Goal: Task Accomplishment & Management: Manage account settings

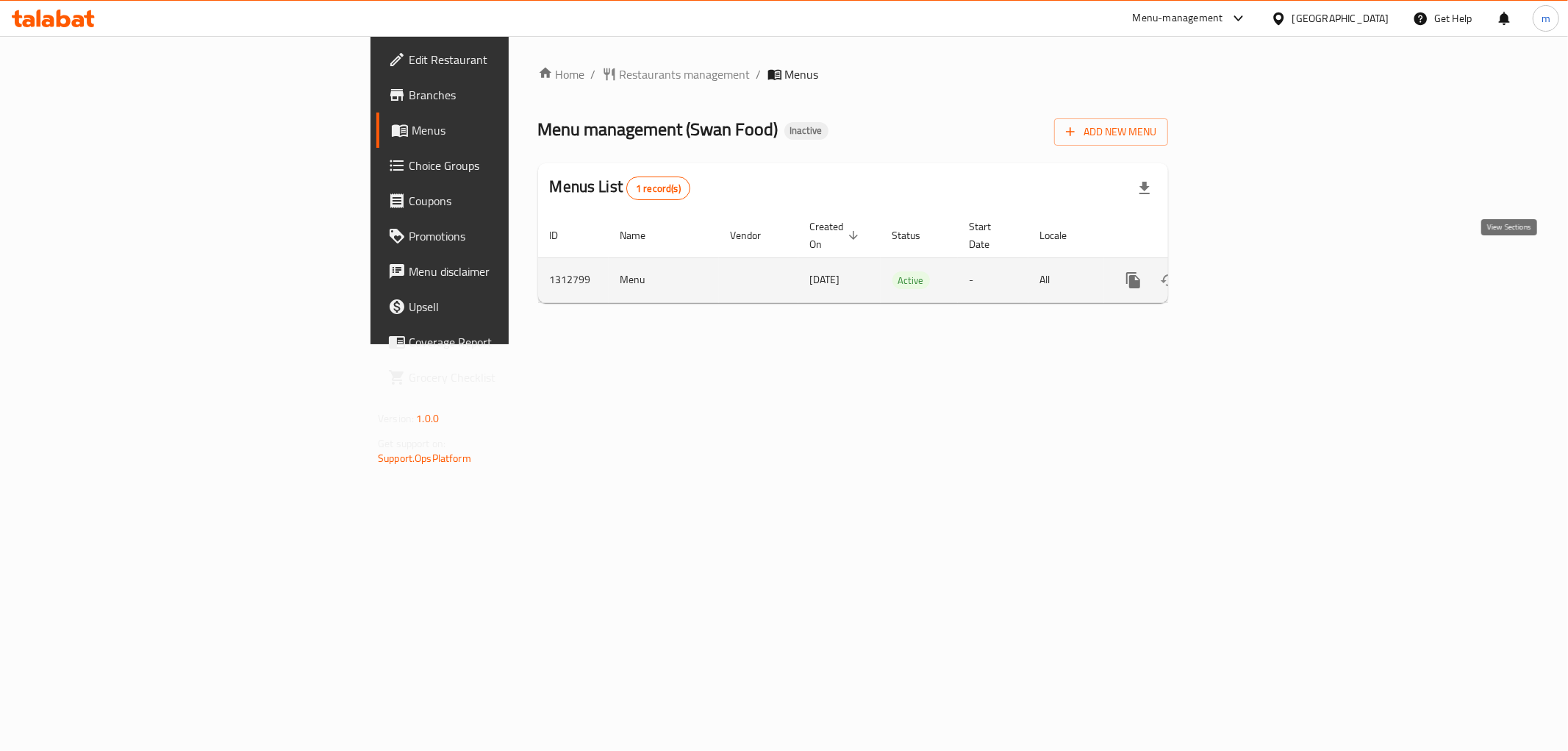
click at [1248, 271] on icon "enhanced table" at bounding box center [1239, 280] width 18 height 18
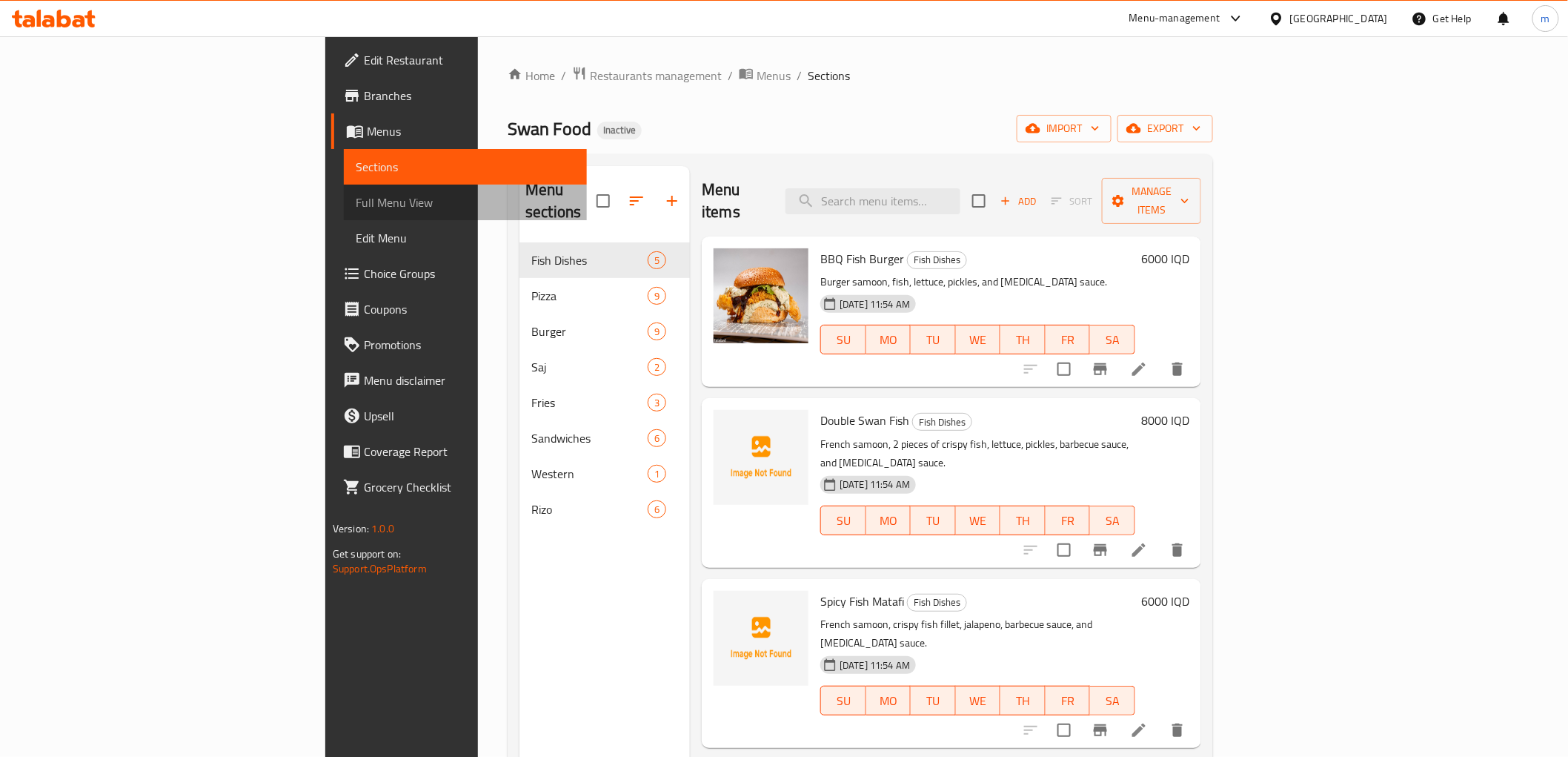
click at [356, 195] on span "Full Menu View" at bounding box center [465, 202] width 219 height 18
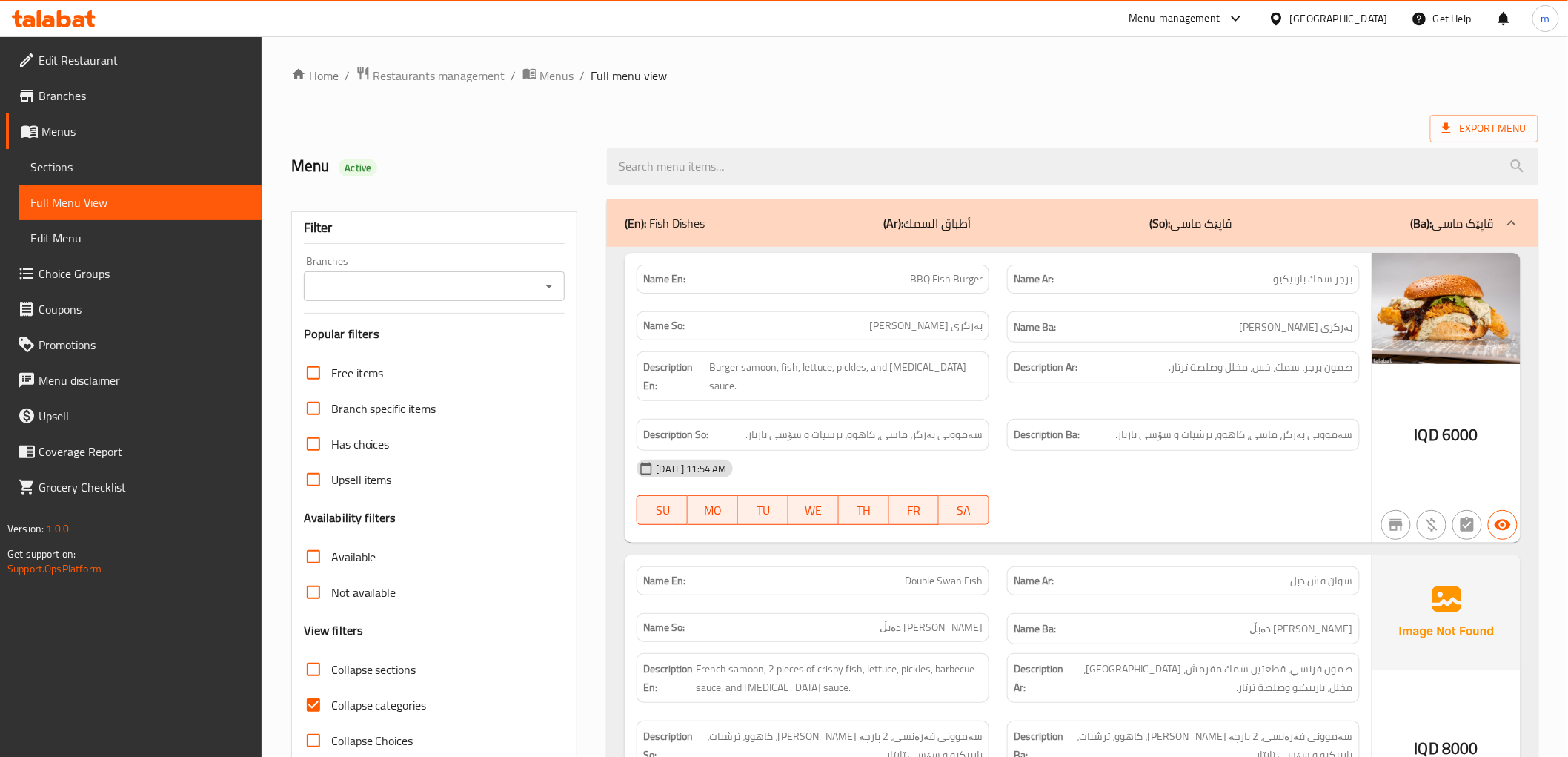
drag, startPoint x: 544, startPoint y: 282, endPoint x: 539, endPoint y: 293, distance: 12.1
click at [544, 283] on icon "Open" at bounding box center [549, 286] width 18 height 18
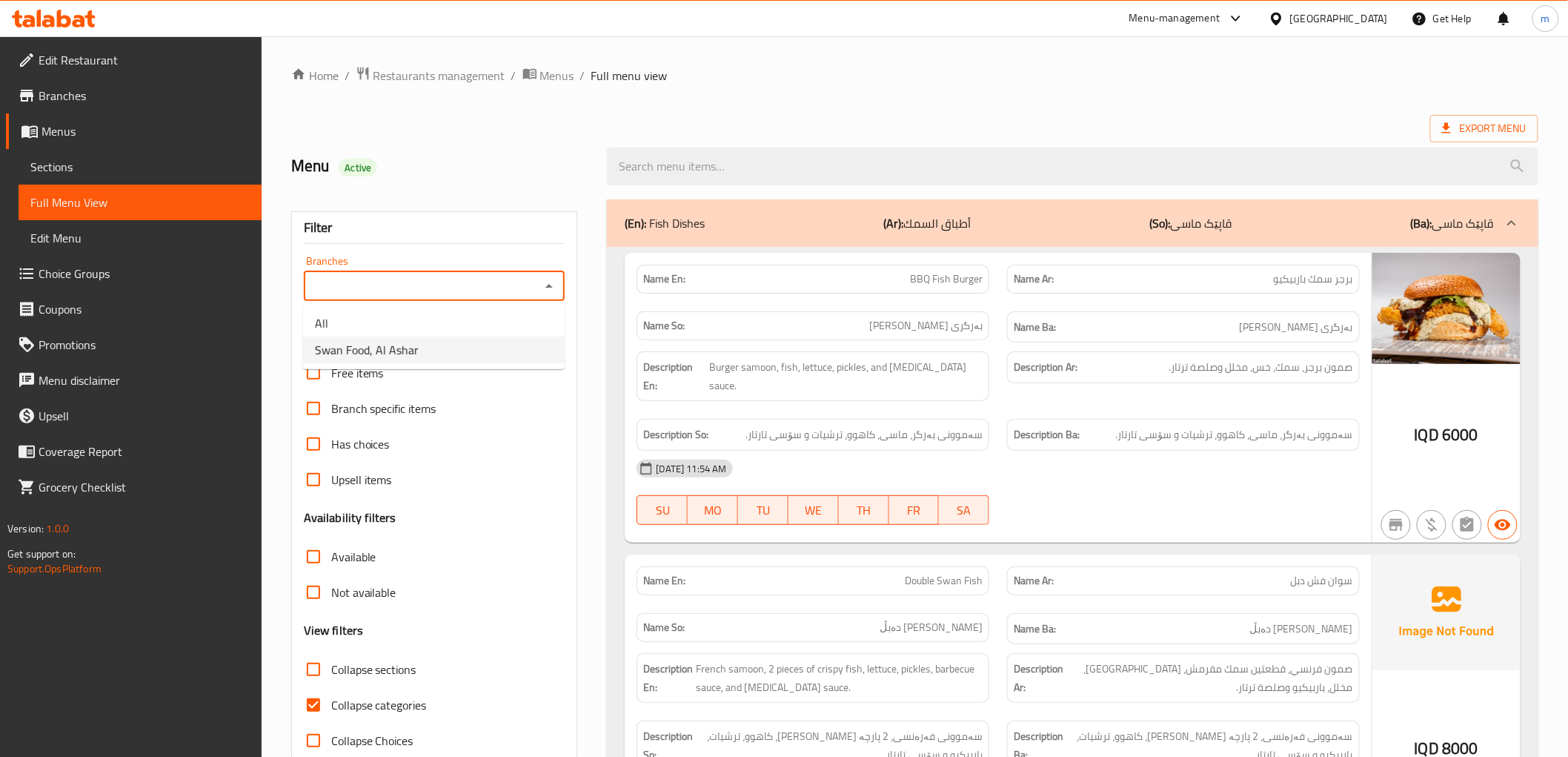
click at [454, 358] on li "Swan Food, Al Ashar" at bounding box center [434, 349] width 262 height 27
type input "Swan Food, Al Ashar"
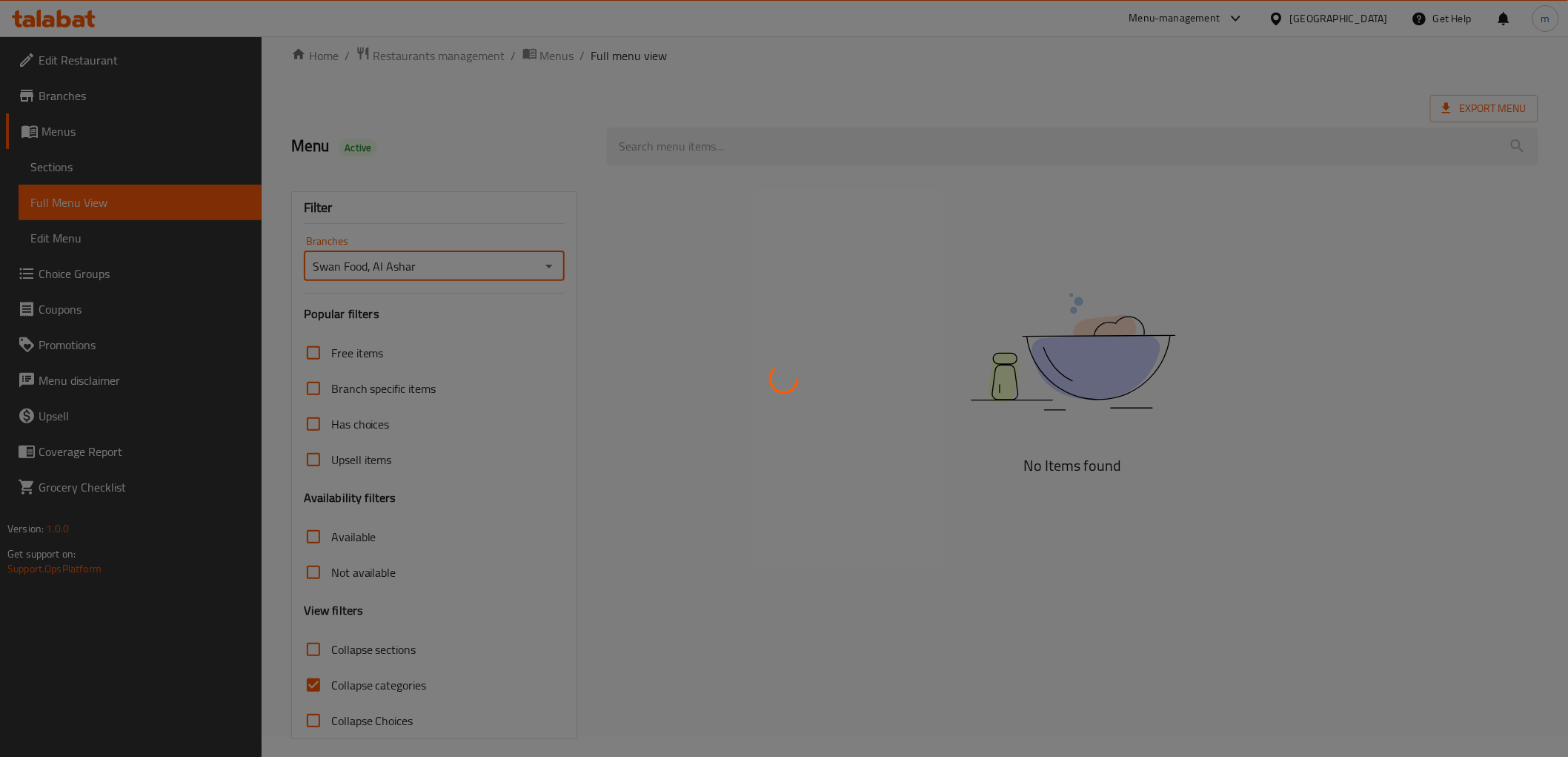
scroll to position [32, 0]
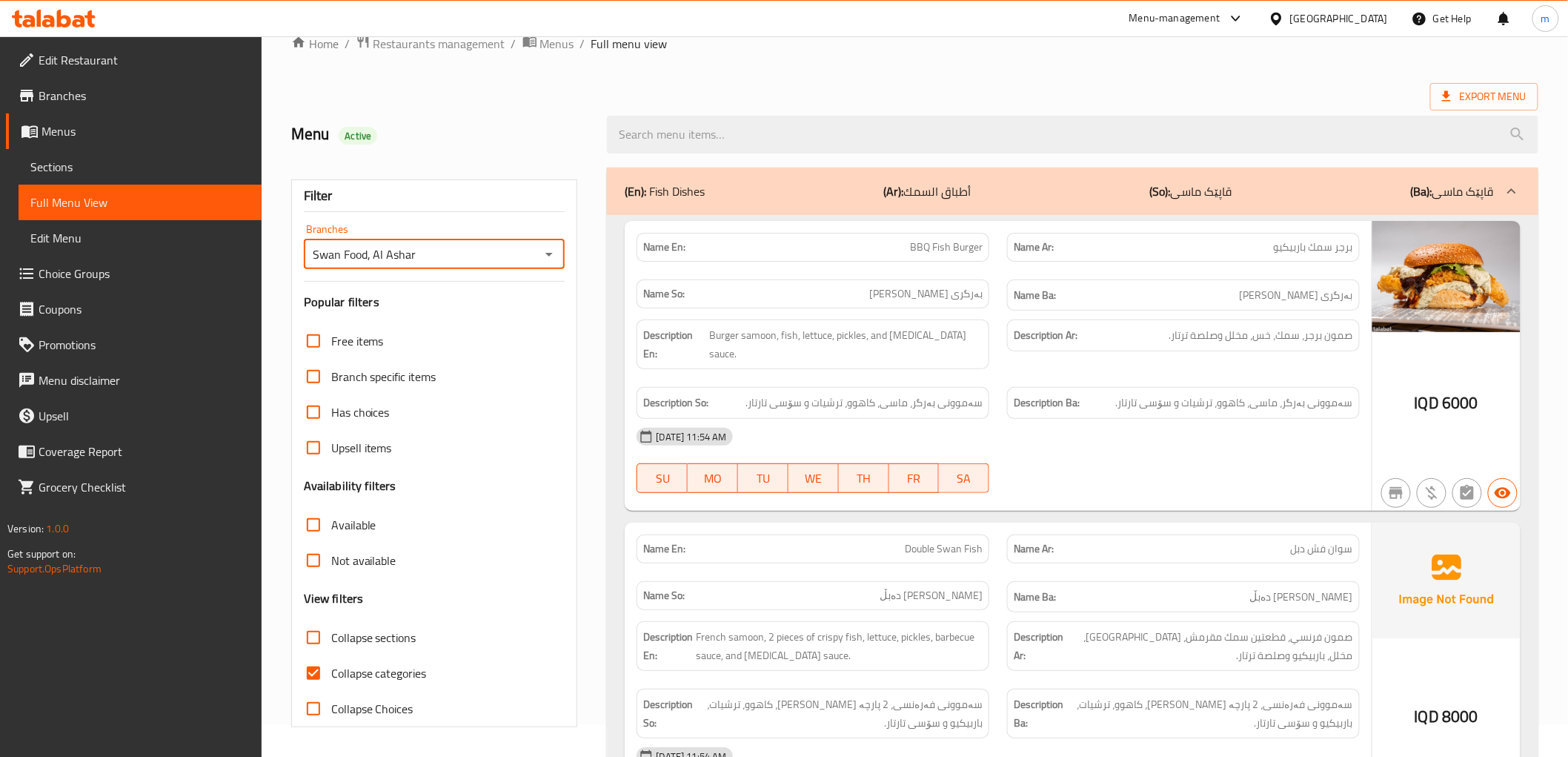
click at [311, 673] on input "Collapse categories" at bounding box center [313, 673] width 36 height 36
checkbox input "false"
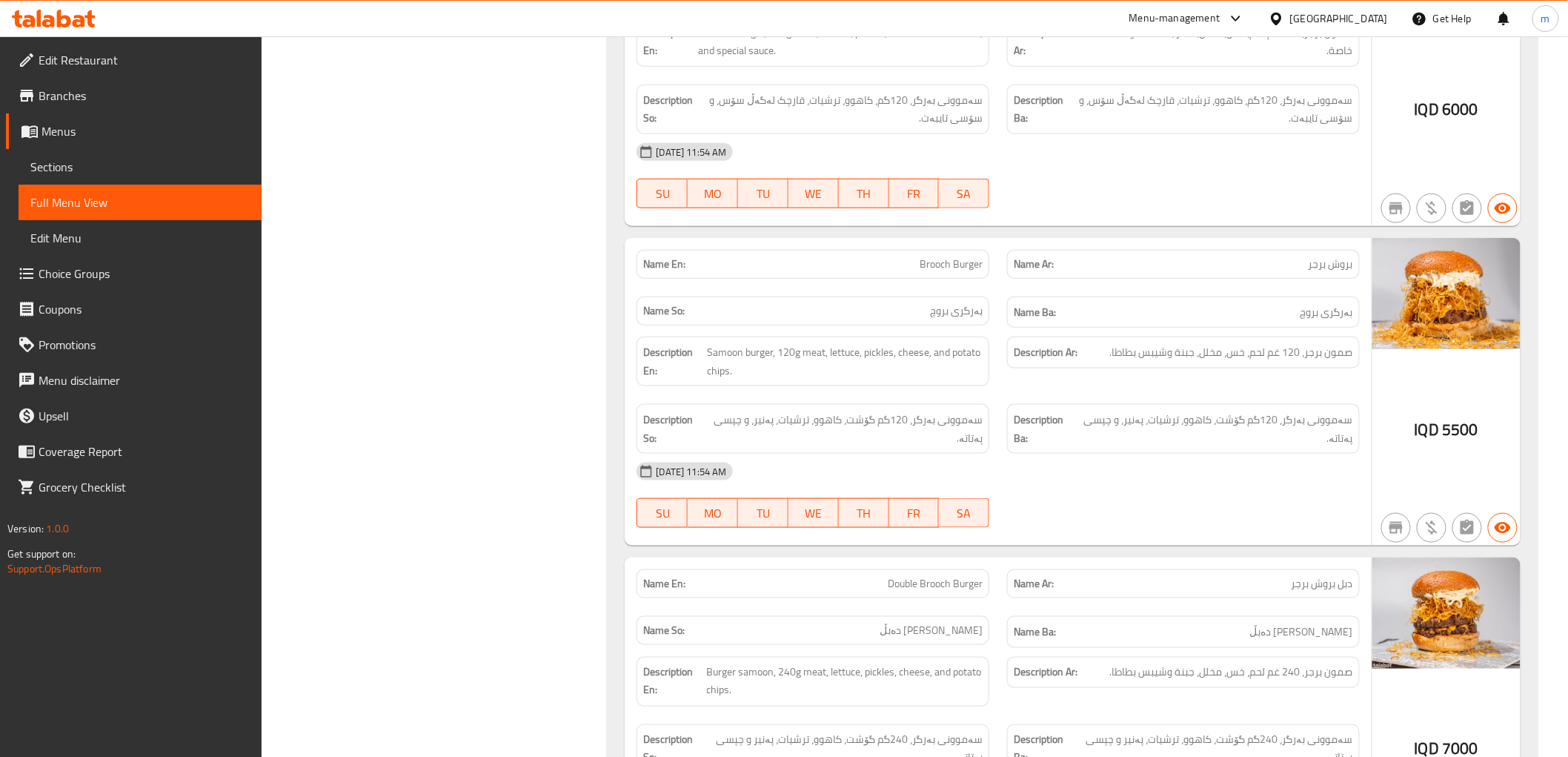
scroll to position [7717, 0]
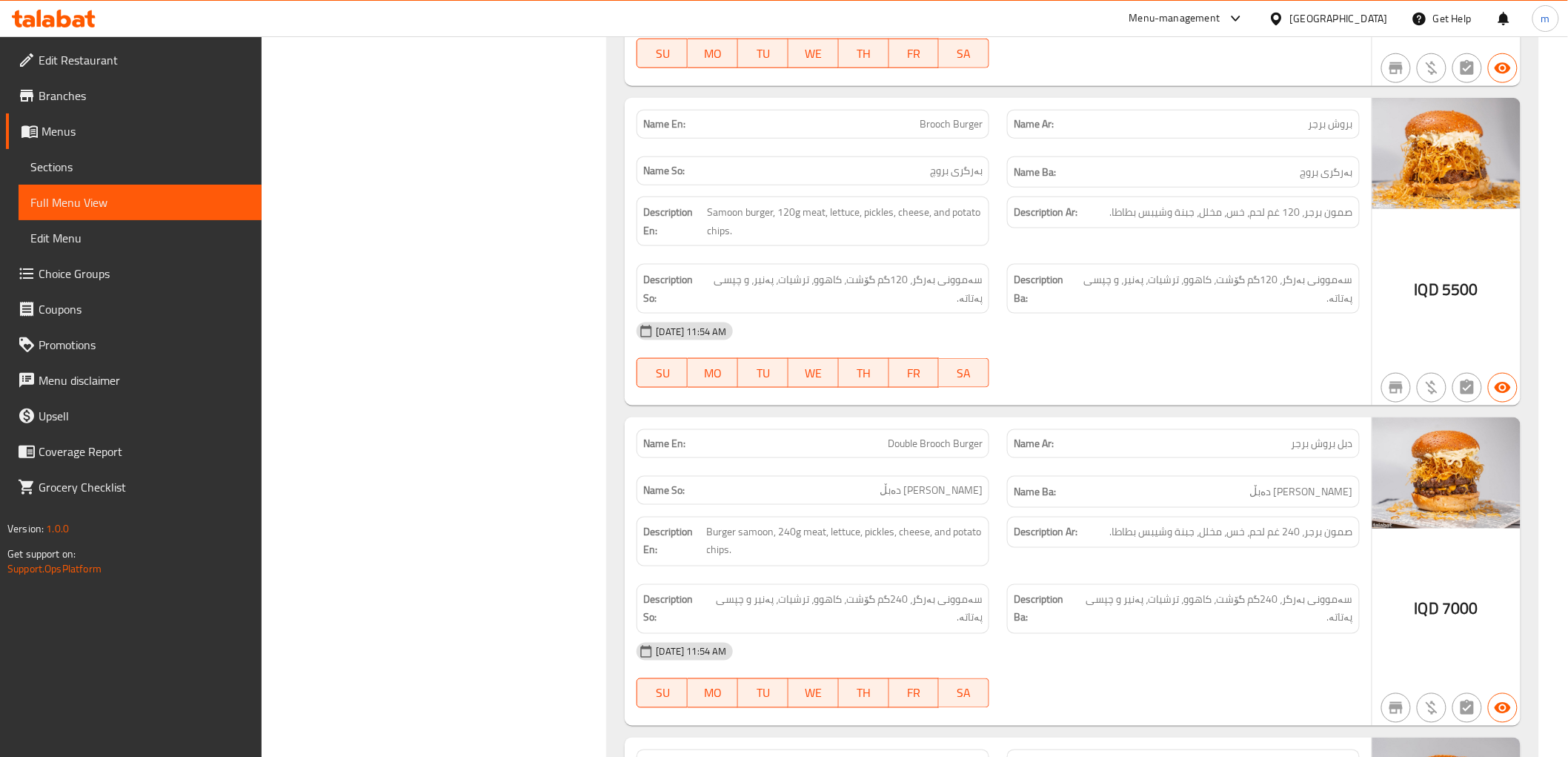
click at [1338, 116] on span "بروش برجر" at bounding box center [1330, 124] width 44 height 16
copy span "بروش"
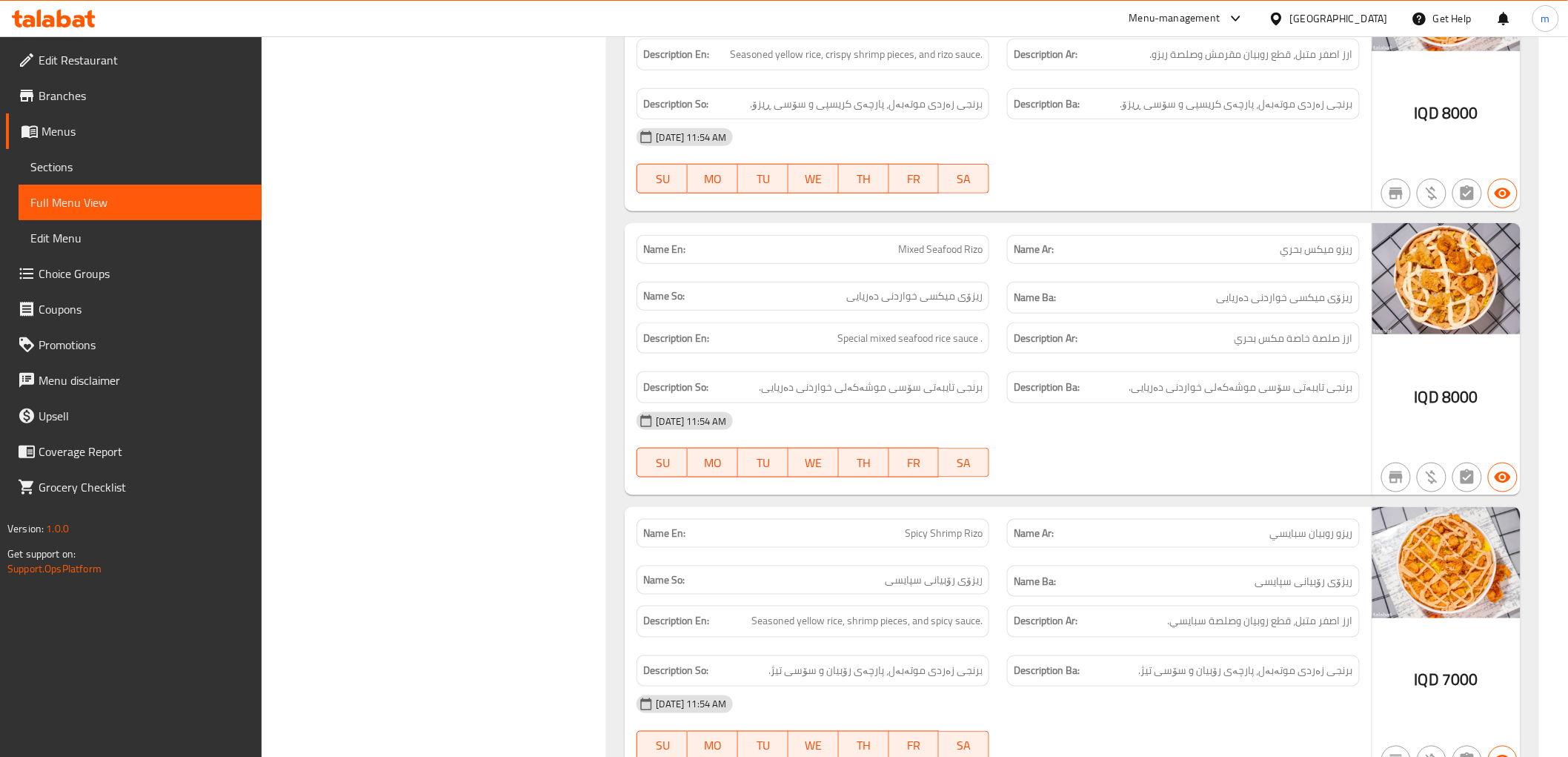
scroll to position [14716, 0]
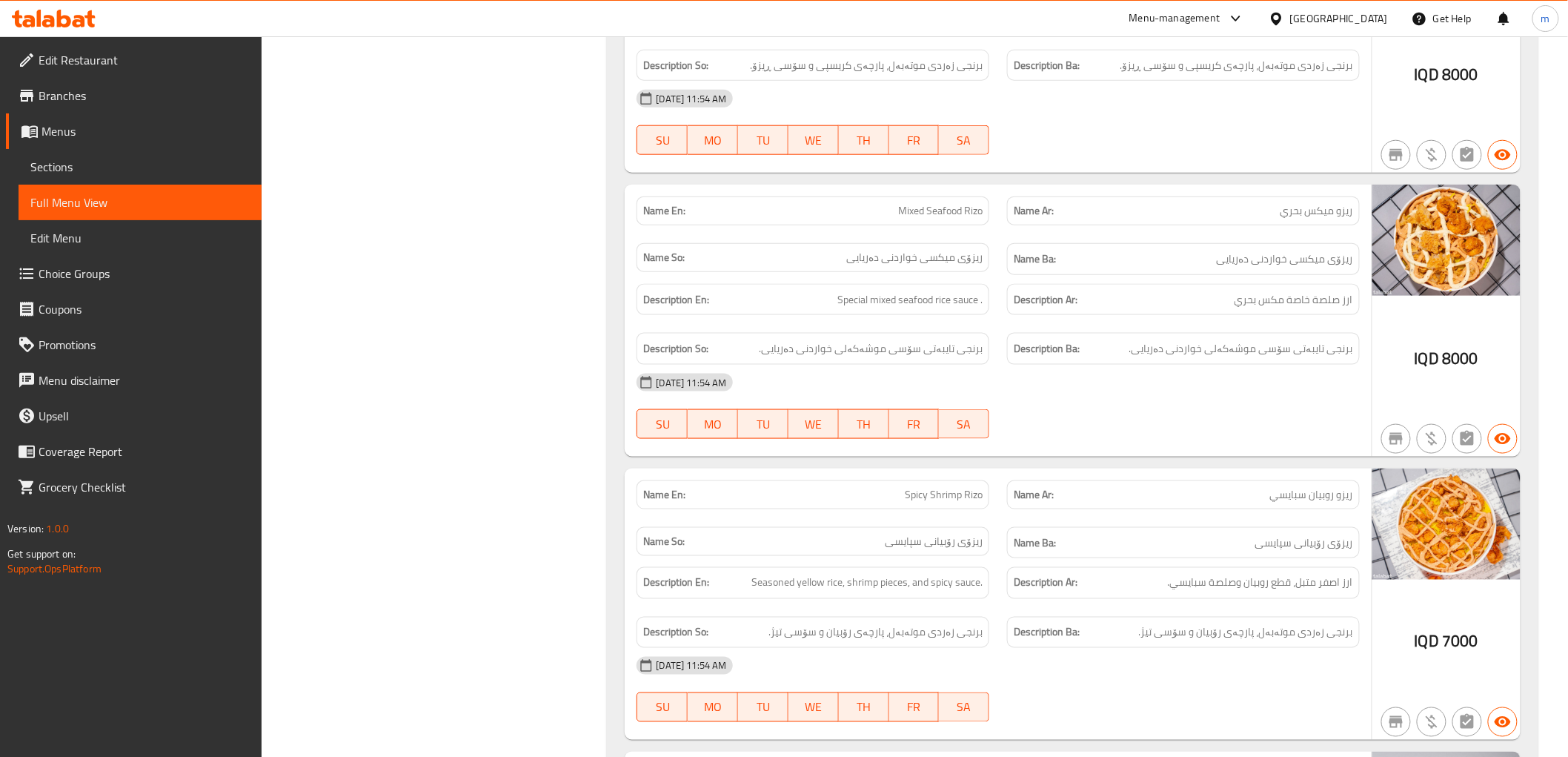
click at [1293, 203] on span "ريزو ميكس بحري" at bounding box center [1317, 211] width 73 height 16
copy span "بحري"
click at [1317, 203] on span "ريزو ميكس بحري" at bounding box center [1317, 211] width 73 height 16
click at [1181, 290] on h6 "Description Ar: ارز صلصة خاصة مكس بحري" at bounding box center [1183, 299] width 339 height 18
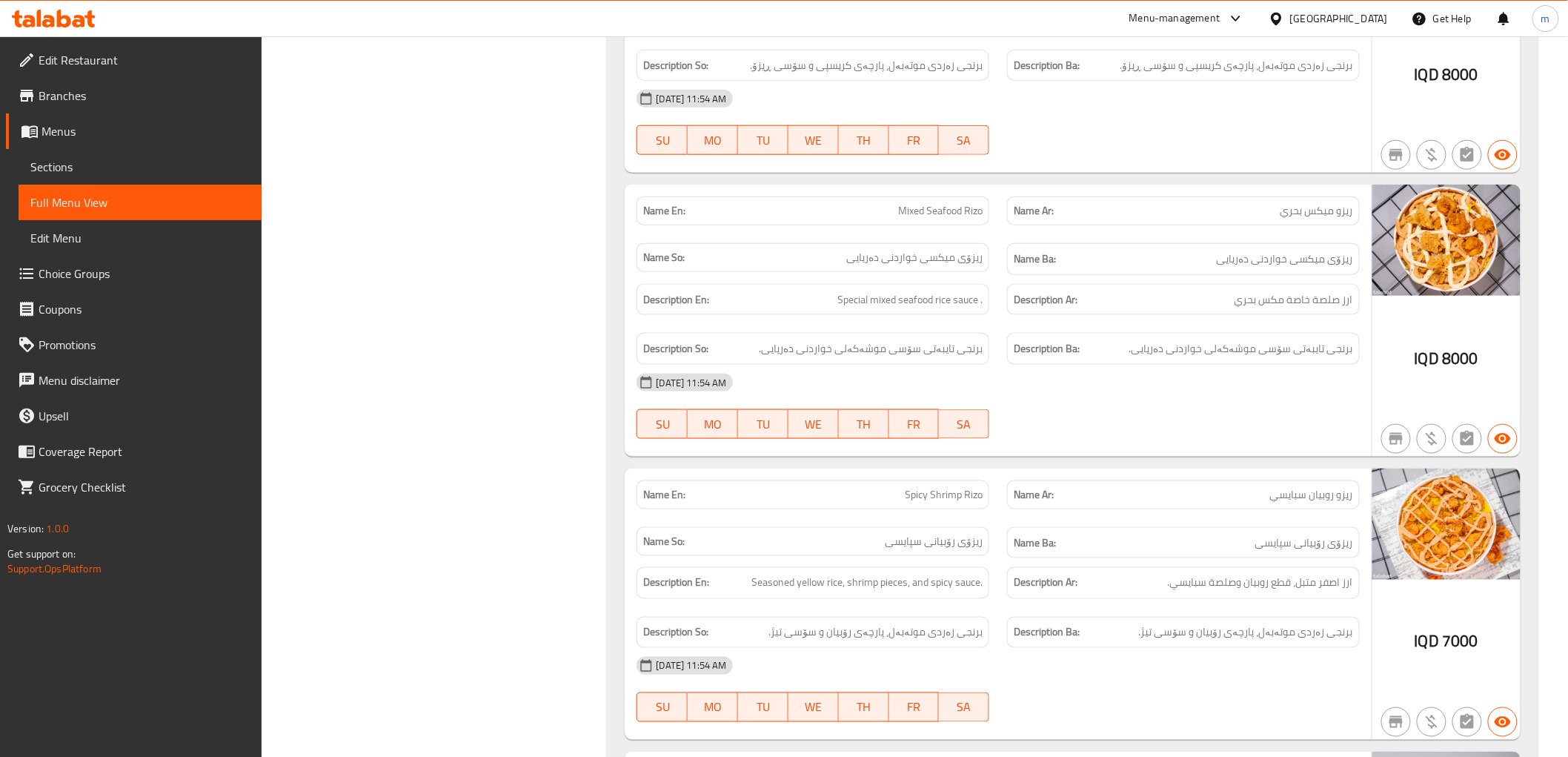
click at [1263, 203] on p "Name Ar: ريزو ميكس بحري" at bounding box center [1183, 211] width 339 height 16
click at [1283, 203] on span "ريزو ميكس بحري" at bounding box center [1317, 211] width 73 height 16
copy span "ريزو ميكس بحري"
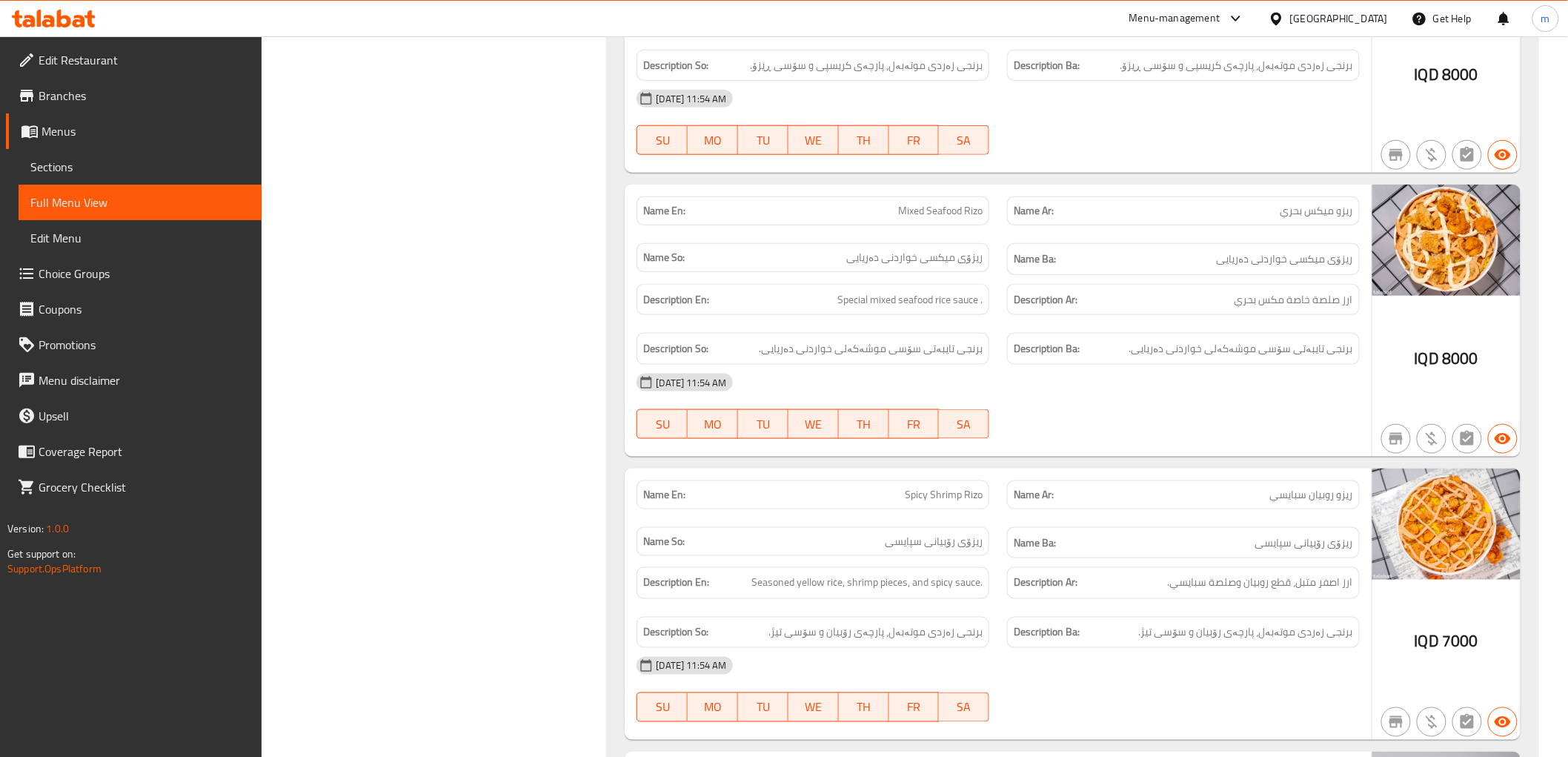
click at [957, 196] on div "Name En: Mixed Seafood Rizo" at bounding box center [813, 210] width 353 height 29
click at [957, 203] on span "Mixed Seafood Rizo" at bounding box center [940, 211] width 84 height 16
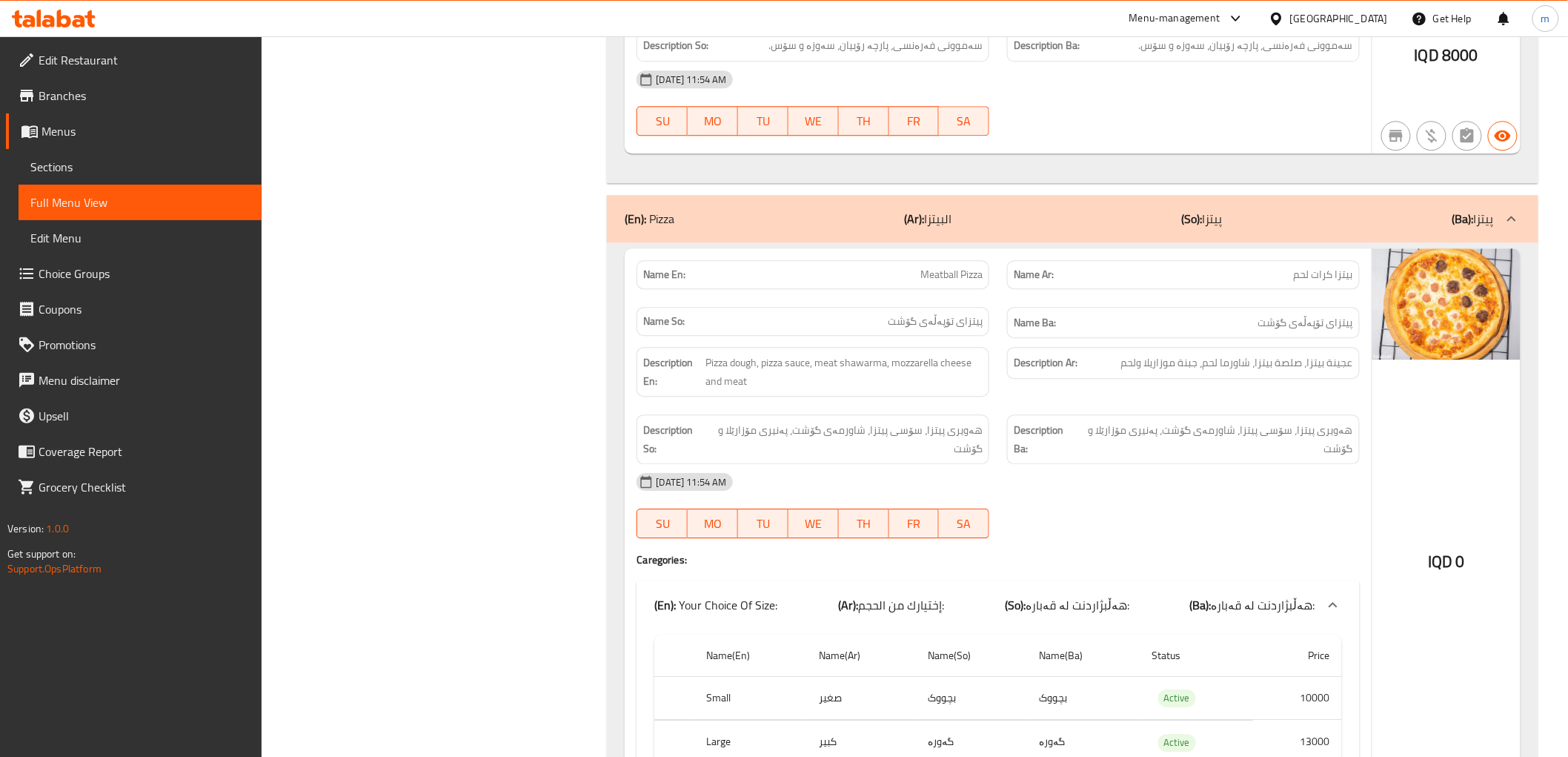
scroll to position [1509, 0]
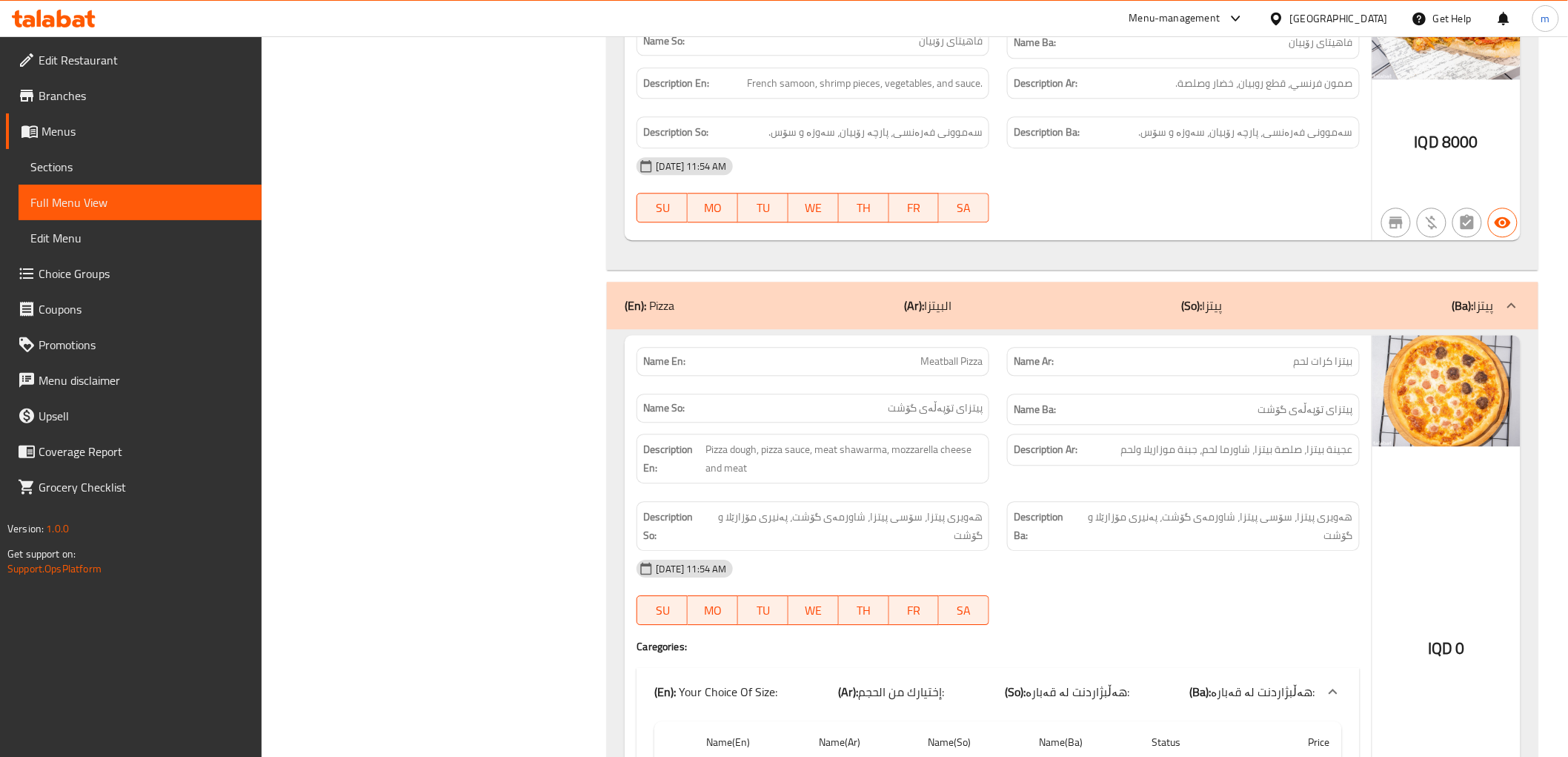
click at [828, 401] on p "Name So: پیتزای تۆپەڵەی گۆشت" at bounding box center [813, 408] width 339 height 16
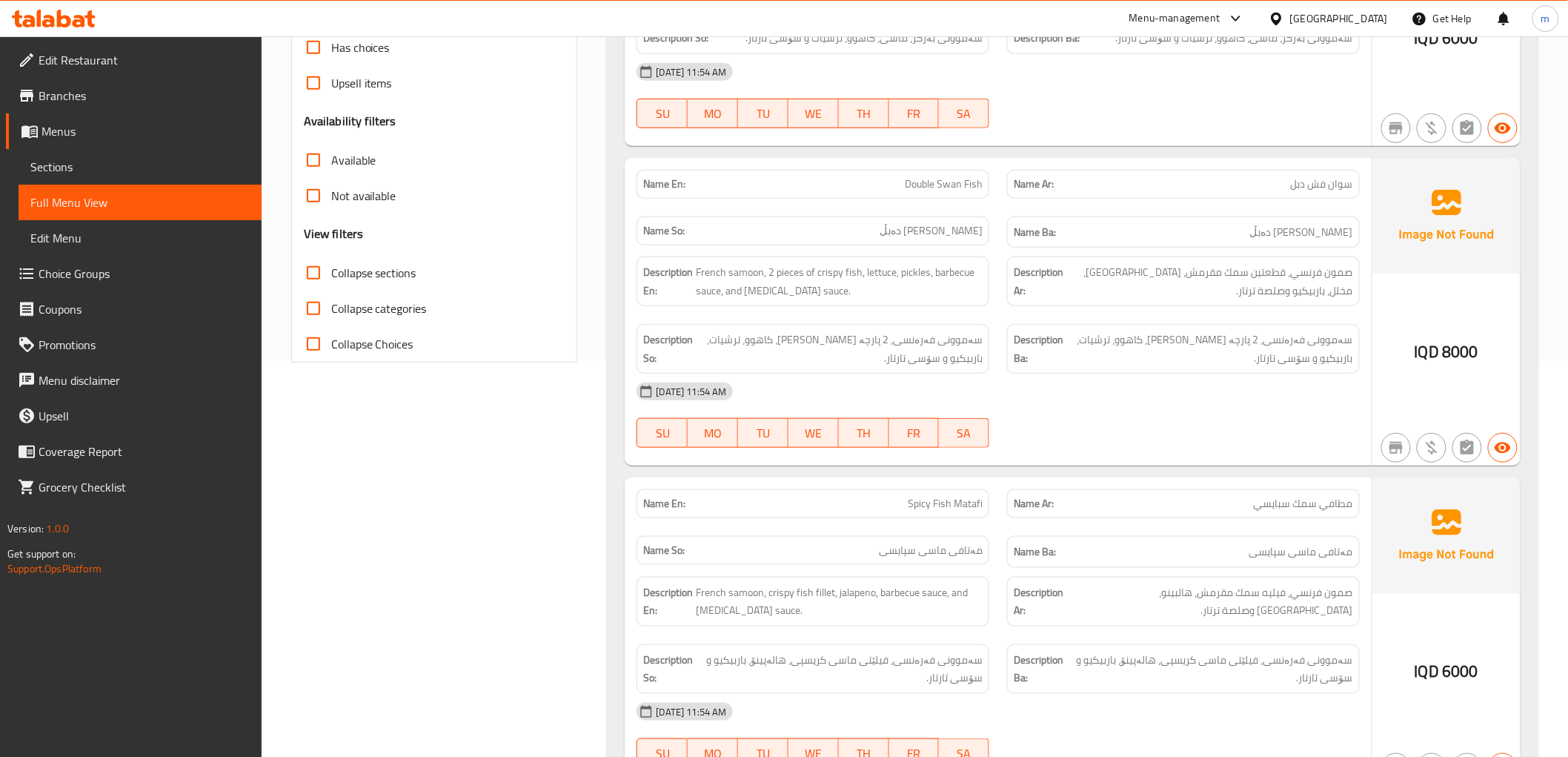
scroll to position [274, 0]
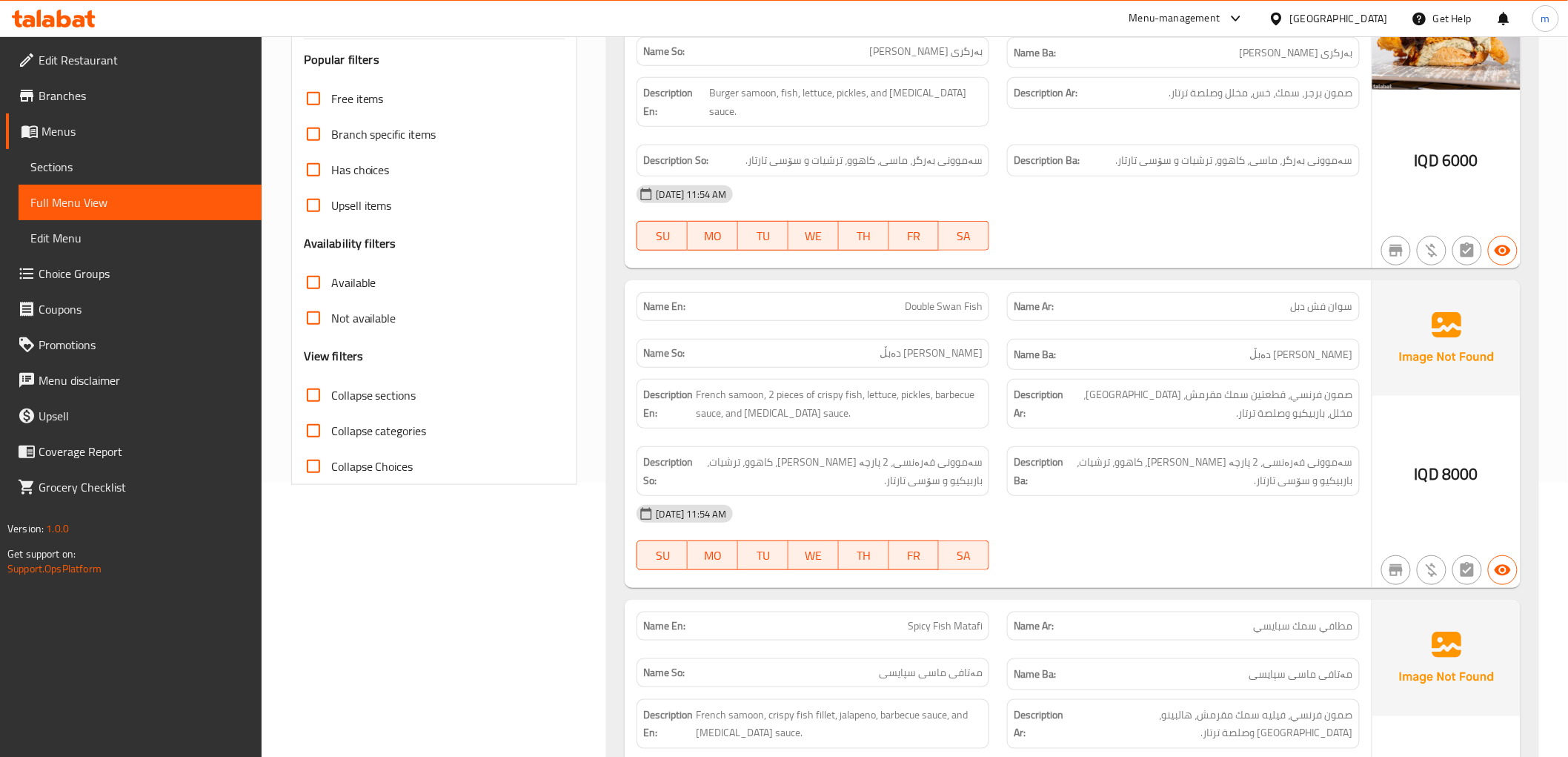
click at [365, 404] on span "Collapse sections" at bounding box center [374, 395] width 85 height 18
click at [331, 404] on input "Collapse sections" at bounding box center [313, 395] width 36 height 36
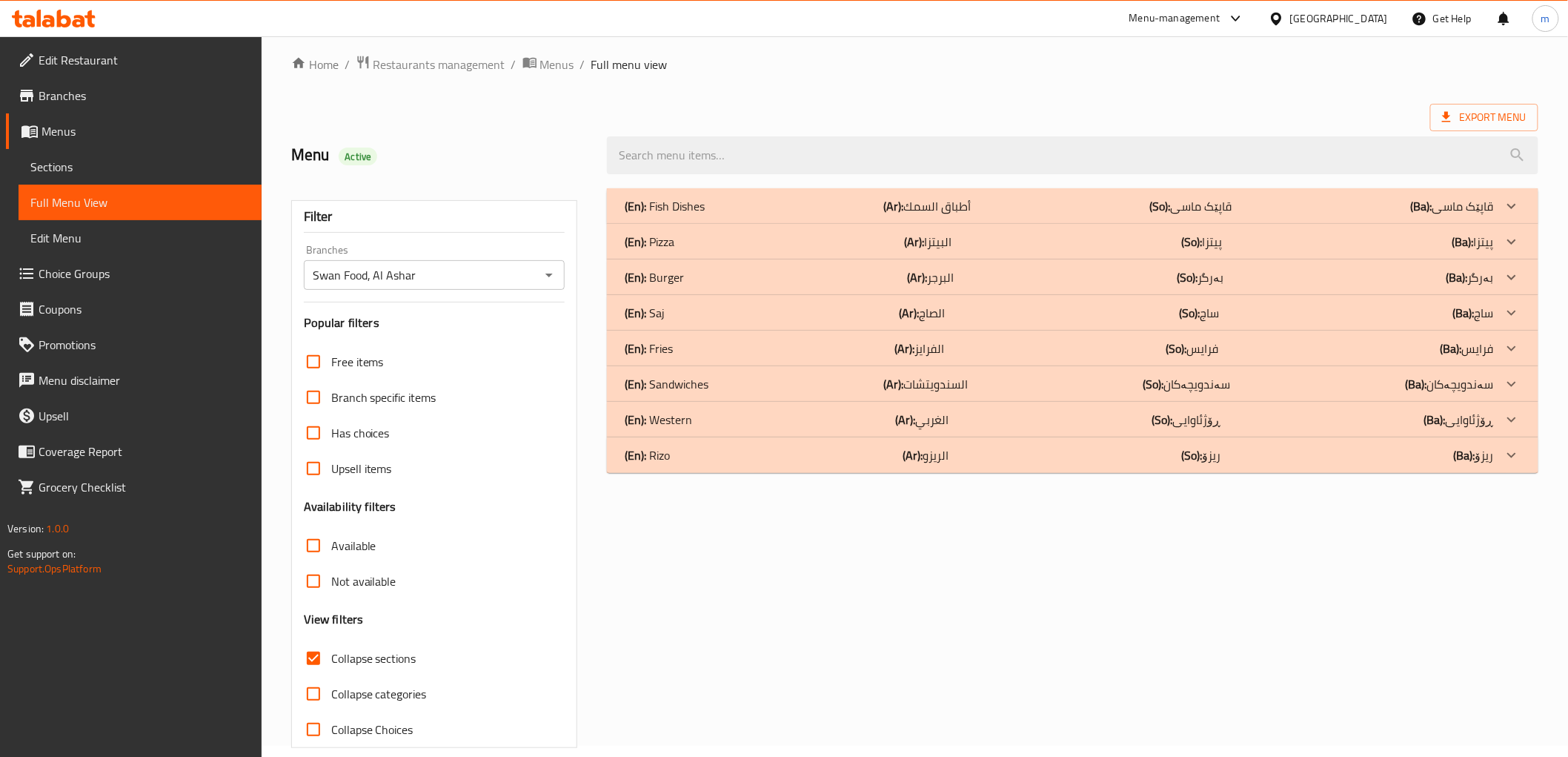
scroll to position [0, 0]
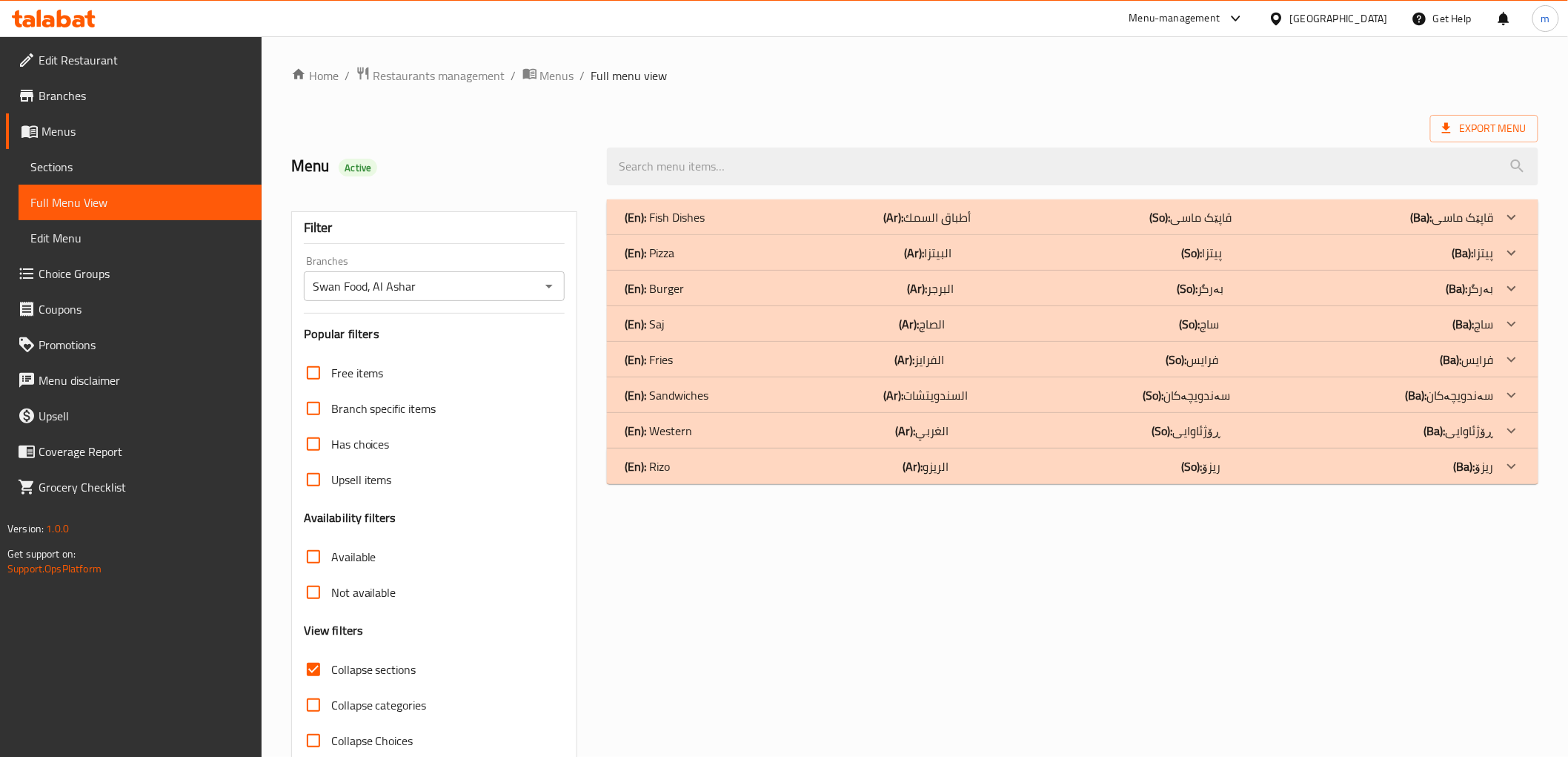
click at [960, 525] on div "(En): Fish Dishes (Ar): أطباق السمك (So): قاپێک ماسی (Ba): قاپێک ماسی Name En: …" at bounding box center [1073, 480] width 949 height 578
click at [884, 424] on div "(En): Western (Ar): الغربي (So): ڕۆژئاوایی (Ba): ڕۆژئاوایی" at bounding box center [1059, 430] width 869 height 18
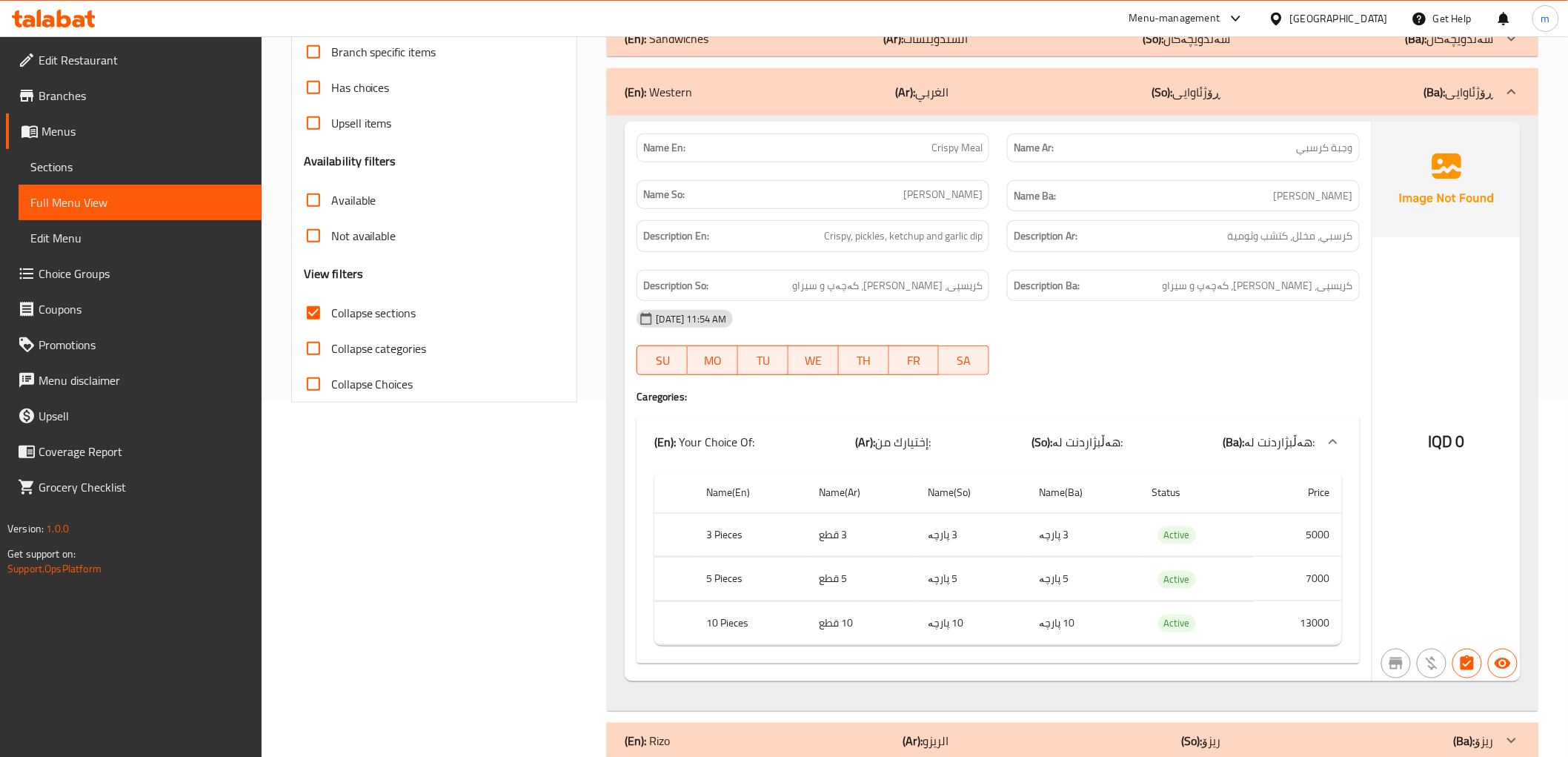
scroll to position [388, 0]
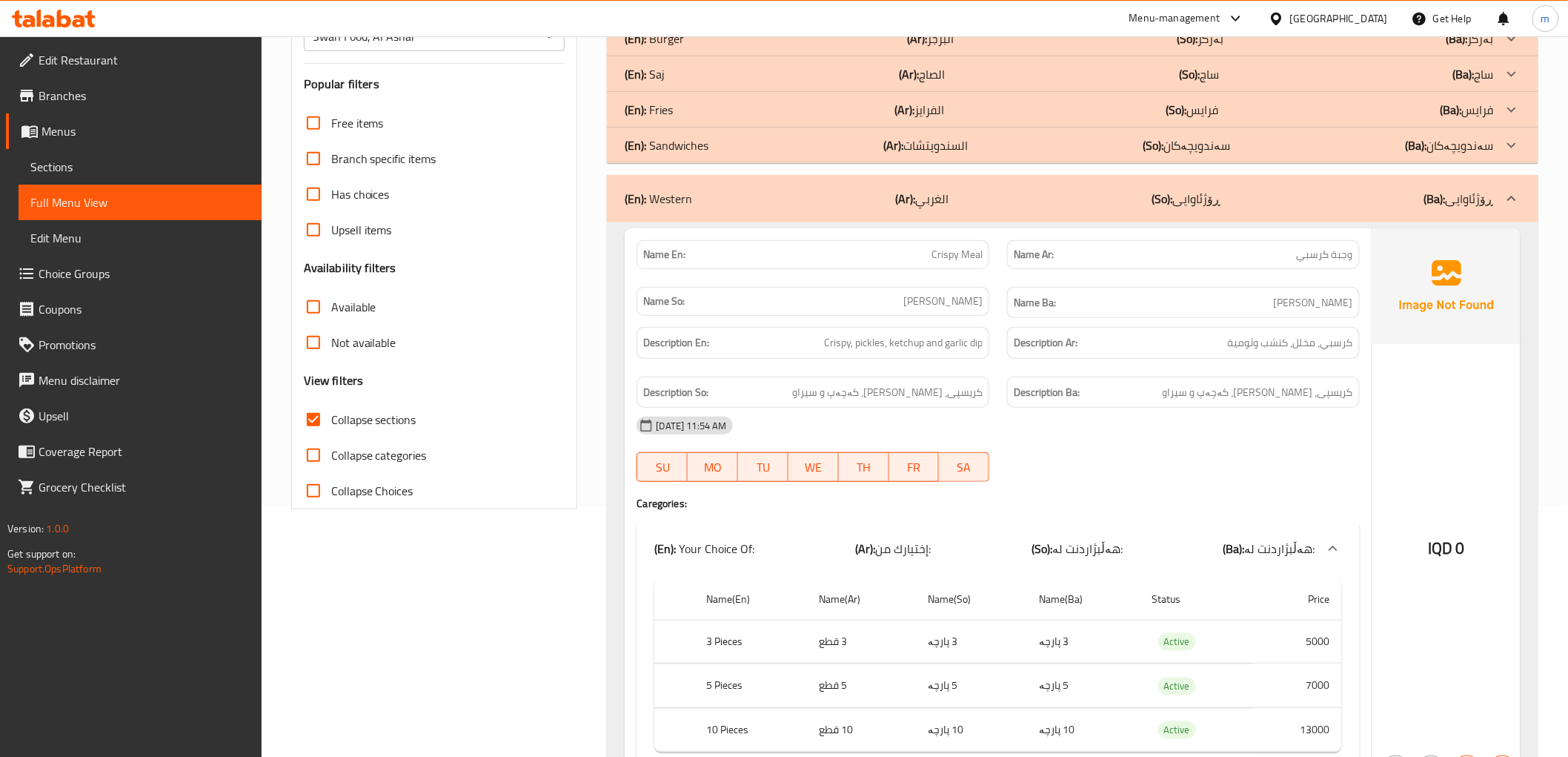
click at [1068, 422] on div "18-09-2025 11:54 AM" at bounding box center [998, 425] width 741 height 36
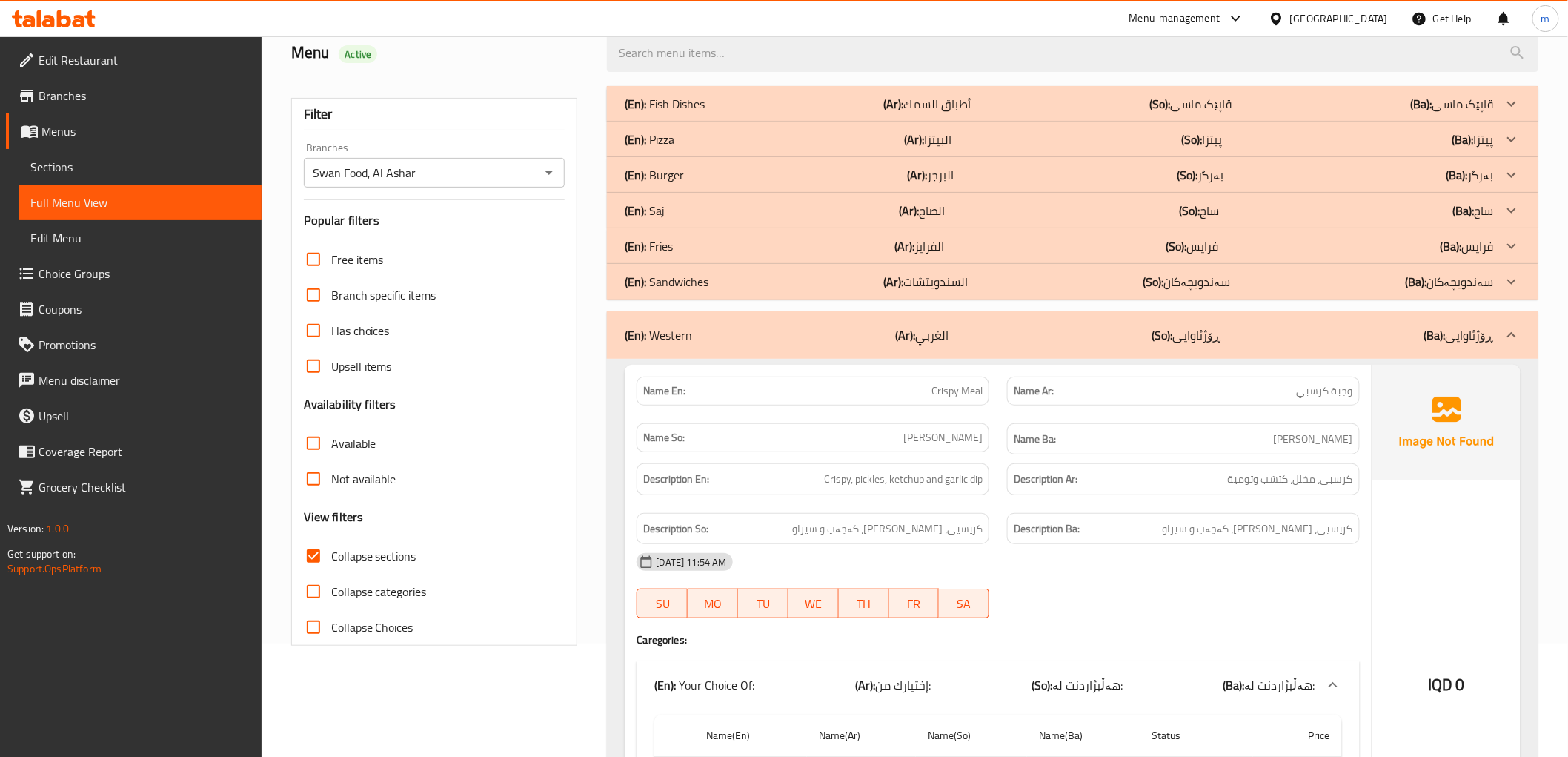
click at [813, 332] on div "(En): Western (Ar): الغربي (So): ڕۆژئاوایی (Ba): ڕۆژئاوایی" at bounding box center [1059, 335] width 869 height 18
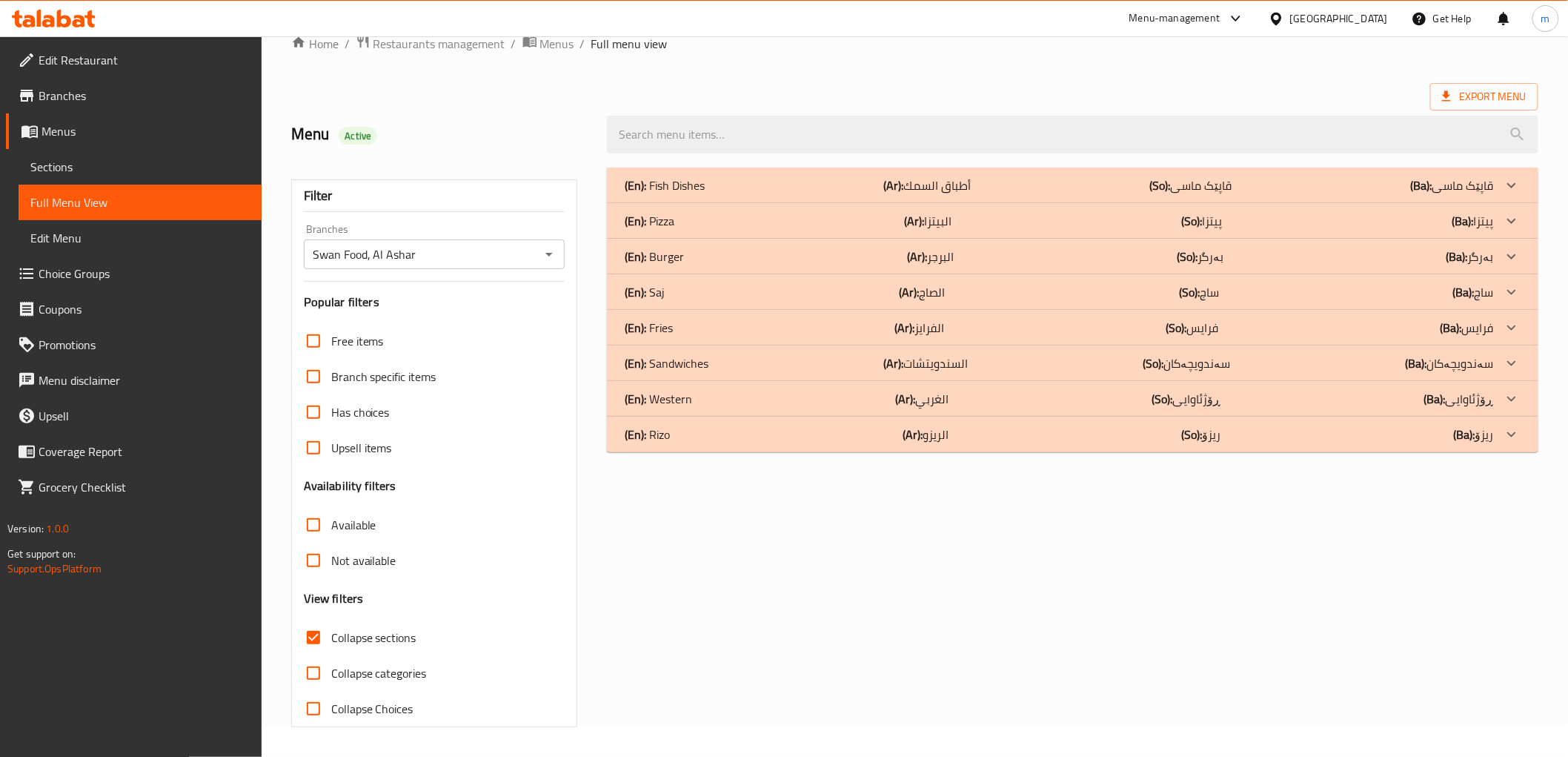
scroll to position [32, 0]
click at [680, 323] on div "(En): Fries (Ar): الفرايز (So): فرایس (Ba): فرایس" at bounding box center [1059, 328] width 869 height 18
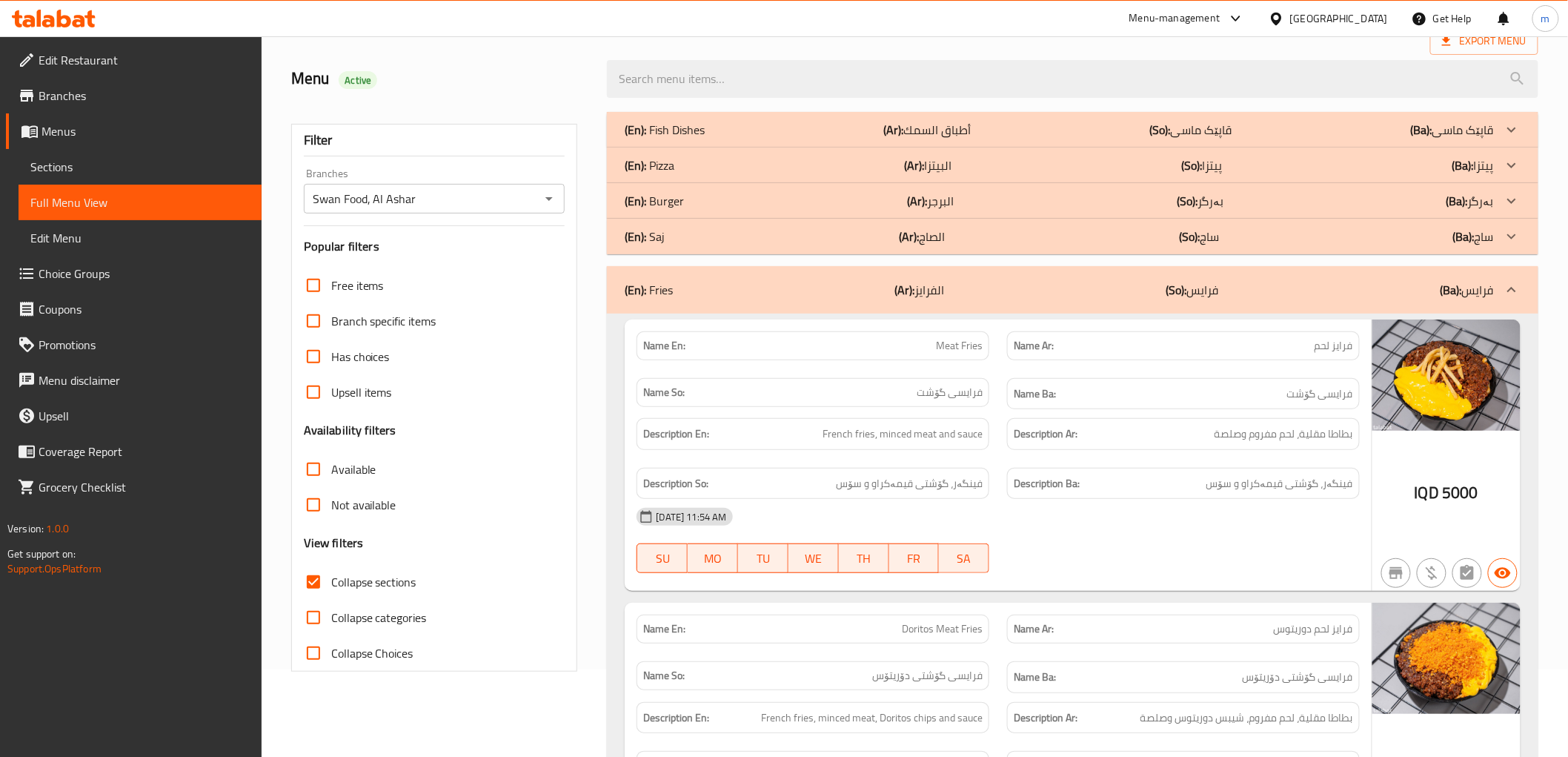
scroll to position [0, 0]
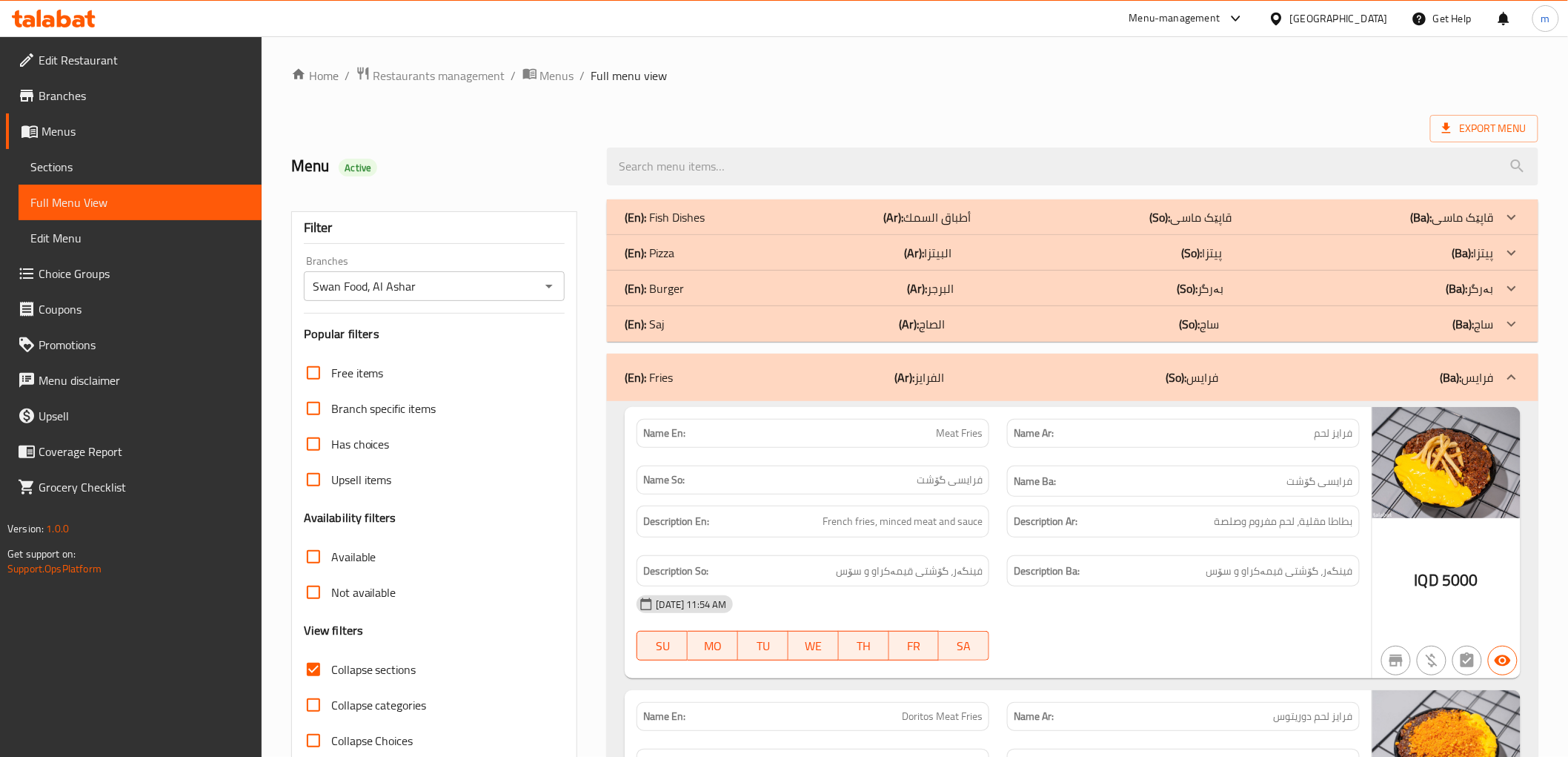
click at [932, 312] on div "(En): Saj (Ar): الصاج (So): ساج (Ba): ساج" at bounding box center [1072, 323] width 931 height 36
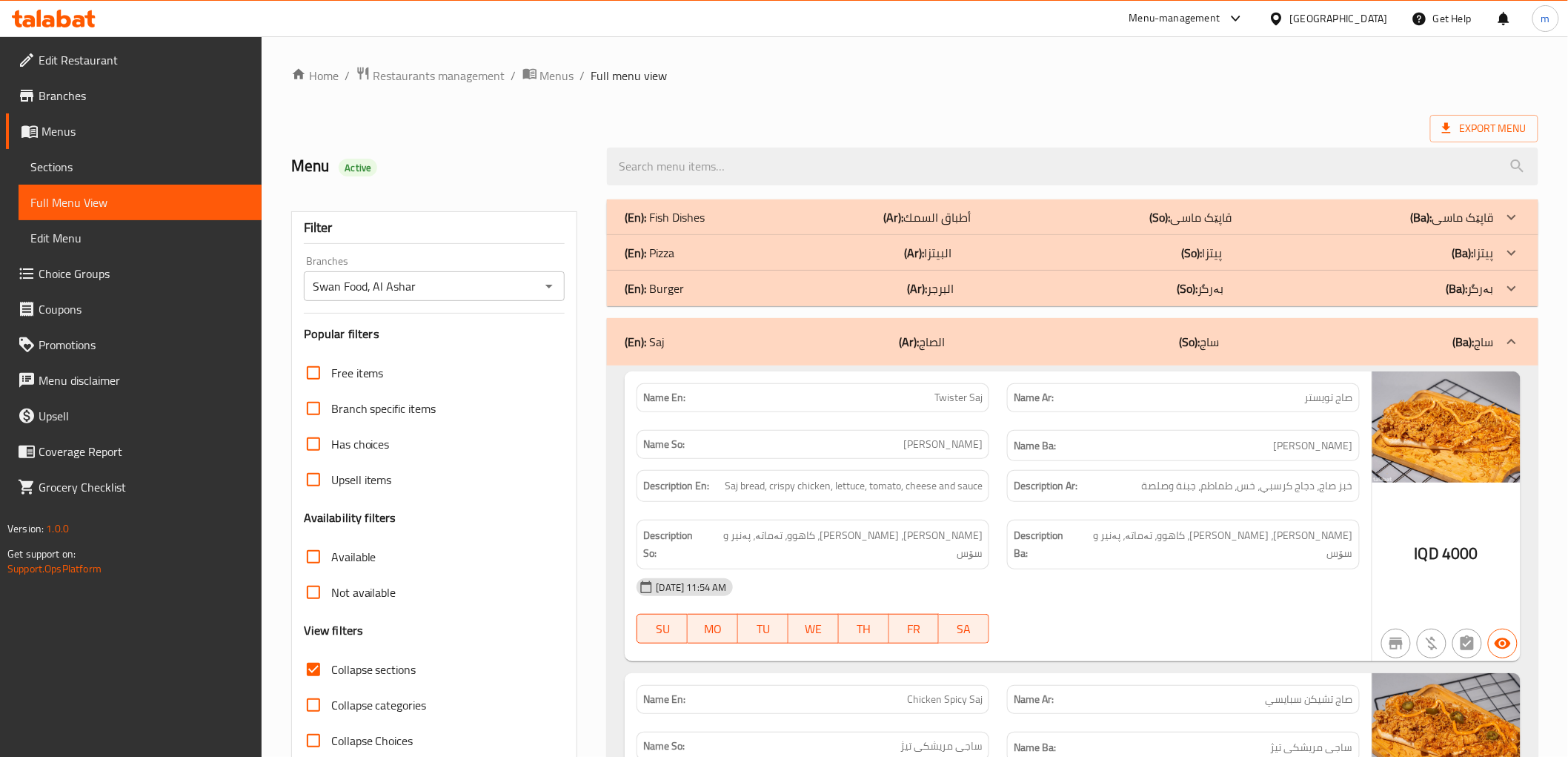
click at [945, 347] on div "(En): Saj (Ar): الصاج (So): ساج (Ba): ساج" at bounding box center [1059, 342] width 869 height 18
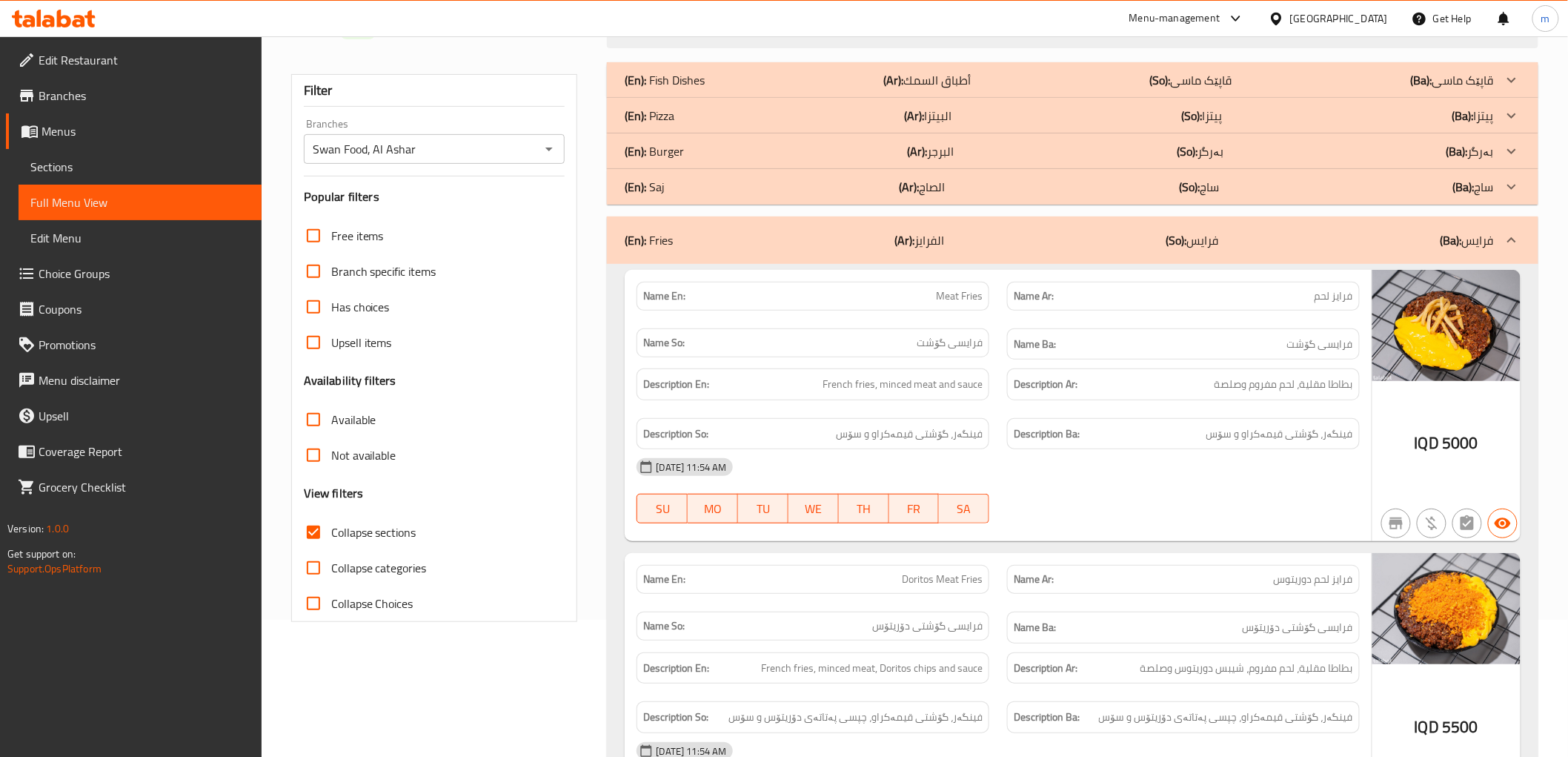
click at [813, 247] on div "(En): Fries (Ar): الفرايز (So): فرایس (Ba): فرایس" at bounding box center [1059, 240] width 869 height 18
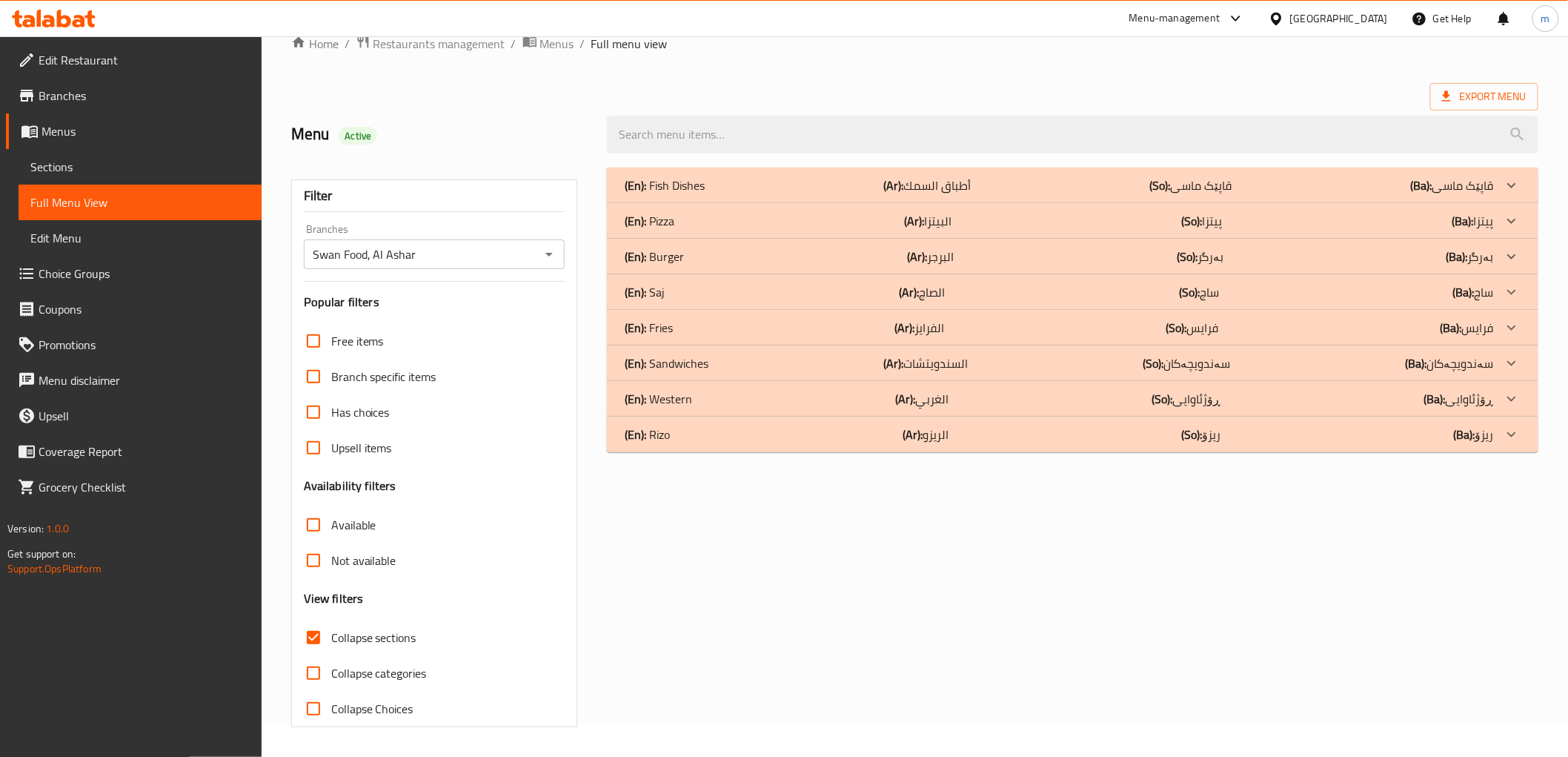
scroll to position [32, 0]
drag, startPoint x: 846, startPoint y: 594, endPoint x: 862, endPoint y: 523, distance: 72.8
click at [846, 591] on div "(En): Fish Dishes (Ar): أطباق السمك (So): قاپێک ماسی (Ba): قاپێک ماسی Name En: …" at bounding box center [1073, 447] width 949 height 578
click at [682, 218] on div "(En): Pizza (Ar): البيتزا (So): پیتزا (Ba): پیتزا" at bounding box center [1059, 220] width 869 height 18
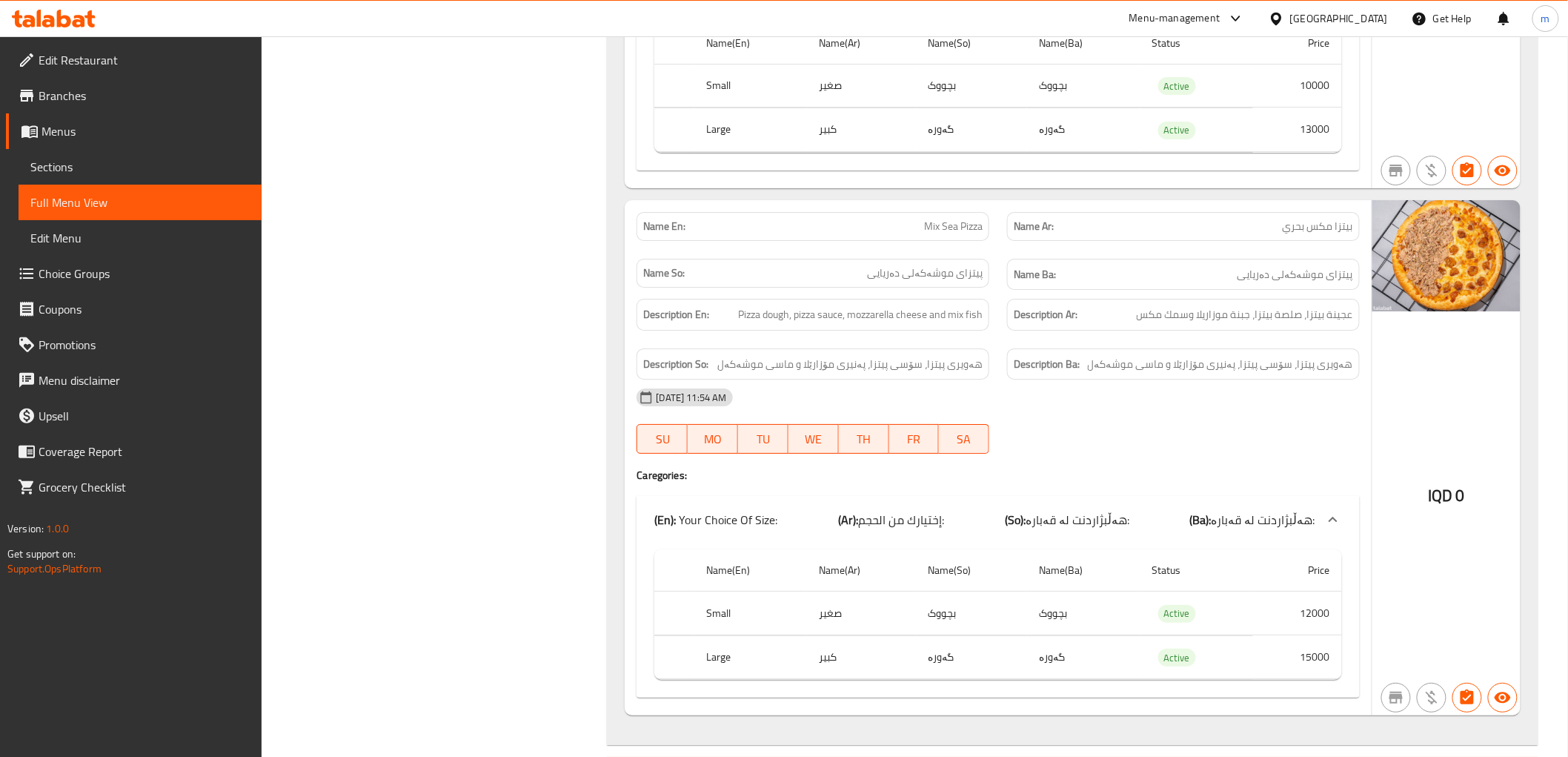
scroll to position [4561, 0]
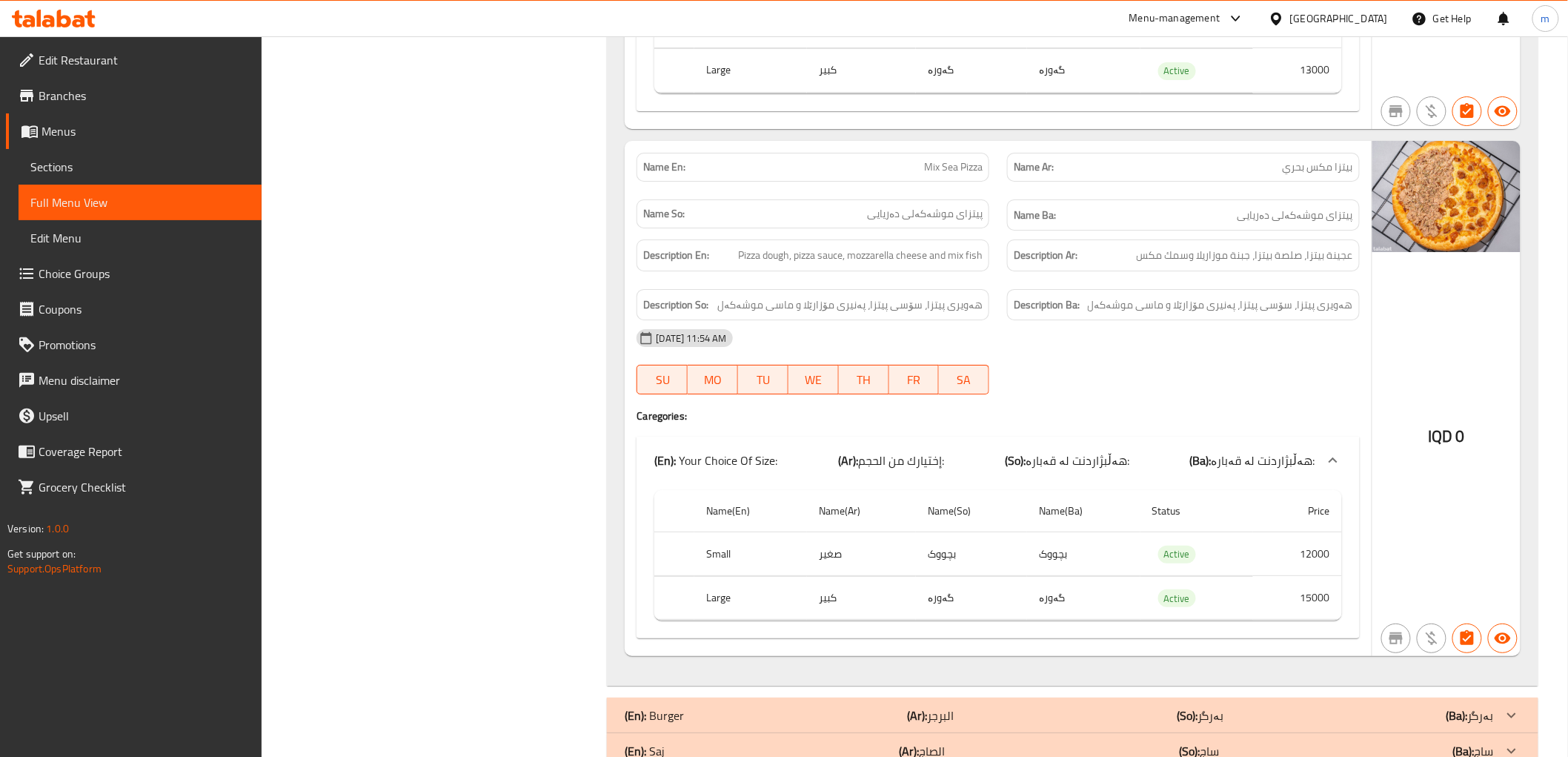
drag, startPoint x: 1204, startPoint y: 529, endPoint x: 1204, endPoint y: 486, distance: 43.0
click at [1204, 529] on th "Status" at bounding box center [1197, 511] width 113 height 42
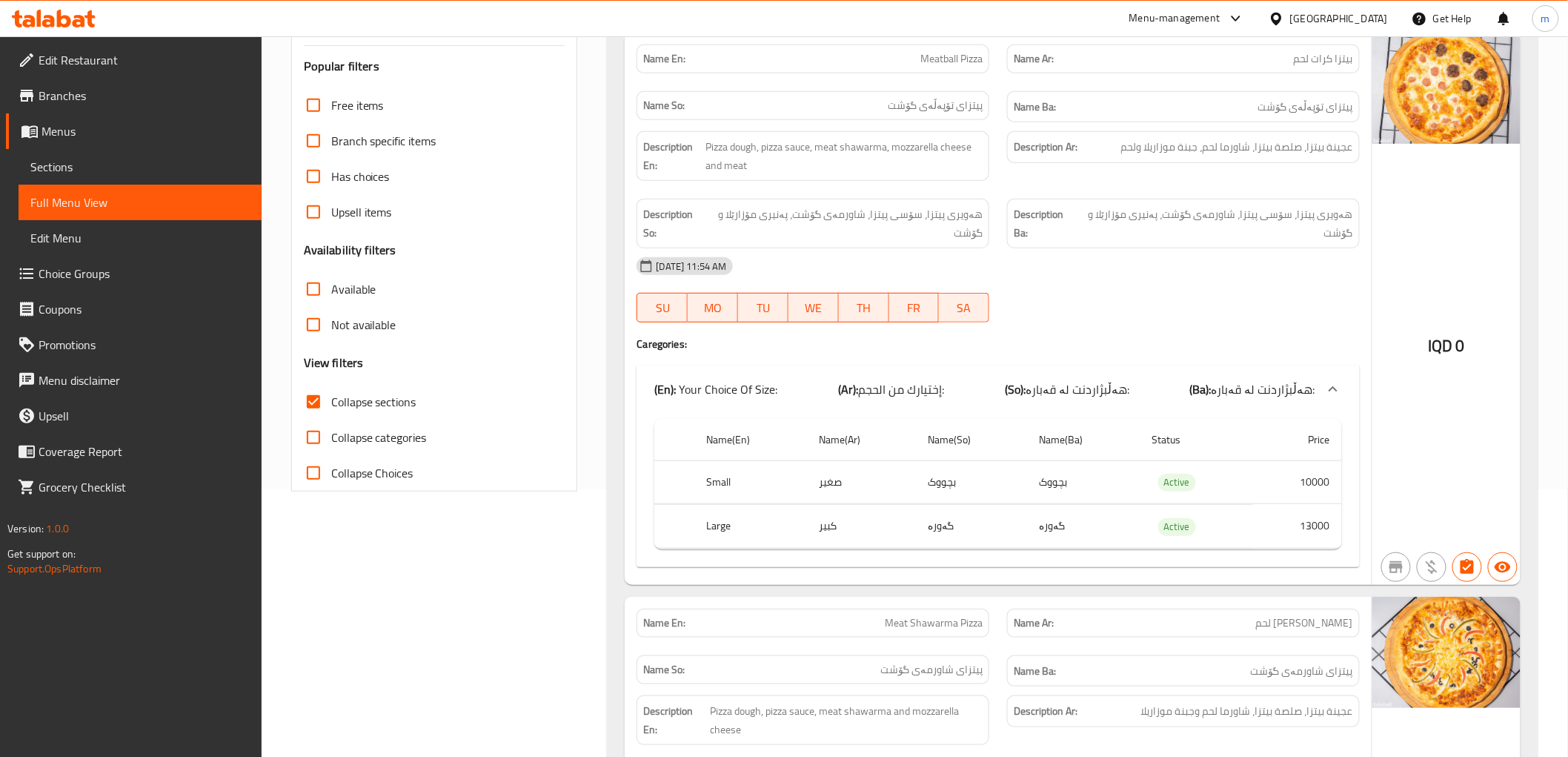
scroll to position [274, 0]
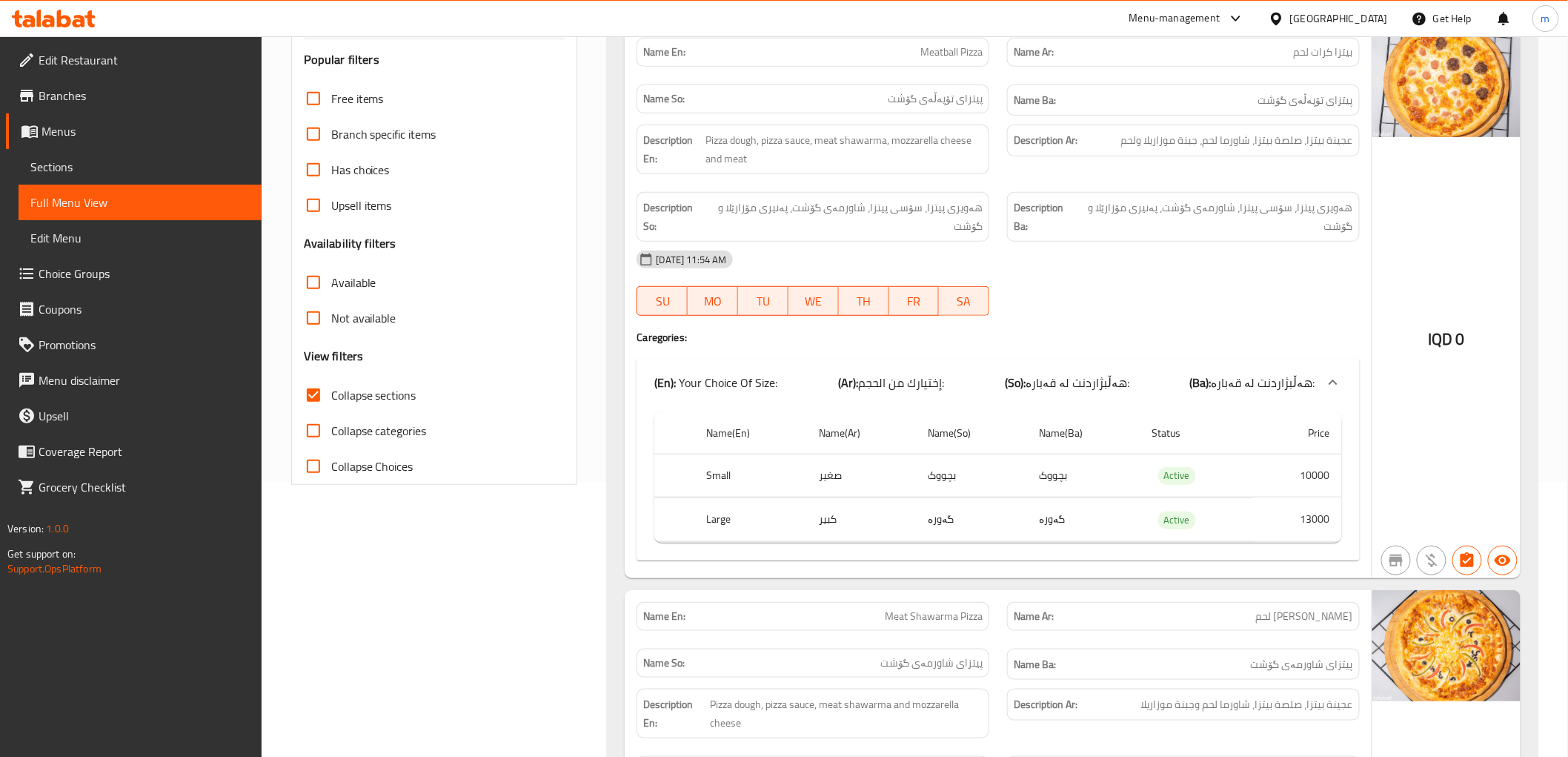
click at [375, 394] on span "Collapse sections" at bounding box center [374, 395] width 85 height 18
click at [331, 394] on input "Collapse sections" at bounding box center [313, 395] width 36 height 36
checkbox input "false"
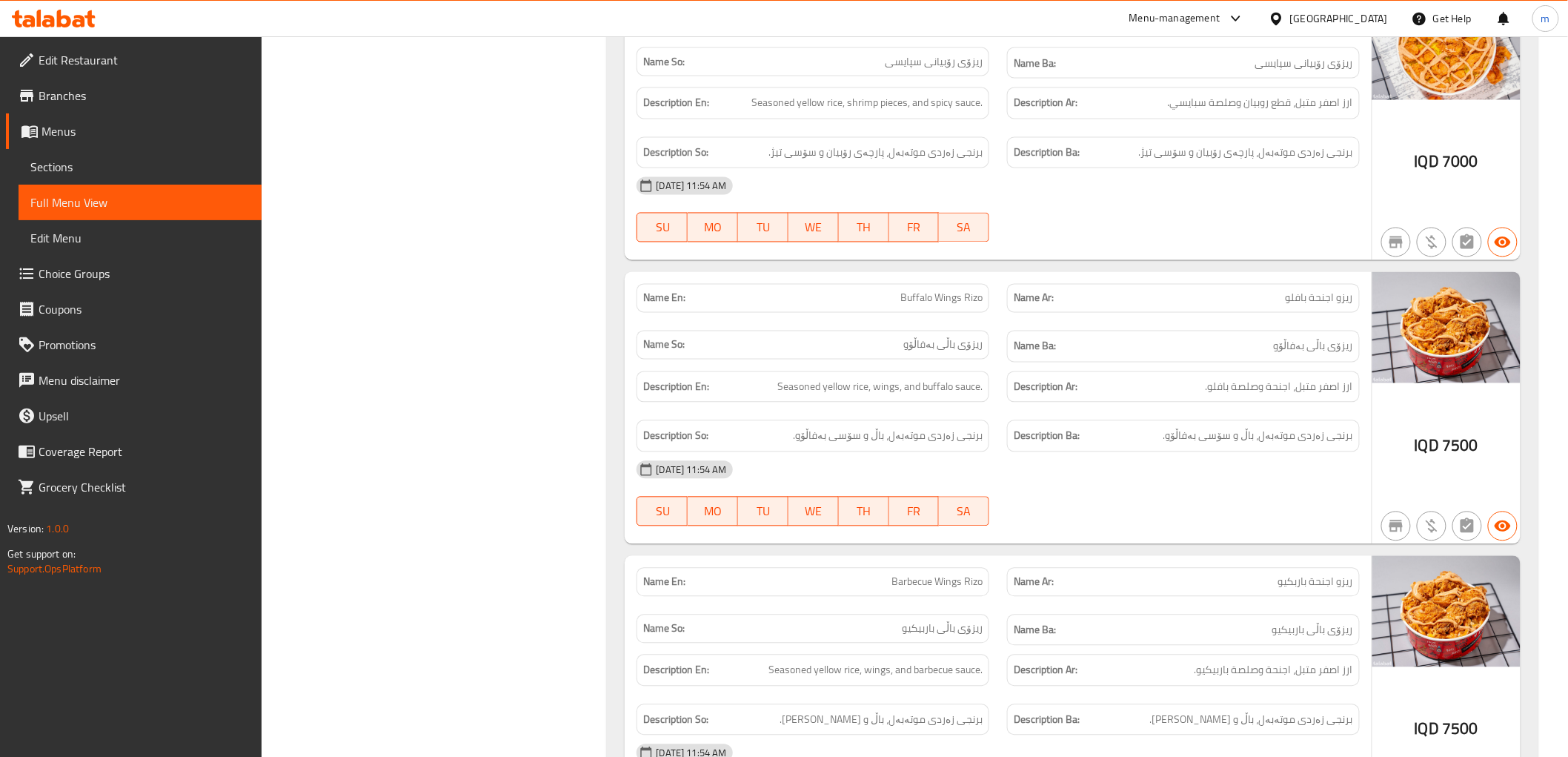
scroll to position [15013, 0]
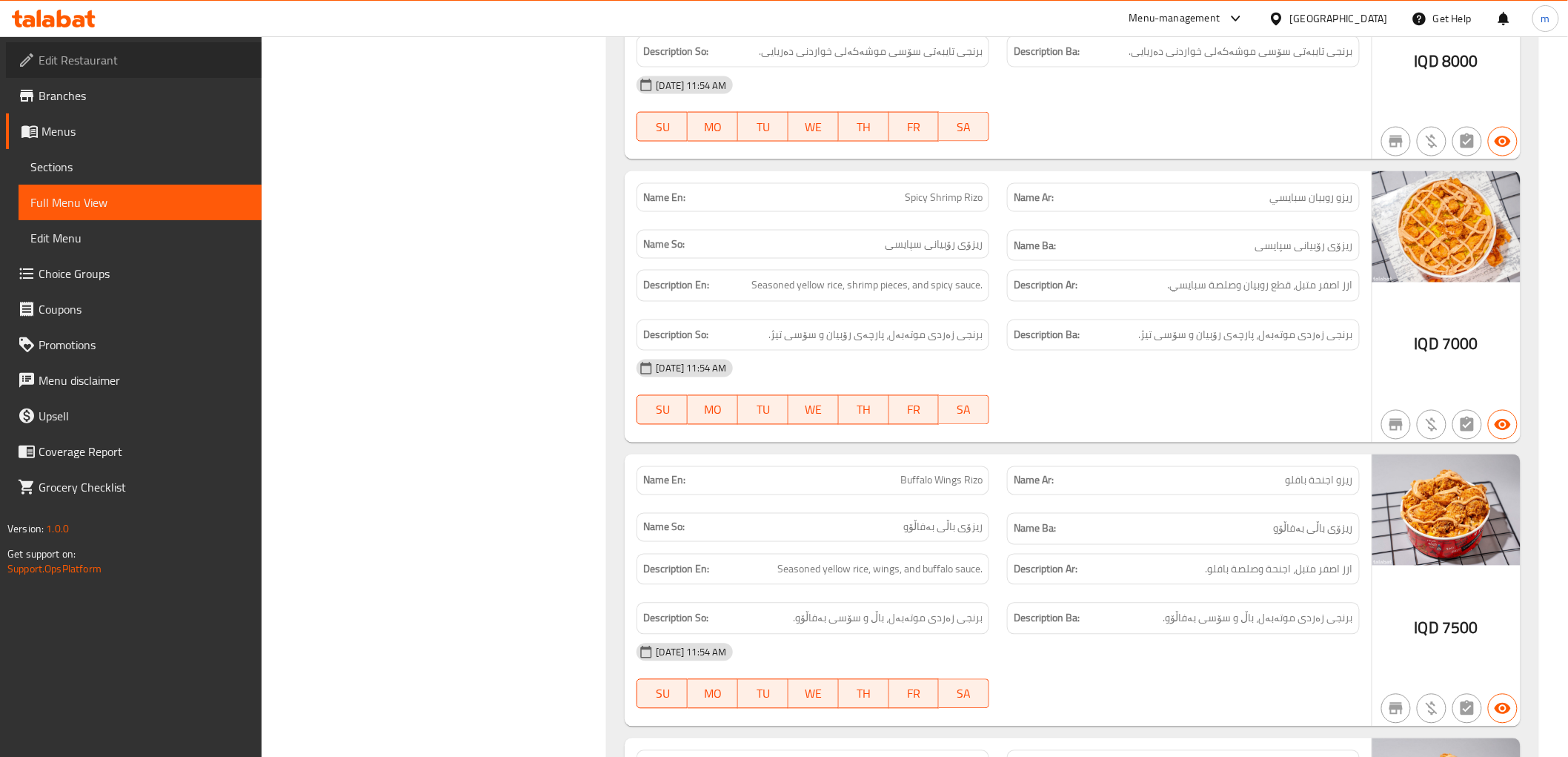
click at [122, 57] on span "Edit Restaurant" at bounding box center [144, 60] width 212 height 18
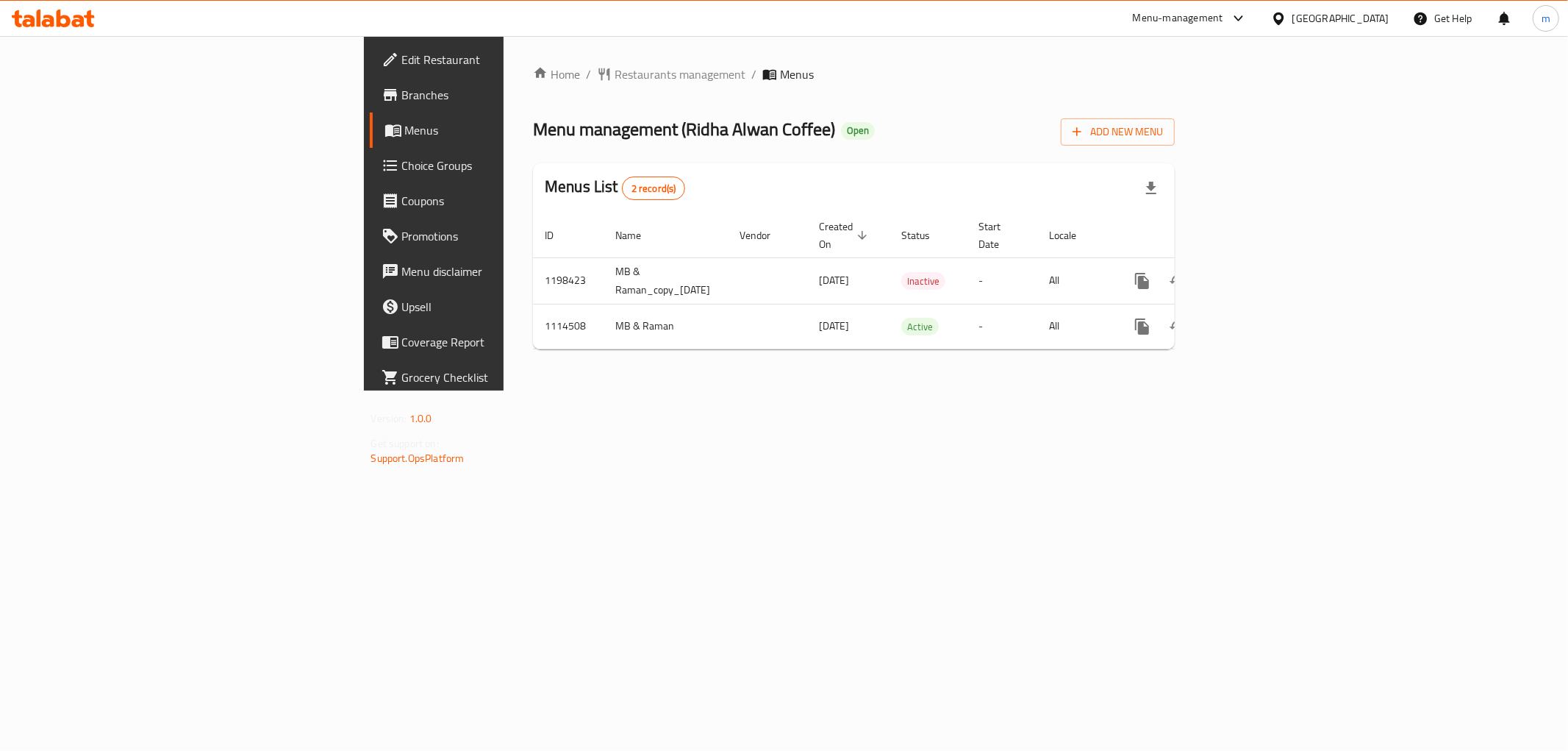
click at [403, 94] on span "Branches" at bounding box center [508, 95] width 212 height 18
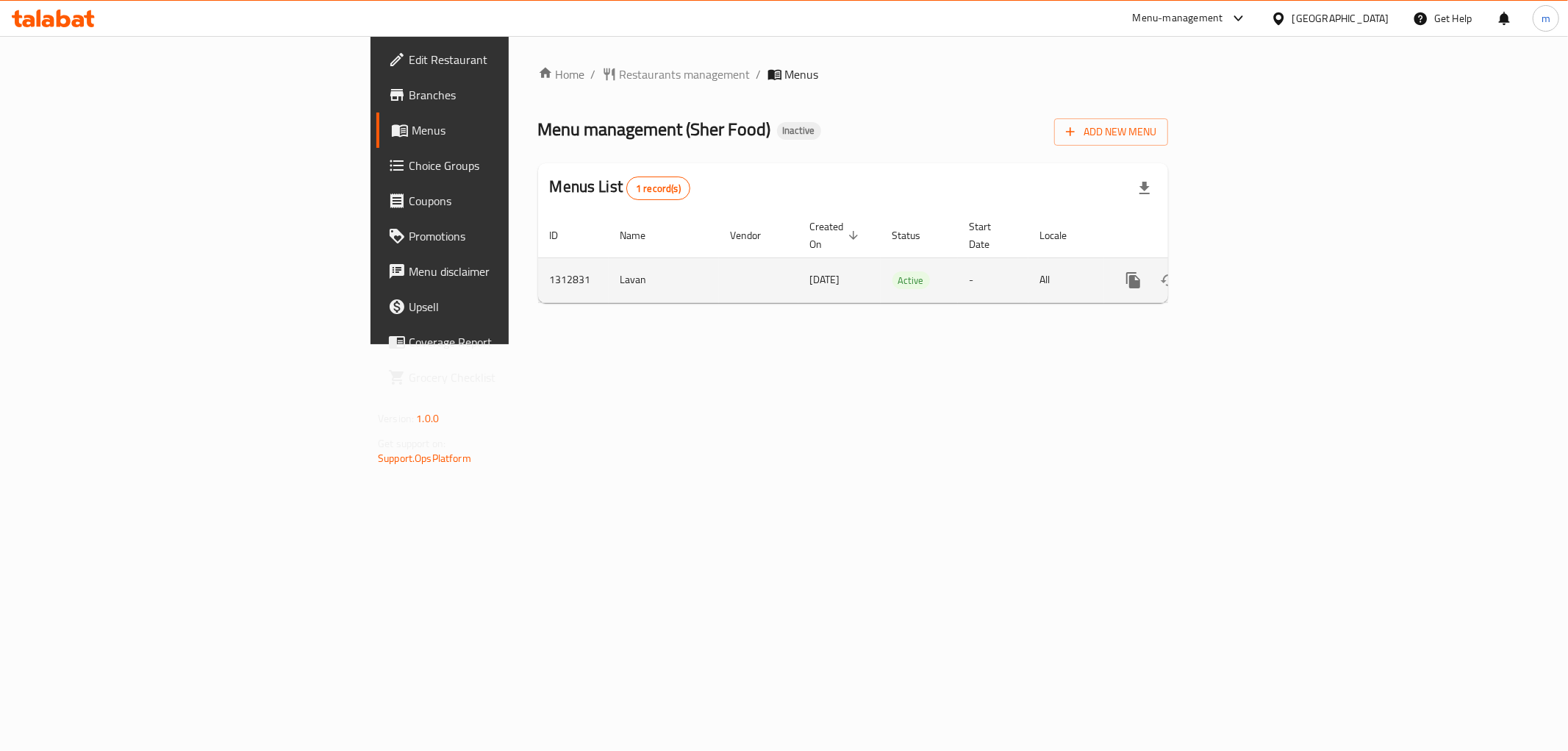
click at [1248, 271] on icon "enhanced table" at bounding box center [1239, 280] width 18 height 18
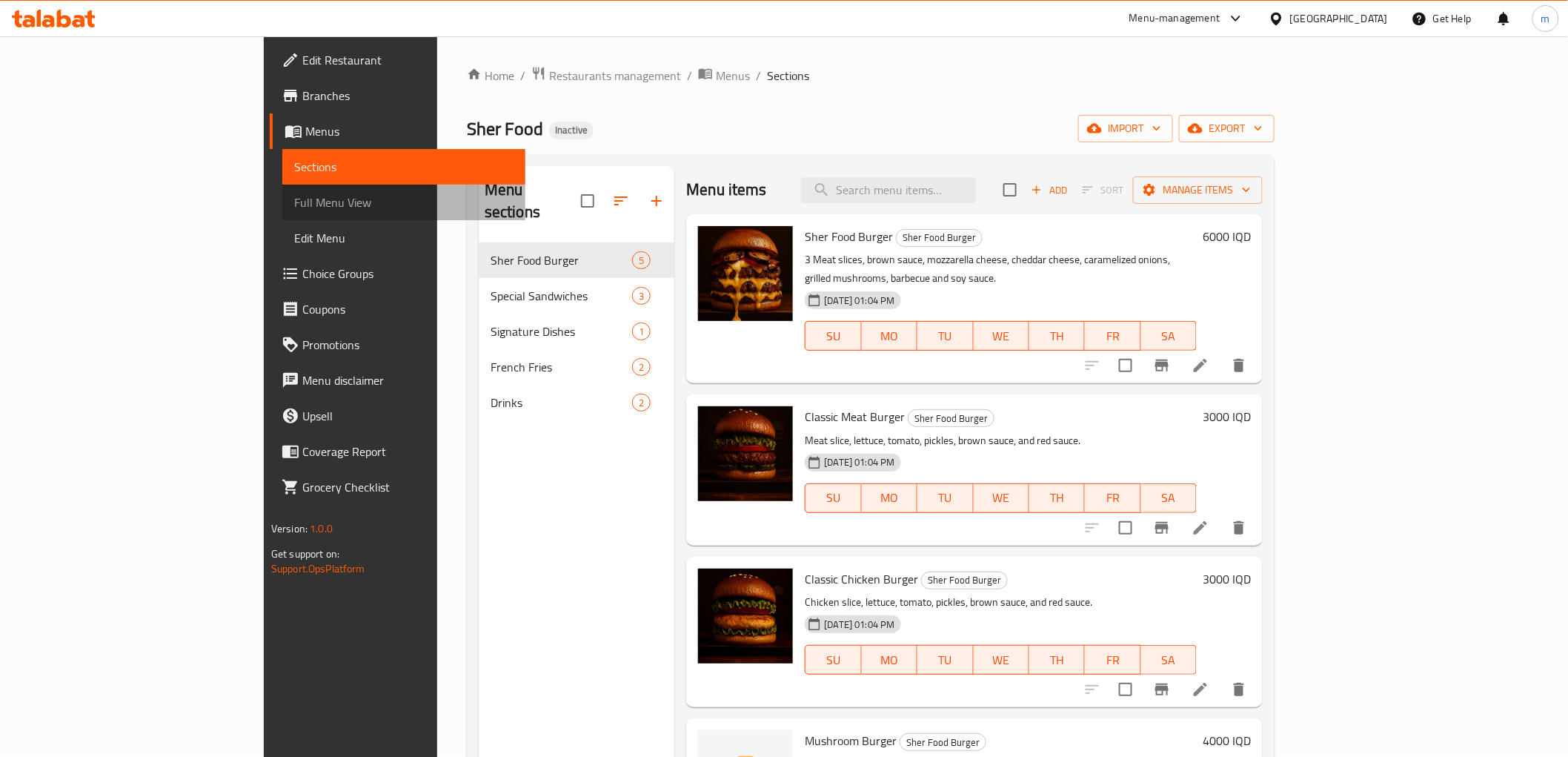
click at [294, 207] on span "Full Menu View" at bounding box center [403, 202] width 219 height 18
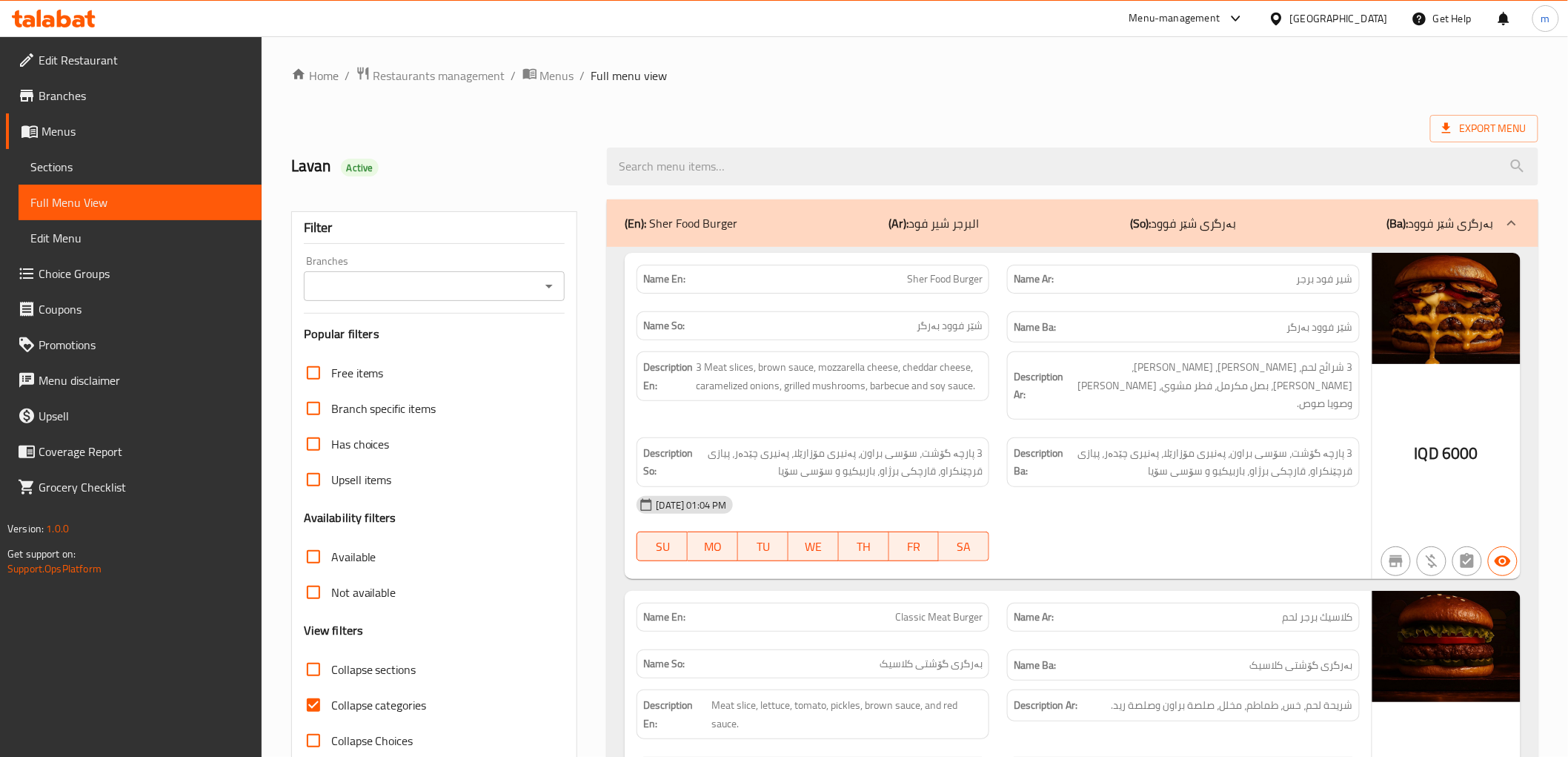
click at [559, 290] on icon "Open" at bounding box center [549, 286] width 18 height 18
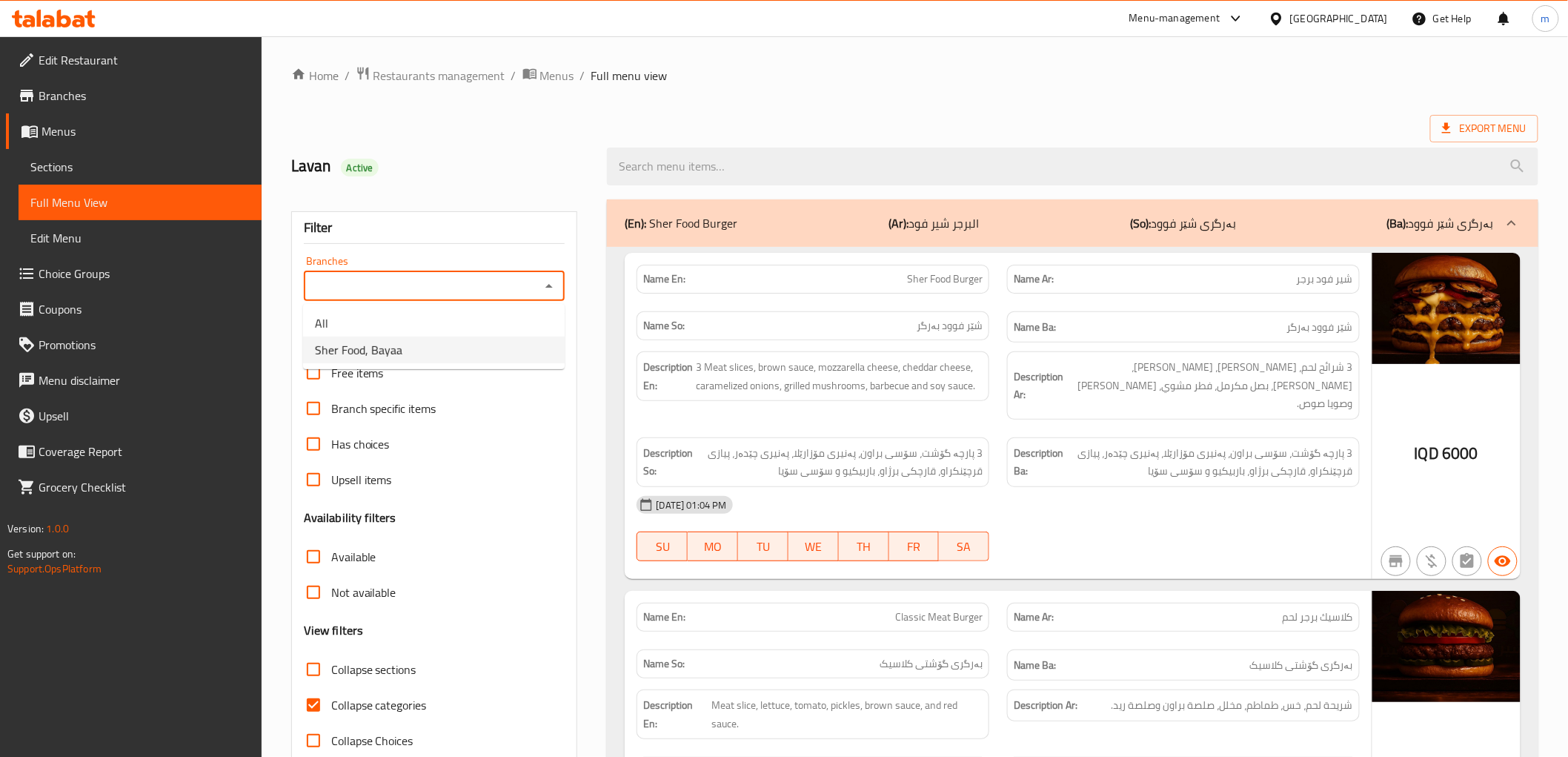
click at [523, 342] on li "Sher Food, Bayaa" at bounding box center [434, 349] width 262 height 27
type input "Sher Food, Bayaa"
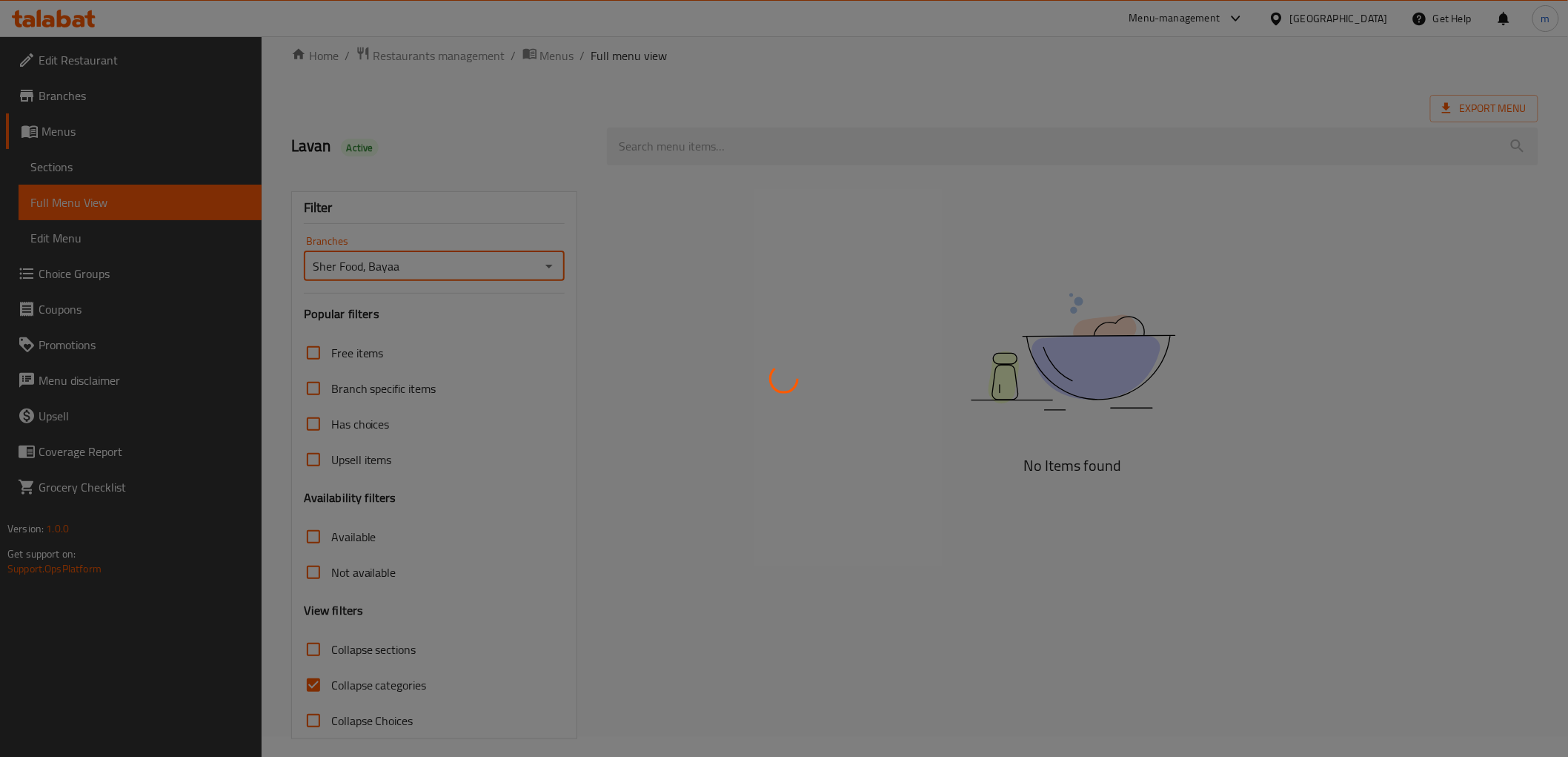
scroll to position [32, 0]
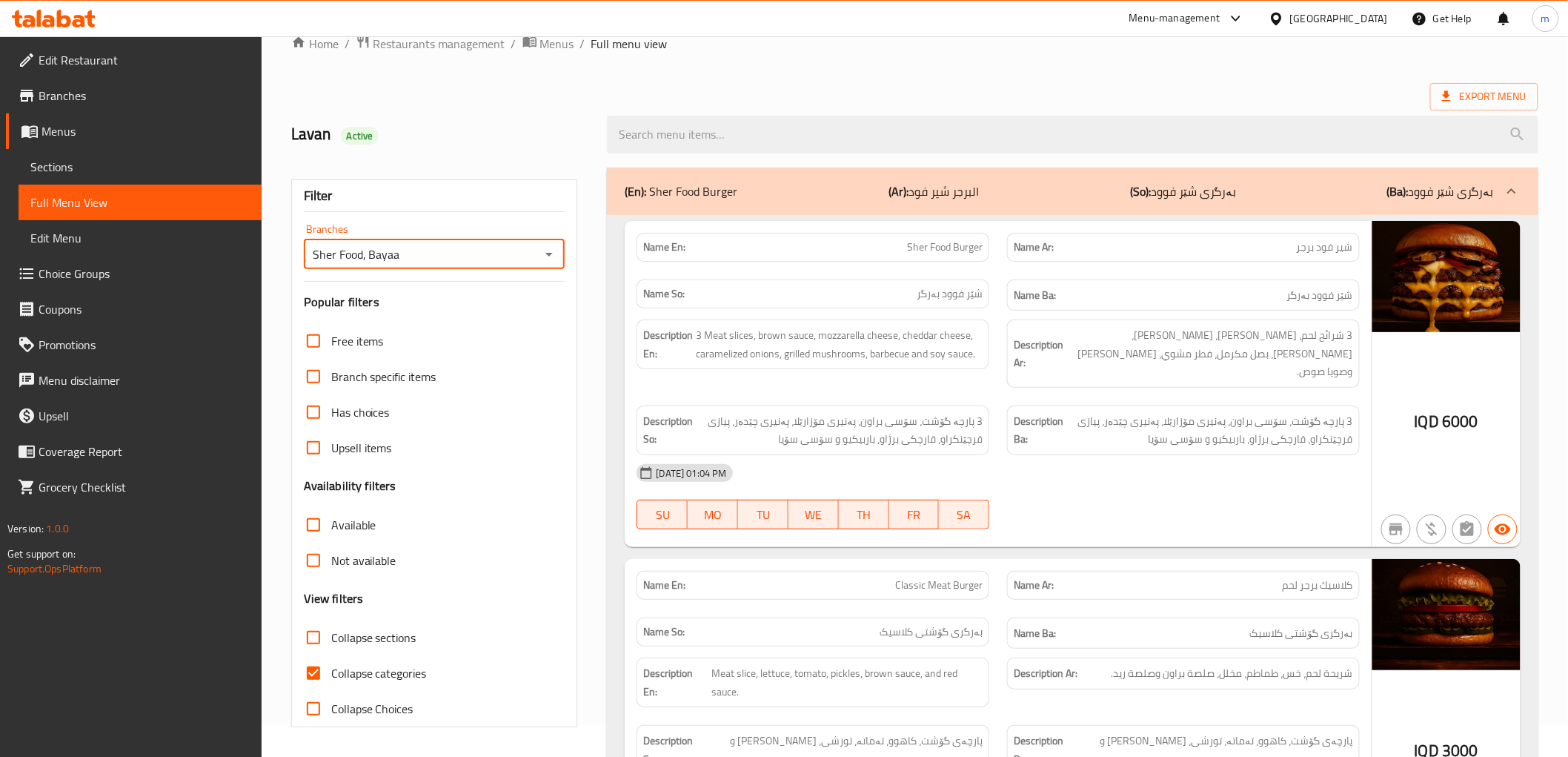
click at [317, 675] on input "Collapse categories" at bounding box center [313, 673] width 36 height 36
checkbox input "false"
click at [1026, 336] on strong "Description Ar:" at bounding box center [1038, 354] width 49 height 36
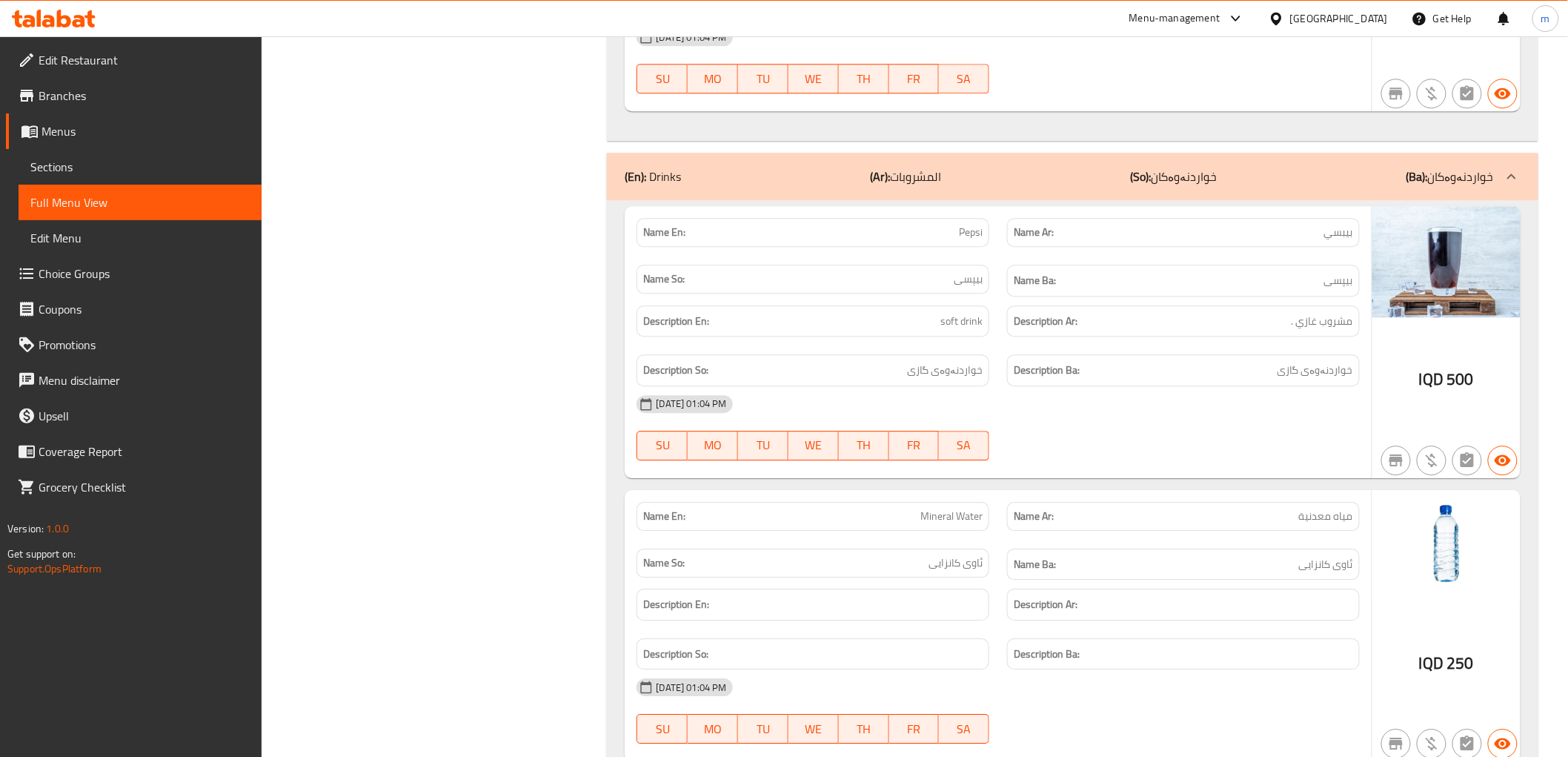
scroll to position [4010, 0]
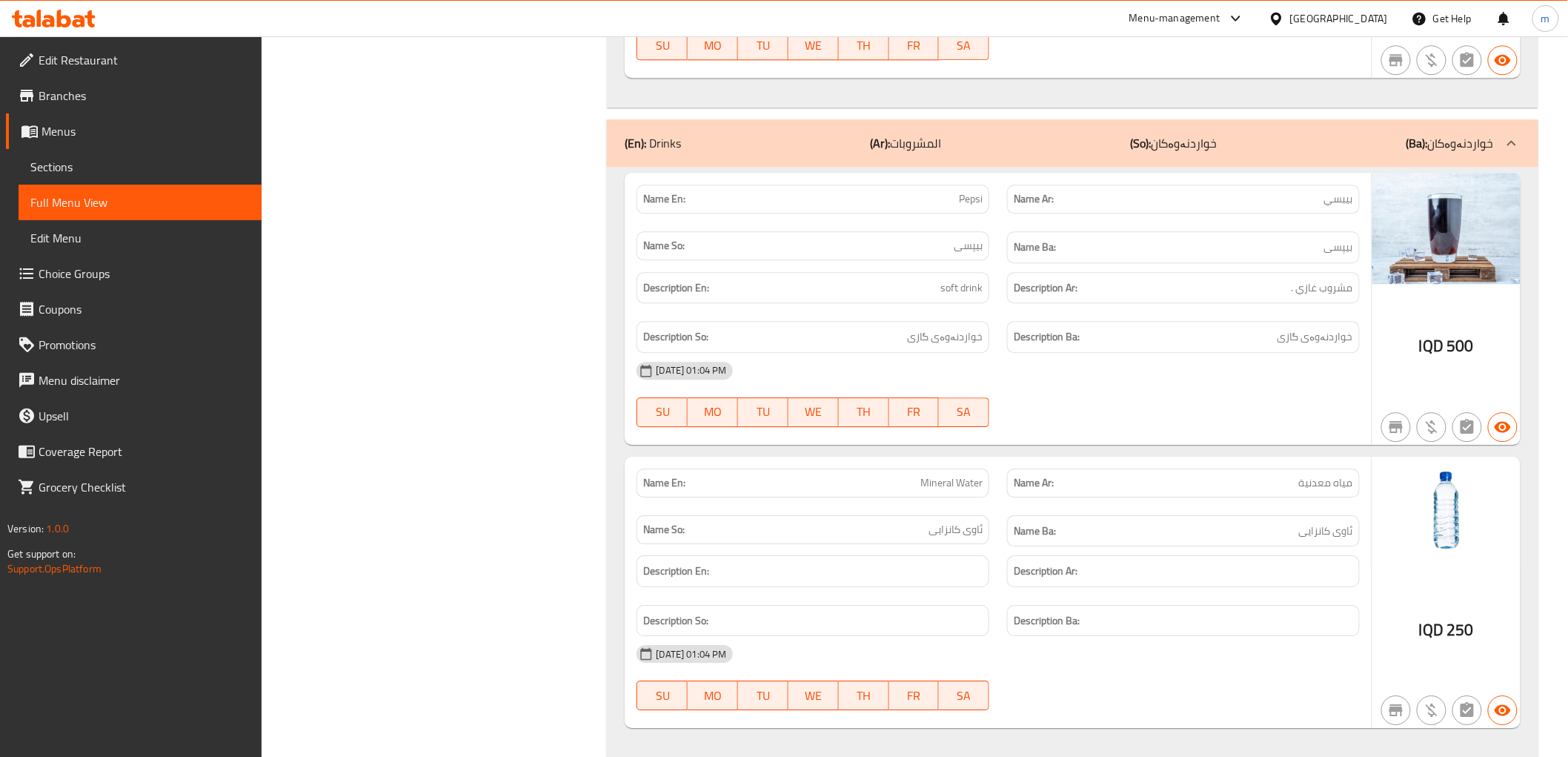
click at [1118, 555] on div "Description Ar:" at bounding box center [1184, 571] width 353 height 32
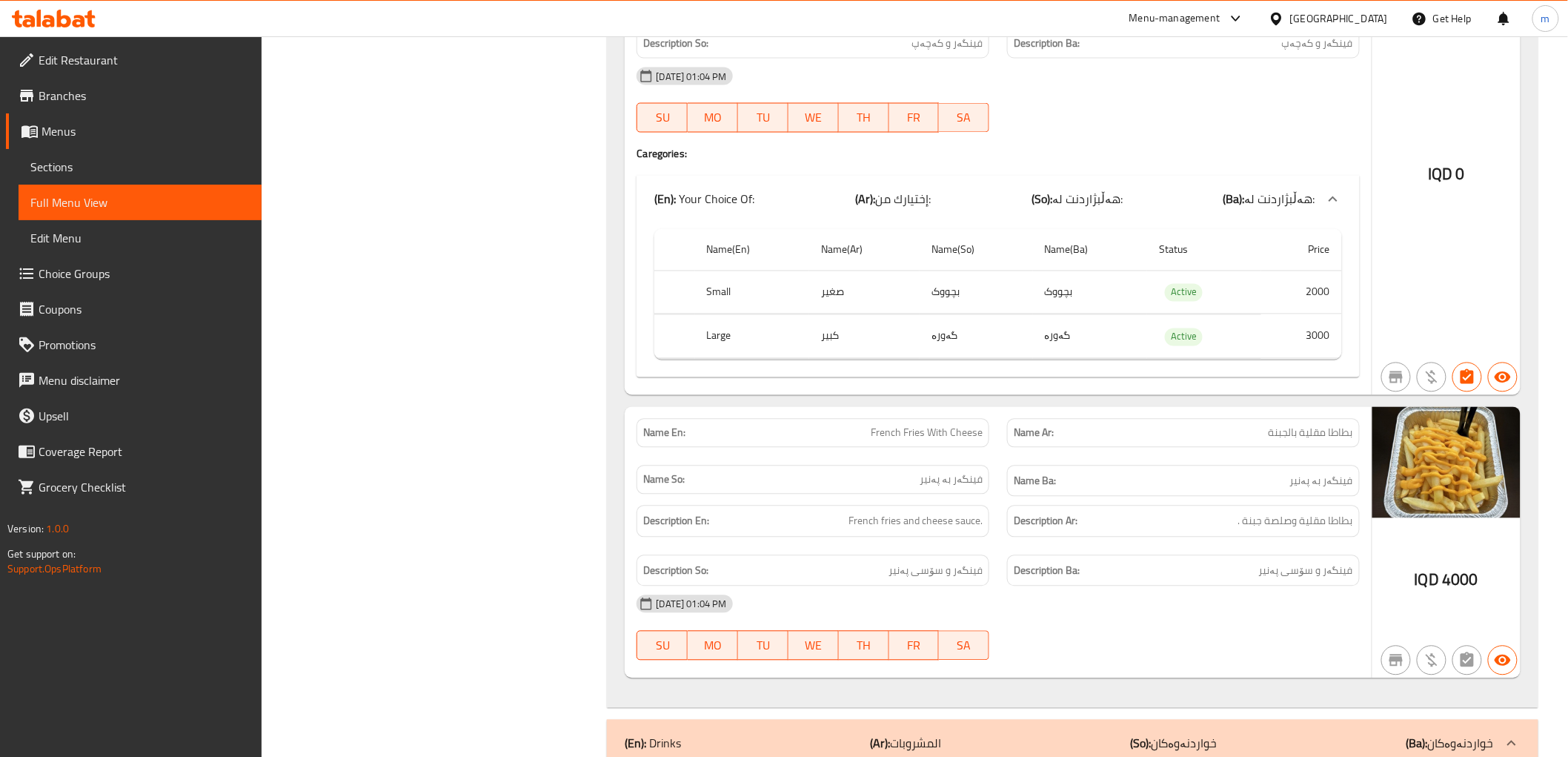
scroll to position [3324, 0]
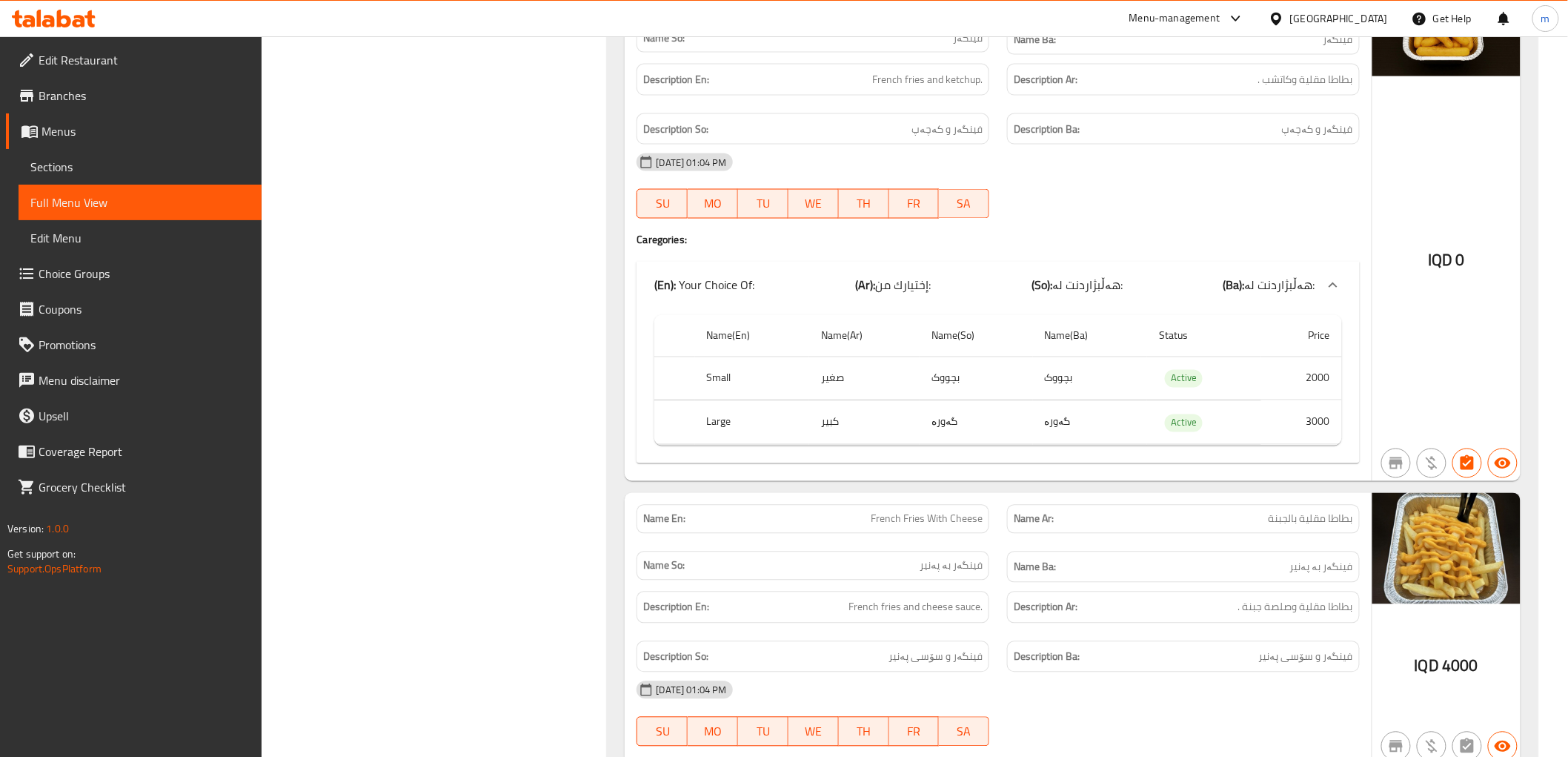
click at [82, 54] on span "Edit Restaurant" at bounding box center [144, 60] width 212 height 18
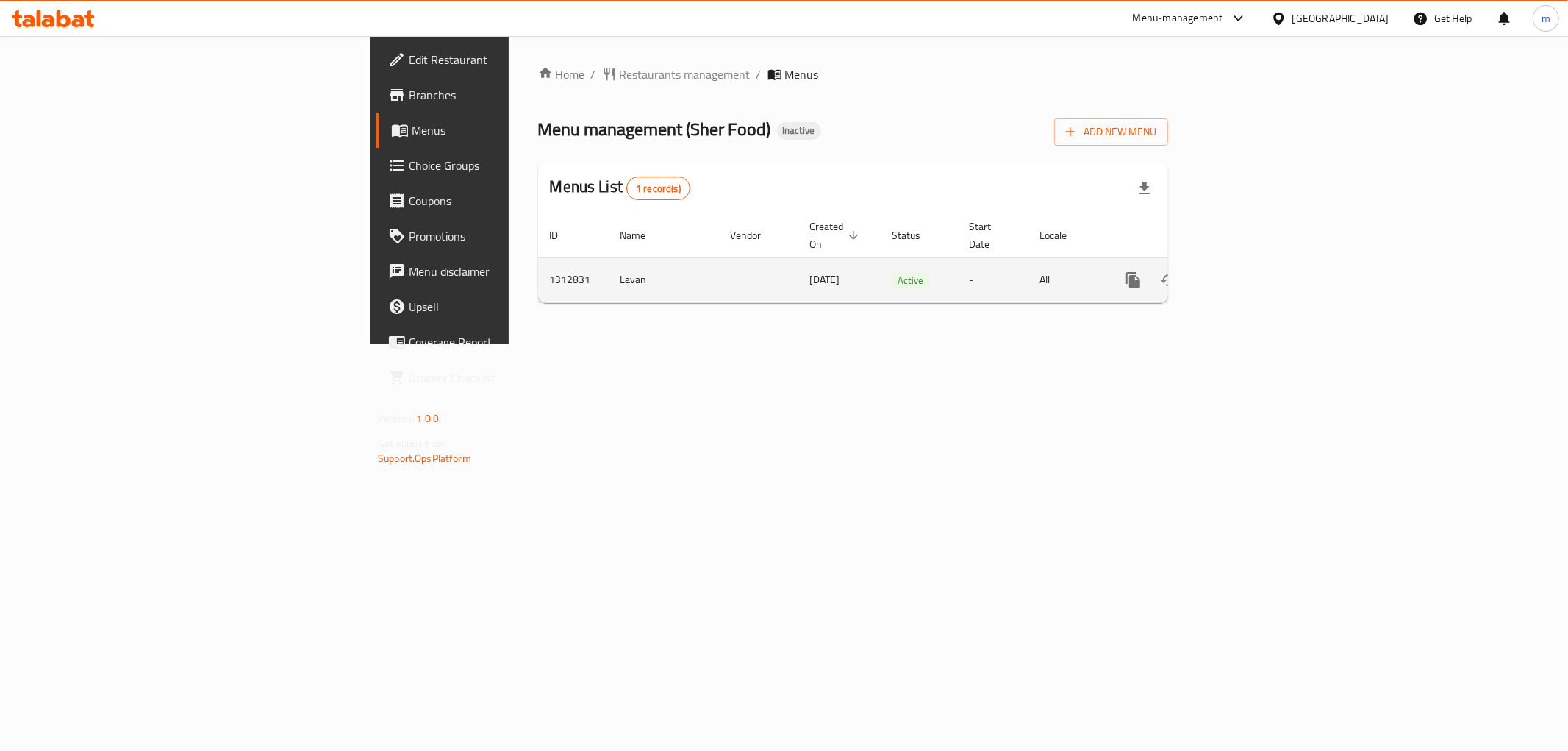
click at [1248, 271] on icon "enhanced table" at bounding box center [1239, 280] width 18 height 18
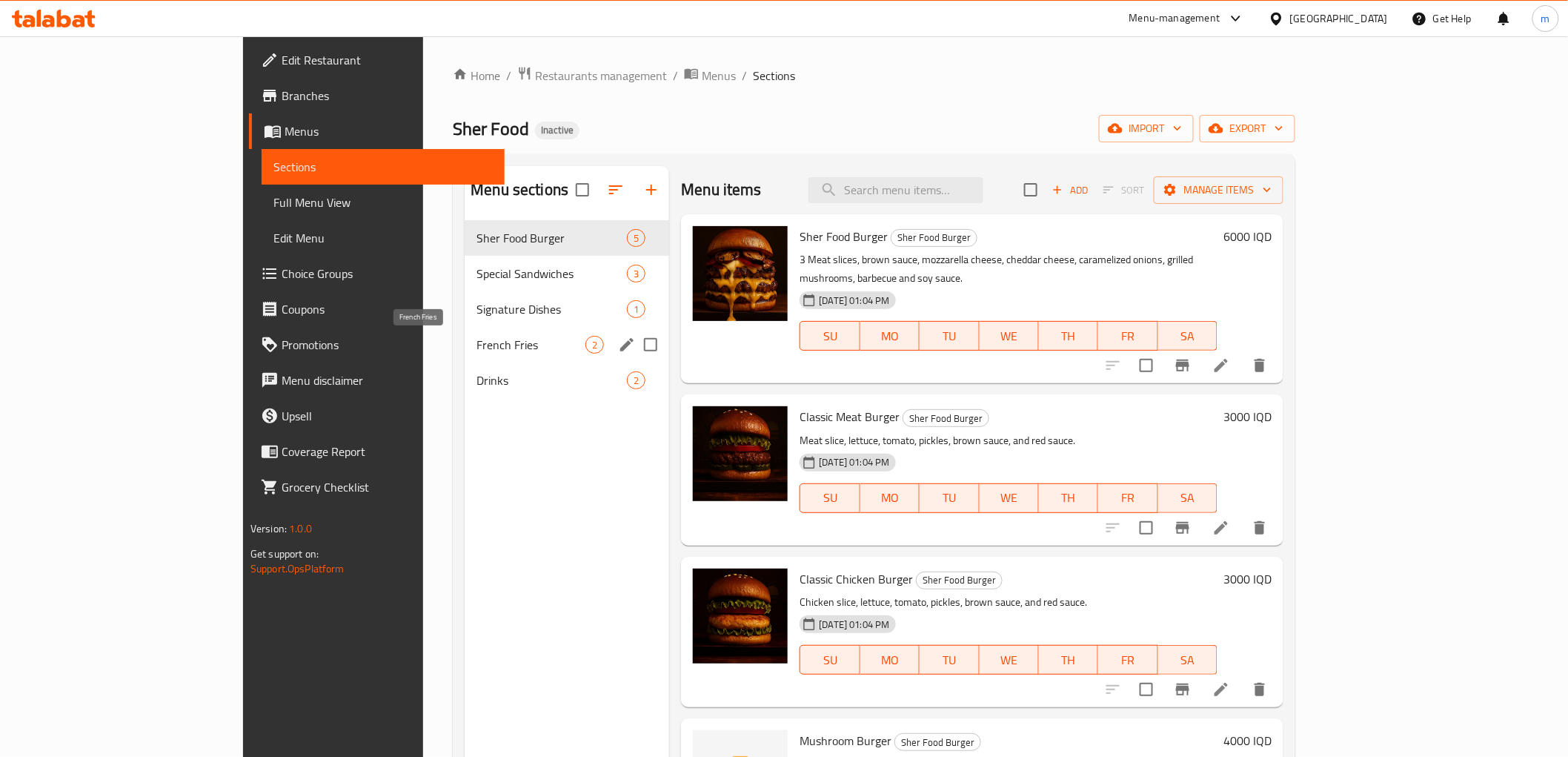
click at [477, 339] on span "French Fries" at bounding box center [532, 344] width 109 height 18
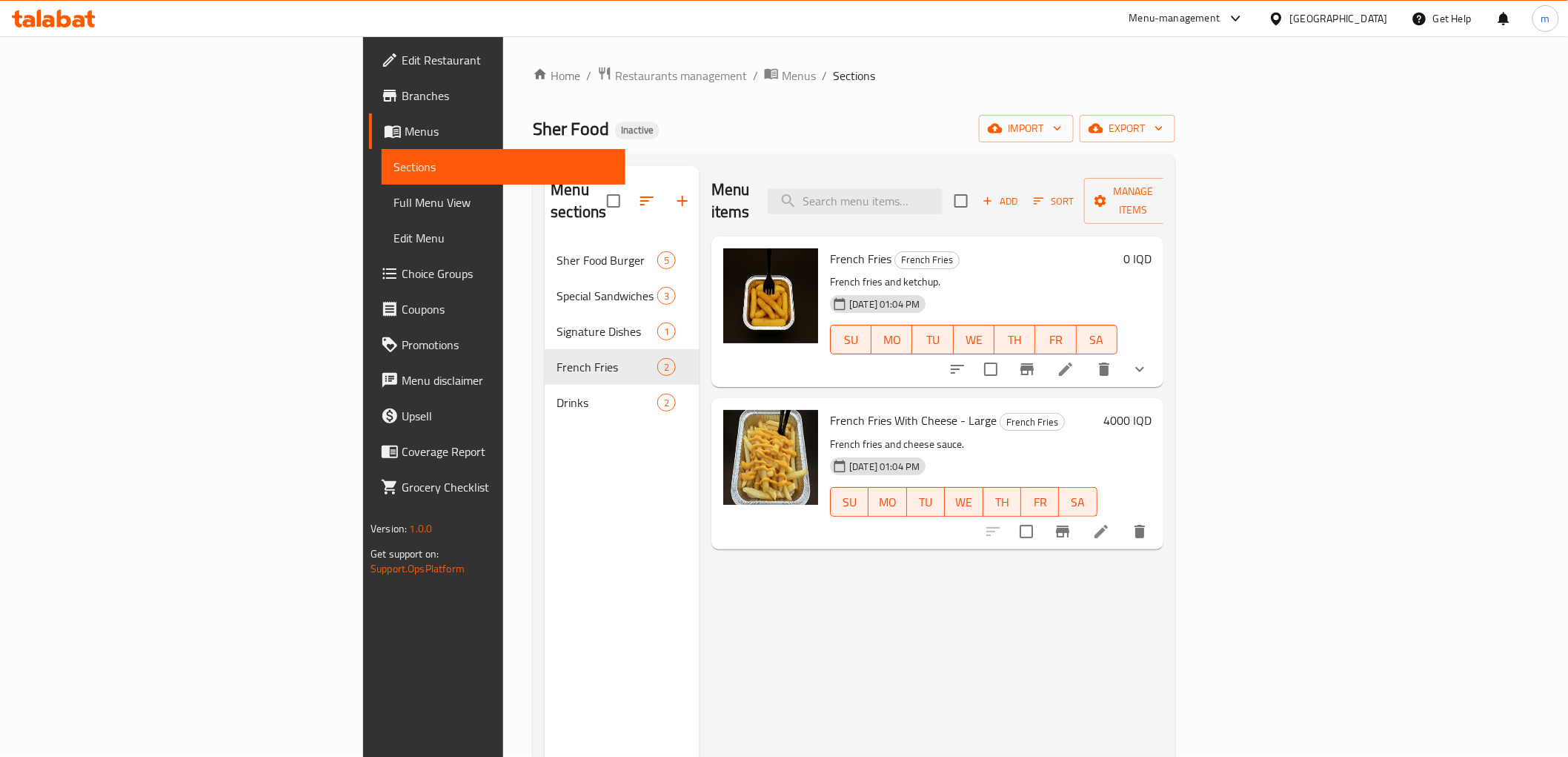
click at [394, 204] on span "Full Menu View" at bounding box center [503, 202] width 219 height 18
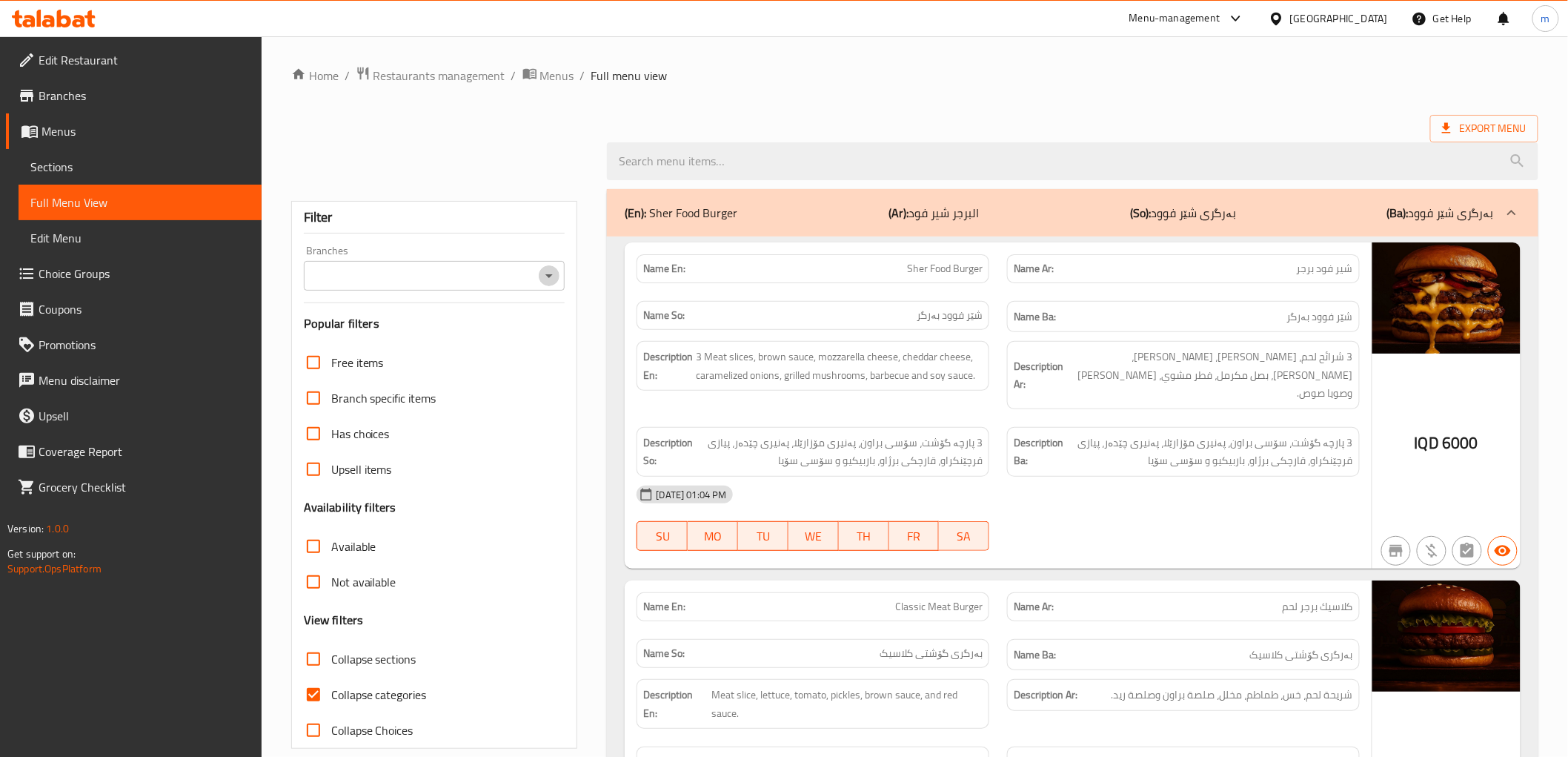
drag, startPoint x: 558, startPoint y: 269, endPoint x: 532, endPoint y: 278, distance: 27.5
click at [553, 269] on icon "Open" at bounding box center [549, 276] width 18 height 18
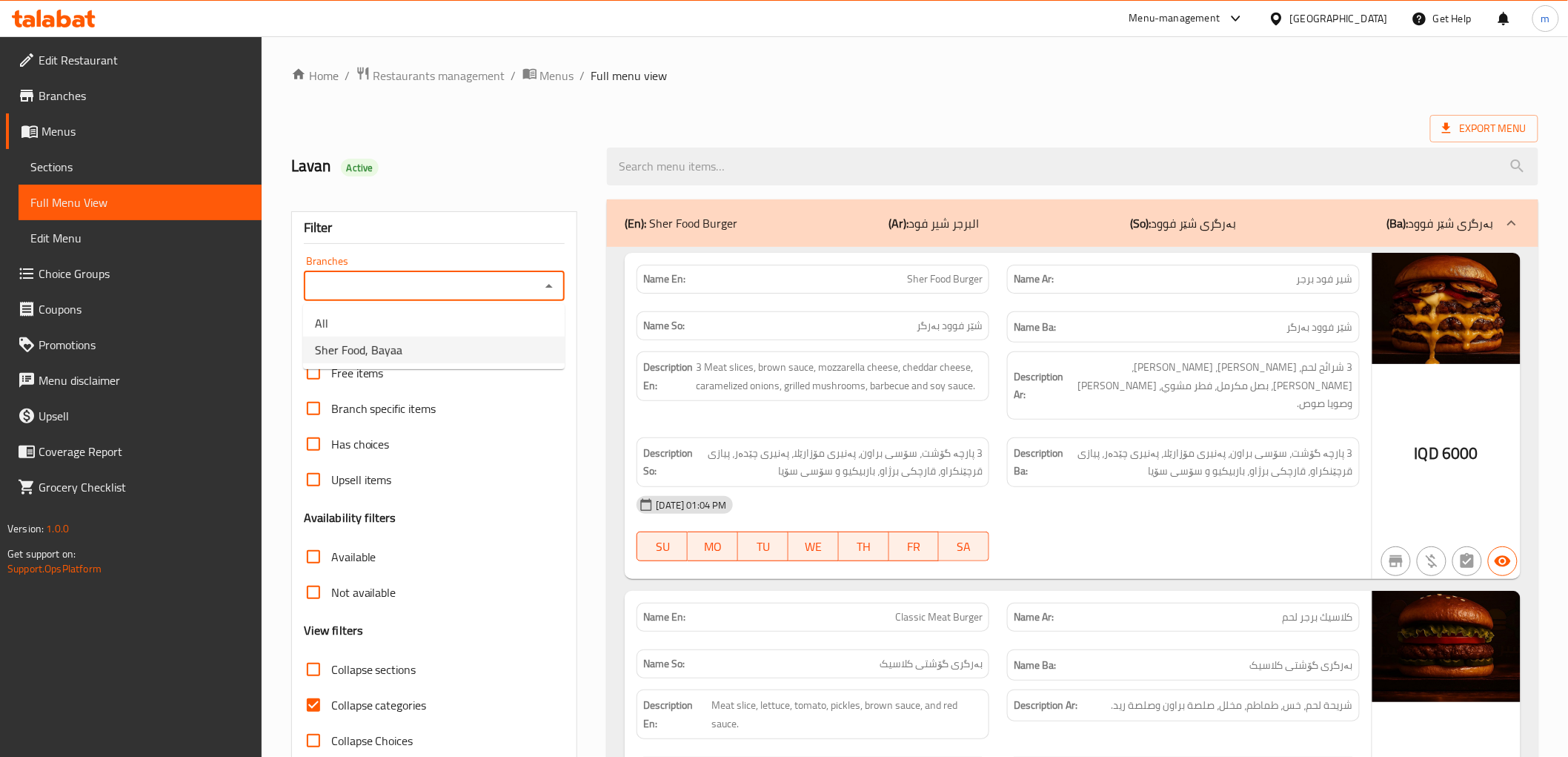
click at [446, 349] on li "Sher Food, Bayaa" at bounding box center [434, 349] width 262 height 27
type input "Sher Food, Bayaa"
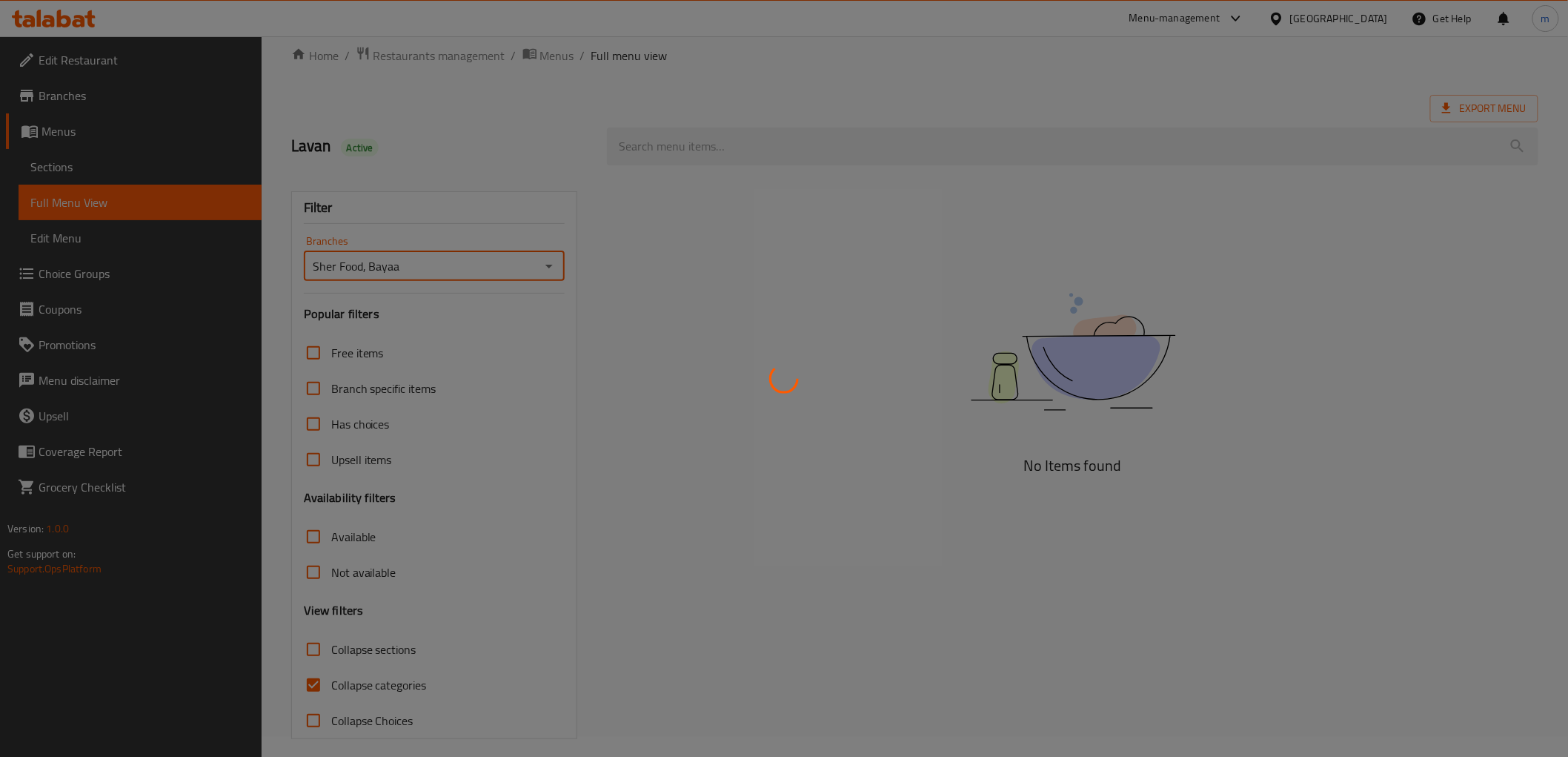
scroll to position [32, 0]
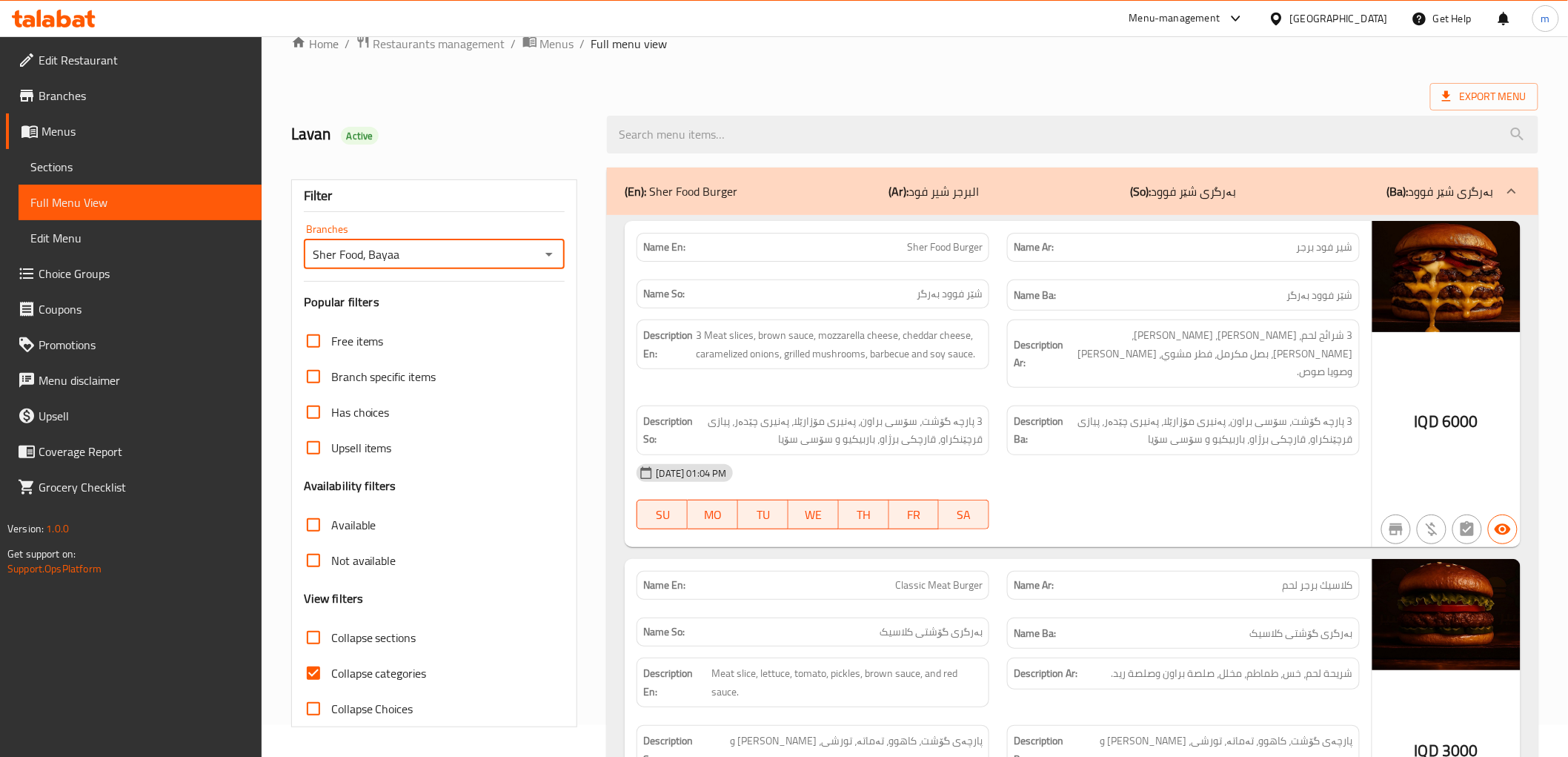
click at [314, 673] on input "Collapse categories" at bounding box center [313, 673] width 36 height 36
checkbox input "false"
click at [323, 633] on input "Collapse sections" at bounding box center [313, 637] width 36 height 36
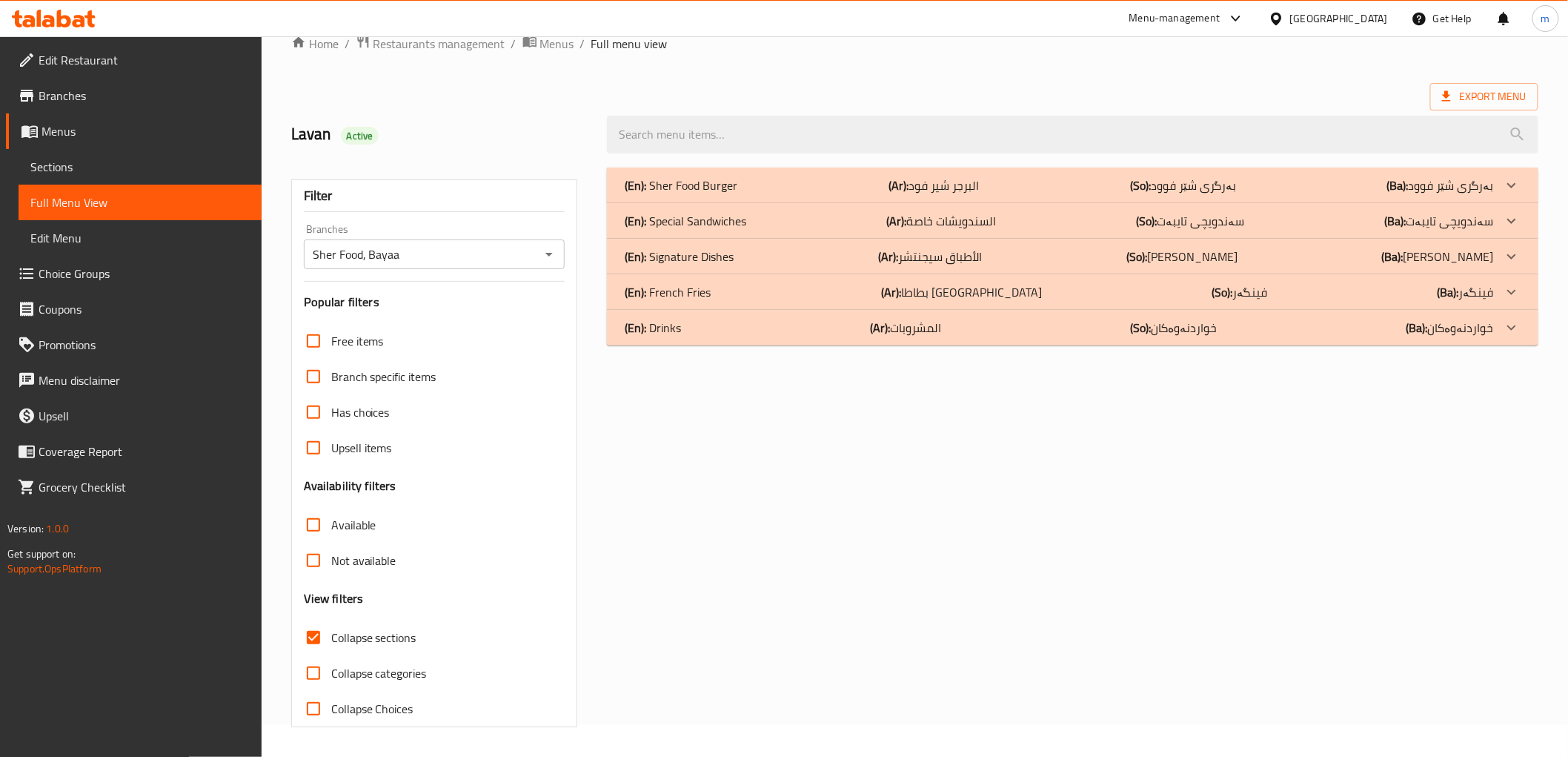
click at [900, 278] on div "(En): French Fries (Ar): بطاطا مقلية (So): فینگەر (Ba): فینگەر" at bounding box center [1072, 291] width 931 height 36
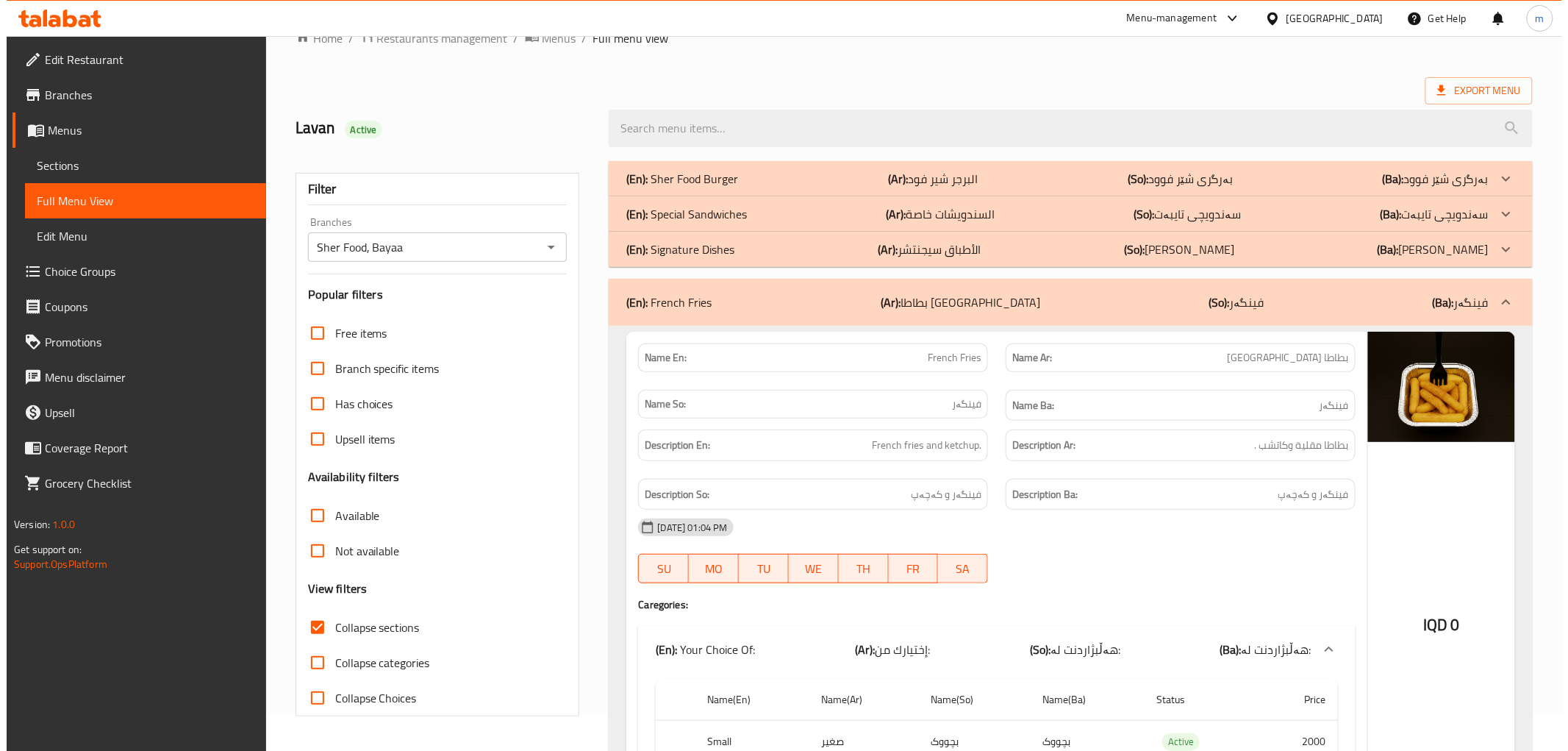
scroll to position [0, 0]
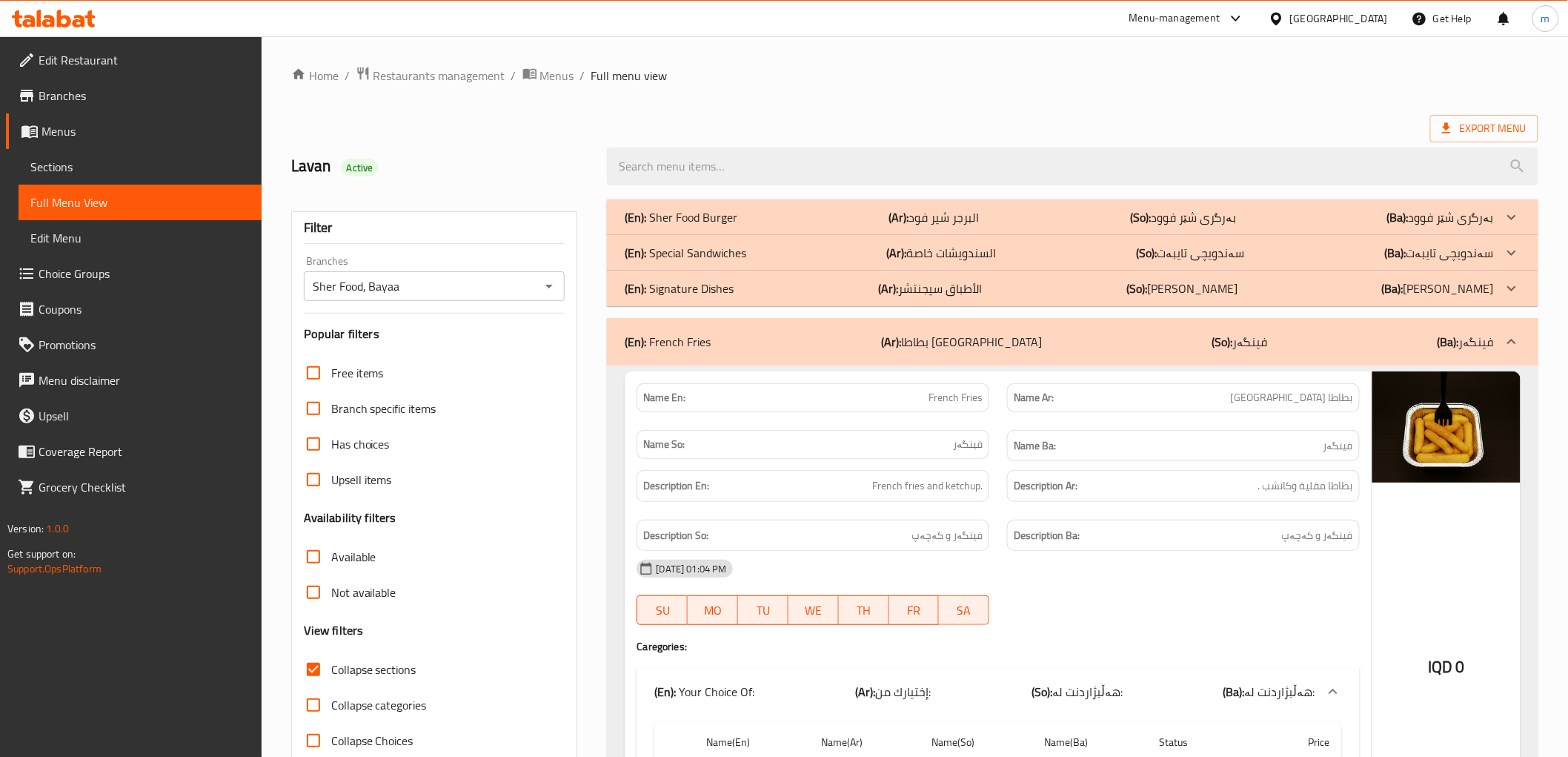
click at [395, 669] on span "Collapse sections" at bounding box center [374, 669] width 85 height 18
click at [331, 669] on input "Collapse sections" at bounding box center [313, 669] width 36 height 36
checkbox input "false"
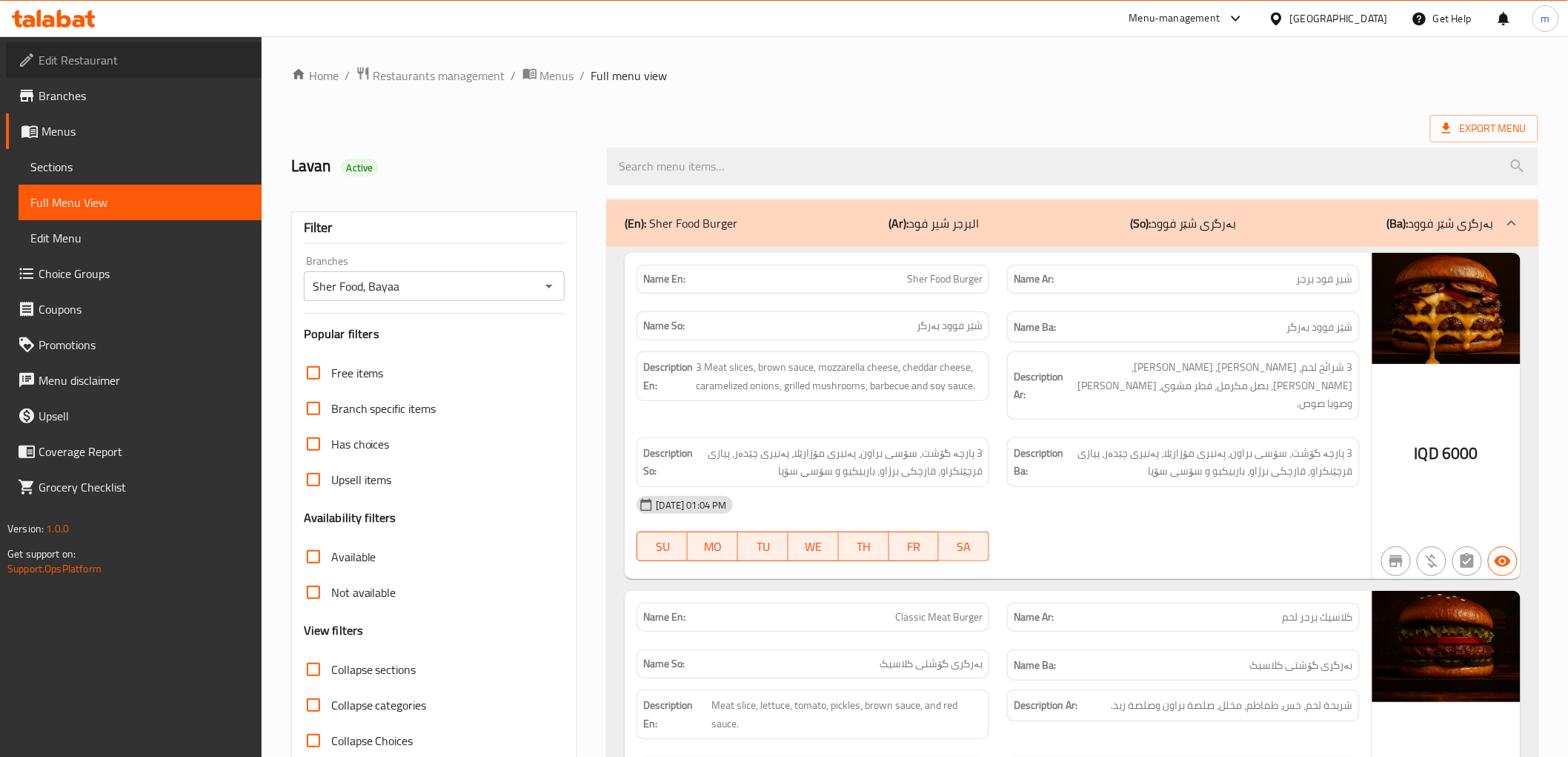
click at [115, 75] on link "Edit Restaurant" at bounding box center [134, 60] width 256 height 36
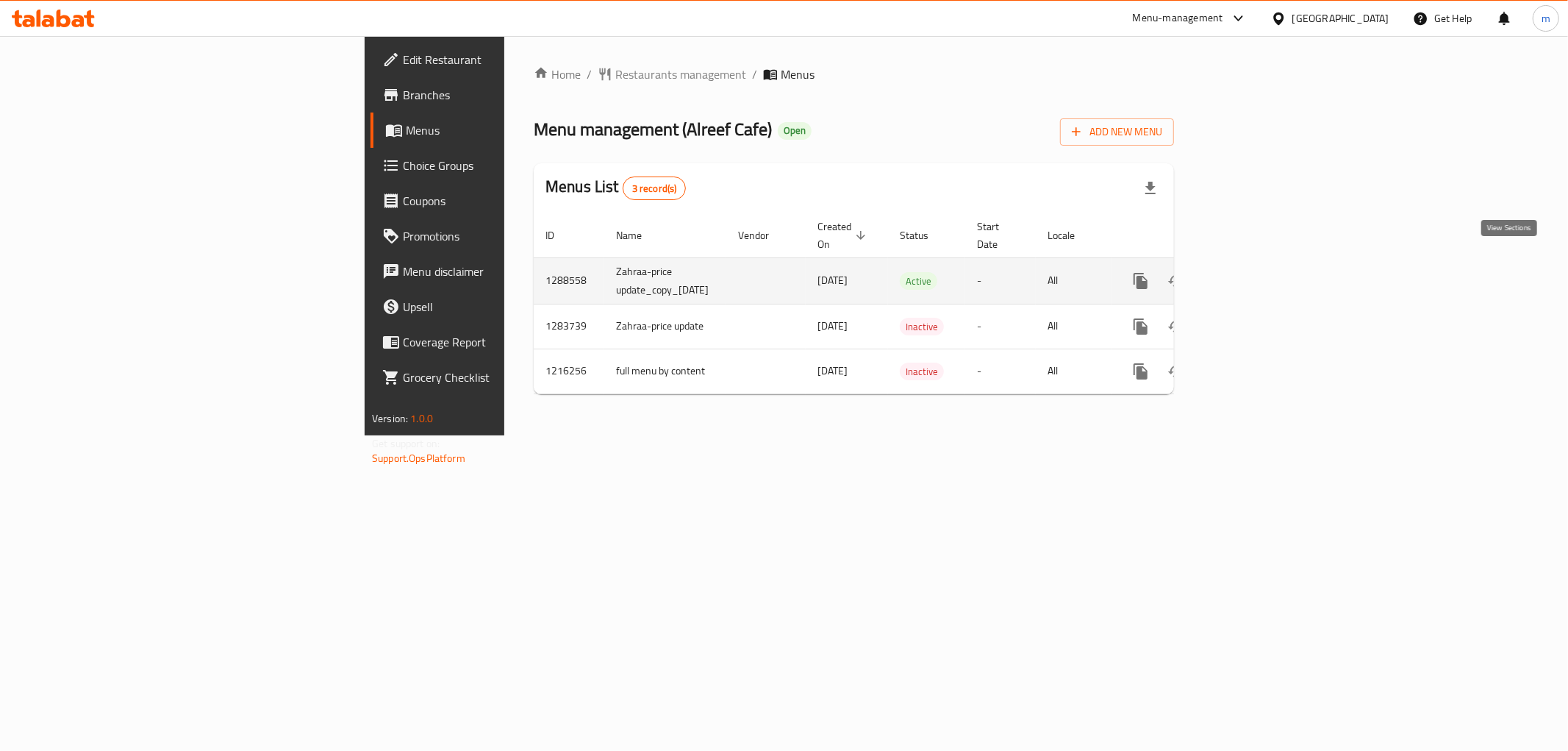
click at [1256, 272] on icon "enhanced table" at bounding box center [1246, 280] width 18 height 18
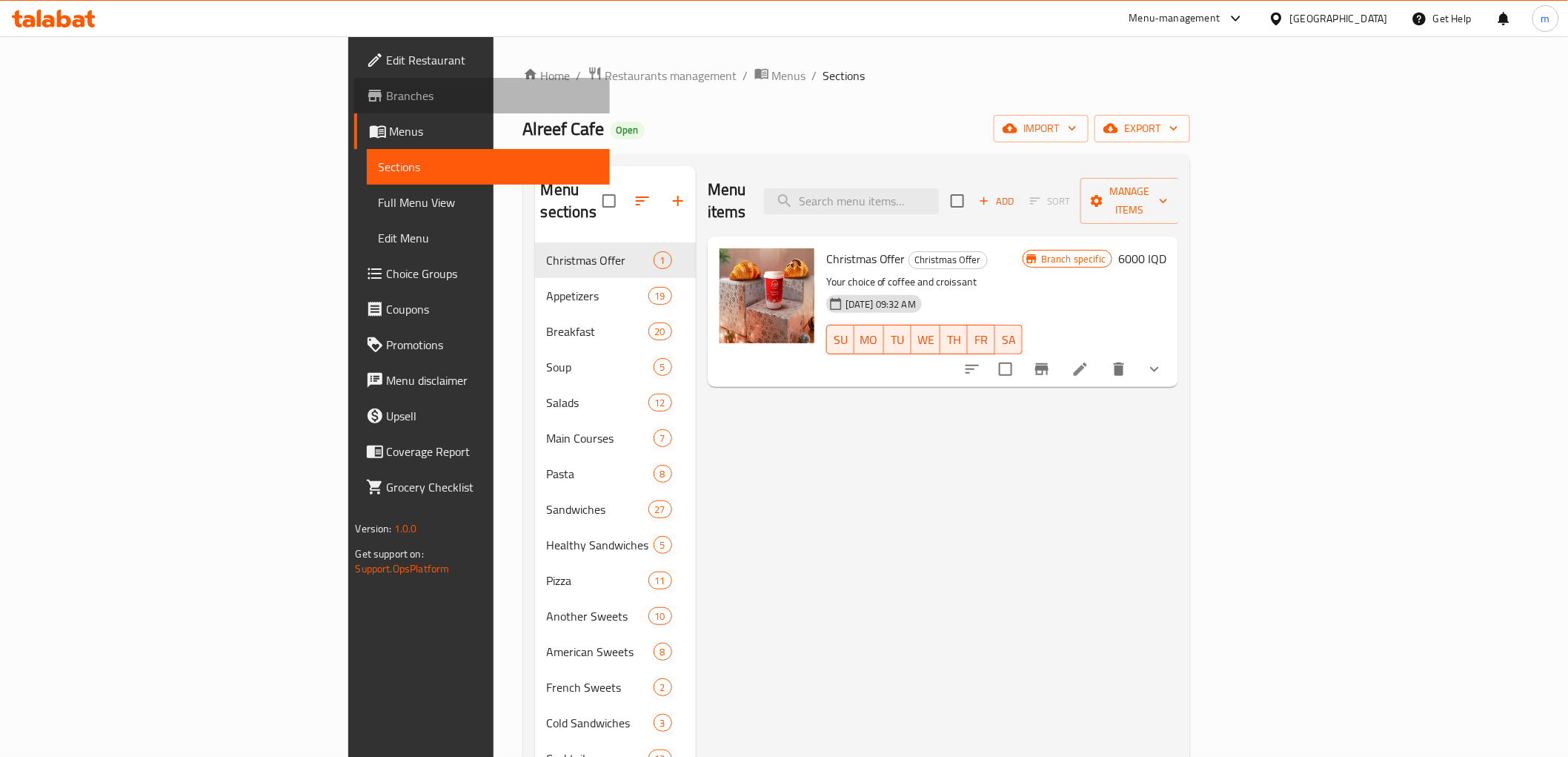
click at [387, 87] on span "Branches" at bounding box center [493, 95] width 212 height 18
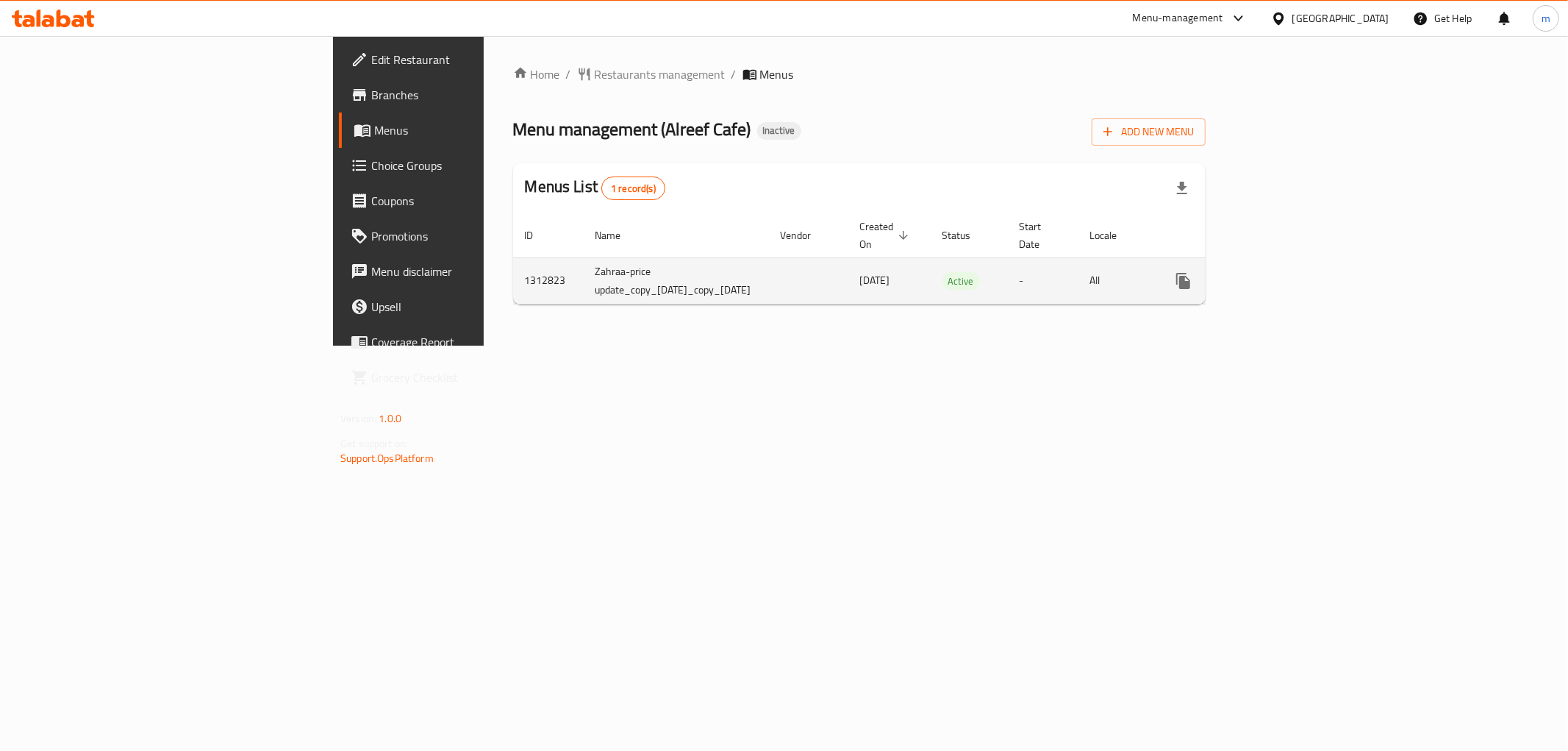
click at [1298, 272] on icon "enhanced table" at bounding box center [1289, 280] width 18 height 18
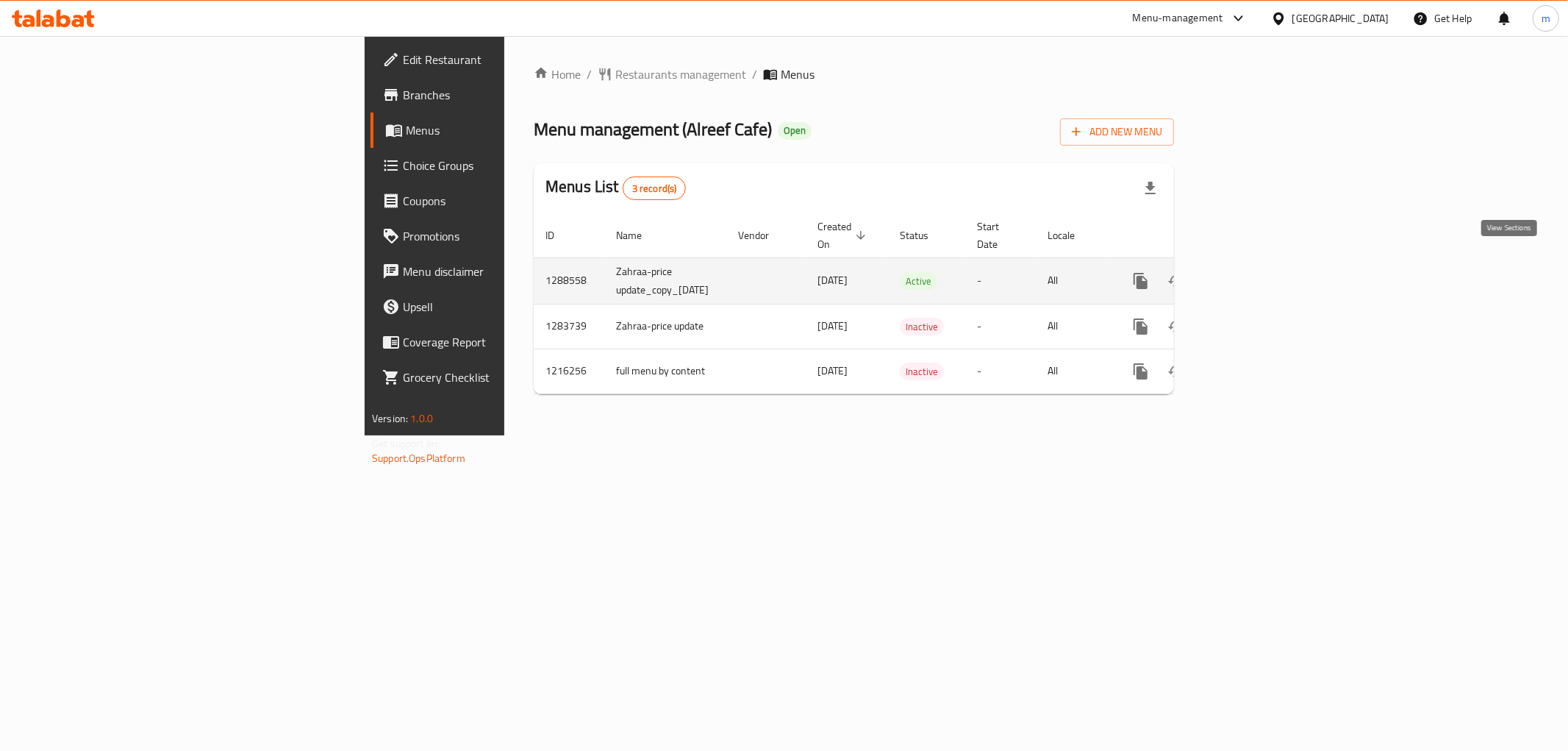
click at [1256, 272] on icon "enhanced table" at bounding box center [1246, 280] width 18 height 18
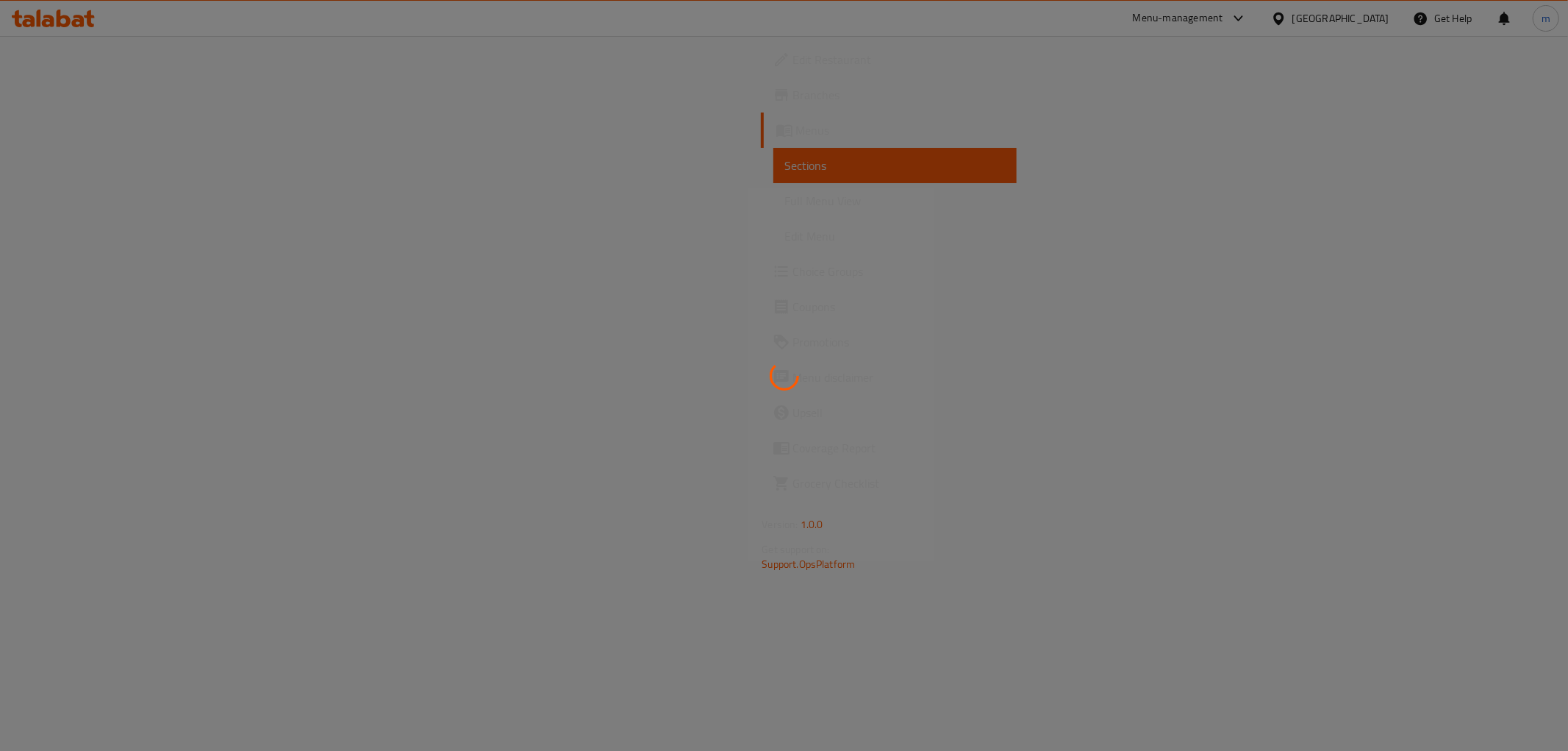
click at [99, 142] on div at bounding box center [784, 375] width 1568 height 751
click at [99, 137] on div at bounding box center [784, 375] width 1568 height 751
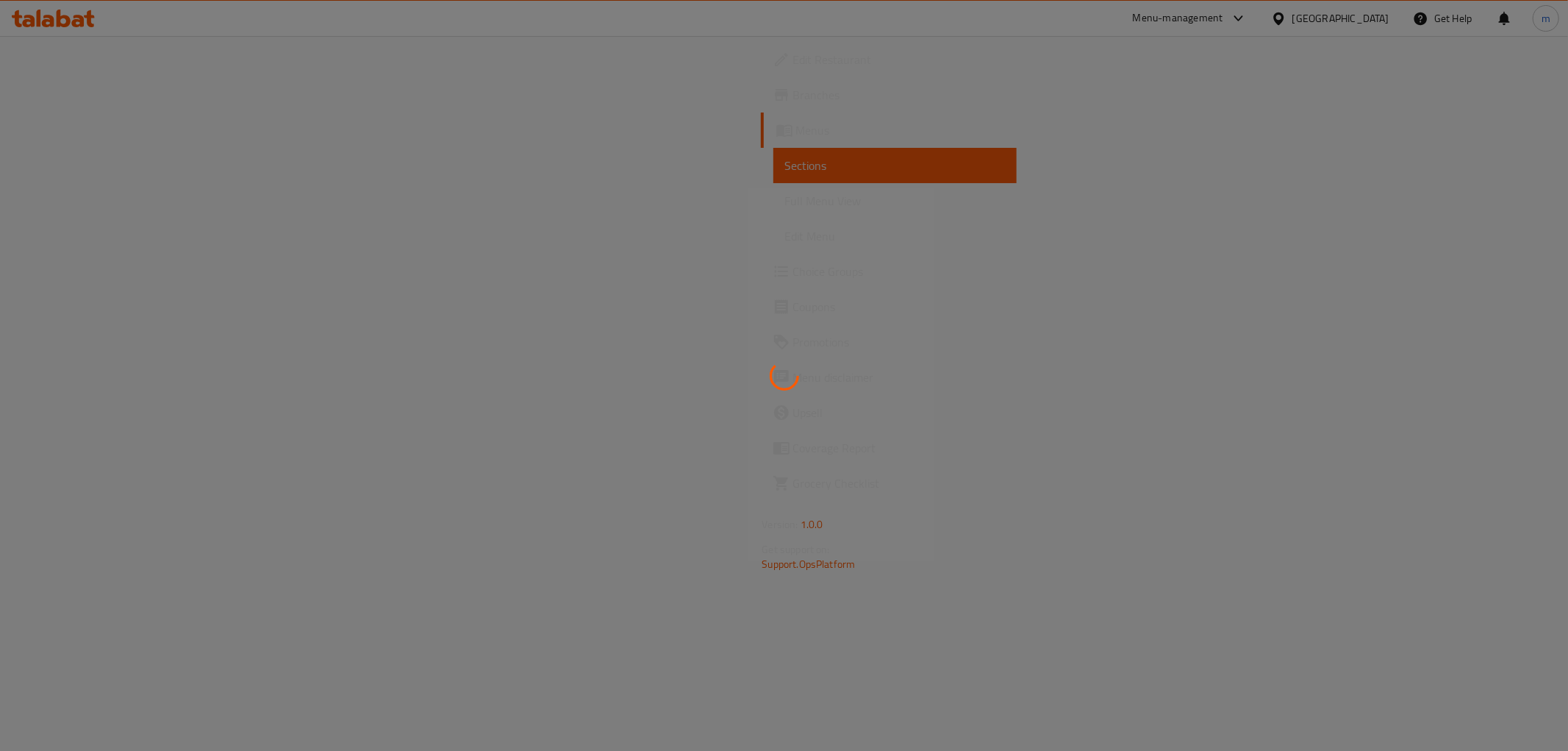
click at [99, 137] on div at bounding box center [784, 375] width 1568 height 751
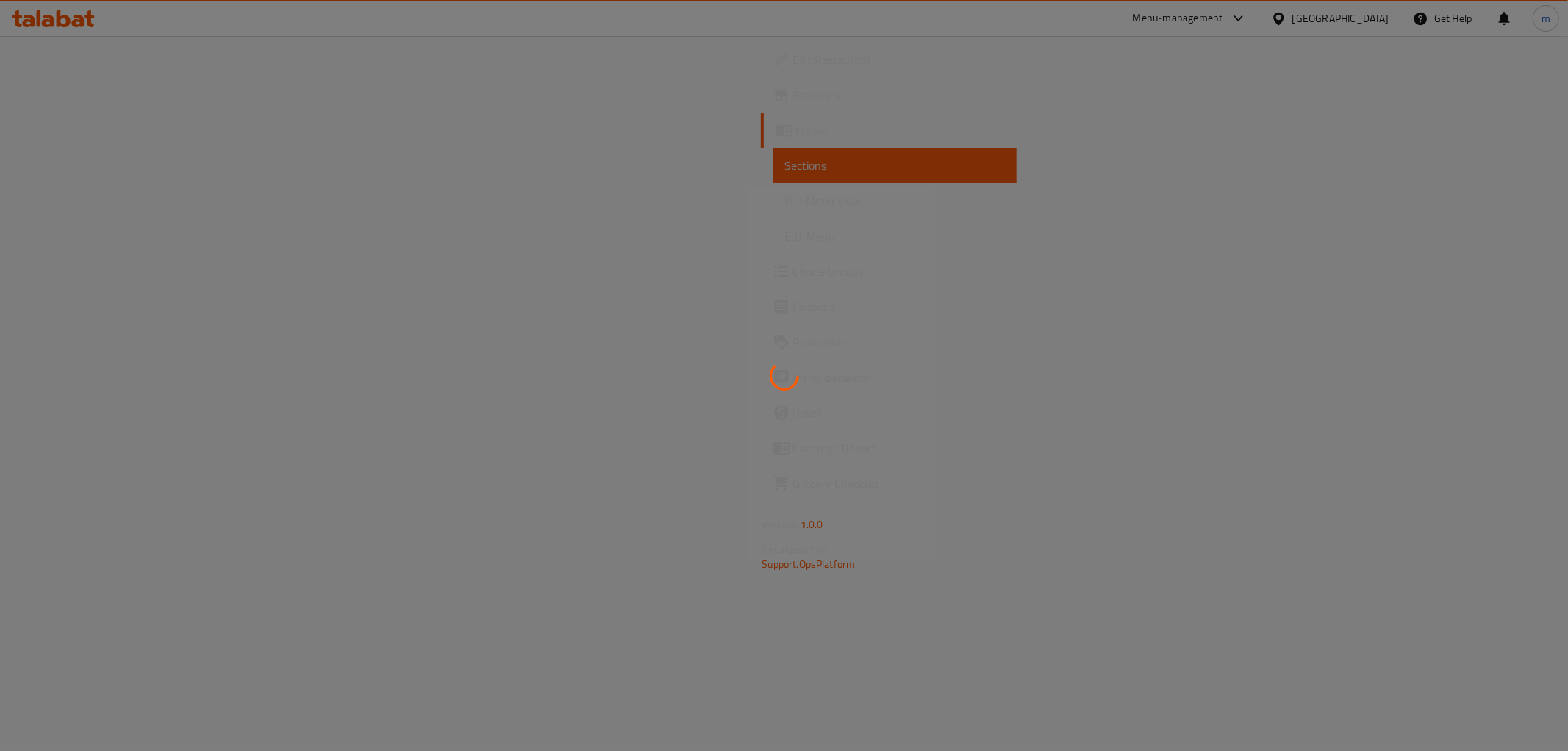
click at [99, 137] on div at bounding box center [784, 375] width 1568 height 751
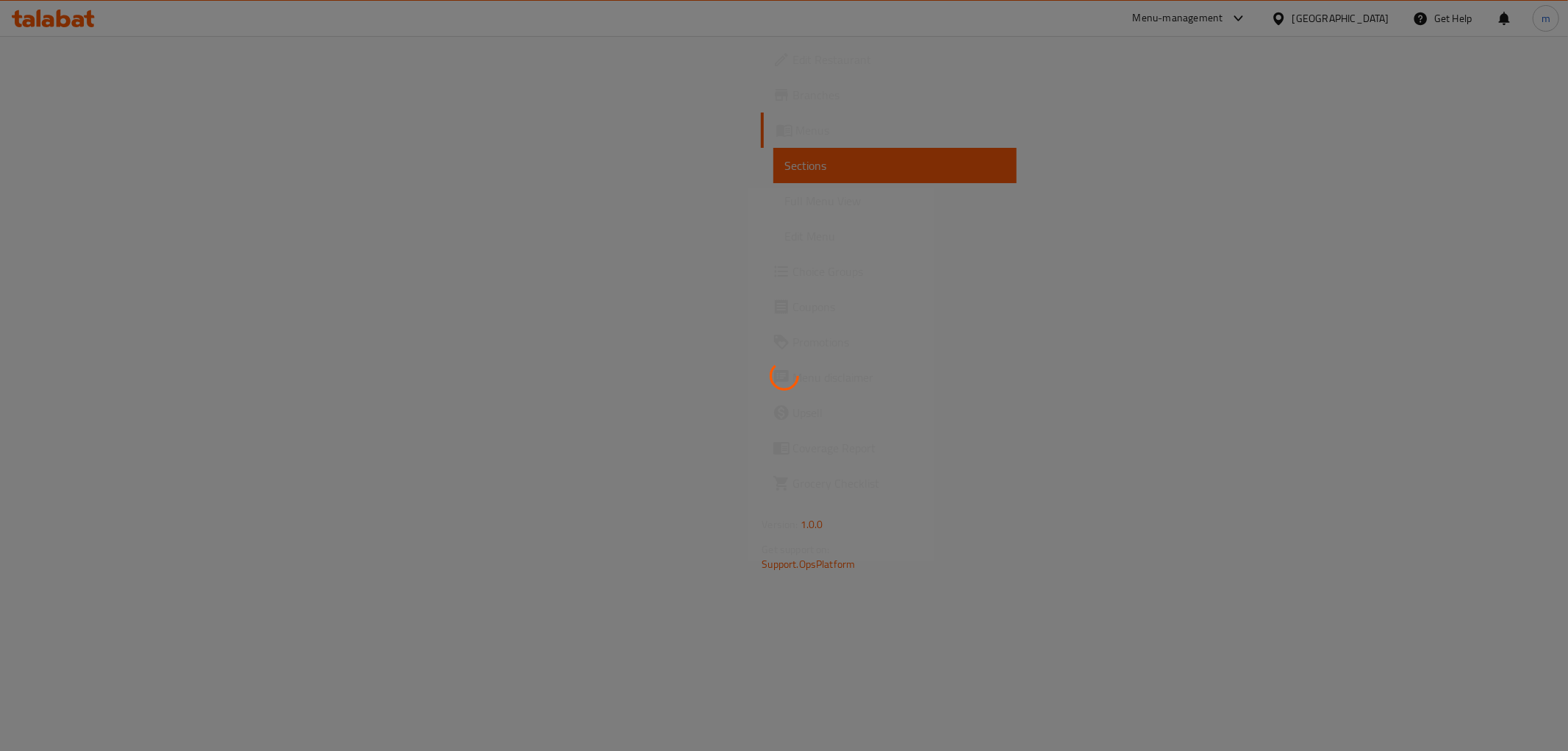
click at [99, 137] on div at bounding box center [784, 375] width 1568 height 751
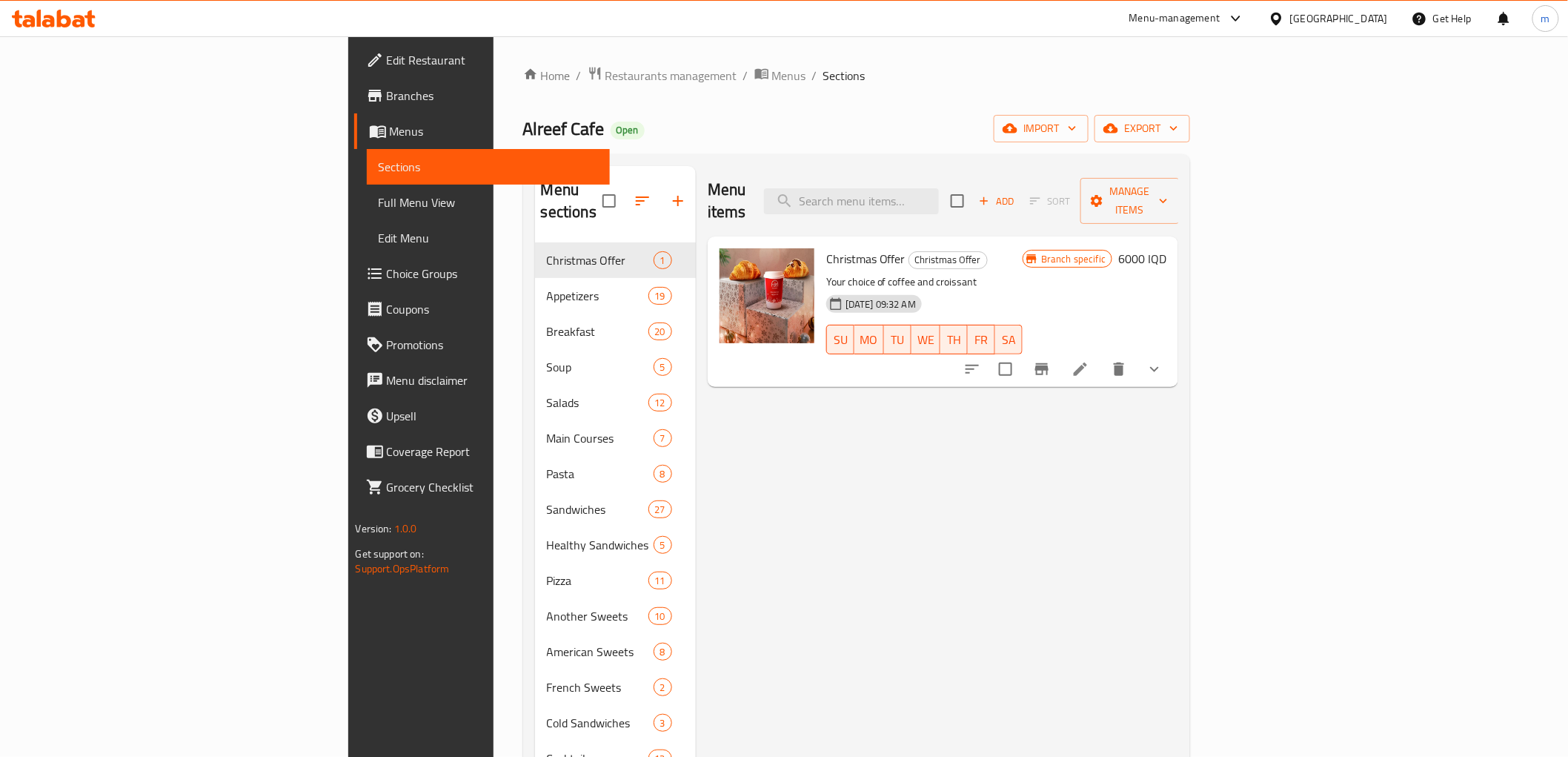
click at [390, 138] on span "Menus" at bounding box center [494, 131] width 208 height 18
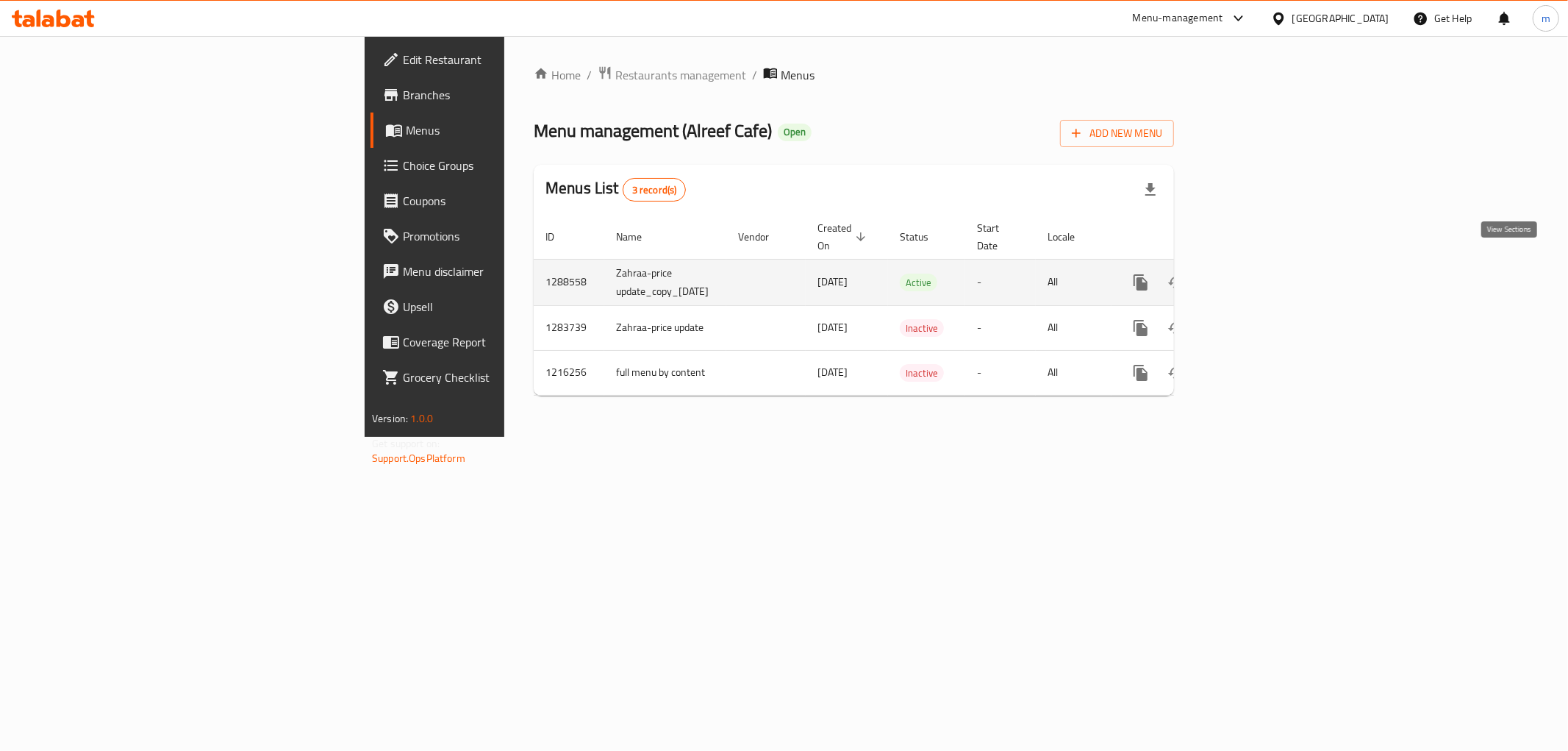
click at [1253, 276] on icon "enhanced table" at bounding box center [1246, 282] width 13 height 13
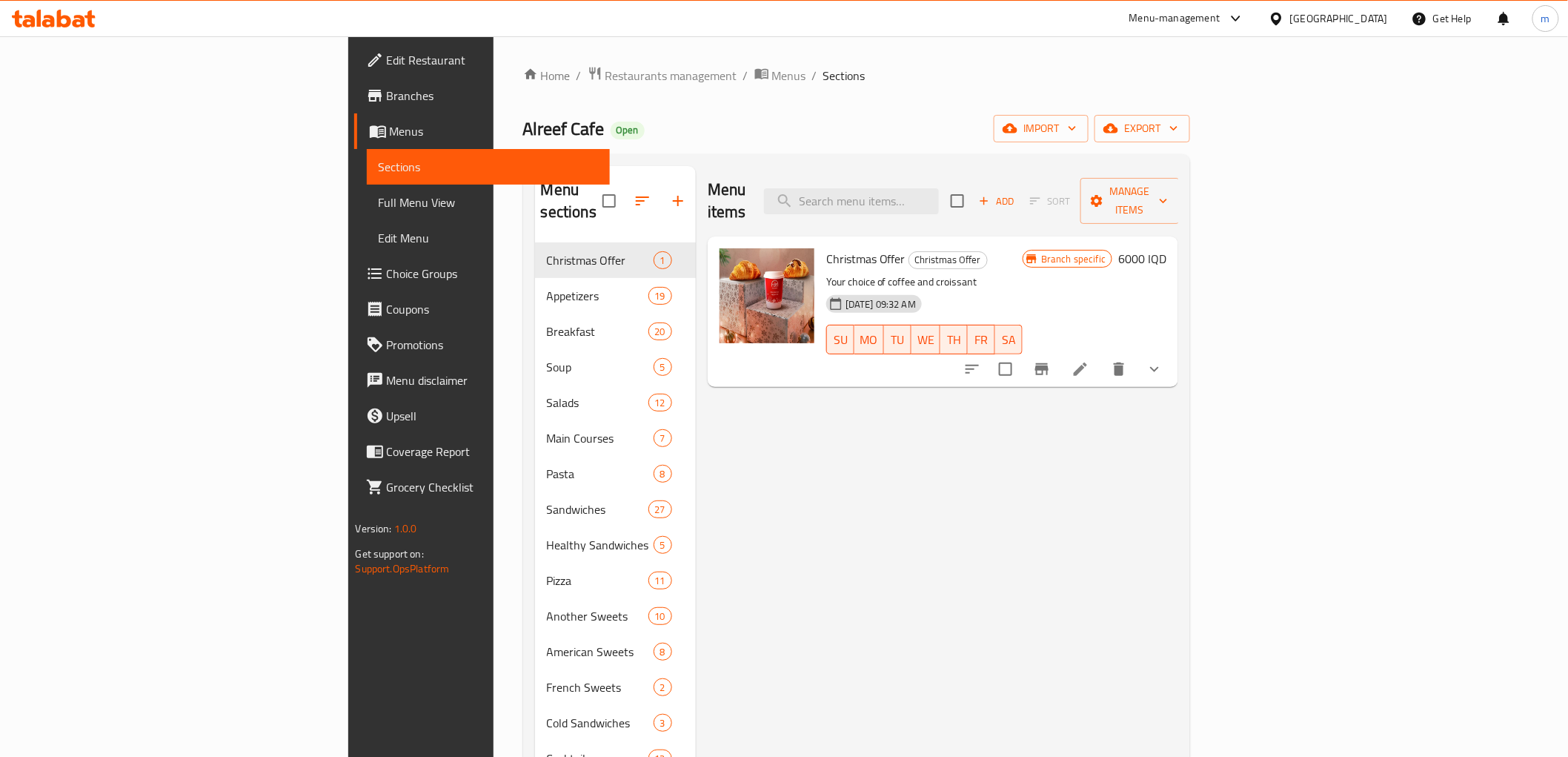
click at [355, 69] on link "Edit Restaurant" at bounding box center [482, 60] width 256 height 36
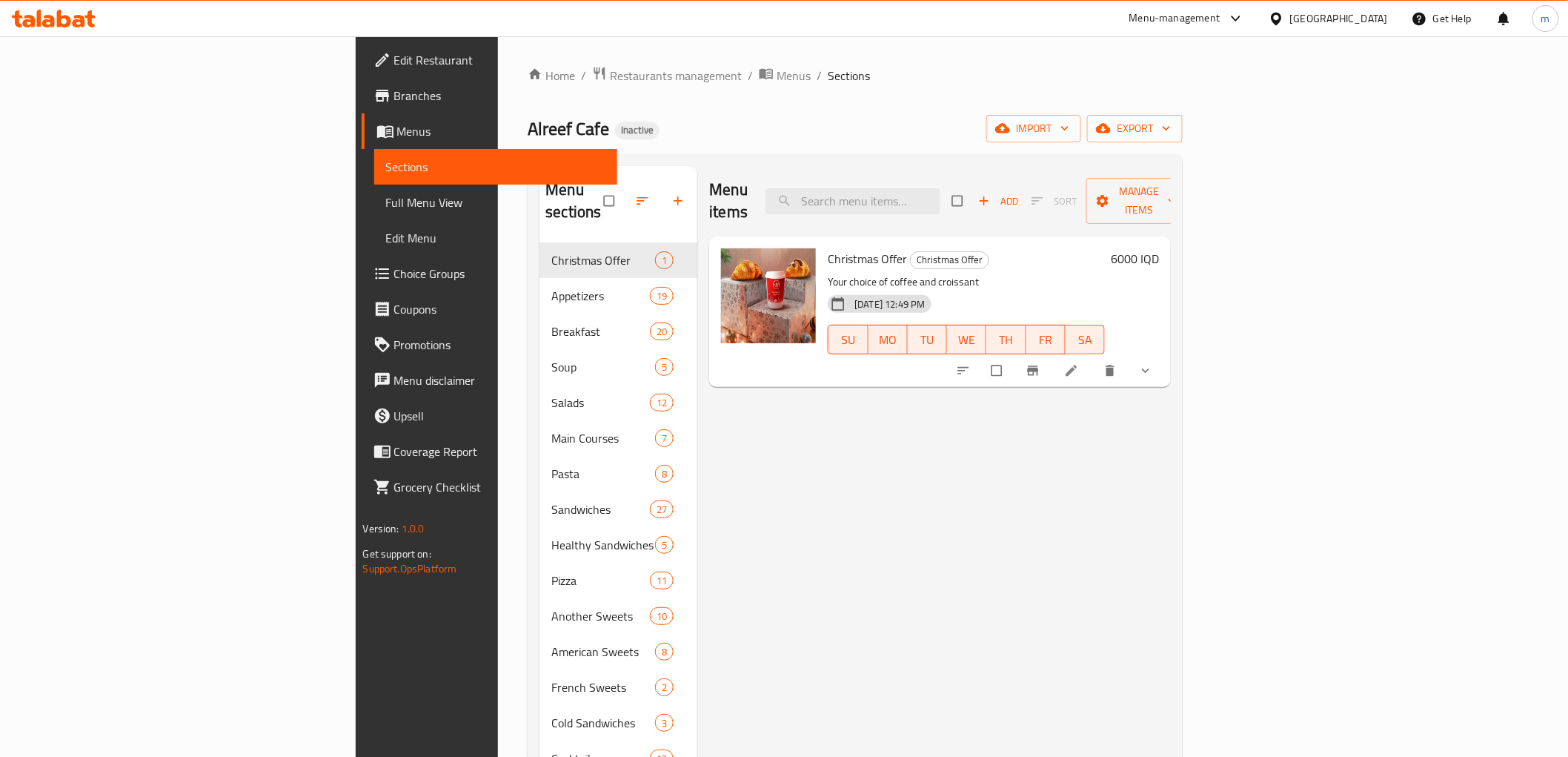
click at [375, 213] on link "Full Menu View" at bounding box center [496, 202] width 243 height 36
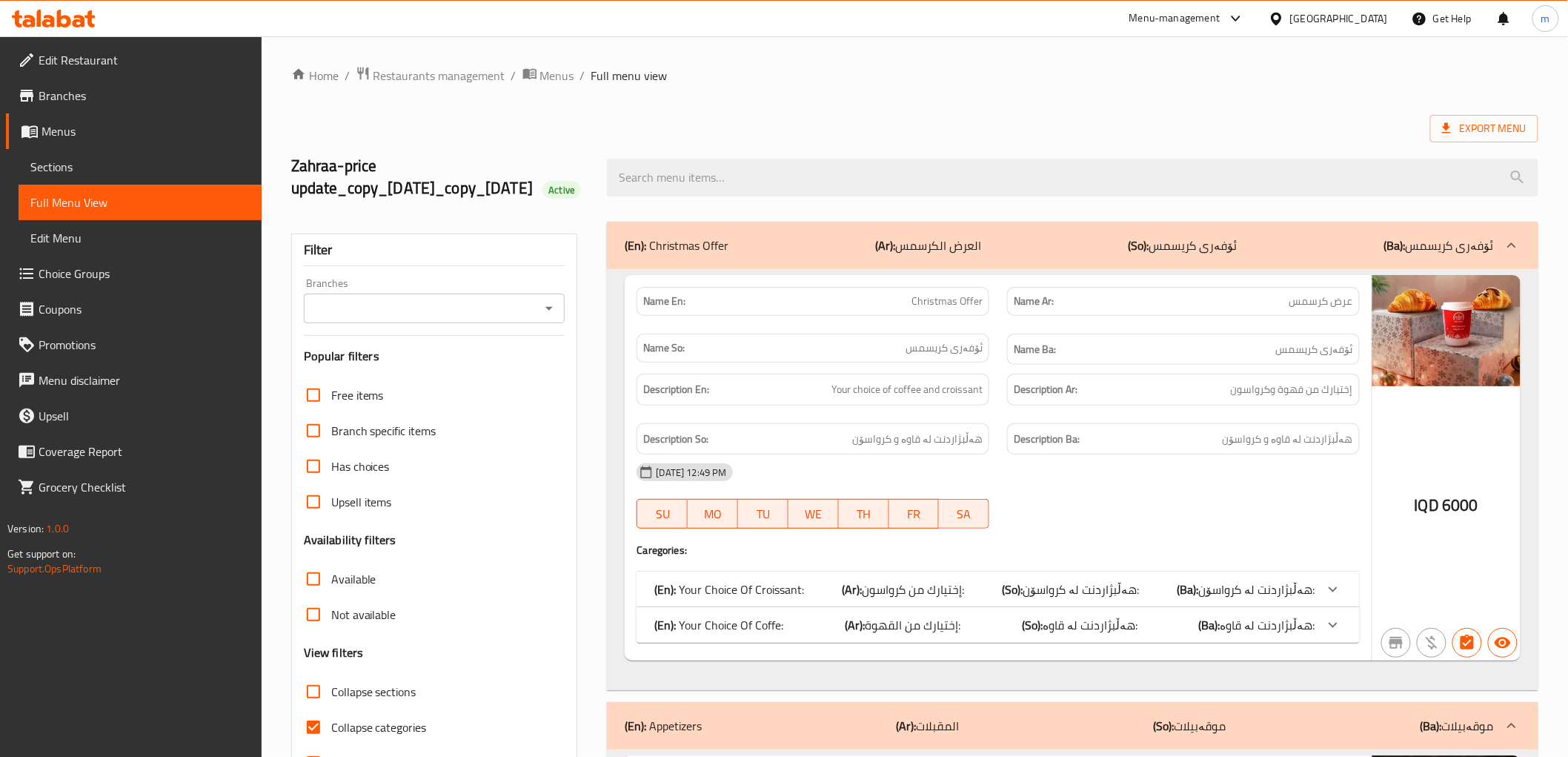
click at [543, 317] on icon "Open" at bounding box center [549, 308] width 18 height 18
click at [476, 393] on li "Alreef Cafe, Bakhtiary" at bounding box center [434, 394] width 262 height 27
type input "Alreef Cafe, Bakhtiary"
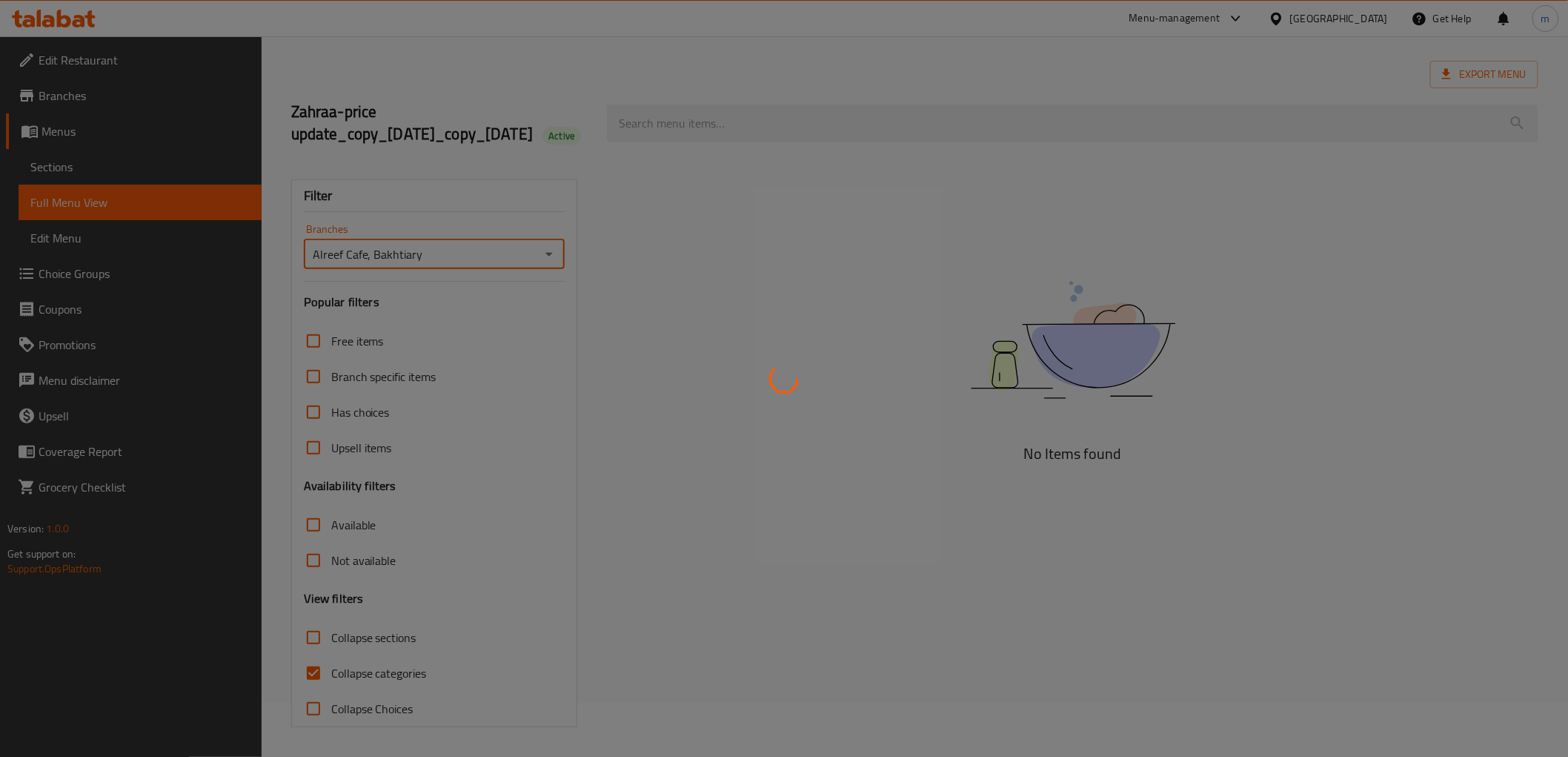
scroll to position [76, 0]
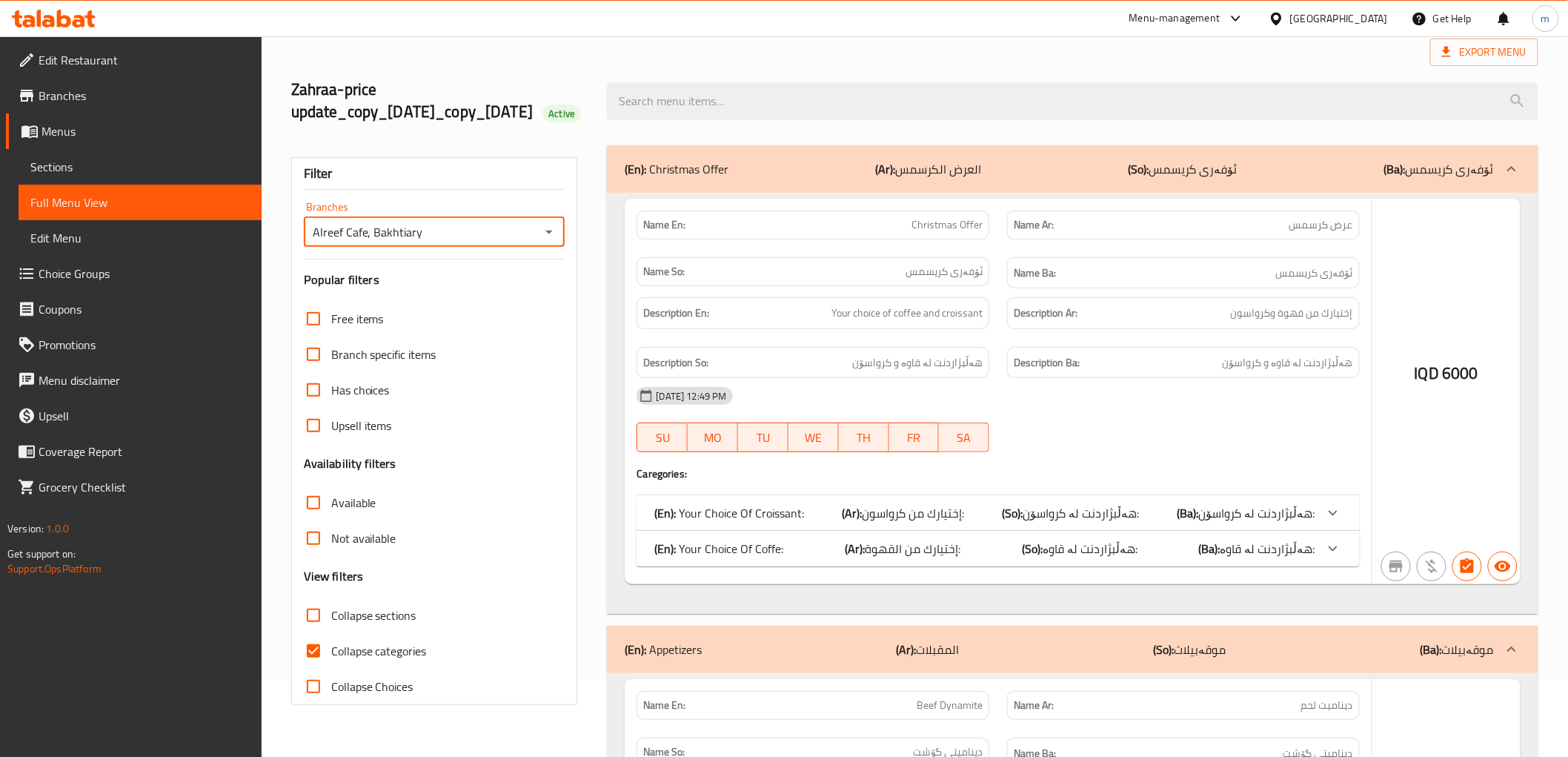
click at [800, 62] on div at bounding box center [784, 378] width 1568 height 757
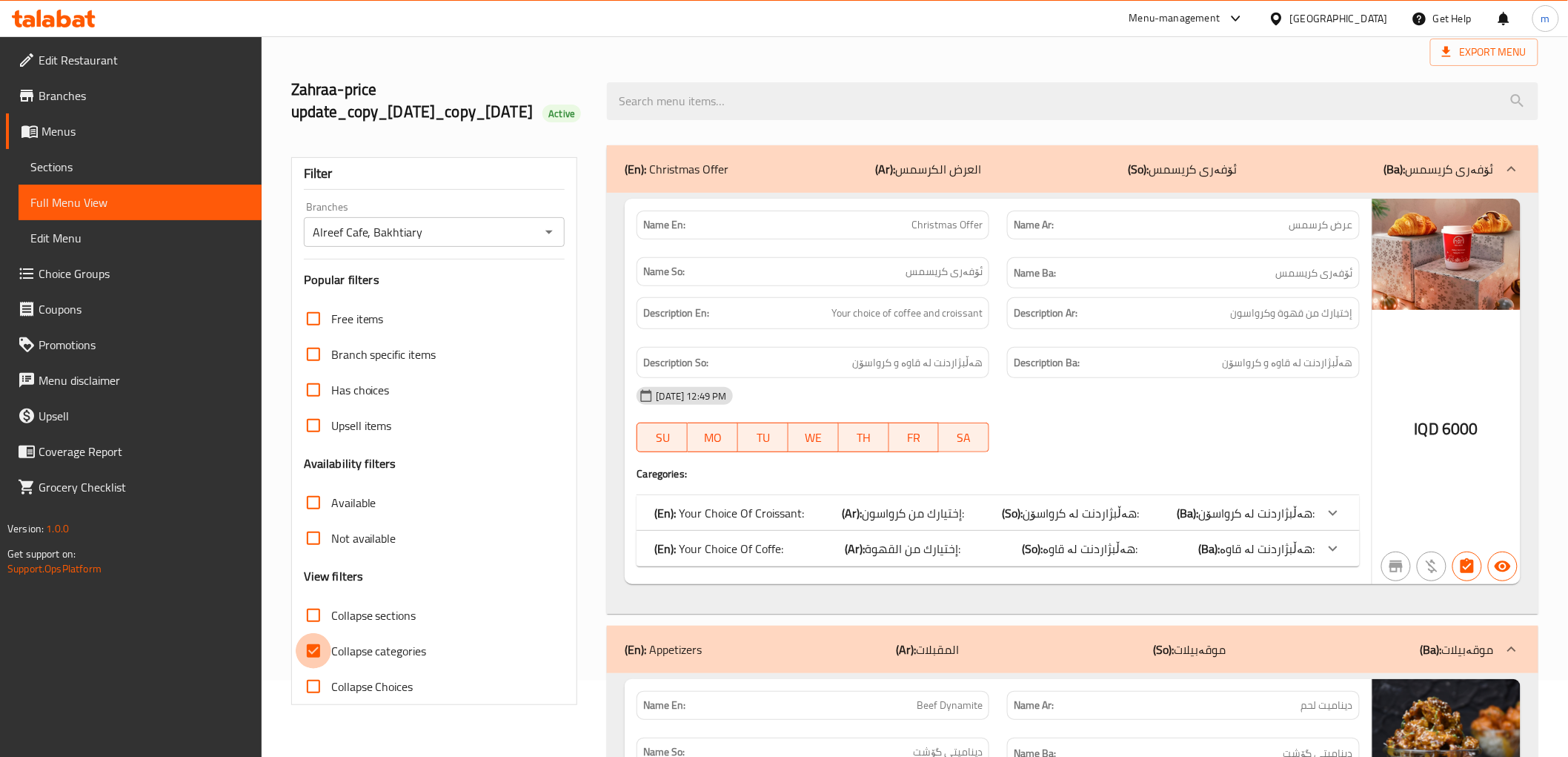
click at [320, 665] on input "Collapse categories" at bounding box center [313, 650] width 36 height 36
checkbox input "false"
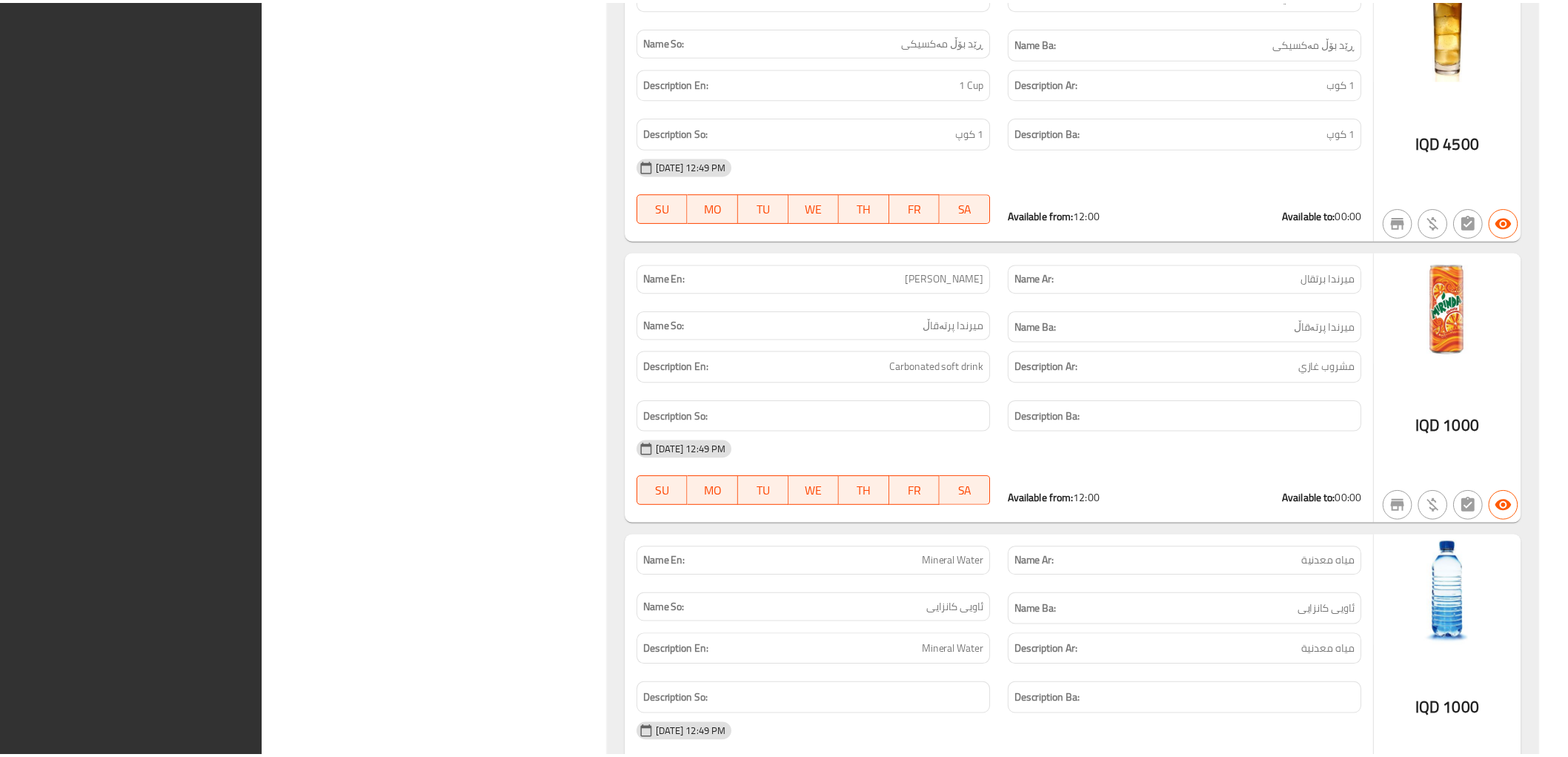
scroll to position [148706, 0]
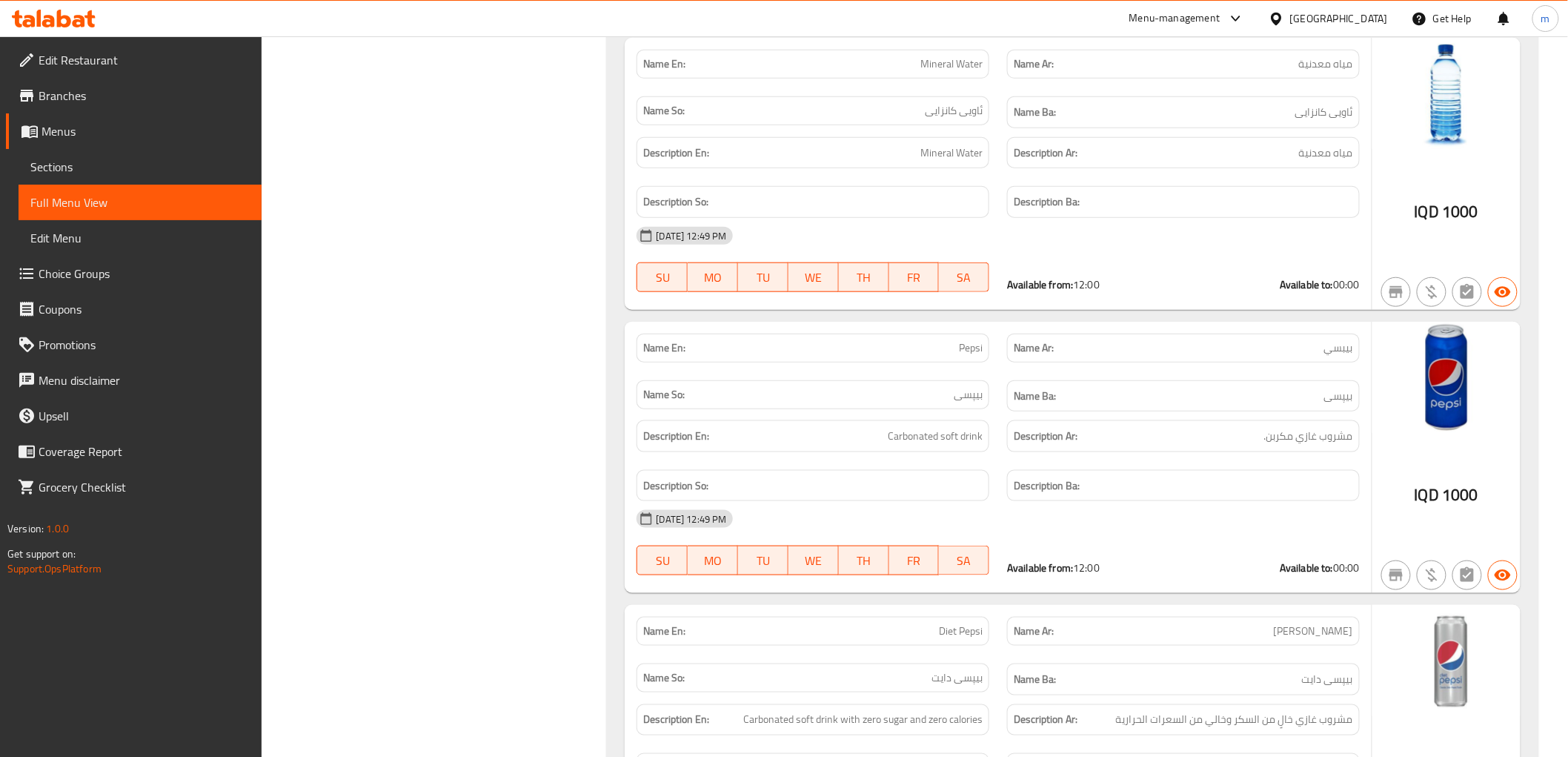
click at [114, 57] on span "Edit Restaurant" at bounding box center [144, 60] width 212 height 18
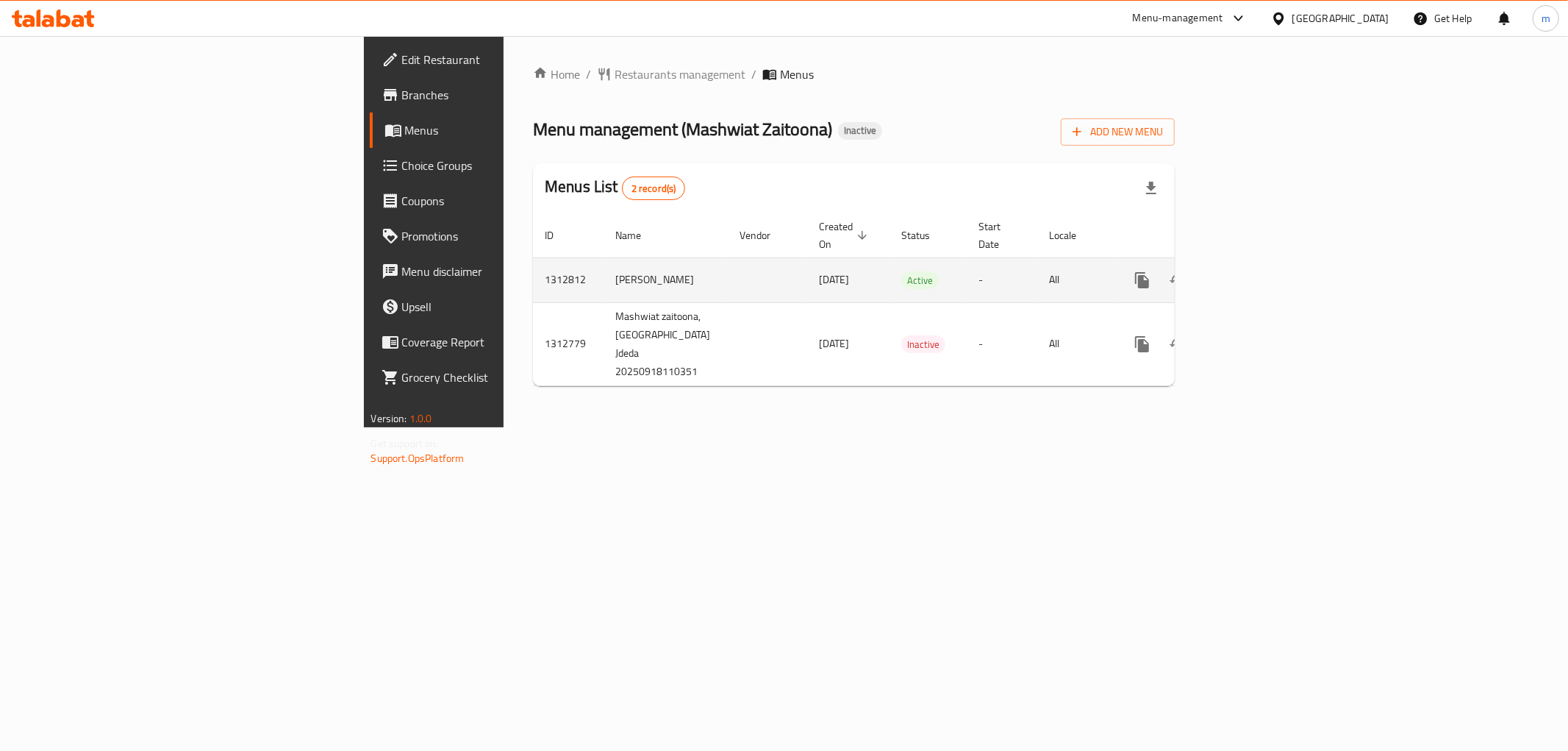
click at [1277, 261] on td "enhanced table" at bounding box center [1195, 280] width 164 height 45
click at [1257, 271] on icon "enhanced table" at bounding box center [1248, 280] width 18 height 18
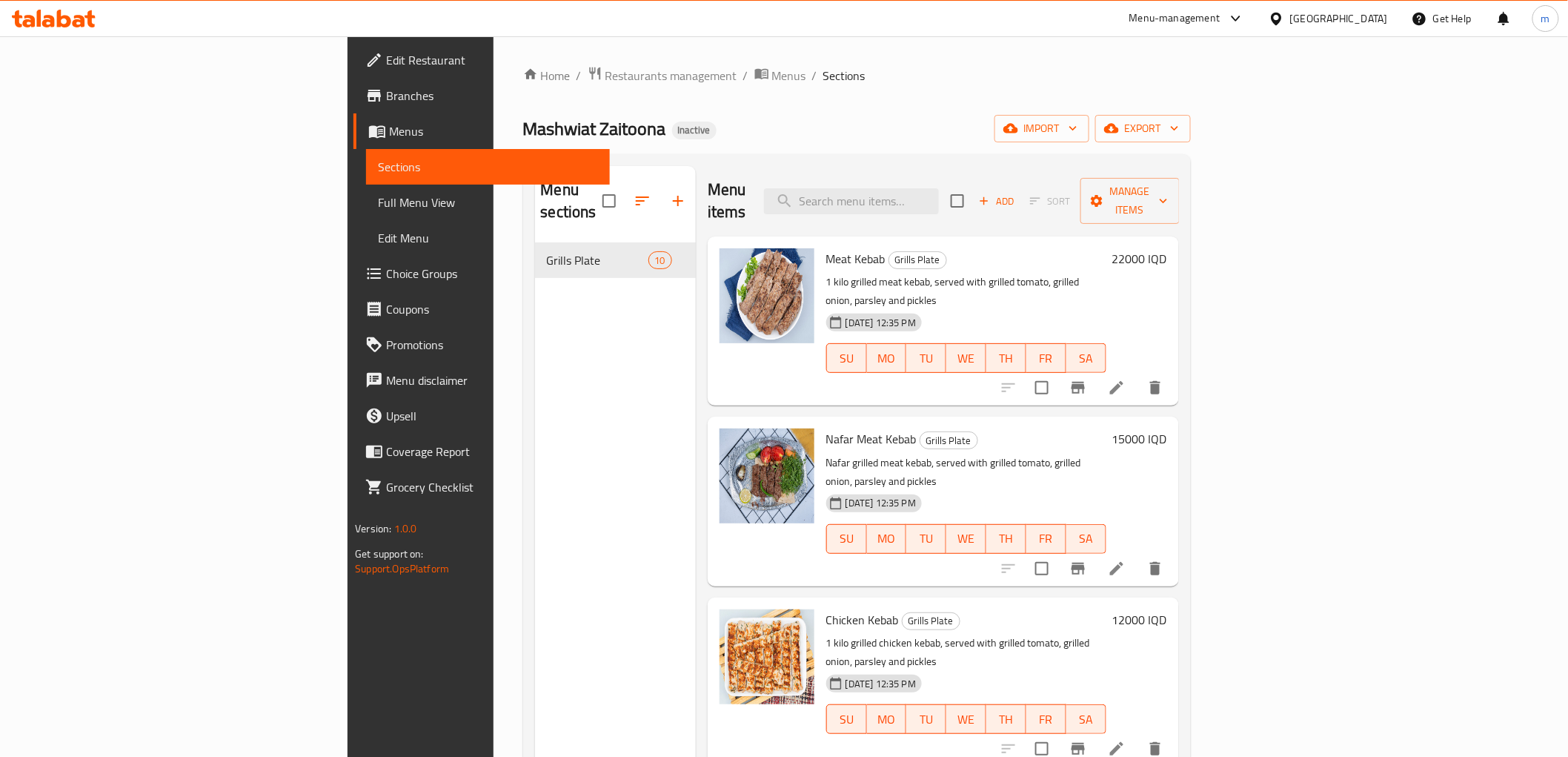
drag, startPoint x: 860, startPoint y: 157, endPoint x: 224, endPoint y: 232, distance: 640.4
click at [842, 157] on div "Menu sections Grills Plate 10 Menu items Add Sort Manage items Meat Kebab Grill…" at bounding box center [857, 545] width 668 height 780
click at [378, 197] on span "Full Menu View" at bounding box center [487, 202] width 219 height 18
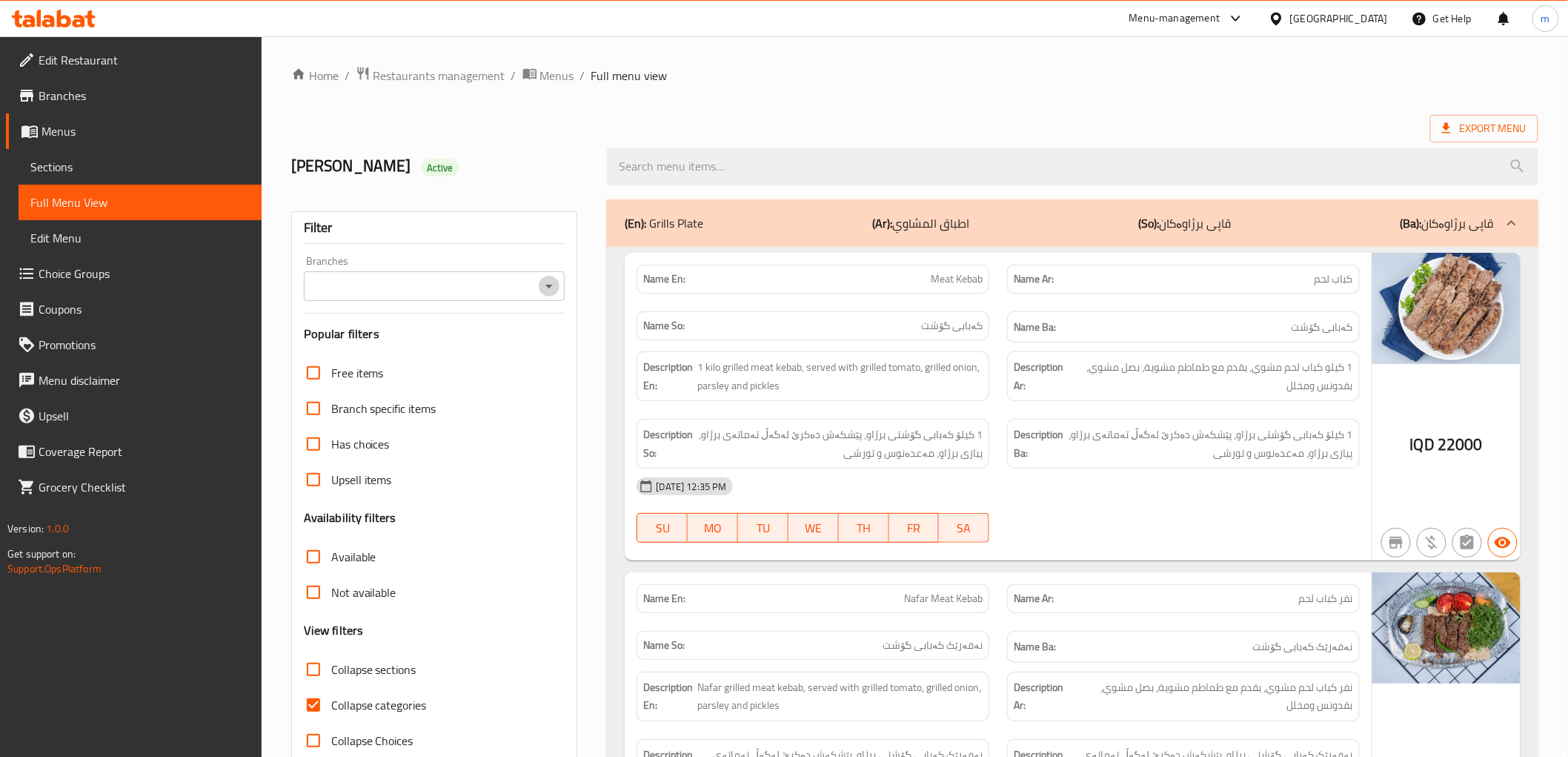
click at [551, 280] on icon "Open" at bounding box center [549, 286] width 18 height 18
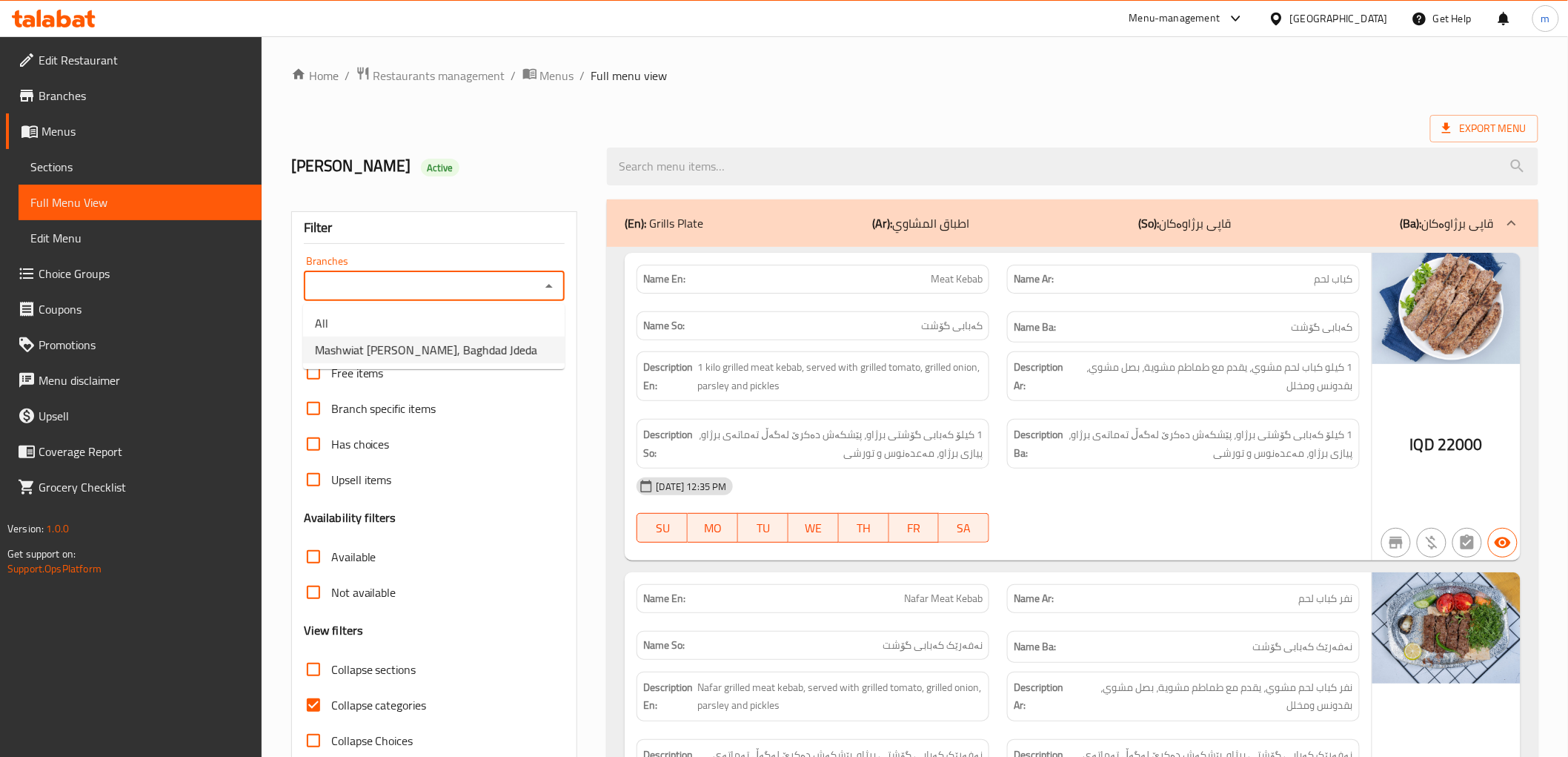
click at [472, 356] on span "Mashwiat [PERSON_NAME], Baghdad Jdeda" at bounding box center [426, 349] width 222 height 18
type input "Mashwiat [PERSON_NAME], Baghdad Jdeda"
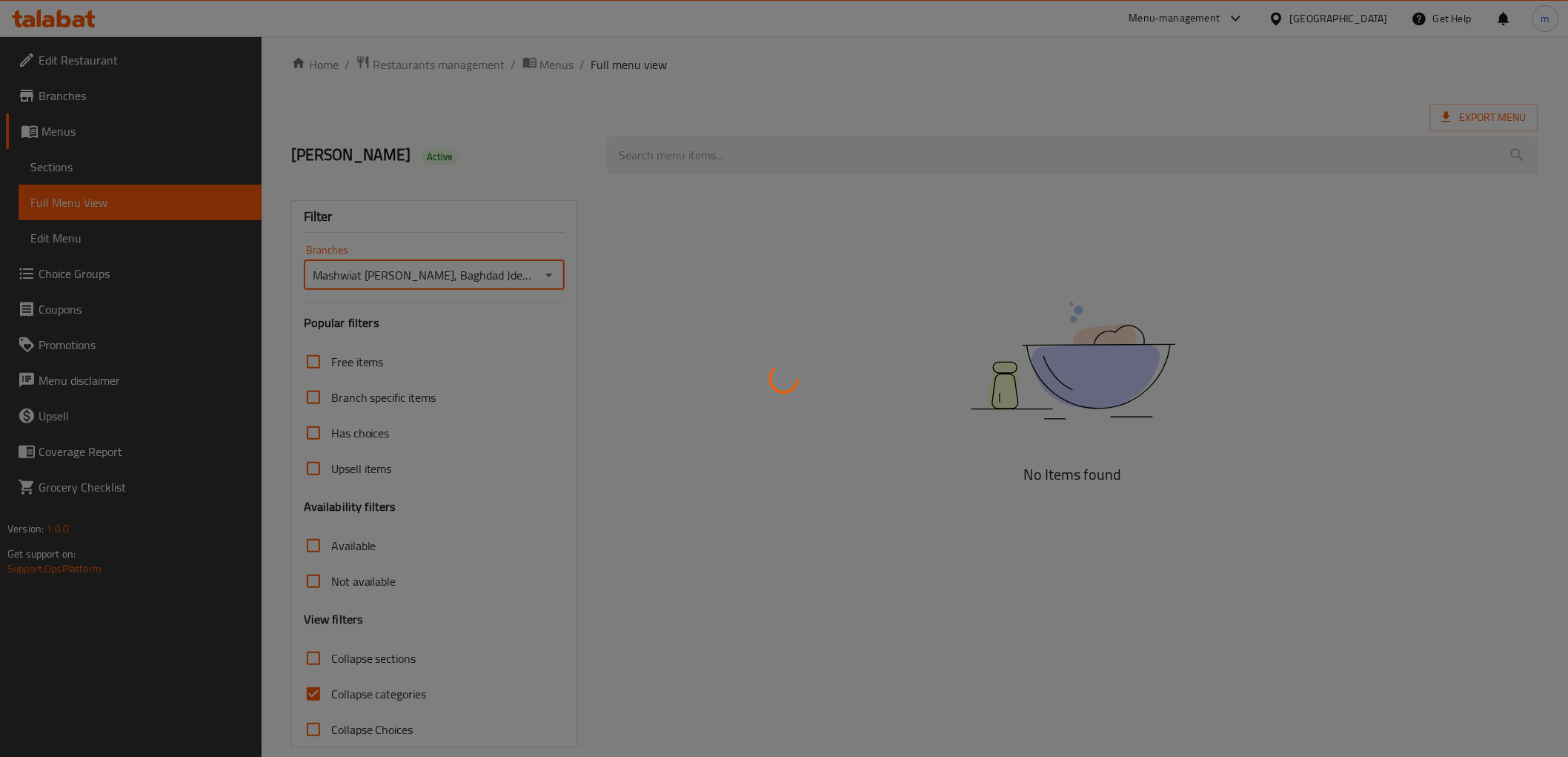
scroll to position [32, 0]
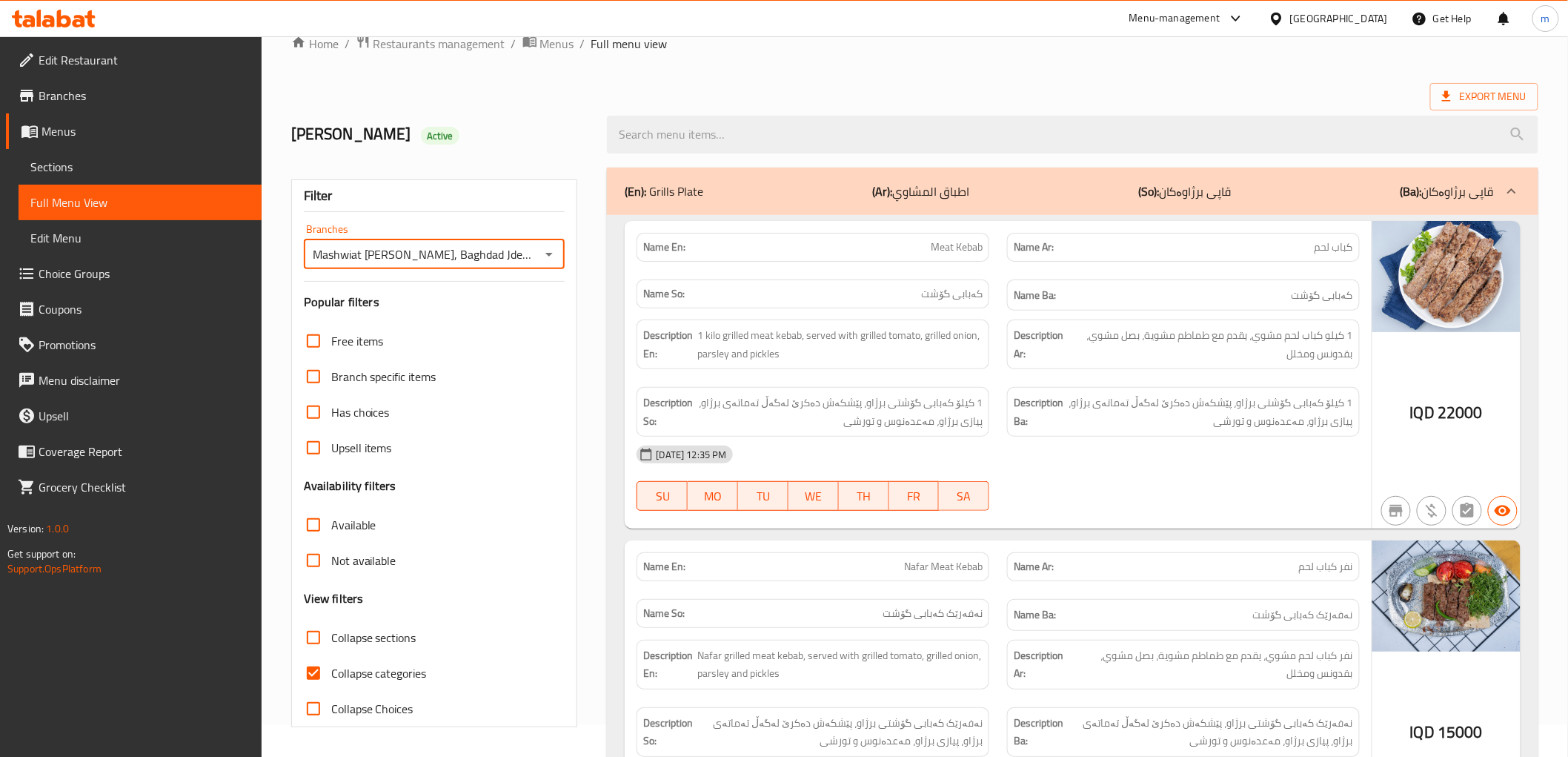
click at [317, 675] on input "Collapse categories" at bounding box center [313, 673] width 36 height 36
checkbox input "false"
click at [1099, 423] on span "1 کیلۆ کەبابی گۆشتی برژاو، پێشکەش دەکرێ لەگەڵ تەماتەی برژاو، پیازی برژاو، مەعدە…" at bounding box center [1210, 412] width 287 height 36
click at [936, 269] on div "Name En: Meat Kebab" at bounding box center [813, 247] width 370 height 47
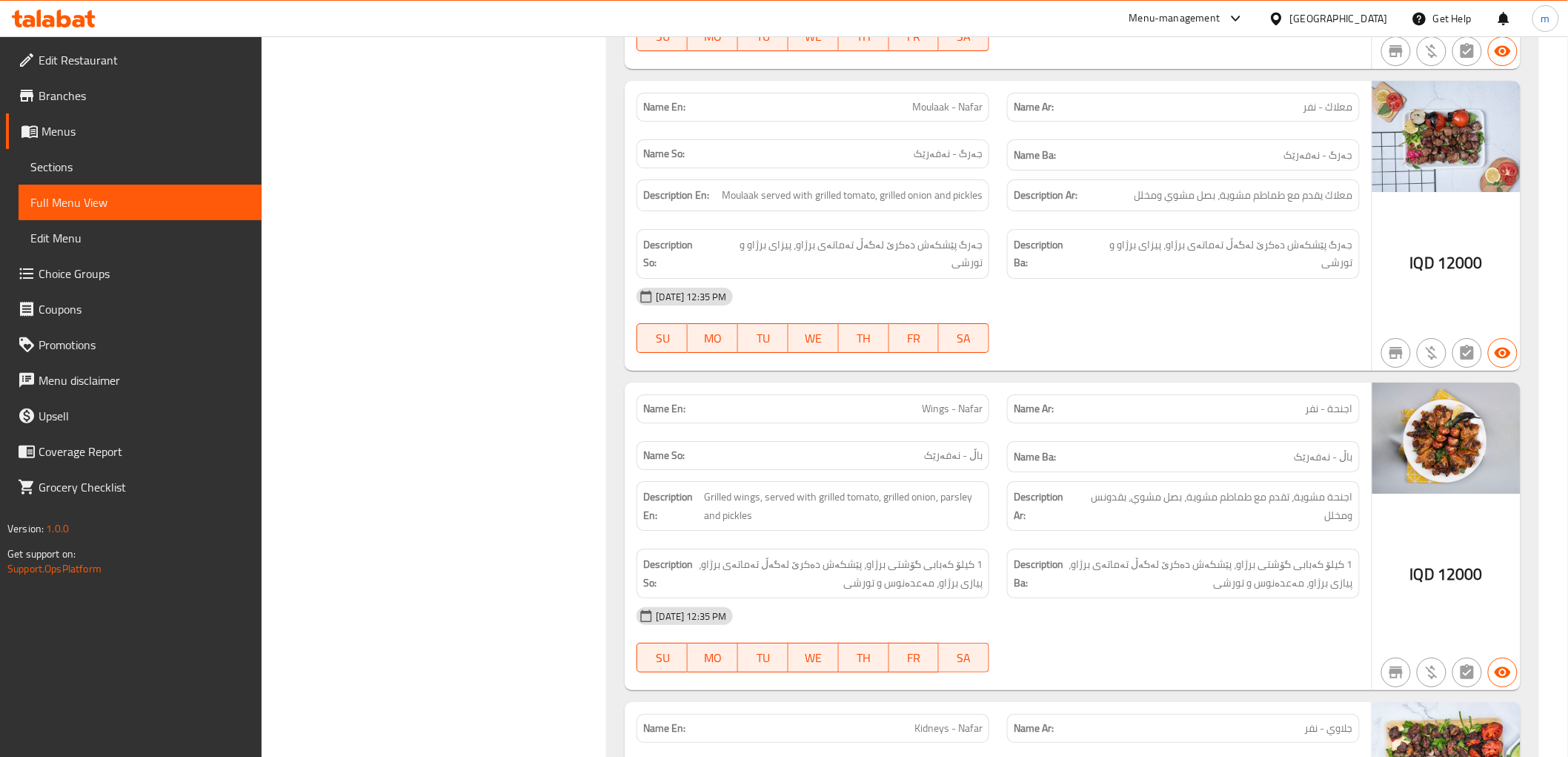
scroll to position [1953, 0]
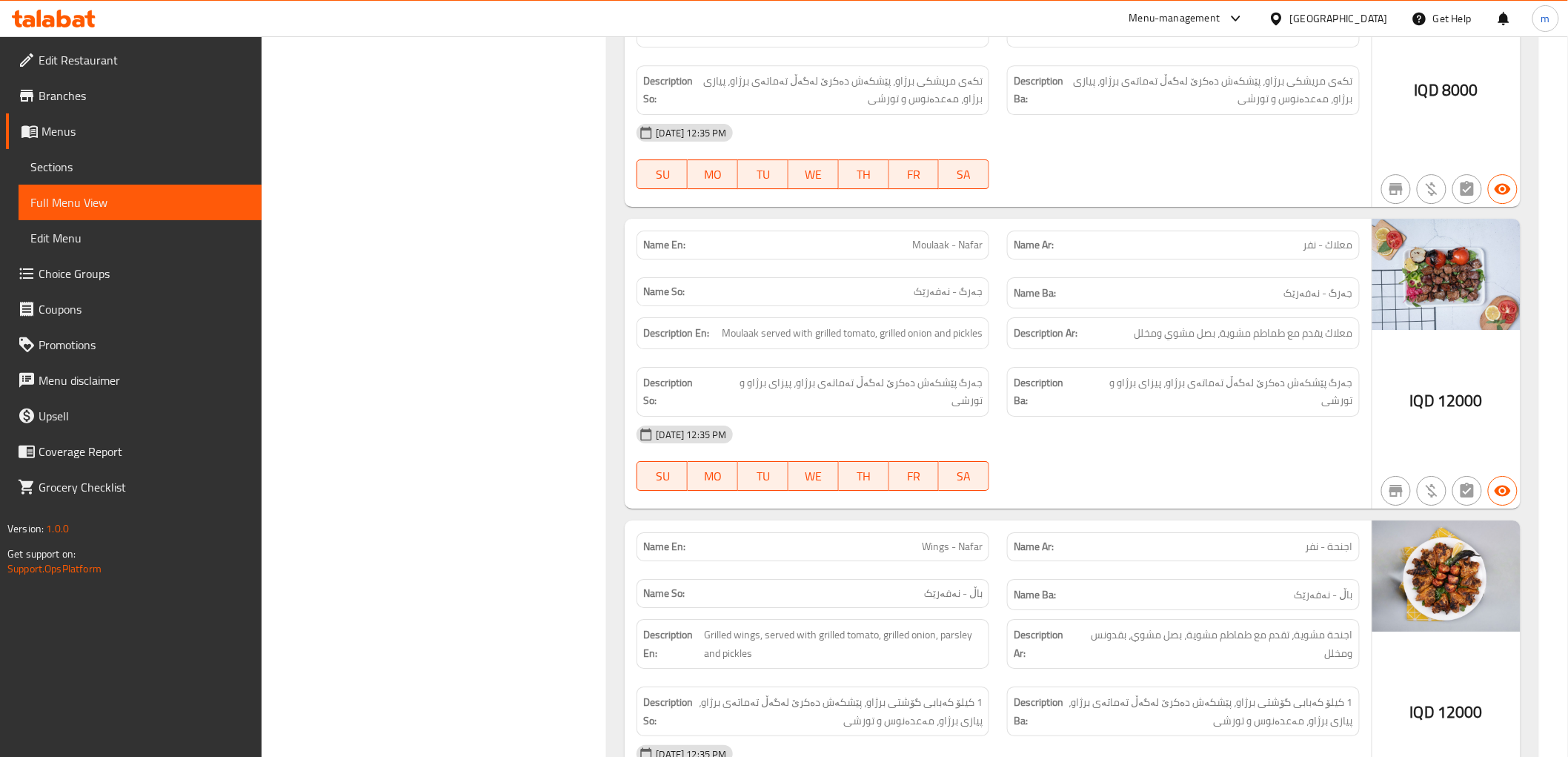
click at [1213, 416] on div "[DATE] 12:35 PM" at bounding box center [998, 434] width 741 height 36
click at [1166, 383] on span "جەرگ پێشکەش دەکرێ لەگەڵ تەماتەی برژاو، پیزای برژاو و تورشی" at bounding box center [1218, 392] width 271 height 36
copy span "پیزای"
click at [1005, 371] on div "Description Ba: جەرگ پێشکەش دەکرێ لەگەڵ تەماتەی برژاو، پیزای برژاو و تورشی" at bounding box center [1183, 392] width 370 height 68
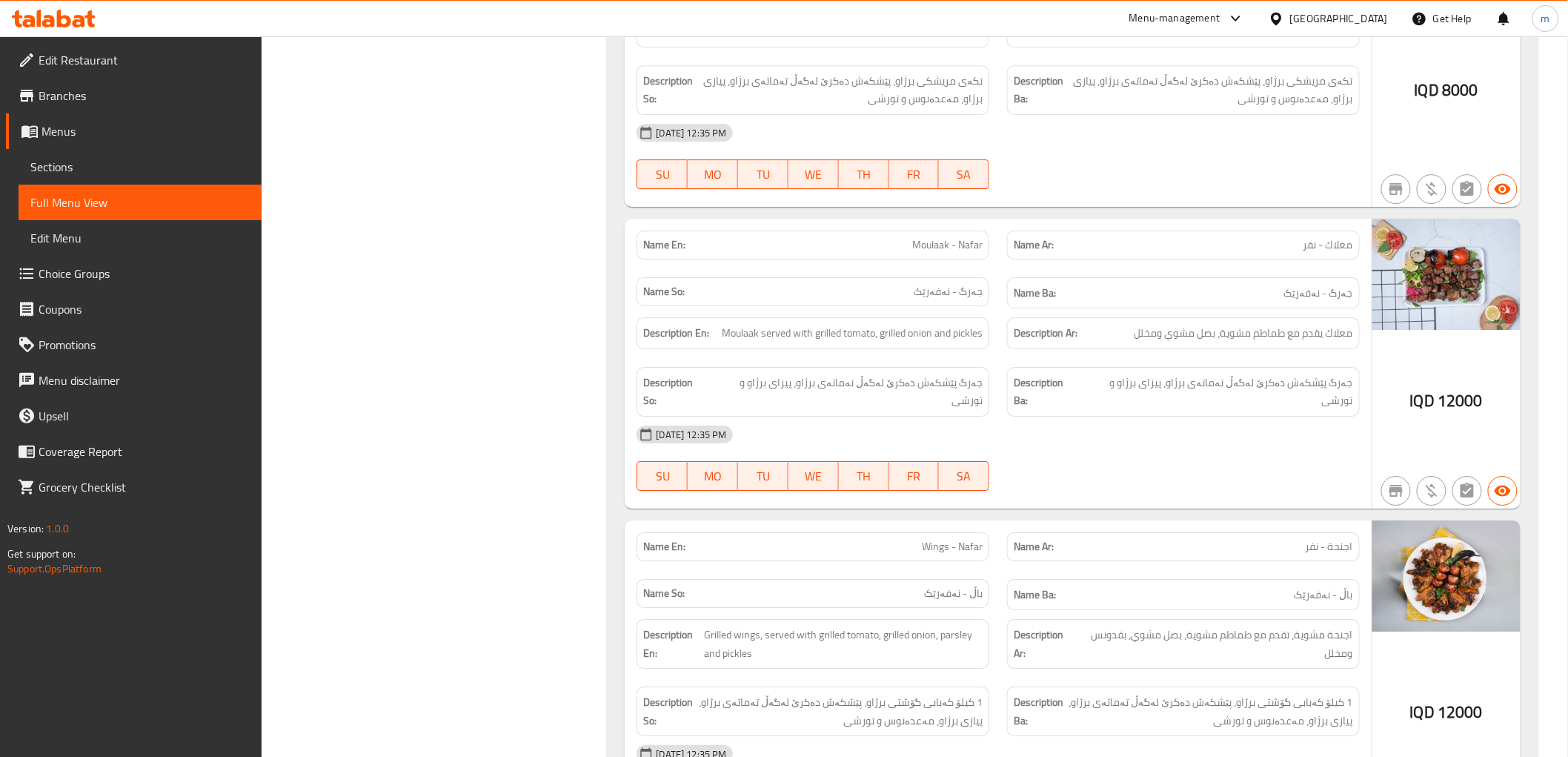
click at [951, 243] on span "Moulaak - Nafar" at bounding box center [947, 245] width 70 height 16
copy span "Moulaak - Nafar"
click at [181, 164] on span "Sections" at bounding box center [140, 166] width 219 height 18
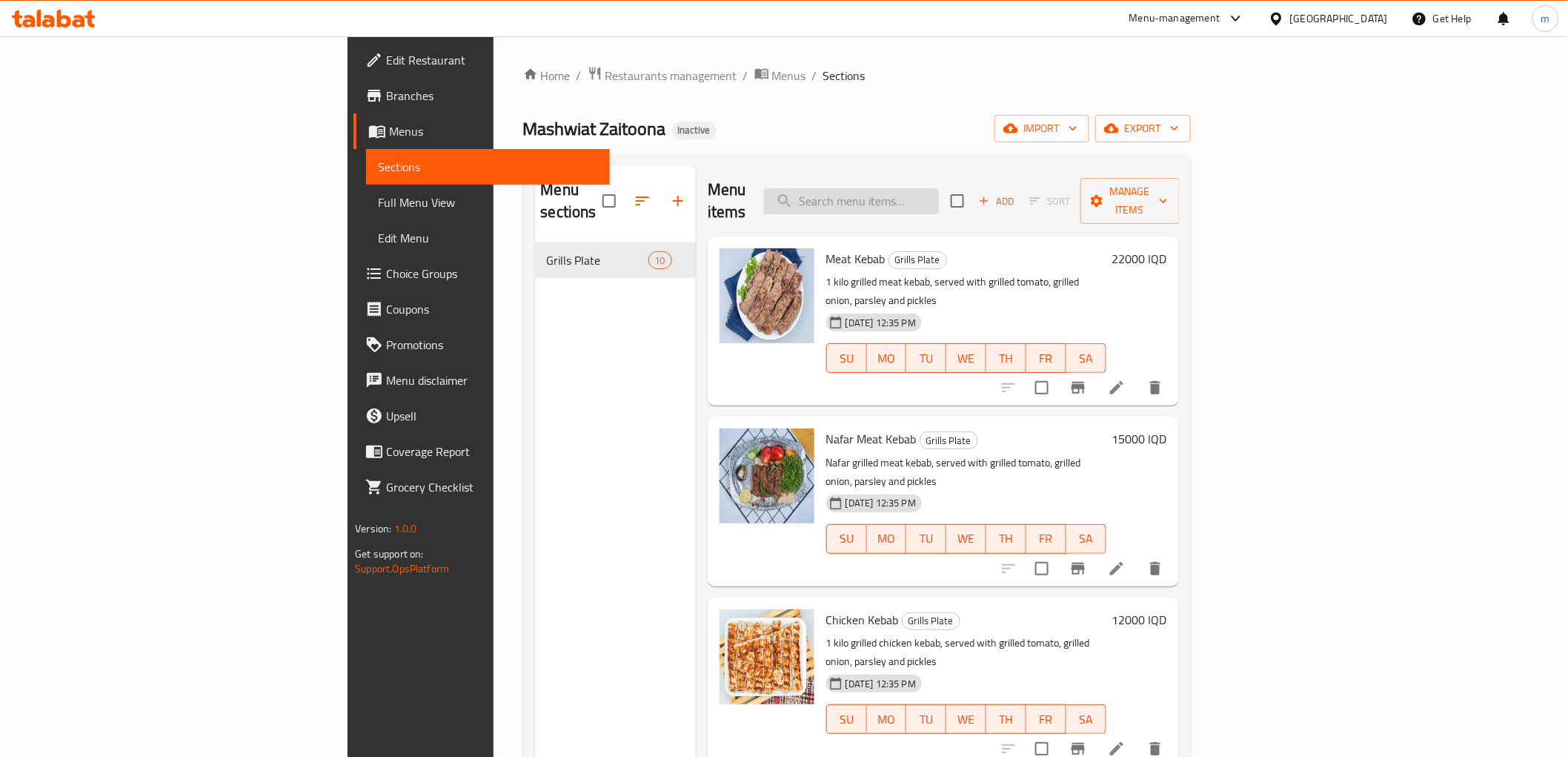
paste input "Moulaak - Nafar"
click at [939, 188] on input "search" at bounding box center [852, 201] width 175 height 26
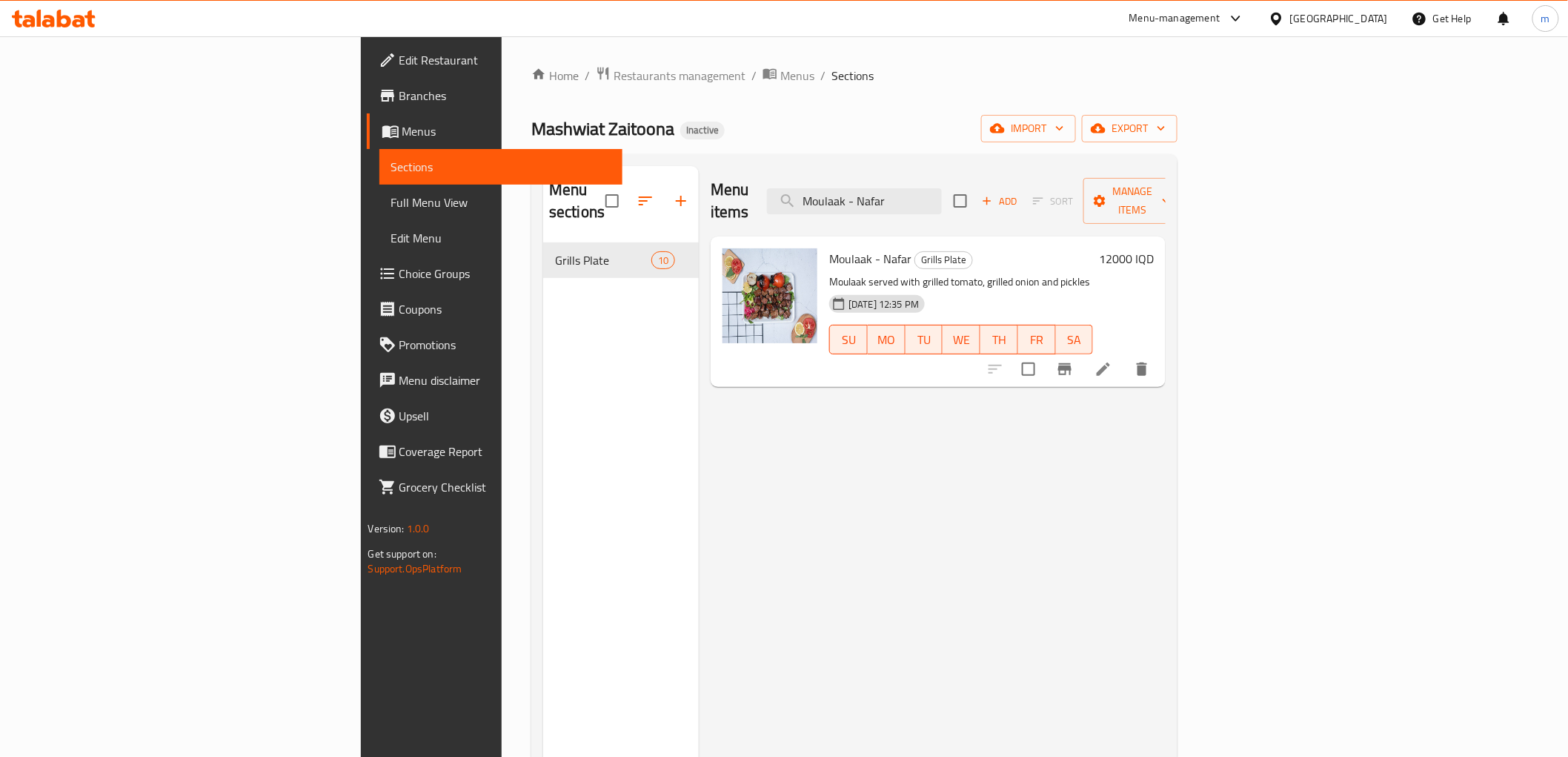
type input "Moulaak - Nafar"
click at [1125, 356] on li at bounding box center [1104, 369] width 42 height 27
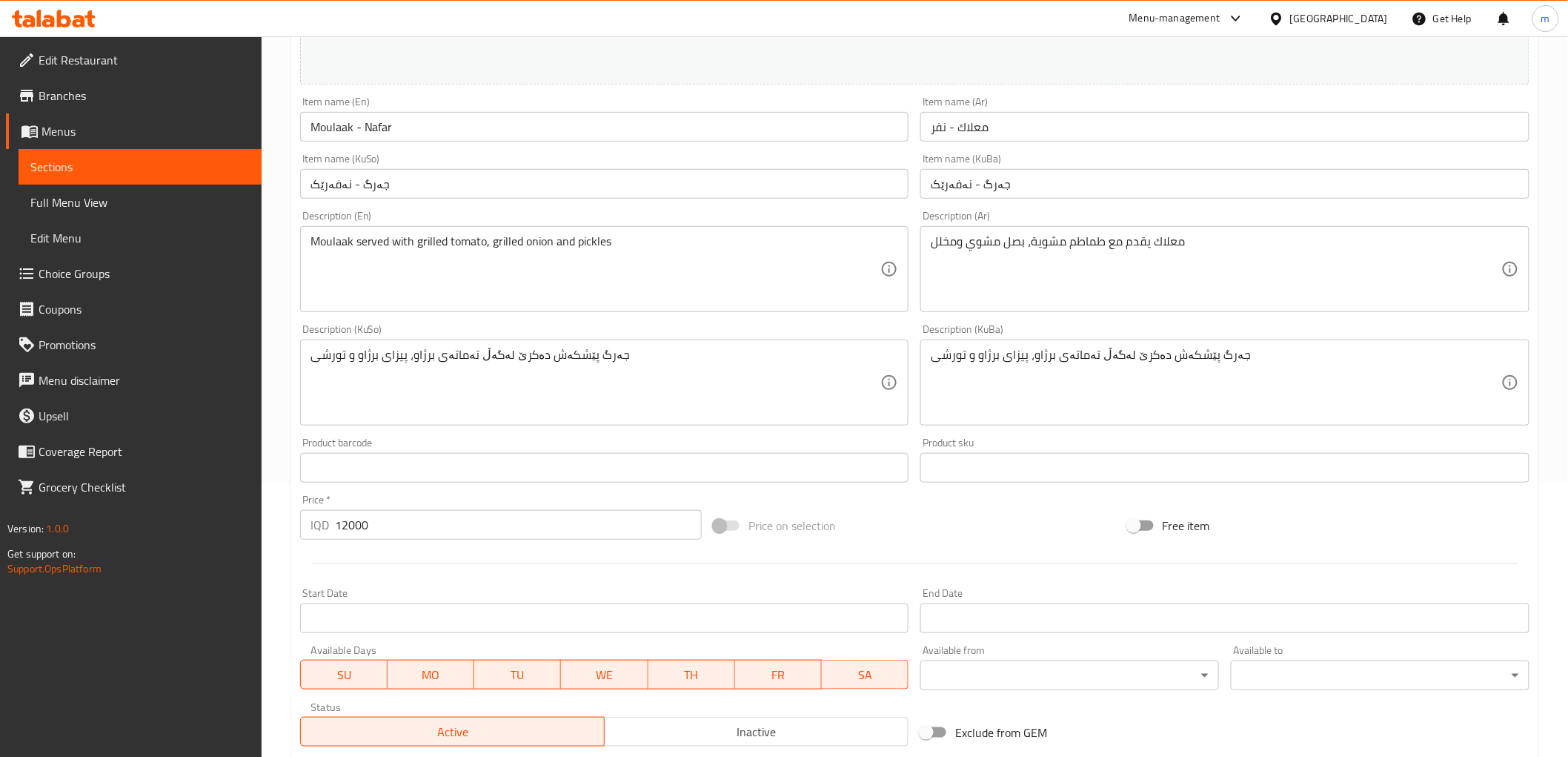
scroll to position [274, 0]
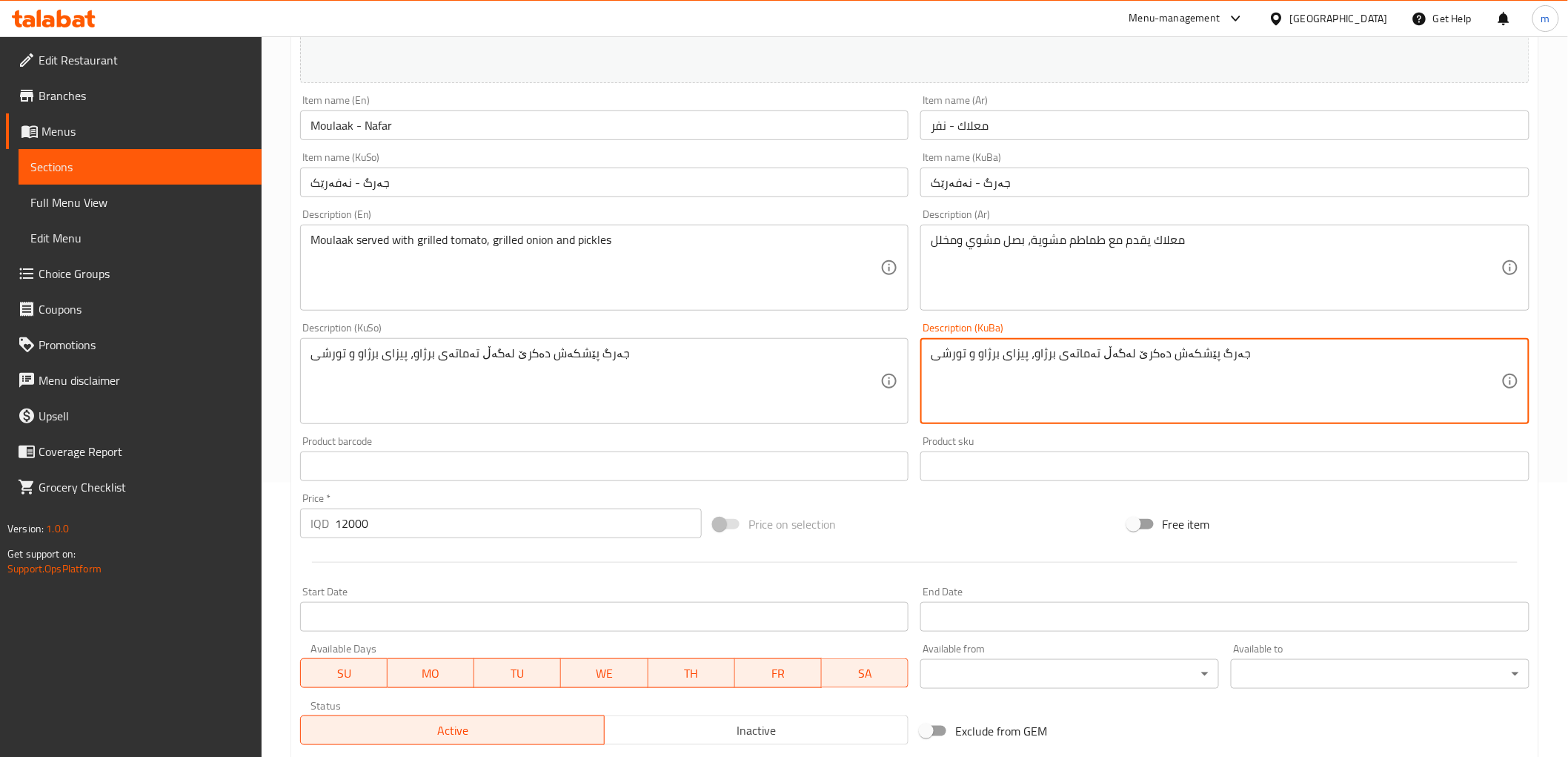
drag, startPoint x: 1012, startPoint y: 354, endPoint x: 1019, endPoint y: 358, distance: 8.1
click at [1019, 358] on textarea "جەرگ پێشکەش دەکرێ لەگەڵ تەماتەی برژاو، پیزای برژاو و تورشی" at bounding box center [1216, 381] width 571 height 70
click at [1009, 361] on textarea "جەرگ پێشکەش دەکرێ لەگەڵ تەماتەی برژاو، پیازی برژاو و تورشی" at bounding box center [1216, 381] width 571 height 70
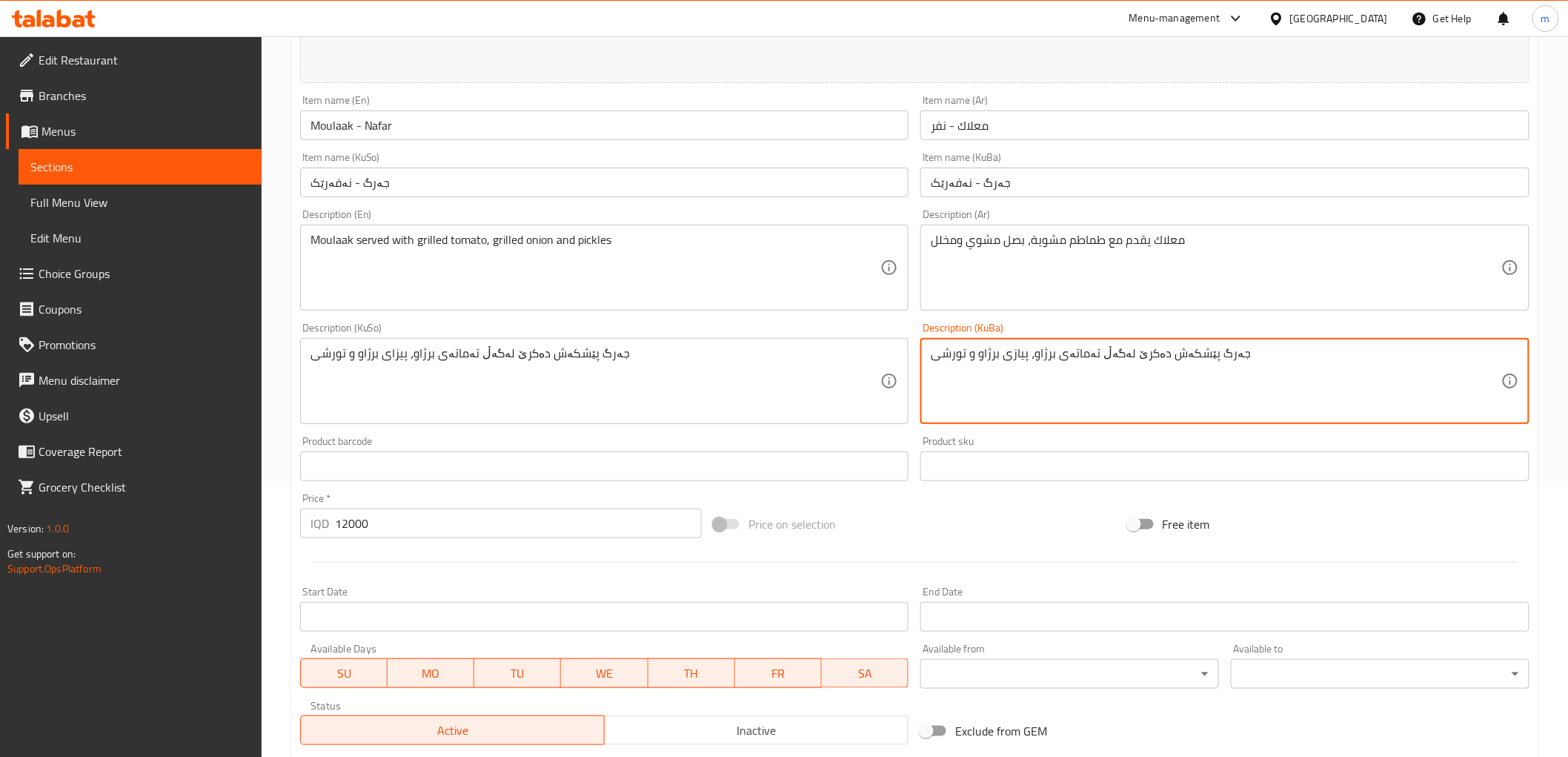
type textarea "جەرگ پێشکەش دەکرێ لەگەڵ تەماتەی برژاو، پیازی برژاو و تورشی"
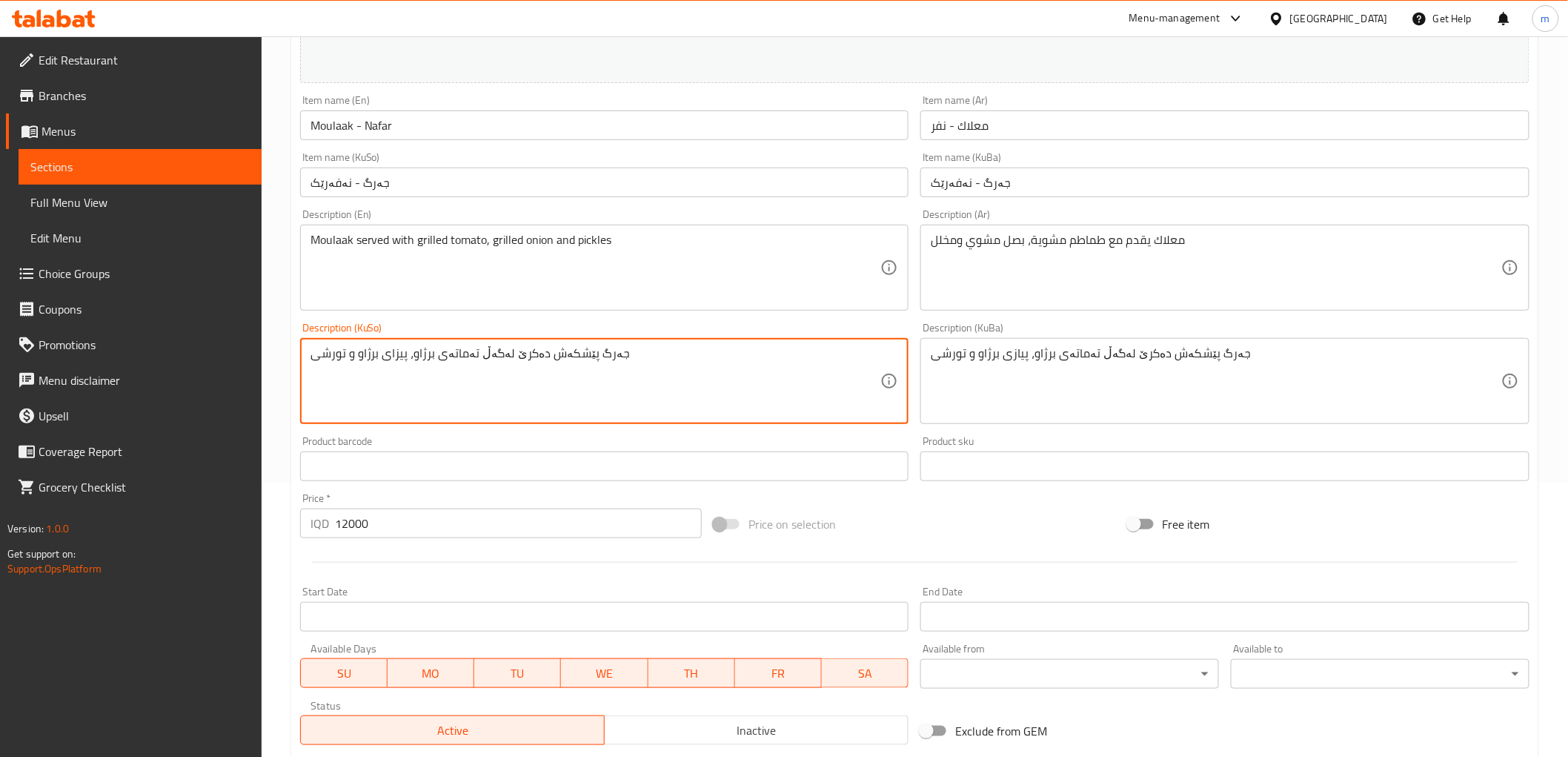
click at [732, 395] on textarea "جەرگ پێشکەش دەکرێ لەگەڵ تەماتەی برژاو، پیزای برژاو و تورشی" at bounding box center [596, 381] width 571 height 70
paste textarea "ز"
type textarea "جەرگ پێشکەش دەکرێ لەگەڵ تەماتەی برژاو، پیازی برژاو و تورشی"
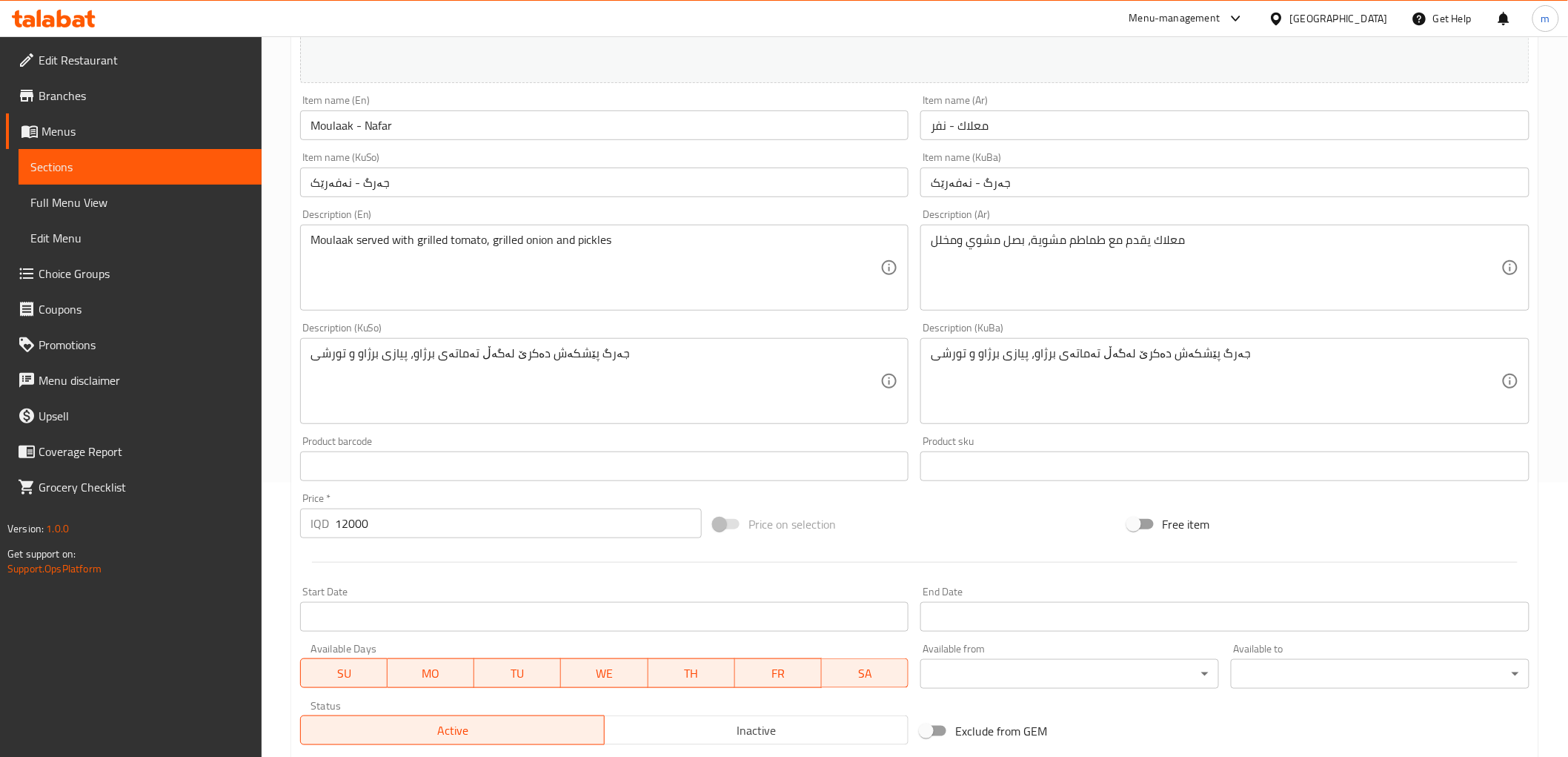
click at [559, 198] on div "Item name (KuSo) جەرگ - نەفەرێک Item name (KuSo)" at bounding box center [604, 174] width 621 height 57
click at [559, 179] on input "جەرگ - نەفەرێک" at bounding box center [604, 182] width 610 height 29
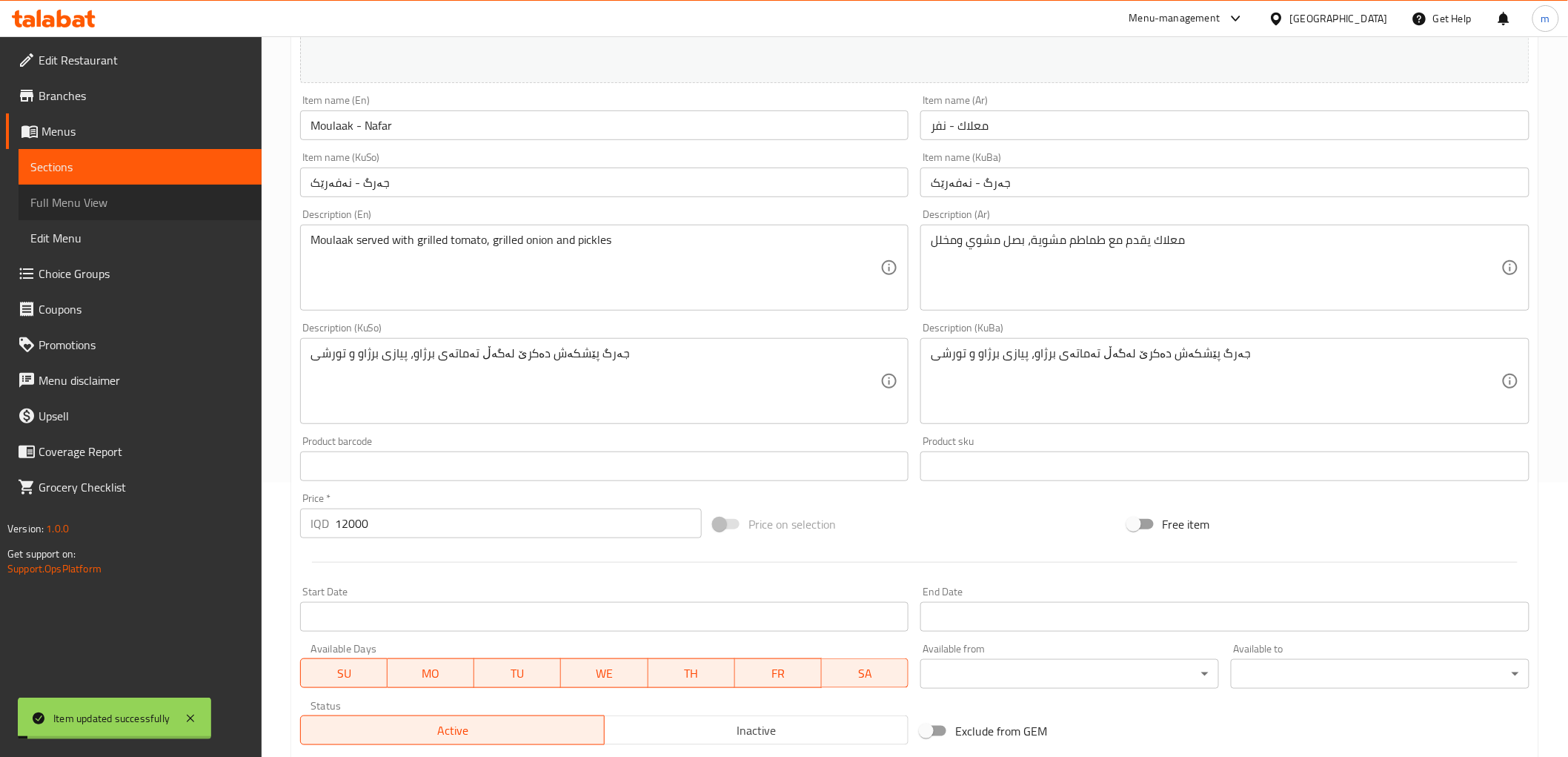
click at [160, 205] on span "Full Menu View" at bounding box center [140, 202] width 219 height 18
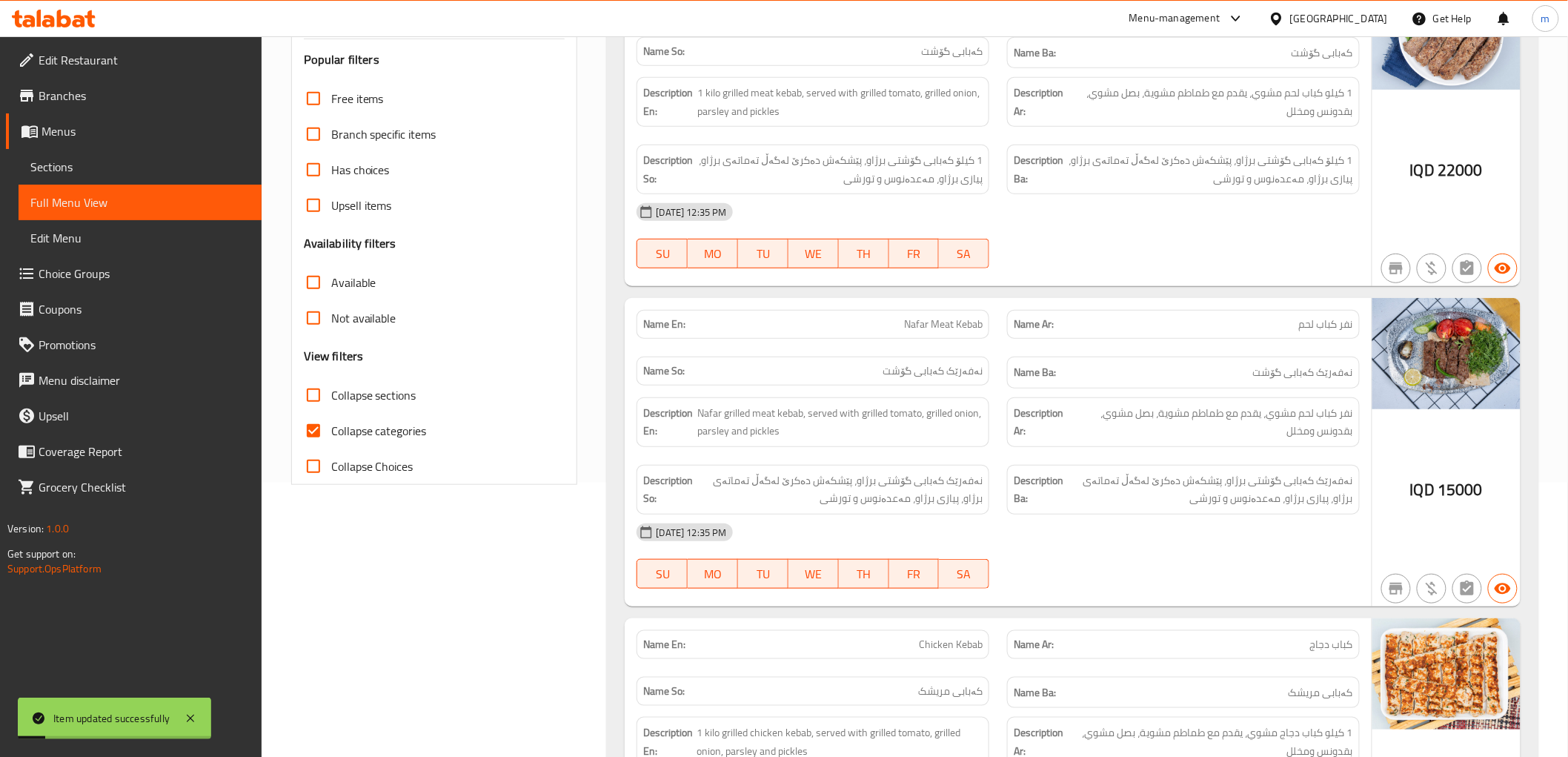
click at [414, 434] on span "Collapse categories" at bounding box center [379, 430] width 95 height 18
click at [331, 434] on input "Collapse categories" at bounding box center [313, 430] width 36 height 36
checkbox input "false"
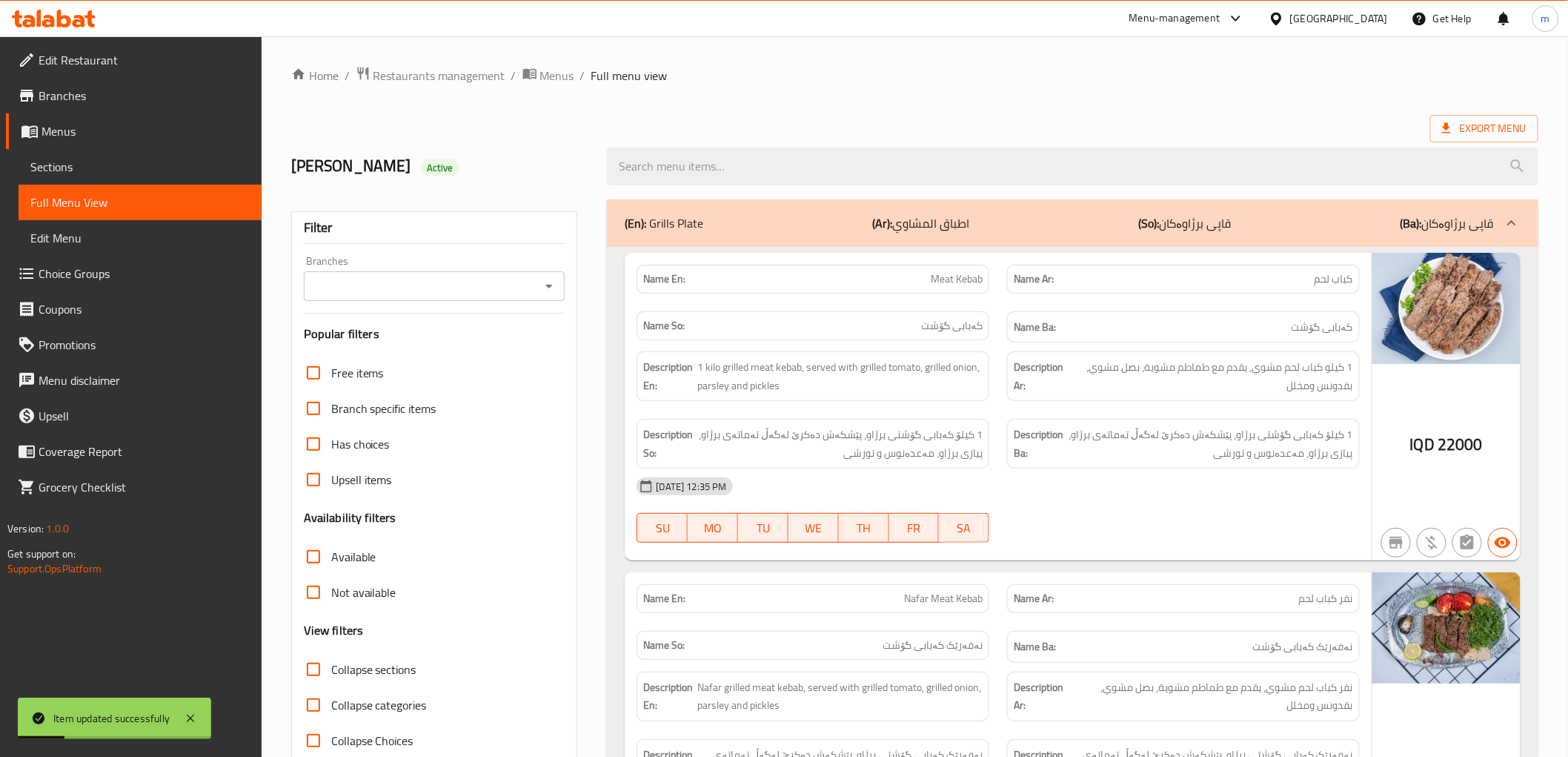
click at [543, 284] on icon "Open" at bounding box center [549, 286] width 18 height 18
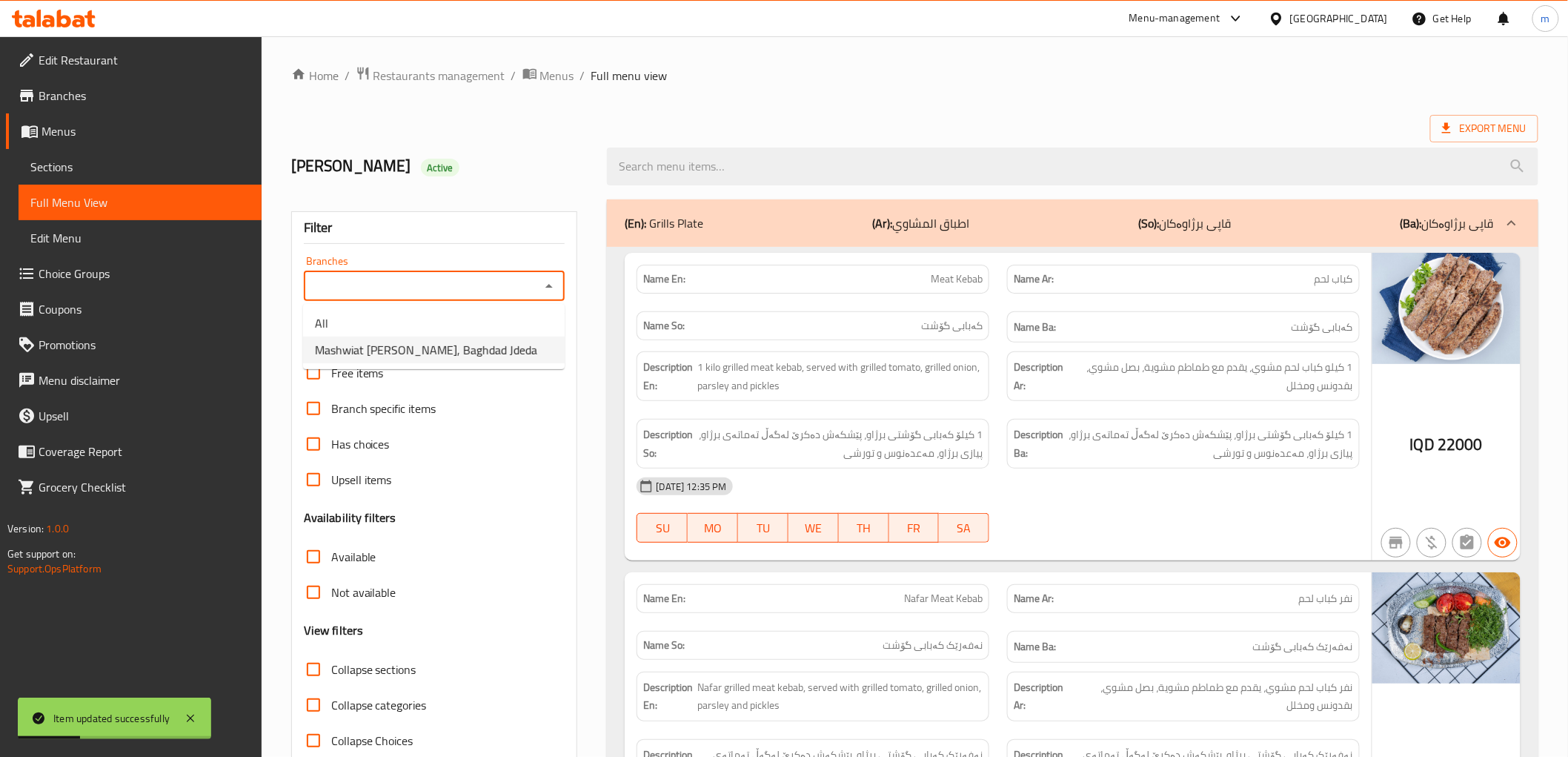
click at [446, 361] on li "Mashwiat Zaitoona, Baghdad Jdeda" at bounding box center [434, 349] width 262 height 27
type input "Mashwiat Zaitoona, Baghdad Jdeda"
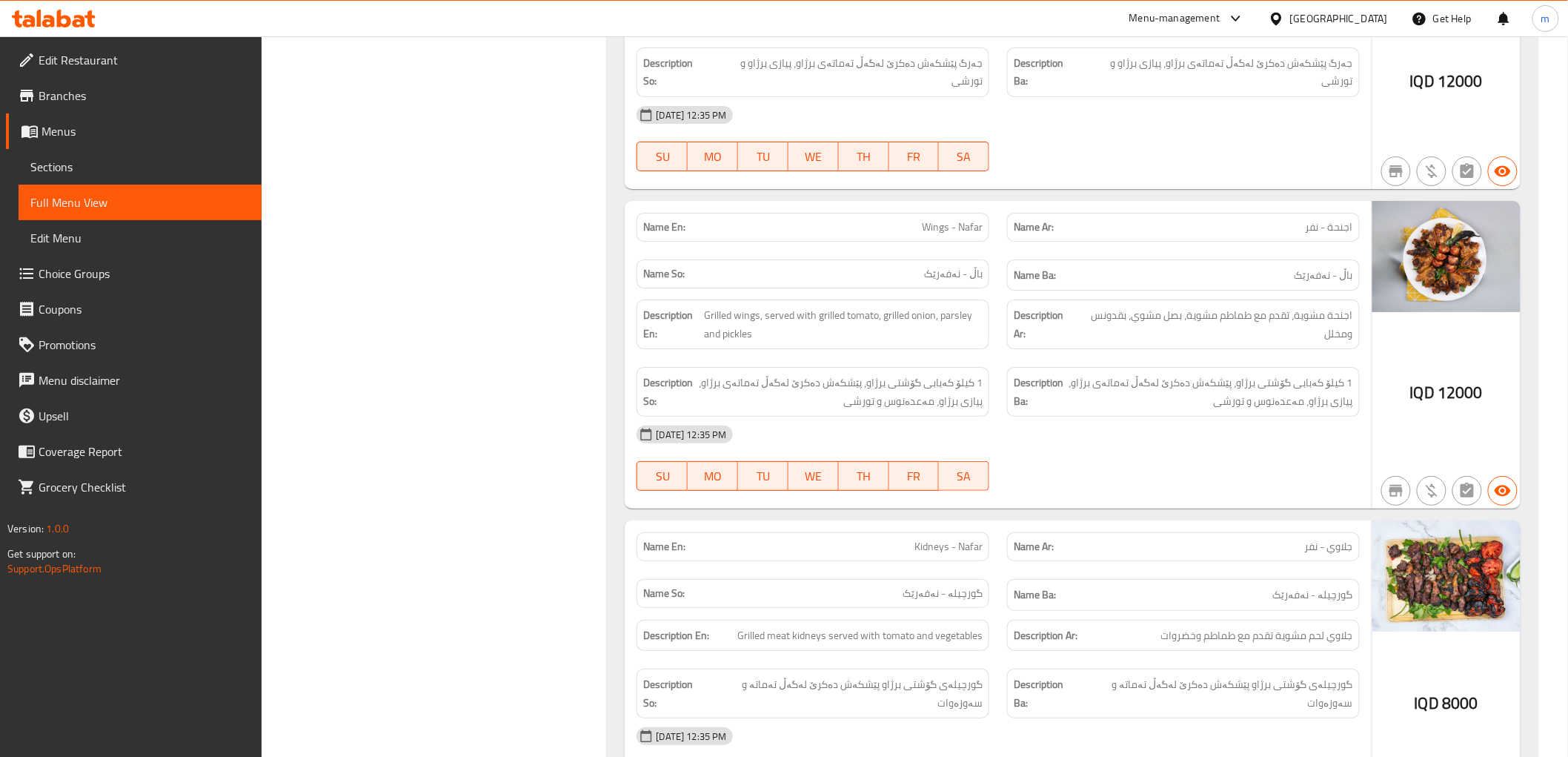
scroll to position [2333, 0]
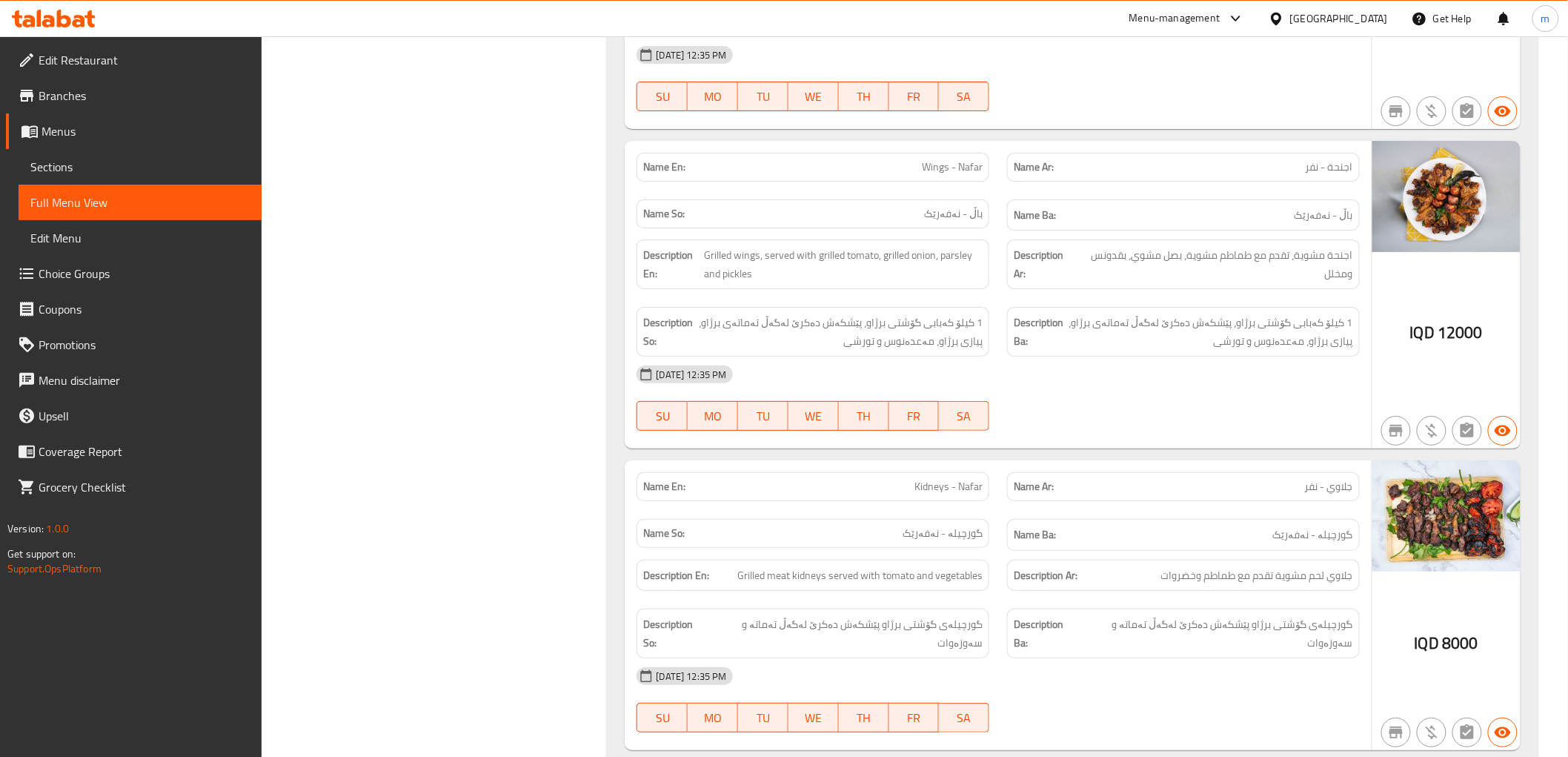
click at [1179, 379] on div "18-09-2025 12:35 PM SU MO TU WE TH FR SA" at bounding box center [998, 398] width 741 height 83
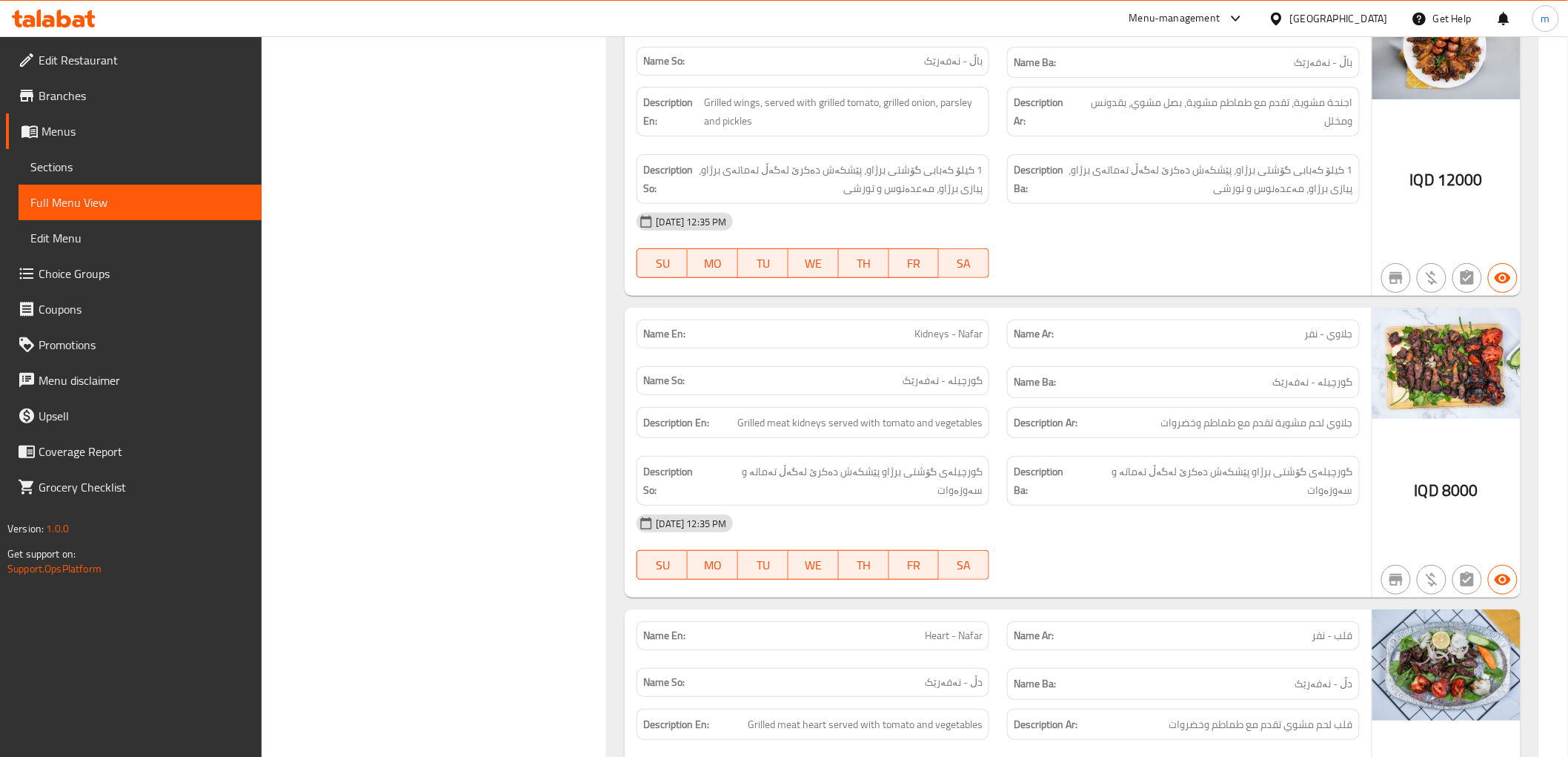
scroll to position [2607, 0]
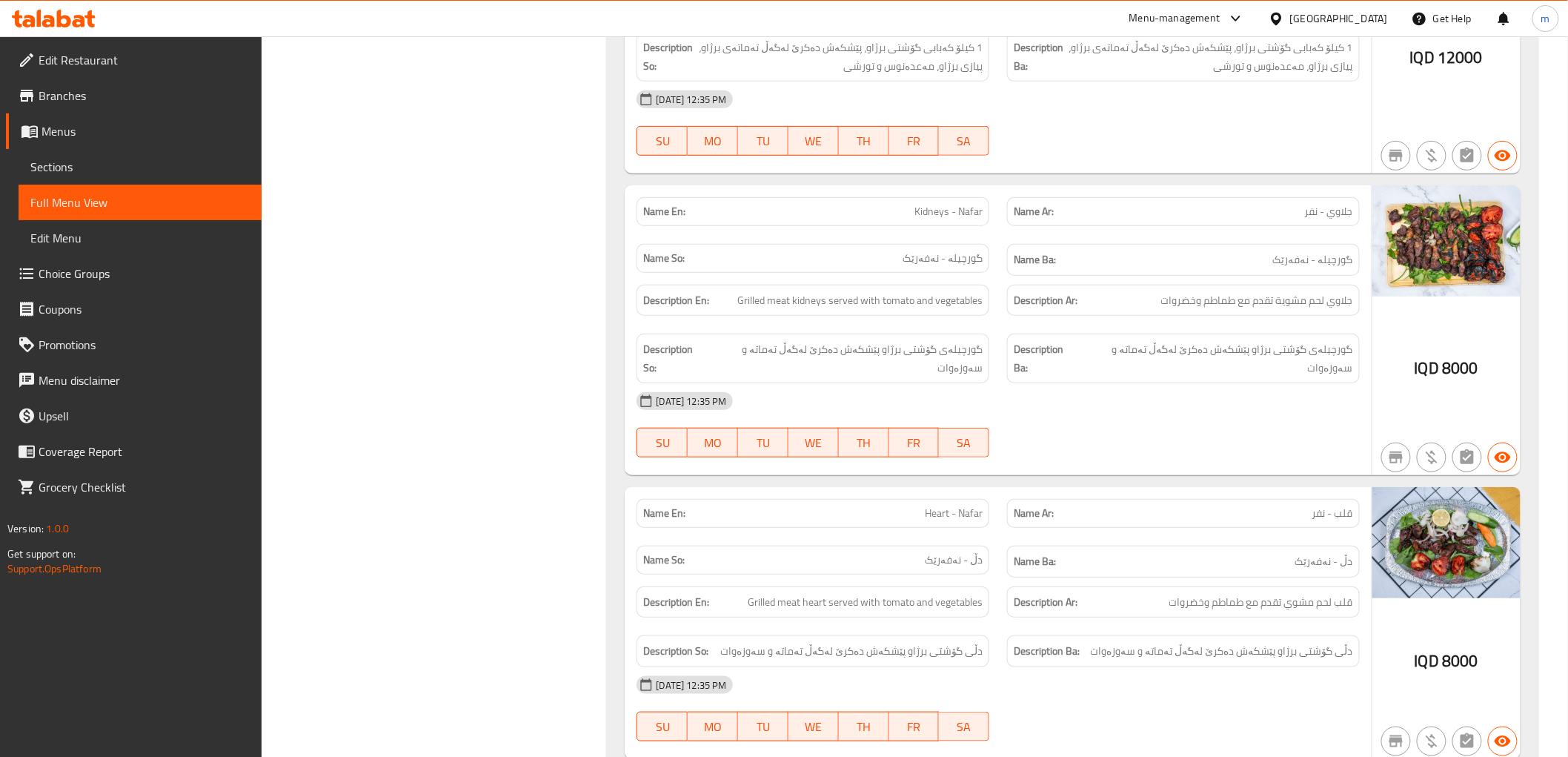
click at [630, 490] on div "Name En: Heart - Nafar" at bounding box center [813, 513] width 370 height 47
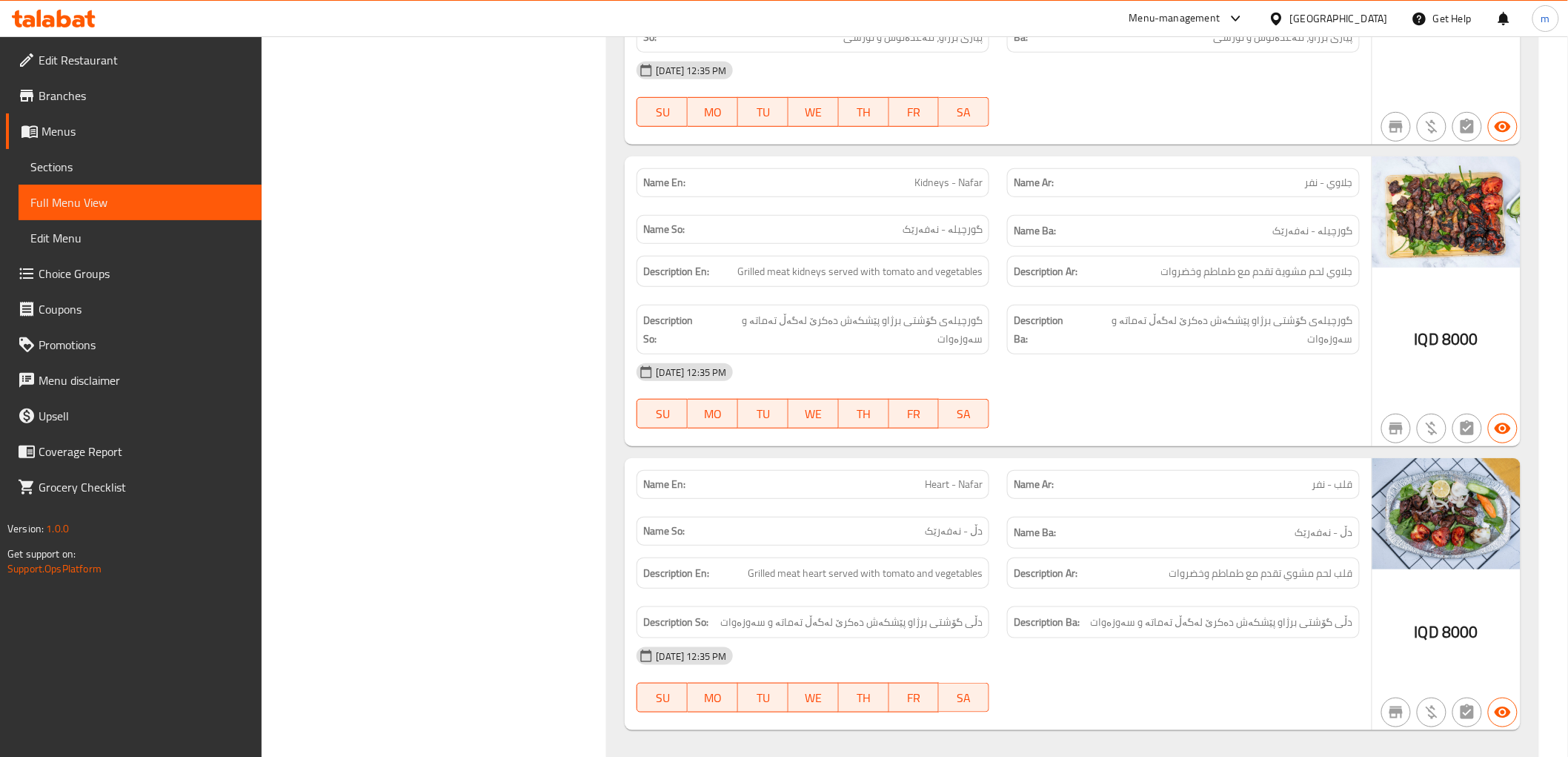
drag, startPoint x: 1143, startPoint y: 470, endPoint x: 1143, endPoint y: 456, distance: 14.0
click at [1143, 463] on div "Name Ar: قلب - نفر" at bounding box center [1183, 485] width 370 height 47
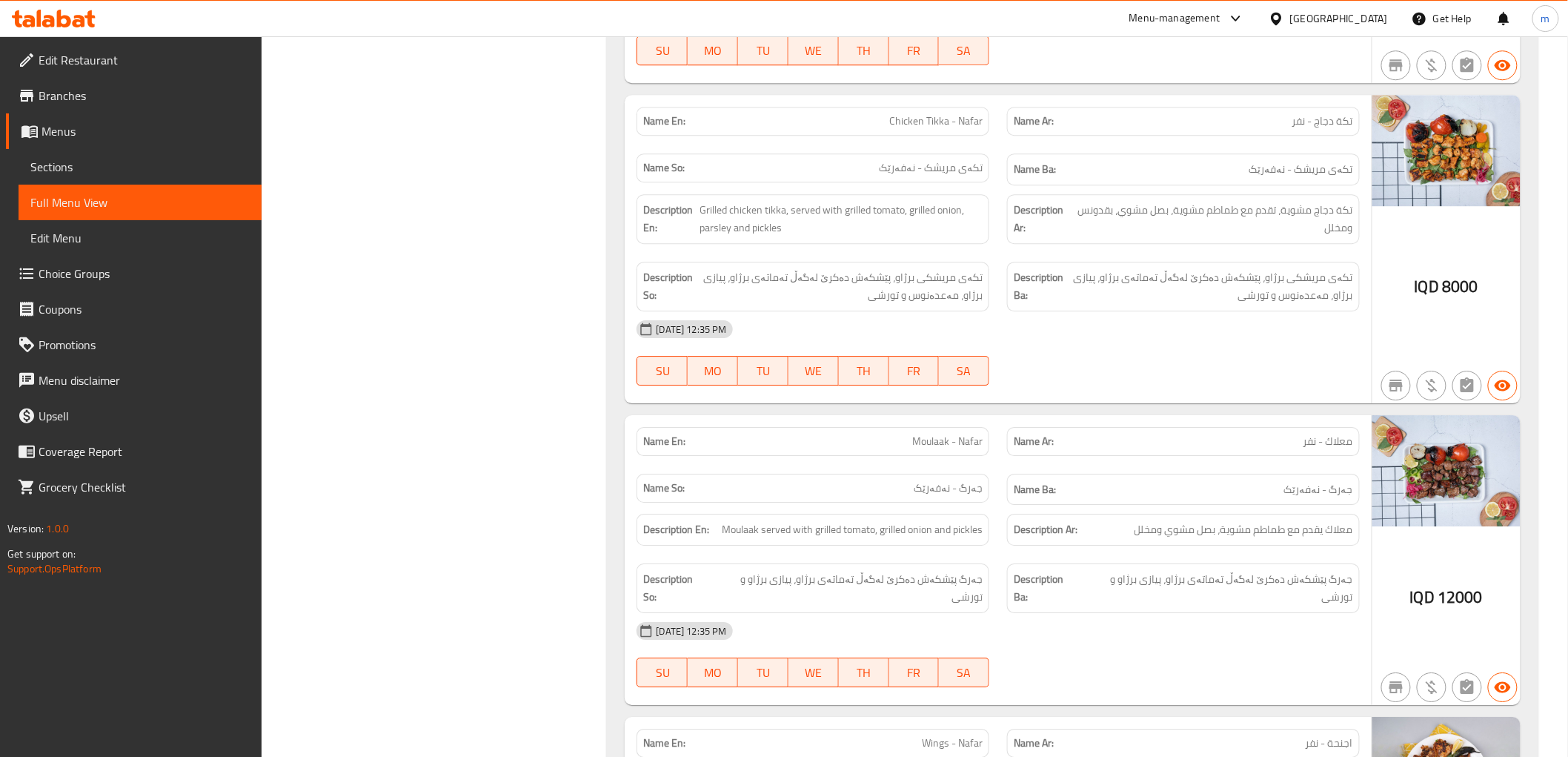
scroll to position [1813, 0]
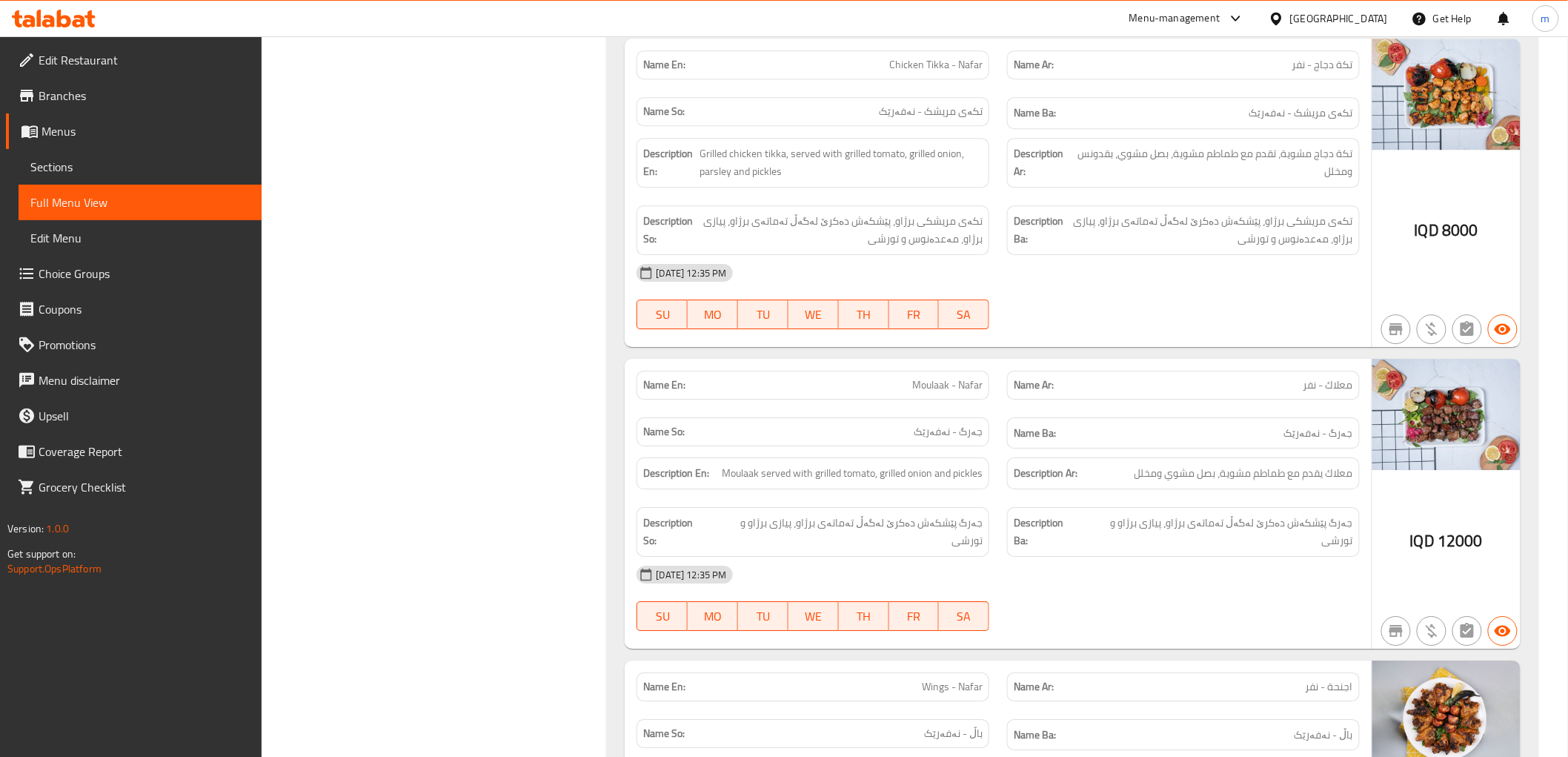
click at [979, 390] on span "Moulaak - Nafar" at bounding box center [947, 385] width 70 height 16
copy span "Moulaak - Nafar"
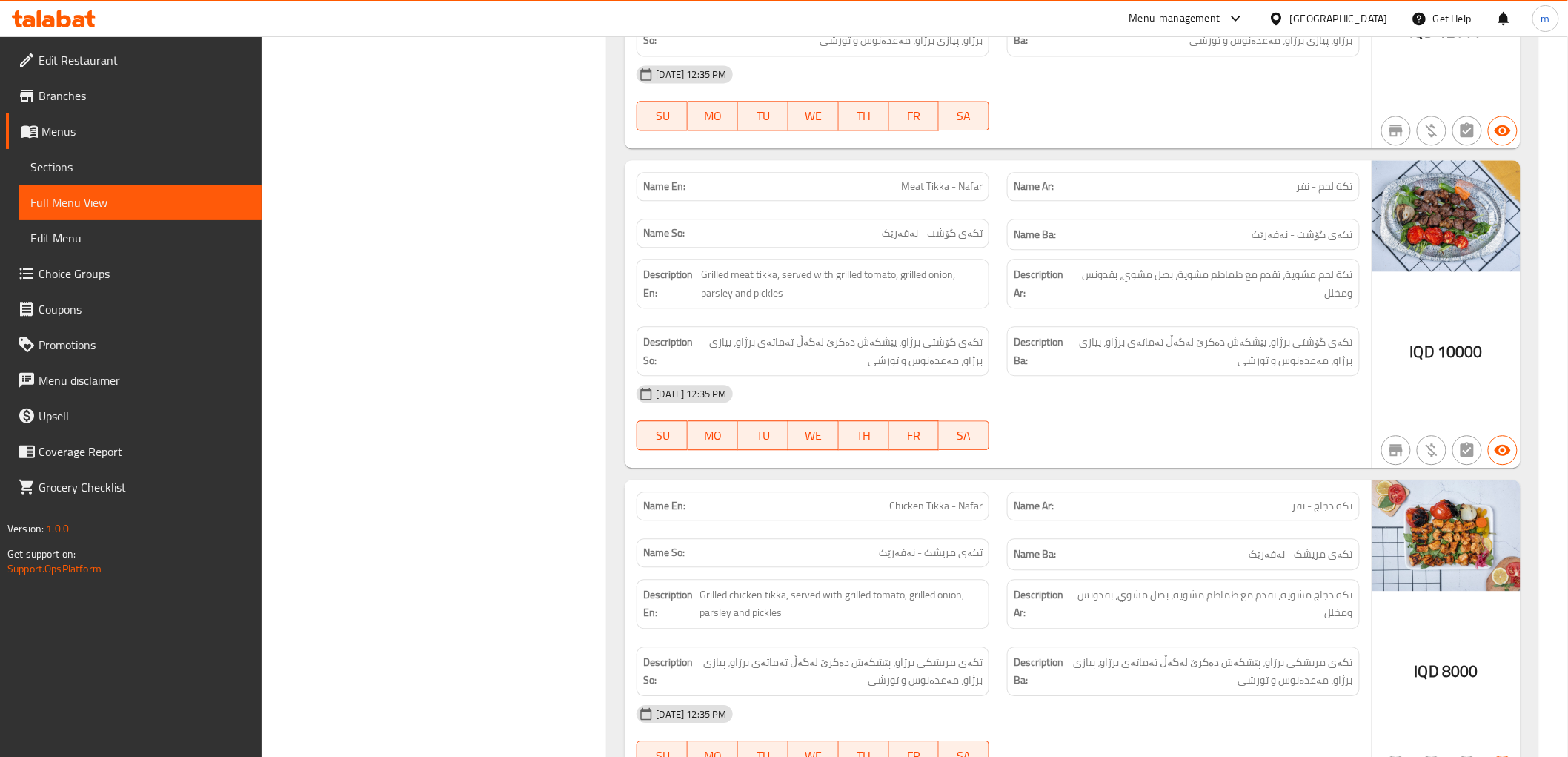
scroll to position [1373, 0]
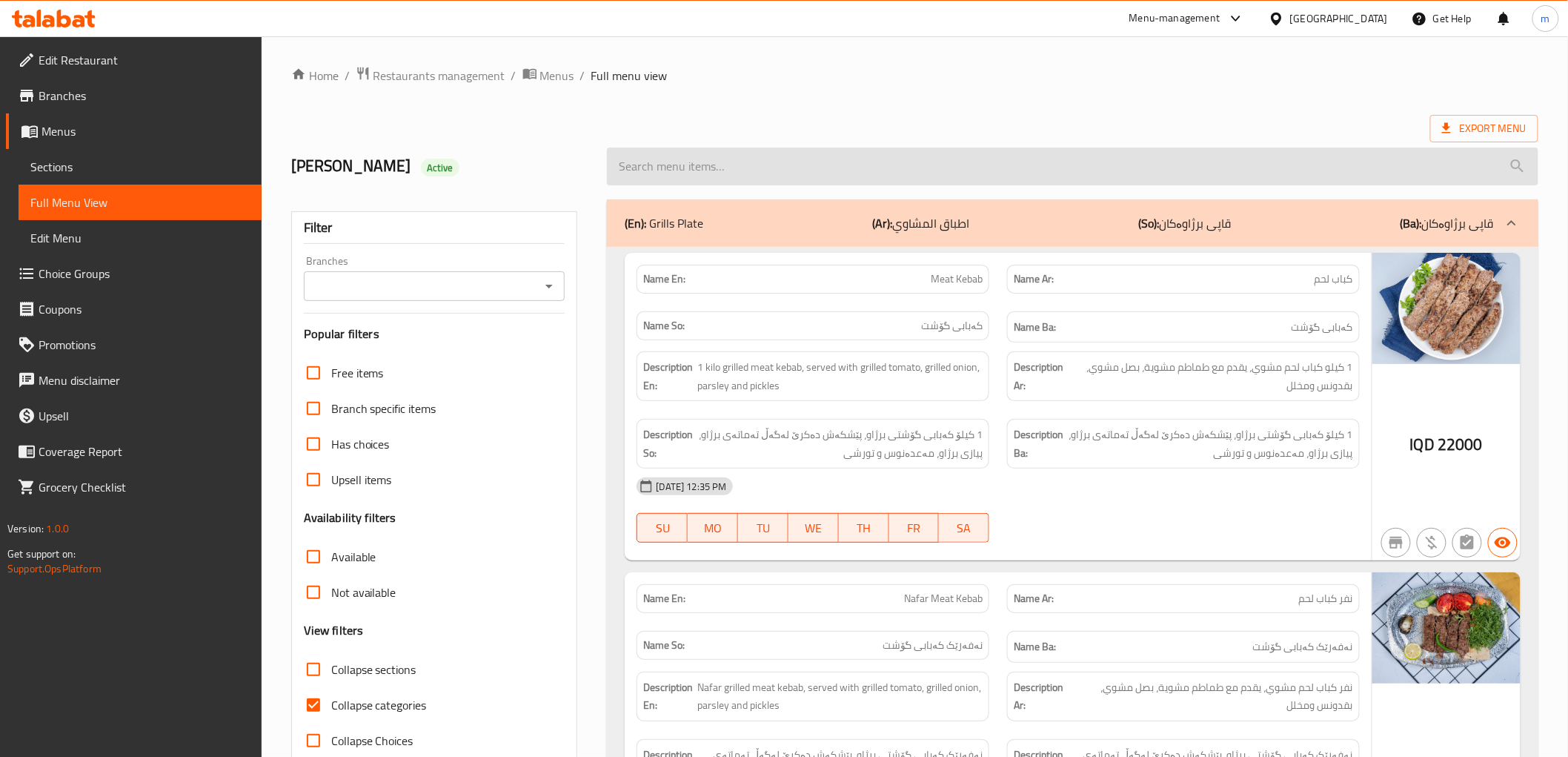
click at [794, 171] on input "search" at bounding box center [1072, 166] width 931 height 38
click at [920, 179] on input "search" at bounding box center [1072, 166] width 931 height 38
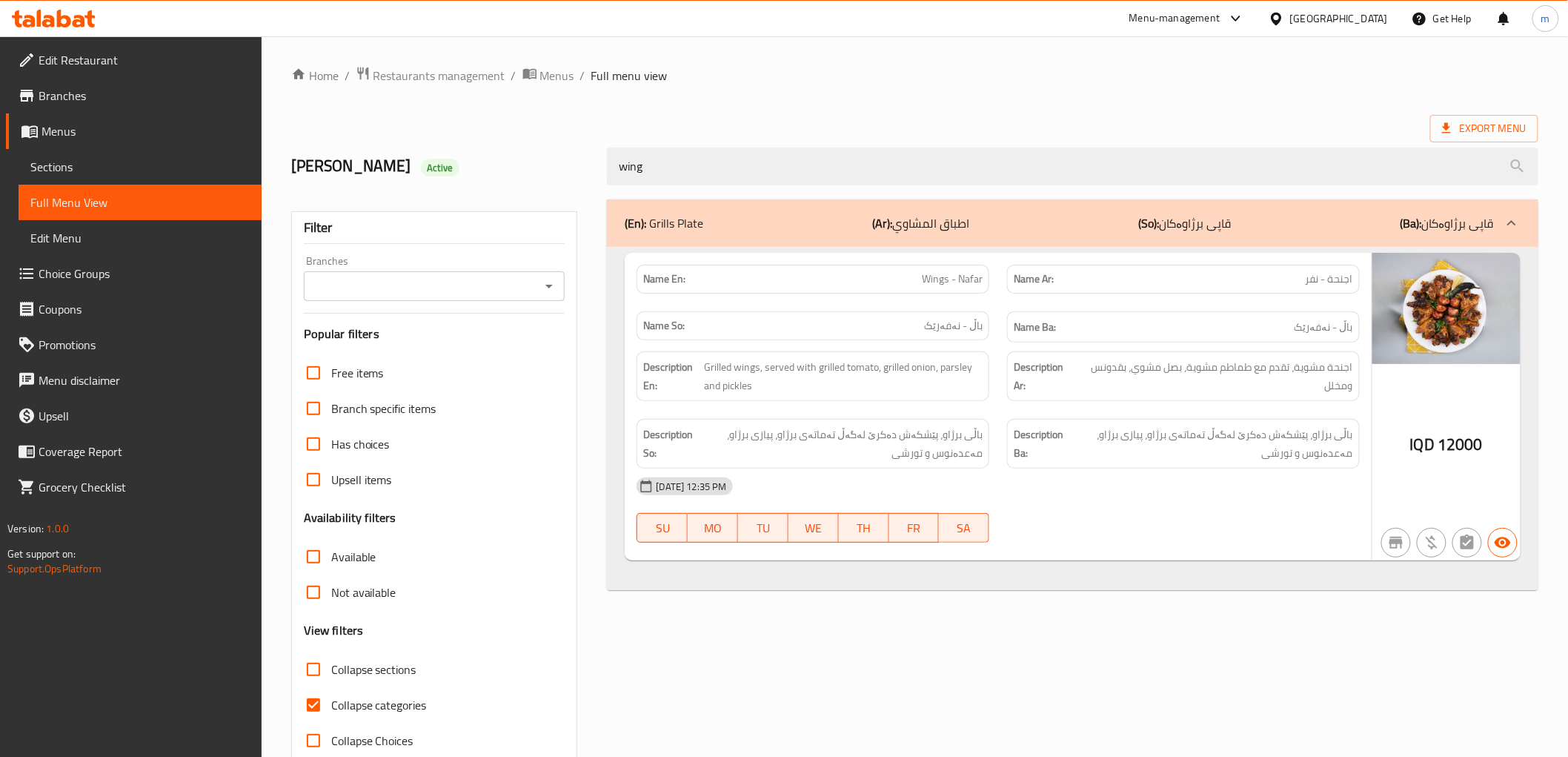
type input "wing"
click at [148, 62] on span "Edit Restaurant" at bounding box center [144, 60] width 212 height 18
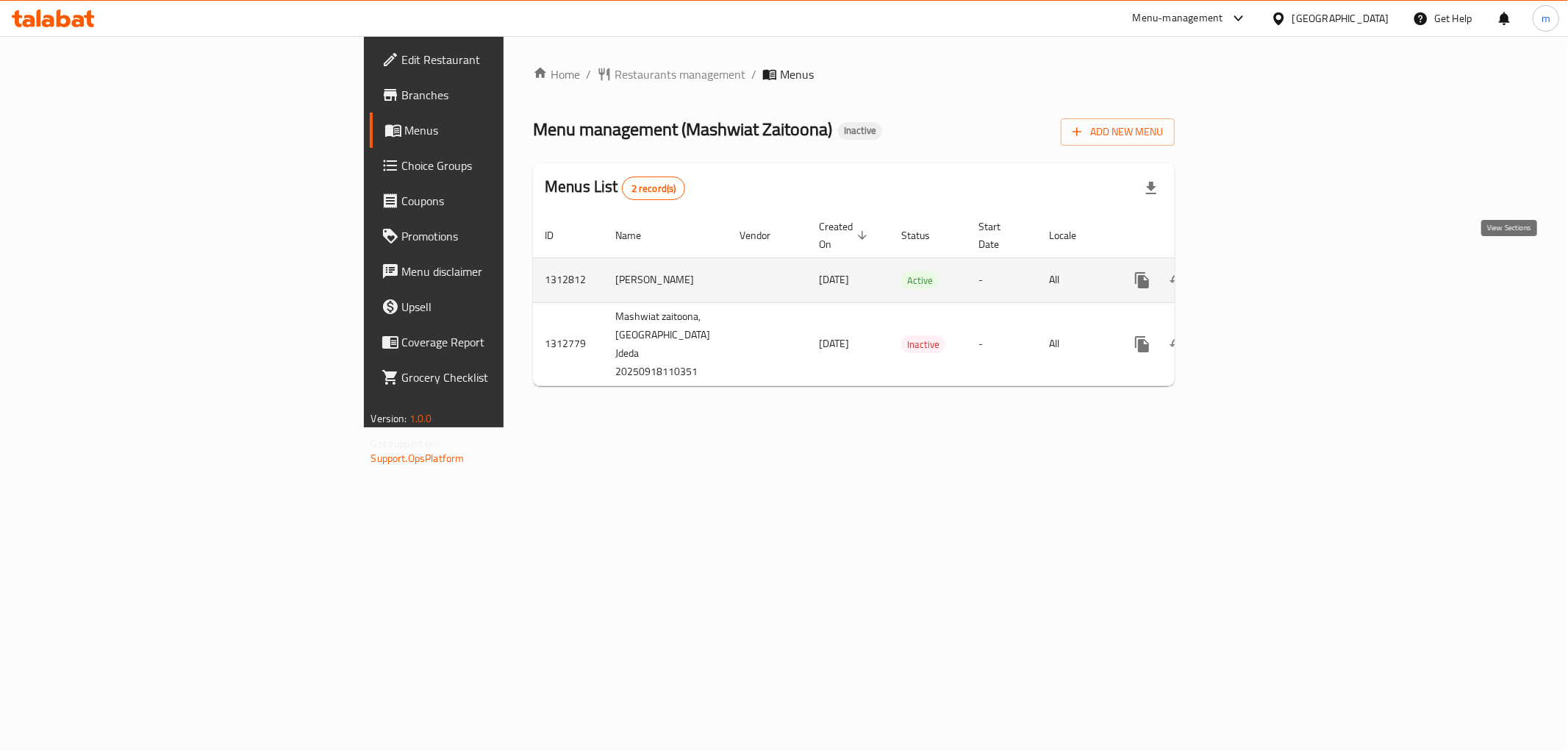
click at [1257, 271] on icon "enhanced table" at bounding box center [1248, 280] width 18 height 18
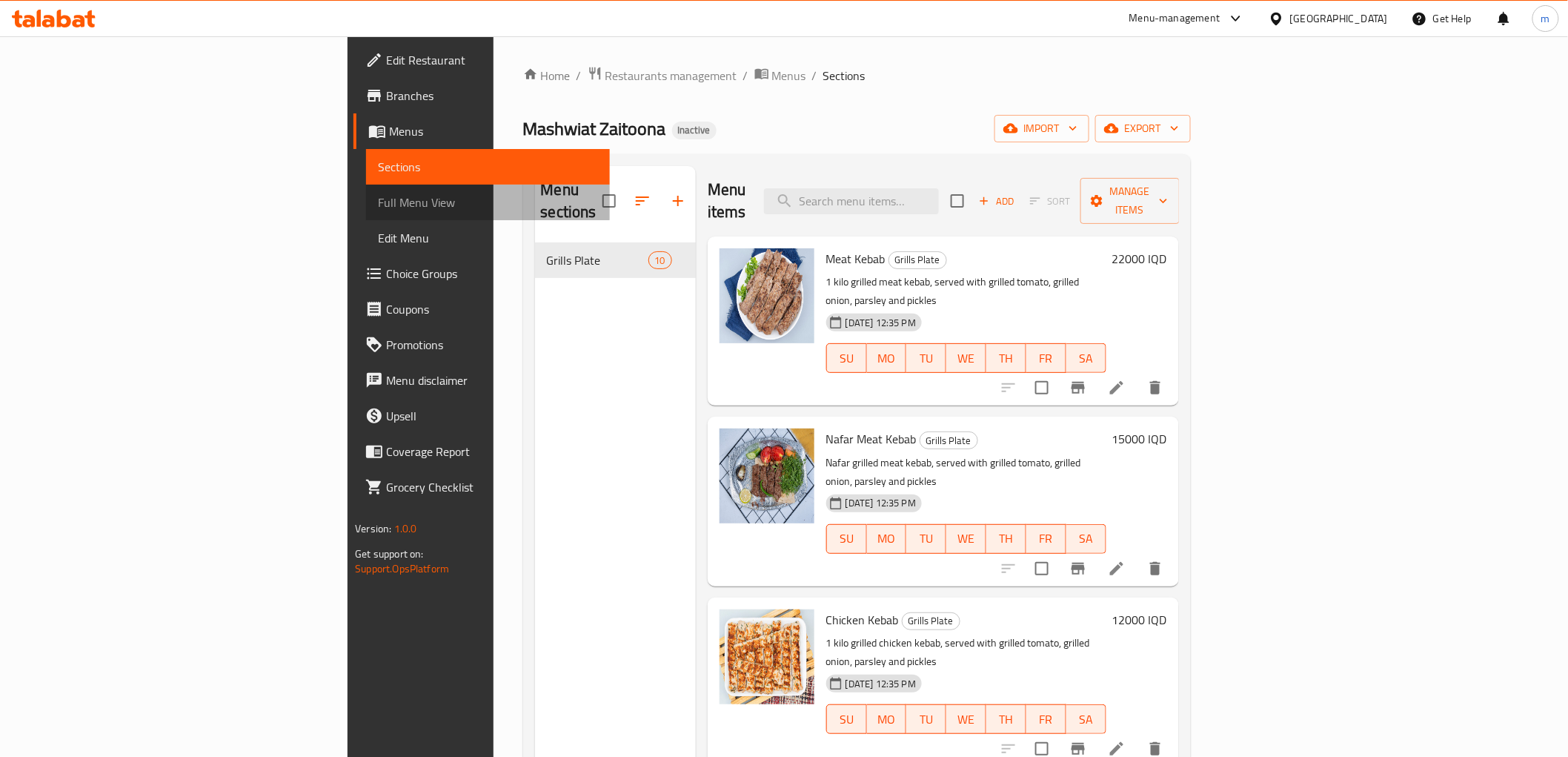
click at [378, 201] on span "Full Menu View" at bounding box center [487, 202] width 219 height 18
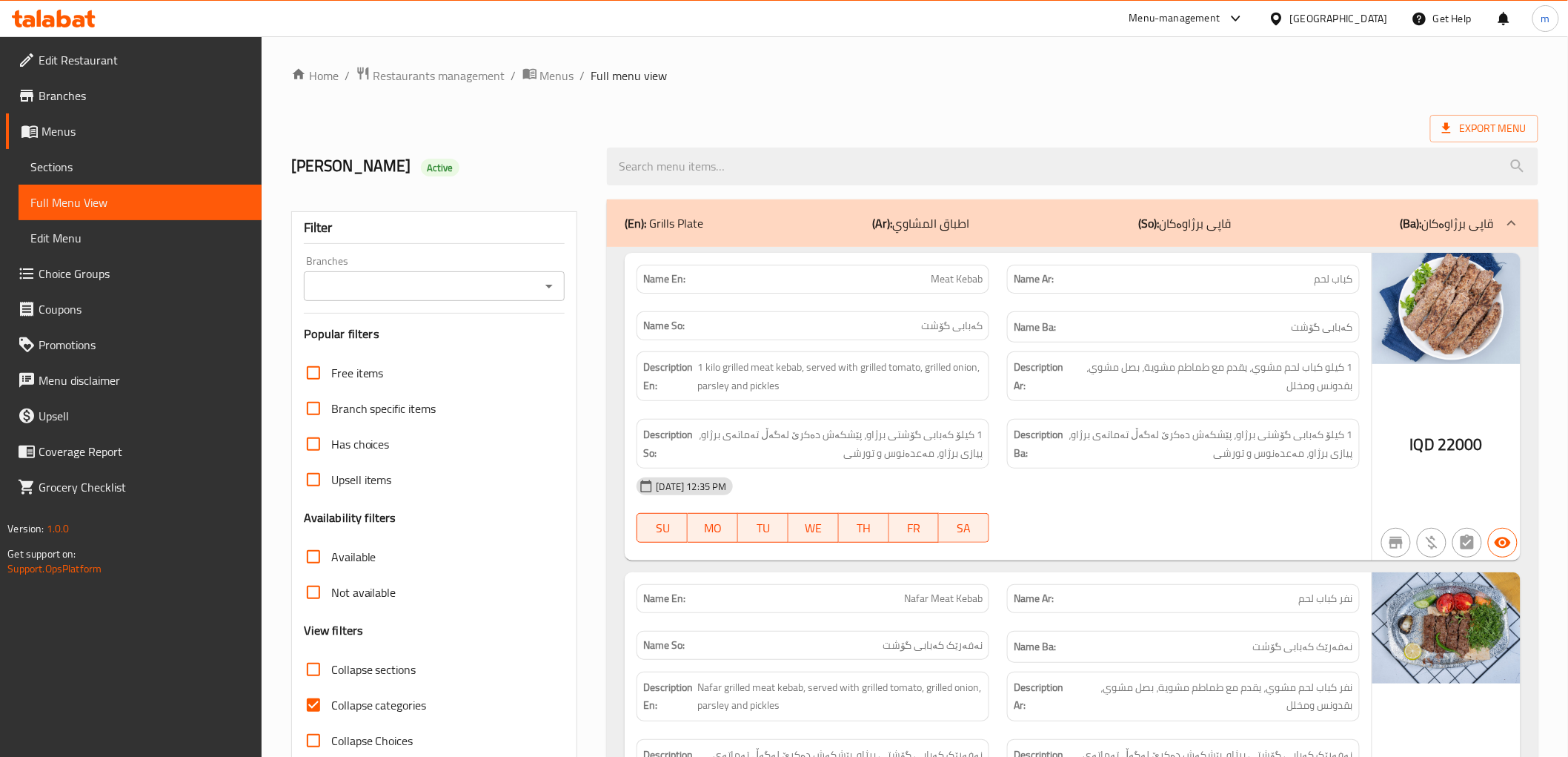
click at [546, 283] on icon "Open" at bounding box center [549, 286] width 18 height 18
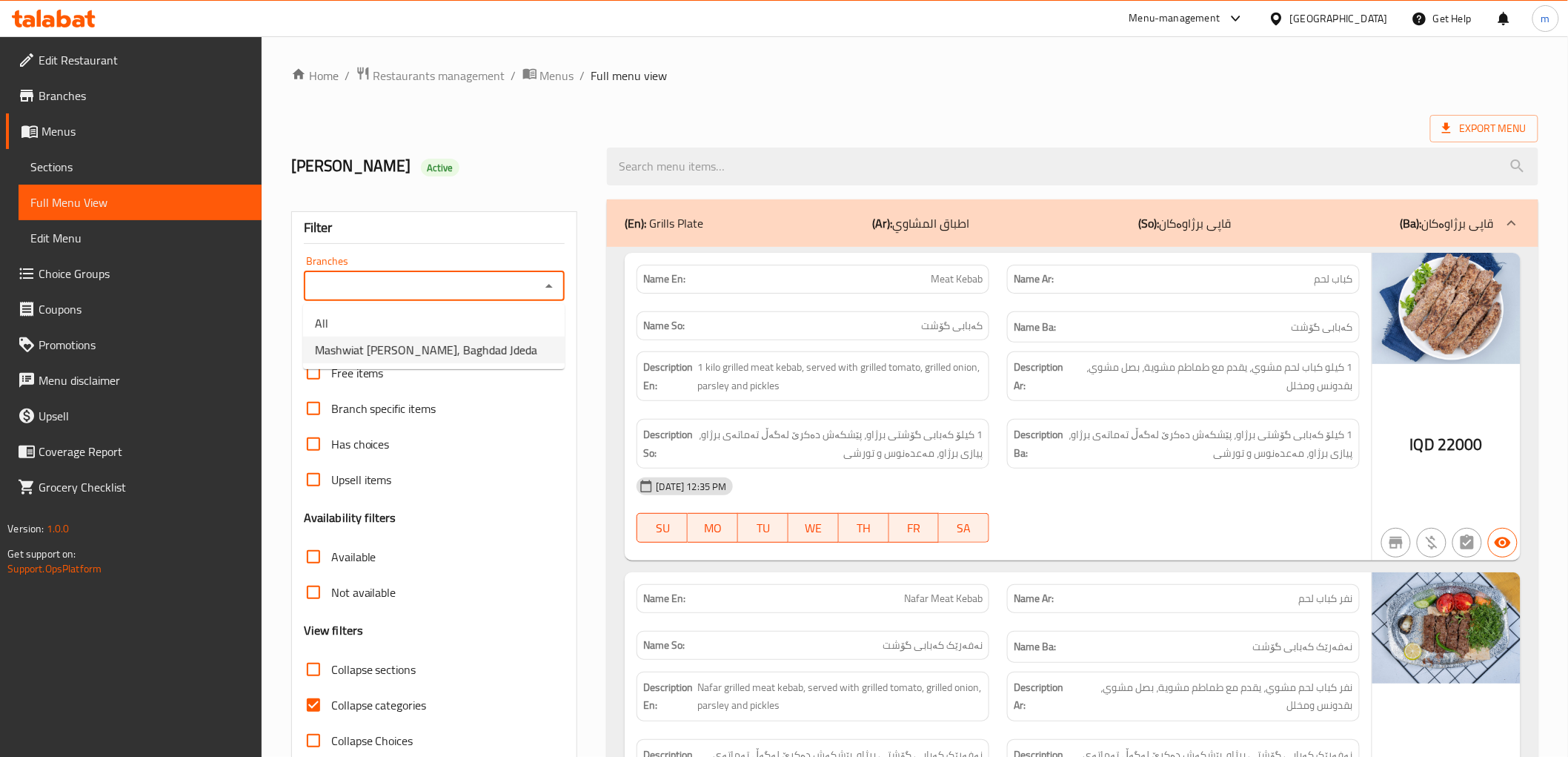
click at [497, 344] on li "Mashwiat [PERSON_NAME], Baghdad Jdeda" at bounding box center [434, 349] width 262 height 27
type input "Mashwiat [PERSON_NAME], Baghdad Jdeda"
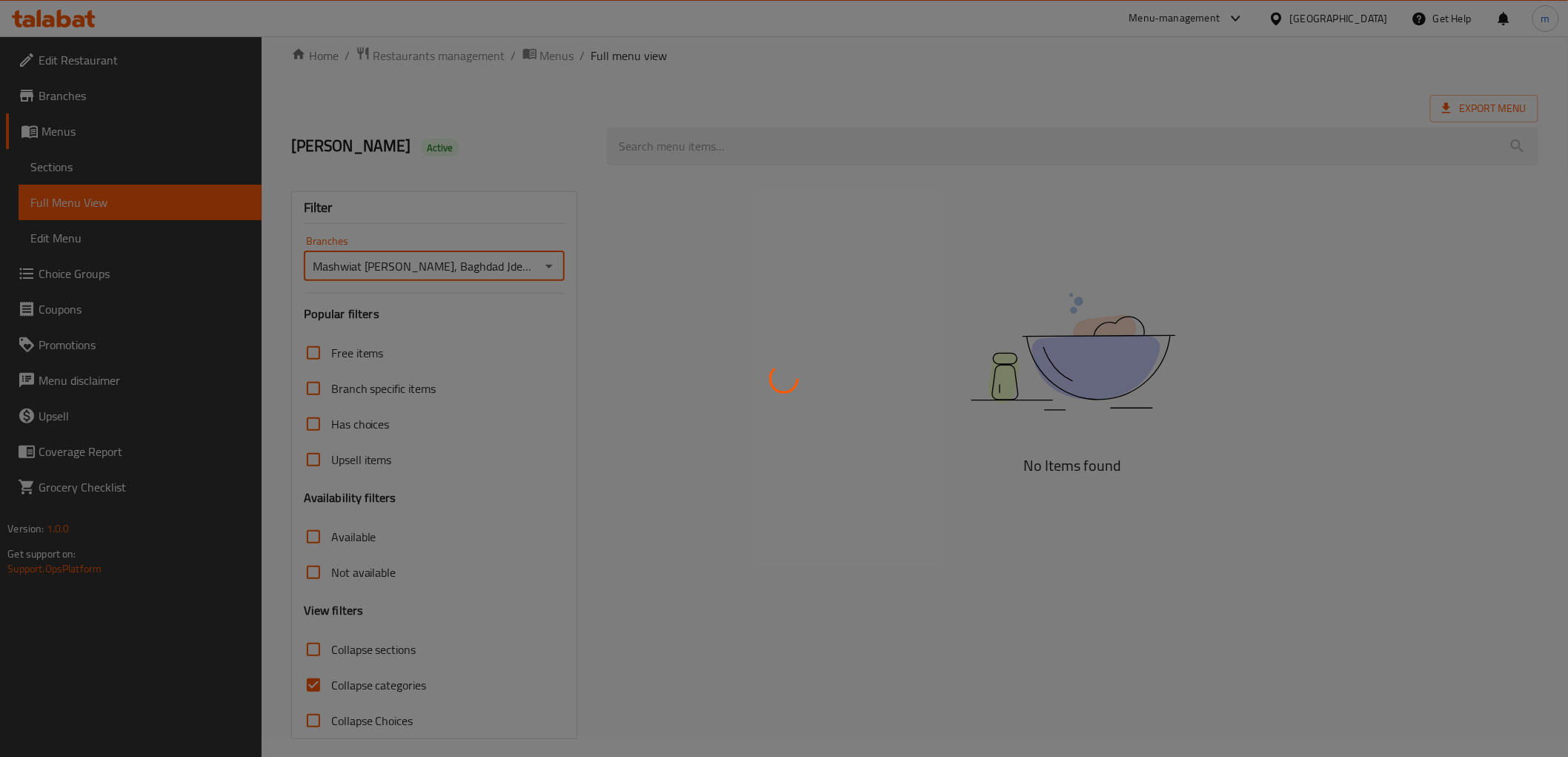
scroll to position [32, 0]
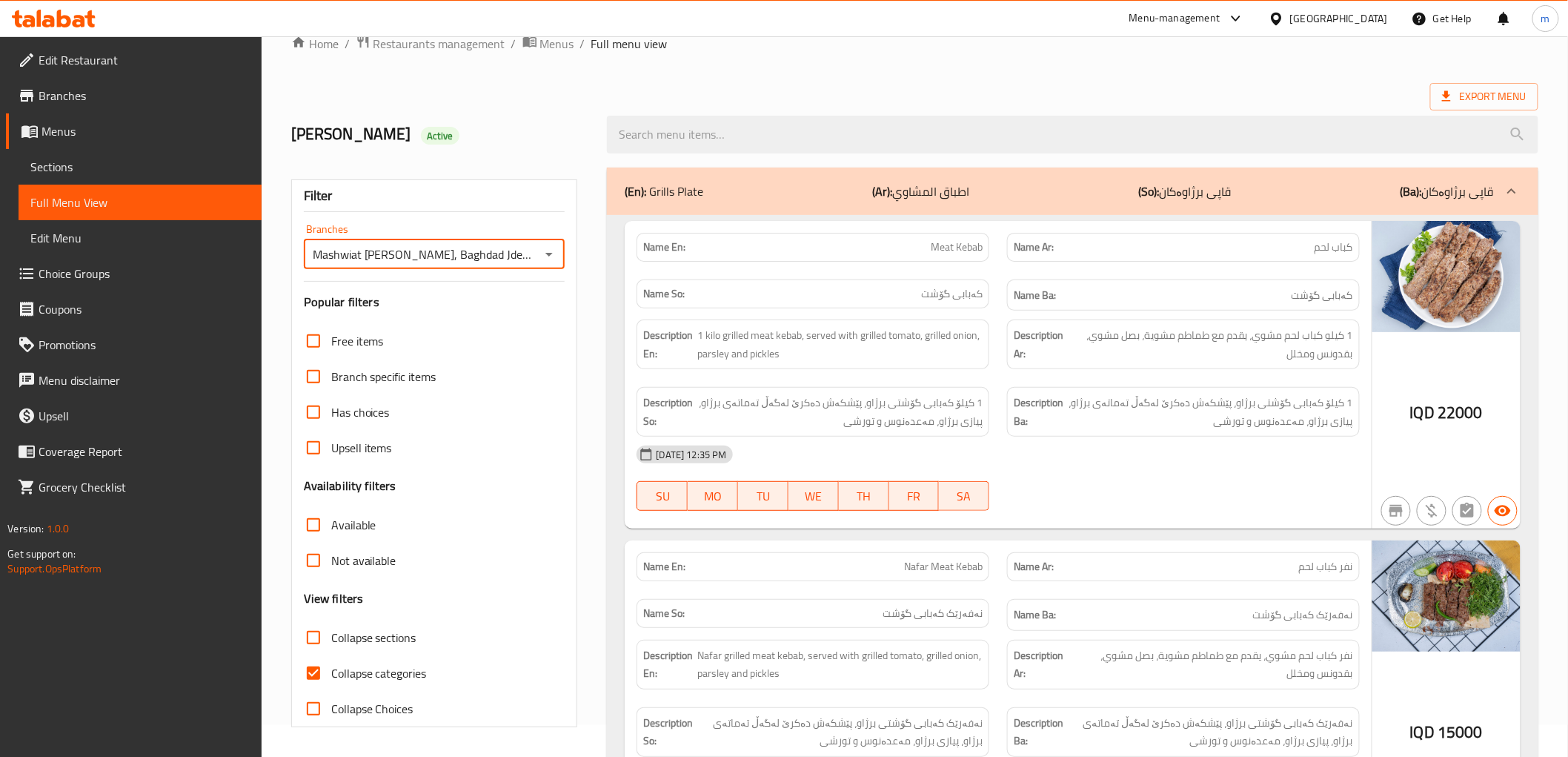
click at [309, 682] on input "Collapse categories" at bounding box center [313, 673] width 36 height 36
checkbox input "false"
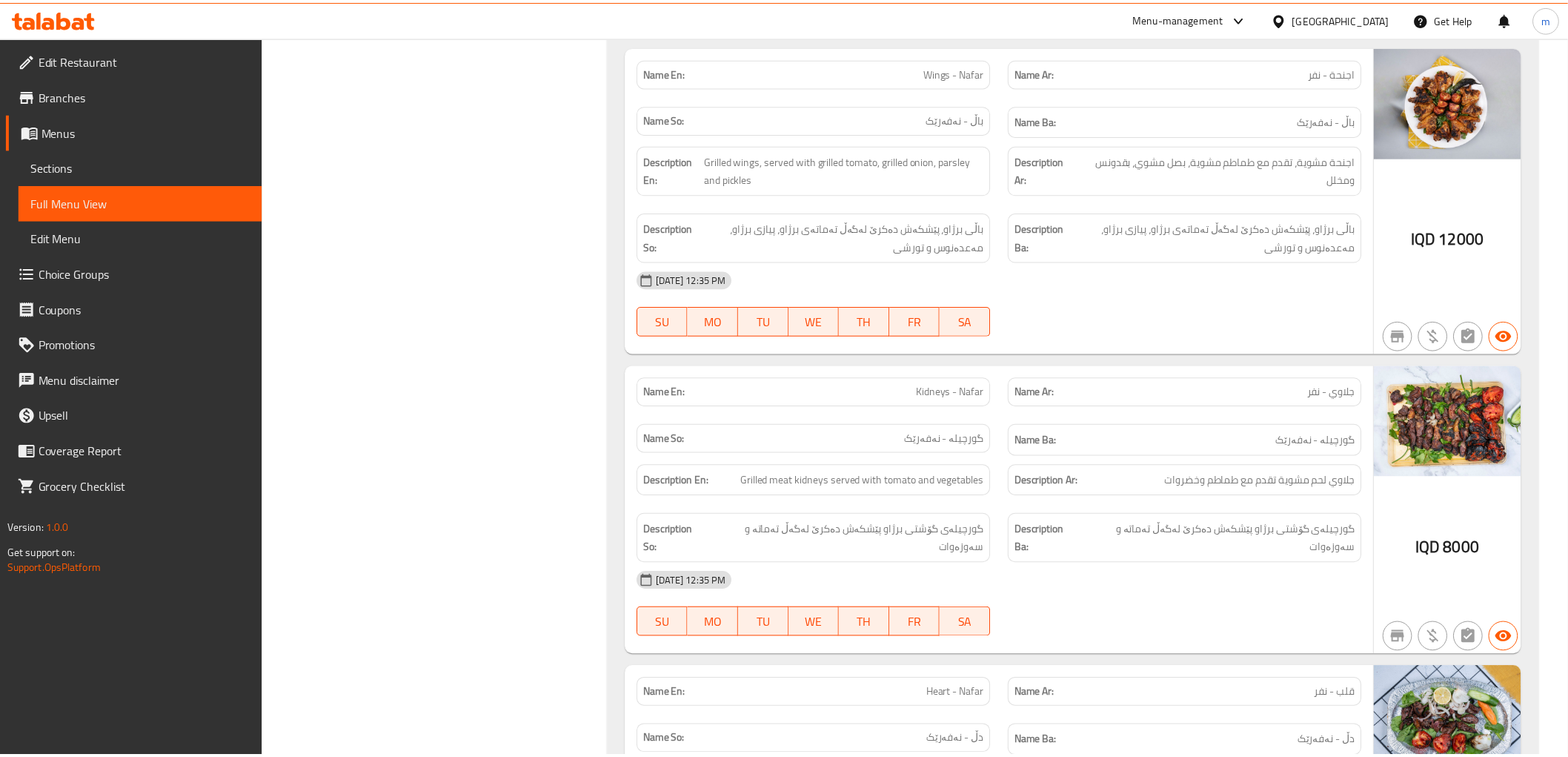
scroll to position [2636, 0]
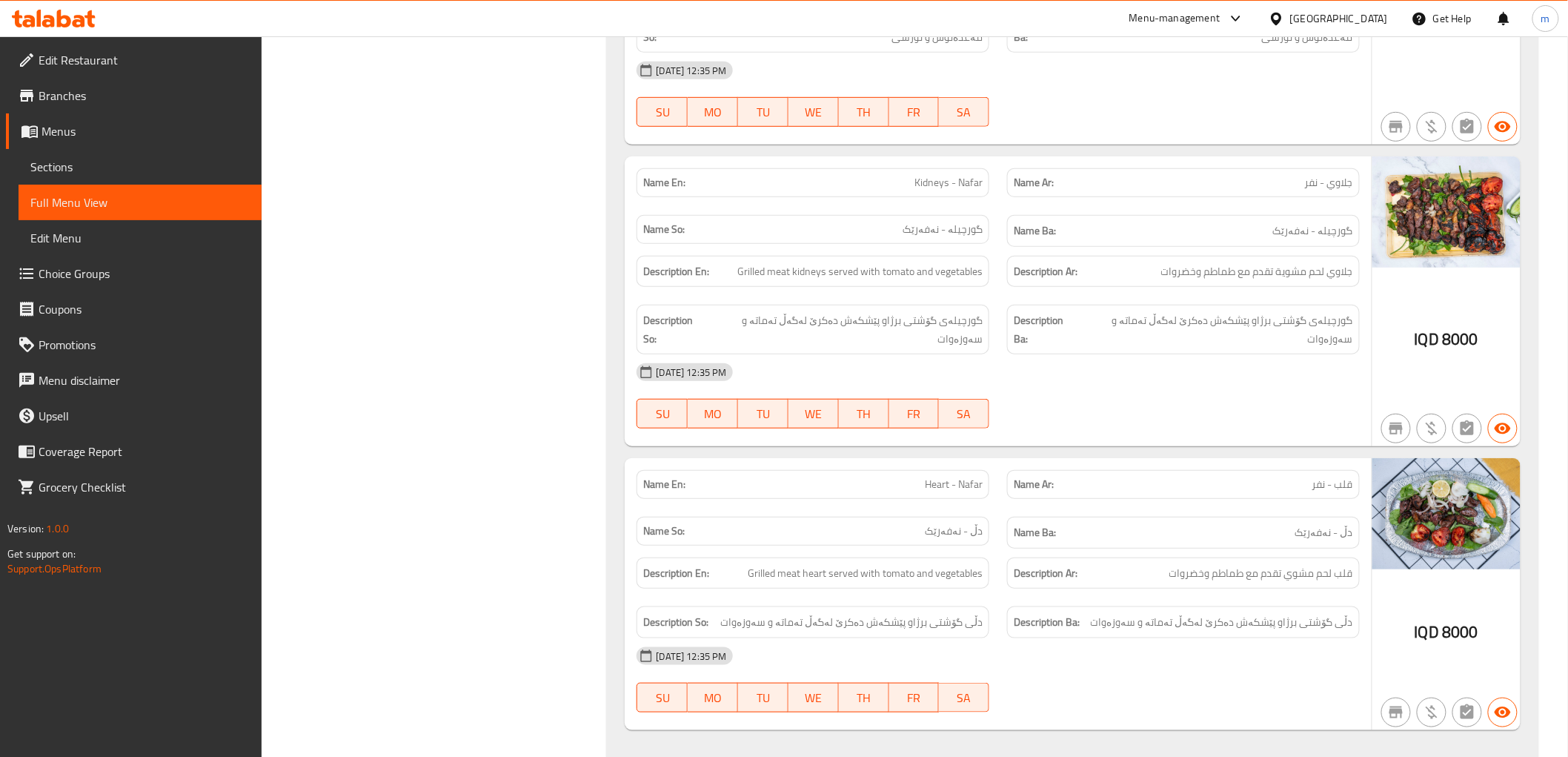
click at [55, 17] on icon at bounding box center [54, 18] width 84 height 18
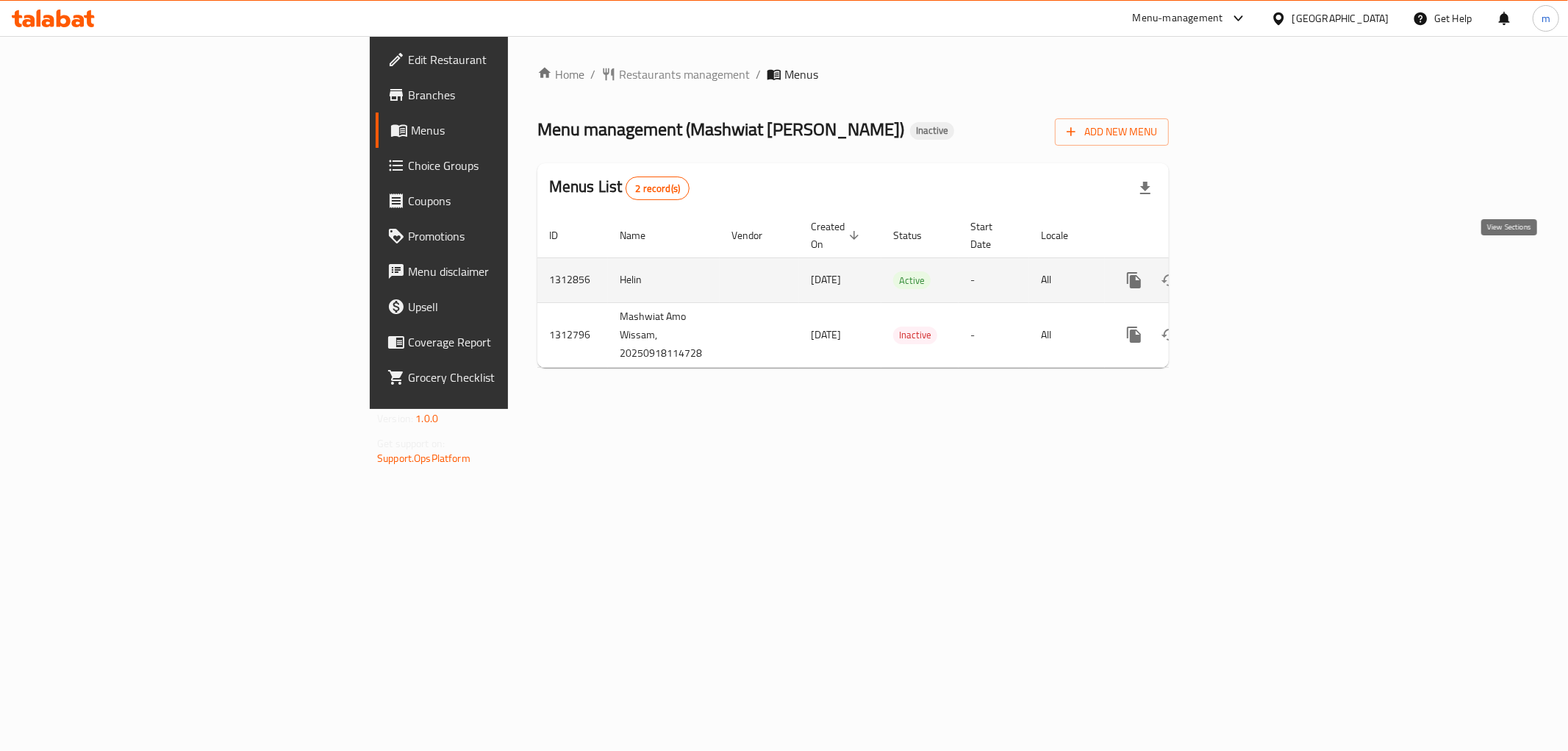
click at [1249, 271] on icon "enhanced table" at bounding box center [1240, 280] width 18 height 18
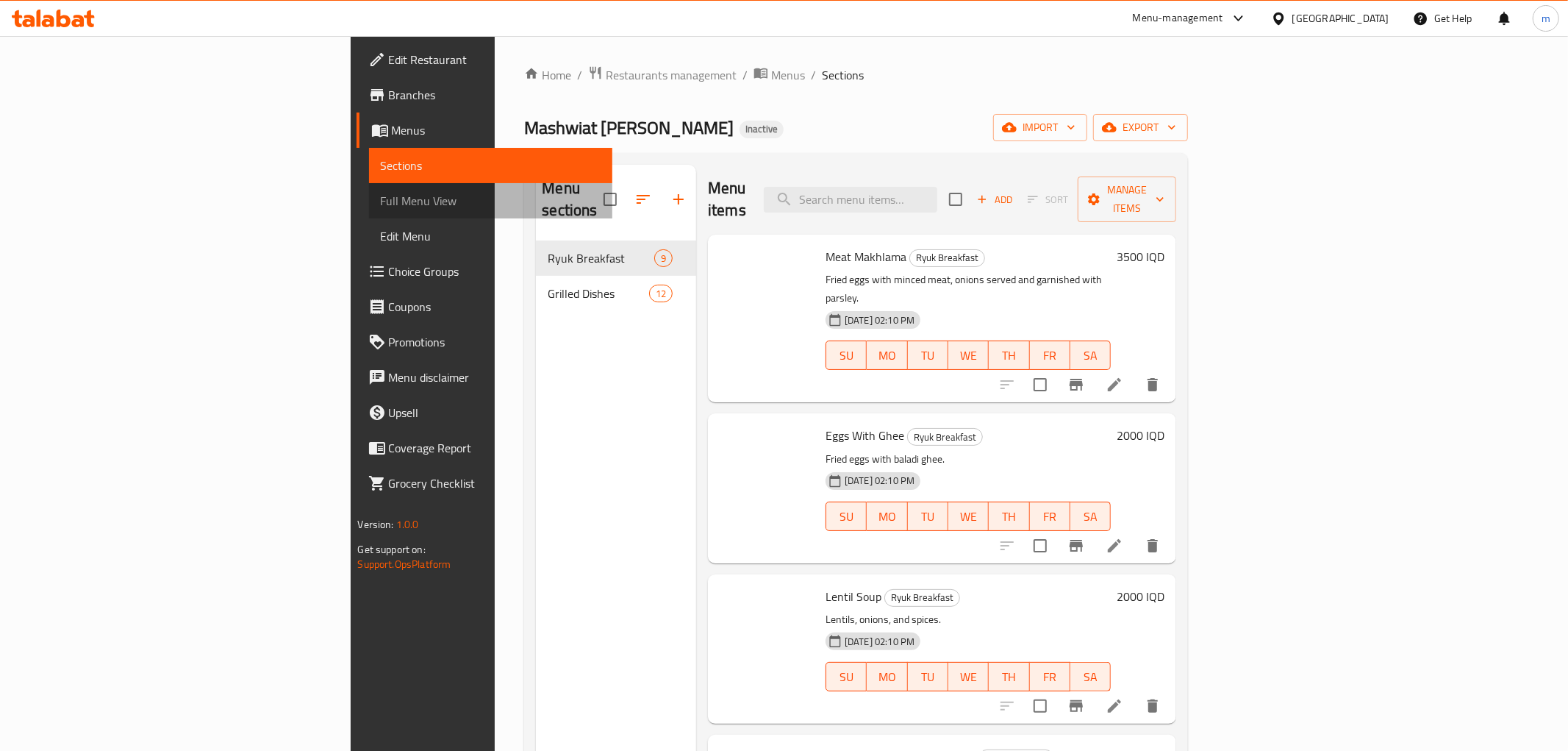
click at [381, 204] on span "Full Menu View" at bounding box center [491, 200] width 220 height 18
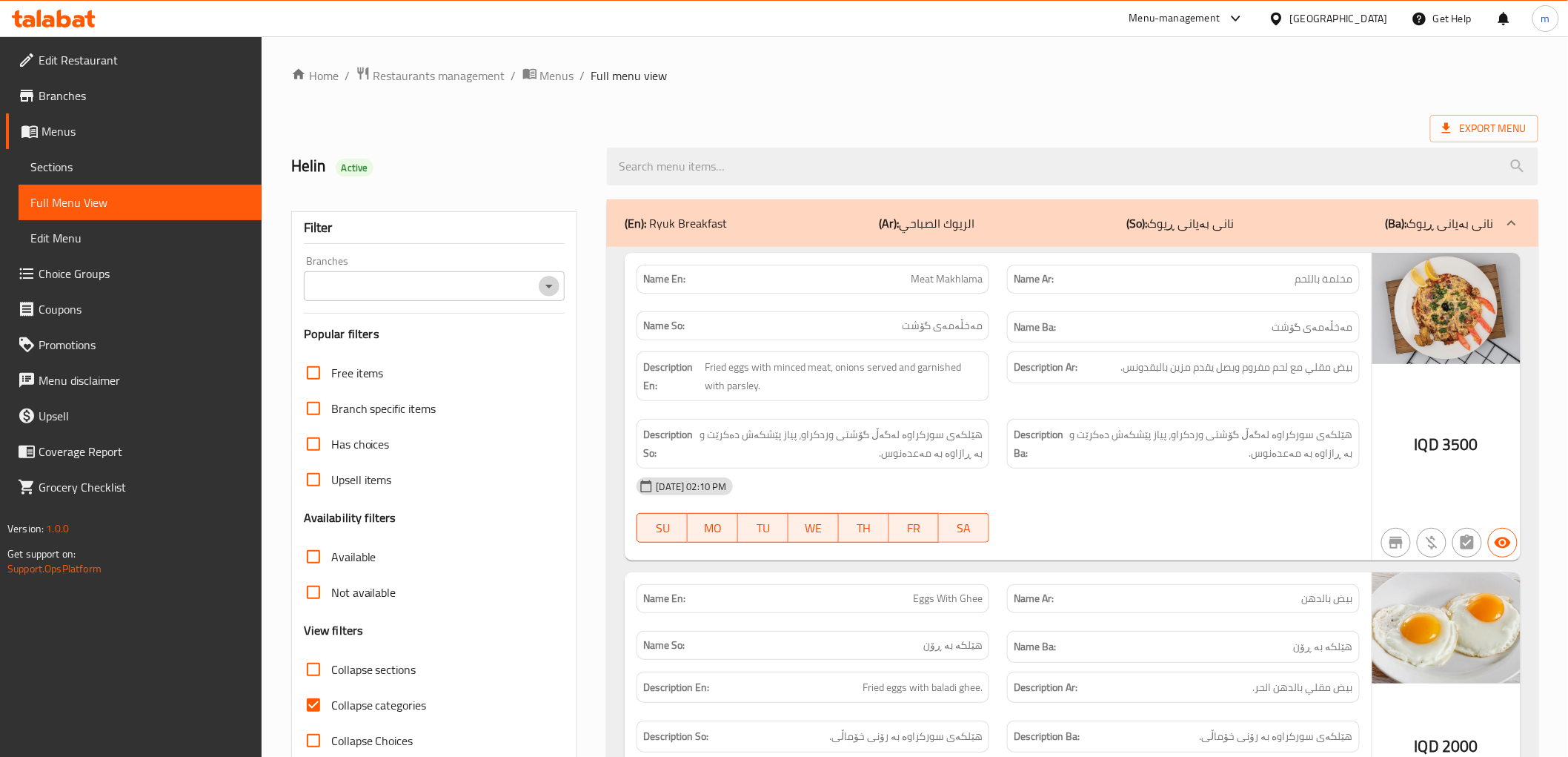
click at [545, 285] on icon "Open" at bounding box center [549, 286] width 18 height 18
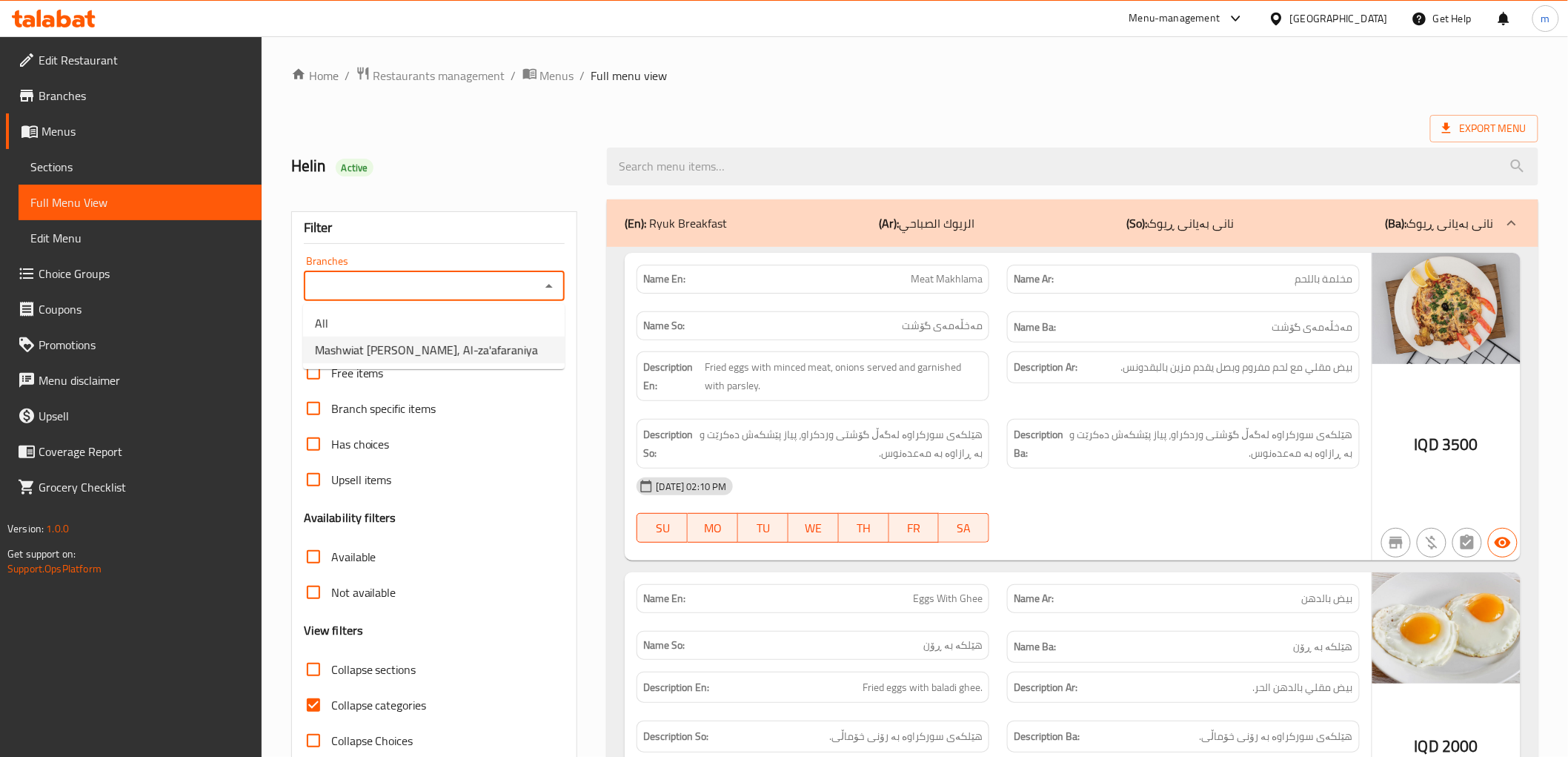
click at [477, 353] on span "Mashwiat Amo Wissam, Al-za'afaraniya" at bounding box center [426, 349] width 223 height 18
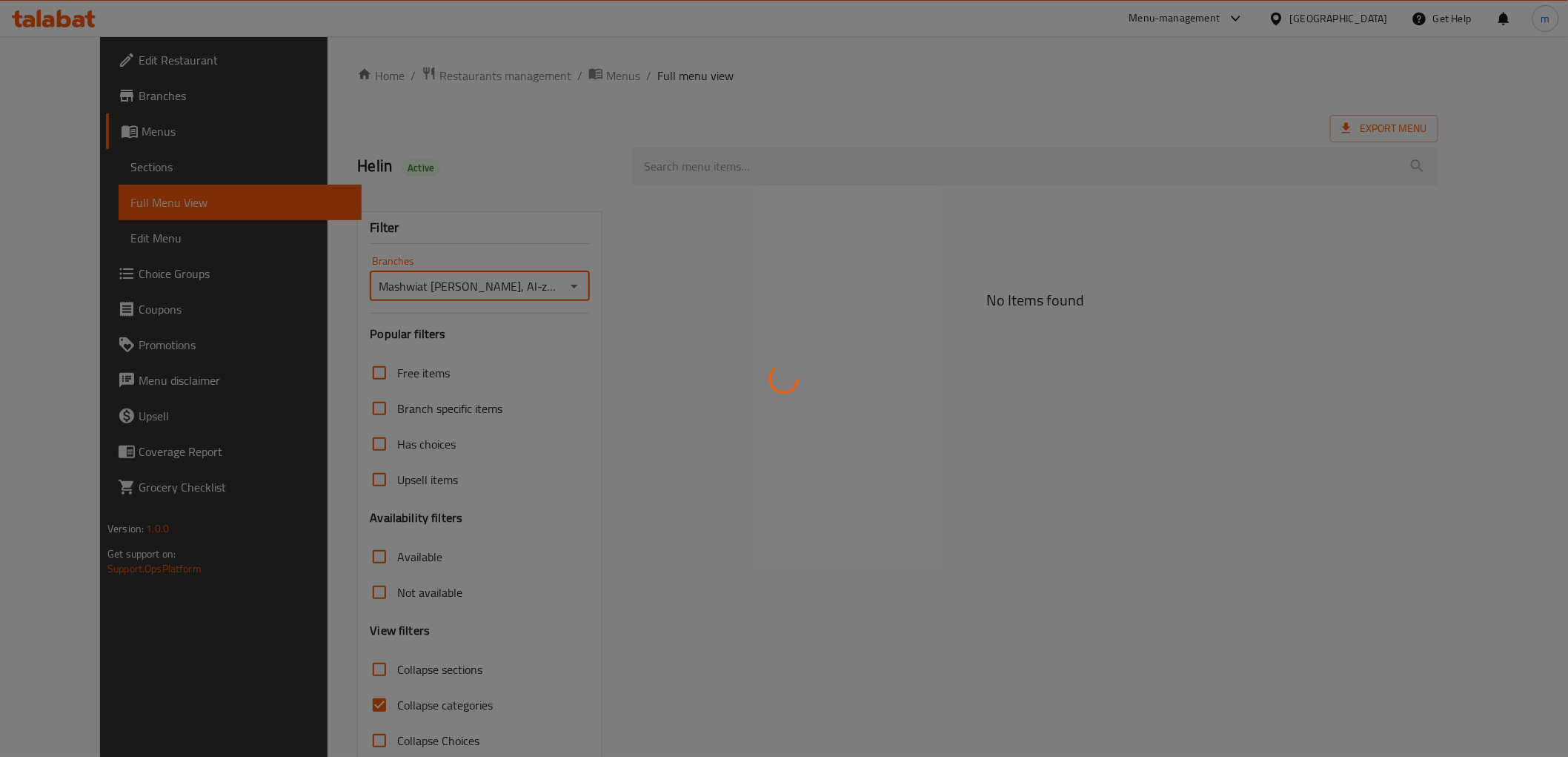
type input "Mashwiat Amo Wissam, Al-za'afaraniya"
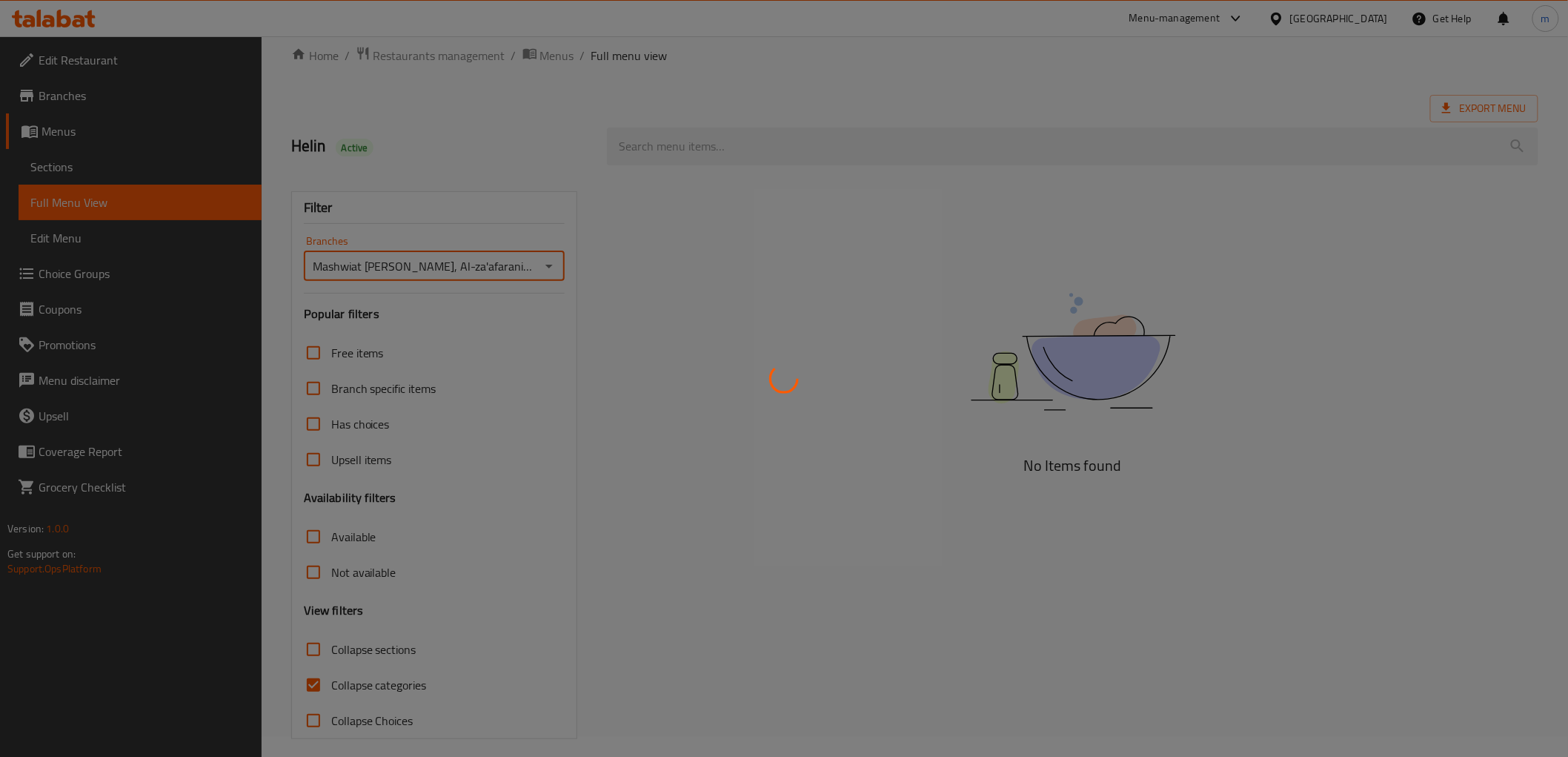
scroll to position [32, 0]
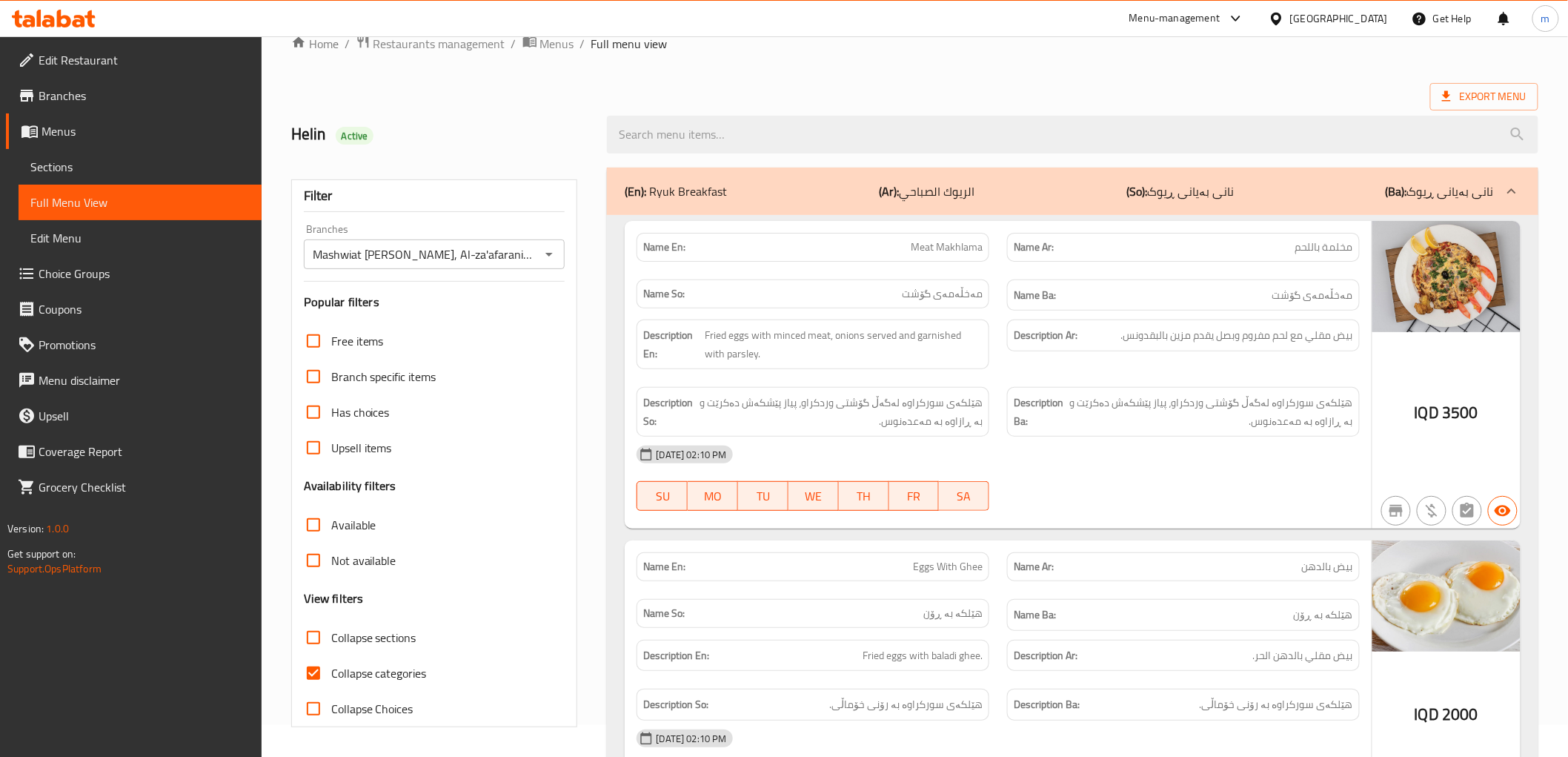
click at [304, 670] on input "Collapse categories" at bounding box center [313, 673] width 36 height 36
checkbox input "false"
click at [824, 85] on div "Export Menu" at bounding box center [915, 97] width 1247 height 28
click at [127, 165] on span "Sections" at bounding box center [140, 166] width 219 height 18
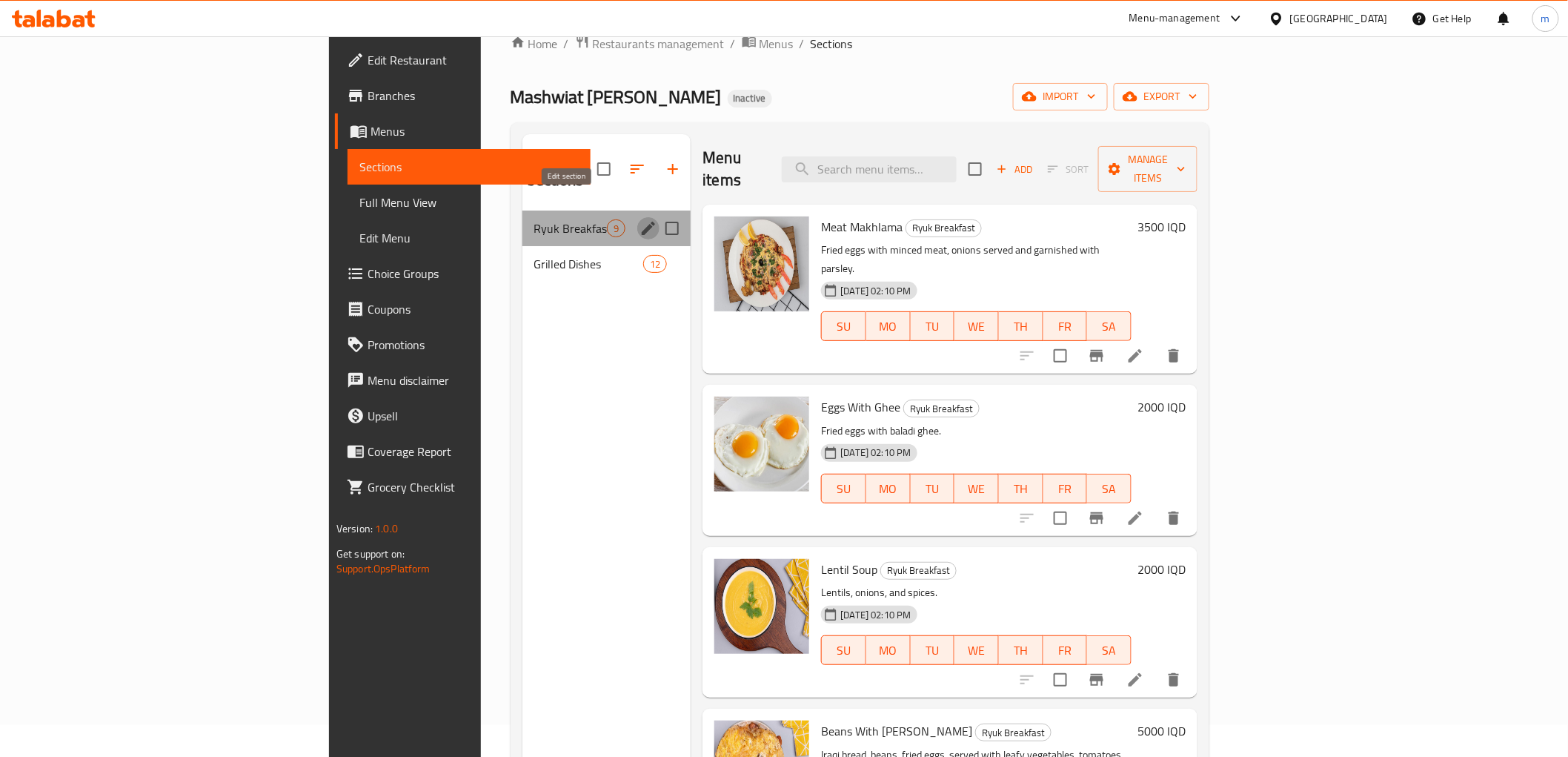
click at [642, 222] on icon "edit" at bounding box center [648, 228] width 13 height 13
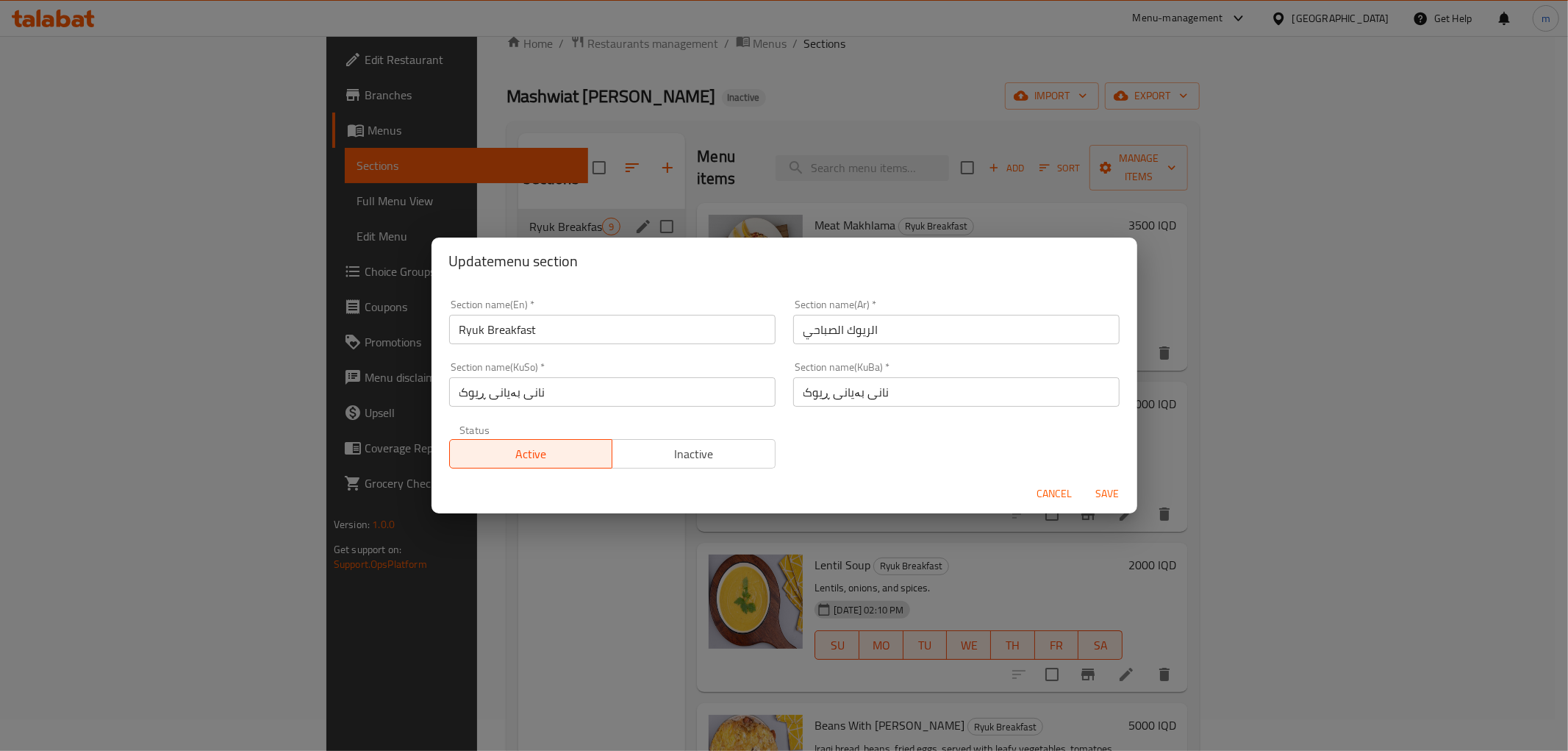
click at [466, 329] on input "Ryuk Breakfast" at bounding box center [612, 329] width 326 height 29
click at [812, 323] on input "الريوك الصباحي" at bounding box center [956, 329] width 326 height 29
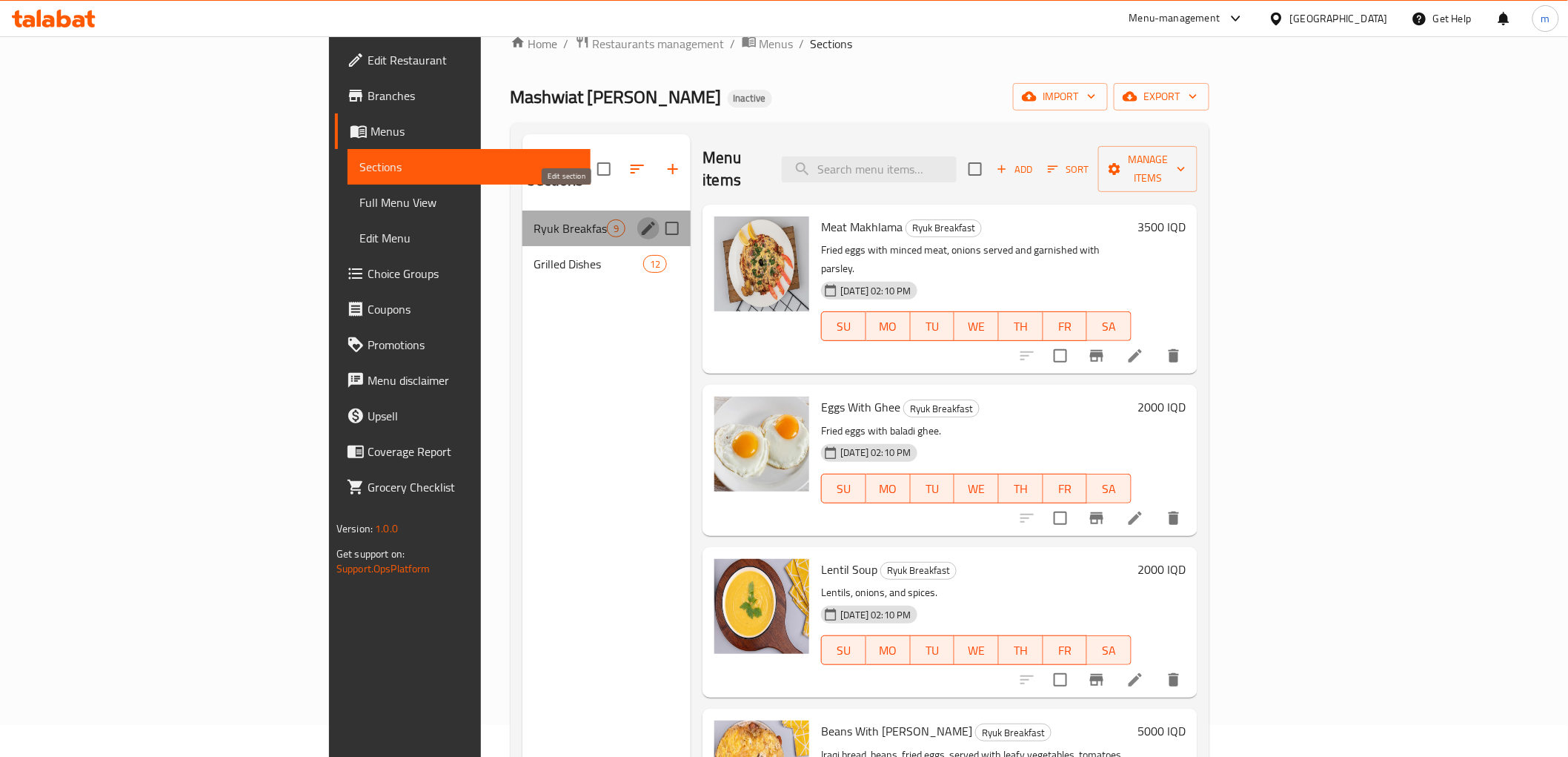
click at [640, 219] on icon "edit" at bounding box center [649, 228] width 18 height 18
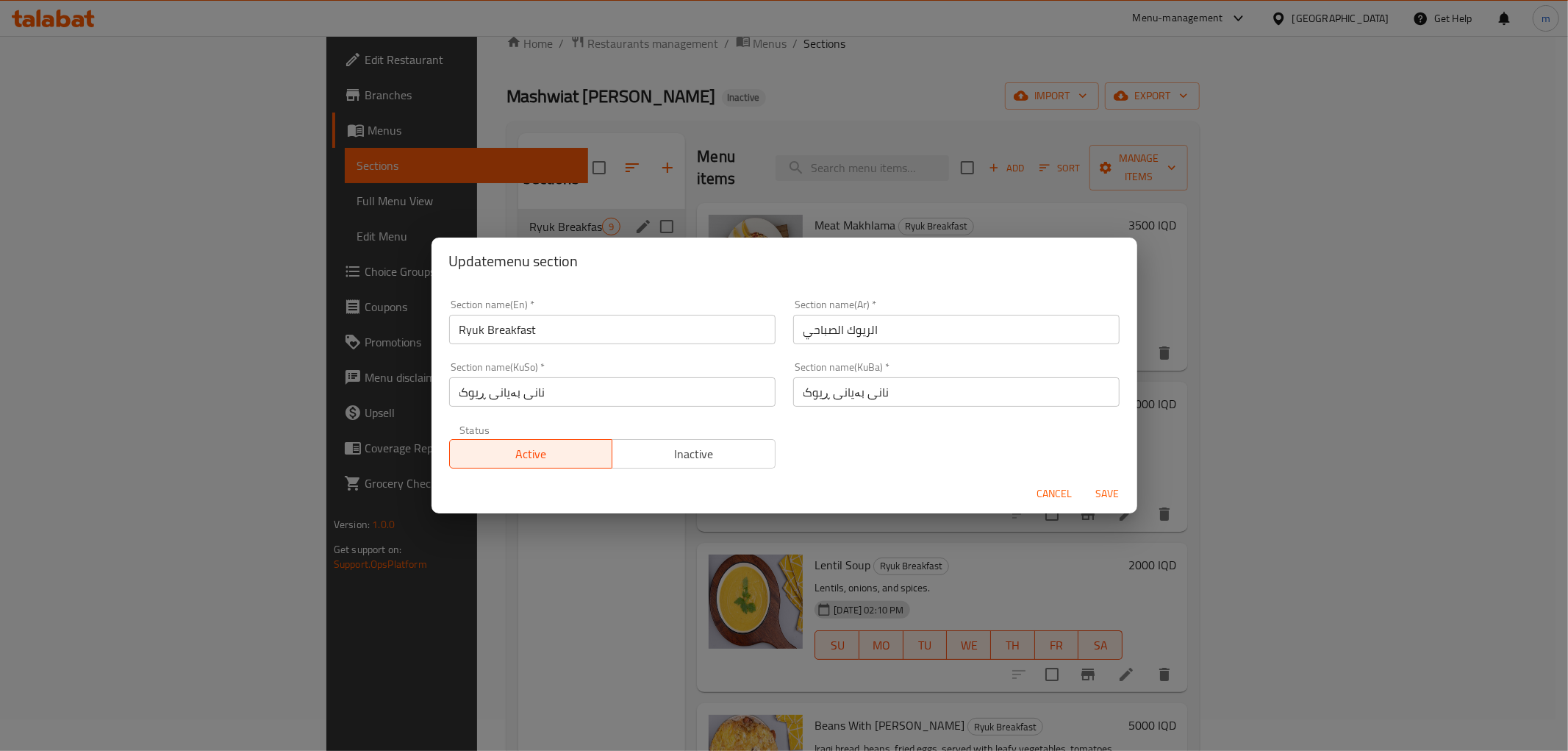
click at [463, 332] on input "Ryuk Breakfast" at bounding box center [612, 329] width 326 height 29
paste input "Morning"
type input "Morning Breakfast"
click at [914, 396] on input "نانی بەیانی ڕیوک" at bounding box center [956, 391] width 326 height 29
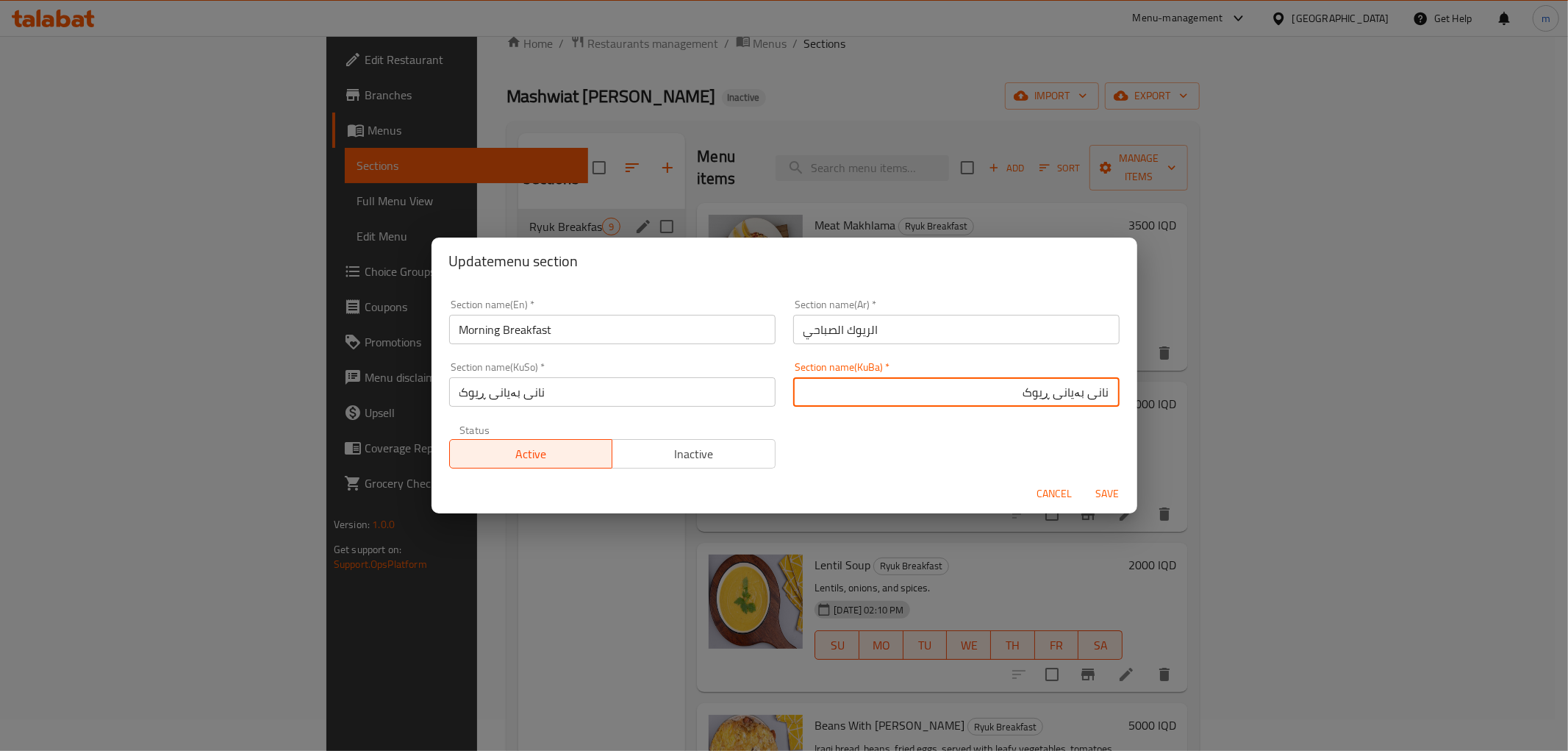
click at [1026, 397] on input "نانی بەیانی ڕیوک" at bounding box center [956, 391] width 326 height 29
click at [1026, 397] on input "نانی بەیانی" at bounding box center [956, 391] width 326 height 29
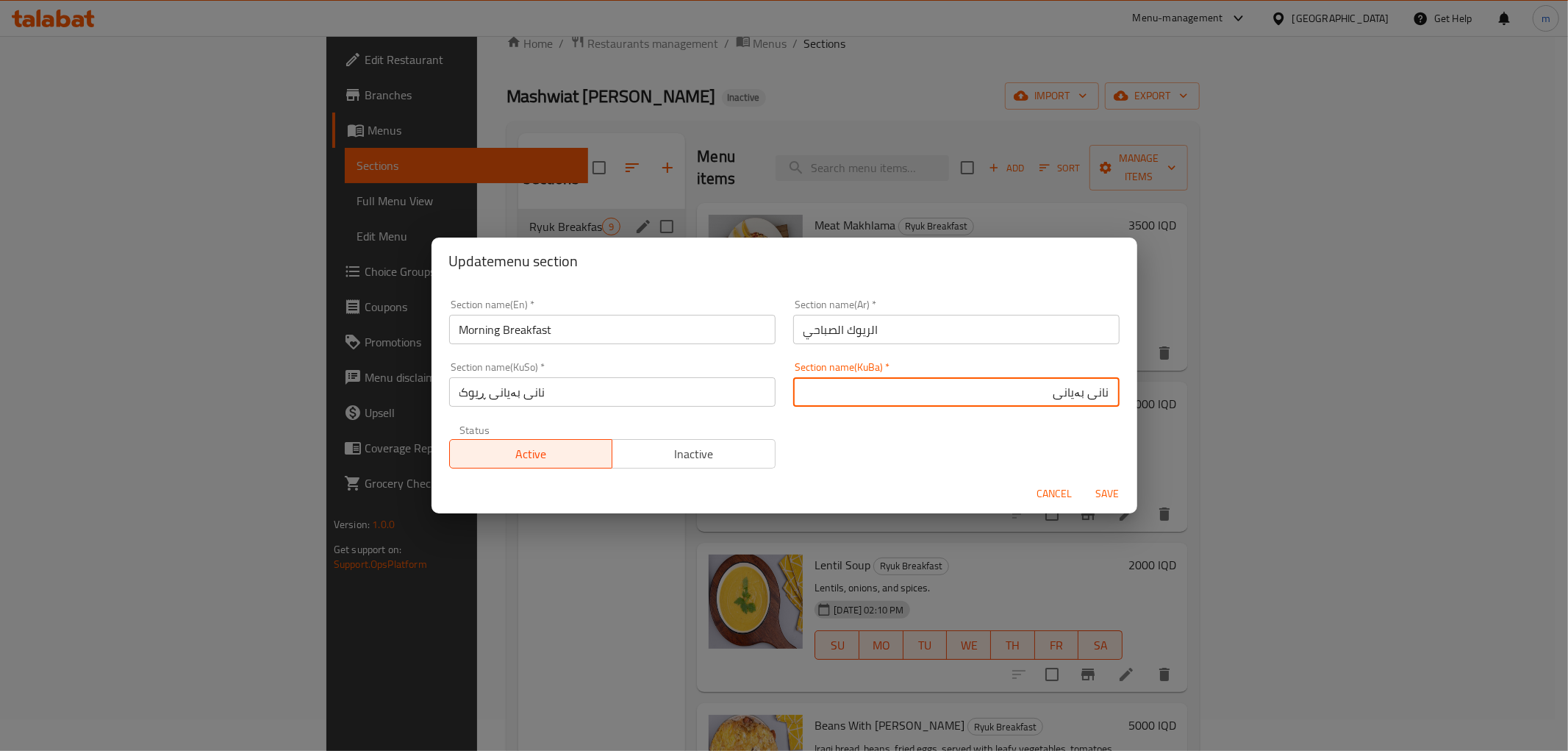
type input "نانی بەیانی"
click at [758, 395] on input "نانی بەیانی ڕیوک" at bounding box center [612, 391] width 326 height 29
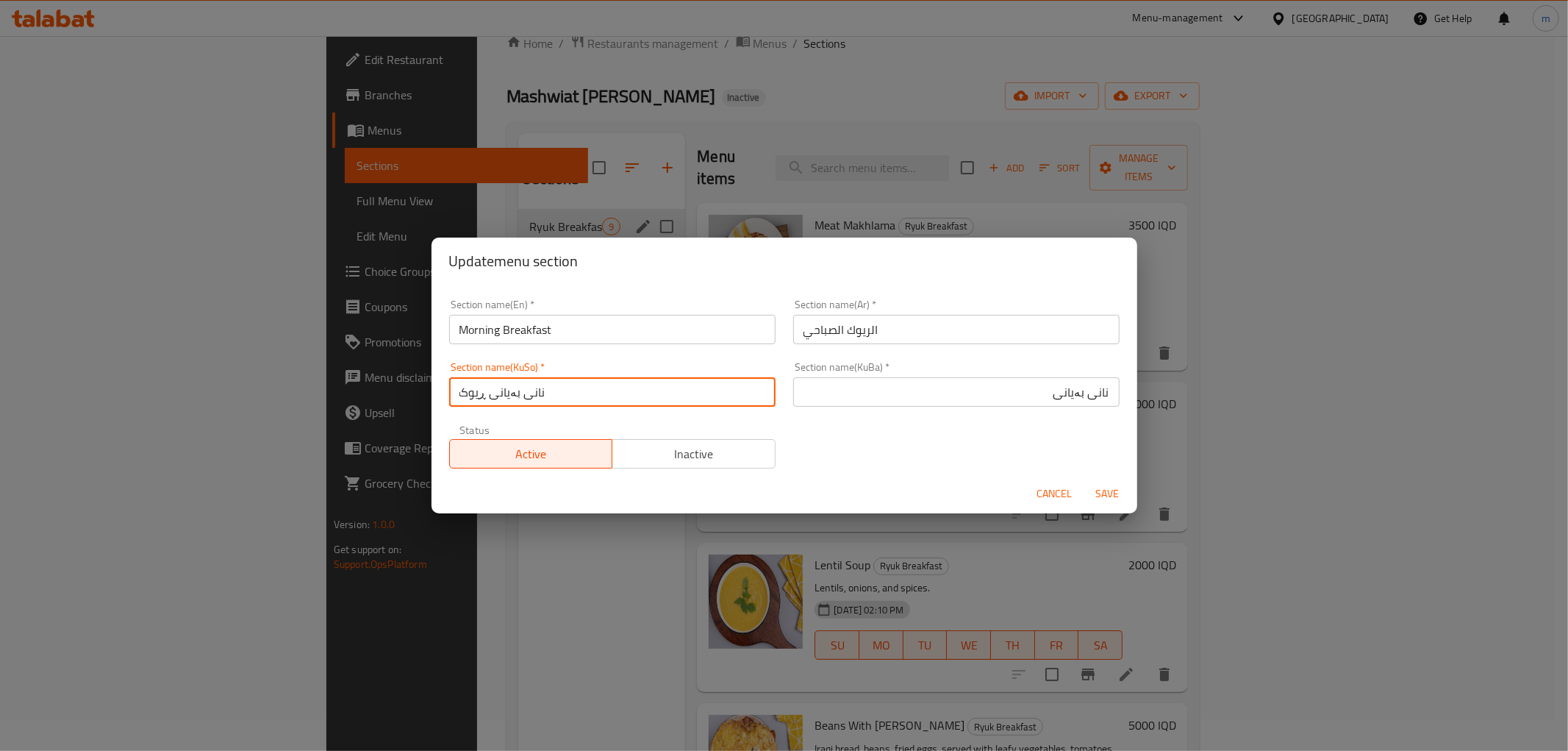
click at [758, 395] on input "نانی بەیانی ڕیوک" at bounding box center [612, 391] width 326 height 29
paste input "text"
type input "نانی بەیانی"
click at [638, 333] on input "Morning Breakfast" at bounding box center [612, 329] width 326 height 29
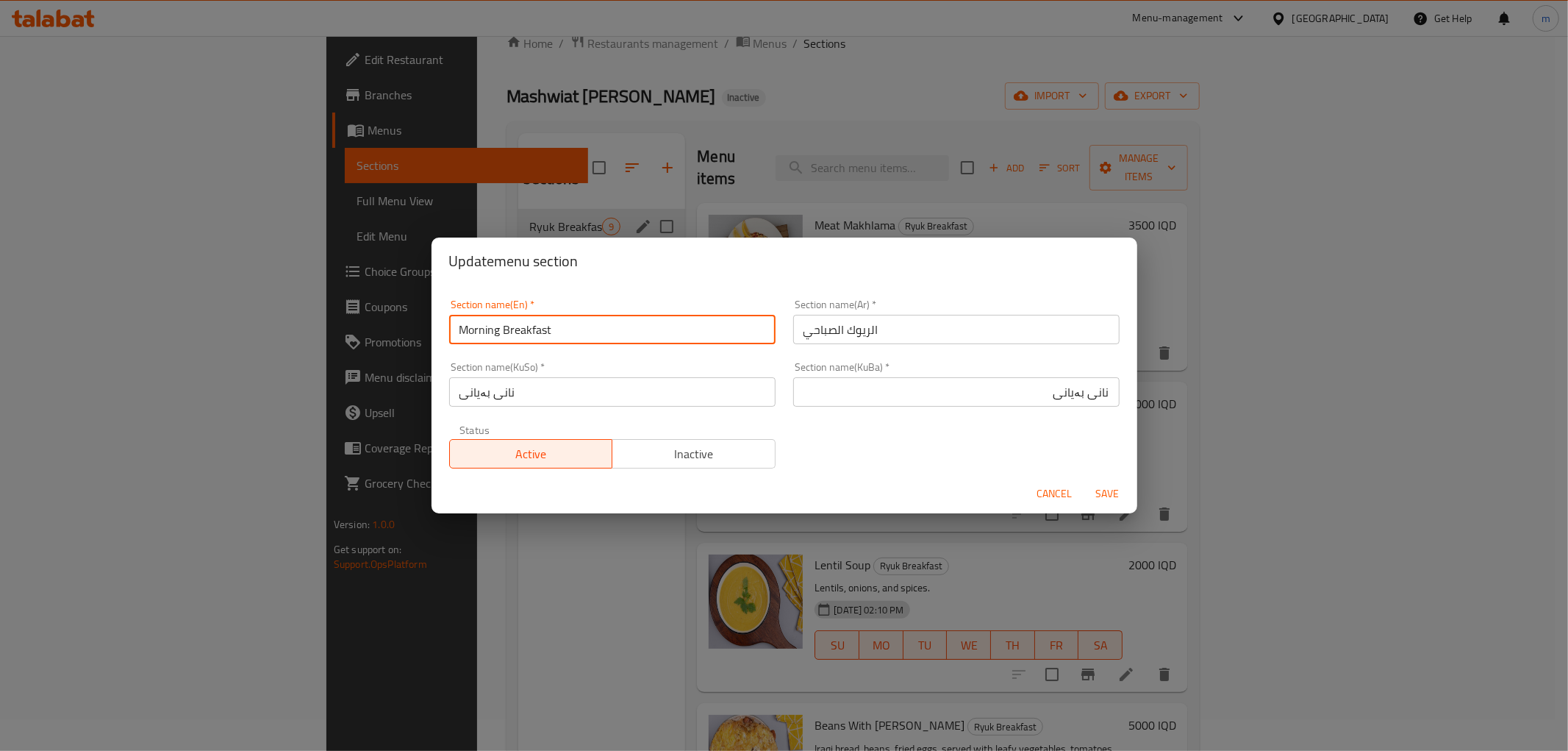
click at [1085, 480] on button "Save" at bounding box center [1108, 494] width 47 height 28
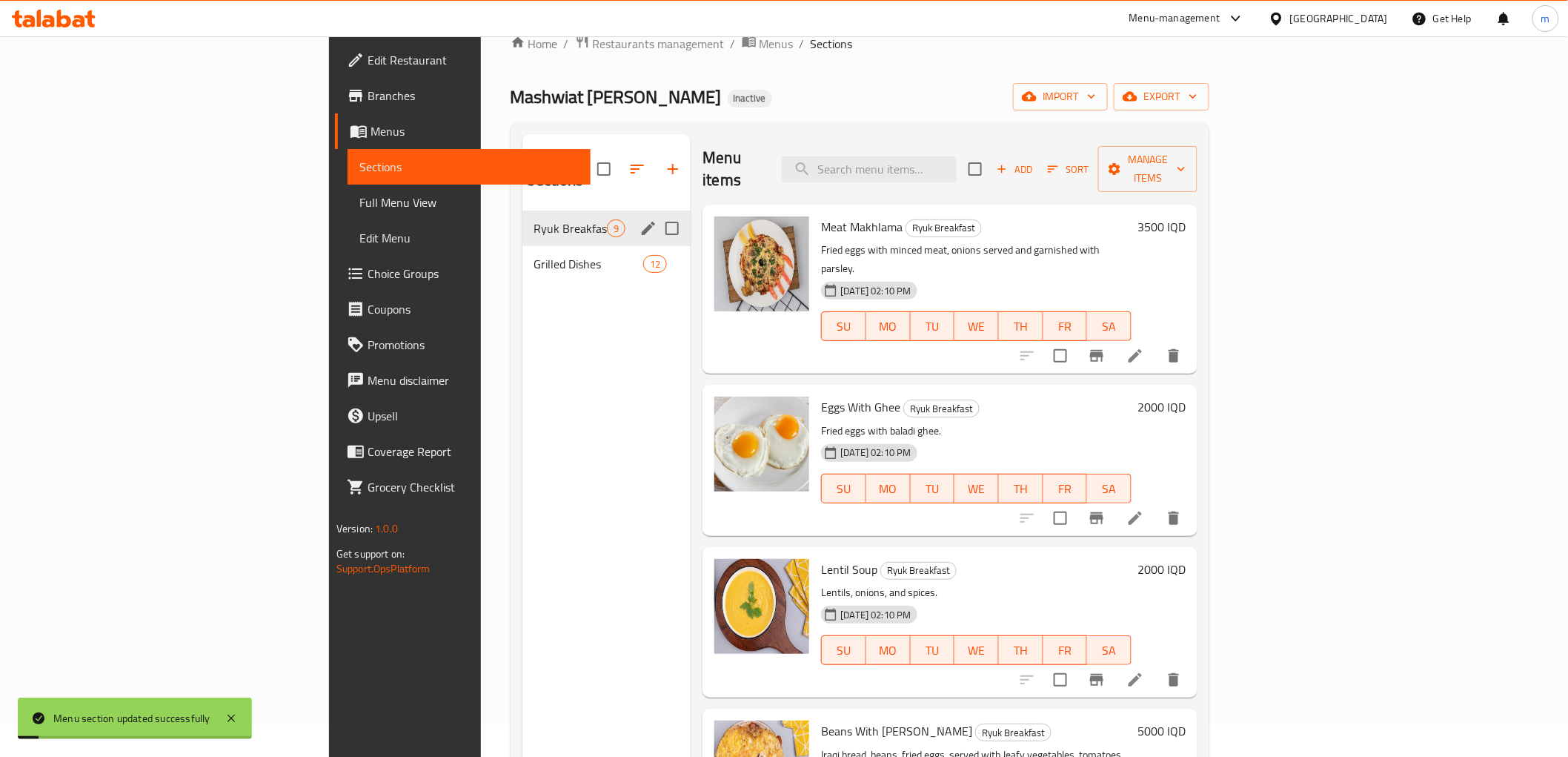
click at [360, 200] on span "Full Menu View" at bounding box center [469, 202] width 219 height 18
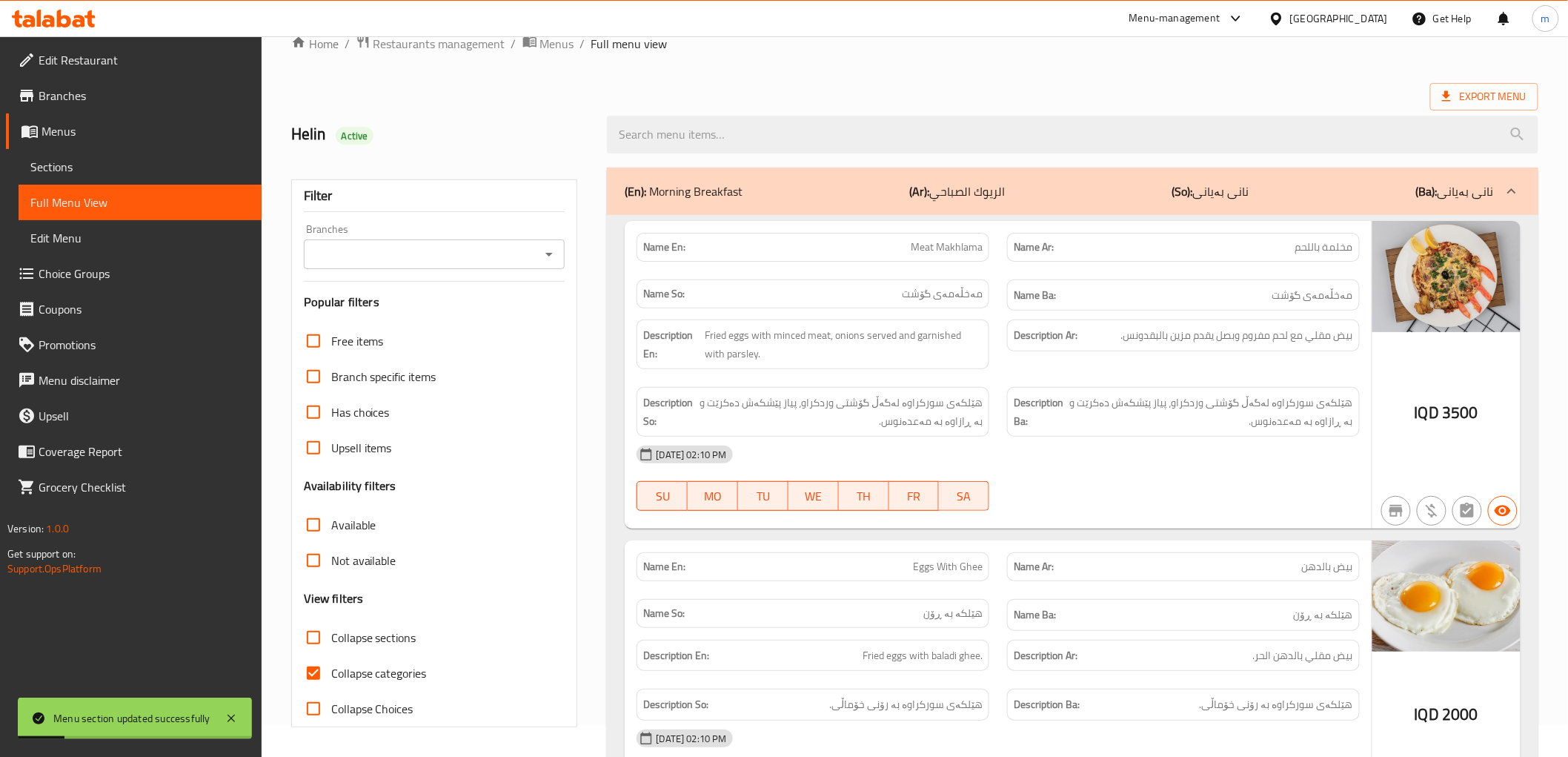
click at [551, 247] on icon "Open" at bounding box center [549, 254] width 18 height 18
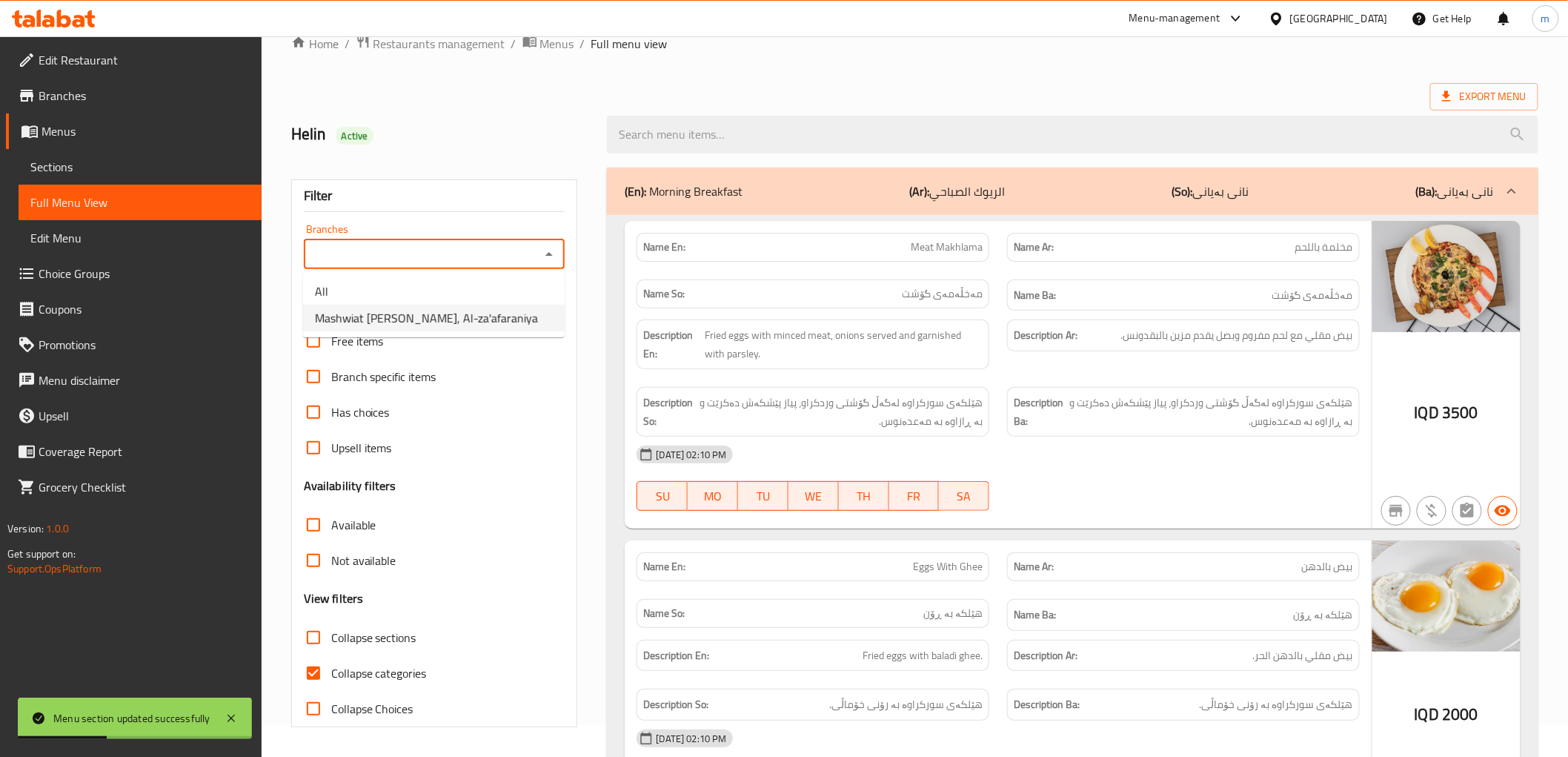
click at [517, 321] on li "Mashwiat Amo Wissam, Al-za'afaraniya" at bounding box center [434, 317] width 262 height 27
type input "Mashwiat Amo Wissam, Al-za'afaraniya"
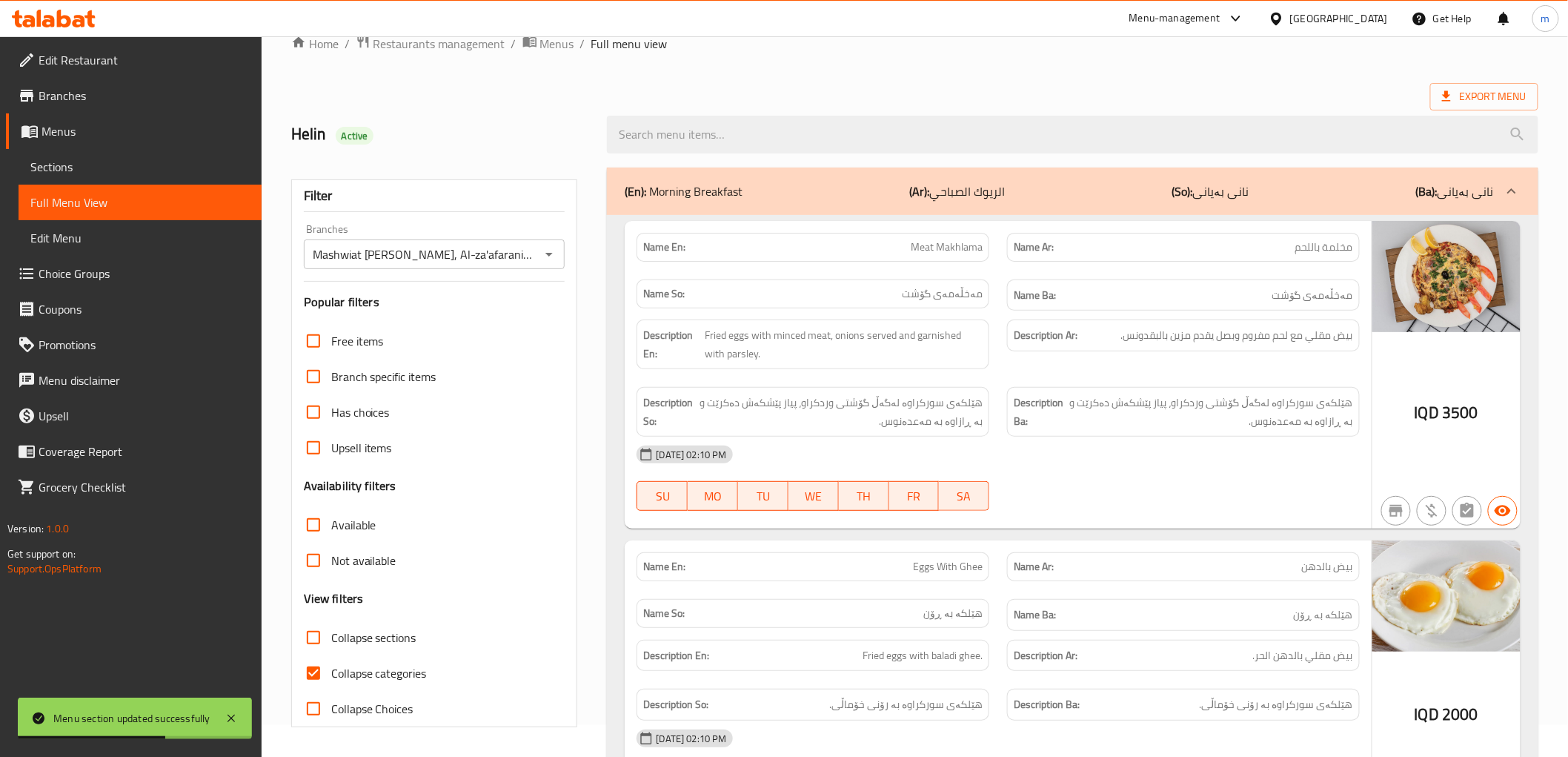
click at [387, 670] on span "Collapse categories" at bounding box center [379, 673] width 95 height 18
click at [331, 670] on input "Collapse categories" at bounding box center [313, 673] width 36 height 36
checkbox input "false"
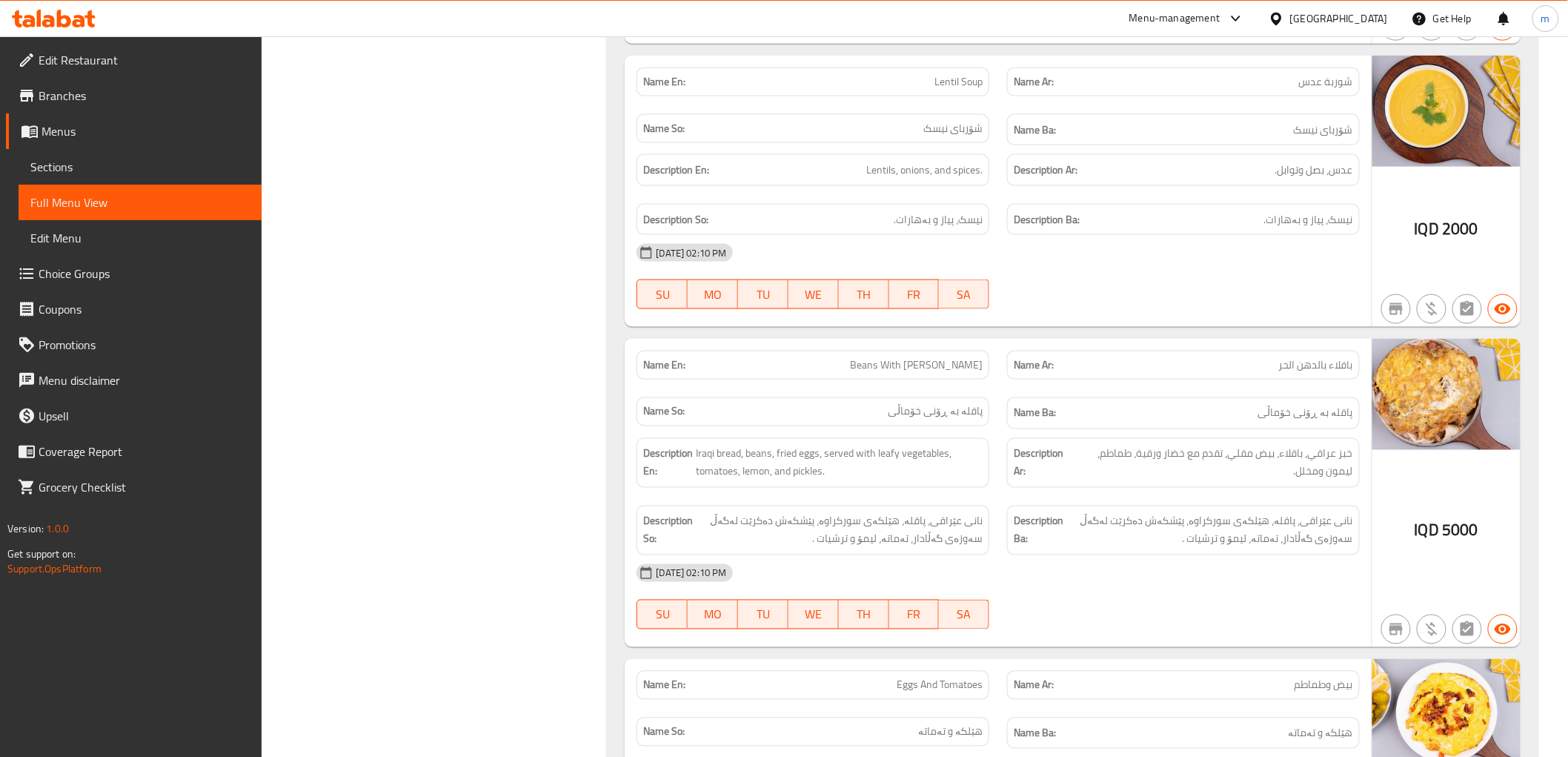
scroll to position [855, 0]
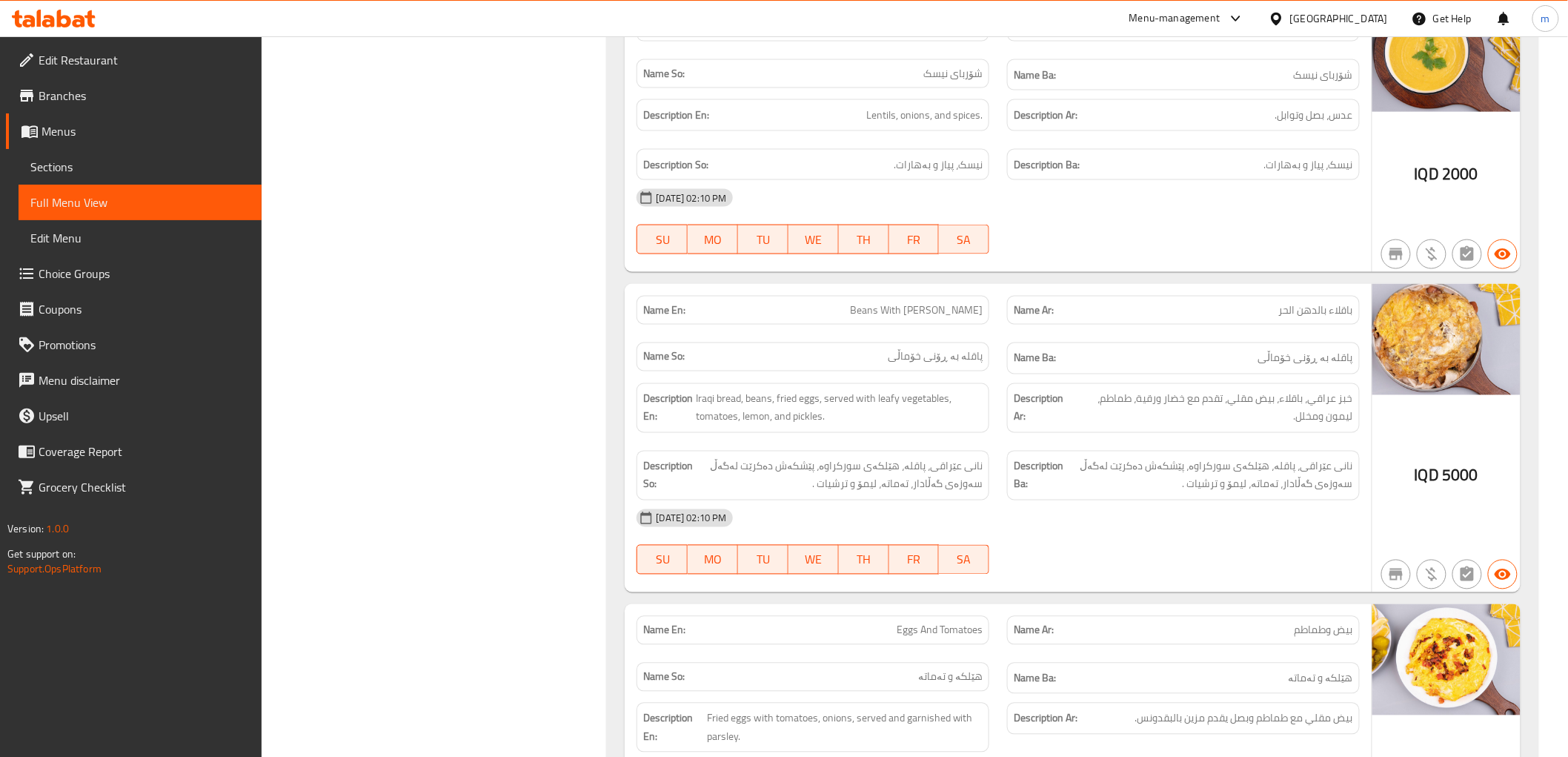
click at [1338, 317] on span "باقلاء بالدهن الحر" at bounding box center [1316, 310] width 74 height 16
copy span "باقلاء"
click at [885, 310] on span "Beans With [PERSON_NAME]" at bounding box center [916, 310] width 133 height 16
click at [885, 309] on span "Beans With [PERSON_NAME]" at bounding box center [916, 310] width 133 height 16
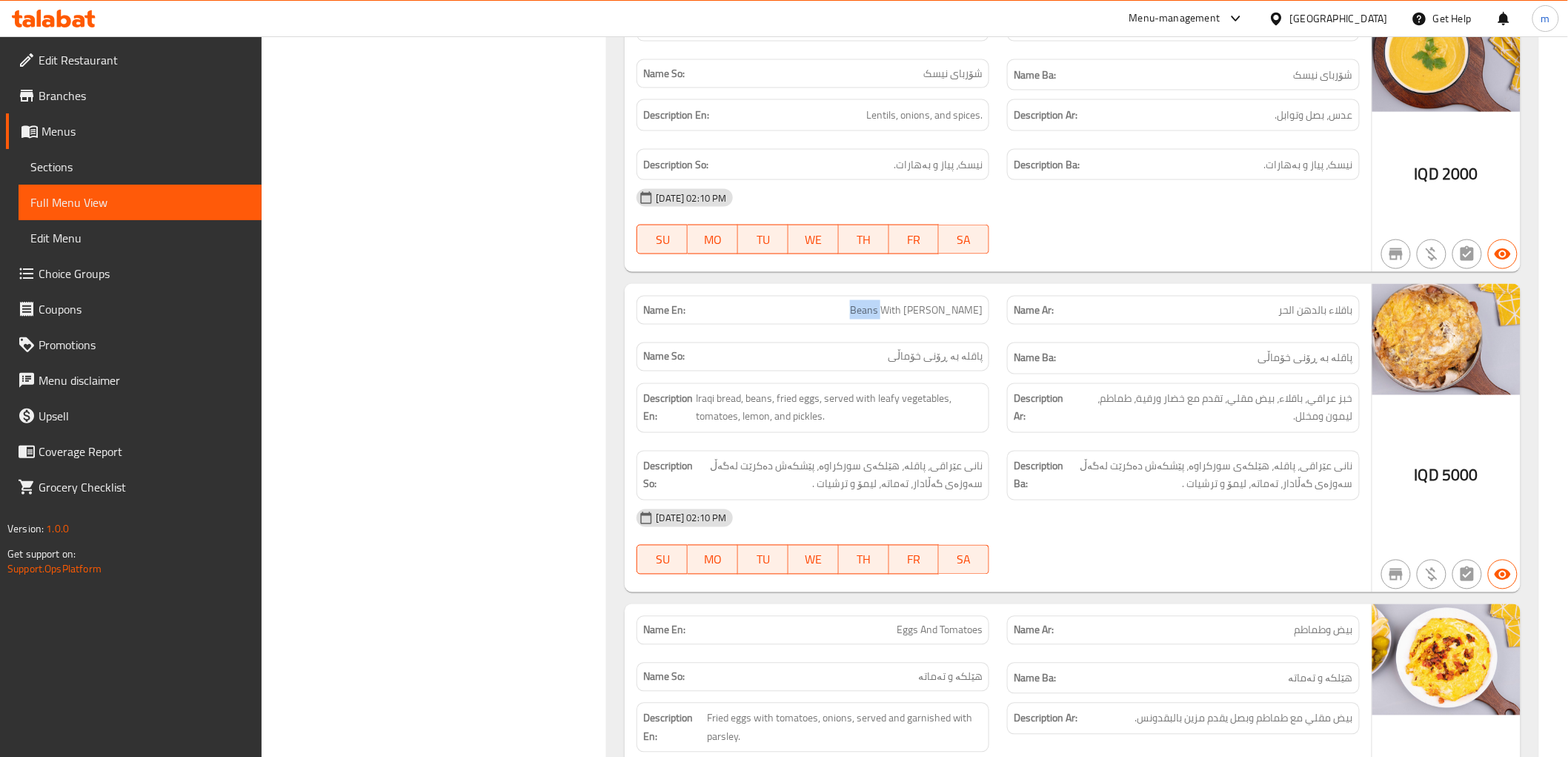
copy span "Beans"
click at [1349, 357] on span "پاقلە بە ڕۆنی خۆماڵی" at bounding box center [1305, 358] width 95 height 18
copy span "پاقلە"
click at [908, 317] on span "Beans With [PERSON_NAME]" at bounding box center [916, 310] width 133 height 16
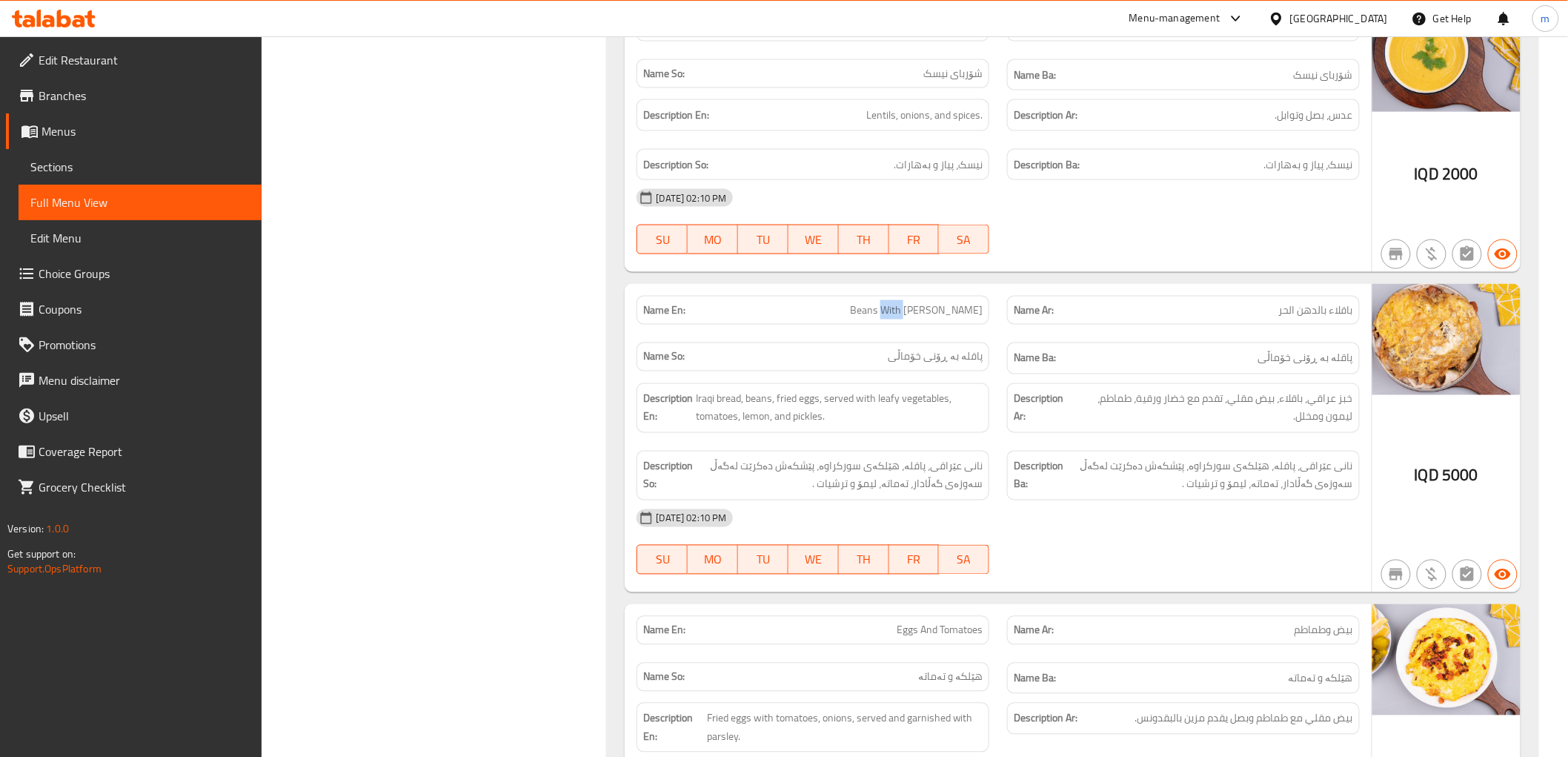
click at [908, 317] on span "Beans With [PERSON_NAME]" at bounding box center [916, 310] width 133 height 16
copy span "Beans With [PERSON_NAME]"
click at [1152, 406] on span "خبز عراقي، باقلاء، بيض مقلي، تقدم مع خضار ورقية، طماطم، ليمون ومخلل." at bounding box center [1213, 408] width 280 height 36
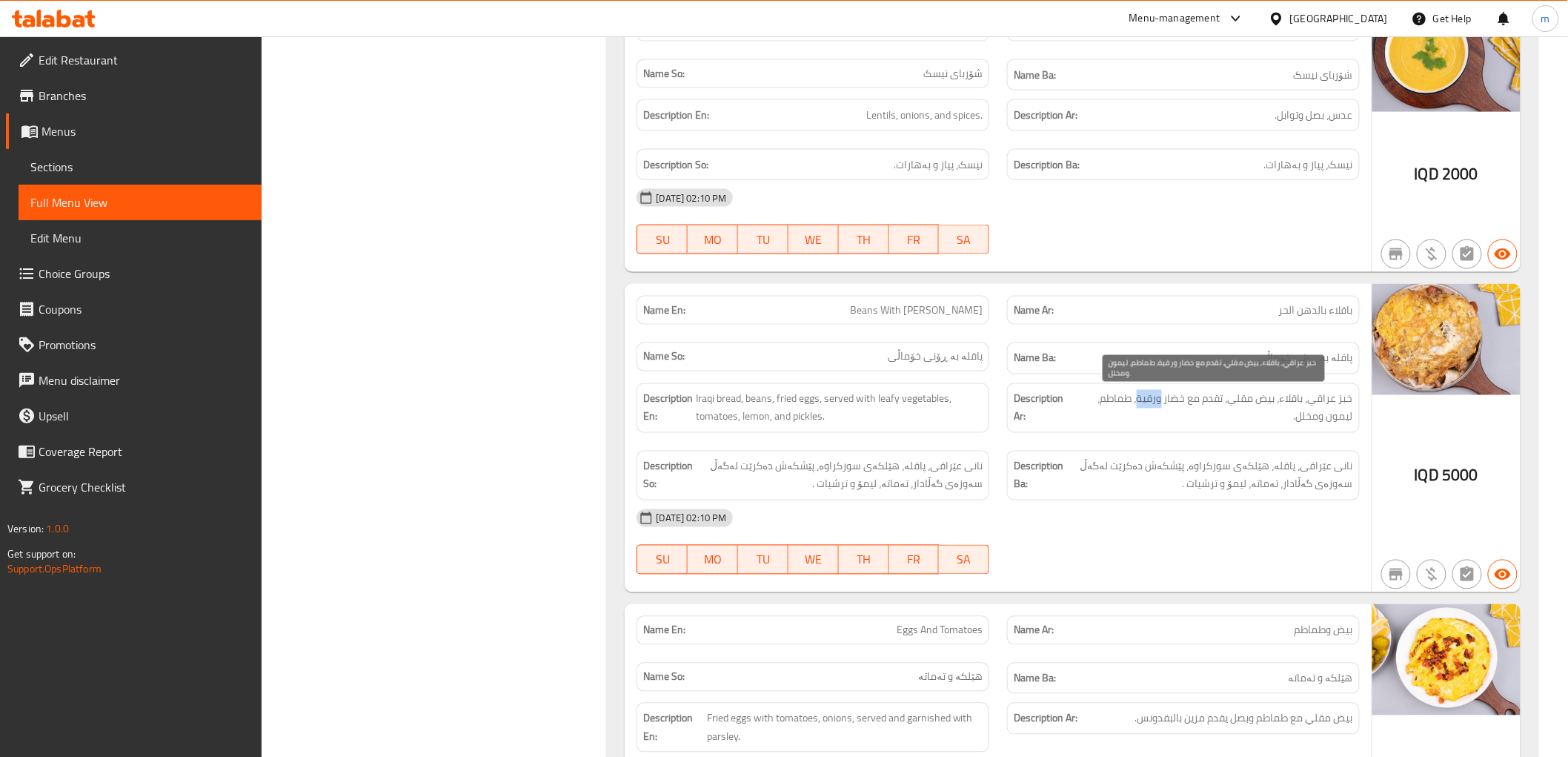
copy span "ورقية"
click at [1181, 405] on span "خبز عراقي، باقلاء، بيض مقلي، تقدم مع خضار ورقية، طماطم، ليمون ومخلل." at bounding box center [1213, 408] width 280 height 36
click at [1176, 401] on span "خبز عراقي، باقلاء، بيض مقلي، تقدم مع خضار ورقية، طماطم، ليمون ومخلل." at bounding box center [1213, 408] width 280 height 36
click at [1187, 395] on span "خبز عراقي، باقلاء، بيض مقلي، تقدم مع خضار ورقية، طماطم، ليمون ومخلل." at bounding box center [1213, 408] width 280 height 36
drag, startPoint x: 1184, startPoint y: 397, endPoint x: 1139, endPoint y: 402, distance: 45.3
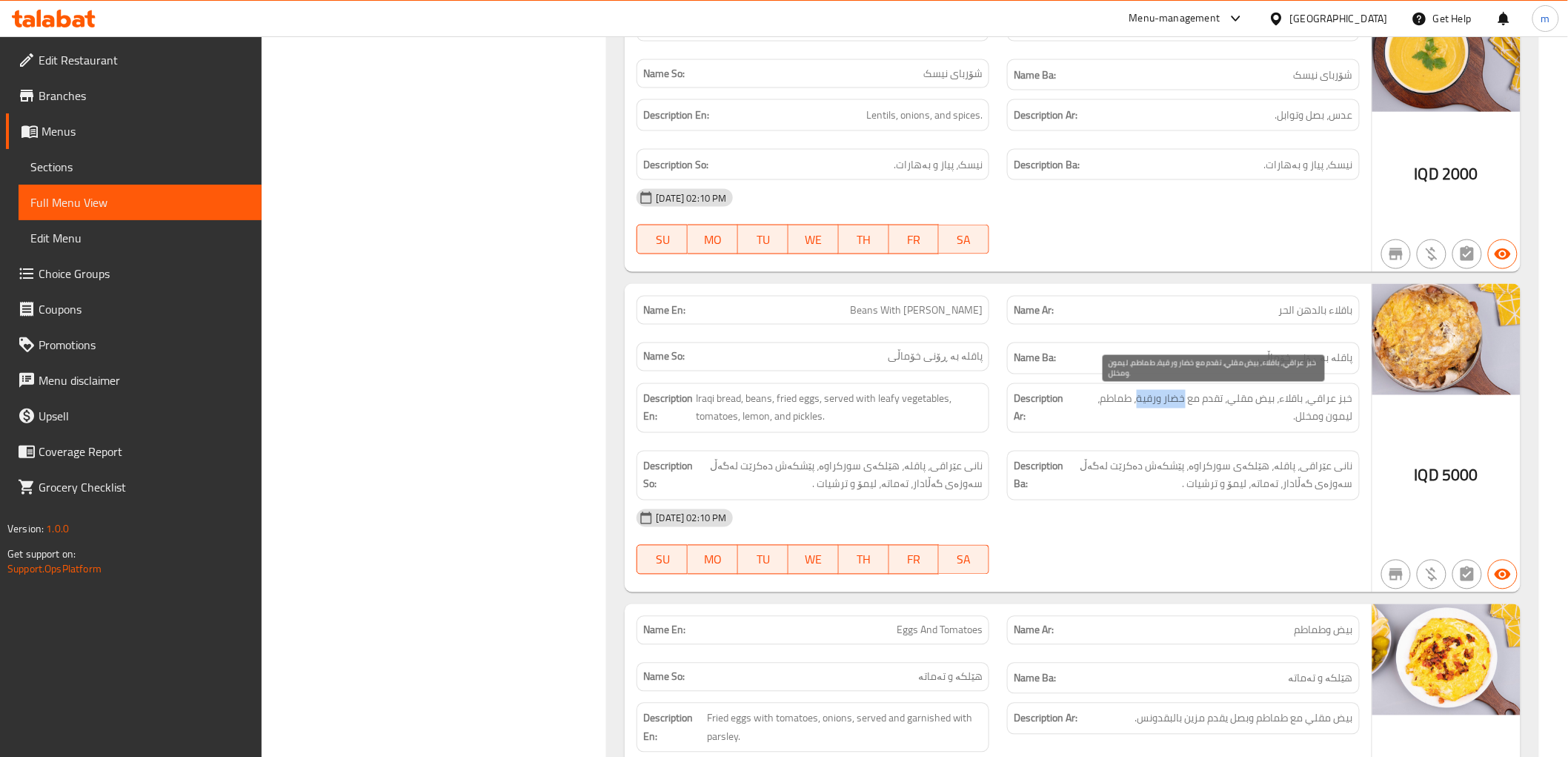
click at [1139, 402] on span "خبز عراقي، باقلاء، بيض مقلي، تقدم مع خضار ورقية، طماطم، ليمون ومخلل." at bounding box center [1213, 408] width 280 height 36
copy span "خضار ورقية"
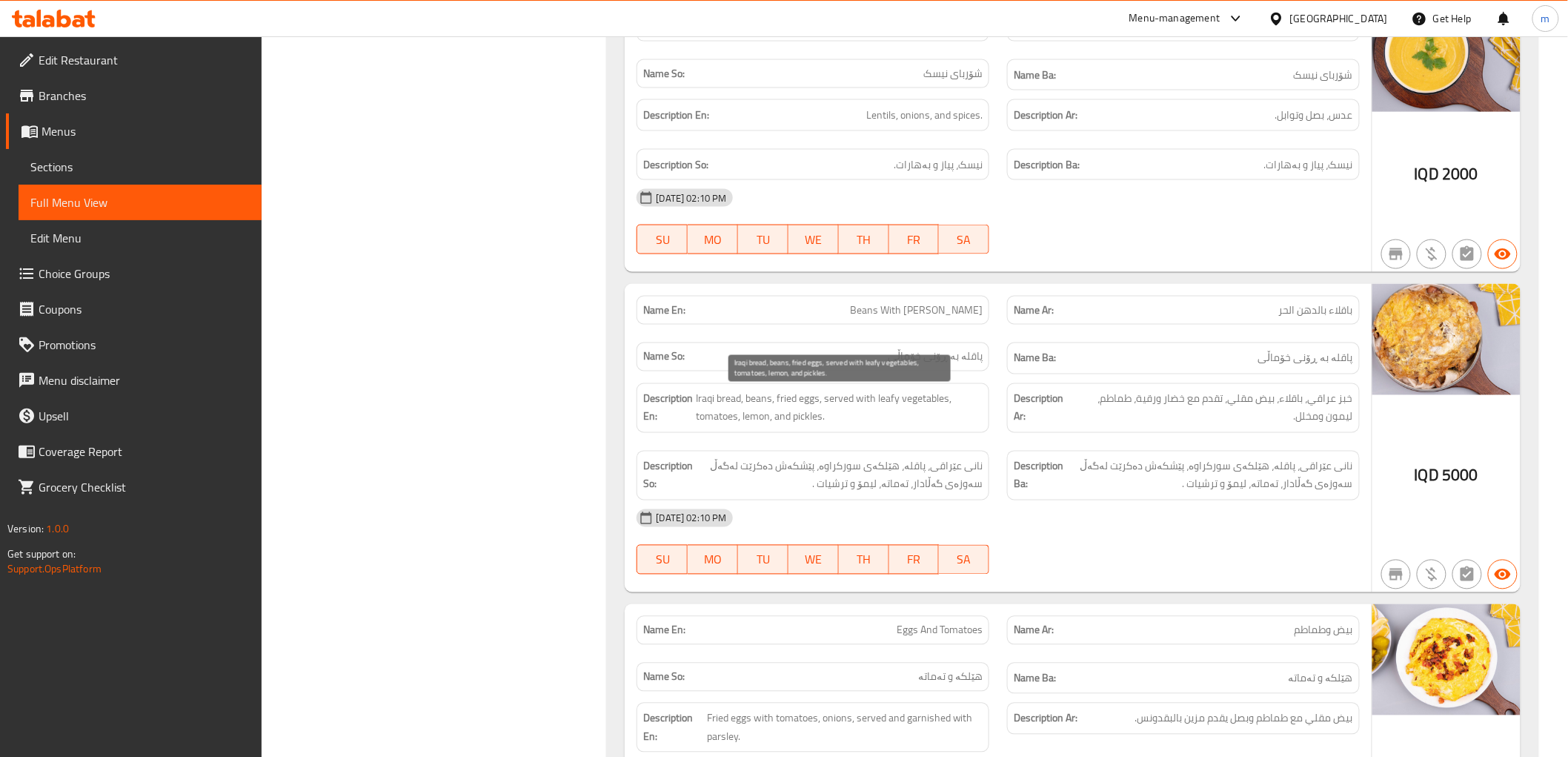
click at [909, 408] on span "Iraqi bread, beans, fried eggs, served with leafy vegetables, tomatoes, lemon, …" at bounding box center [840, 408] width 287 height 36
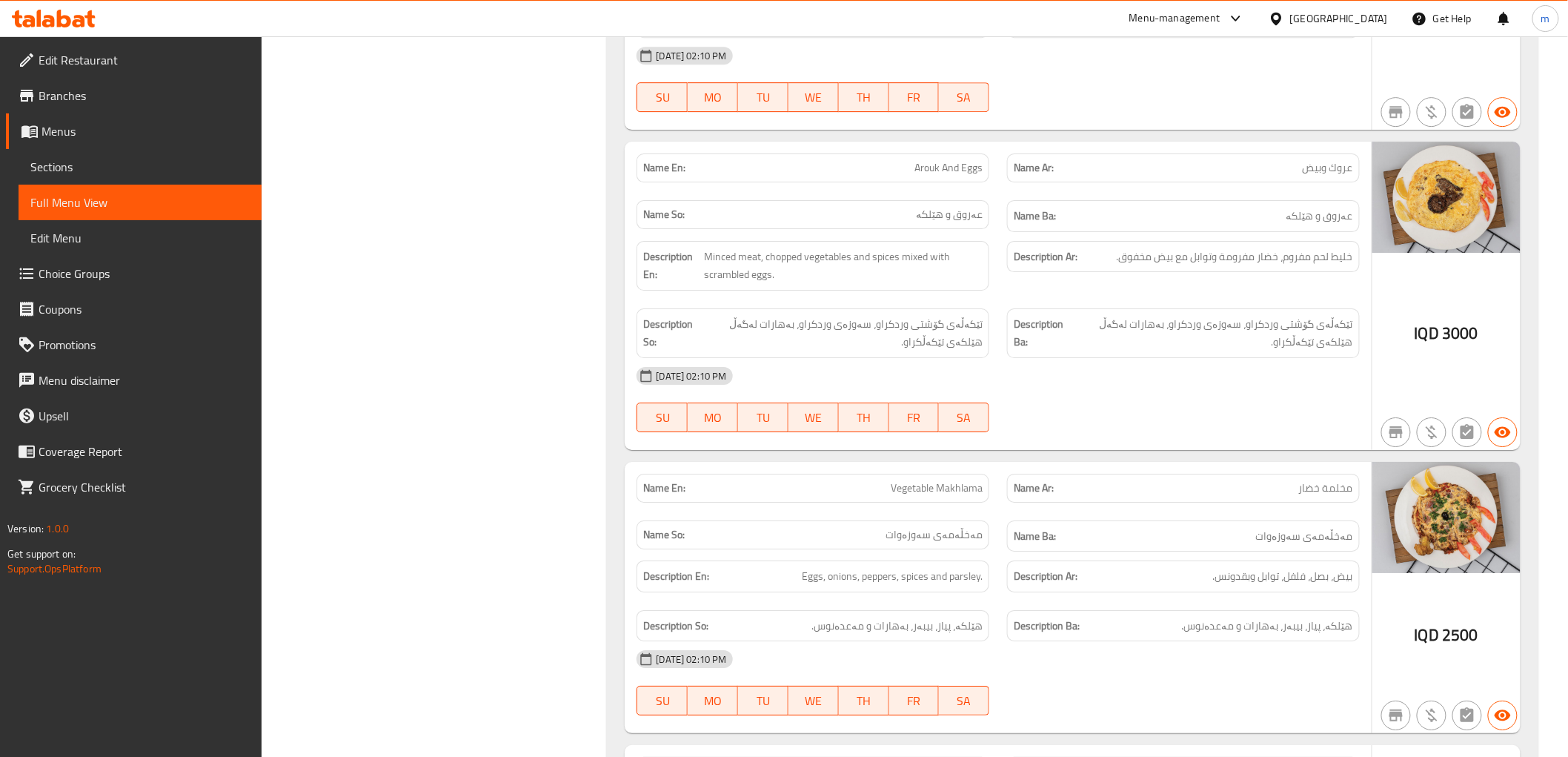
scroll to position [1953, 0]
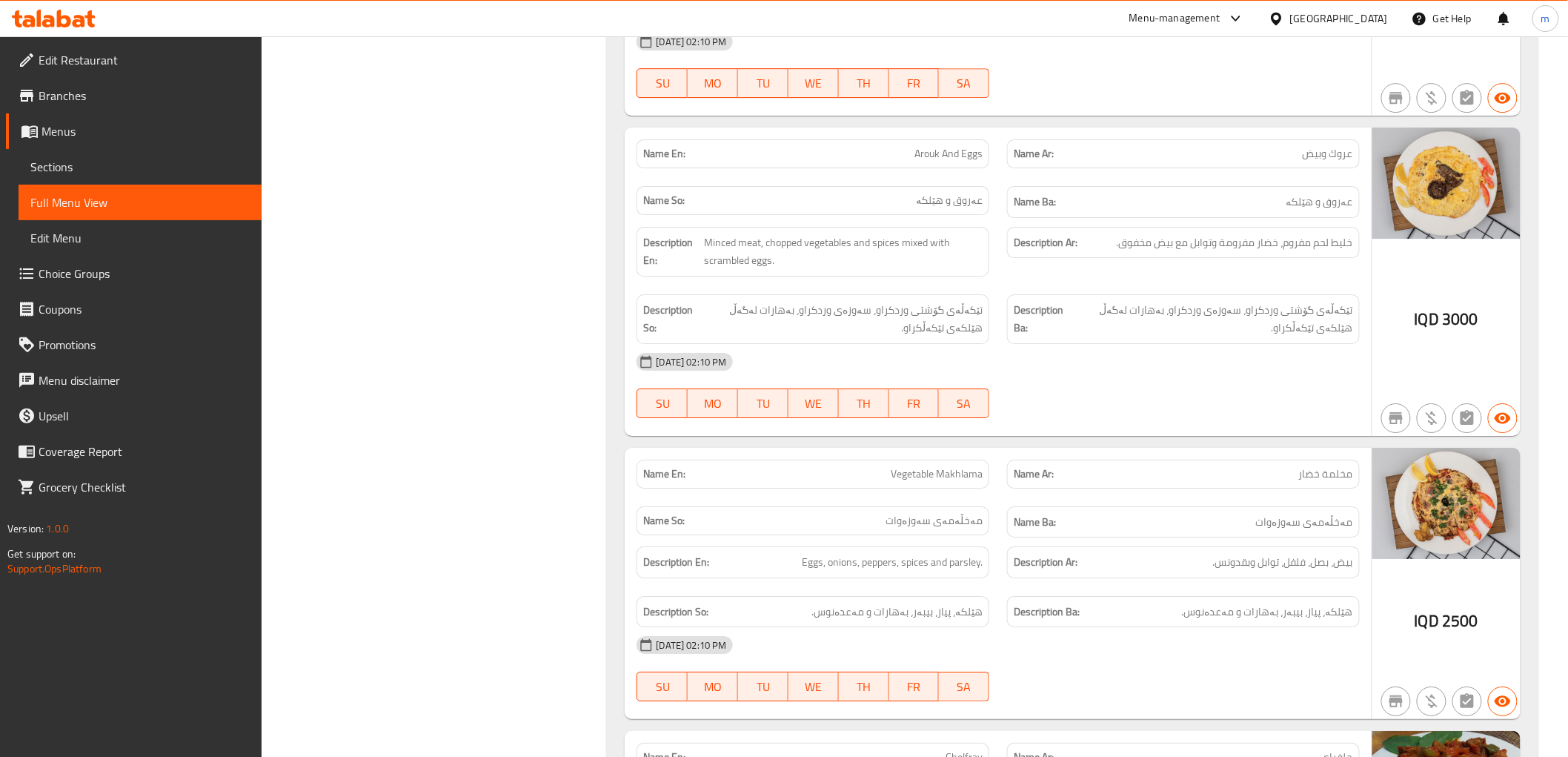
click at [1349, 146] on span "عروك وبيض" at bounding box center [1329, 153] width 50 height 16
copy span "عروك"
click at [937, 146] on span "Arouk And Eggs" at bounding box center [949, 153] width 69 height 16
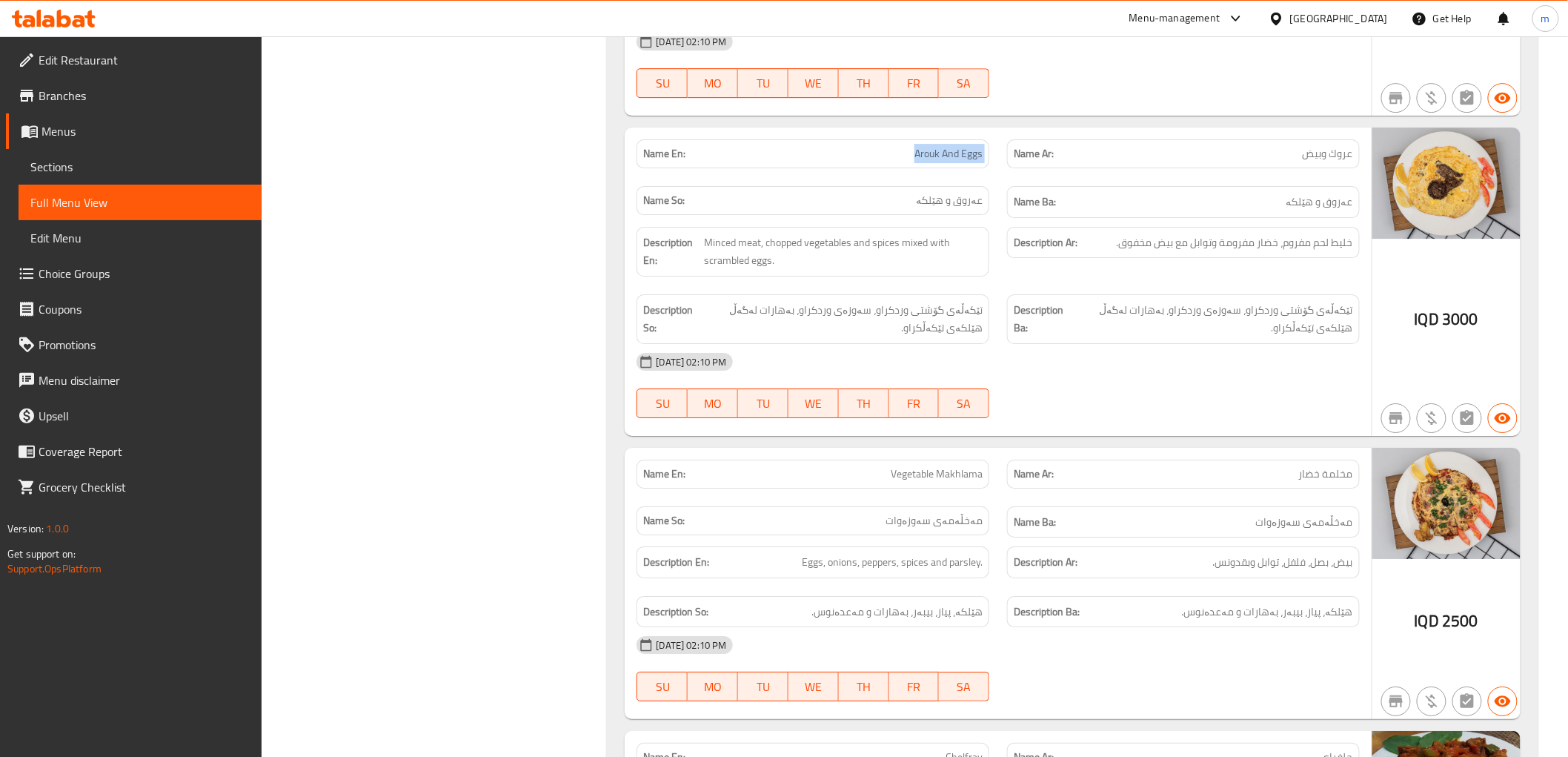
click at [937, 146] on span "Arouk And Eggs" at bounding box center [949, 153] width 69 height 16
copy span "Arouk And Eggs"
click at [62, 166] on span "Sections" at bounding box center [140, 166] width 219 height 18
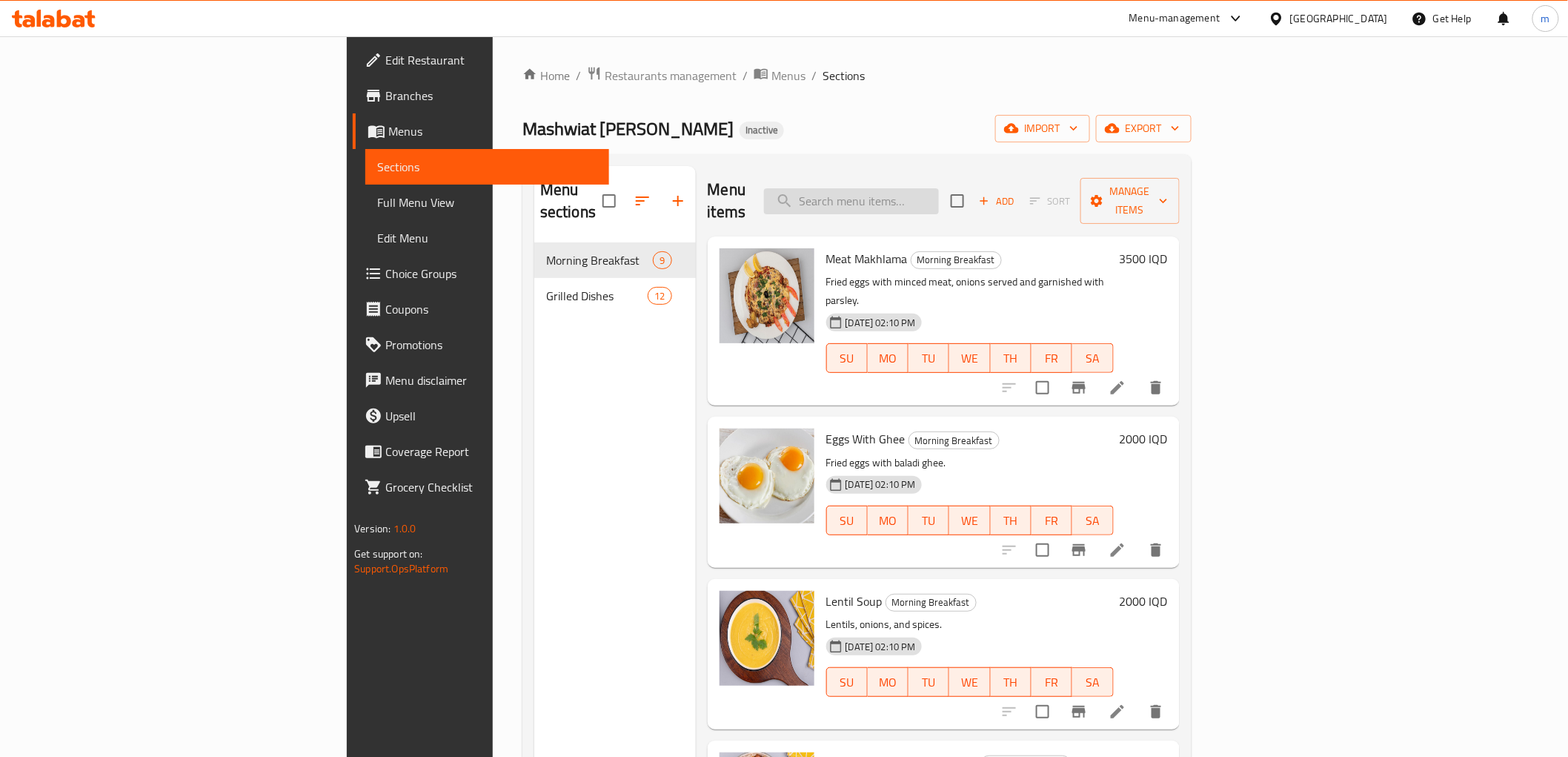
click at [939, 188] on input "search" at bounding box center [852, 201] width 175 height 26
paste input "Arouk And Eggs"
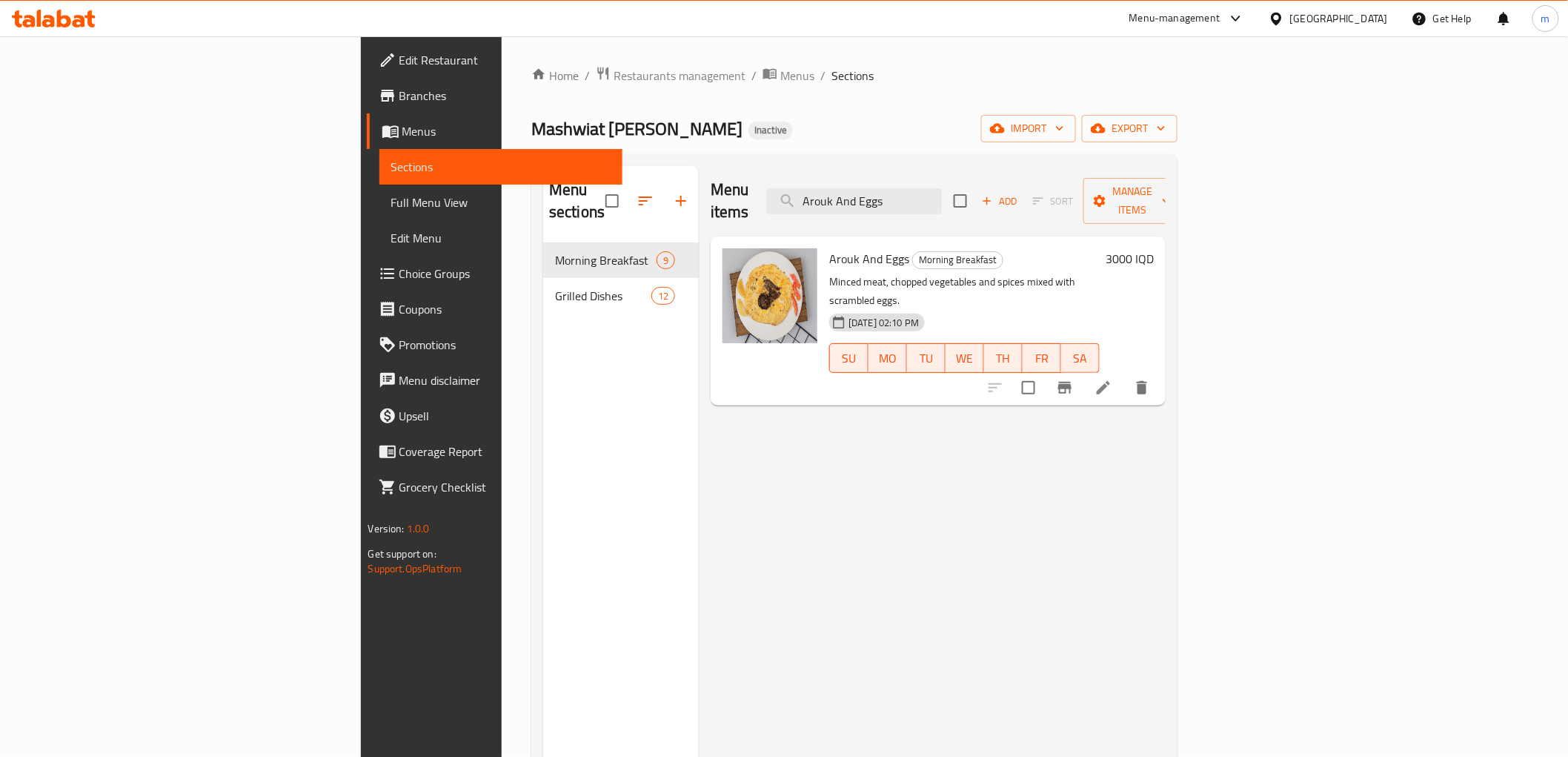
type input "Arouk And Eggs"
click at [1125, 375] on li at bounding box center [1104, 388] width 42 height 27
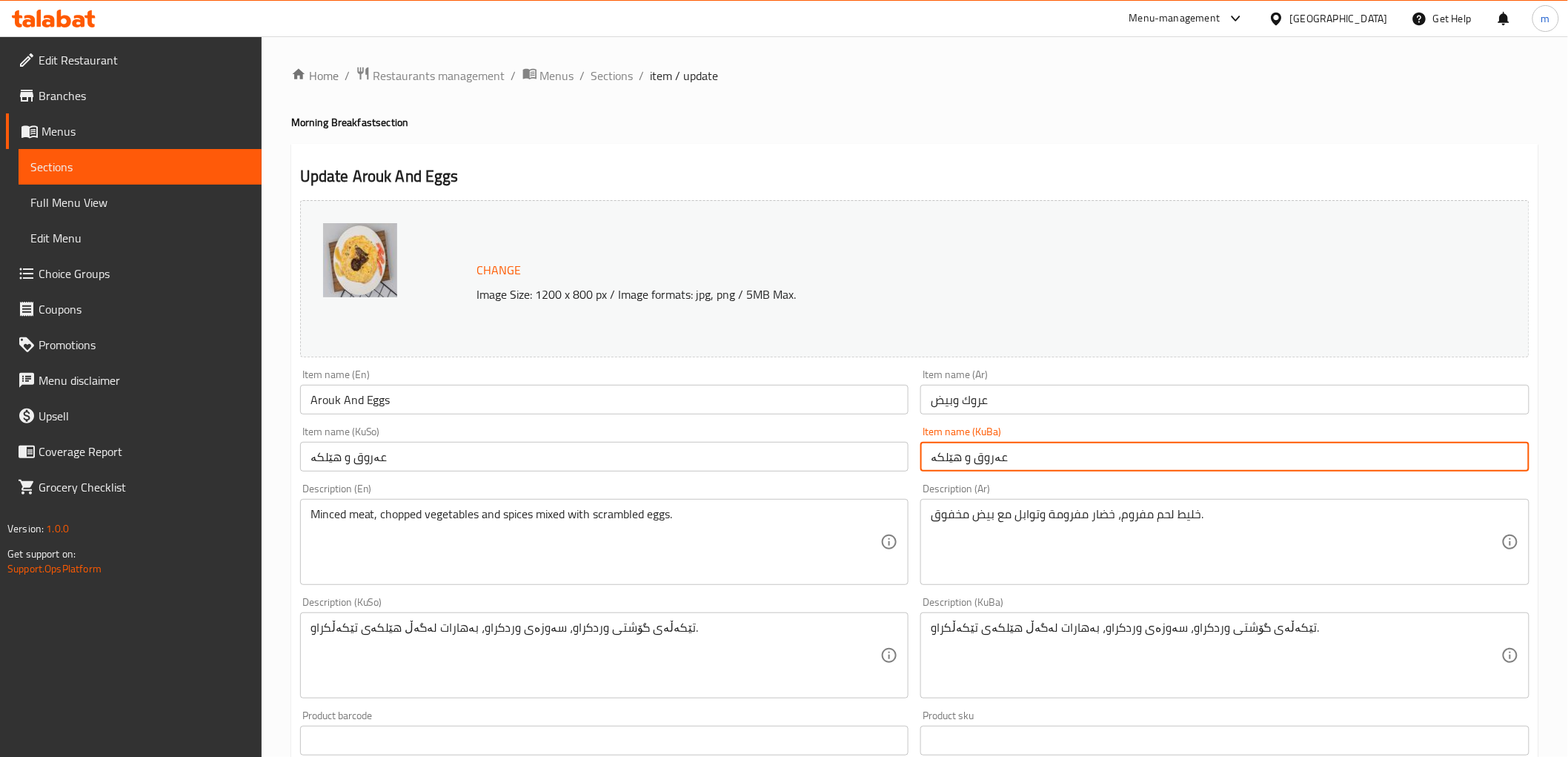
click at [984, 456] on input "عەروق و هێلکە" at bounding box center [1225, 456] width 610 height 29
paste input "فته"
click at [997, 460] on input "شفته و هێلکە" at bounding box center [1225, 456] width 610 height 29
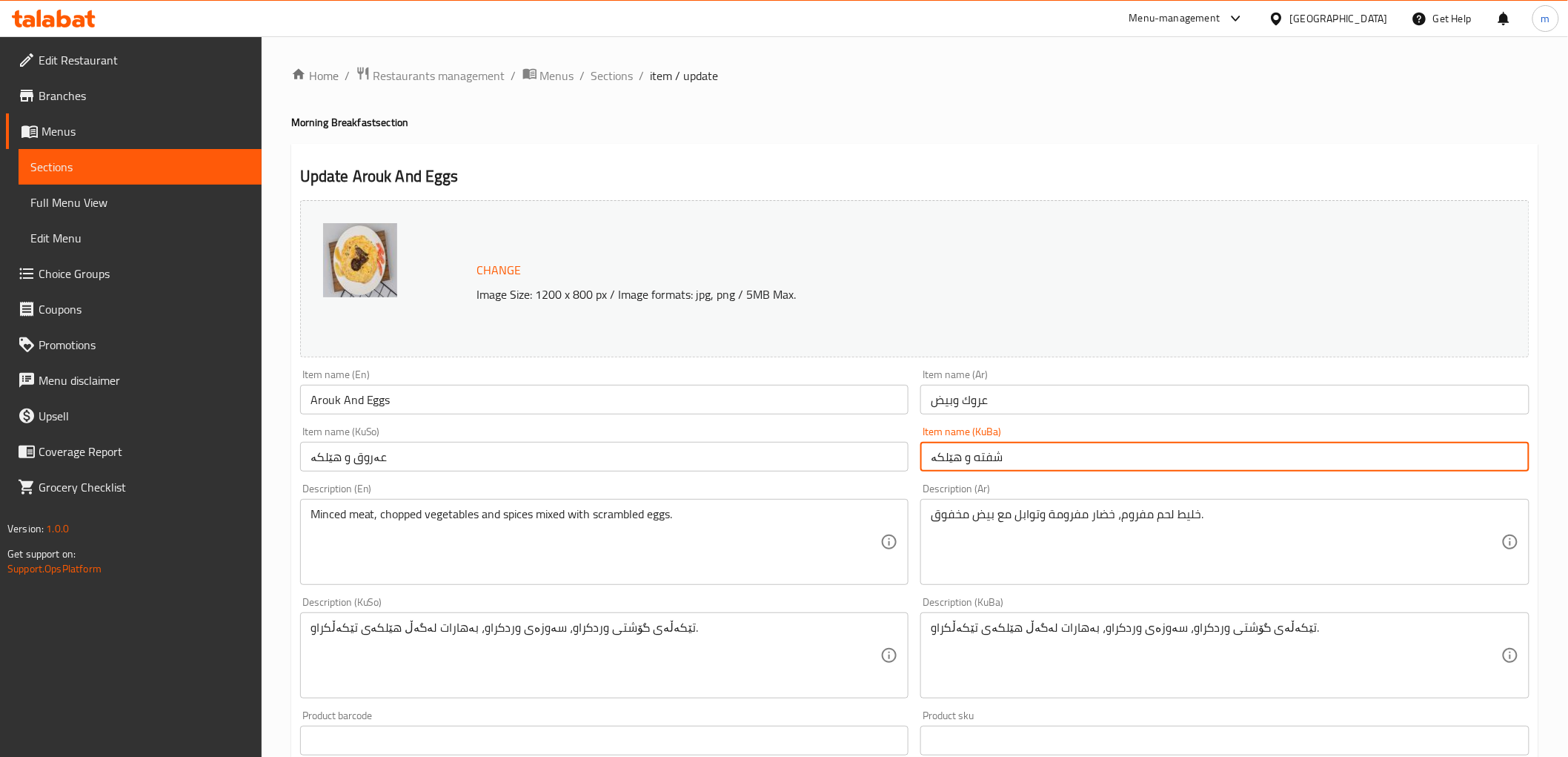
click at [997, 460] on input "شفته و هێلکە" at bounding box center [1225, 456] width 610 height 29
type input "شفته و هێلکە"
click at [872, 461] on input "عەروق و هێلکە" at bounding box center [604, 456] width 610 height 29
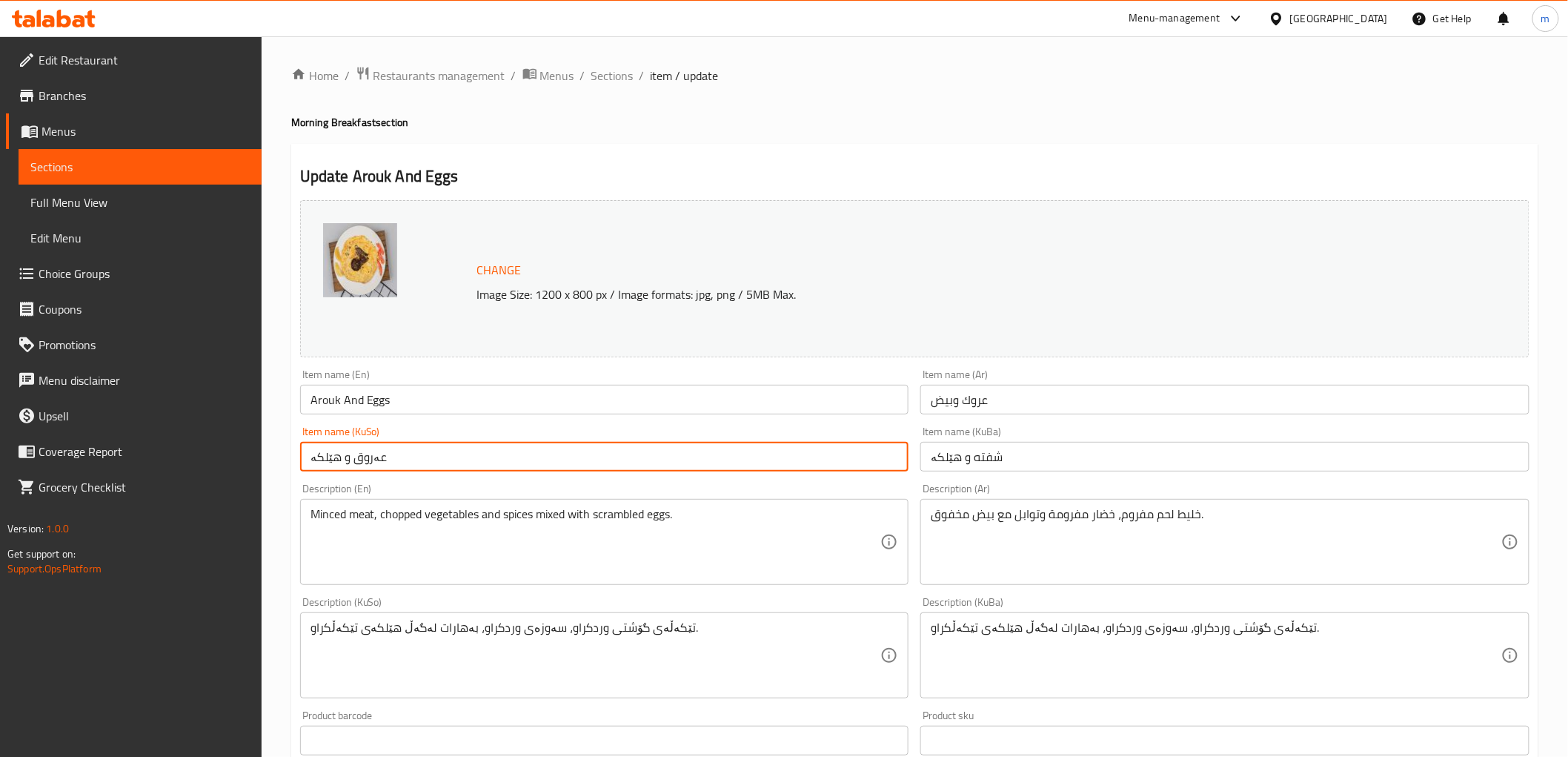
click at [870, 461] on input "عەروق و هێلکە" at bounding box center [604, 456] width 610 height 29
paste input "فته"
click at [870, 461] on input "شفته و هێلکە" at bounding box center [604, 456] width 610 height 29
type input "شفته و هێلکە"
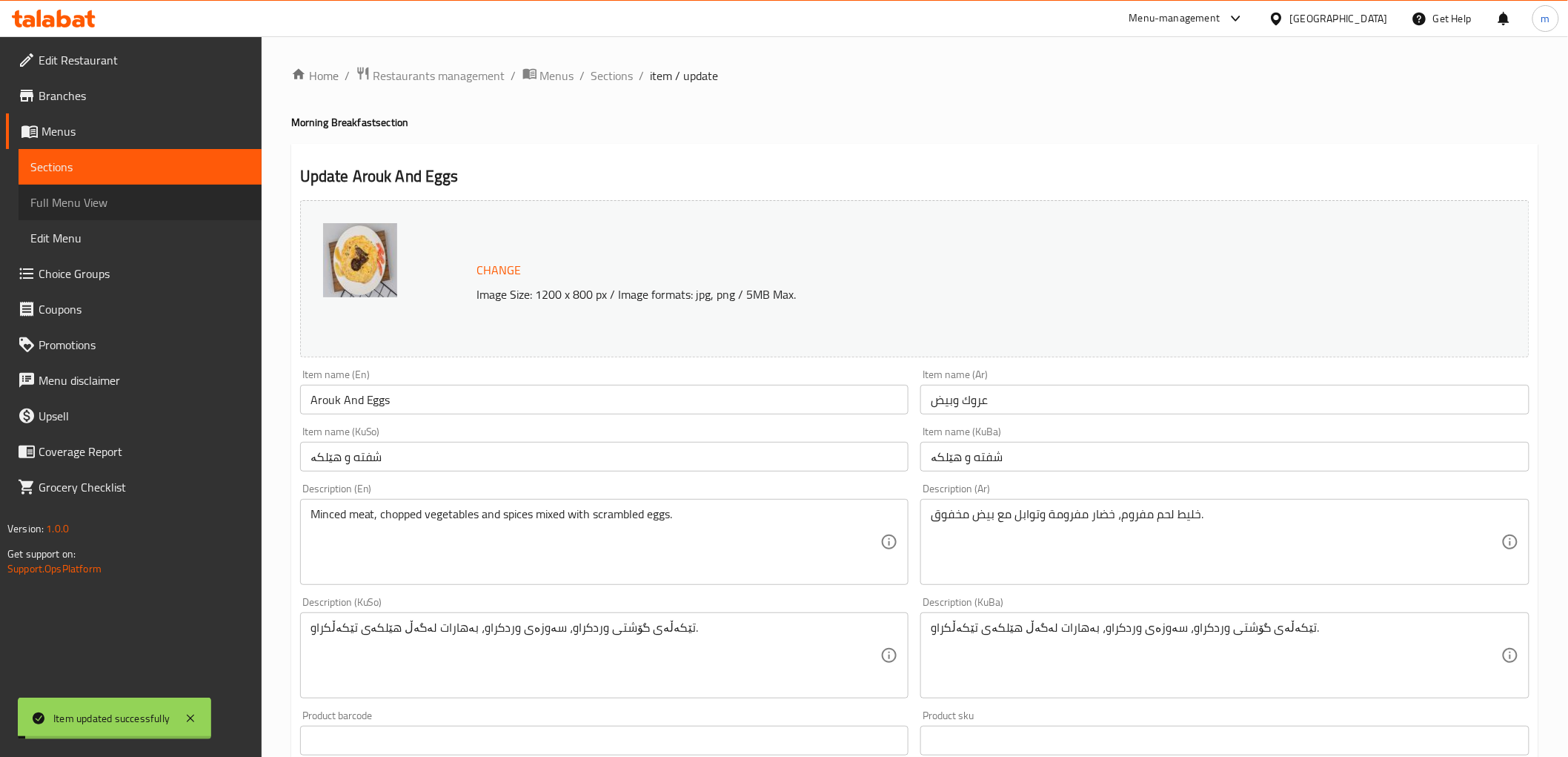
click at [135, 203] on span "Full Menu View" at bounding box center [140, 202] width 219 height 18
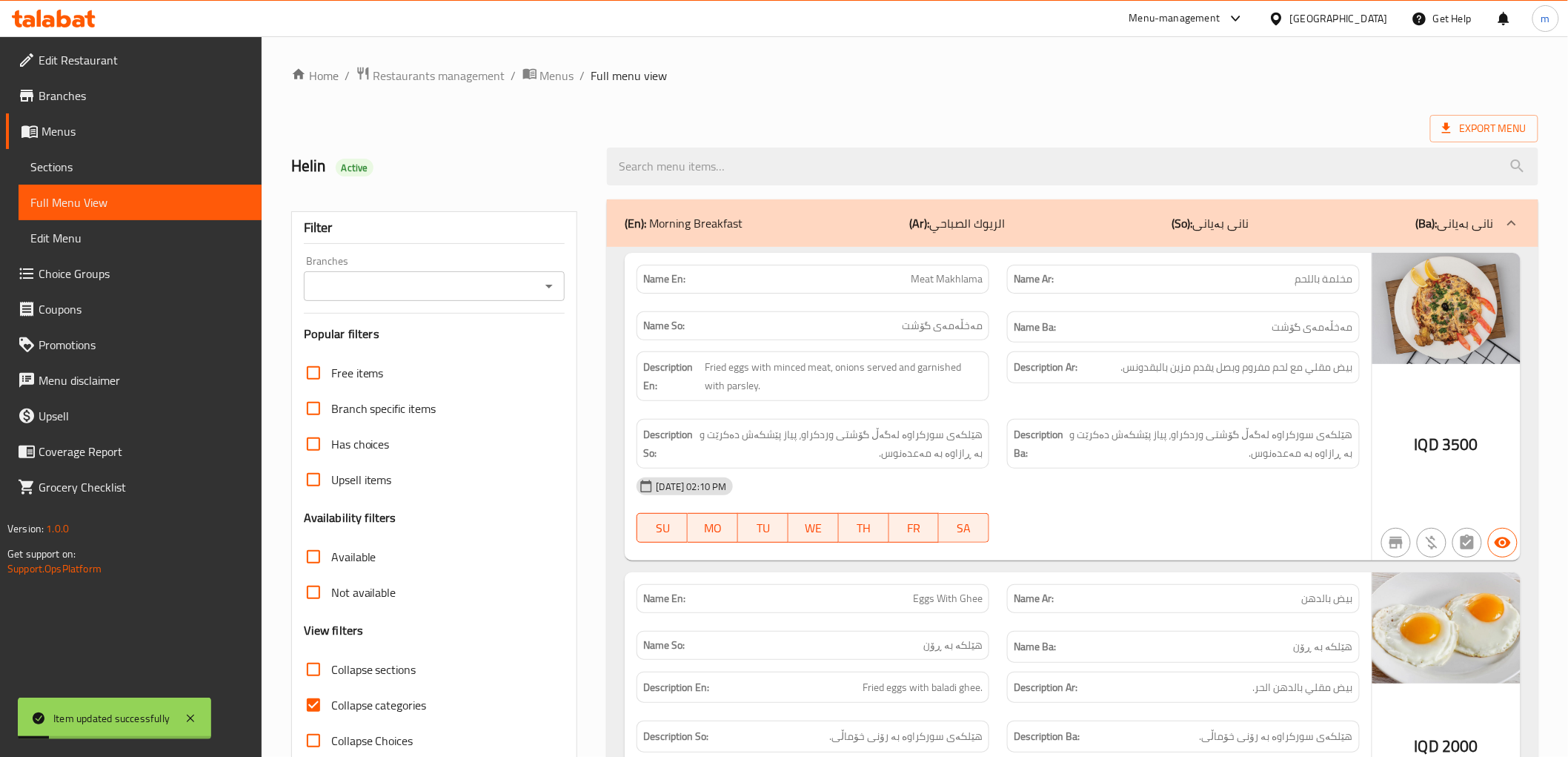
drag, startPoint x: 552, startPoint y: 280, endPoint x: 547, endPoint y: 291, distance: 12.1
click at [552, 282] on icon "Open" at bounding box center [549, 286] width 18 height 18
click at [548, 293] on icon "Close" at bounding box center [549, 286] width 18 height 18
click at [548, 286] on icon "Open" at bounding box center [549, 286] width 8 height 3
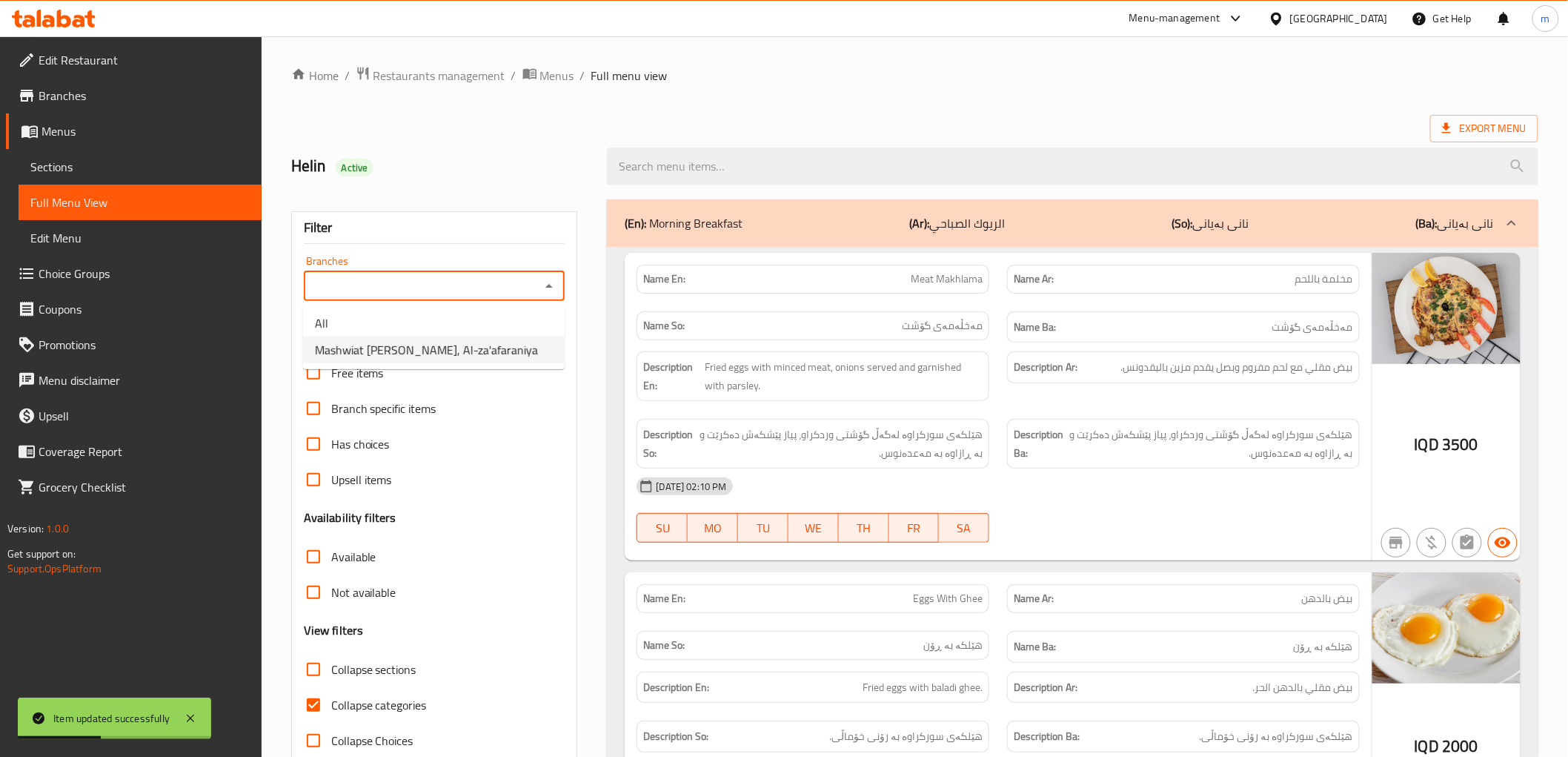
click at [443, 356] on span "Mashwiat Amo Wissam, Al-za'afaraniya" at bounding box center [426, 349] width 223 height 18
type input "Mashwiat Amo Wissam, Al-za'afaraniya"
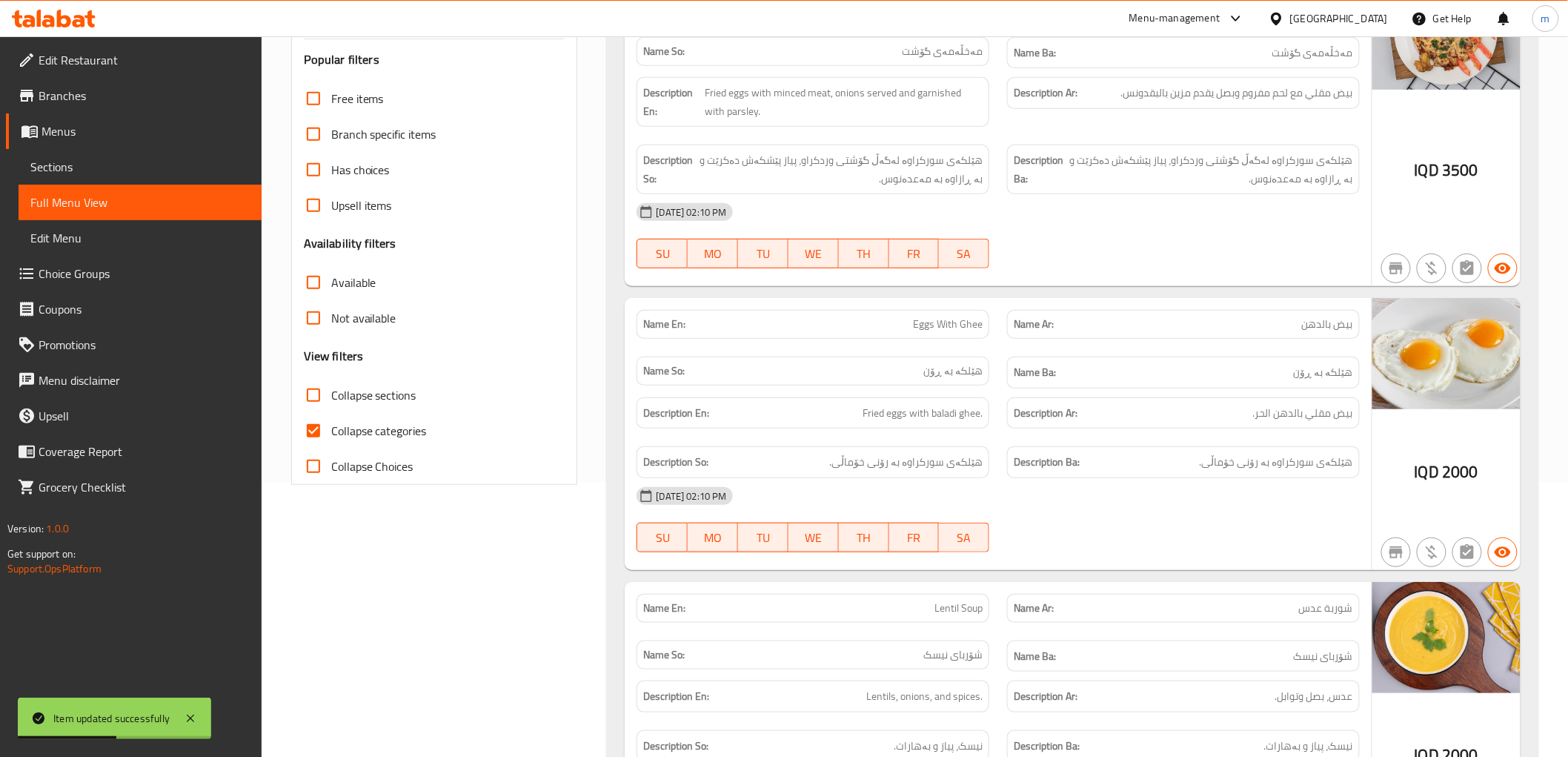
click at [331, 424] on span "Collapse categories" at bounding box center [379, 430] width 95 height 18
click at [331, 424] on input "Collapse categories" at bounding box center [313, 430] width 36 height 36
checkbox input "false"
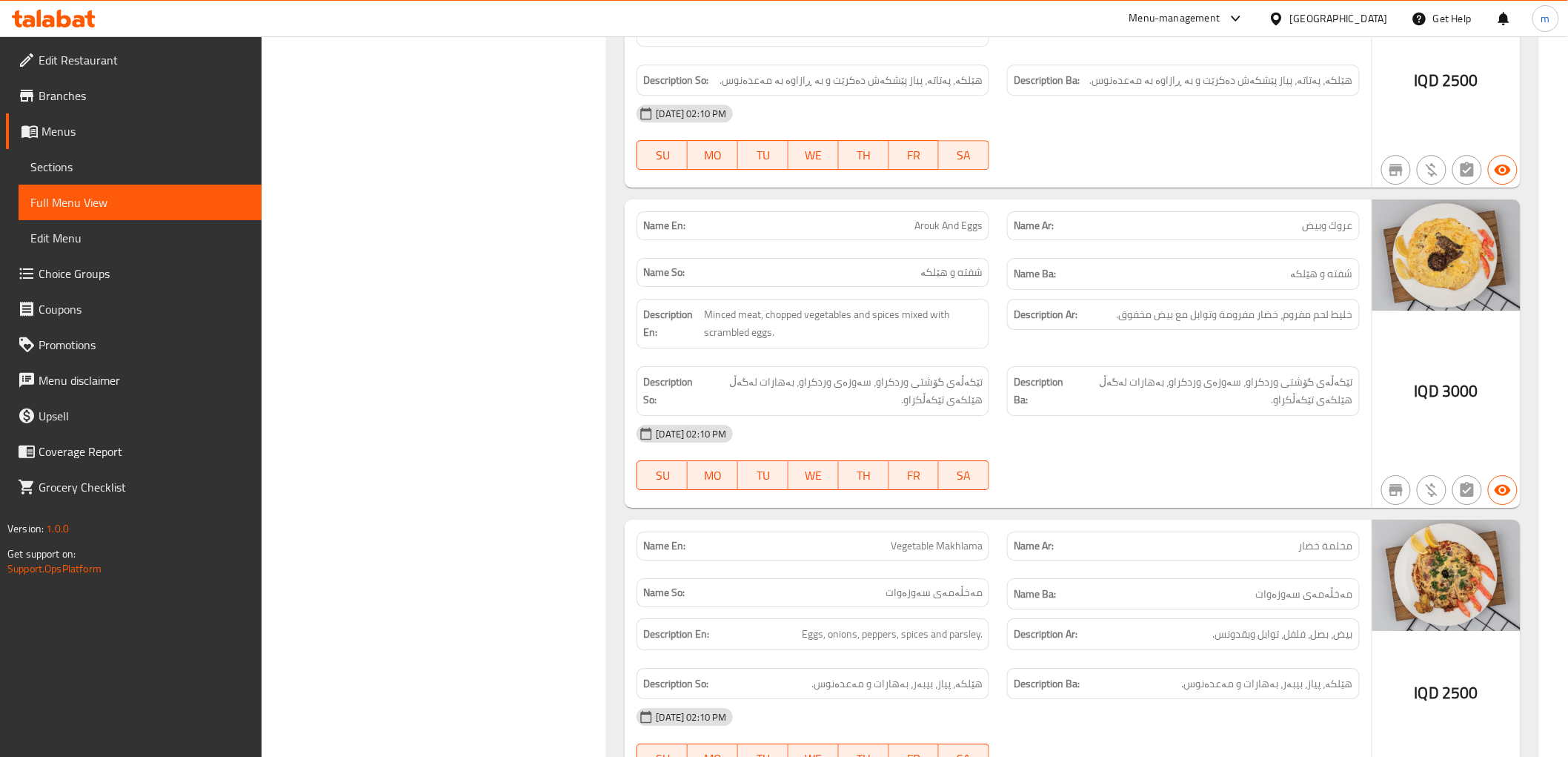
scroll to position [1921, 0]
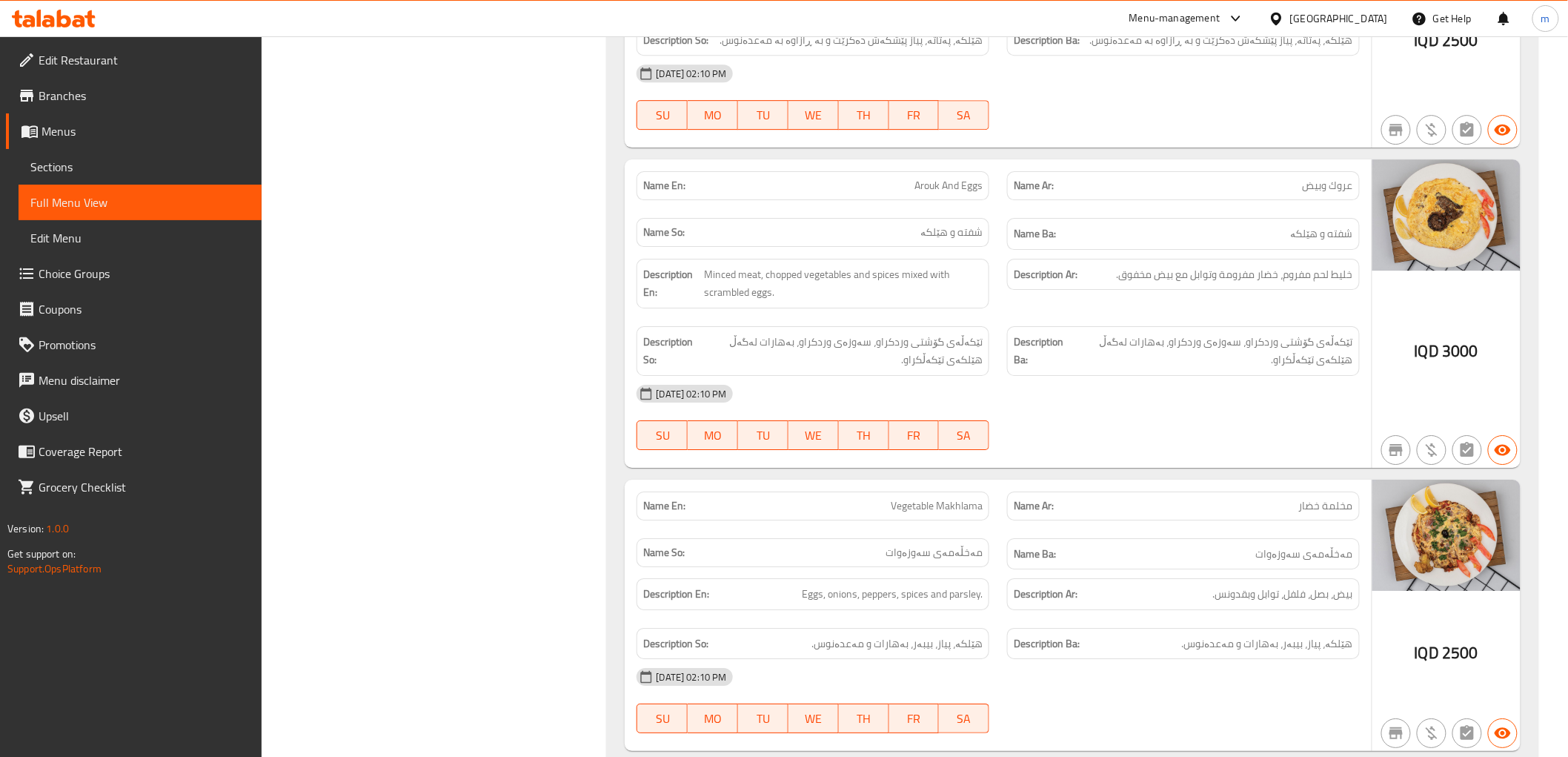
click at [1135, 258] on div "Description Ar: خليط لحم مفروم، خضار مفرومة وتوابل مع بيض مخفوق." at bounding box center [1184, 274] width 353 height 32
click at [1135, 265] on span "خليط لحم مفروم، خضار مفرومة وتوابل مع بيض مخفوق." at bounding box center [1235, 274] width 237 height 18
click at [1042, 375] on div "18-09-2025 02:10 PM" at bounding box center [998, 393] width 741 height 36
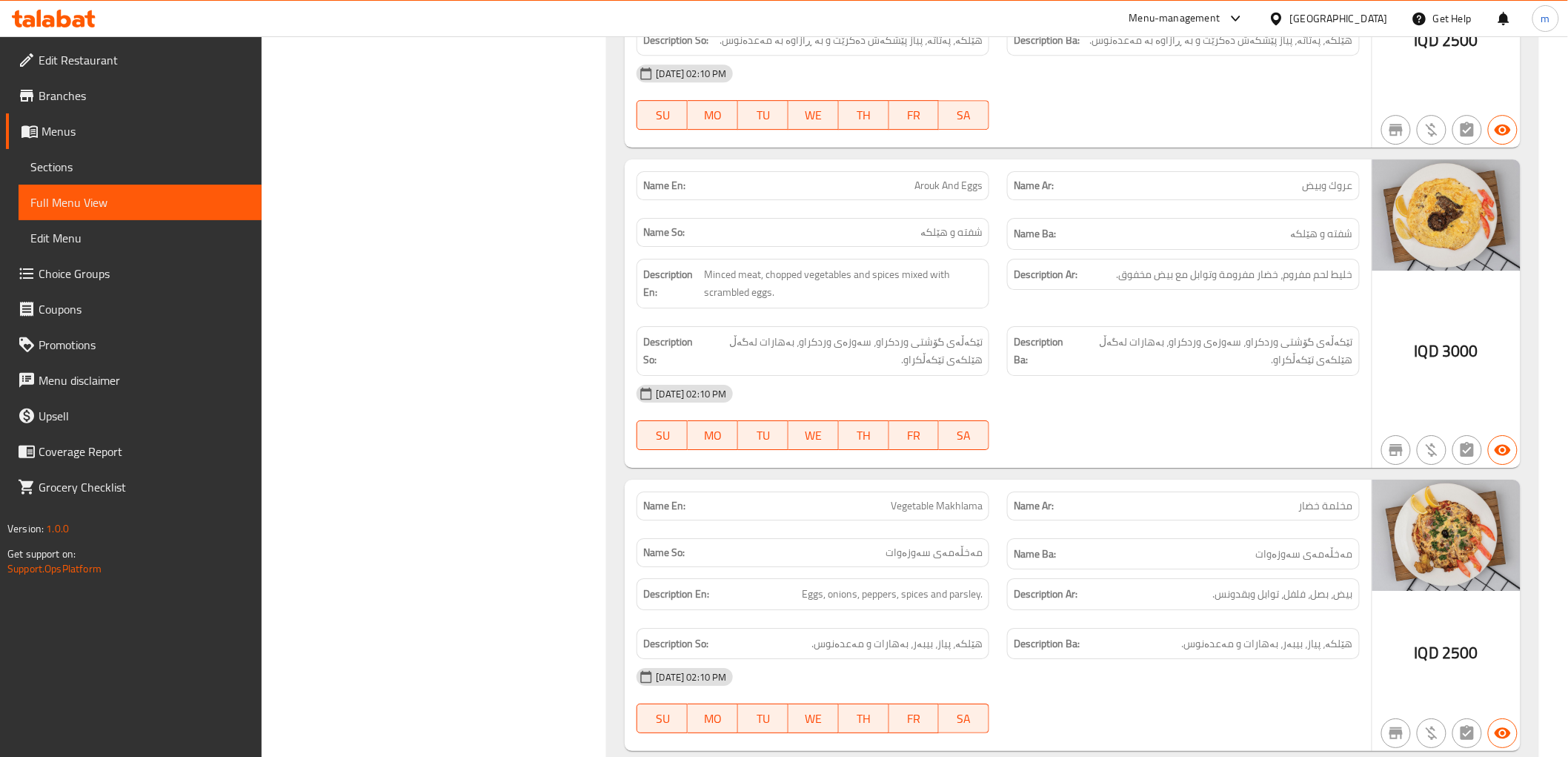
click at [975, 178] on span "Arouk And Eggs" at bounding box center [949, 186] width 69 height 16
copy span "Arouk And Eggs"
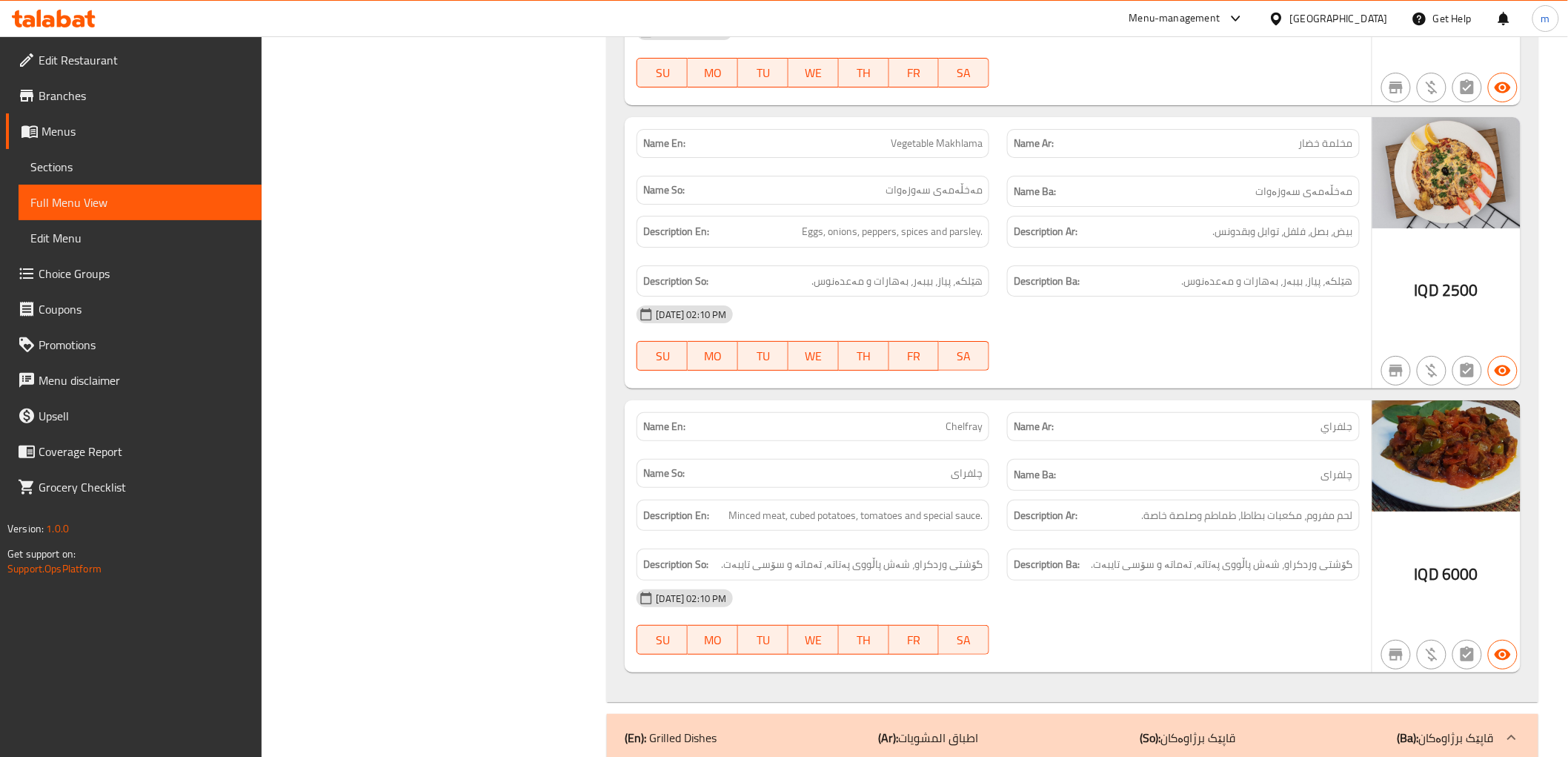
scroll to position [2470, 0]
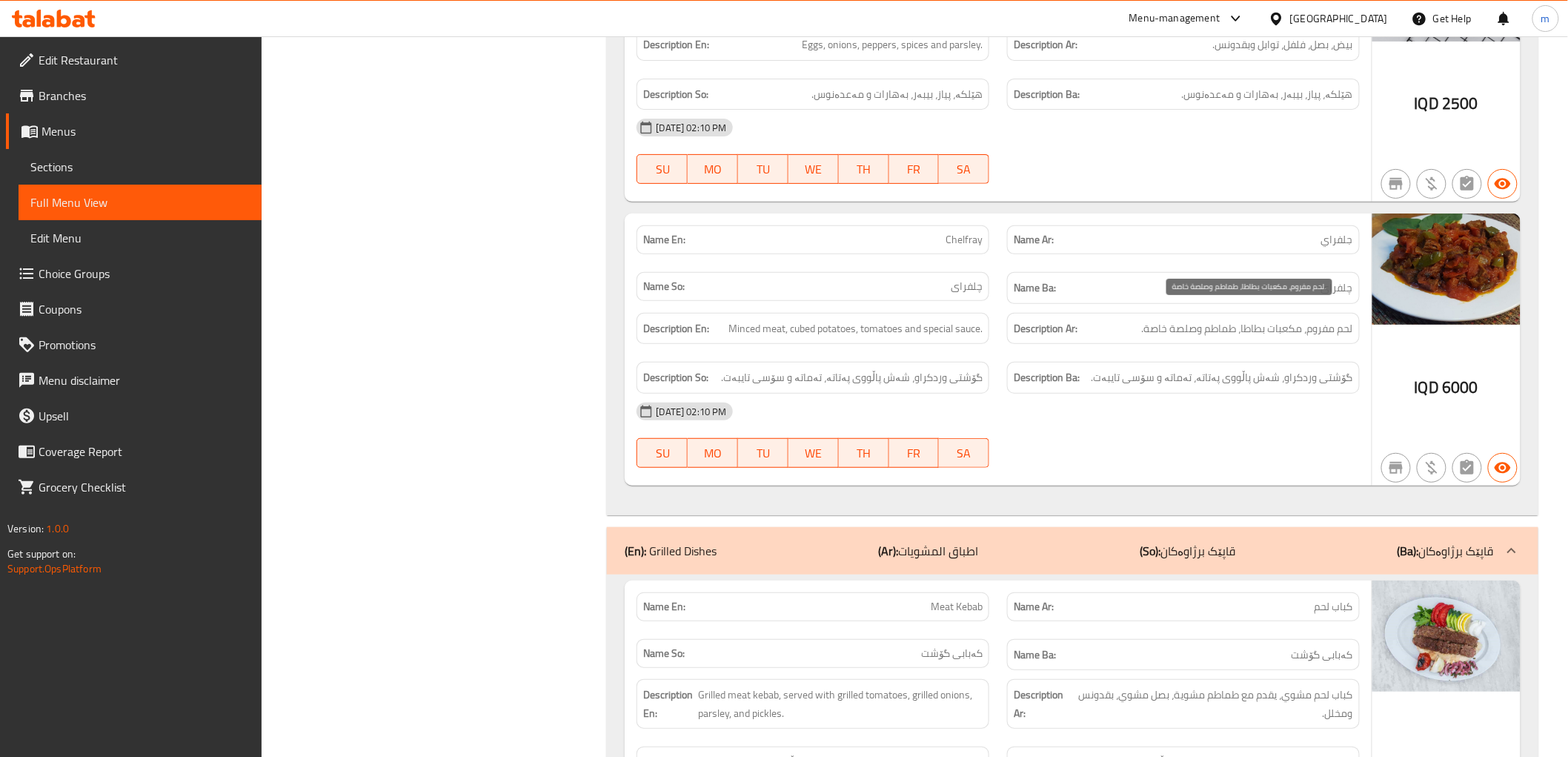
click at [1298, 319] on span "لحم مفروم، مكعبات بطاطا، طماطم وصلصة خاصة." at bounding box center [1248, 328] width 212 height 18
copy span "مكعبات"
click at [962, 234] on div "Name En: Chelfray" at bounding box center [813, 239] width 353 height 29
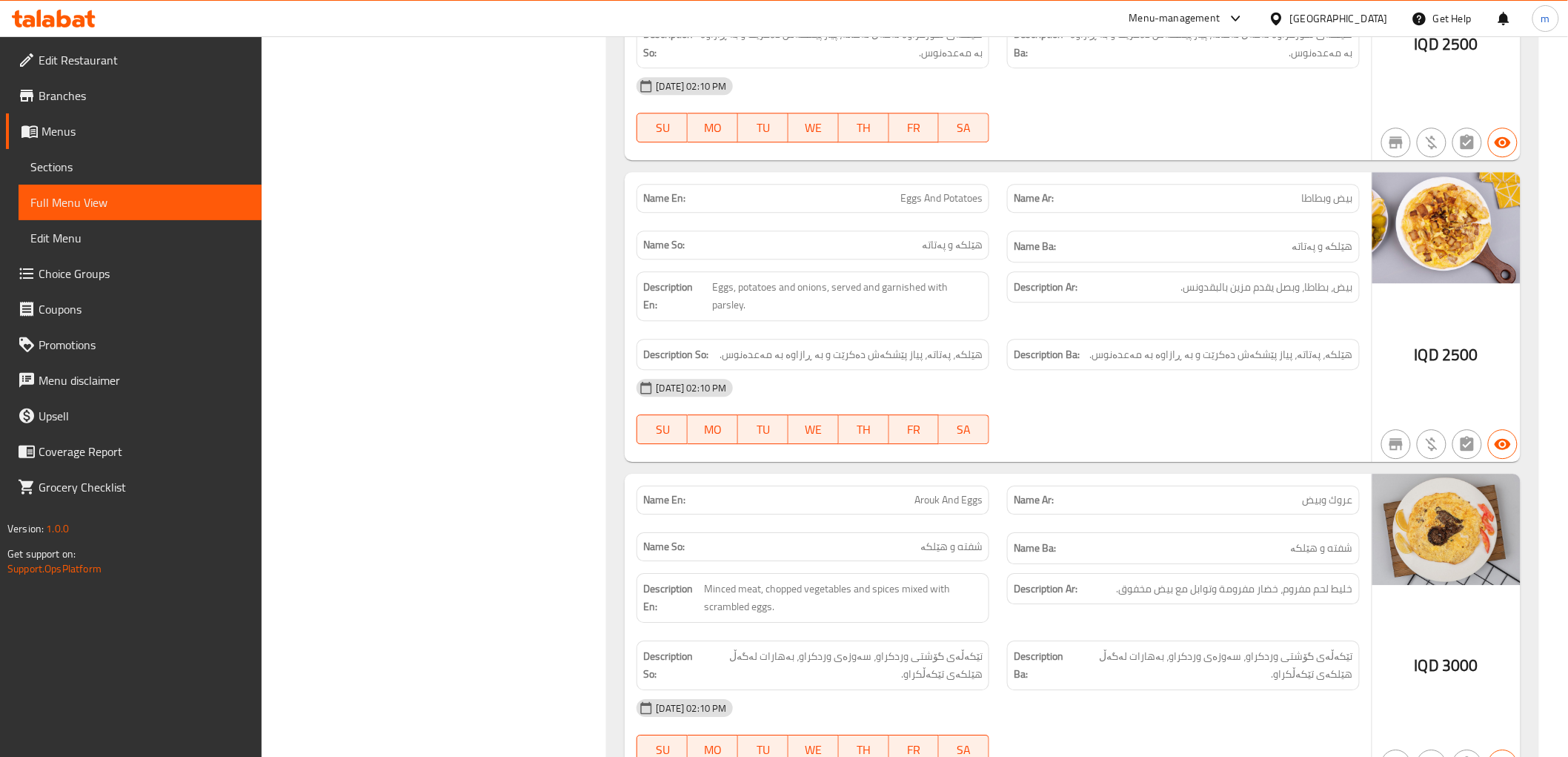
scroll to position [1647, 0]
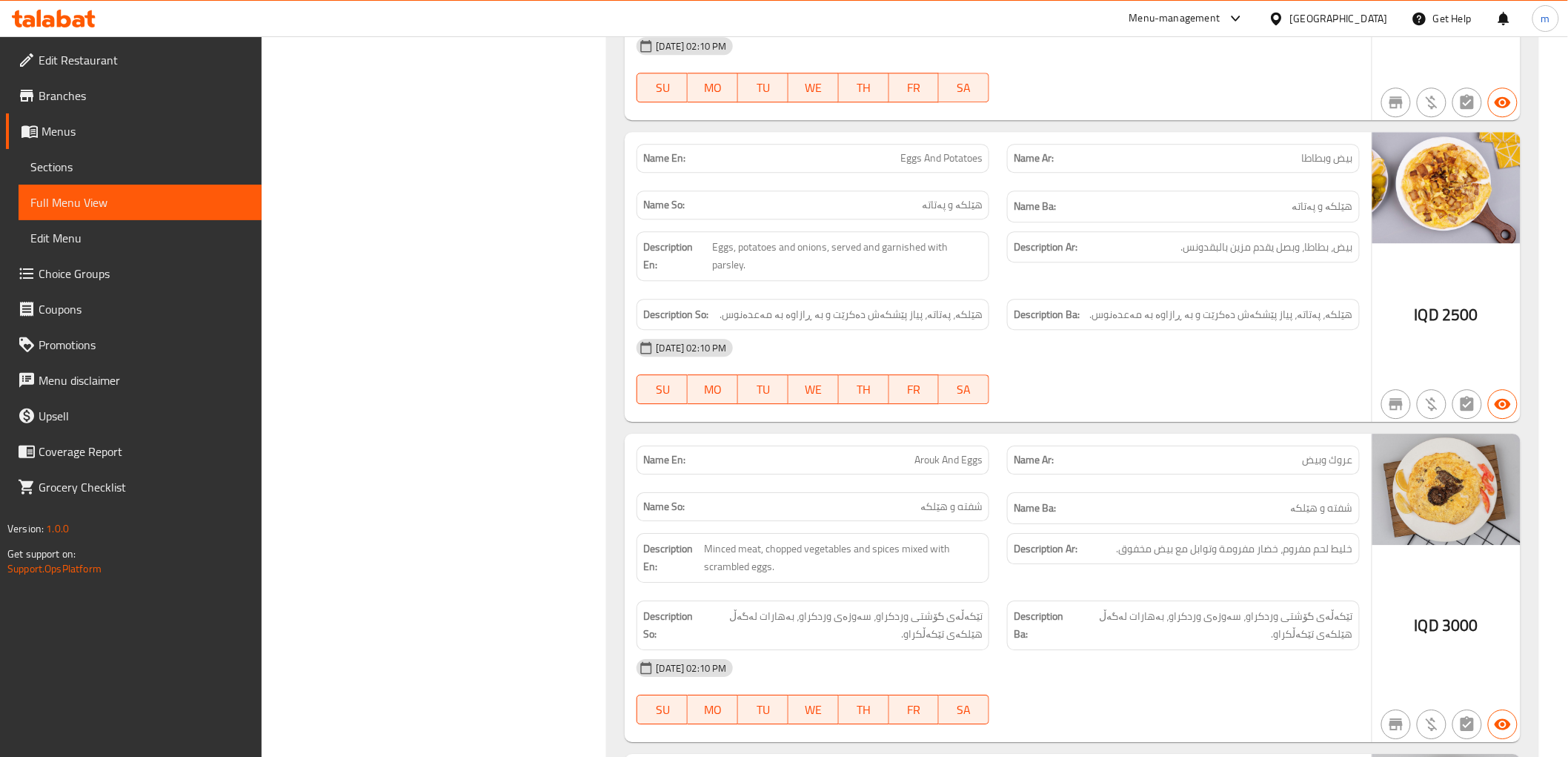
click at [940, 452] on span "Arouk And Eggs" at bounding box center [949, 460] width 69 height 16
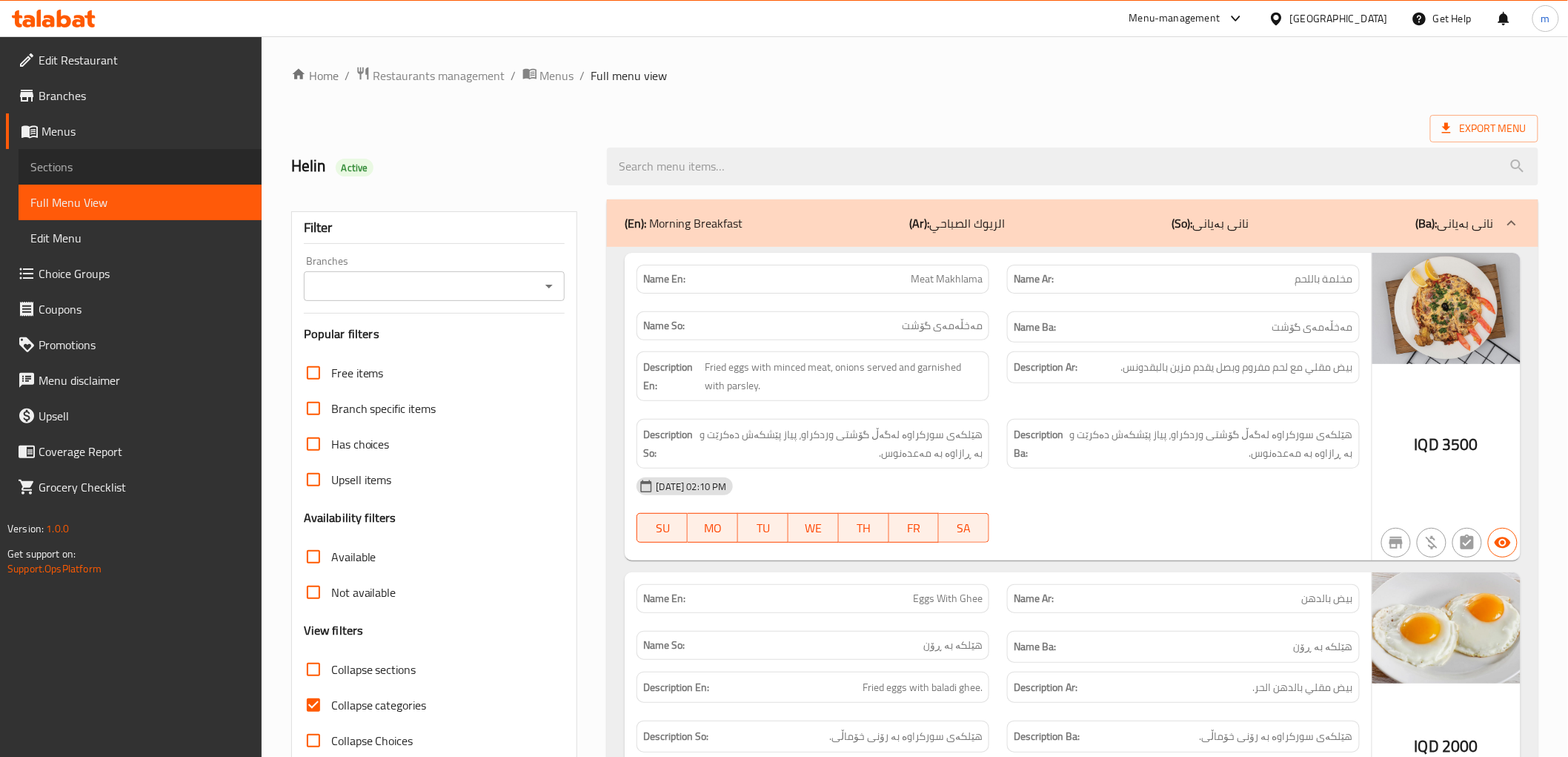
click at [99, 168] on span "Sections" at bounding box center [140, 166] width 219 height 18
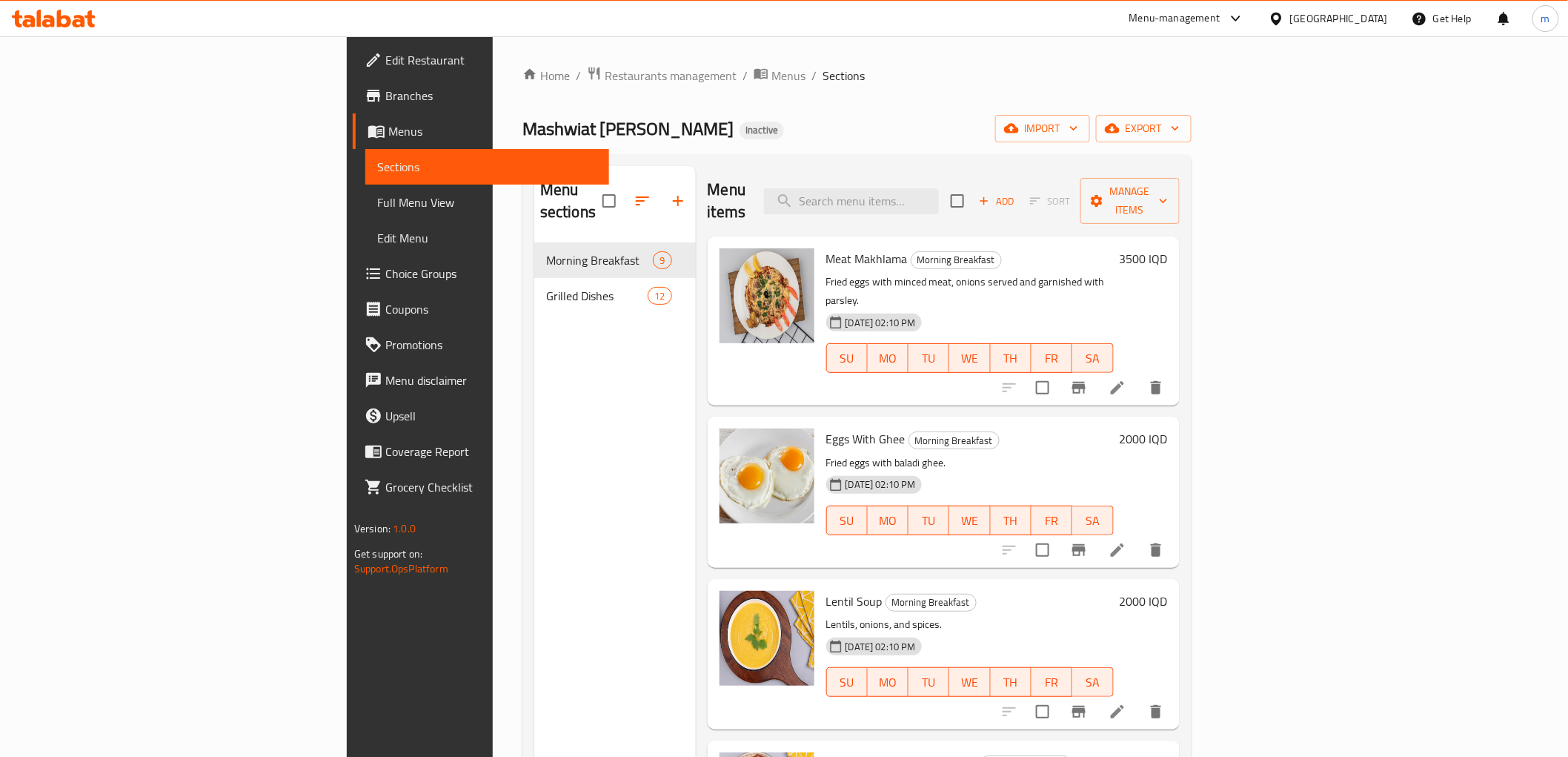
click at [971, 173] on div "Menu items Add Sort Manage items" at bounding box center [944, 200] width 472 height 70
click at [939, 188] on input "search" at bounding box center [852, 201] width 175 height 26
paste input "Arouk And Eggs"
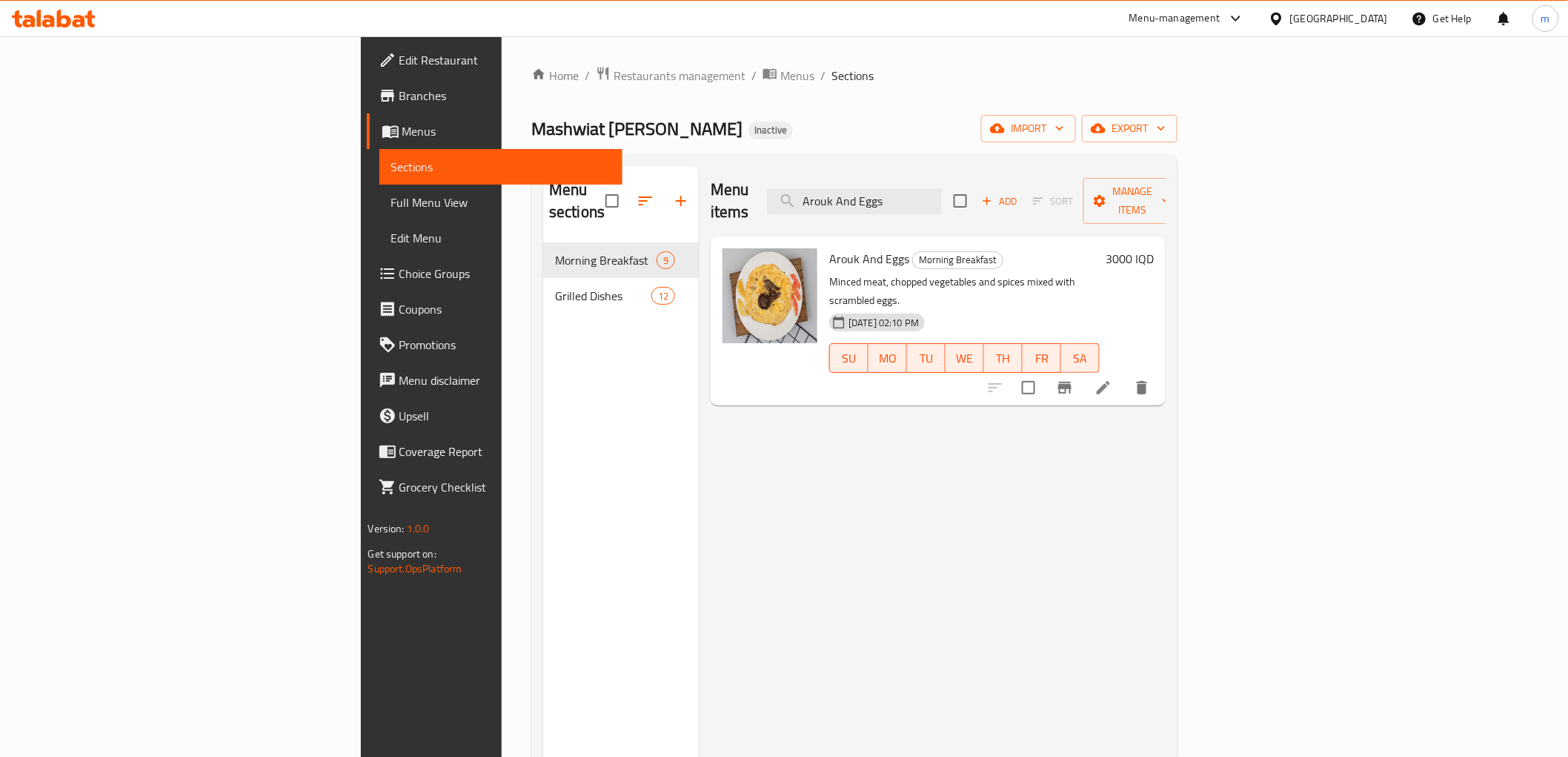
type input "Arouk And Eggs"
click at [1113, 379] on icon at bounding box center [1103, 388] width 18 height 18
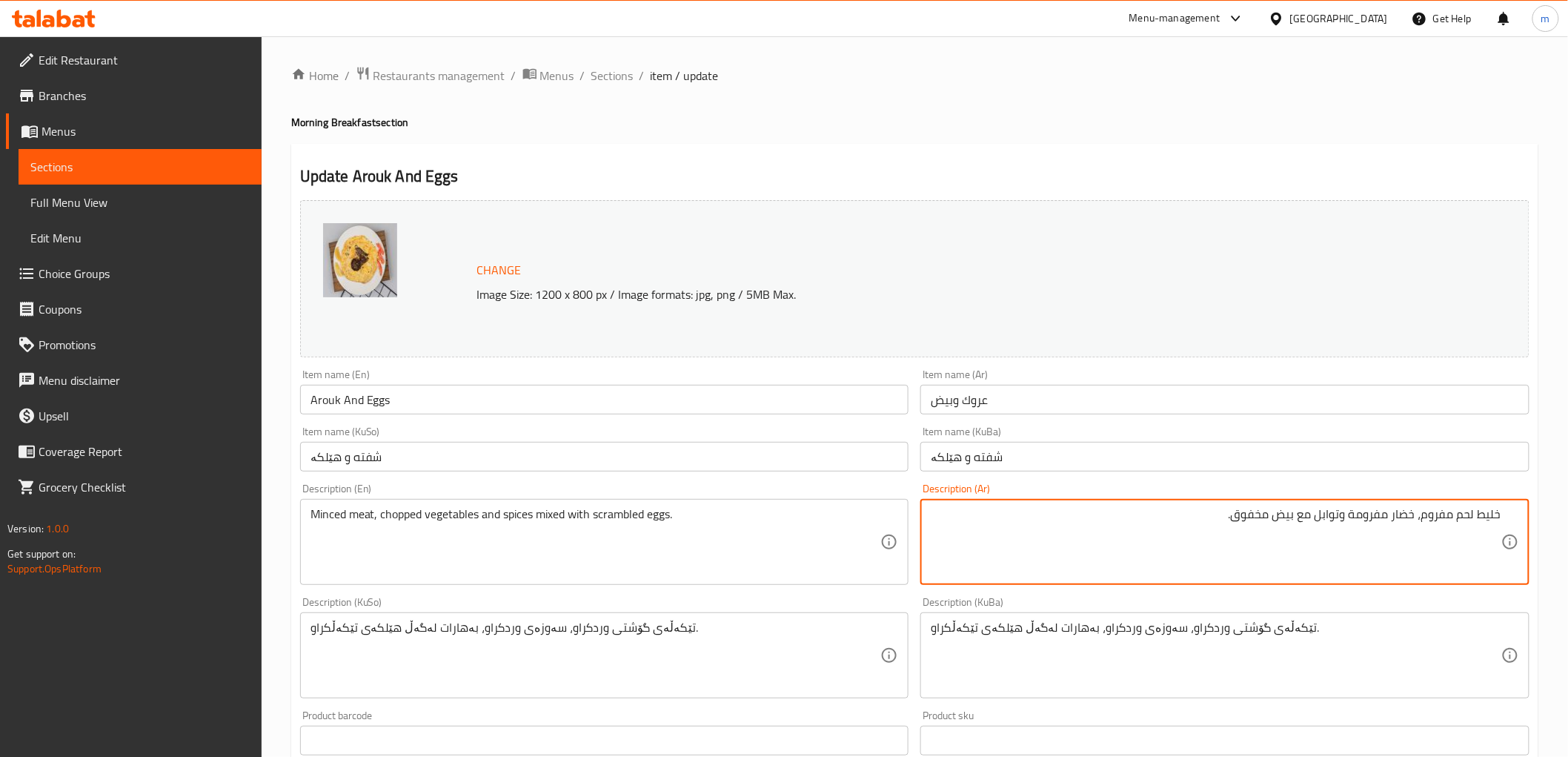
click at [1330, 526] on textarea "خليط لحم مفروم، خضار مفرومة وتوابل مع بيض مخفوق." at bounding box center [1216, 542] width 571 height 70
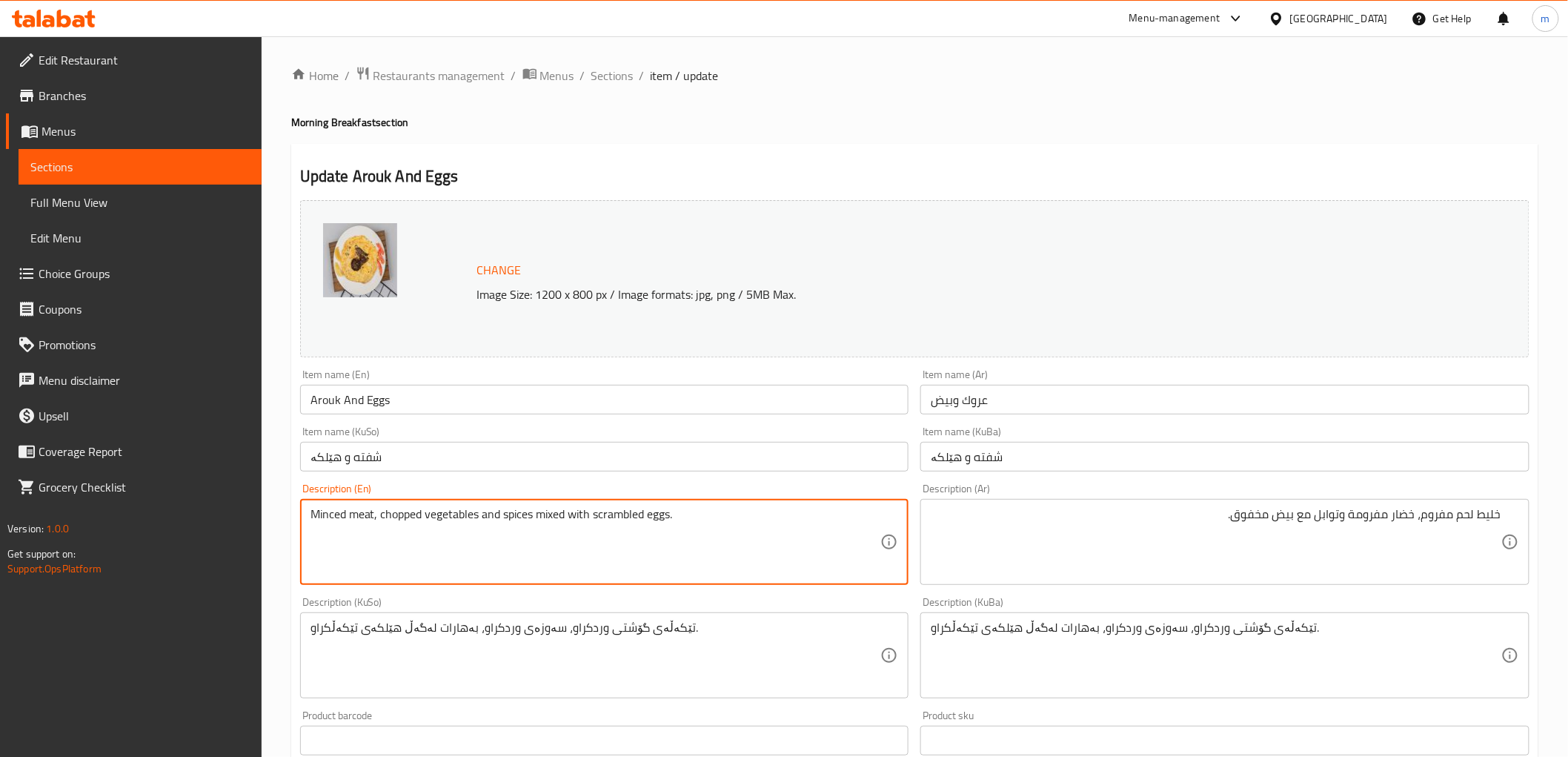
click at [378, 512] on textarea "Minced meat, chopped vegetables and spices mixed with scrambled eggs." at bounding box center [596, 542] width 571 height 70
click at [376, 512] on textarea "Minced meat, chopped vegetables and spices mixed with scrambled eggs." at bounding box center [596, 542] width 571 height 70
paste textarea "mixture"
click at [380, 517] on textarea "Minced meatmixture, chopped vegetables and spices mixed with scrambled eggs." at bounding box center [596, 542] width 571 height 70
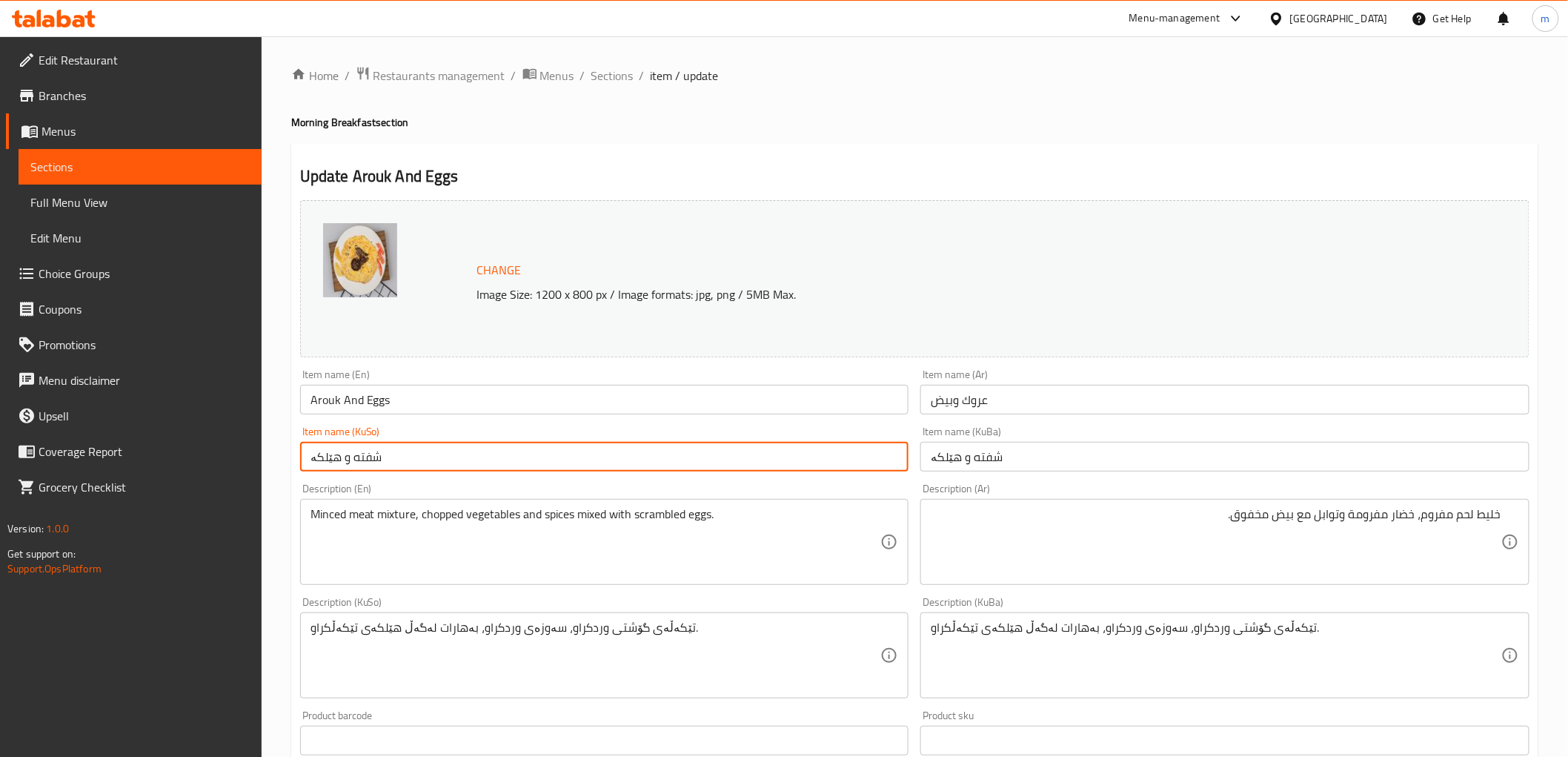
click at [428, 458] on input "شفته و هێلکە" at bounding box center [604, 456] width 610 height 29
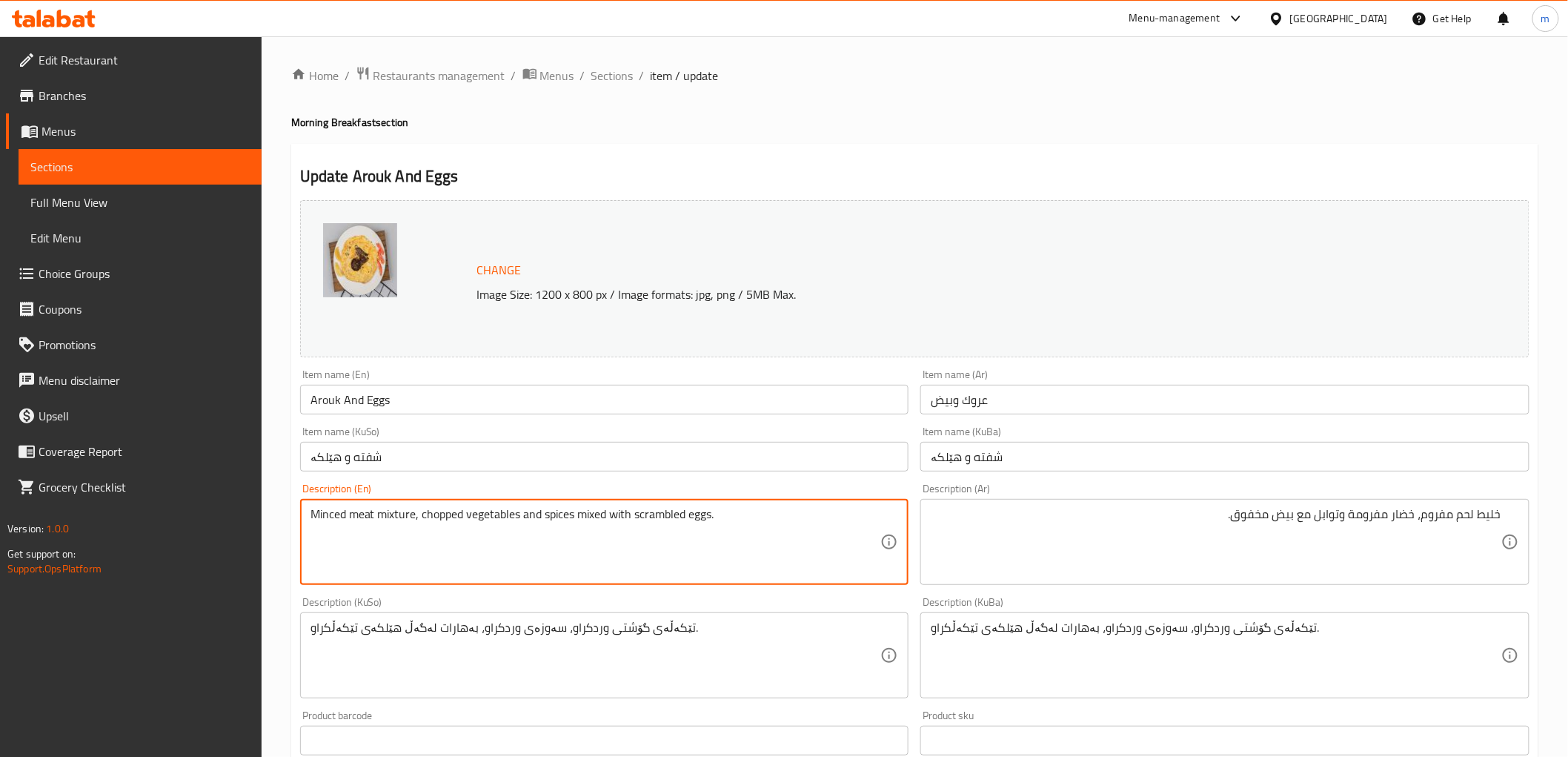
click at [590, 516] on textarea "Minced meat mixture, chopped vegetables and spices mixed with scrambled eggs." at bounding box center [596, 542] width 571 height 70
type textarea "Minced meat mixture, chopped vegetables and spices with scrambled eggs."
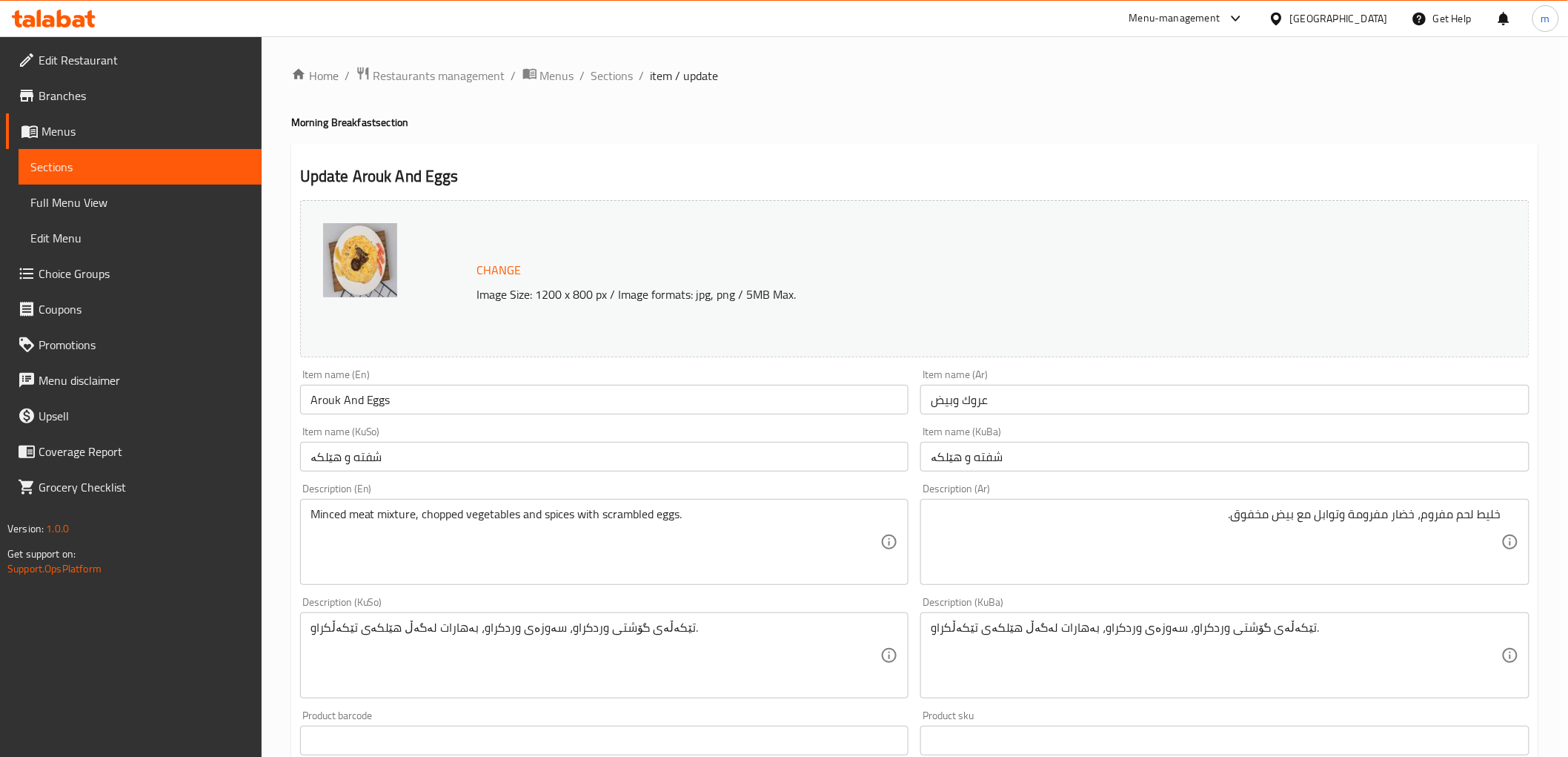
click at [448, 477] on div "Item name (KuSo) شفته و هێلکە Item name (KuSo)" at bounding box center [604, 449] width 621 height 57
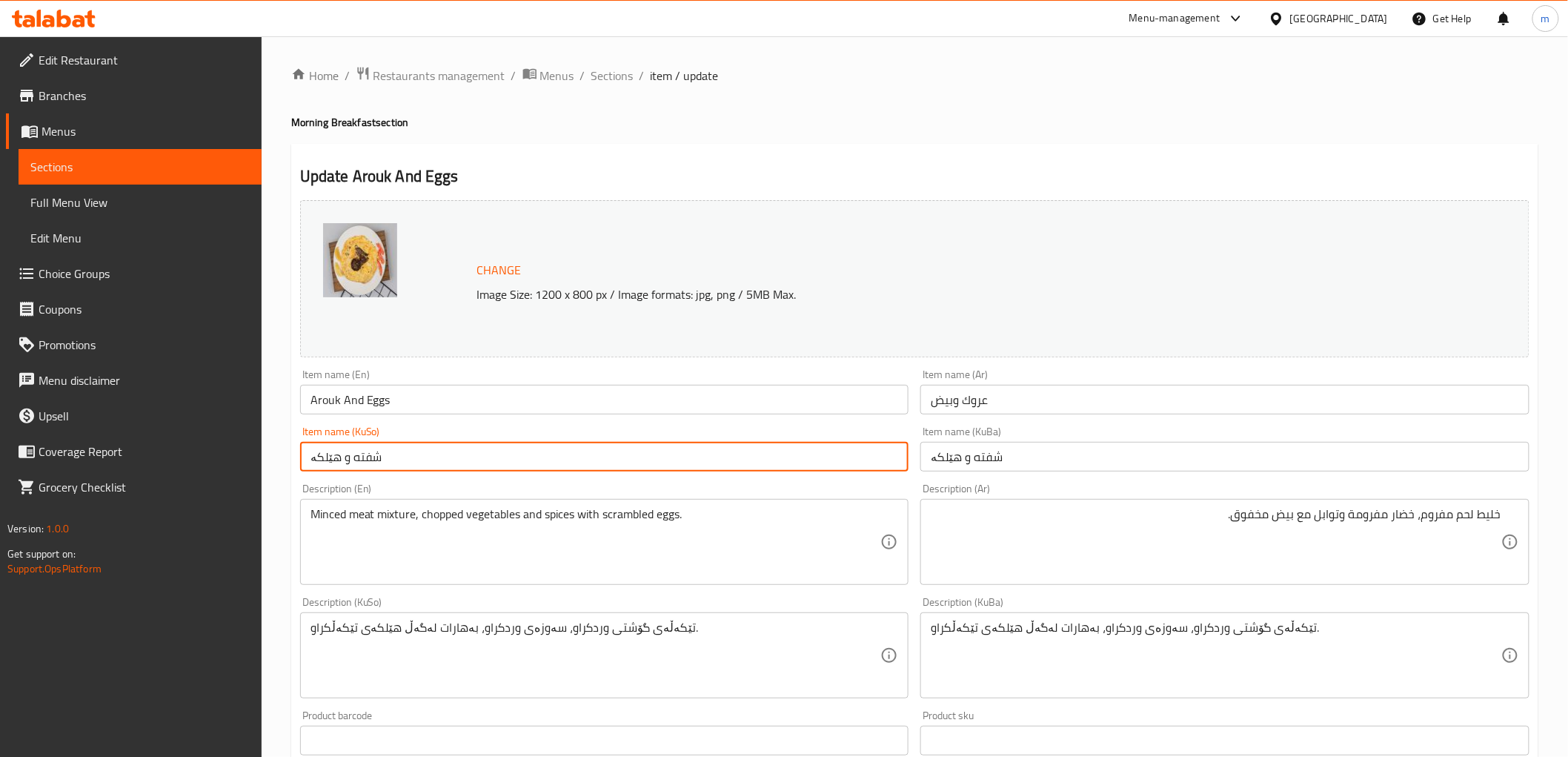
click at [458, 460] on input "شفته و هێلکە" at bounding box center [604, 456] width 610 height 29
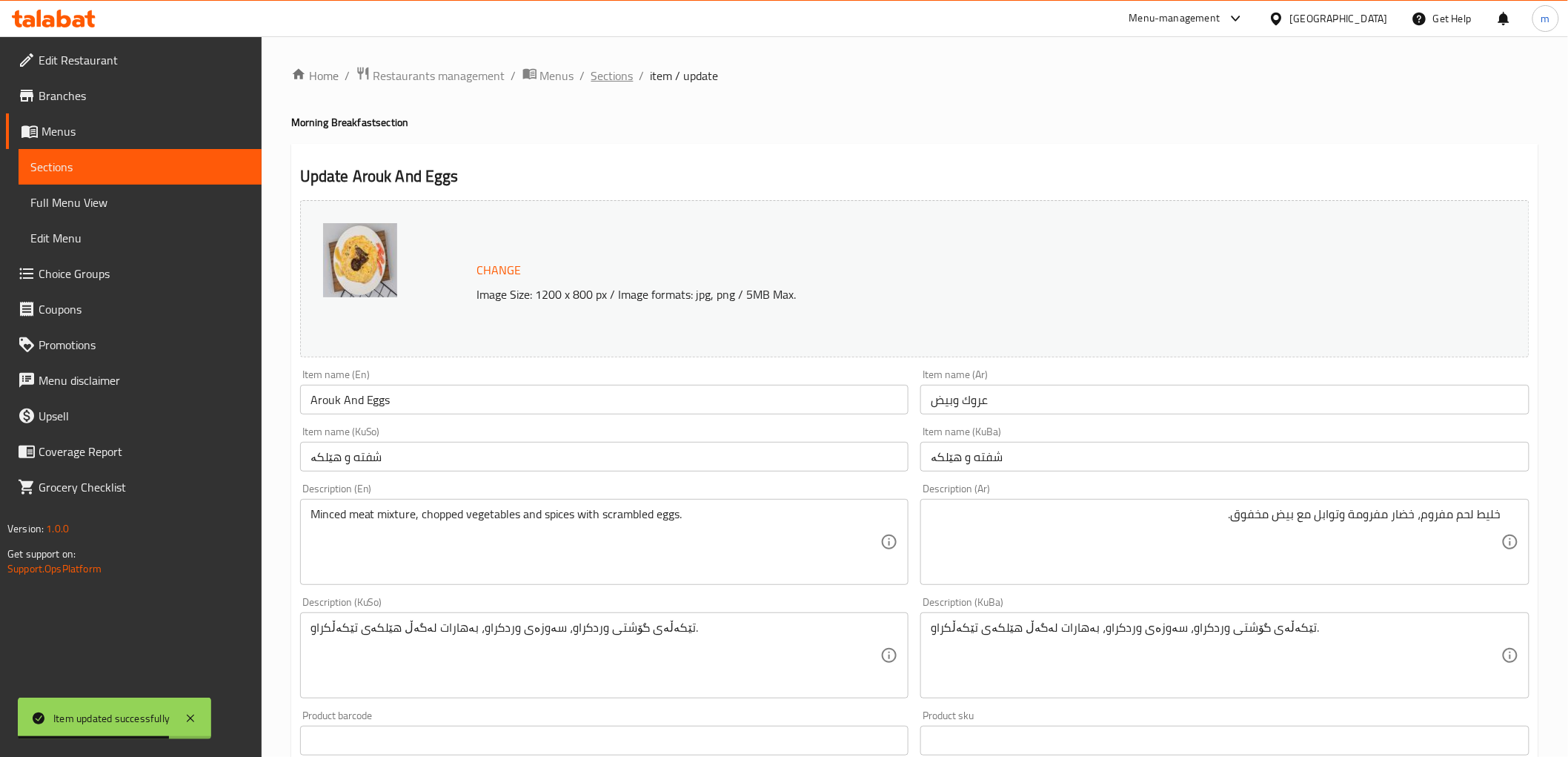
click at [604, 75] on span "Sections" at bounding box center [612, 75] width 42 height 18
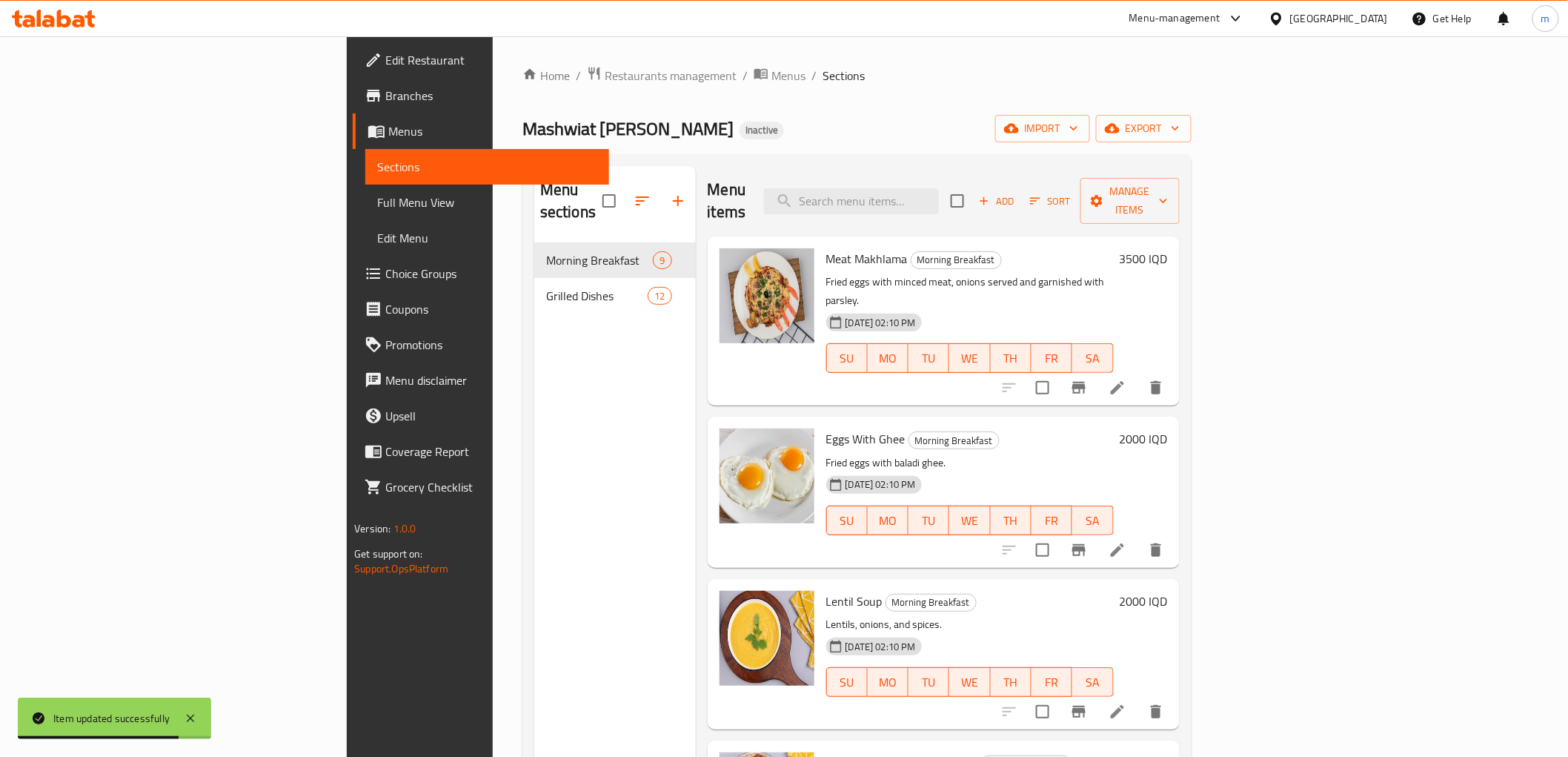
click at [1025, 205] on div "Menu items Add Sort Manage items" at bounding box center [944, 200] width 472 height 70
paste input "Chelfray"
drag, startPoint x: 1012, startPoint y: 183, endPoint x: 1124, endPoint y: 341, distance: 193.7
click at [939, 188] on input "Chelfray" at bounding box center [852, 201] width 175 height 26
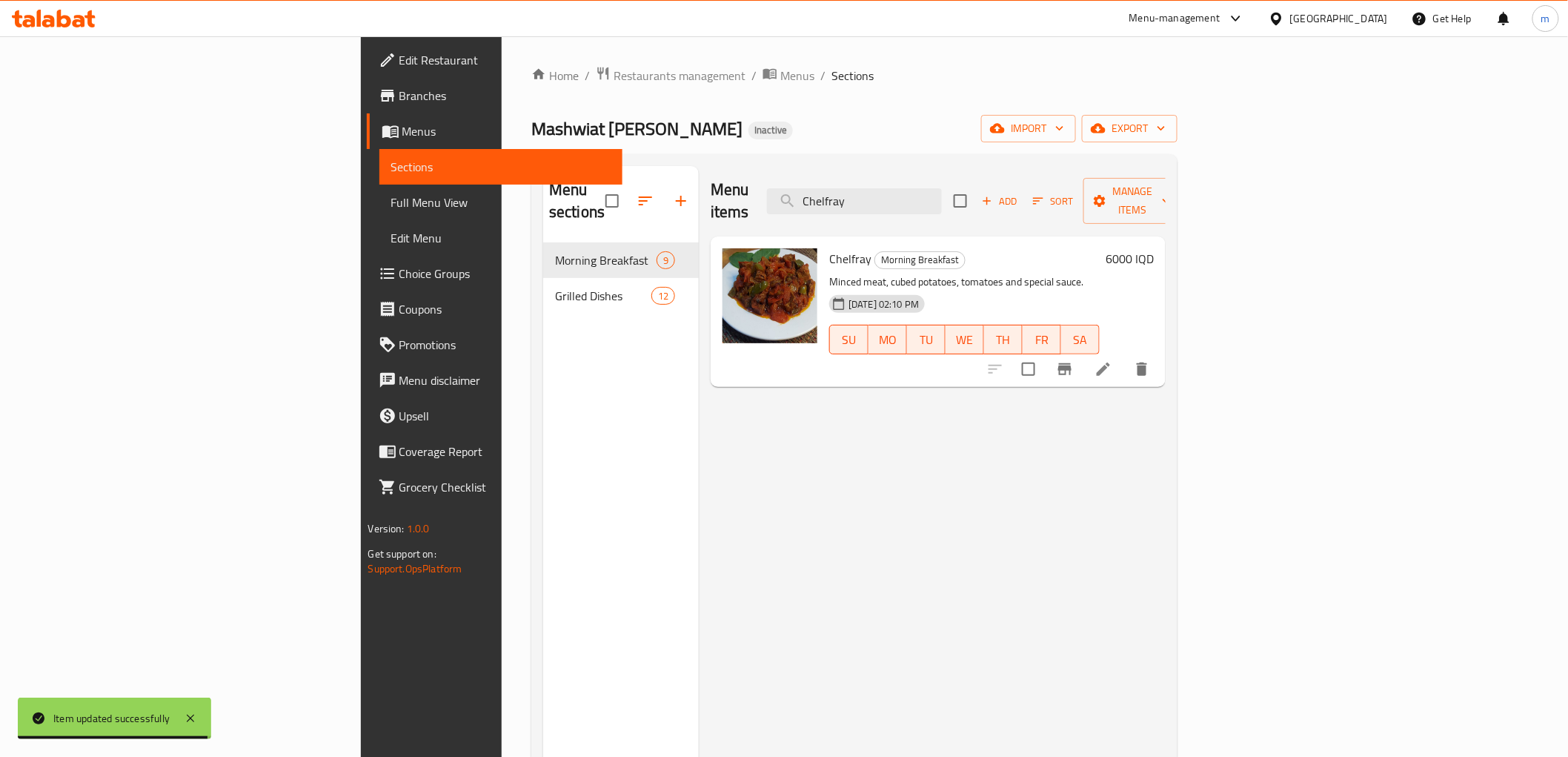
type input "Chelfray"
click at [1125, 356] on li at bounding box center [1104, 369] width 42 height 27
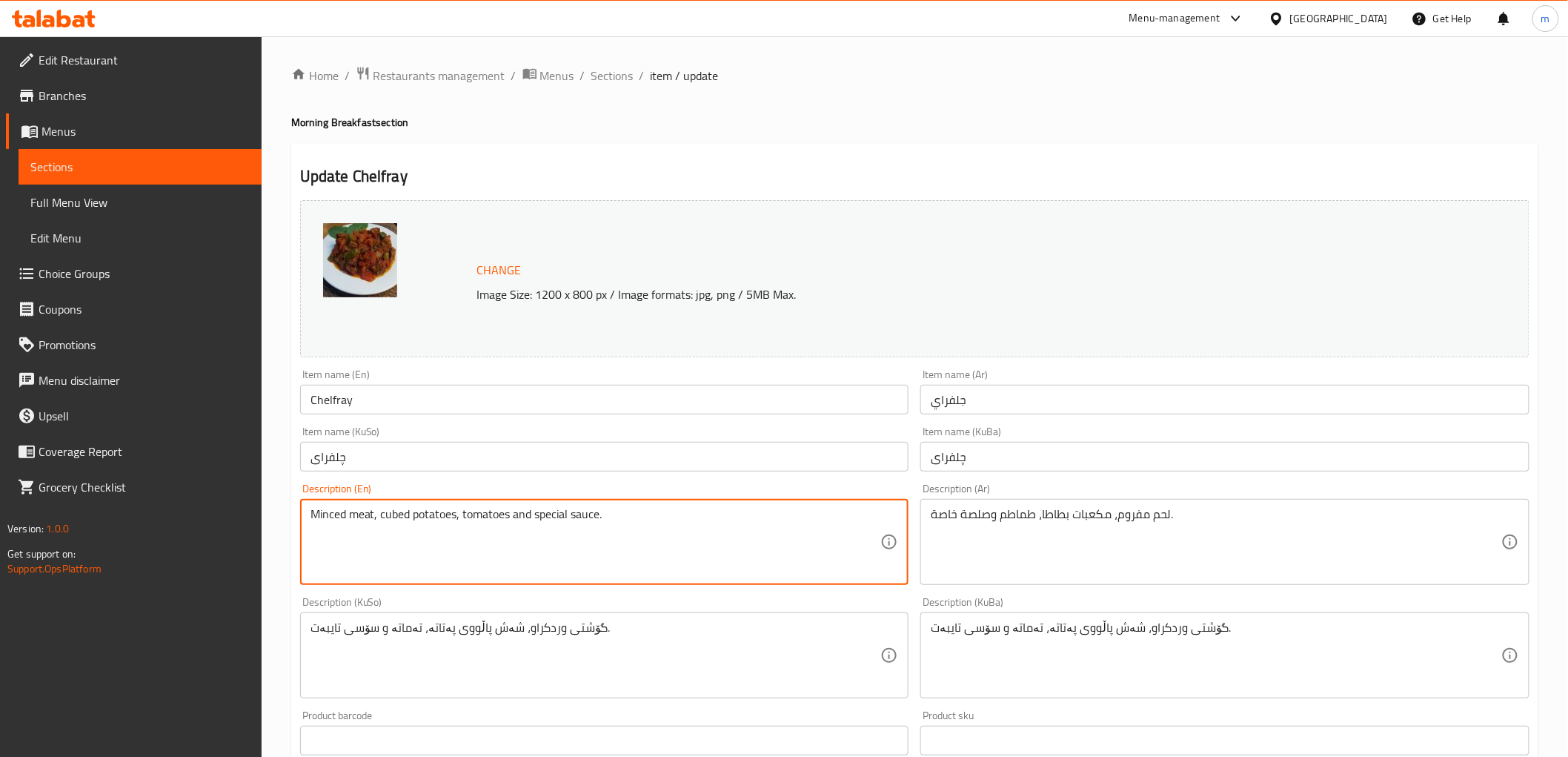
click at [402, 507] on textarea "Minced meat, cubed potatoes, tomatoes and special sauce." at bounding box center [596, 542] width 571 height 70
paste textarea "Diced"
type textarea "Minced meat, Diced potatoes, tomatoes and special sauce."
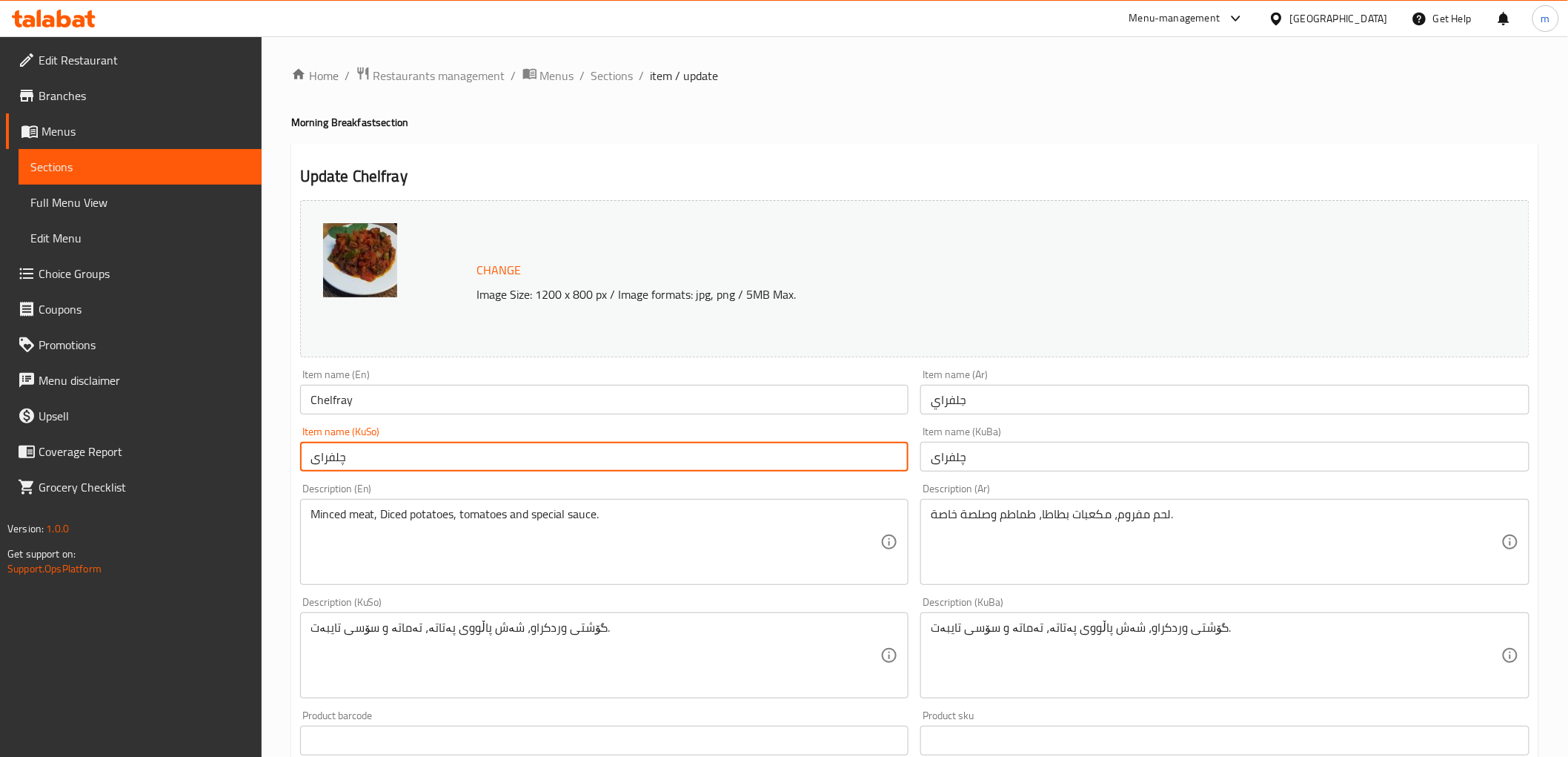
drag, startPoint x: 538, startPoint y: 451, endPoint x: 537, endPoint y: 461, distance: 10.0
click at [537, 454] on input "چلفرای" at bounding box center [604, 456] width 610 height 29
click at [537, 465] on input "چلفرای" at bounding box center [604, 456] width 610 height 29
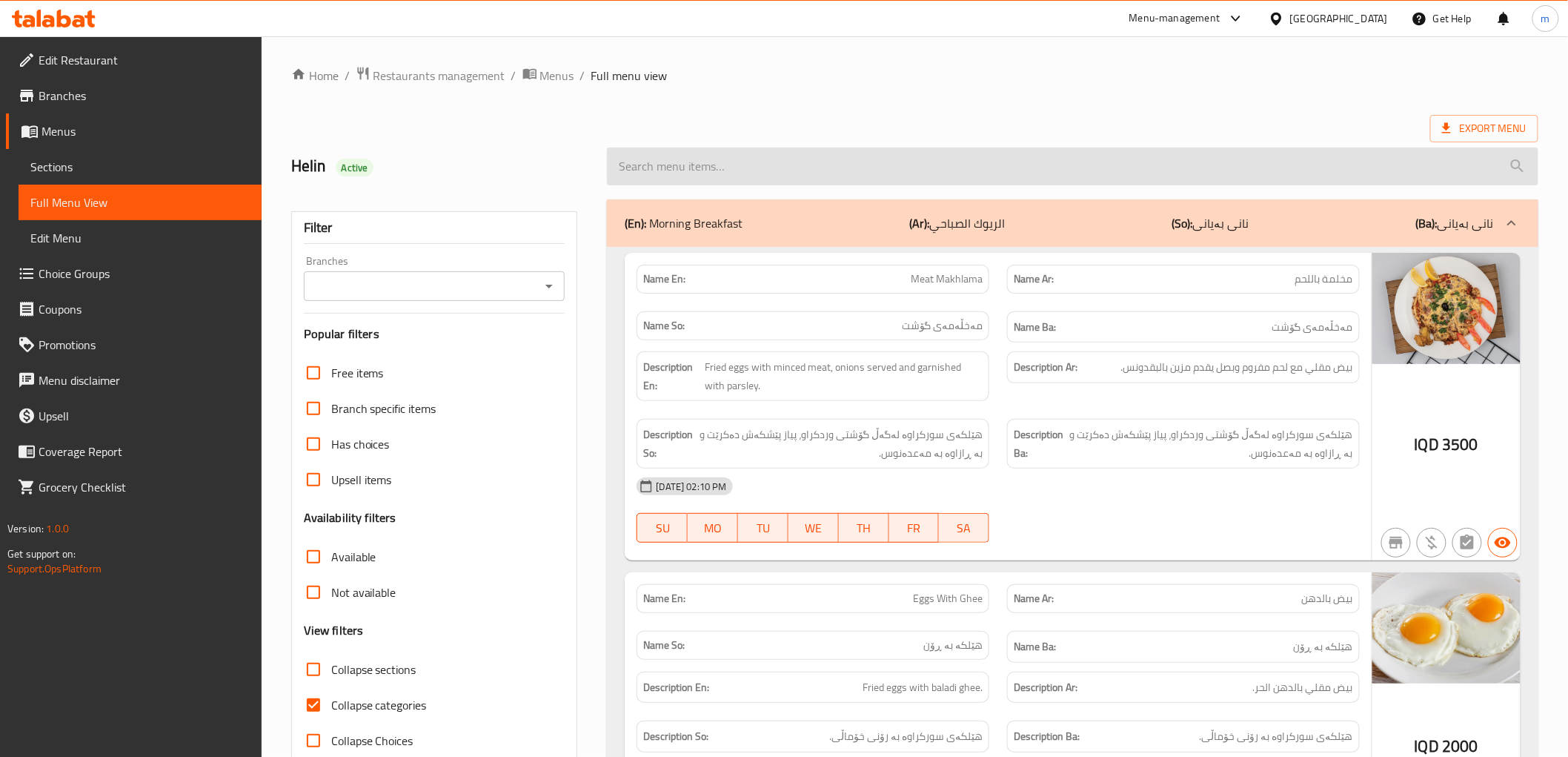
click at [663, 168] on input "search" at bounding box center [1072, 166] width 931 height 38
paste input "Arouk And Eggs"
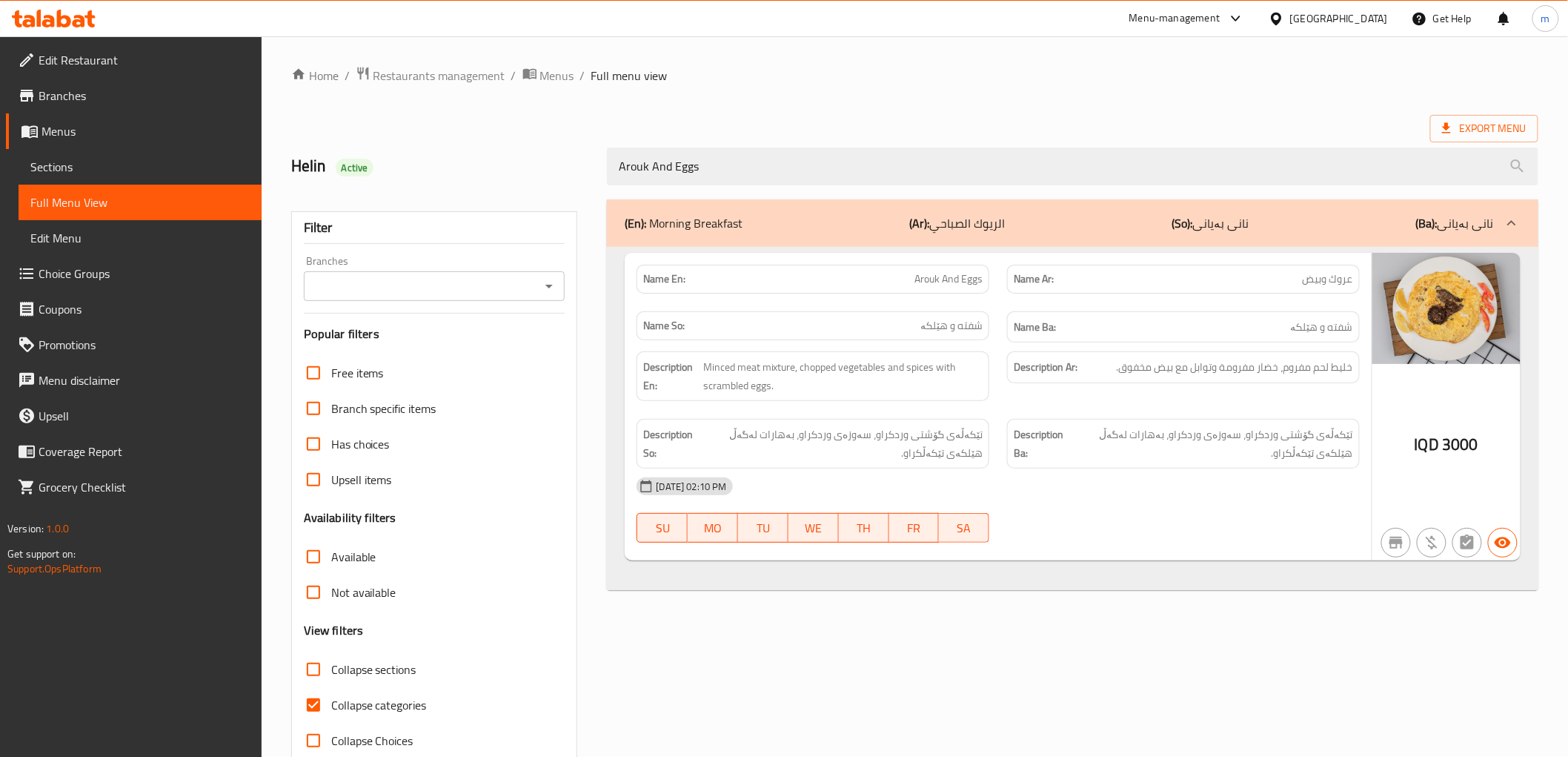
click at [542, 283] on icon "Open" at bounding box center [549, 286] width 18 height 18
type input "Arouk And Eggs"
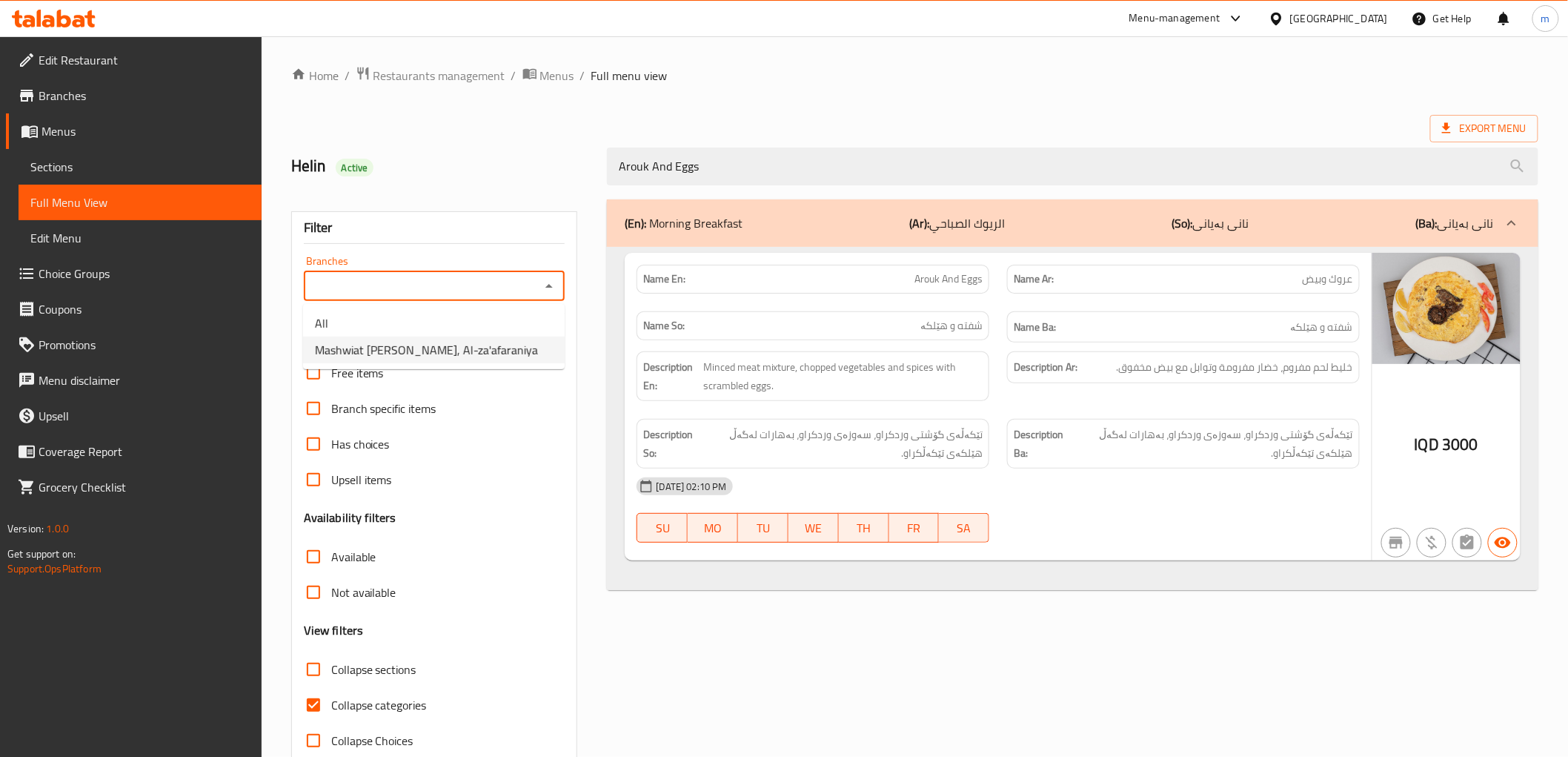
click at [495, 354] on span "Mashwiat Amo Wissam, Al-za'afaraniya" at bounding box center [426, 349] width 223 height 18
type input "Mashwiat Amo Wissam, Al-za'afaraniya"
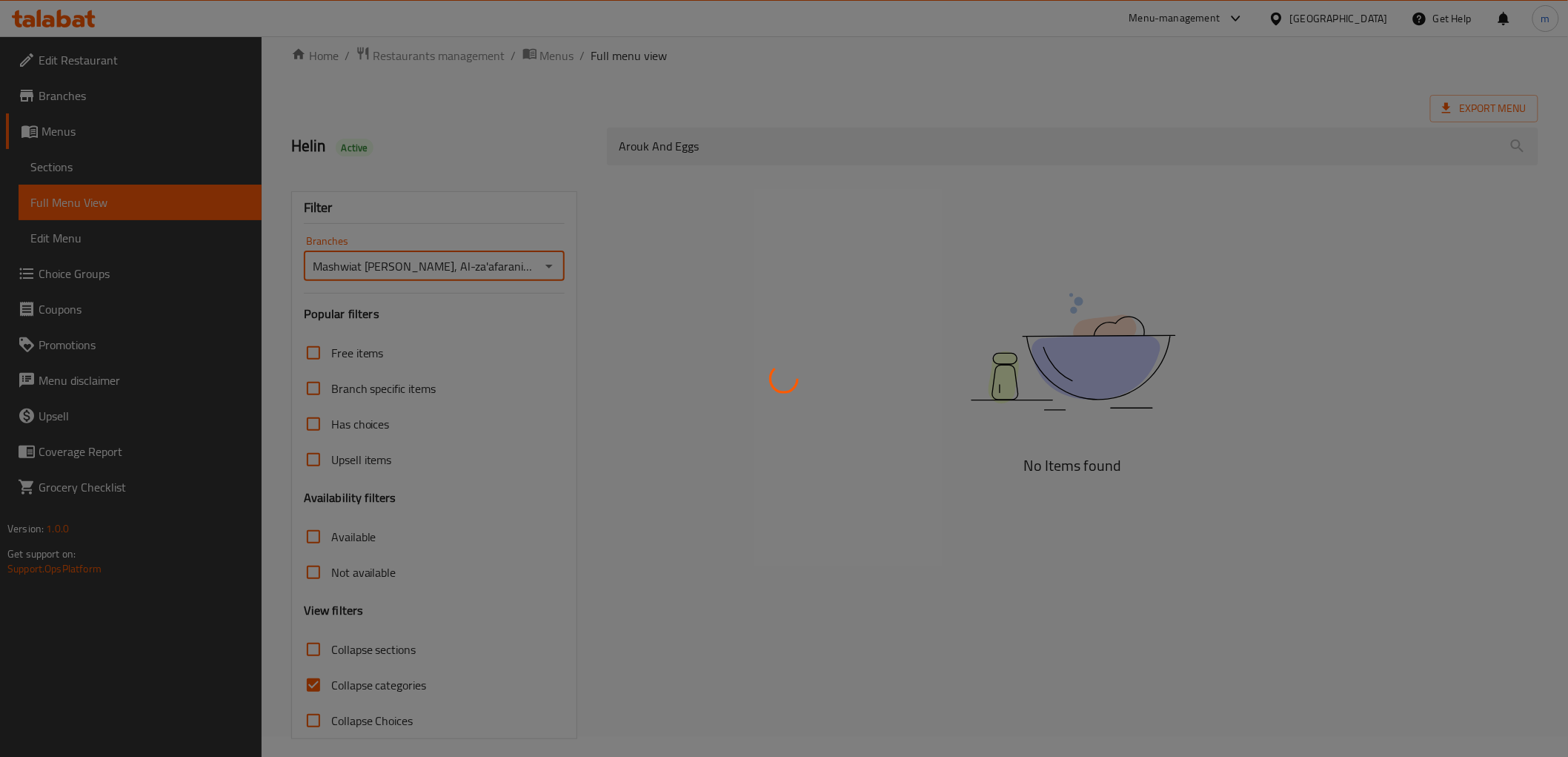
scroll to position [32, 0]
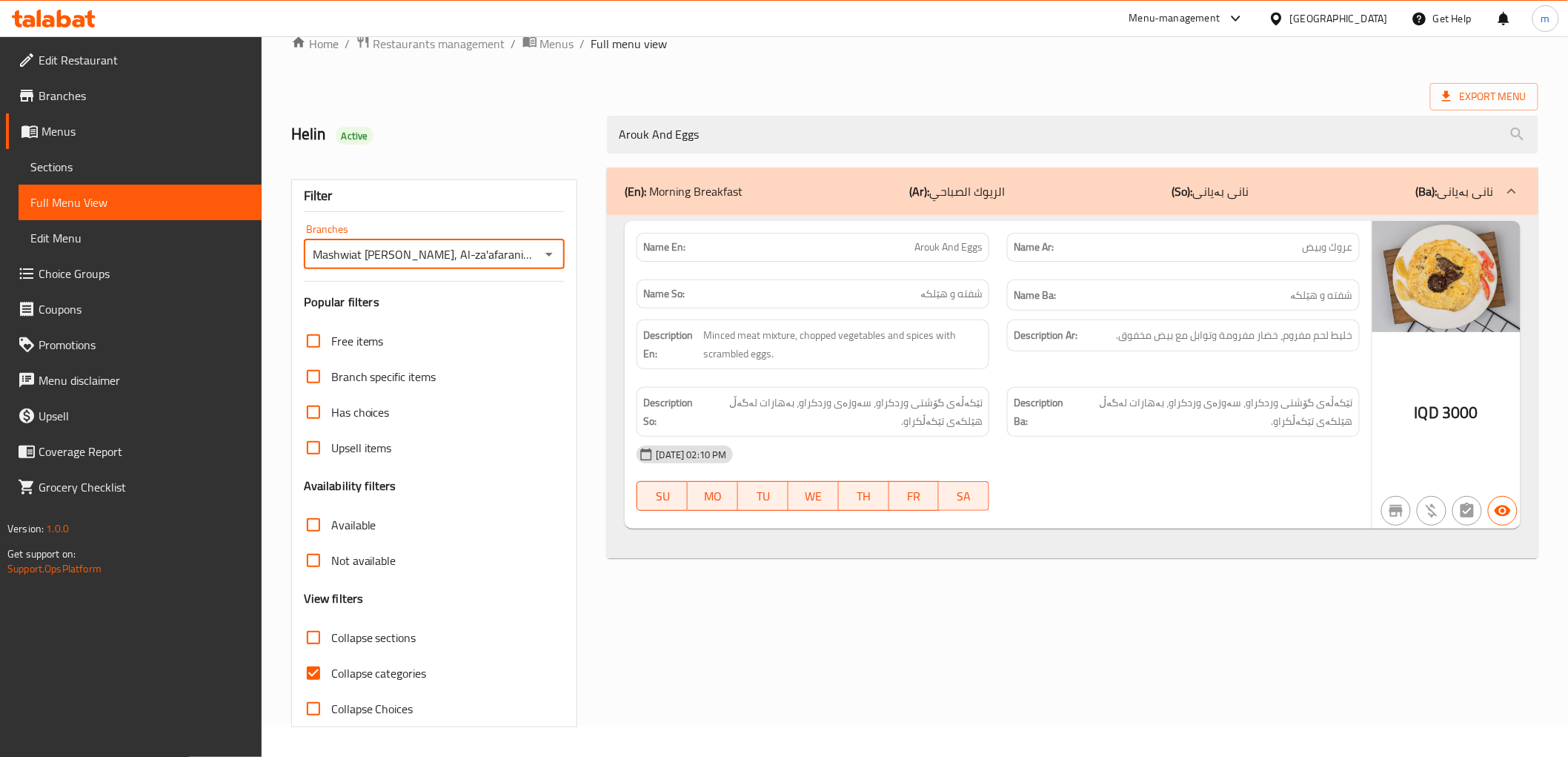
click at [356, 675] on span "Collapse categories" at bounding box center [379, 673] width 95 height 18
click at [331, 675] on input "Collapse categories" at bounding box center [313, 673] width 36 height 36
checkbox input "false"
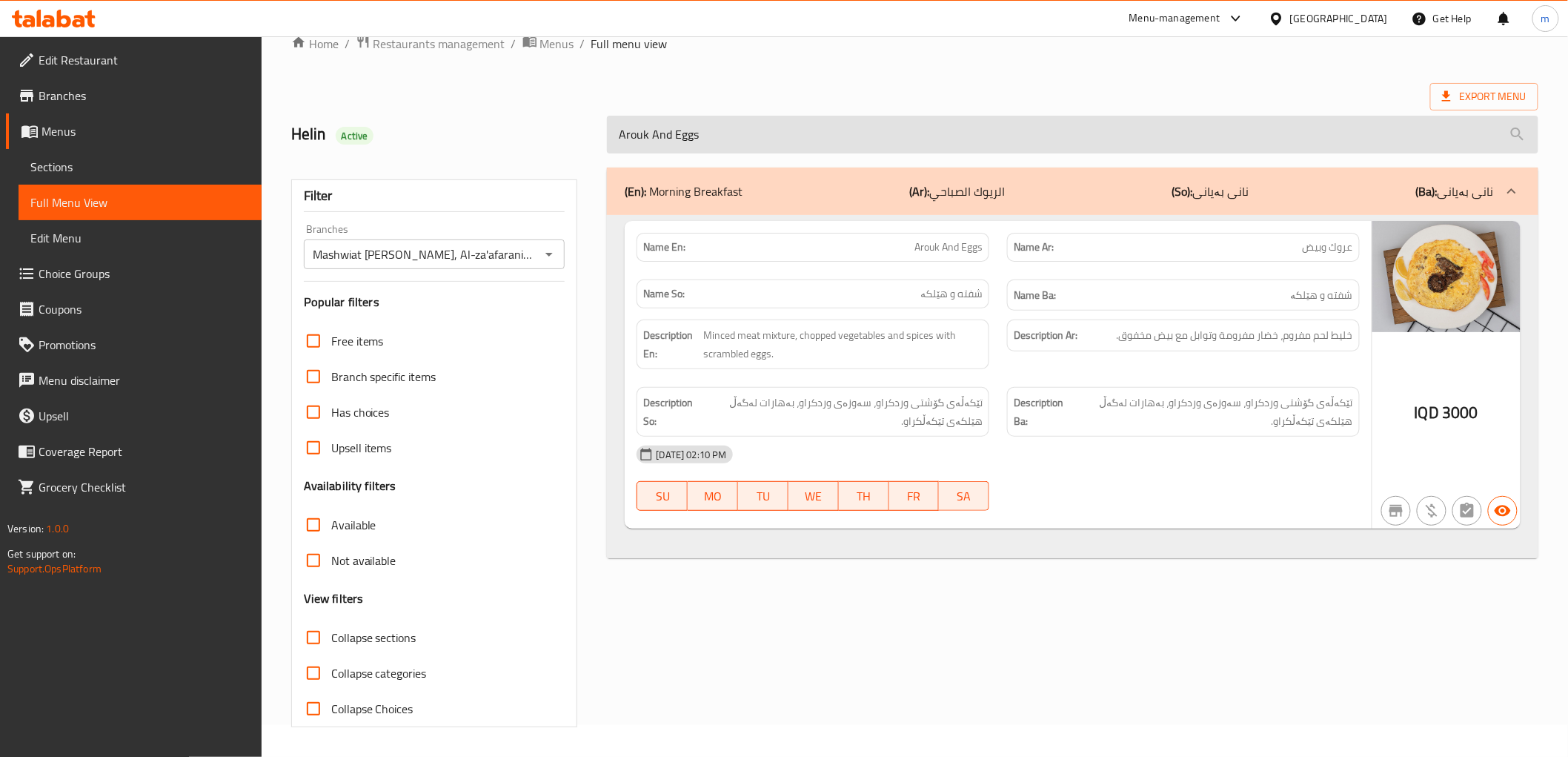
click at [645, 148] on input "Arouk And Eggs" at bounding box center [1072, 134] width 931 height 38
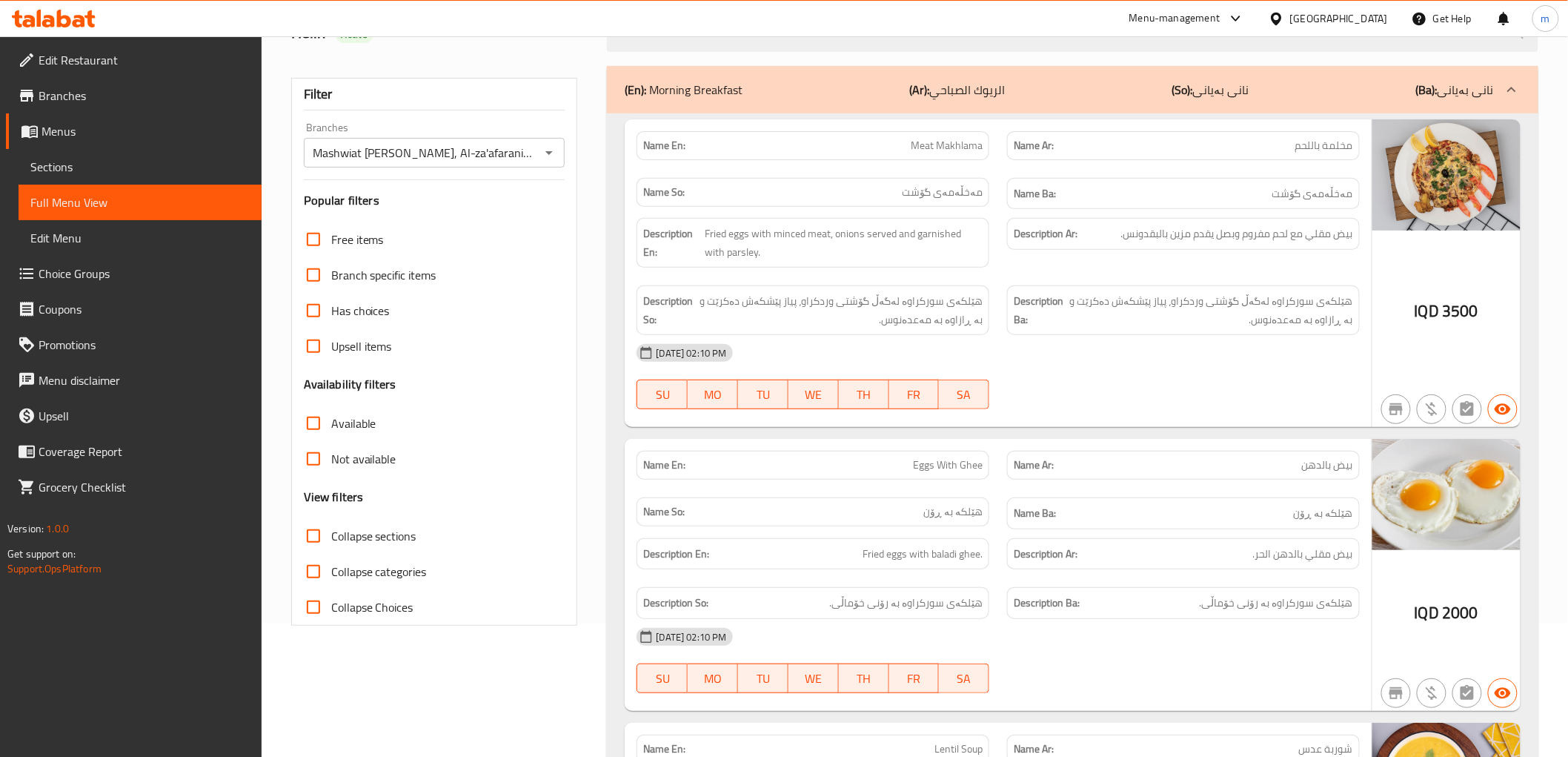
scroll to position [169, 0]
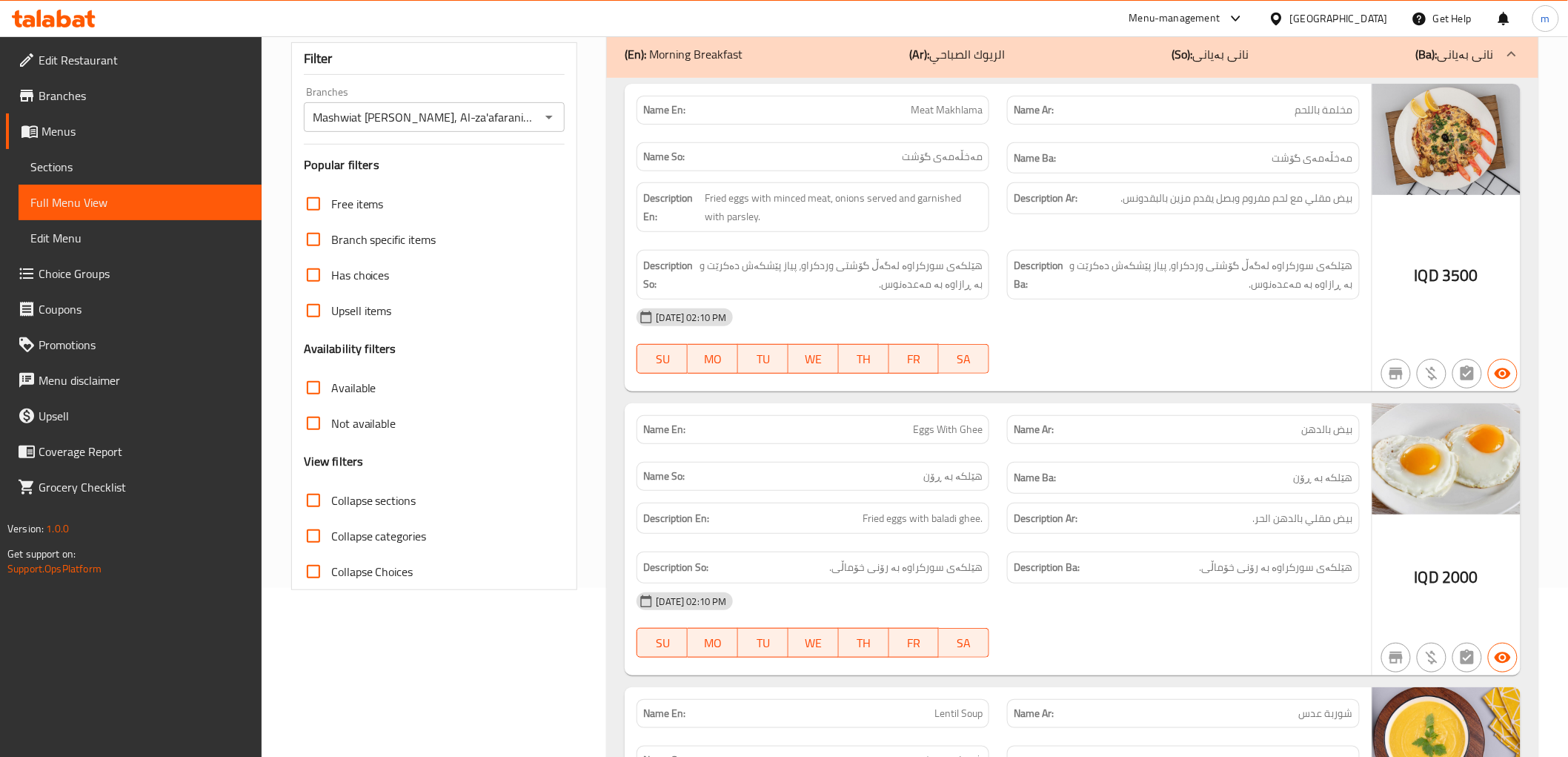
click at [393, 497] on span "Collapse sections" at bounding box center [374, 500] width 85 height 18
click at [331, 497] on input "Collapse sections" at bounding box center [313, 499] width 36 height 36
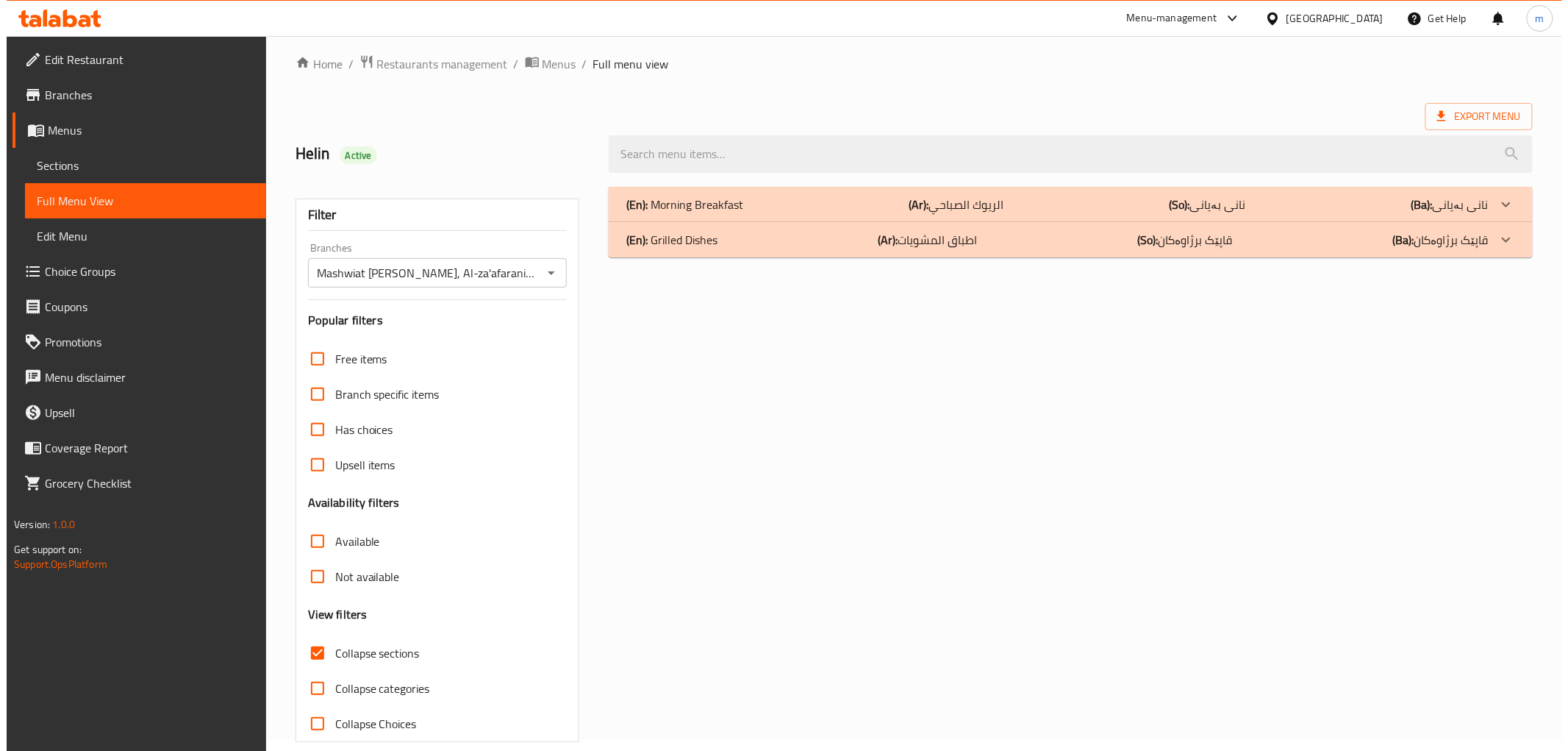
scroll to position [0, 0]
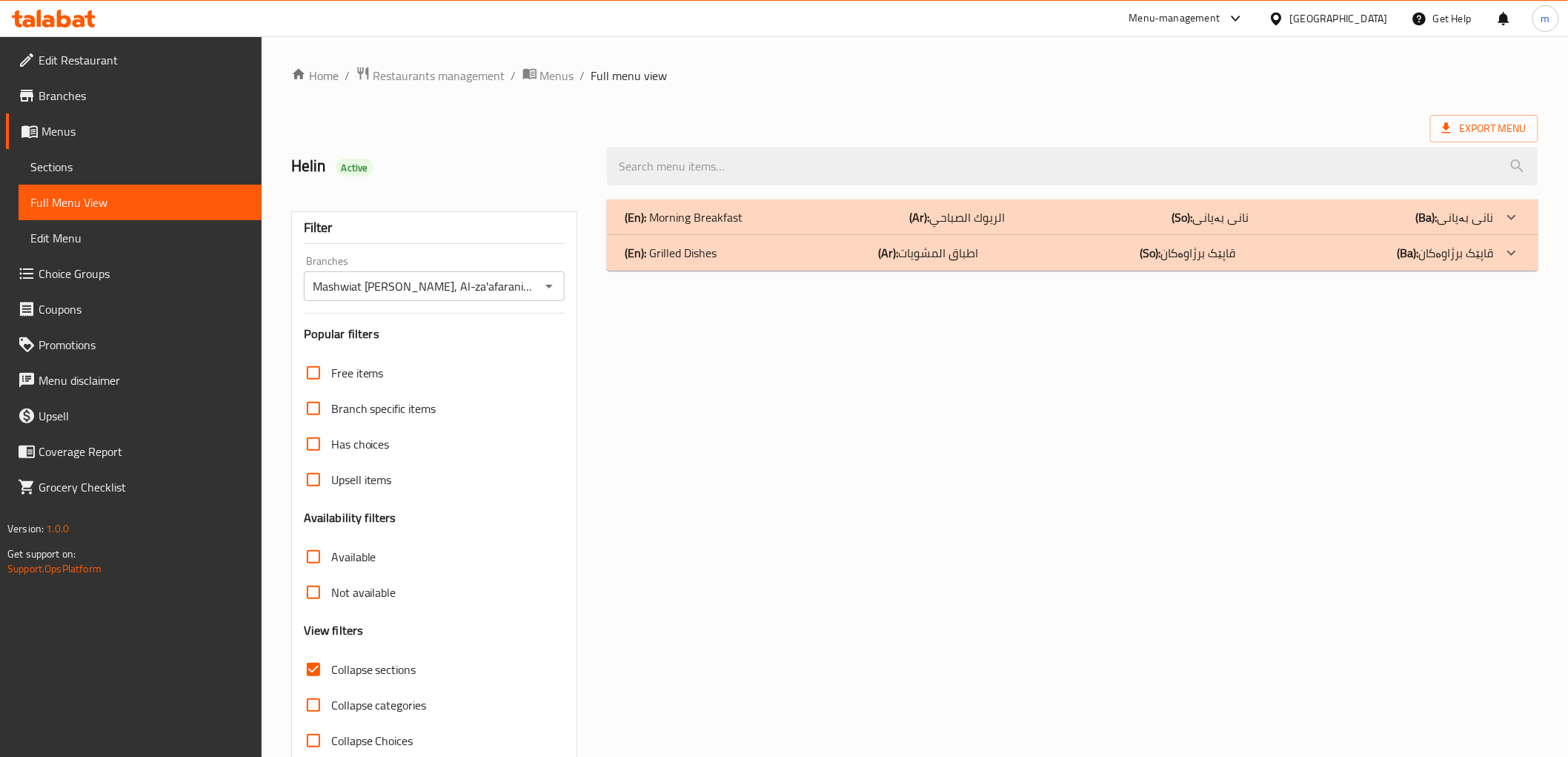
click at [971, 218] on p "(Ar): الريوك الصباحي" at bounding box center [958, 217] width 95 height 18
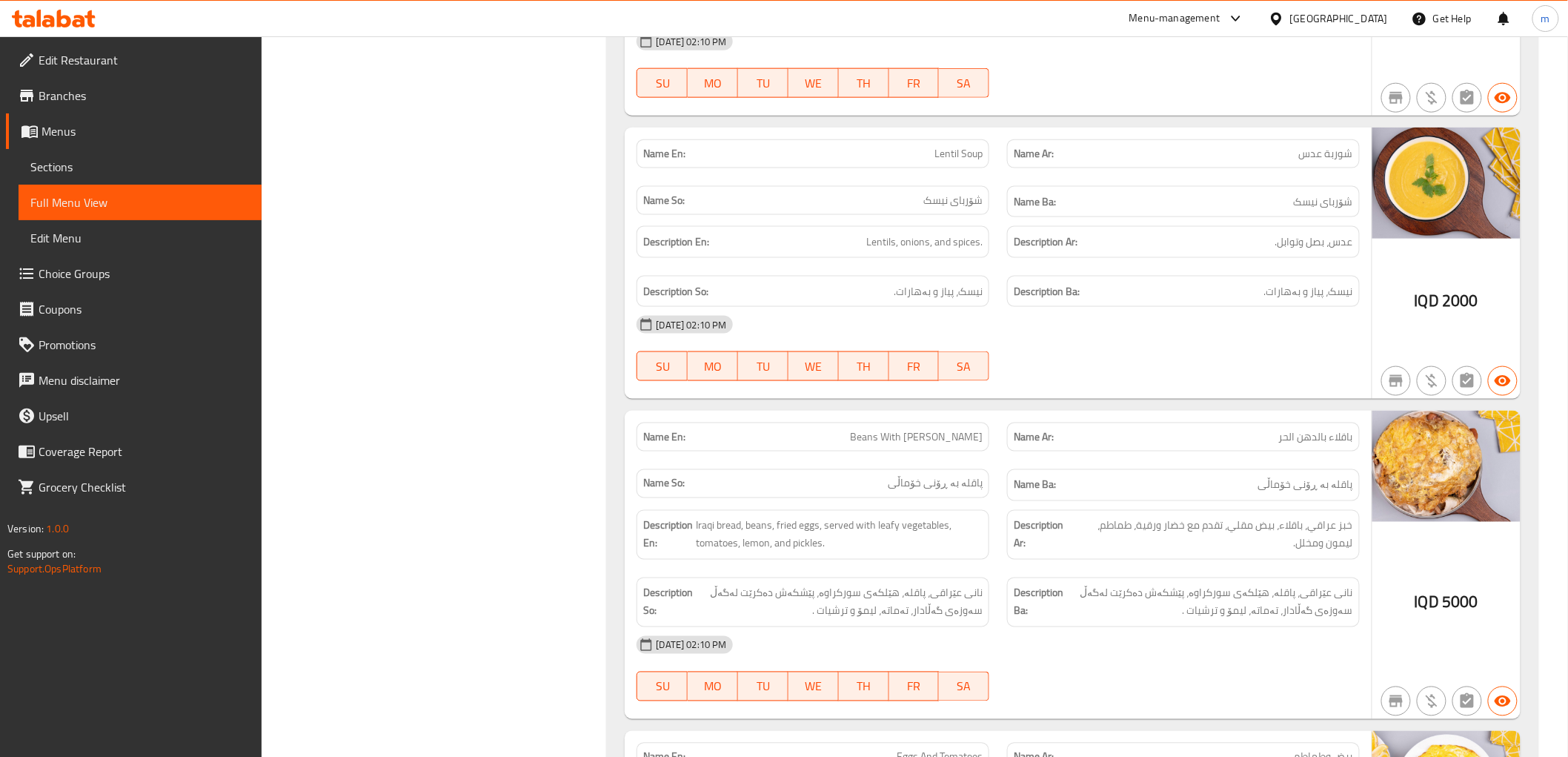
scroll to position [411, 0]
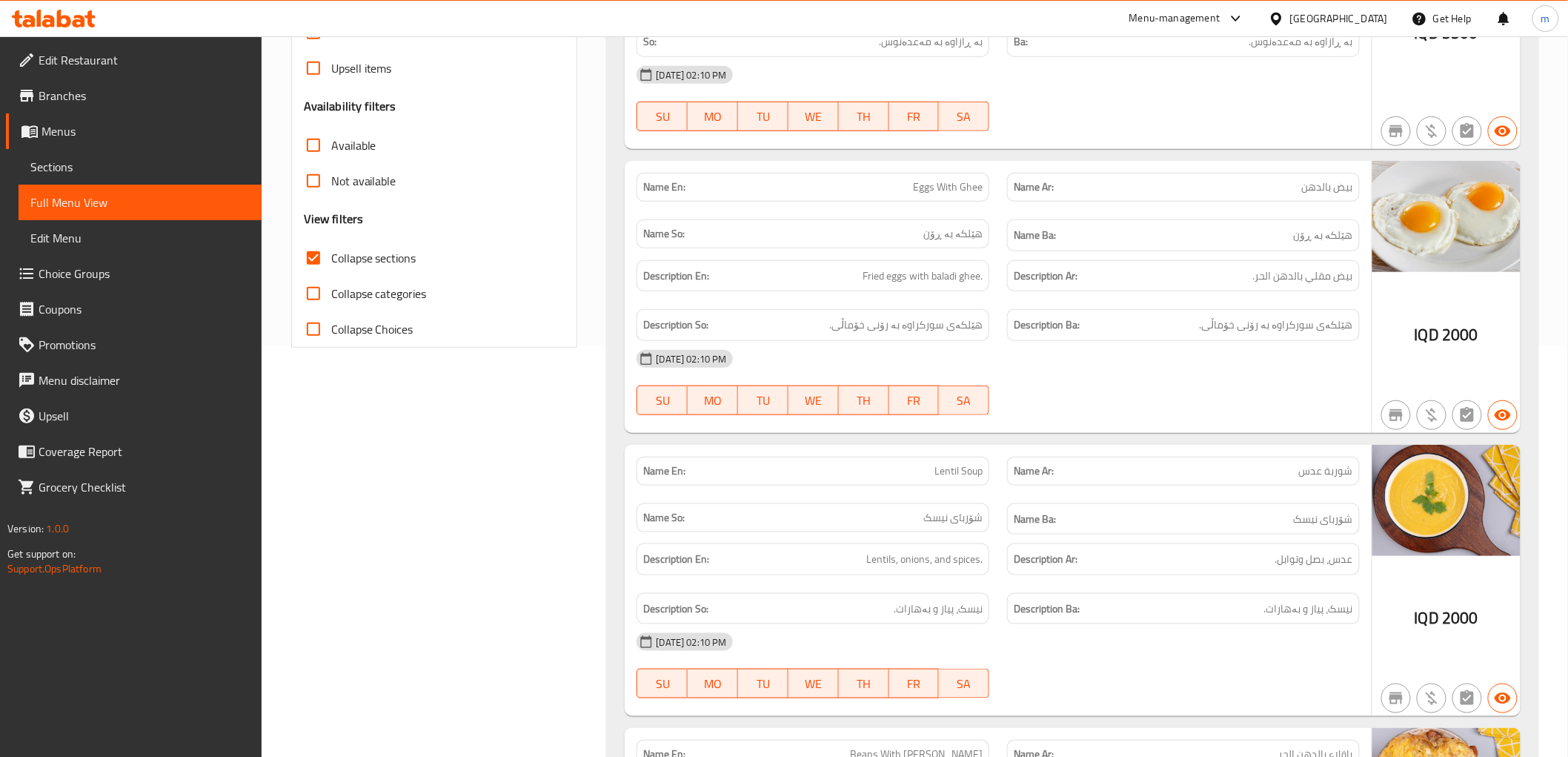
click at [399, 258] on span "Collapse sections" at bounding box center [374, 258] width 85 height 18
click at [331, 258] on input "Collapse sections" at bounding box center [313, 258] width 36 height 36
checkbox input "false"
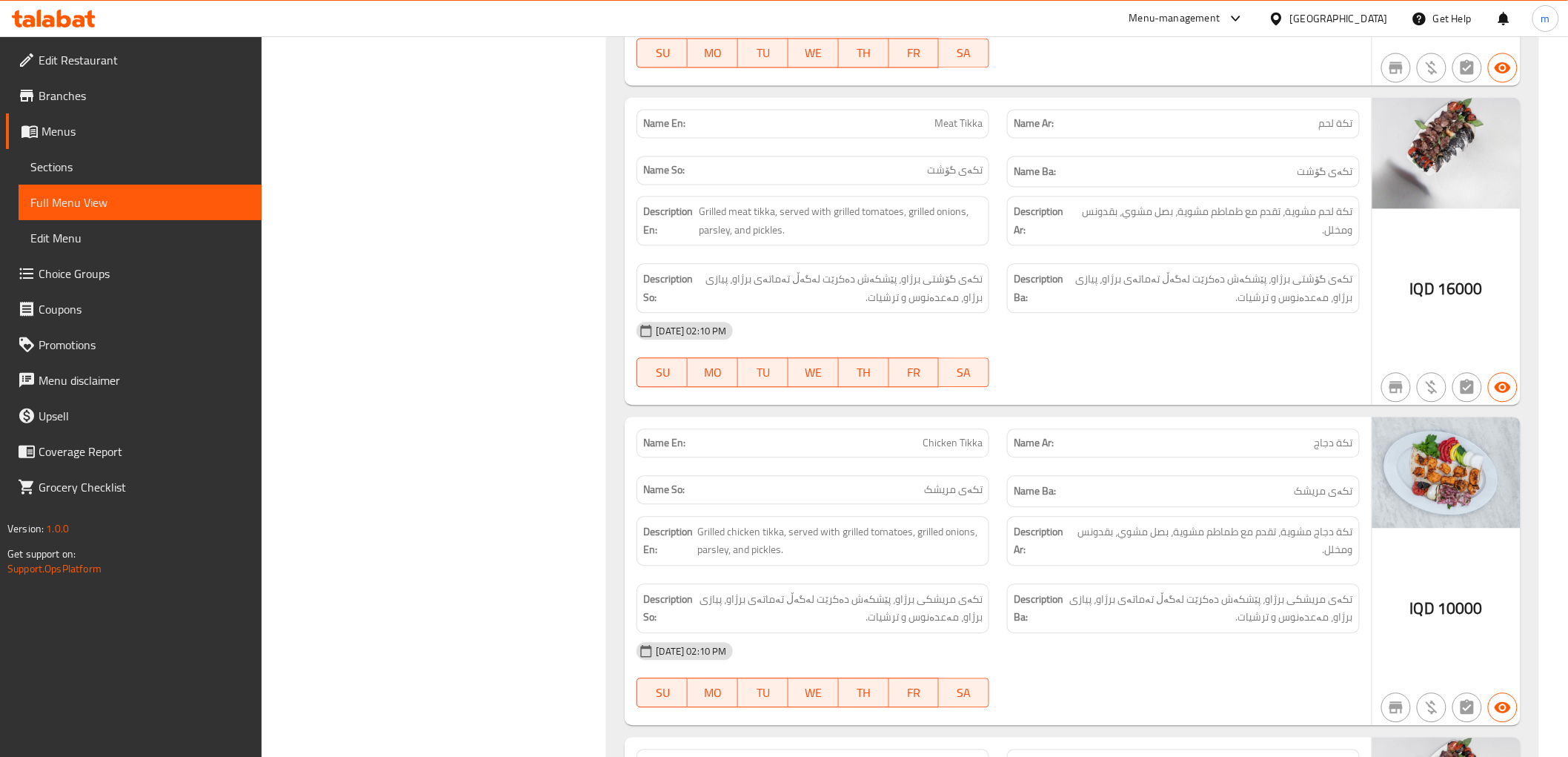
scroll to position [3435, 0]
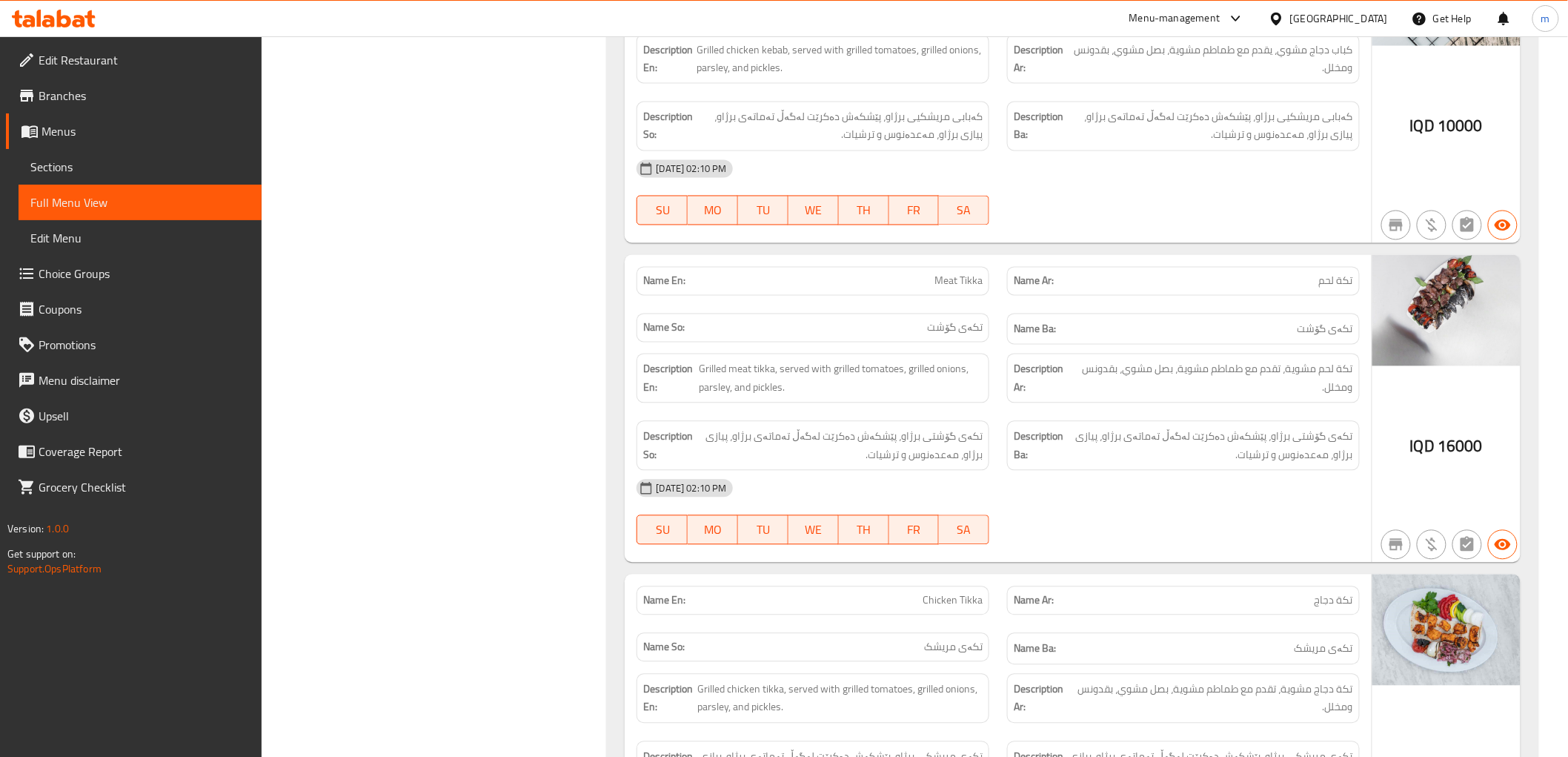
click at [102, 61] on span "Edit Restaurant" at bounding box center [144, 60] width 212 height 18
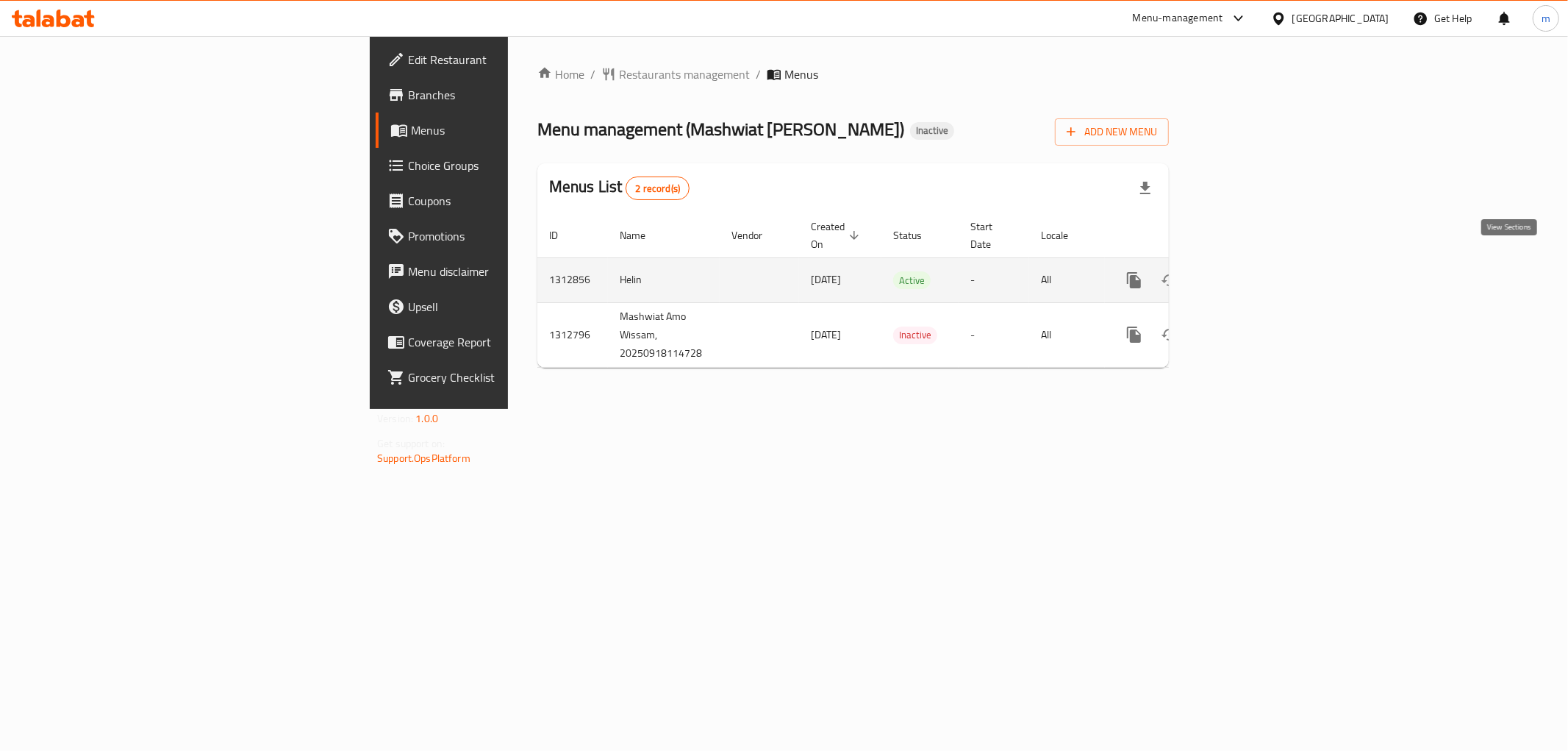
click at [1257, 262] on link "enhanced table" at bounding box center [1239, 280] width 35 height 35
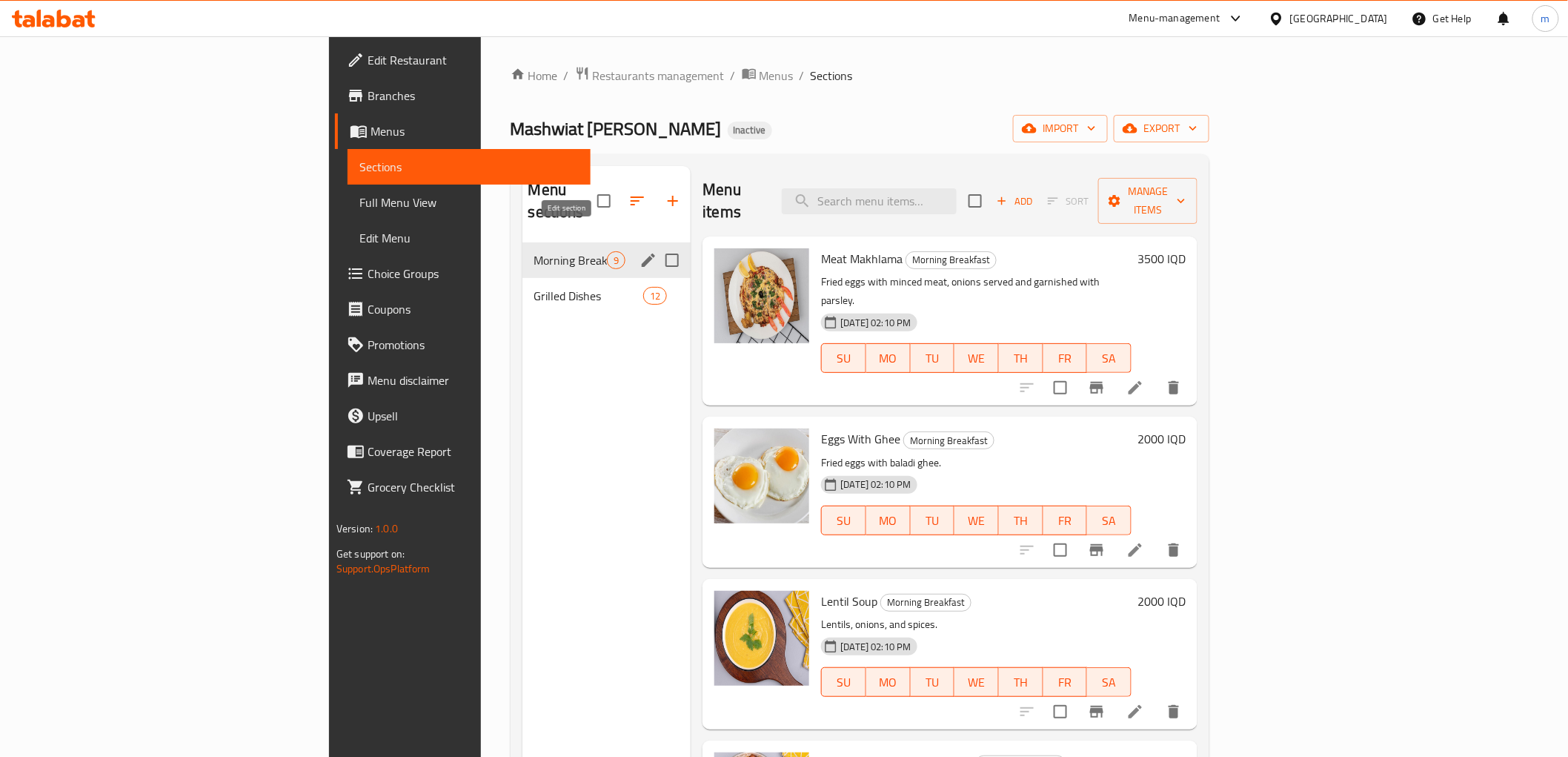
click at [642, 253] on icon "edit" at bounding box center [648, 259] width 13 height 13
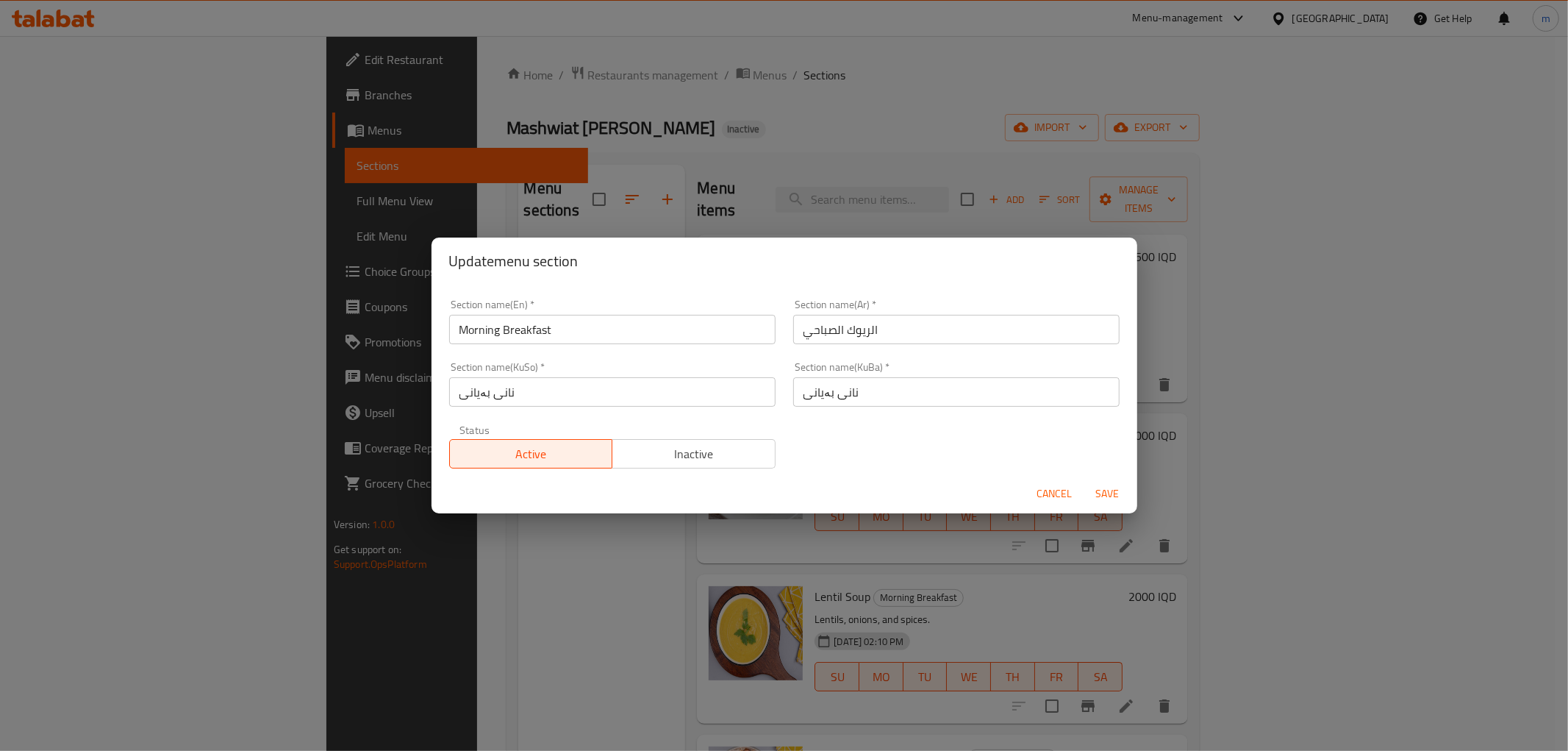
click at [1038, 487] on span "Cancel" at bounding box center [1055, 493] width 35 height 18
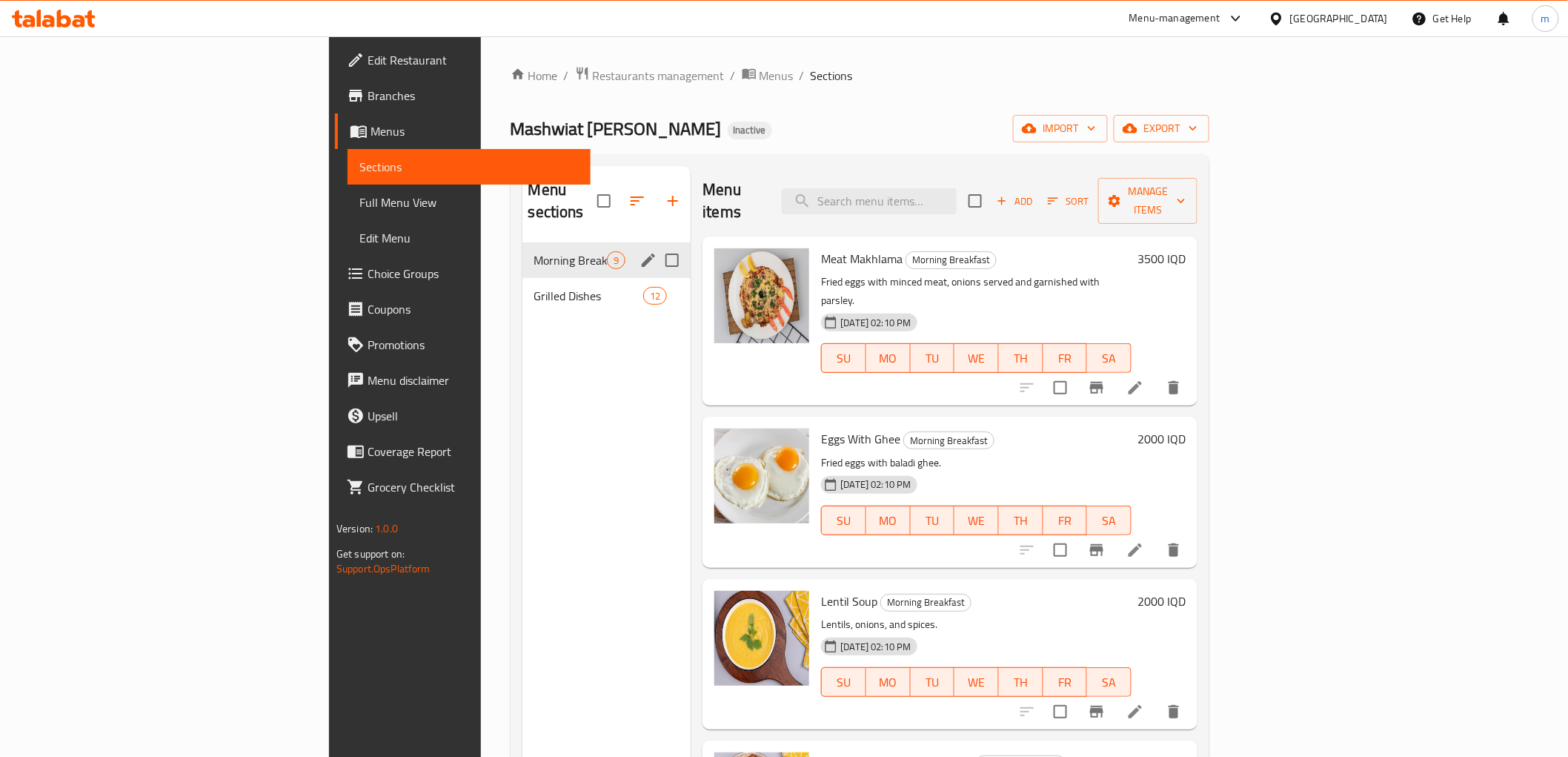
click at [880, 164] on div "Menu sections Morning Breakfast 9 Grilled Dishes 12 Menu items Add Sort Manage …" at bounding box center [860, 545] width 699 height 780
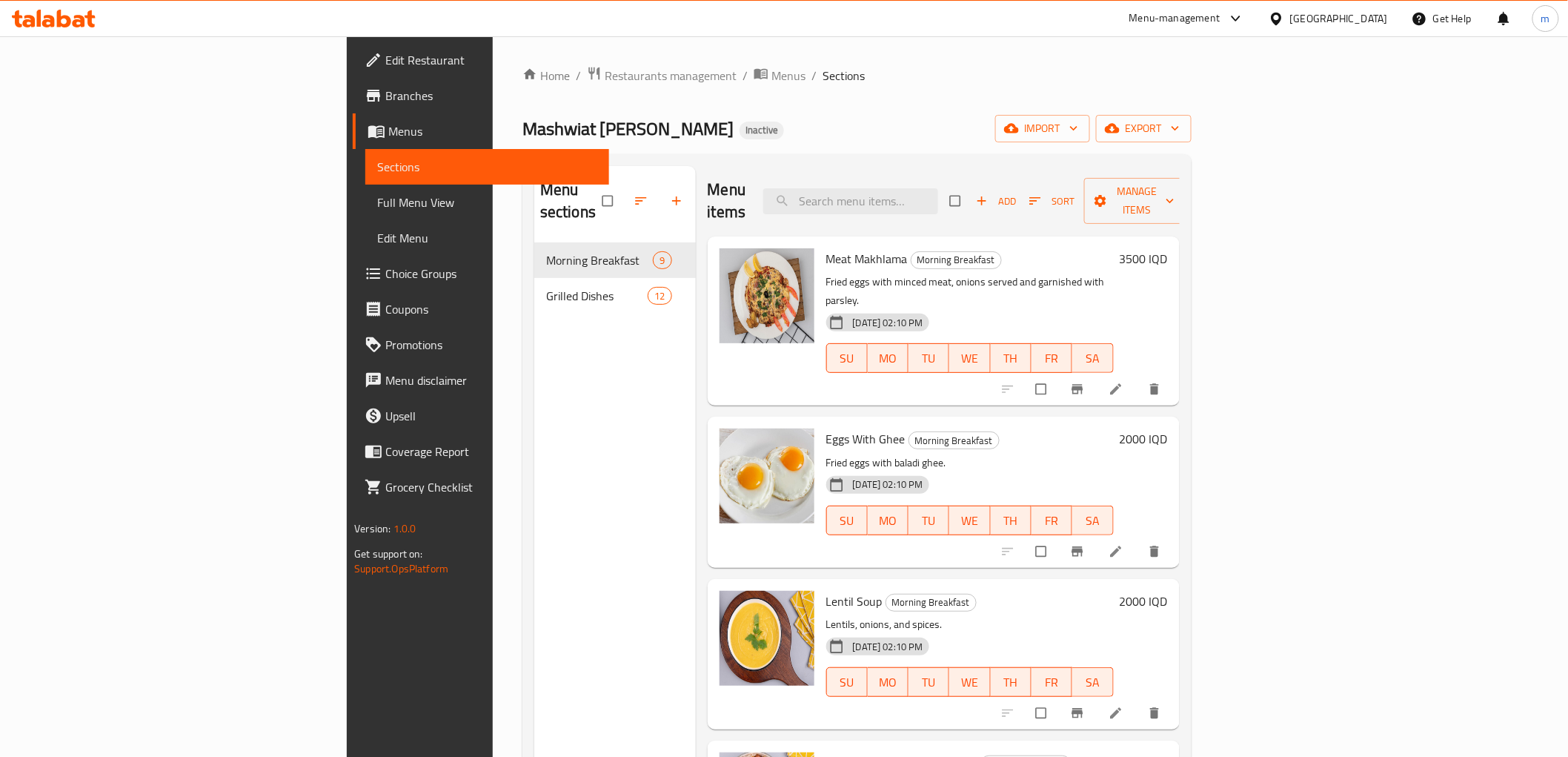
click at [86, 16] on icon at bounding box center [89, 19] width 10 height 17
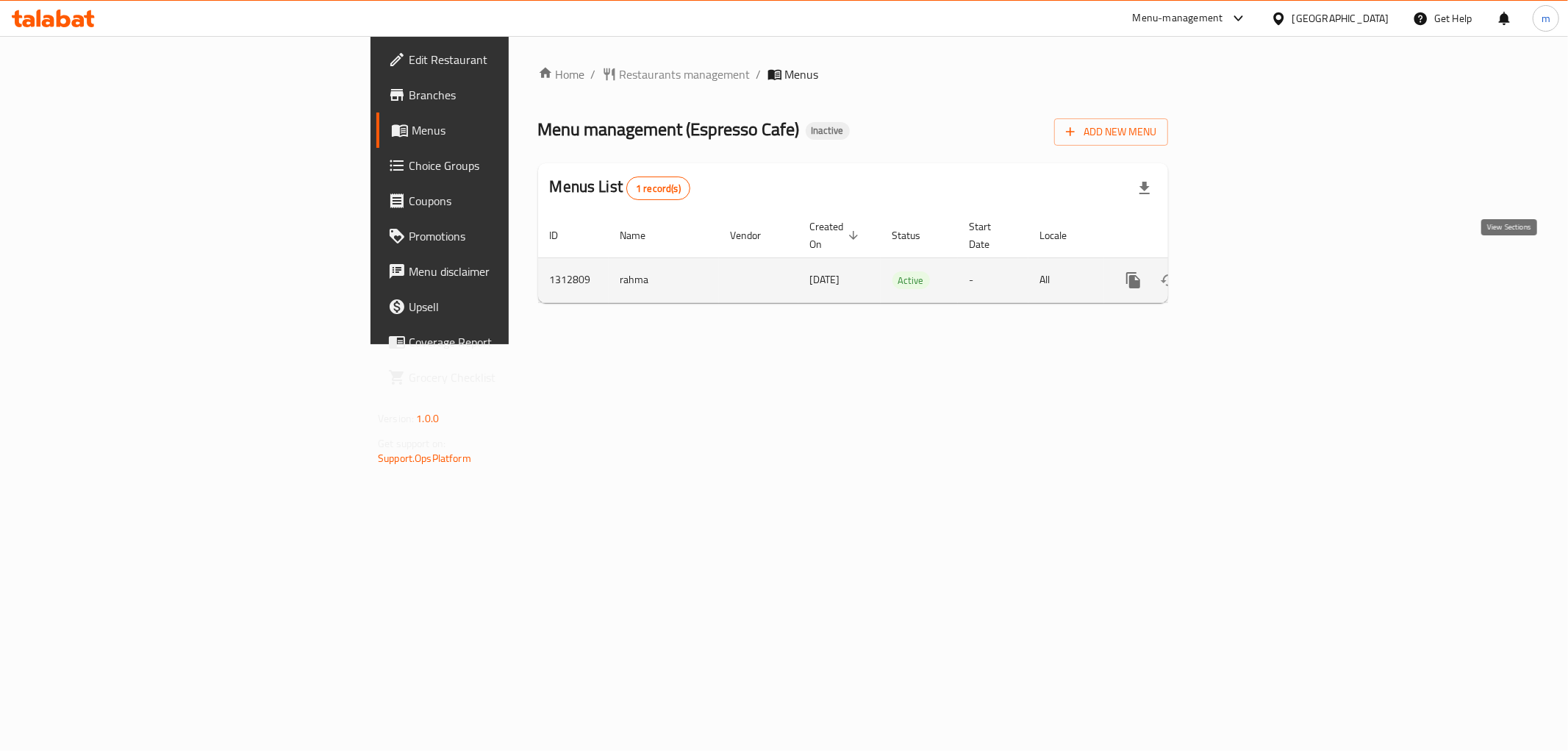
click at [1248, 271] on icon "enhanced table" at bounding box center [1239, 280] width 18 height 18
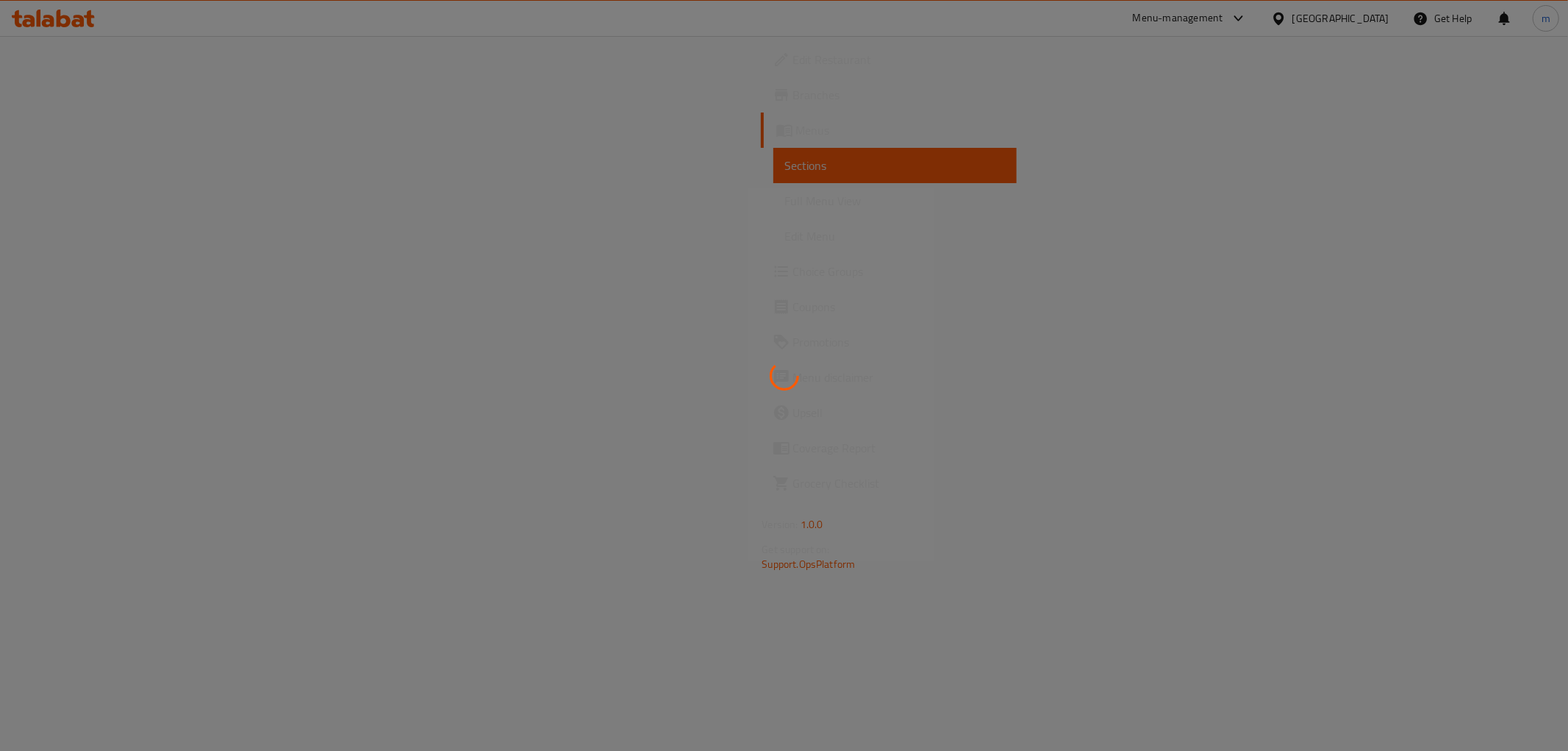
click at [82, 215] on div at bounding box center [784, 375] width 1568 height 751
click at [86, 209] on div at bounding box center [784, 375] width 1568 height 751
click at [87, 209] on div at bounding box center [784, 375] width 1568 height 751
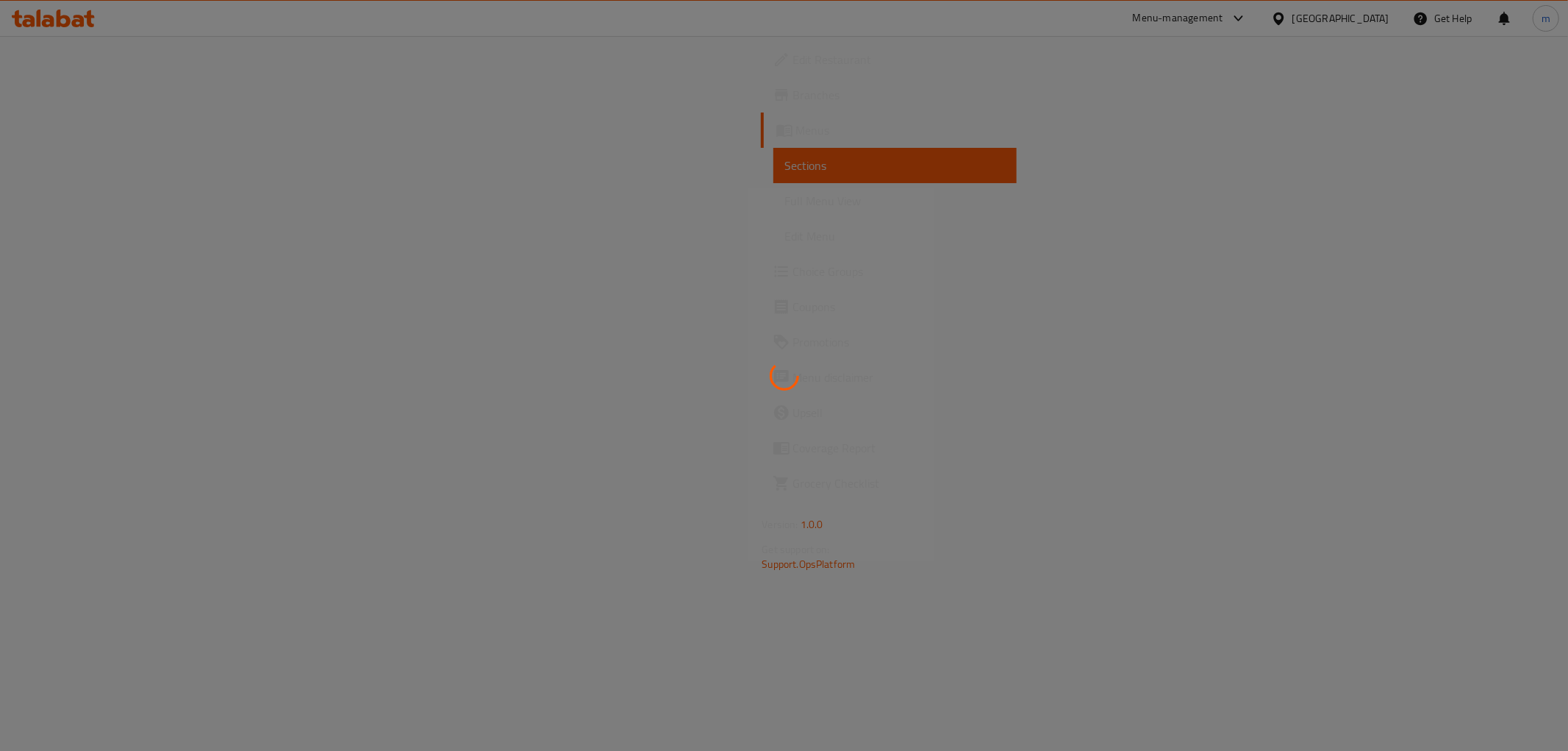
click at [87, 209] on div at bounding box center [784, 375] width 1568 height 751
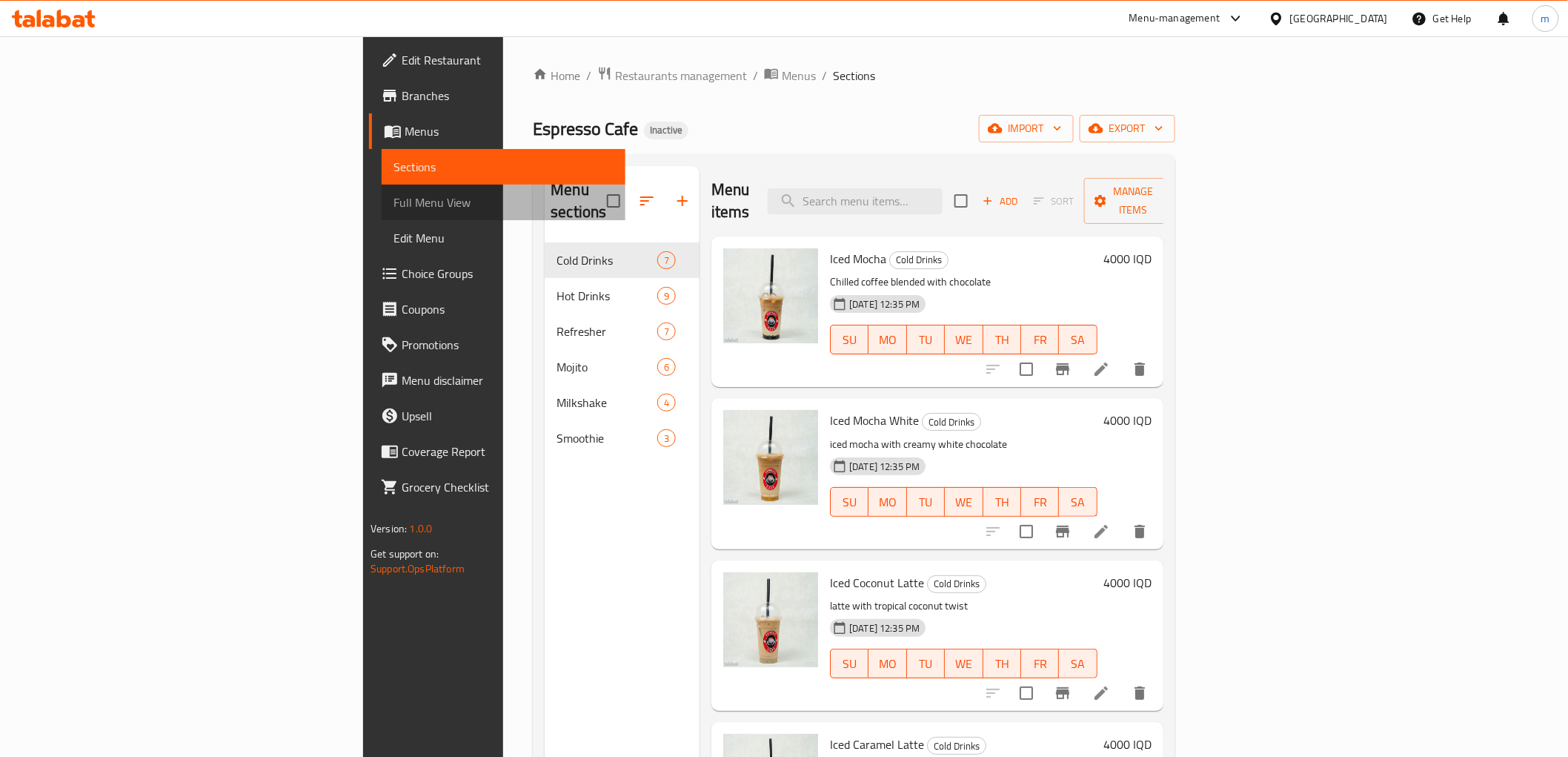
click at [394, 206] on span "Full Menu View" at bounding box center [503, 202] width 219 height 18
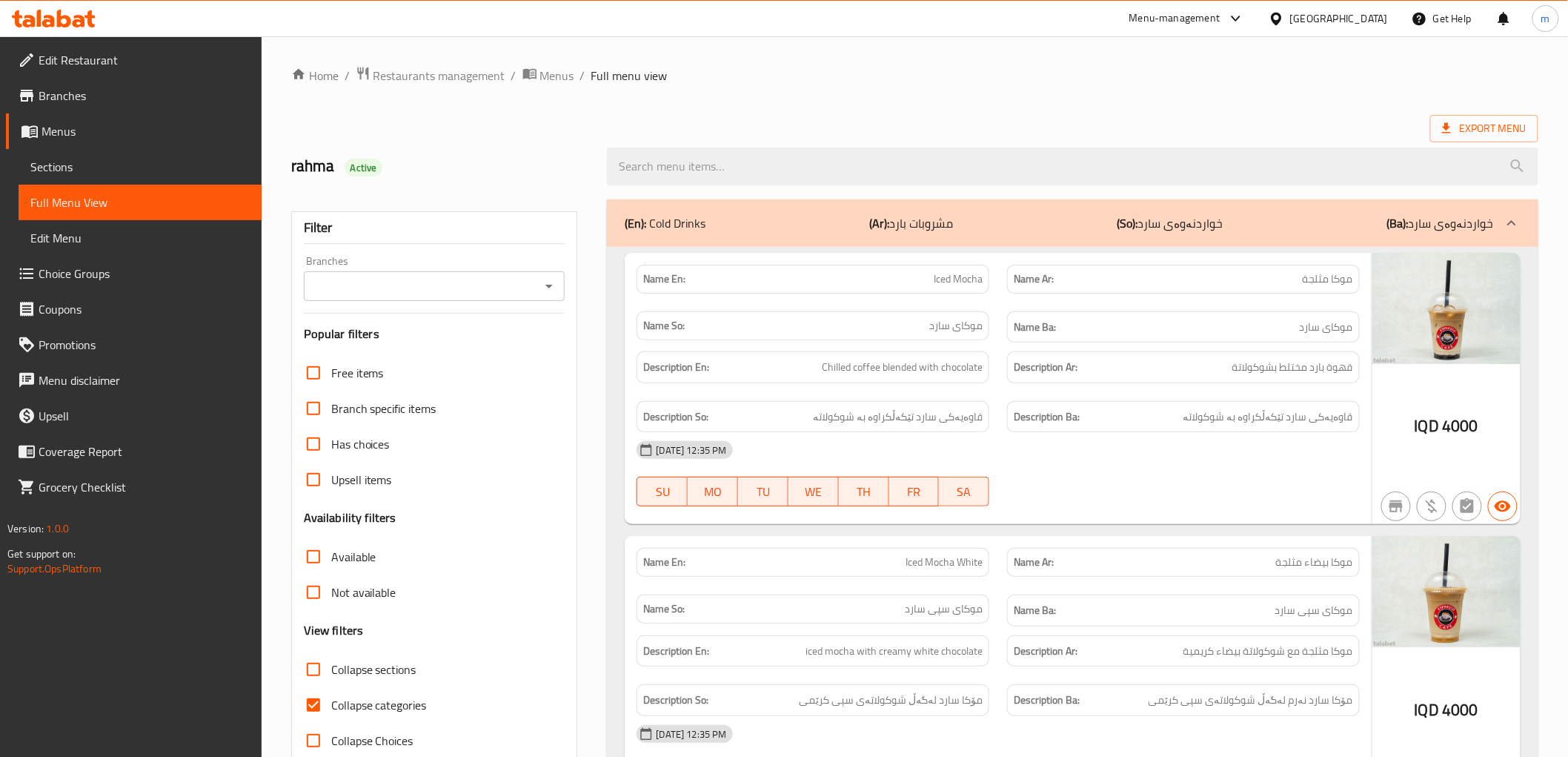
click at [550, 279] on icon "Open" at bounding box center [549, 286] width 18 height 18
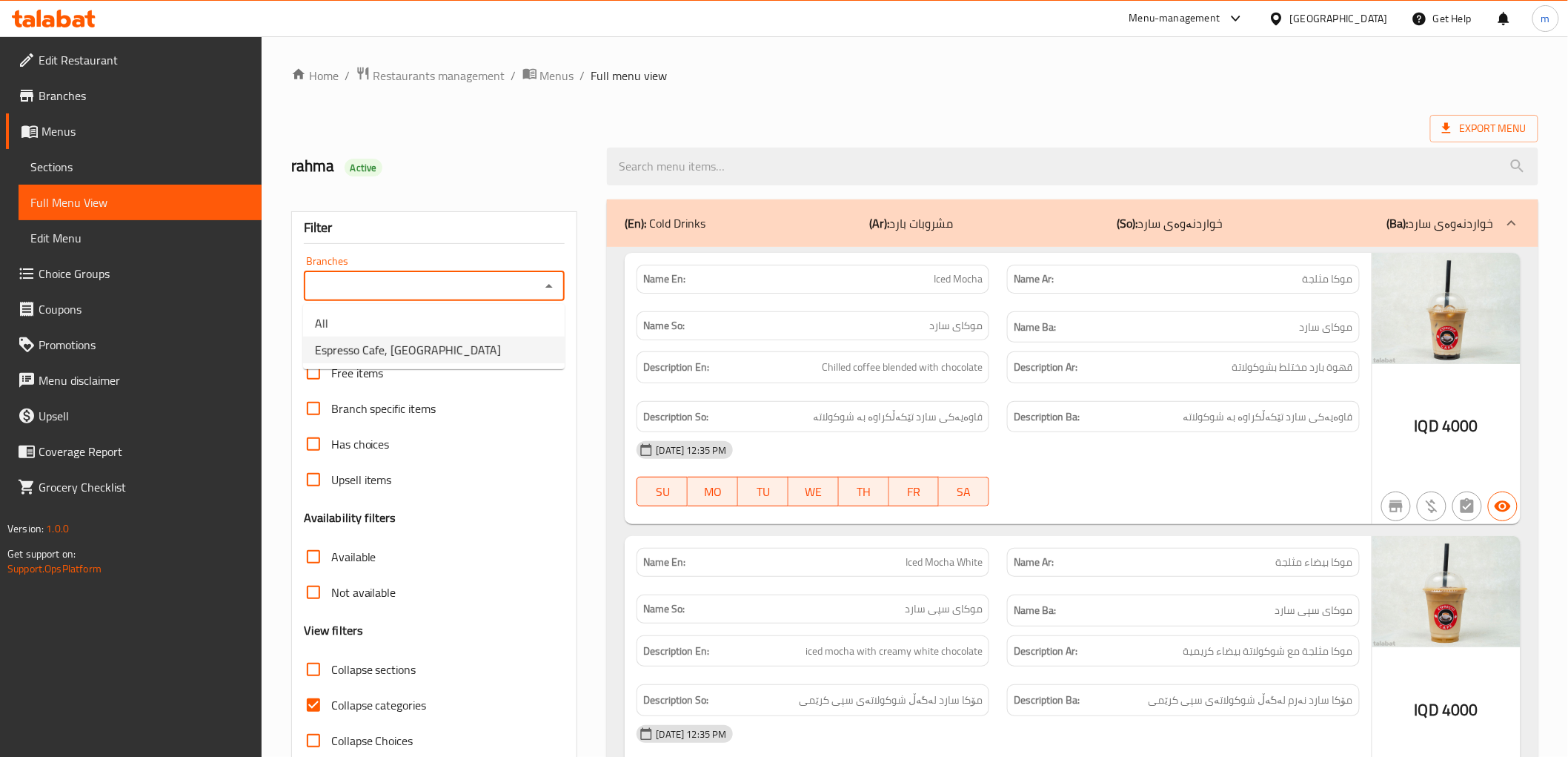
click at [421, 352] on span "Espresso Cafe, Maseik Street" at bounding box center [408, 349] width 186 height 18
type input "Espresso Cafe, Maseik Street"
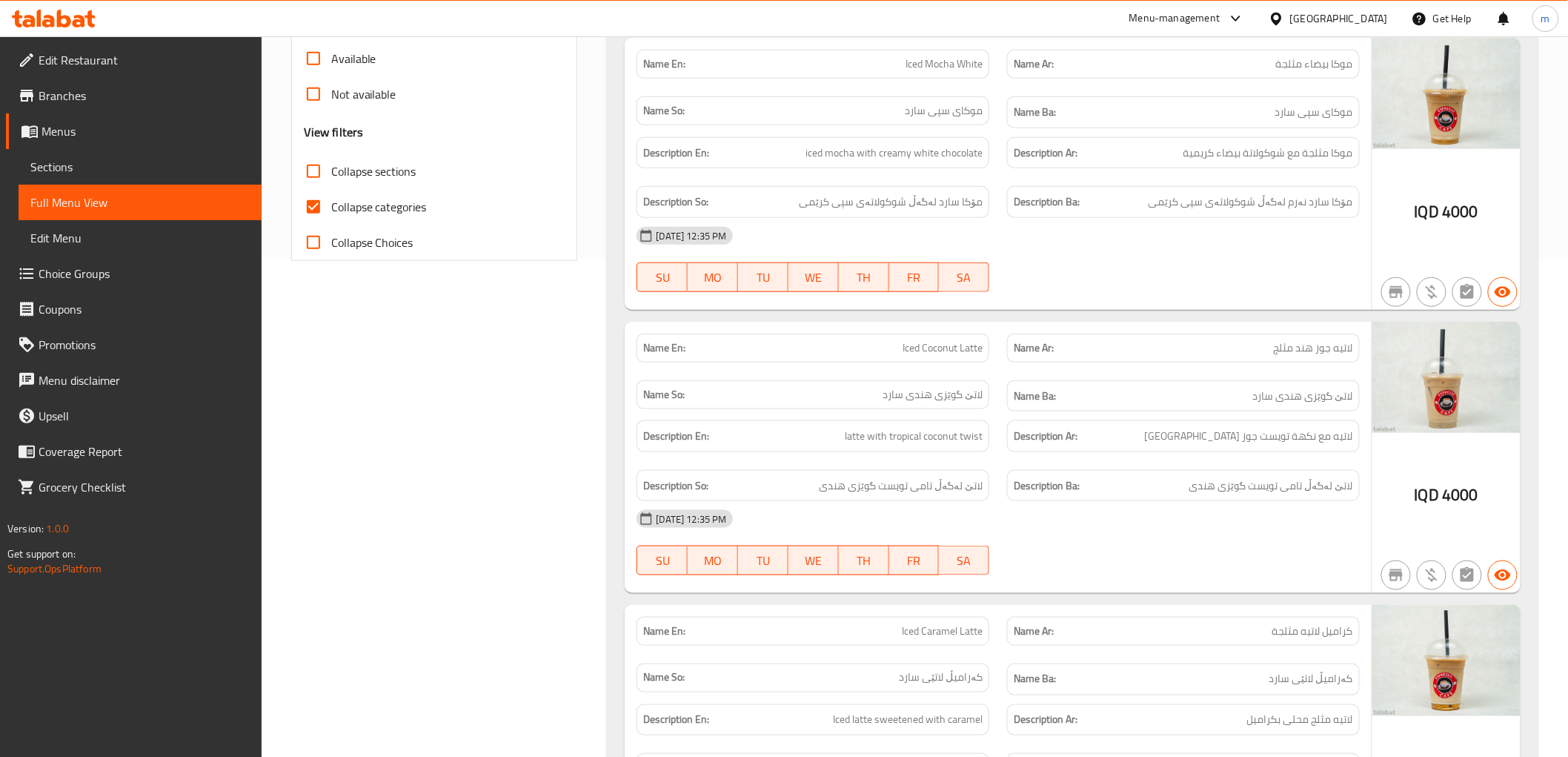
scroll to position [411, 0]
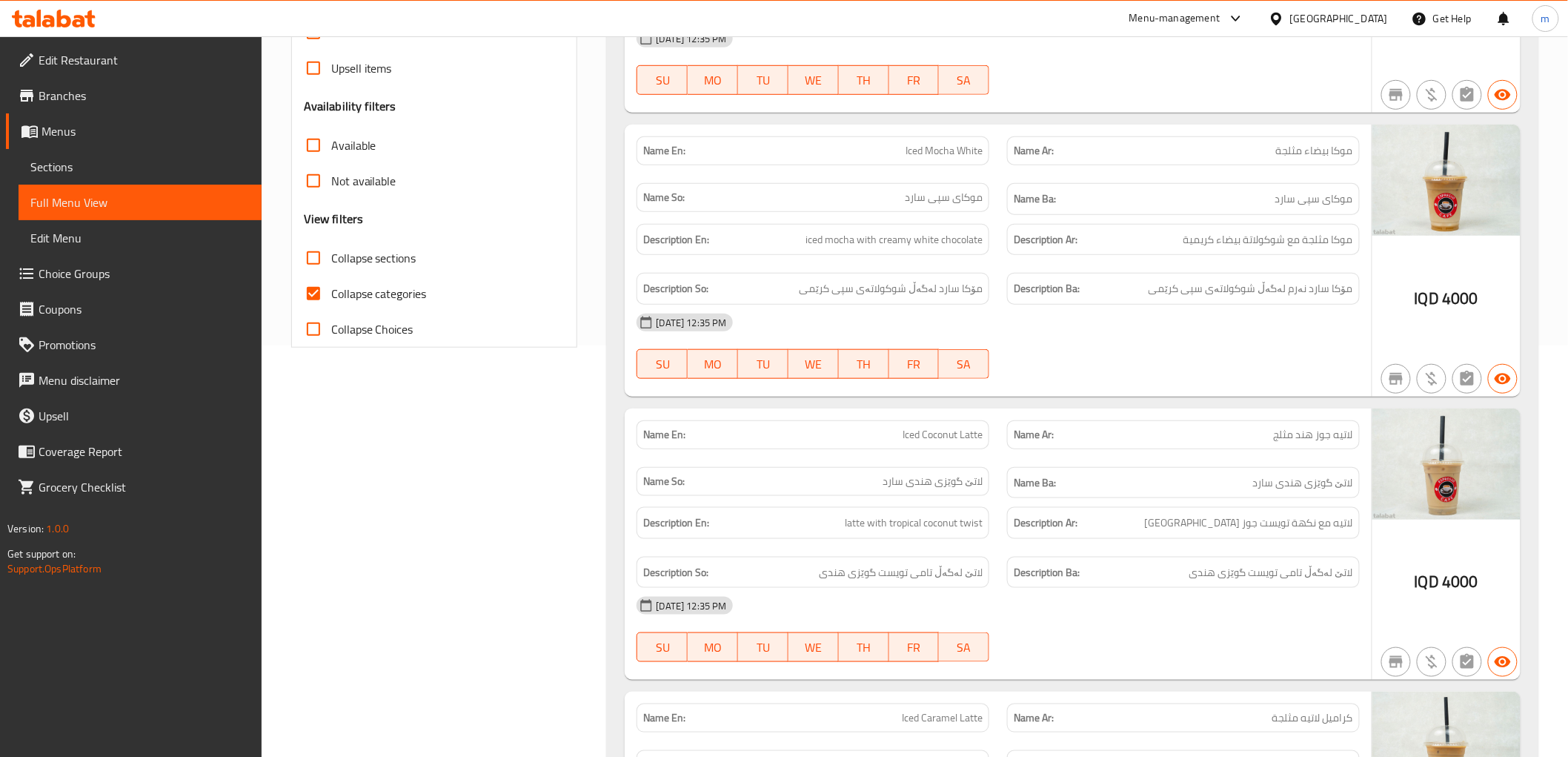
click at [395, 286] on span "Collapse categories" at bounding box center [379, 293] width 95 height 18
click at [331, 286] on input "Collapse categories" at bounding box center [313, 293] width 36 height 36
checkbox input "false"
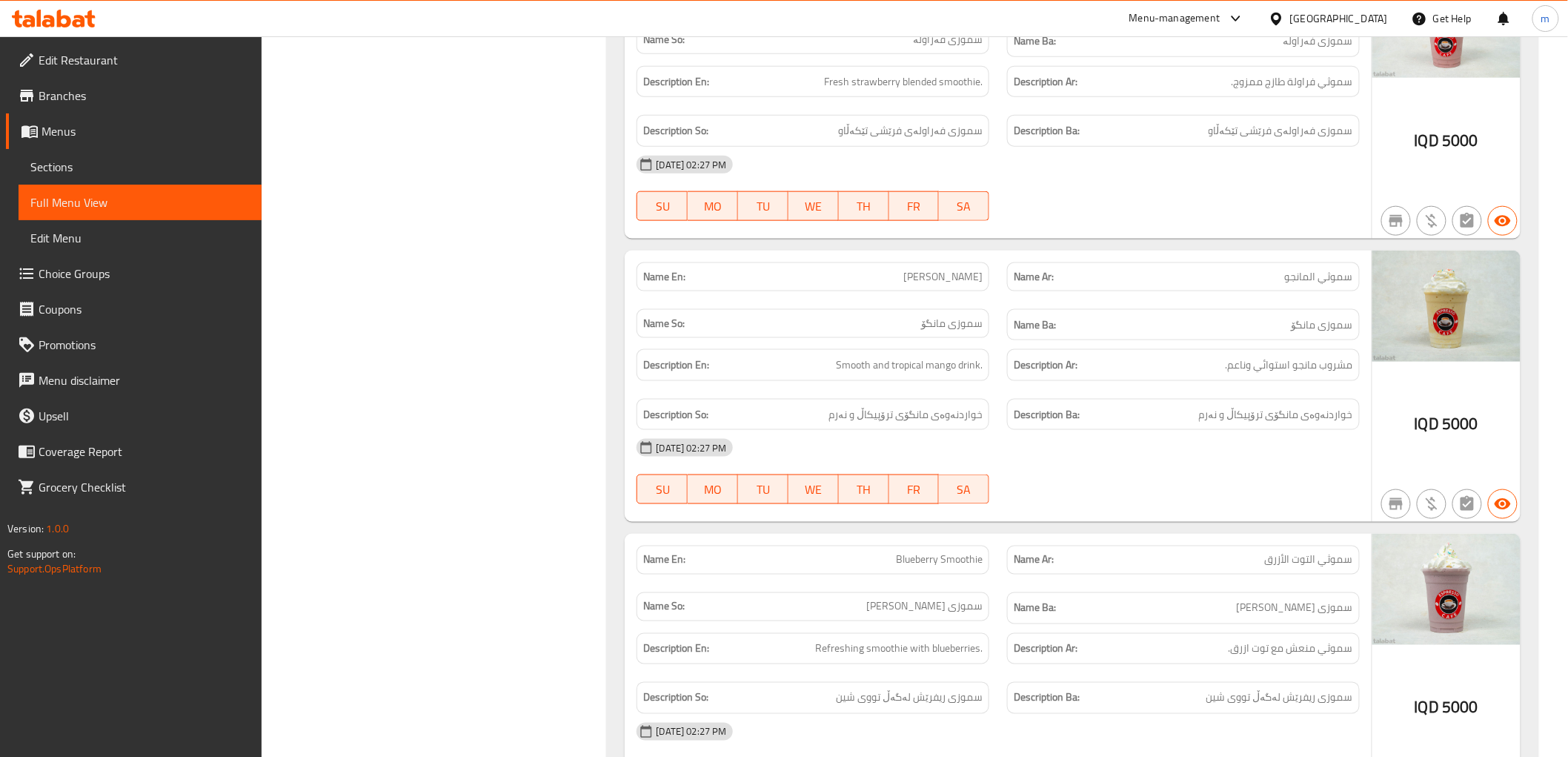
scroll to position [9906, 0]
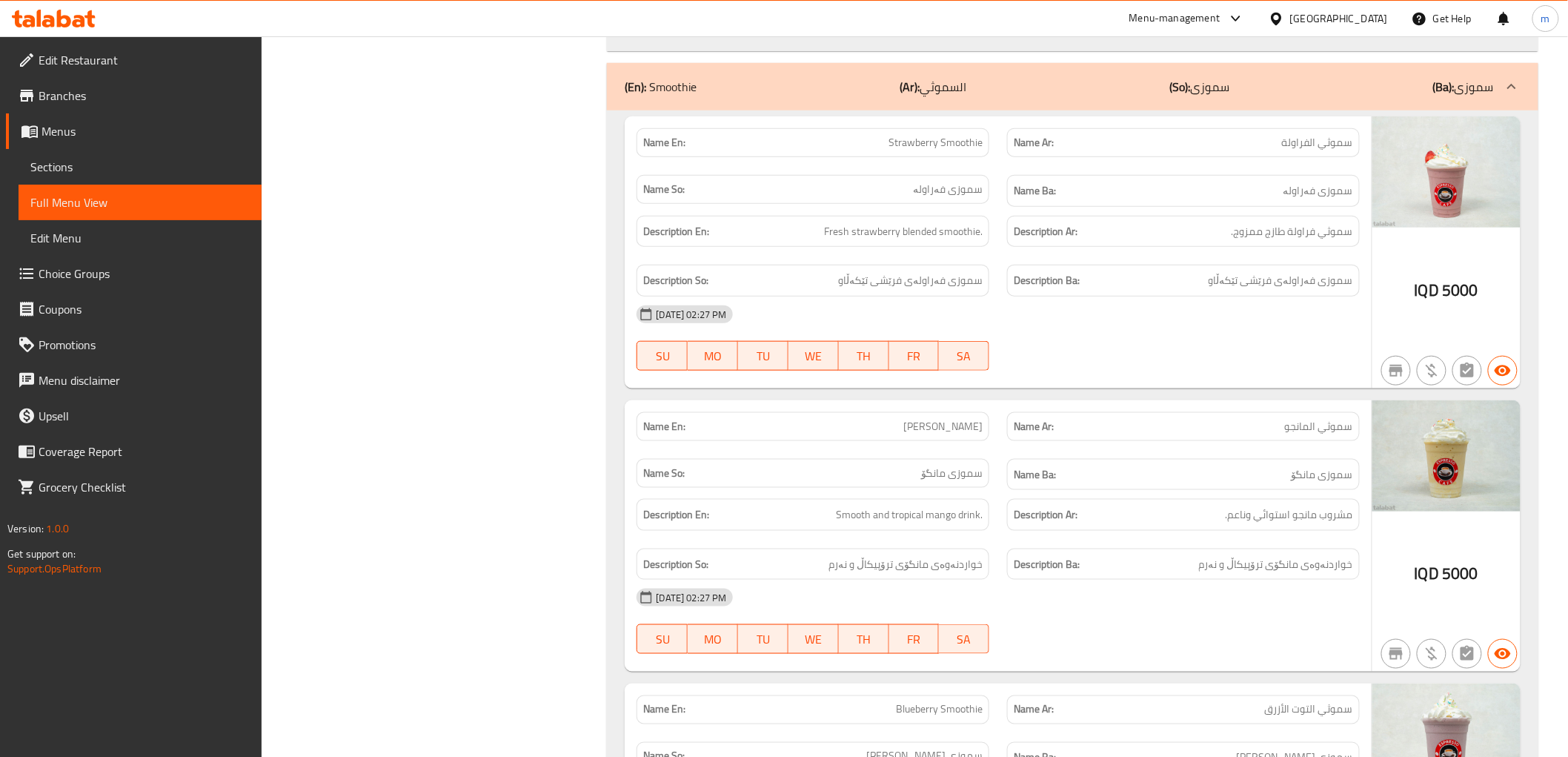
click at [905, 241] on span "Fresh strawberry blended smoothie." at bounding box center [903, 231] width 159 height 18
copy span "blended"
click at [921, 139] on div "Name En: Strawberry Smoothie" at bounding box center [813, 143] width 370 height 47
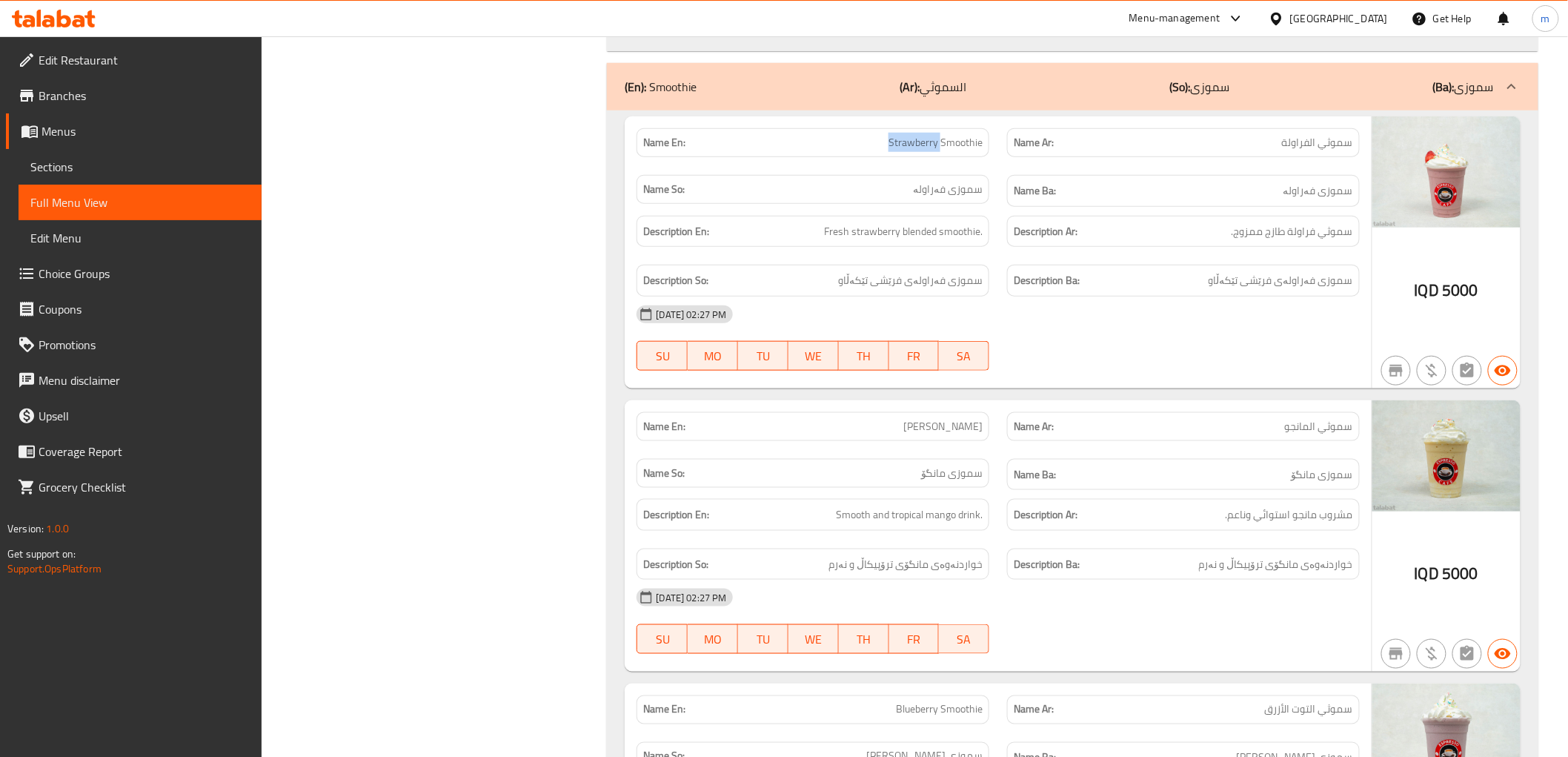
click at [921, 139] on div "Name En: Strawberry Smoothie" at bounding box center [813, 143] width 370 height 47
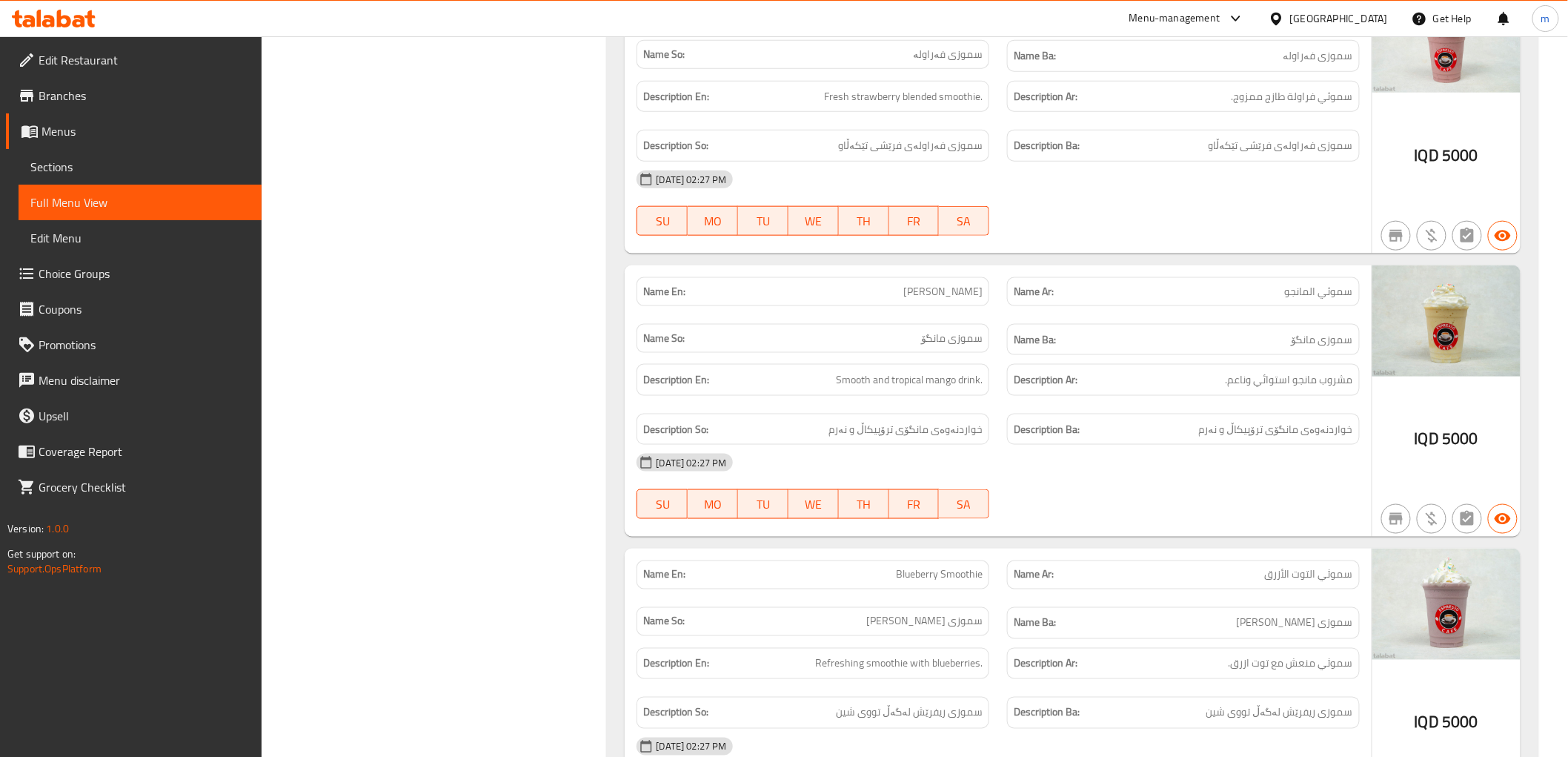
scroll to position [10180, 0]
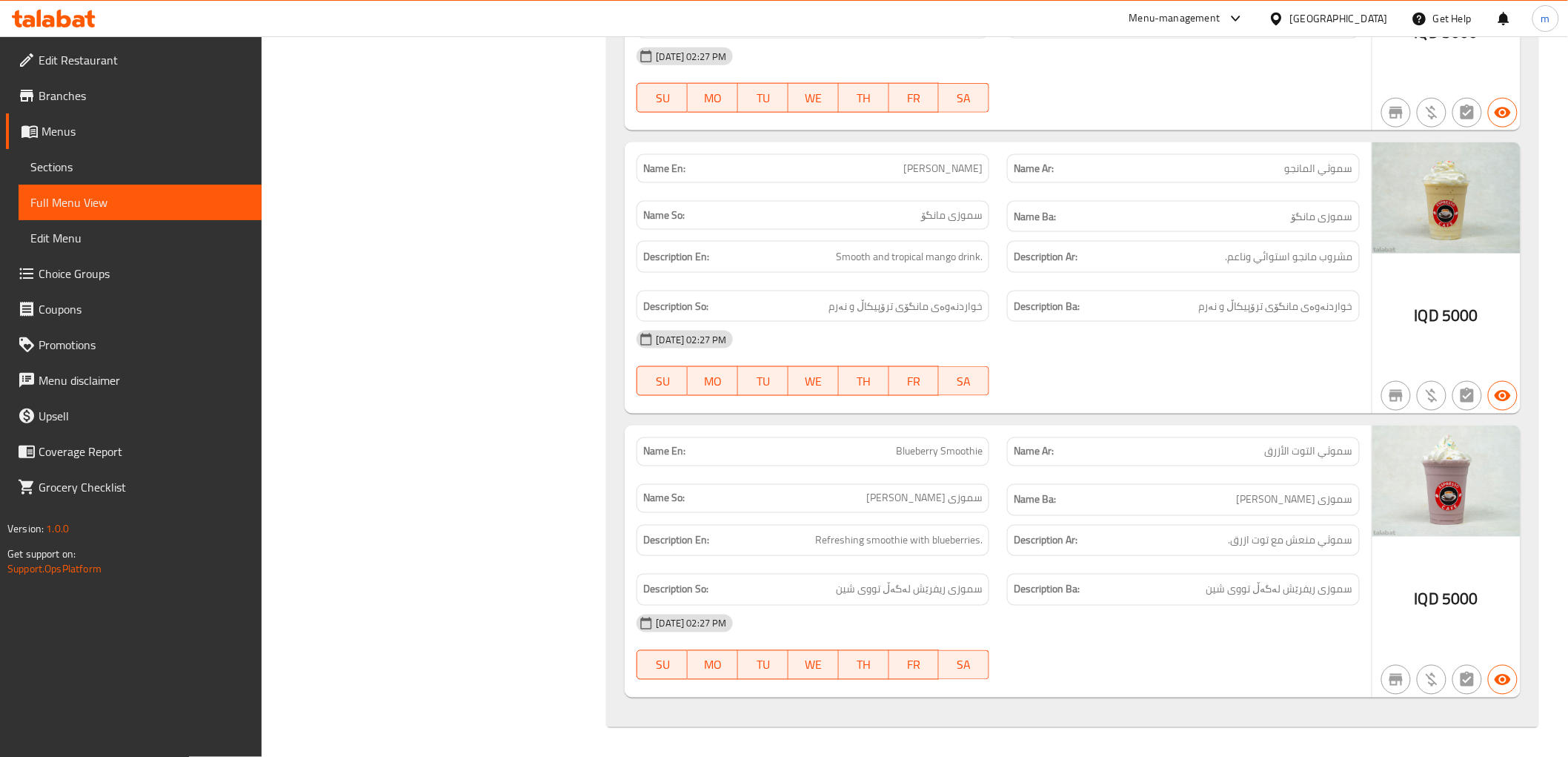
click at [949, 440] on div "Name En: Blueberry Smoothie" at bounding box center [813, 451] width 353 height 29
copy span "Blueberry Smoothie"
drag, startPoint x: 1283, startPoint y: 21, endPoint x: 468, endPoint y: 38, distance: 815.2
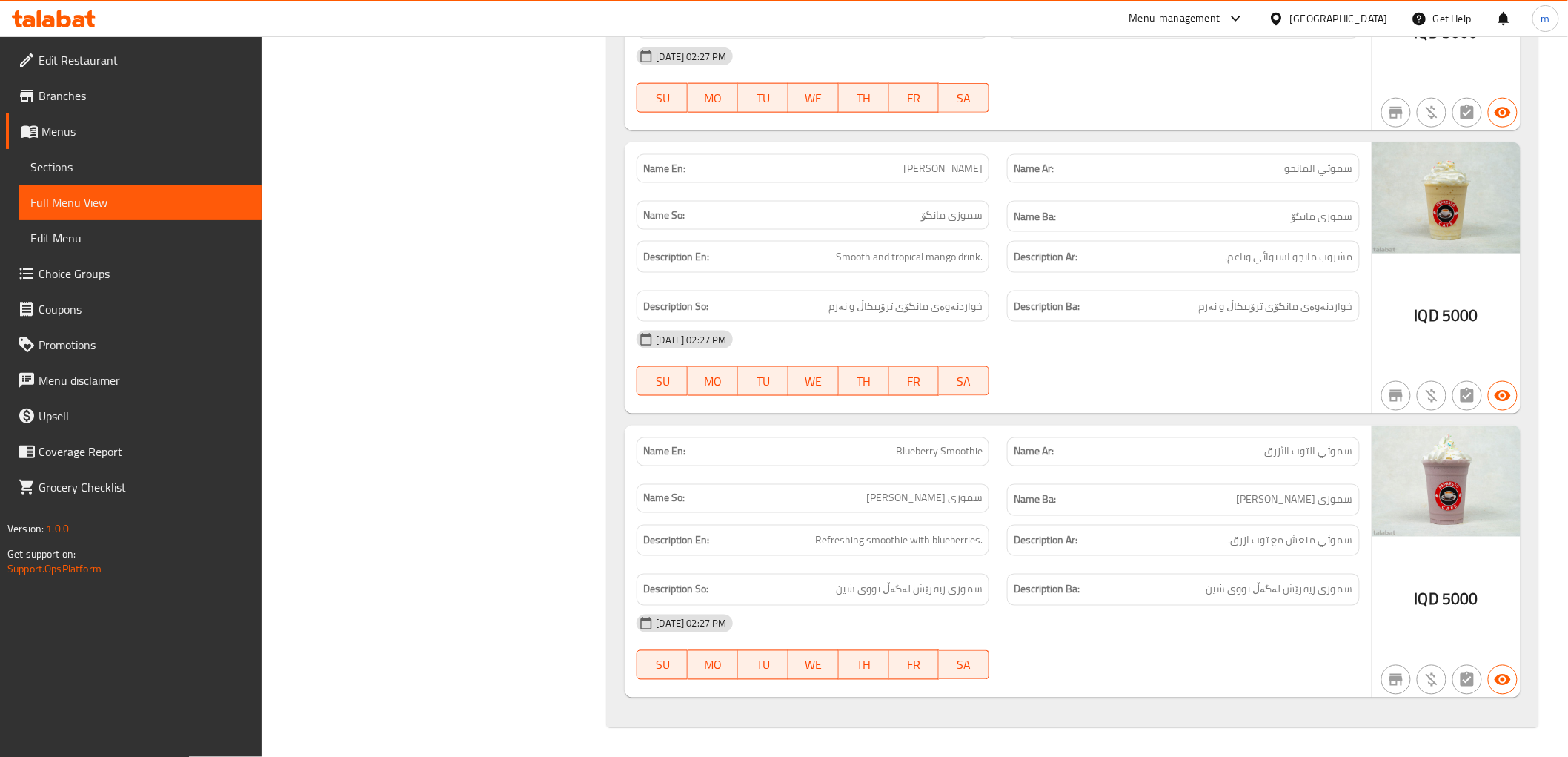
click at [930, 534] on span "Refreshing smoothie with blueberries." at bounding box center [898, 540] width 167 height 18
copy span "Refreshing smoothie with blueberries."
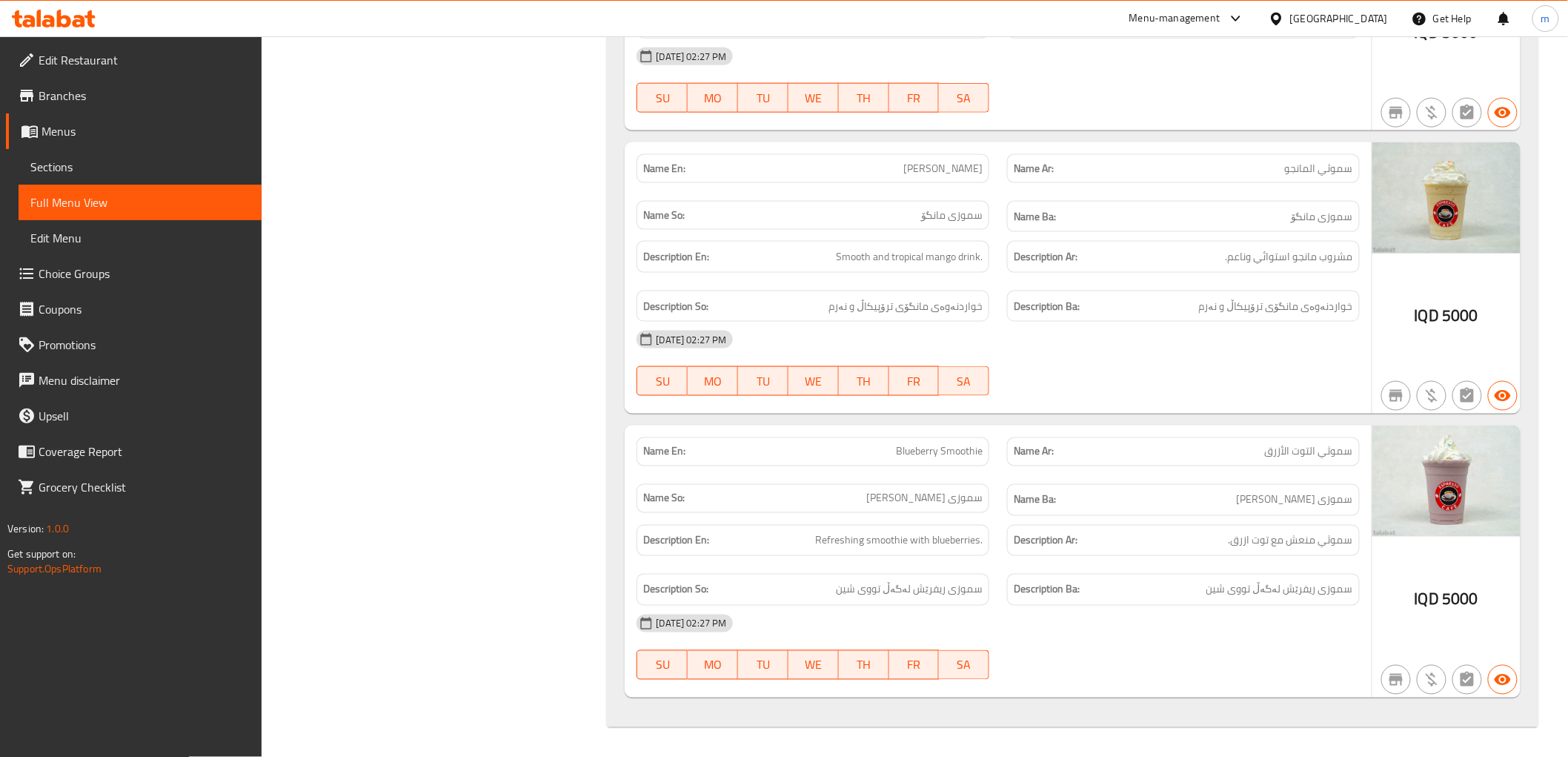
click at [1173, 553] on div "Description Ar: سموثي منعش مع توت ازرق." at bounding box center [1184, 540] width 353 height 32
click at [983, 382] on button "SA" at bounding box center [964, 381] width 50 height 29
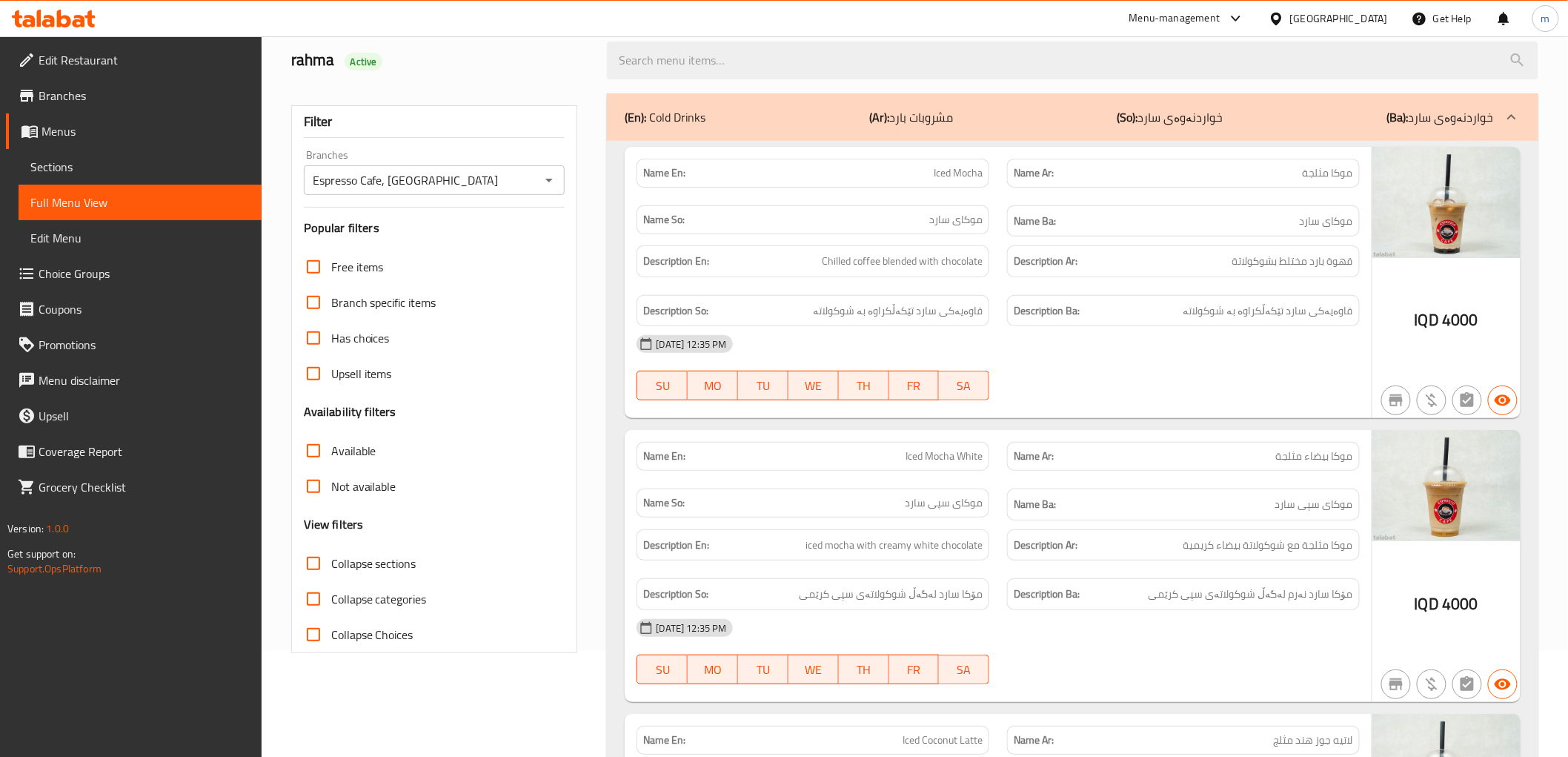
scroll to position [274, 0]
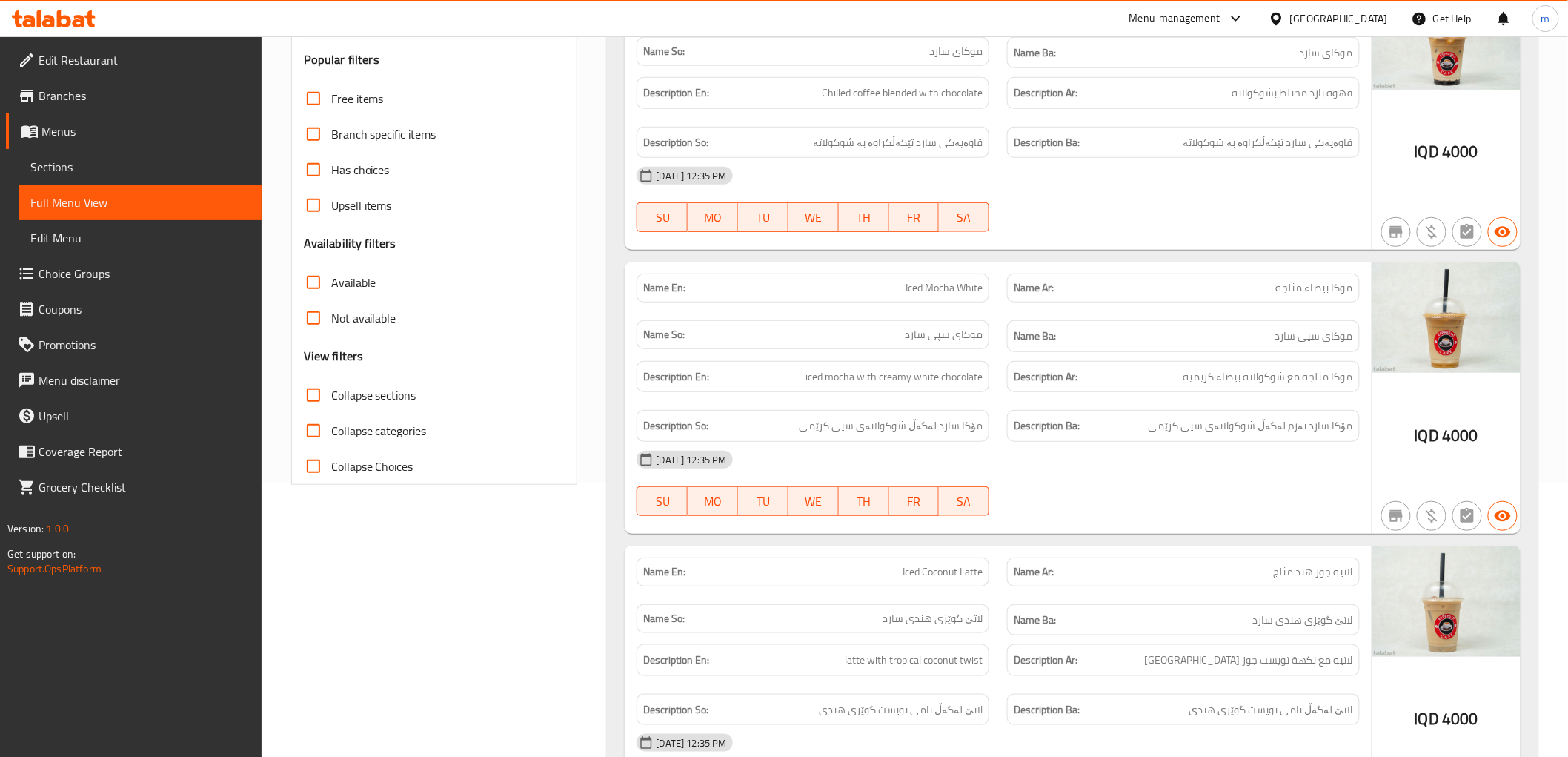
click at [414, 401] on span "Collapse sections" at bounding box center [374, 395] width 85 height 18
click at [331, 401] on input "Collapse sections" at bounding box center [313, 395] width 36 height 36
checkbox input "true"
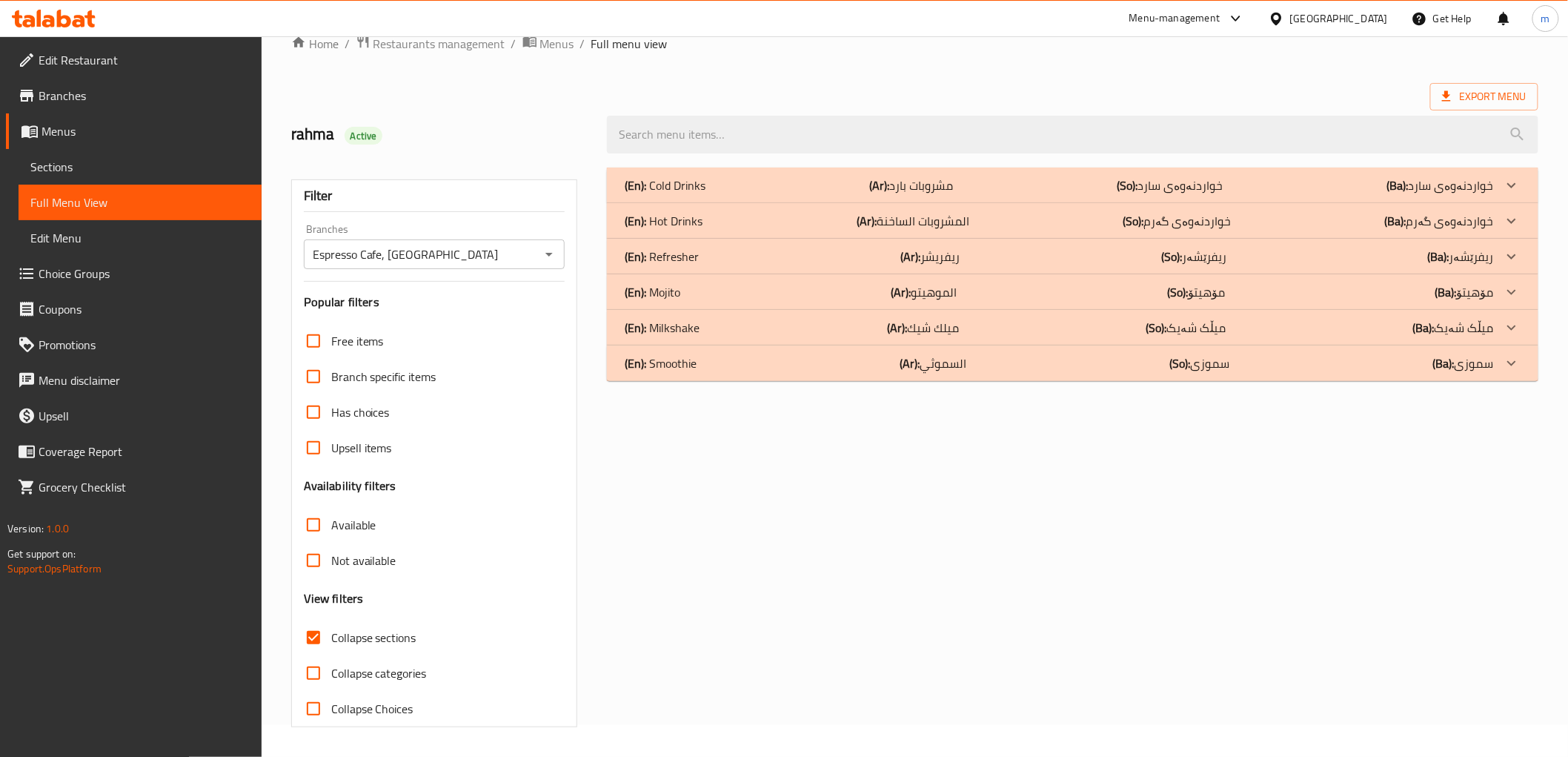
scroll to position [32, 0]
click at [946, 356] on p "(Ar): السموثي" at bounding box center [933, 363] width 67 height 18
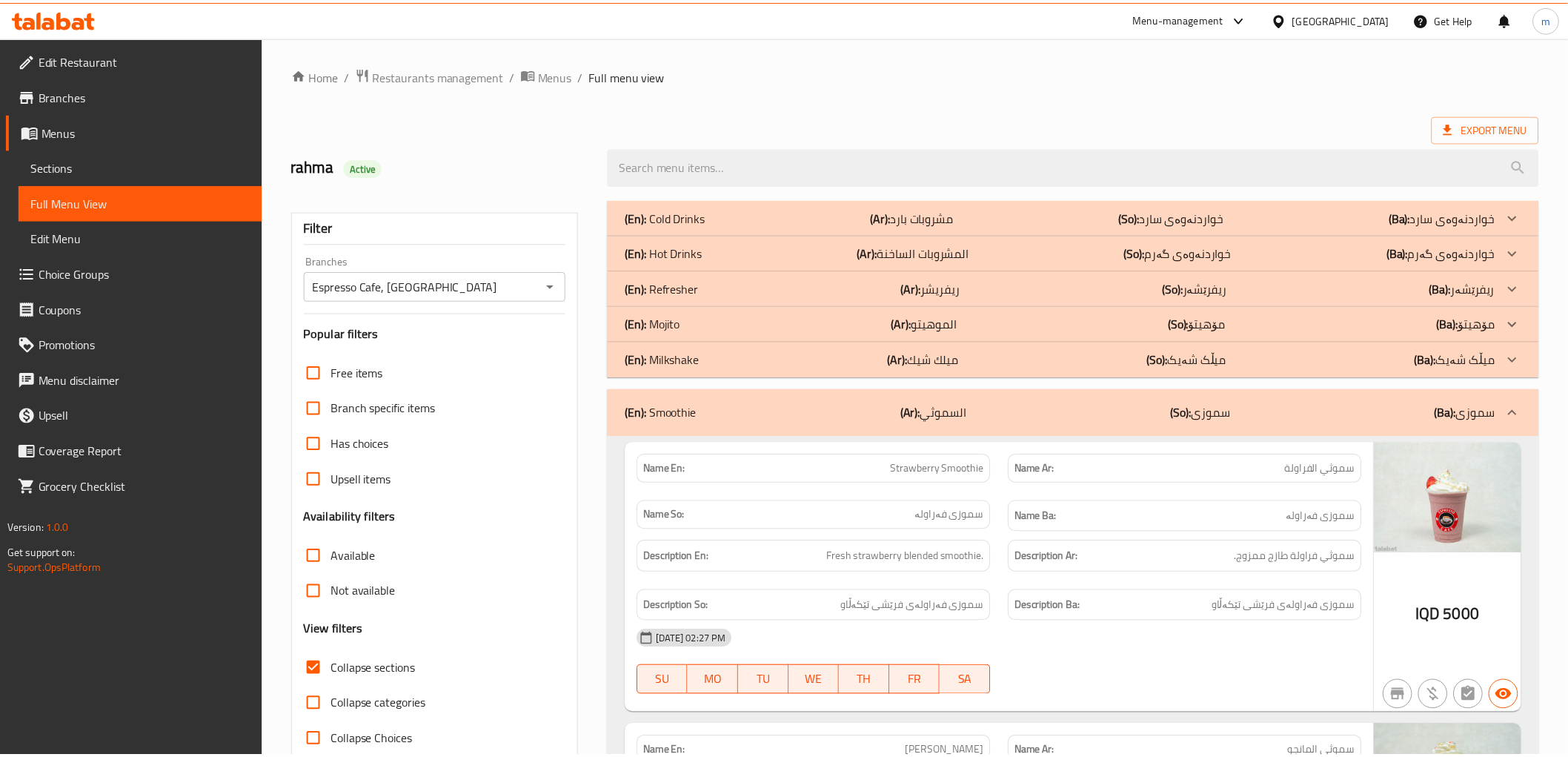
scroll to position [585, 0]
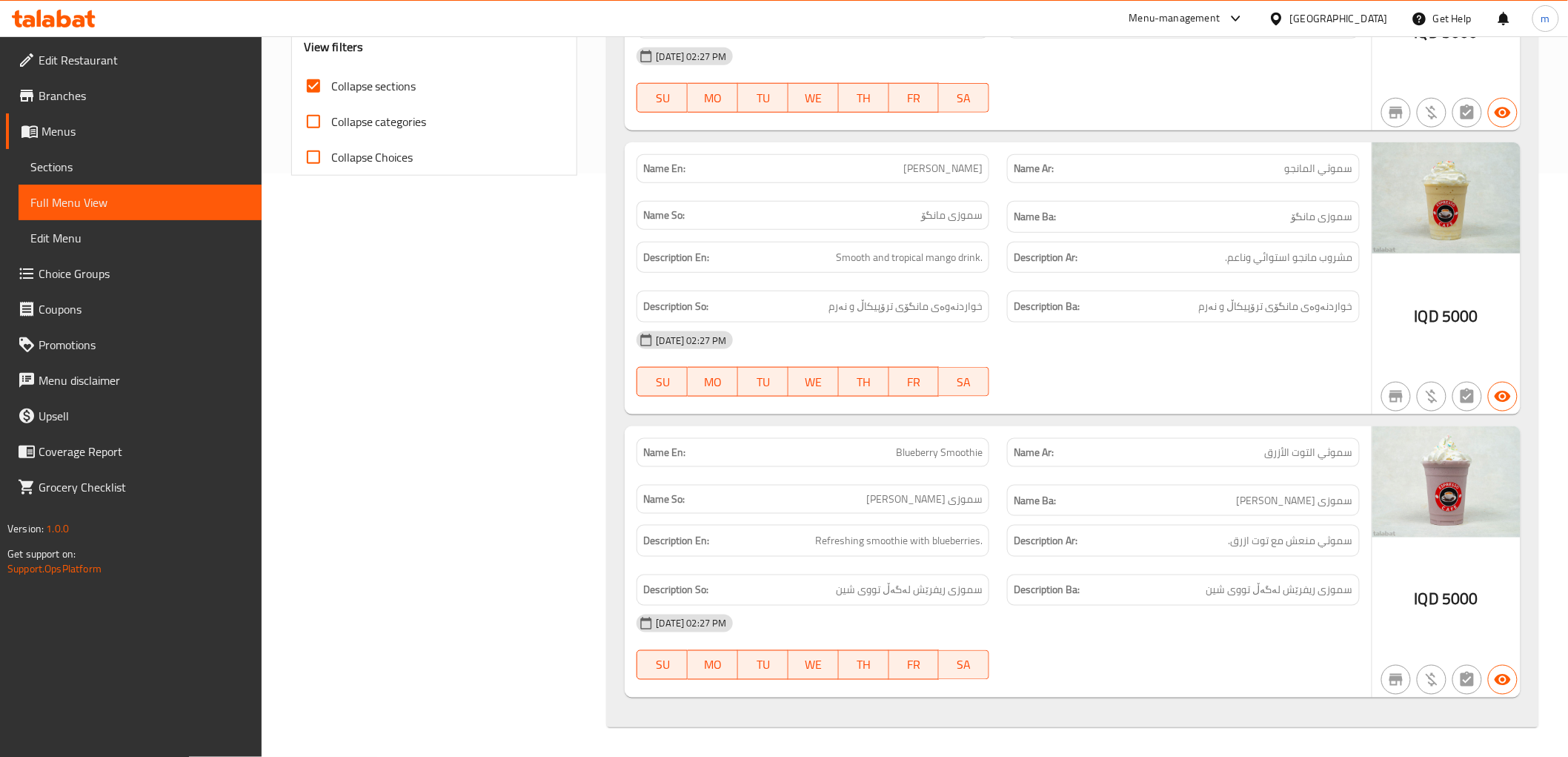
click at [971, 547] on span "Refreshing smoothie with blueberries." at bounding box center [898, 540] width 167 height 18
click at [971, 537] on span "Refreshing smoothie with blueberries." at bounding box center [898, 540] width 167 height 18
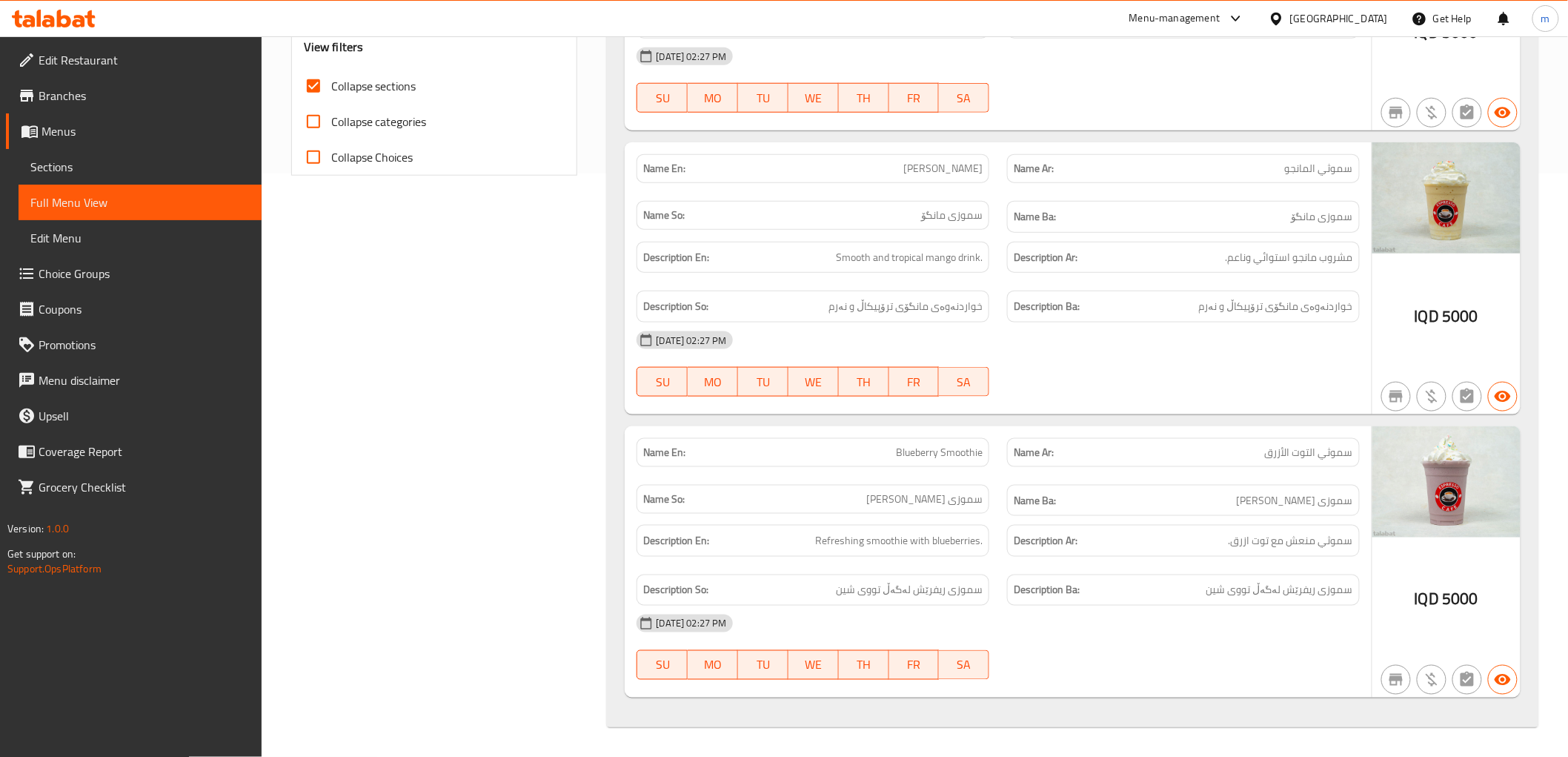
click at [936, 445] on span "Blueberry Smoothie" at bounding box center [939, 453] width 87 height 16
copy span "Blueberry Smoothie"
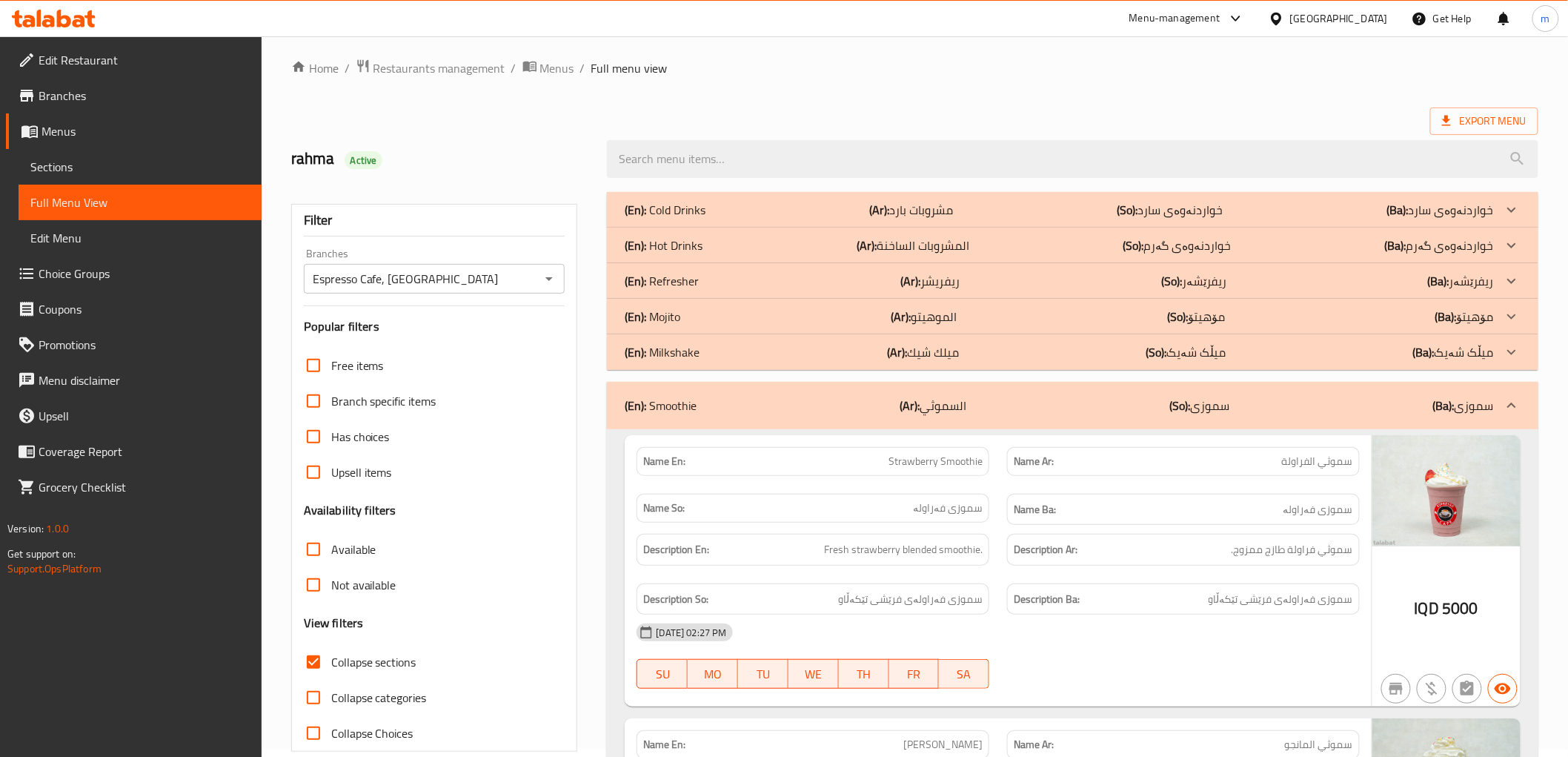
scroll to position [0, 0]
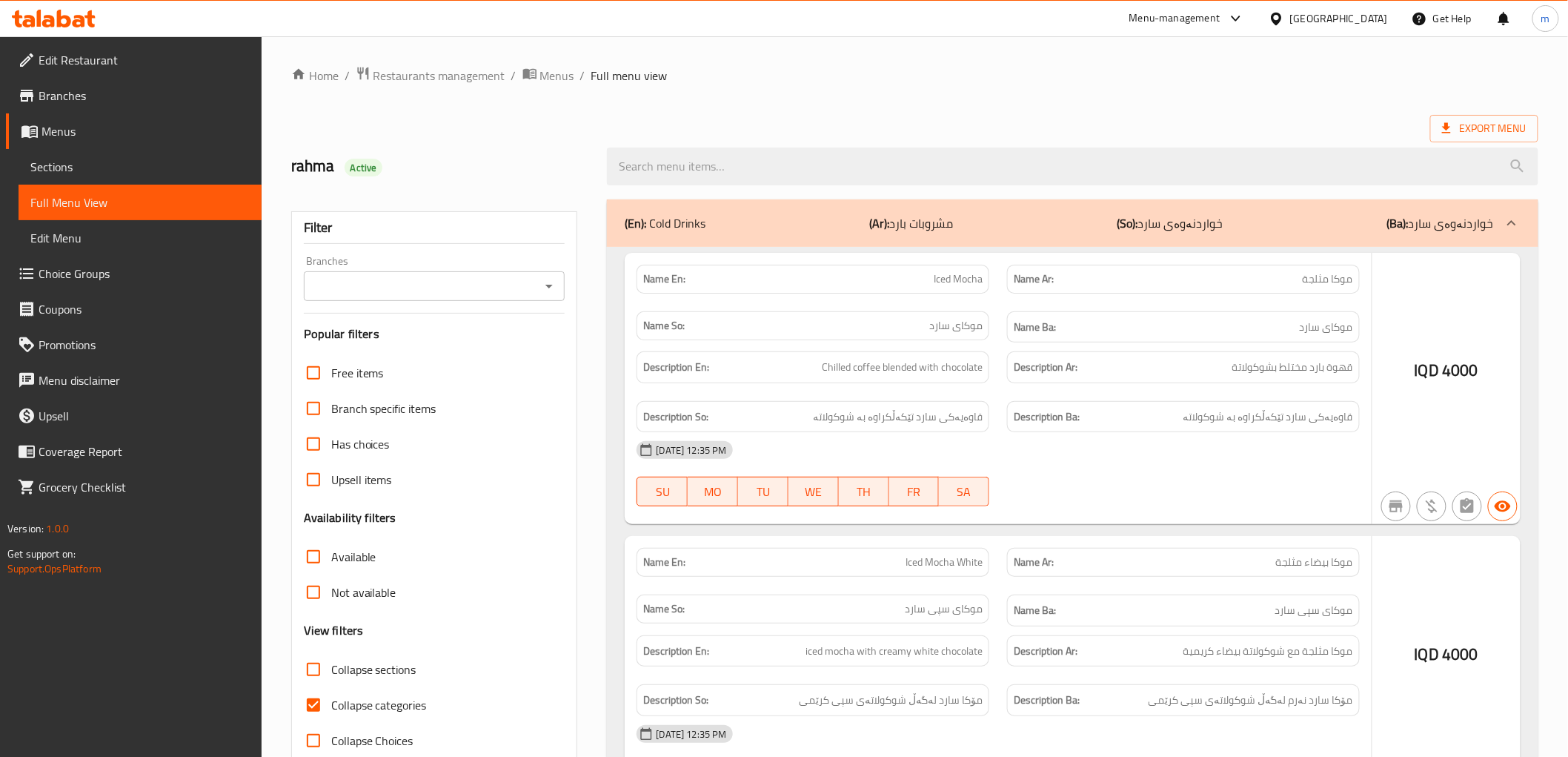
click at [77, 172] on div at bounding box center [784, 378] width 1568 height 757
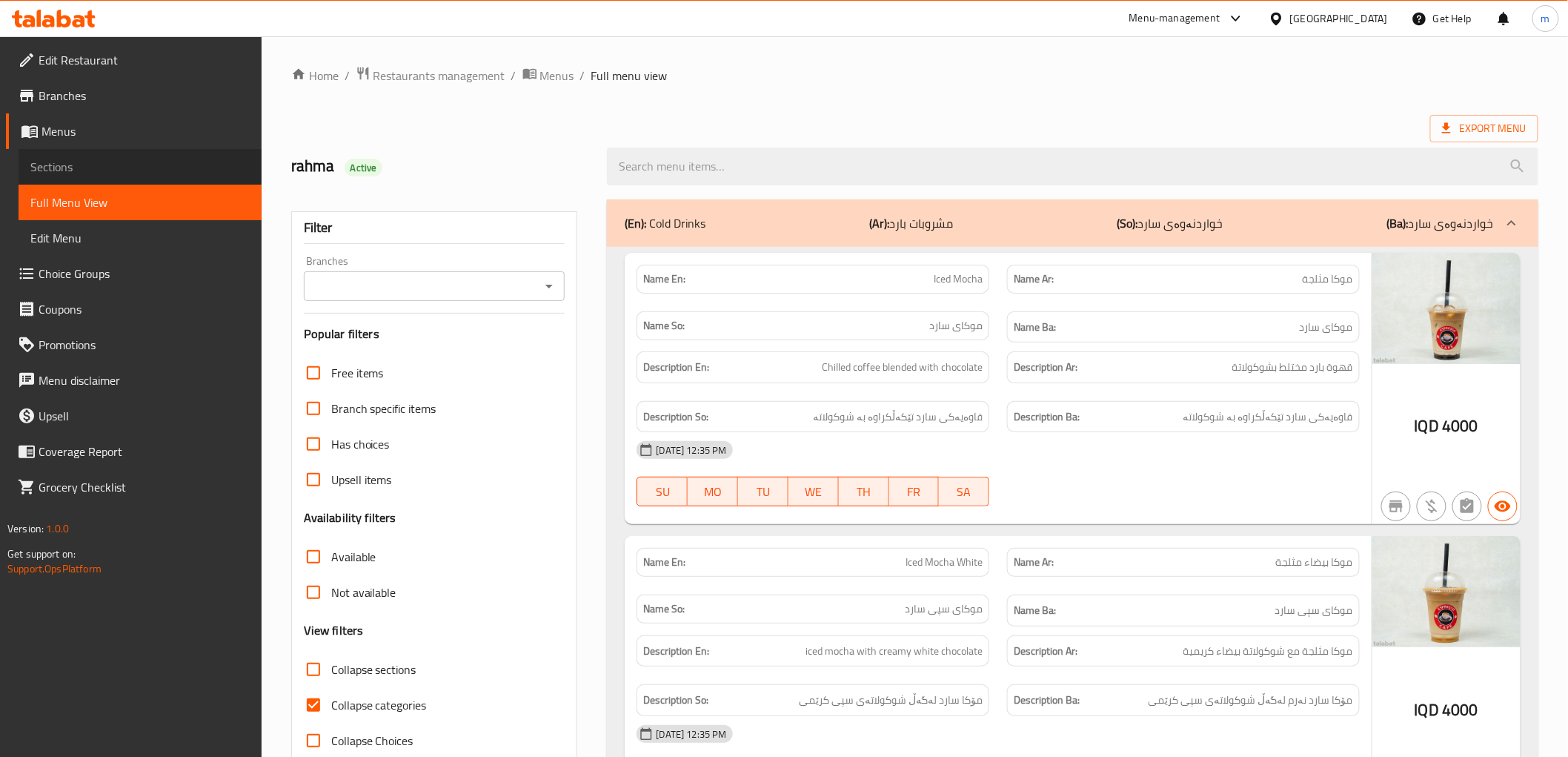
click at [77, 172] on span "Sections" at bounding box center [140, 166] width 219 height 18
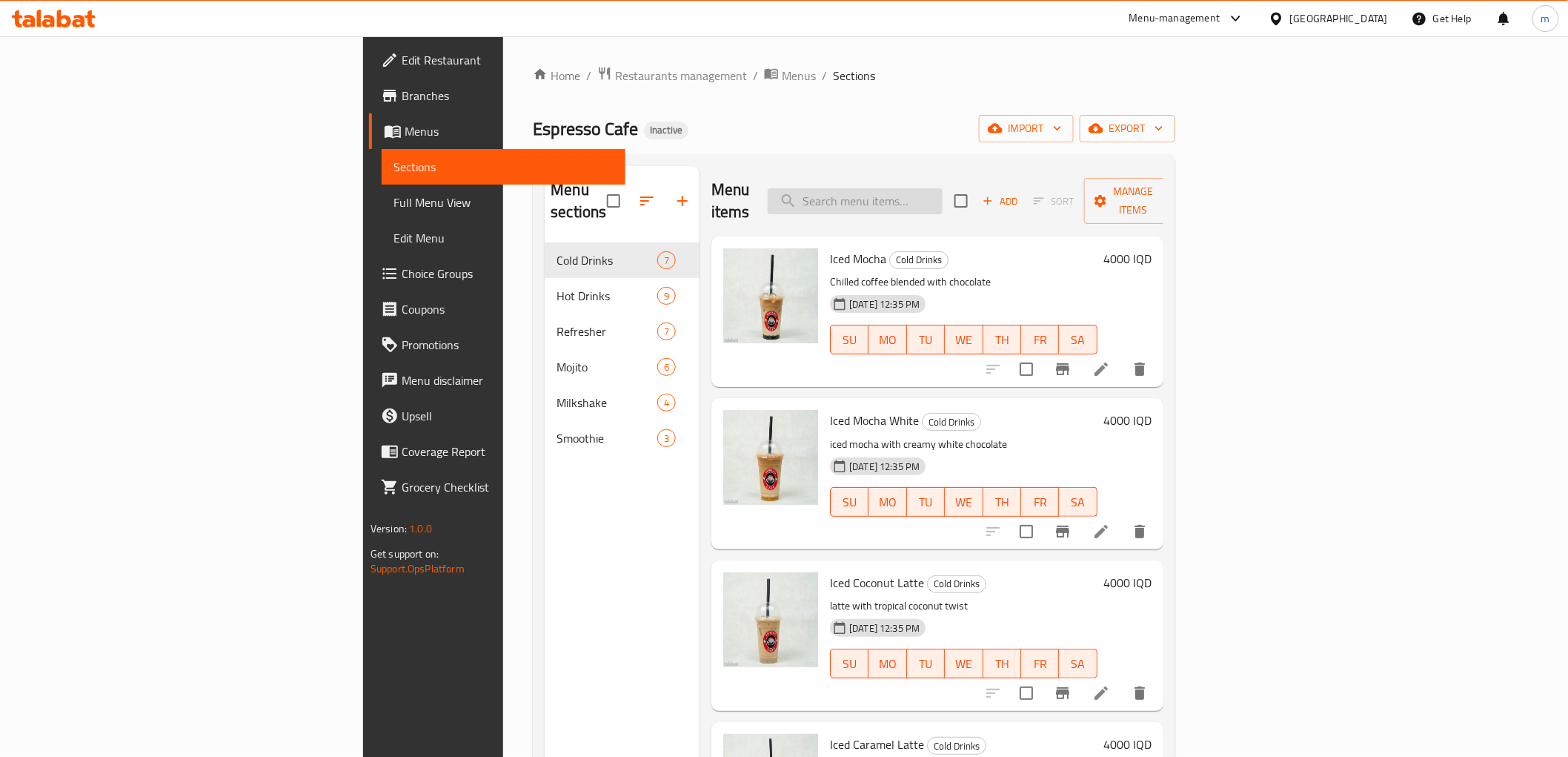
click at [943, 191] on input "search" at bounding box center [855, 201] width 175 height 26
paste input "خلاط"
click at [943, 199] on input "خلاط" at bounding box center [855, 201] width 175 height 26
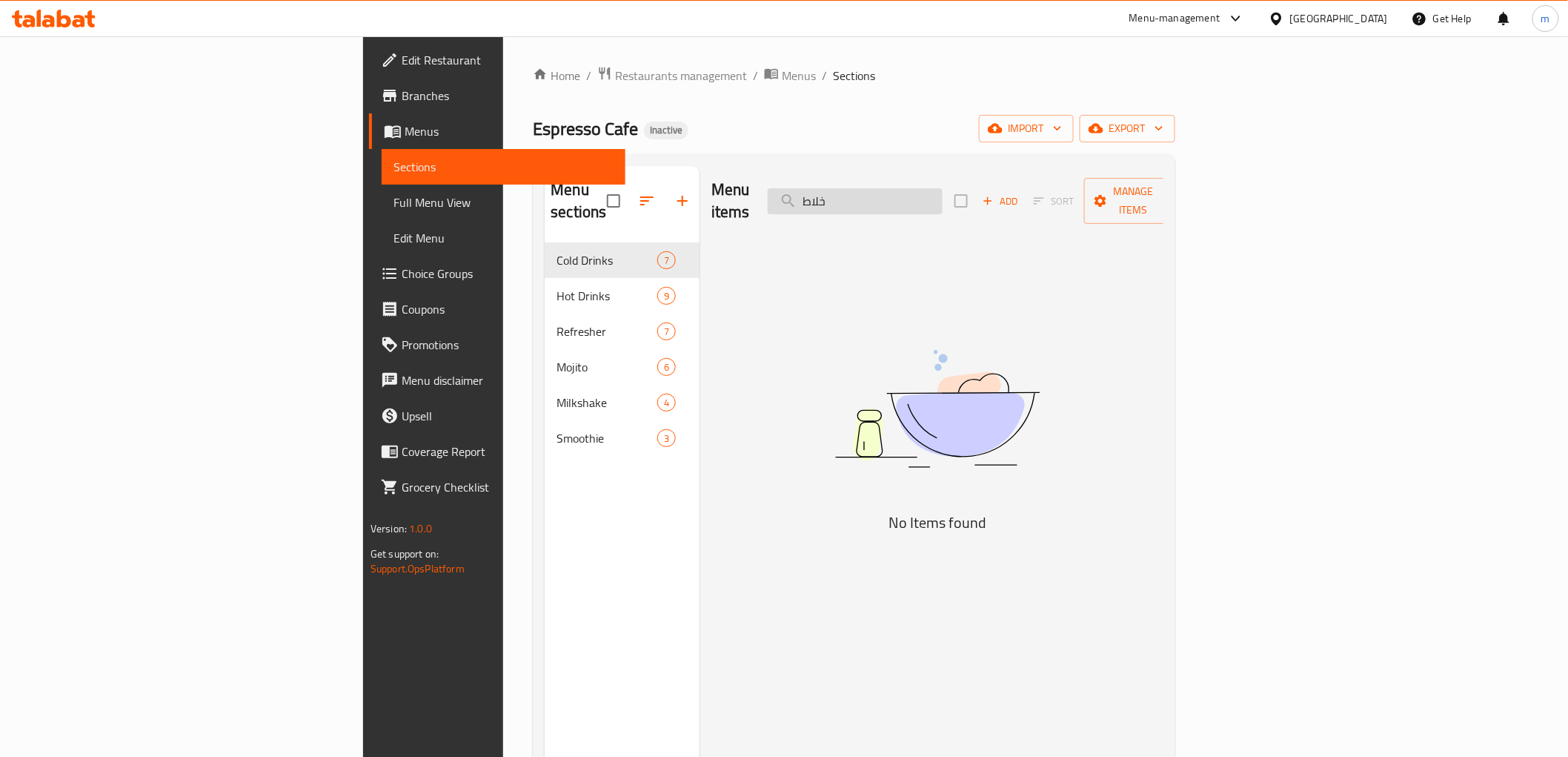
click at [943, 199] on input "خلاط" at bounding box center [855, 201] width 175 height 26
click at [943, 188] on input "خلاط" at bounding box center [855, 201] width 175 height 26
paste input "Strawberry Smoothie"
click at [943, 188] on input "خلاطStrawberry Smoothie" at bounding box center [855, 201] width 175 height 26
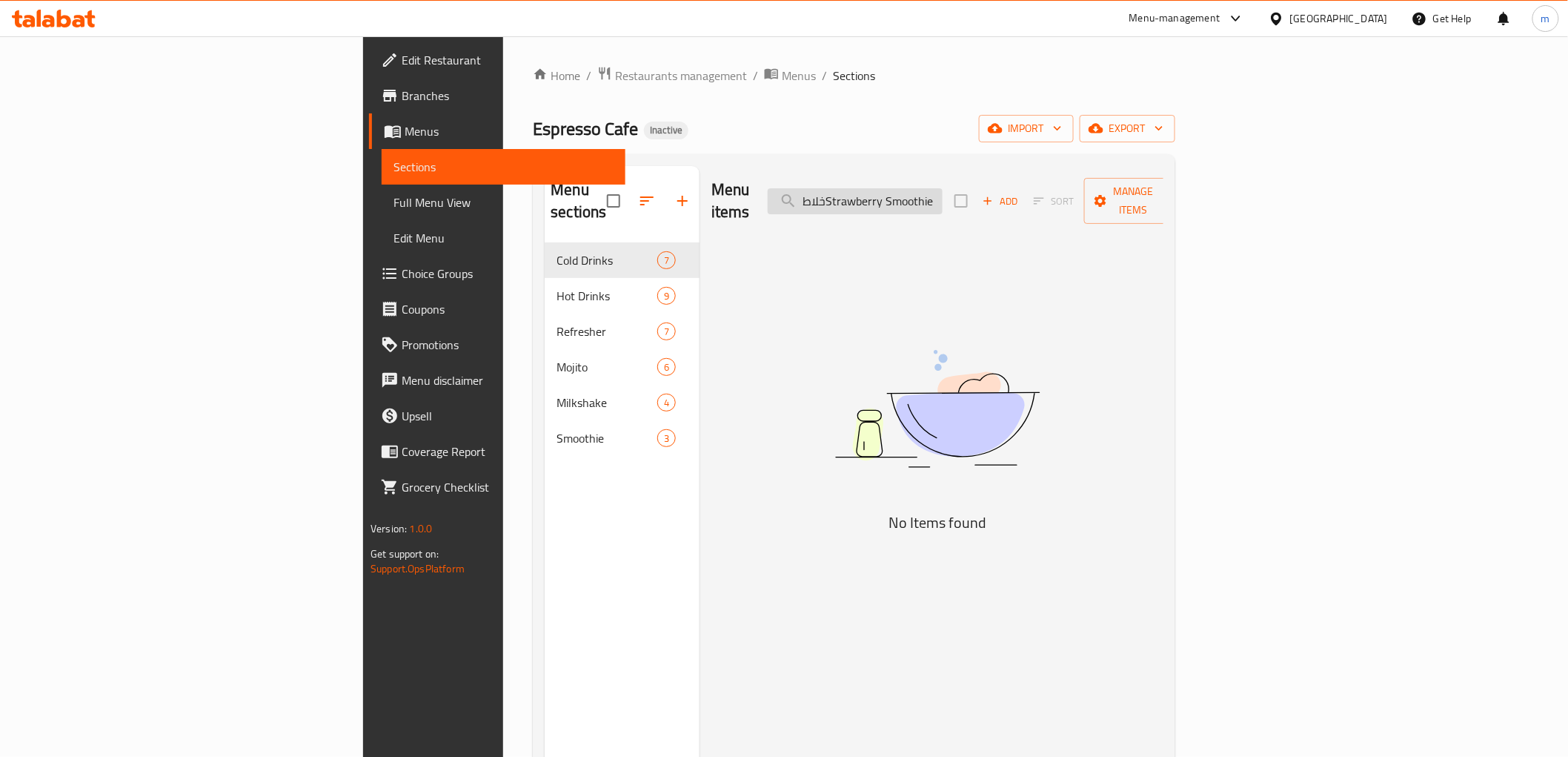
click at [943, 188] on input "خلاطStrawberry Smoothie" at bounding box center [855, 201] width 175 height 26
paste input "search"
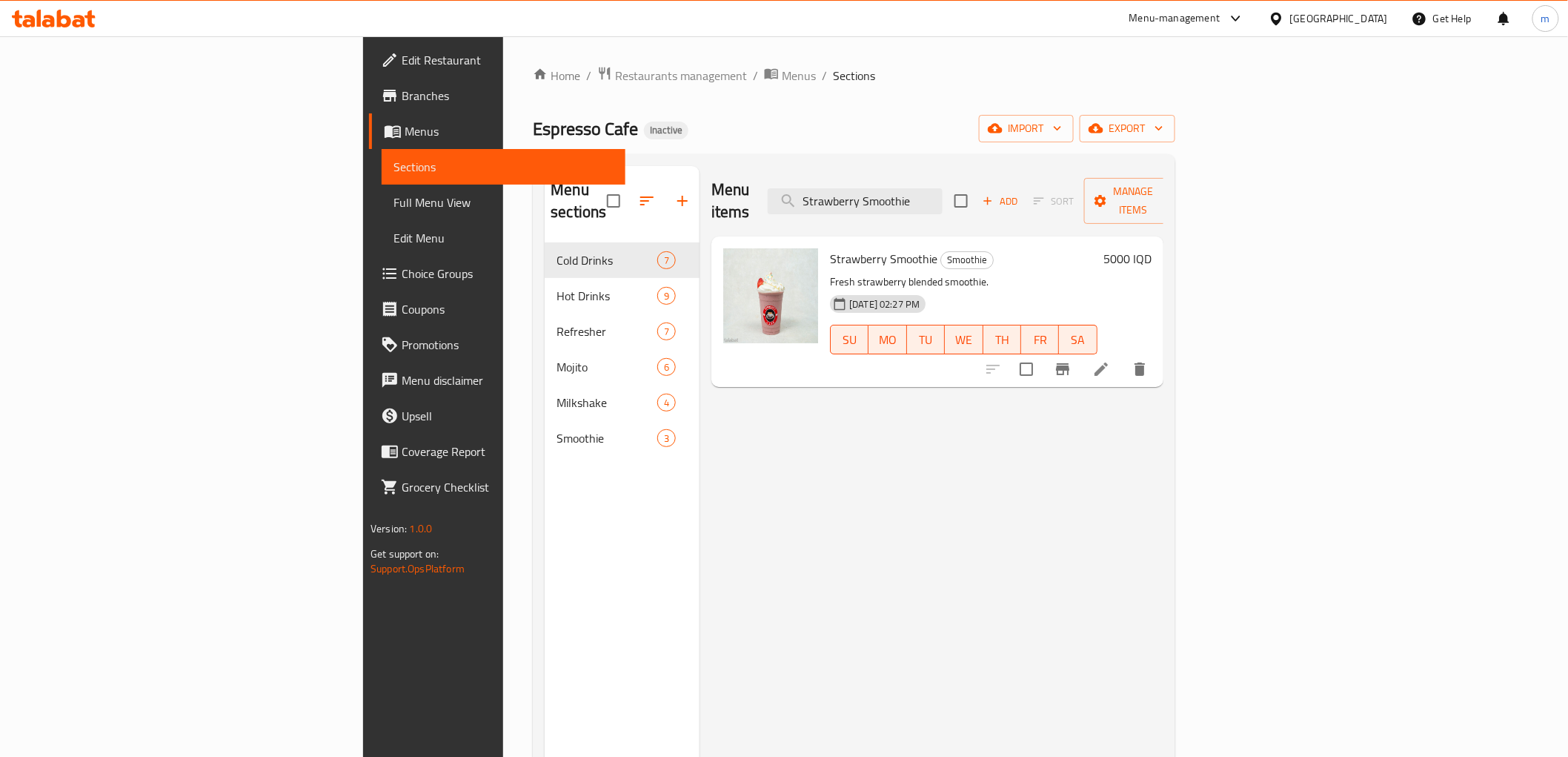
type input "Strawberry Smoothie"
click at [1122, 356] on li at bounding box center [1101, 369] width 42 height 27
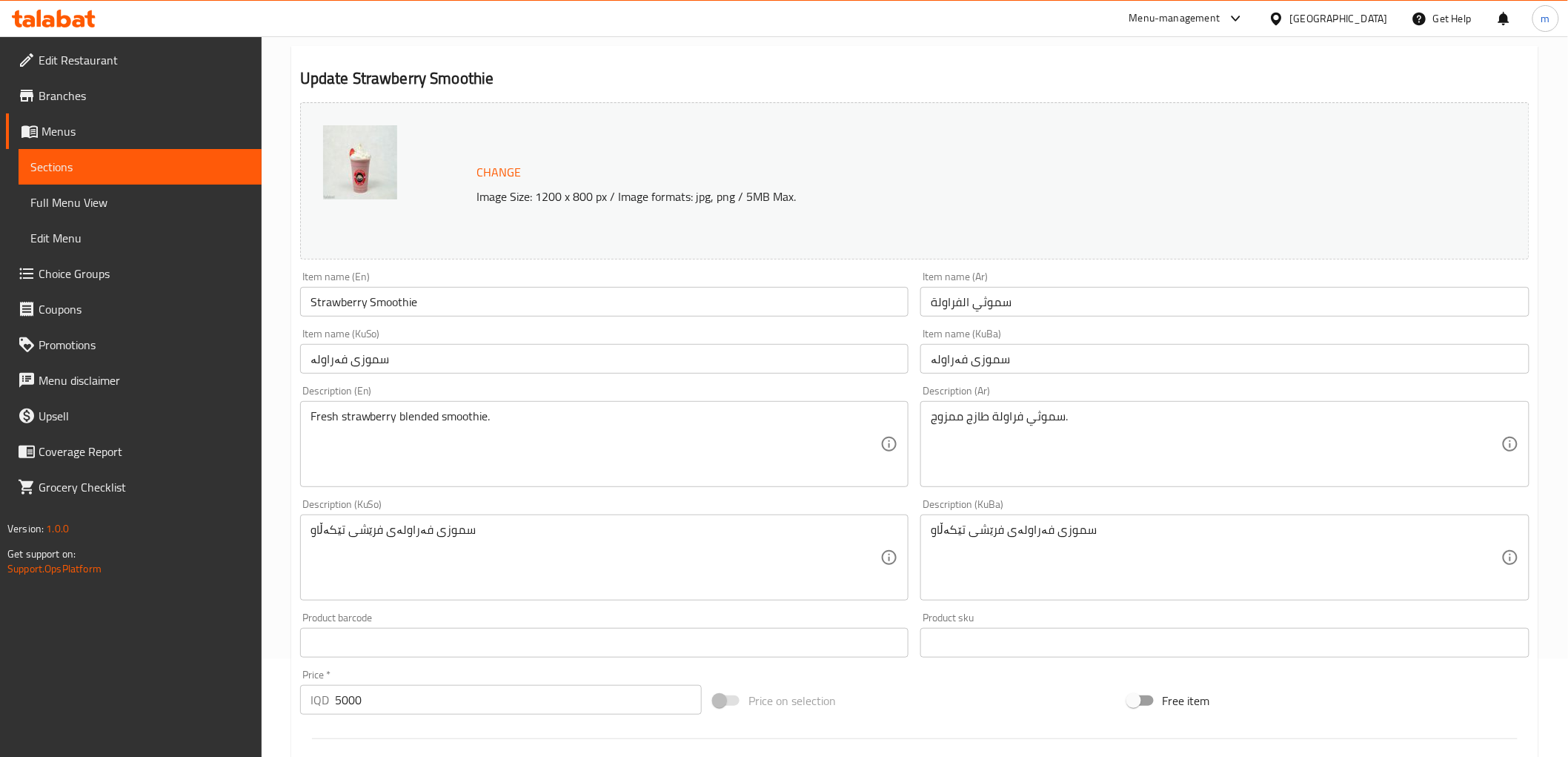
scroll to position [137, 0]
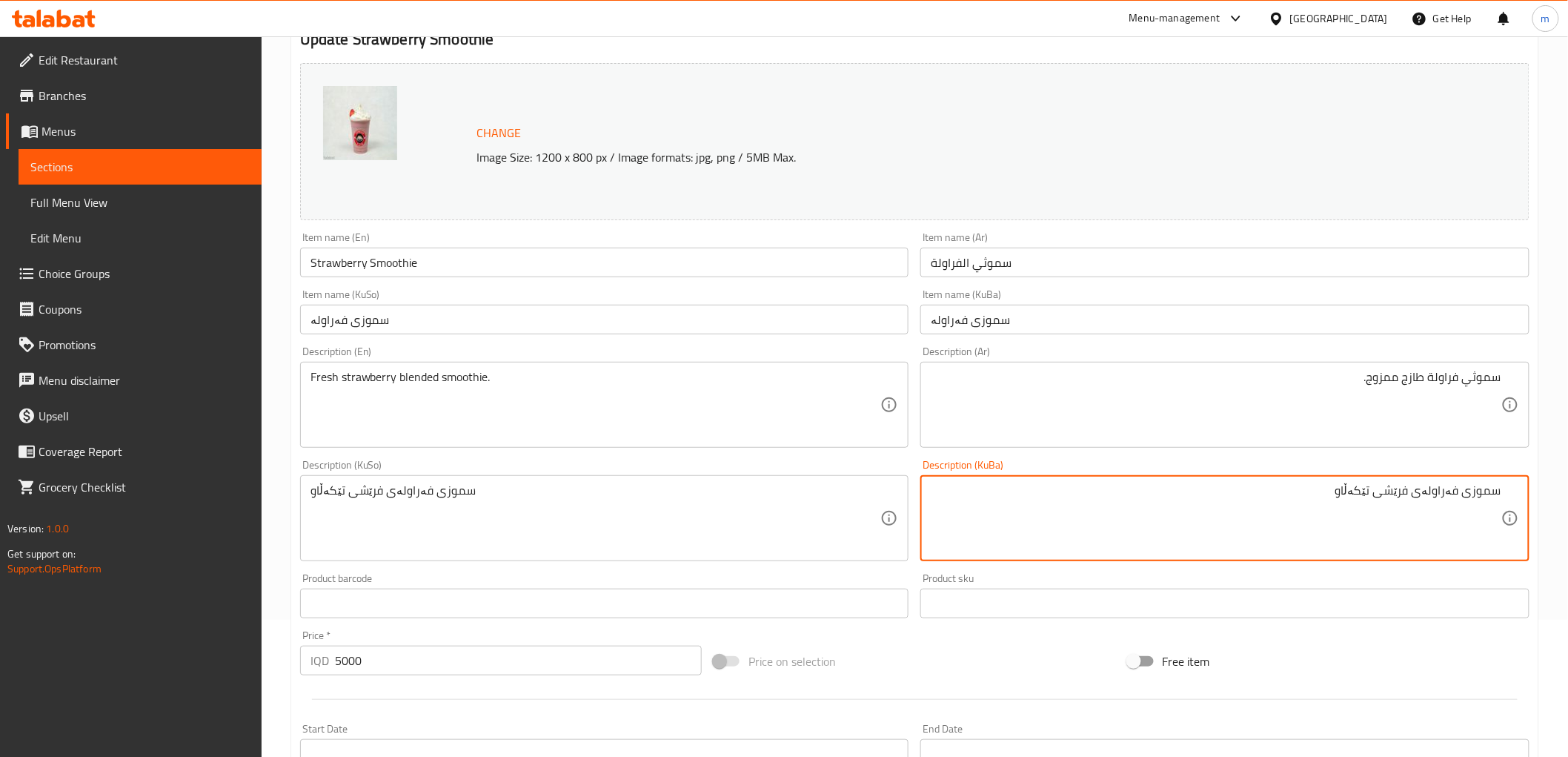
click at [1362, 493] on textarea "سموزی فەراولەی فرێشی تێکەڵاو" at bounding box center [1216, 518] width 571 height 70
paste textarea "ەڵاتە"
type textarea "سموزی فەراولەی فرێشی خەڵاتە"
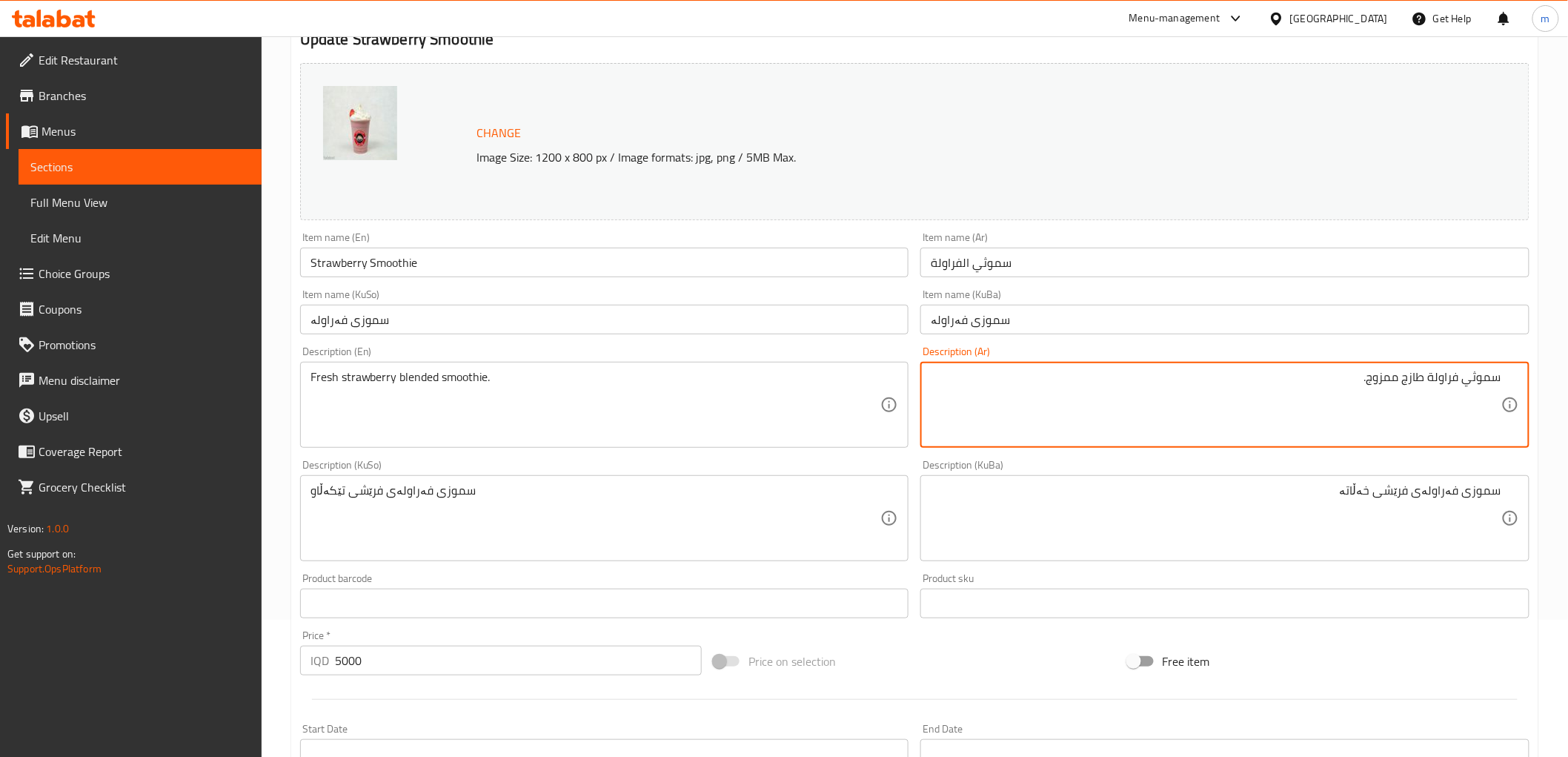
click at [1388, 378] on textarea "سموثي فراولة طازج ممزوج." at bounding box center [1216, 404] width 571 height 70
paste textarea "خلاط"
click at [1314, 415] on textarea "سموثي فراولة طازج خلاط." at bounding box center [1216, 404] width 571 height 70
type textarea "سموثي فراولة طازج خلاط"
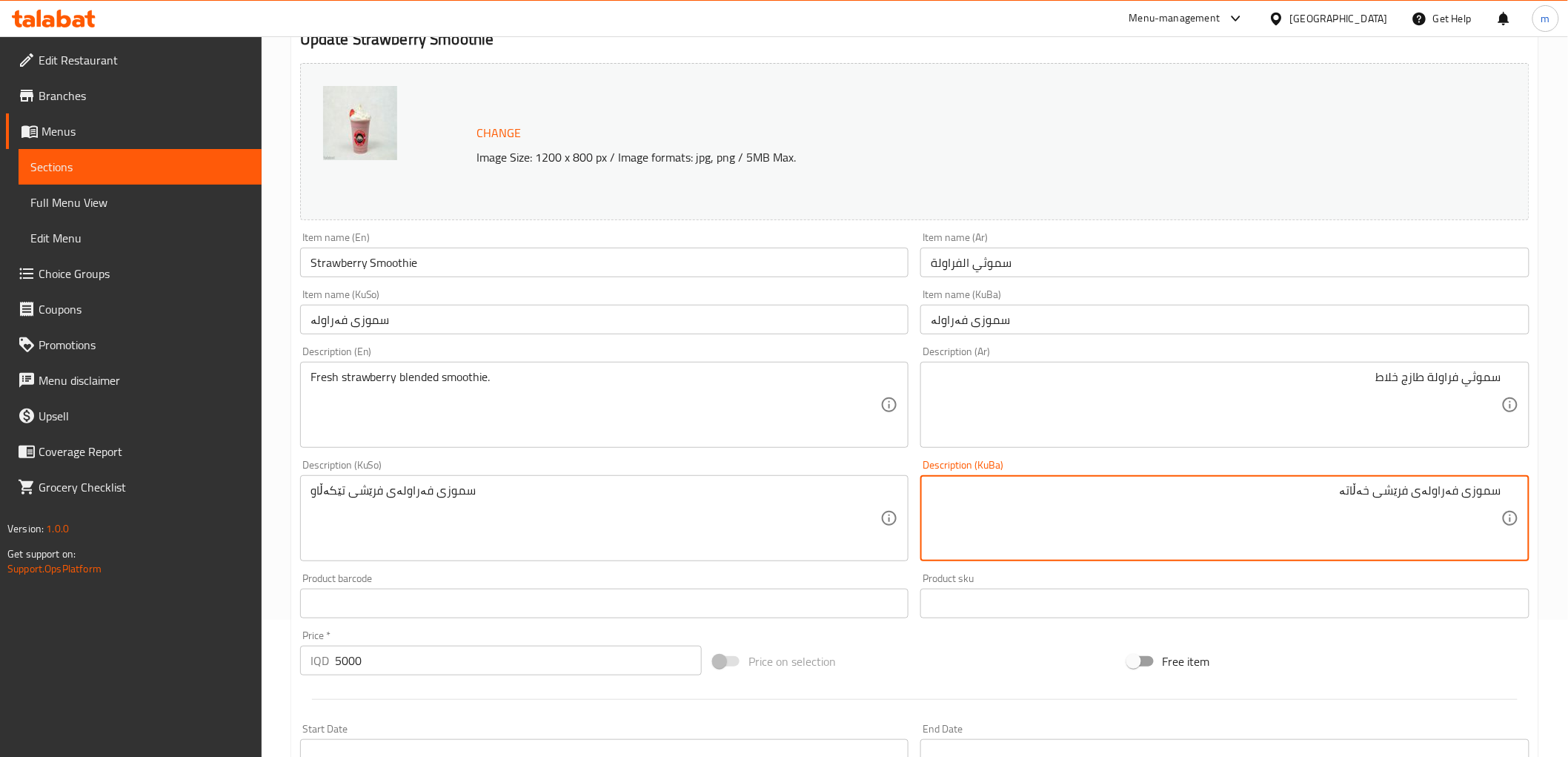
click at [1185, 523] on textarea "سموزی فەراولەی فرێشی خەڵاتە" at bounding box center [1216, 518] width 571 height 70
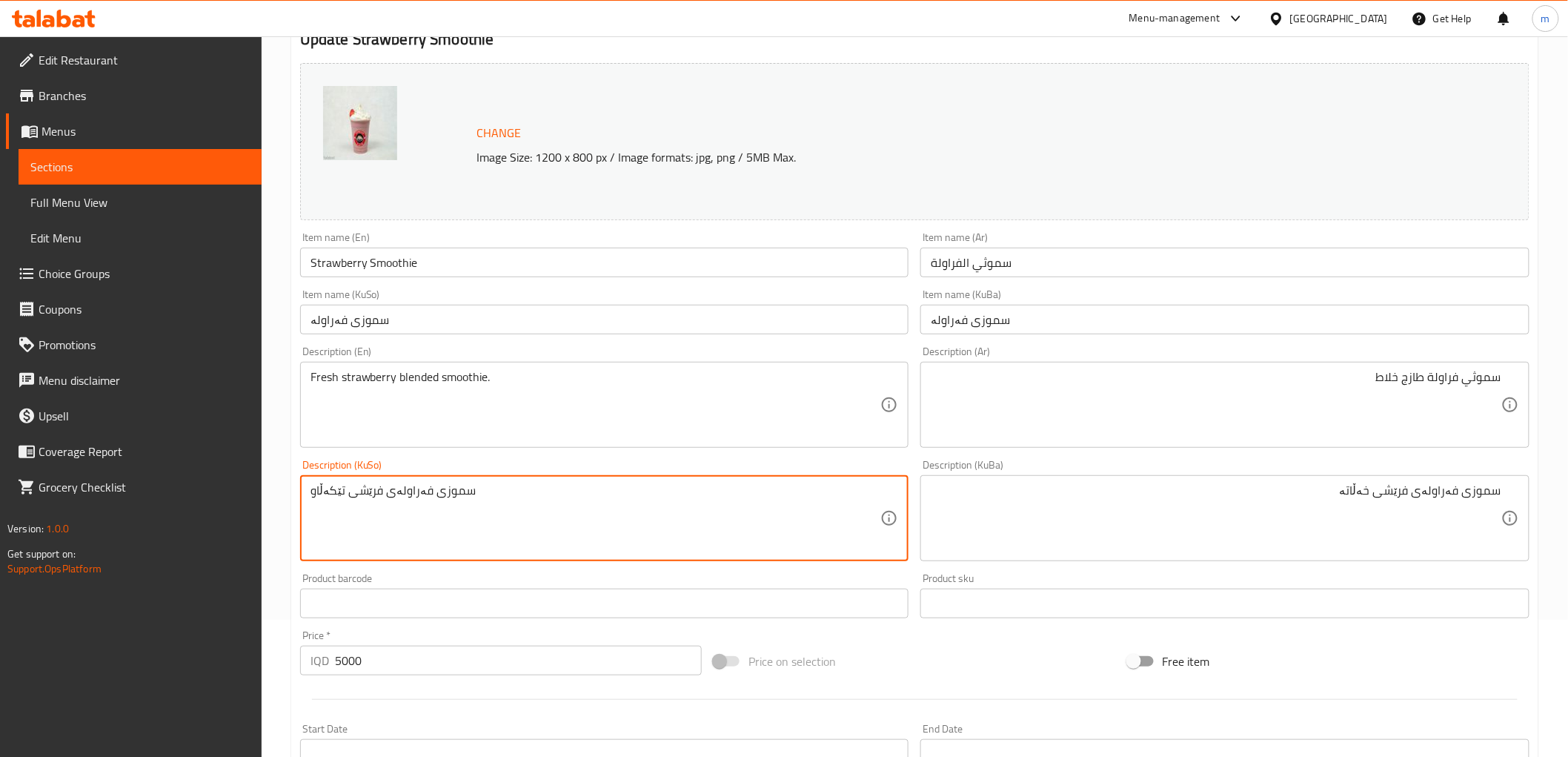
click at [737, 523] on textarea "سموزی فەراولەی فرێشی تێکەڵاو" at bounding box center [596, 518] width 571 height 70
paste textarea "ەڵاتە"
type textarea "سموزی فەراولەی فرێشی خەڵاتە"
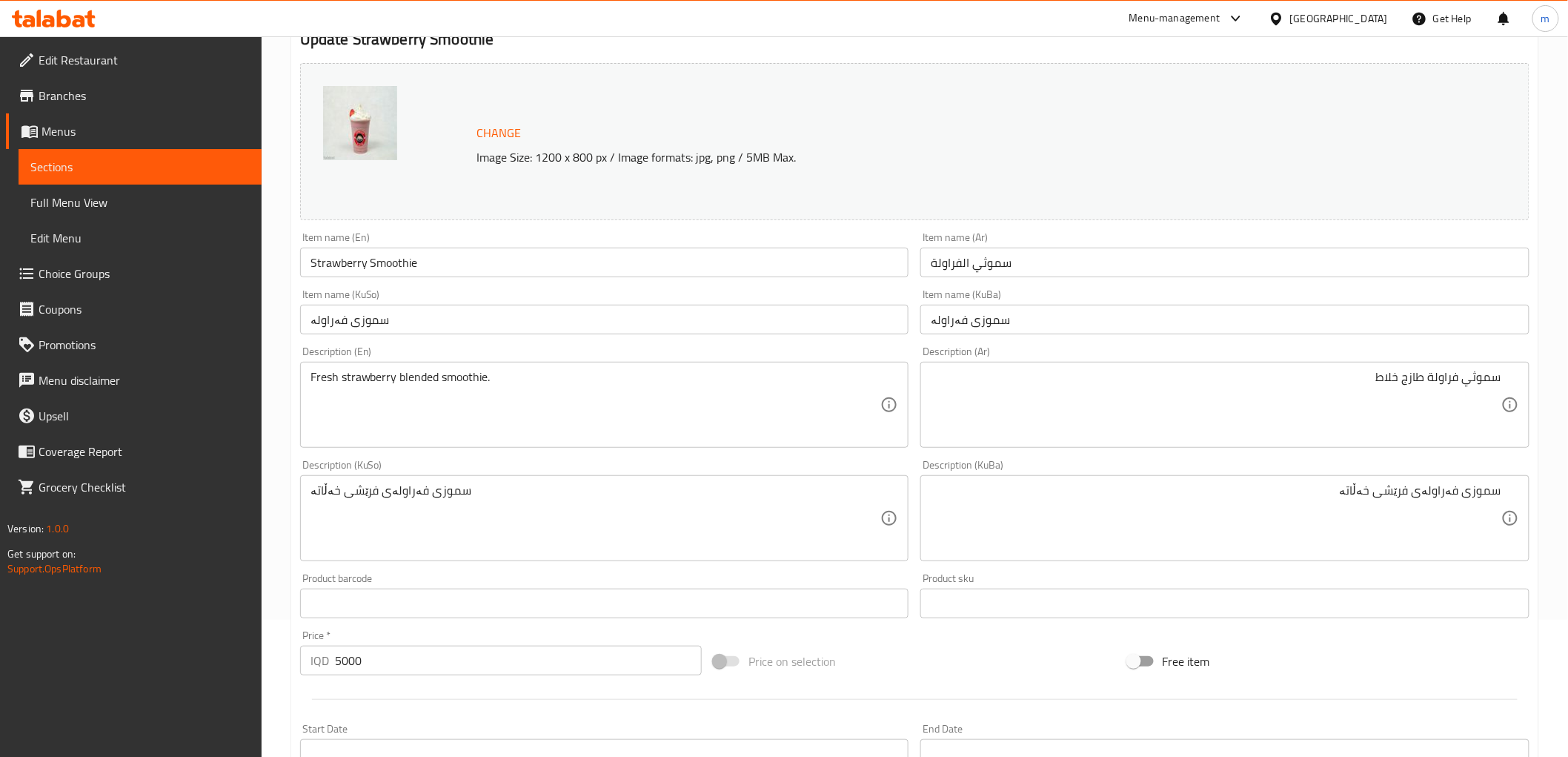
click at [584, 336] on div "Item name (KuSo) سموزی فەراولە Item name (KuSo)" at bounding box center [604, 311] width 621 height 57
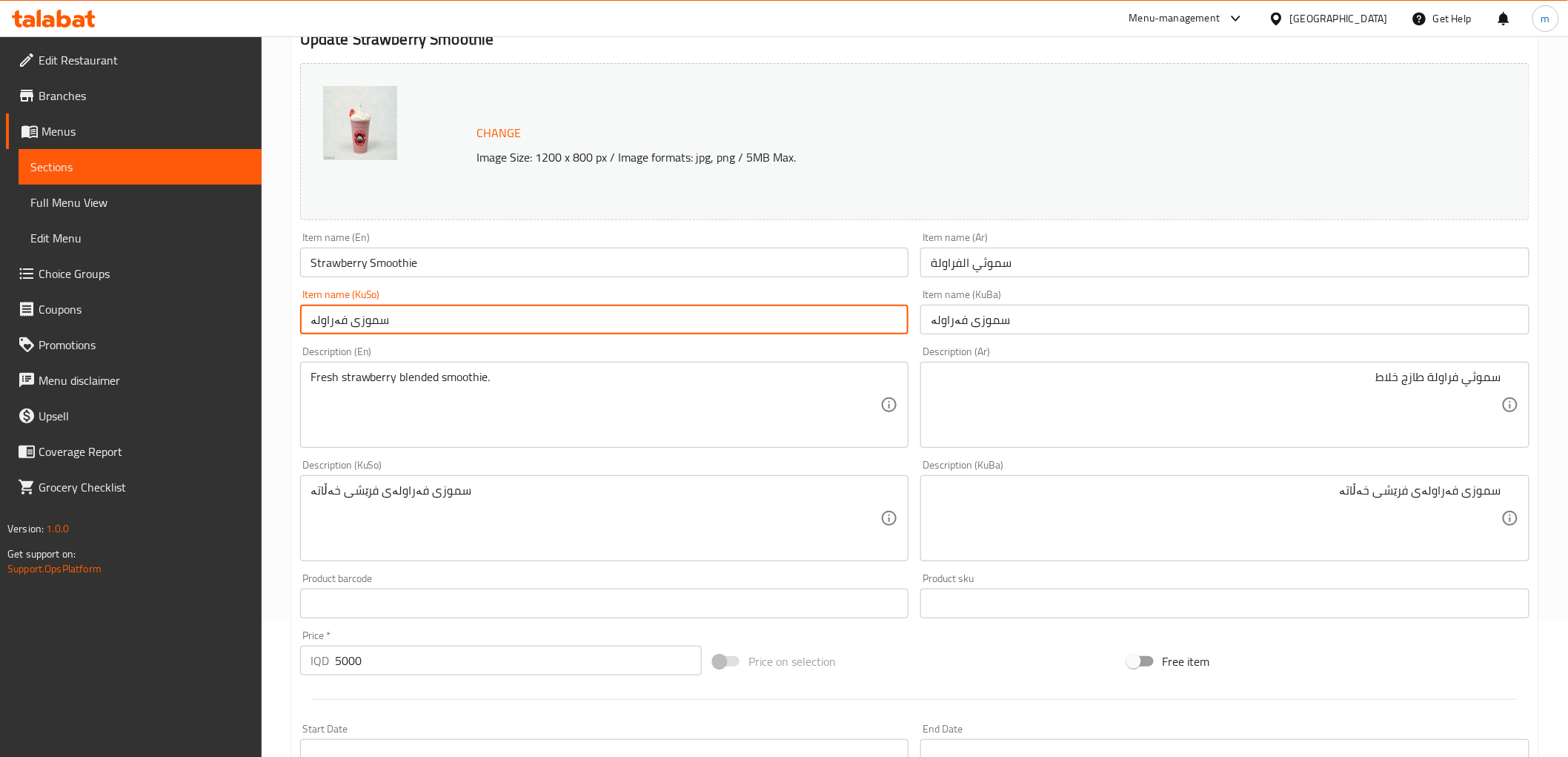
click at [584, 323] on input "سموزی فەراولە" at bounding box center [604, 319] width 610 height 29
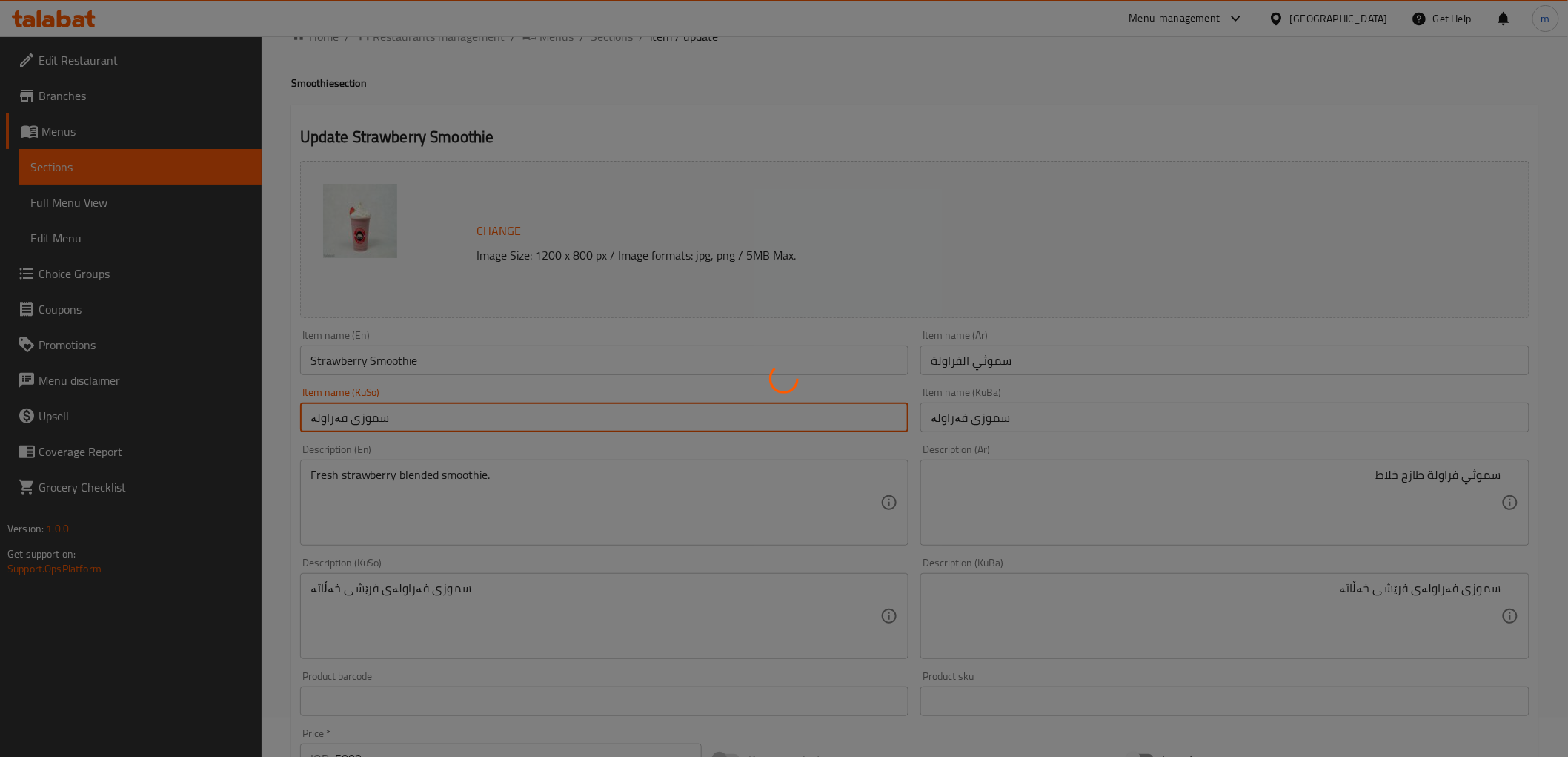
scroll to position [0, 0]
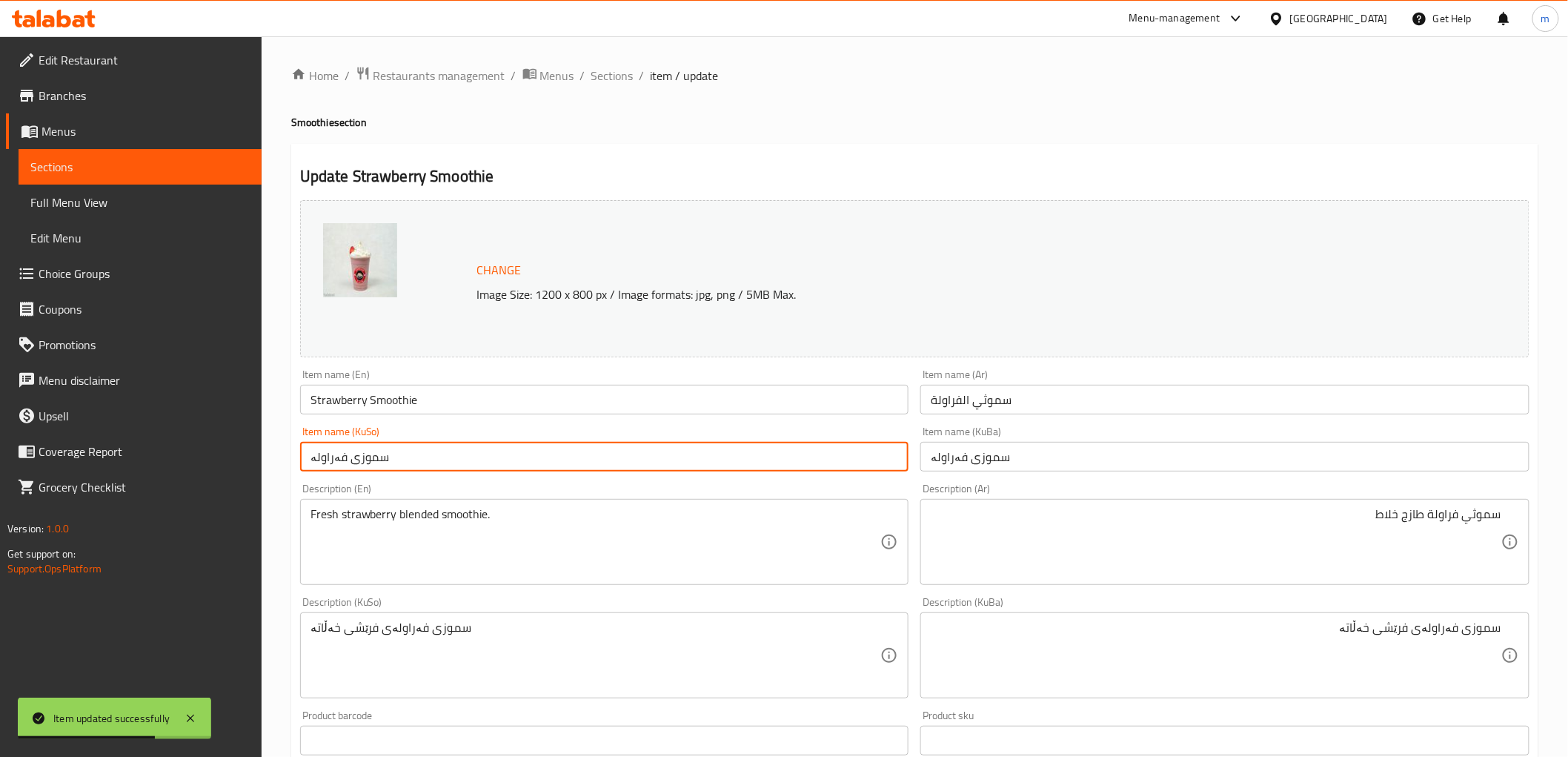
click at [78, 59] on span "Edit Restaurant" at bounding box center [144, 60] width 212 height 18
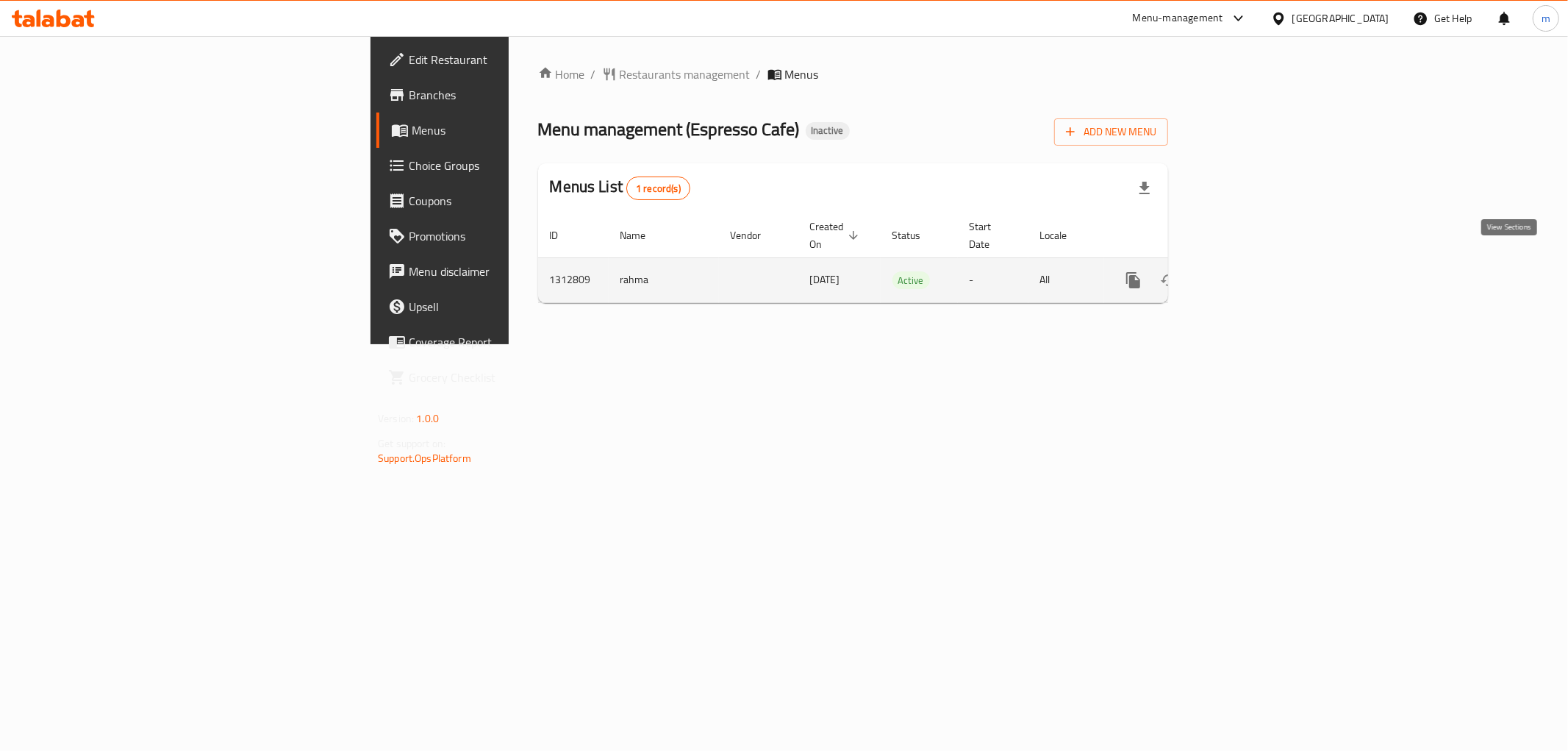
click at [1248, 271] on icon "enhanced table" at bounding box center [1239, 280] width 18 height 18
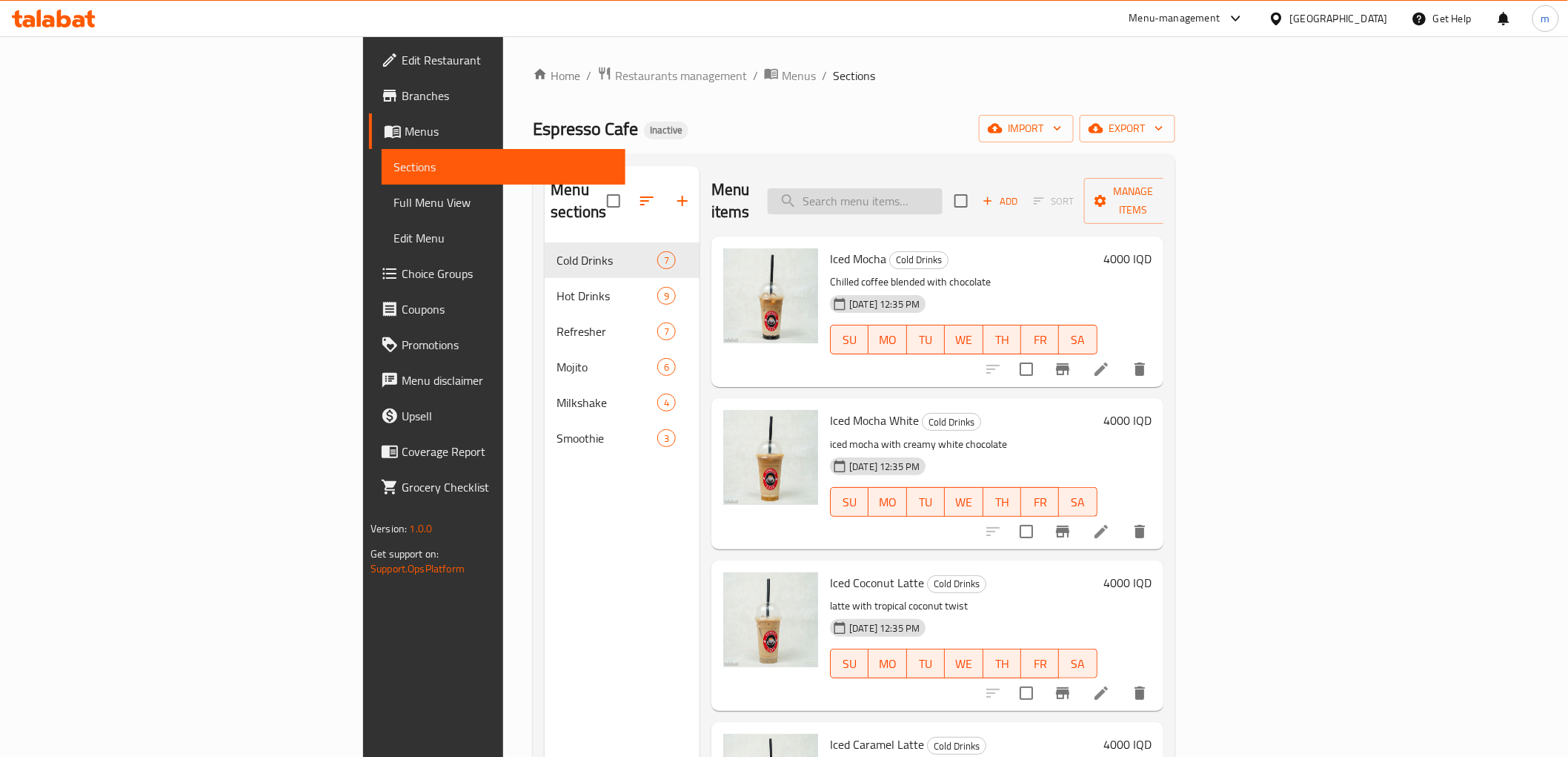
click at [943, 193] on input "search" at bounding box center [855, 201] width 175 height 26
paste input "Blueberry Smoothie"
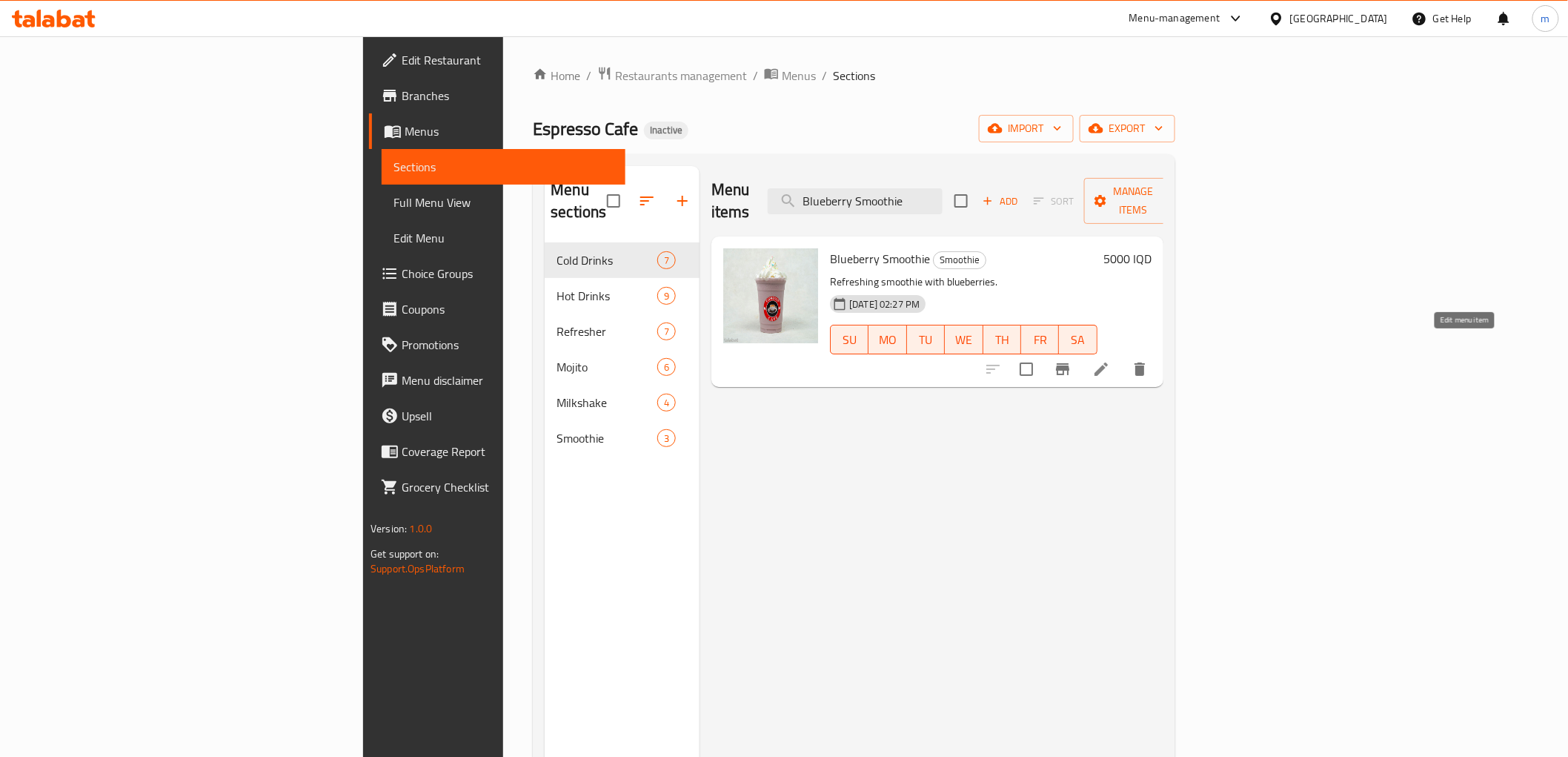
type input "Blueberry Smoothie"
click at [1108, 362] on icon at bounding box center [1101, 369] width 13 height 13
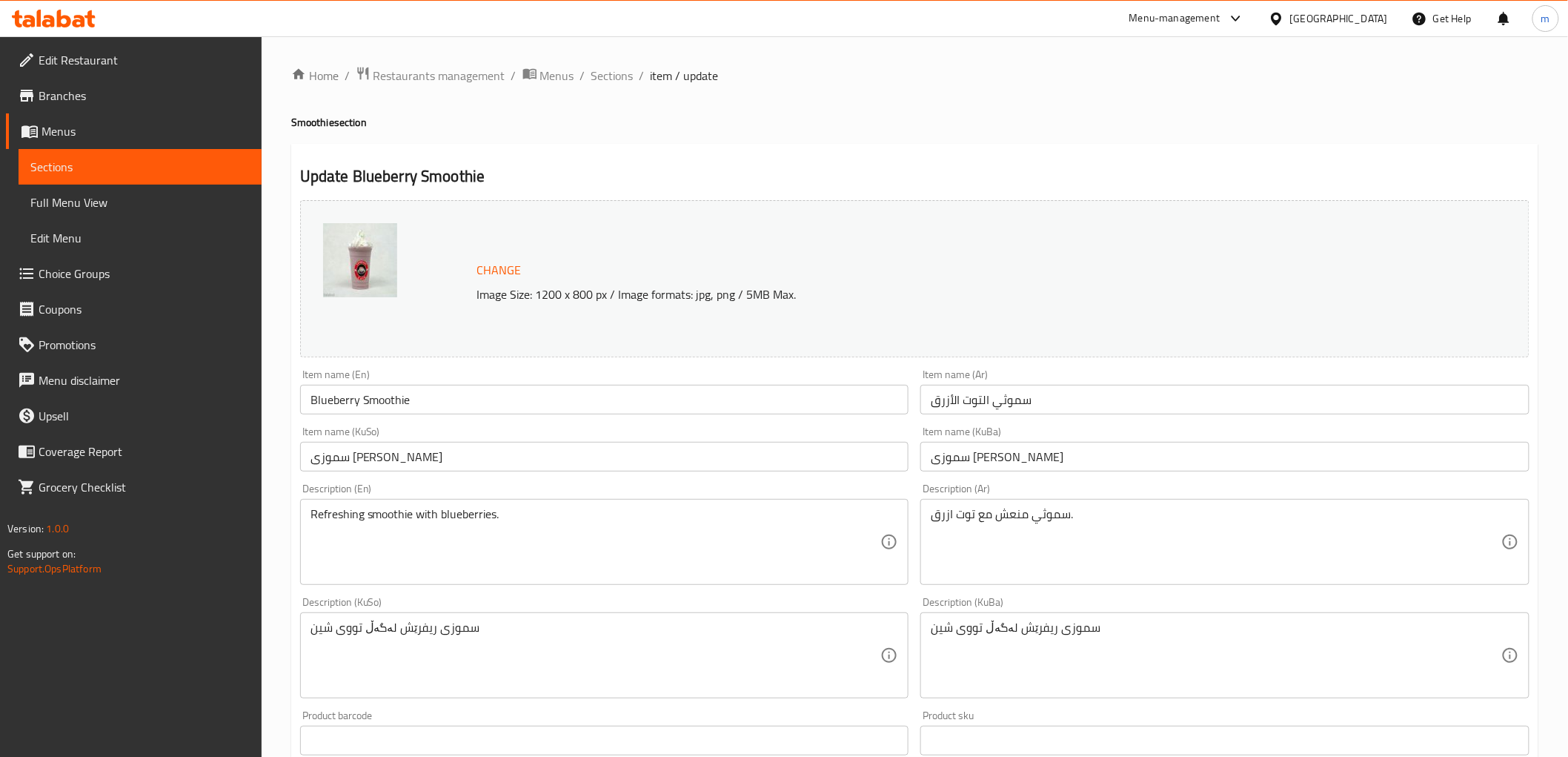
scroll to position [137, 0]
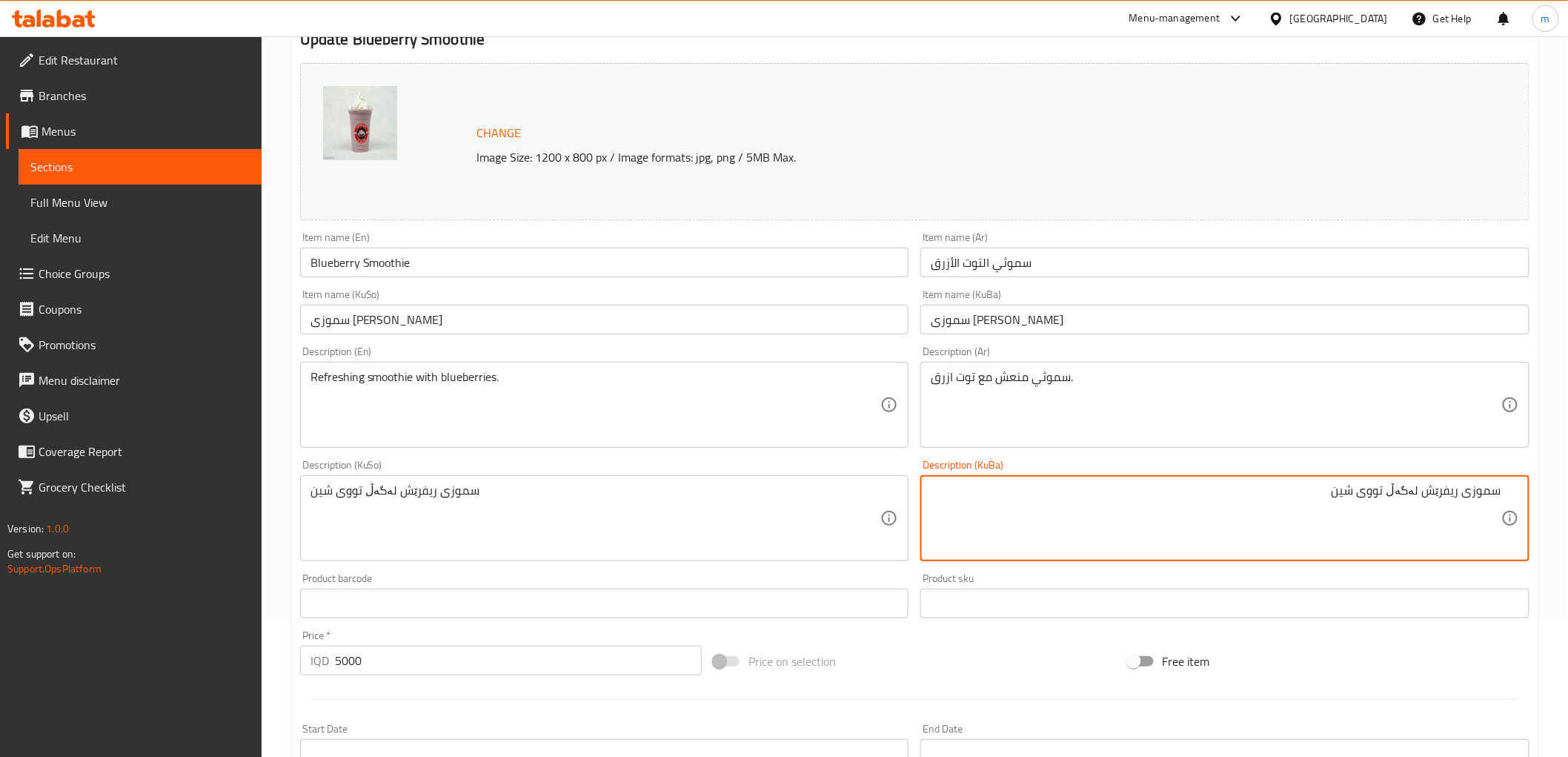
click at [1428, 494] on textarea "سموزی ریفرێش لەگەڵ تووی شین" at bounding box center [1216, 518] width 571 height 70
click at [1429, 529] on textarea "سموزی ریفرێشینگ لەگەڵ تووی شین" at bounding box center [1216, 518] width 571 height 70
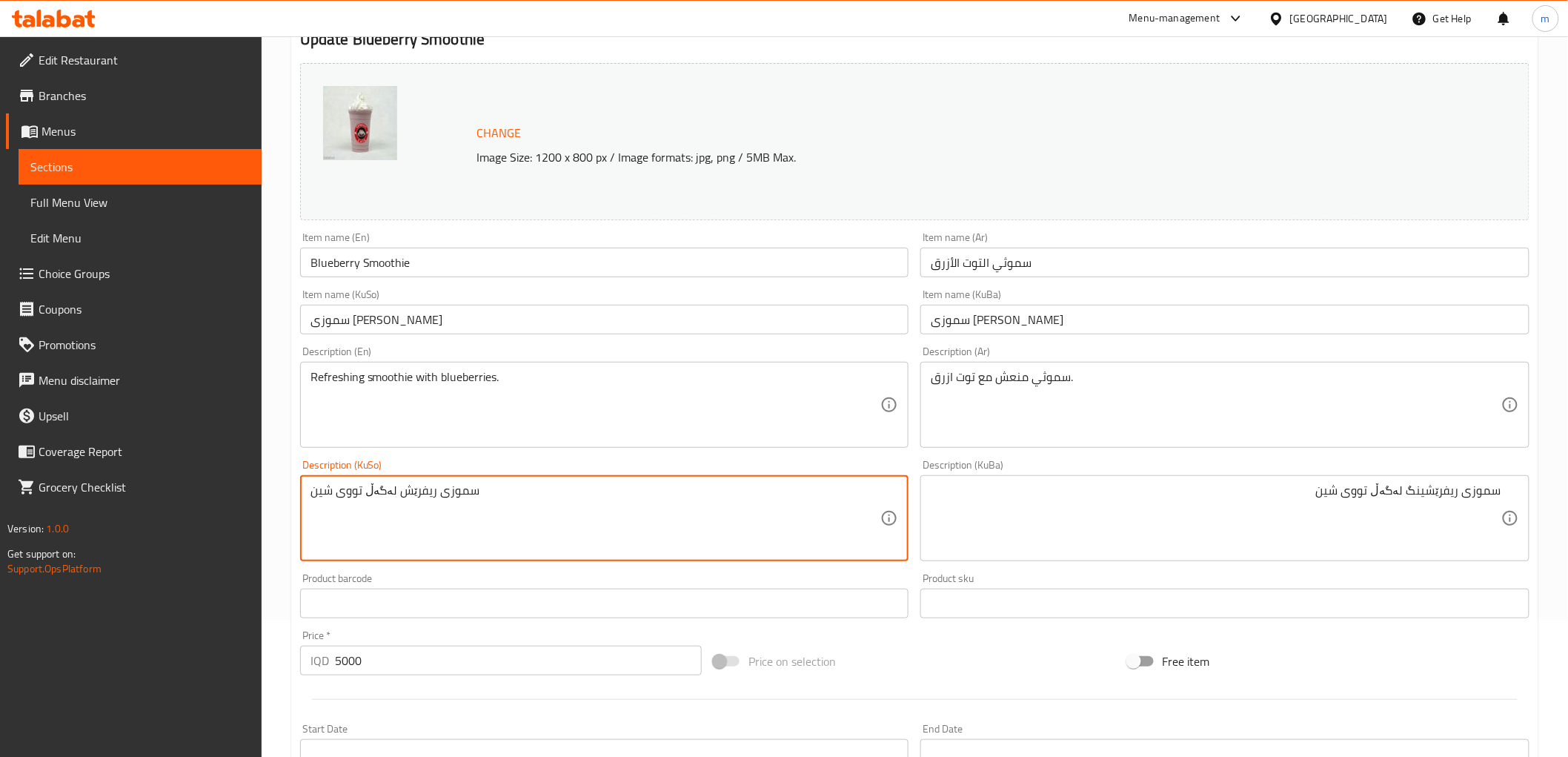
click at [719, 533] on textarea "سموزی ریفرێش لەگەڵ تووی شین" at bounding box center [596, 518] width 571 height 70
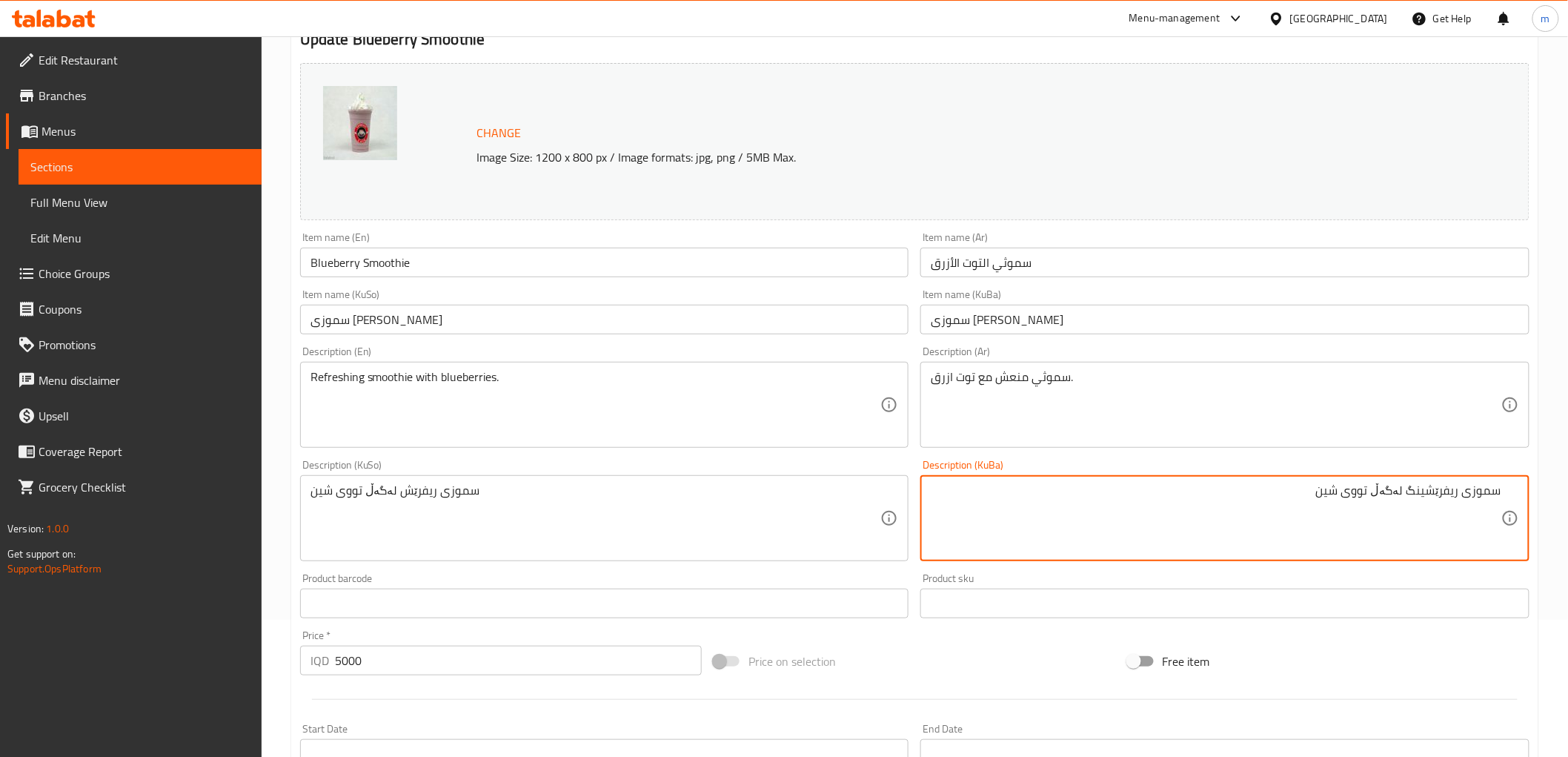
click at [1418, 493] on textarea "سموزی ریفرێشینگ لەگەڵ تووی شین" at bounding box center [1216, 518] width 571 height 70
paste textarea "ازەگەری"
click at [1380, 506] on textarea "سموزی تازەگەری لەگەڵ تووی شین" at bounding box center [1216, 518] width 571 height 70
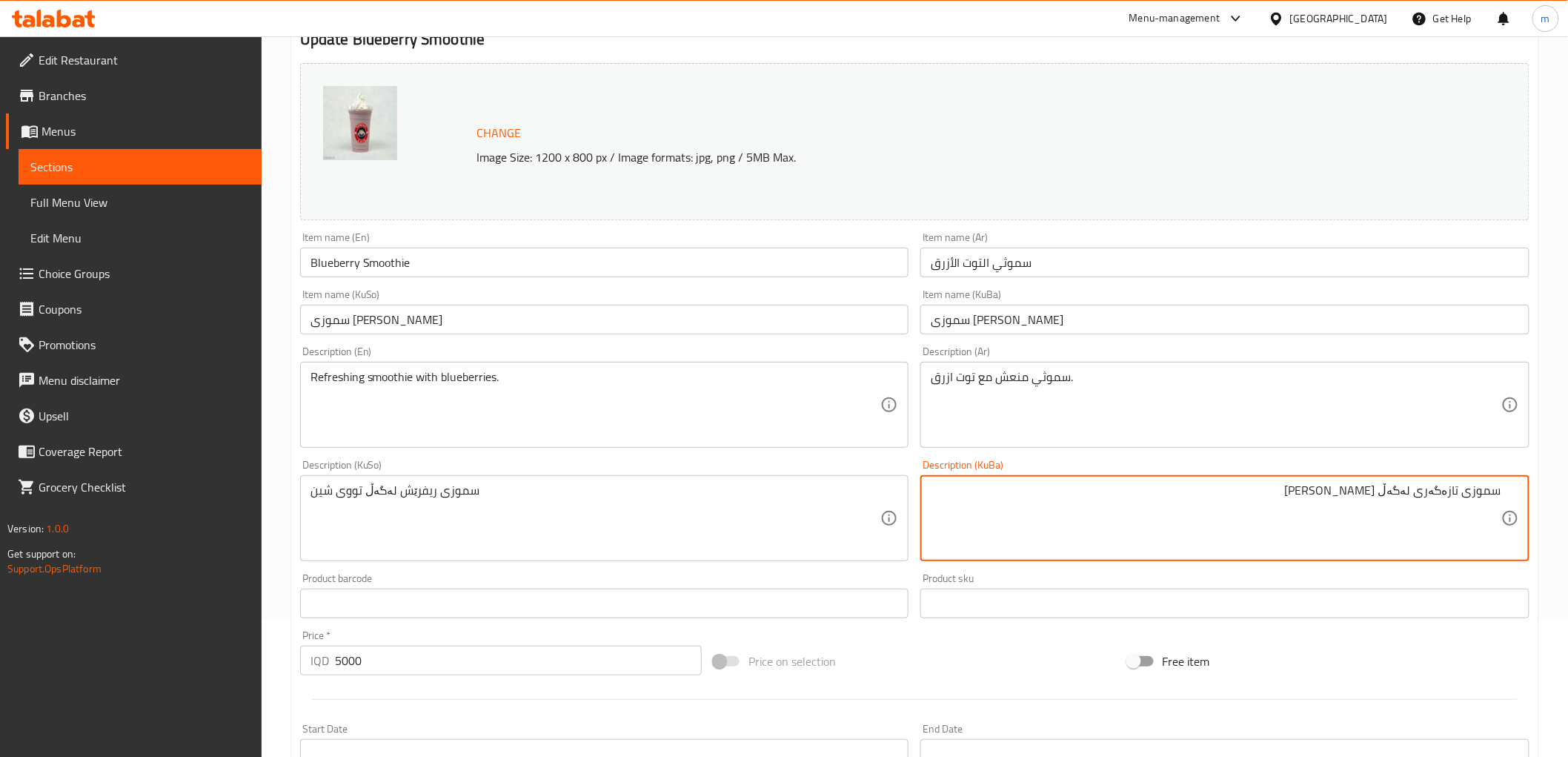
click at [1380, 506] on textarea "سموزی تازەگەری لەگەڵ تووی شین" at bounding box center [1216, 518] width 571 height 70
type textarea "سموزی تازەگەری لەگەڵ تووی شین"
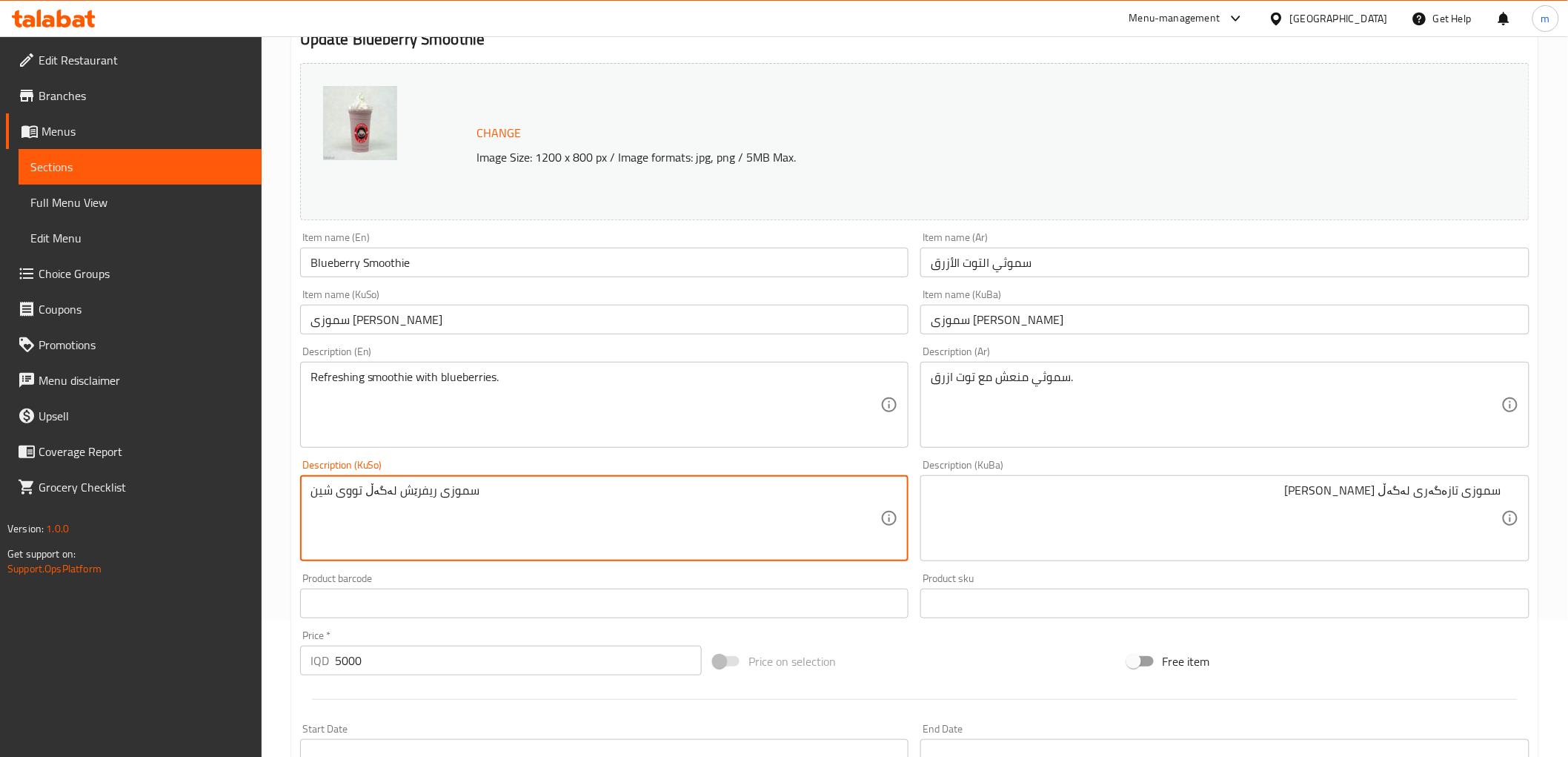
click at [765, 526] on textarea "سموزی ریفرێش لەگەڵ تووی شین" at bounding box center [596, 518] width 571 height 70
paste textarea "ازەگەری"
type textarea "سموزی تازەگەری لەگەڵ تووی شین"
click at [475, 327] on input "سموزی تووی شین" at bounding box center [604, 319] width 610 height 29
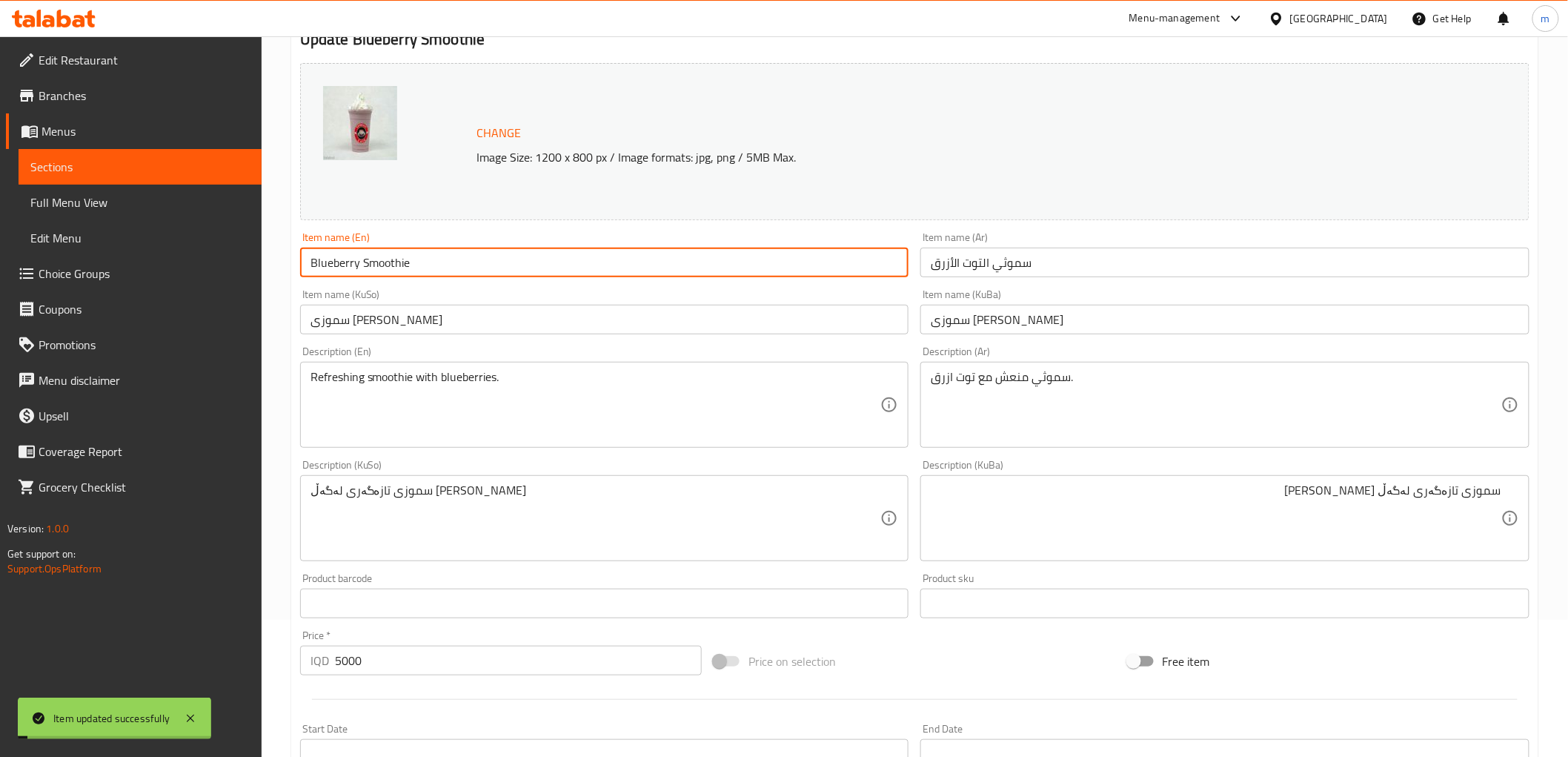
click at [433, 262] on input "Blueberry Smoothie" at bounding box center [604, 262] width 610 height 29
click at [101, 69] on span "Edit Restaurant" at bounding box center [144, 60] width 212 height 18
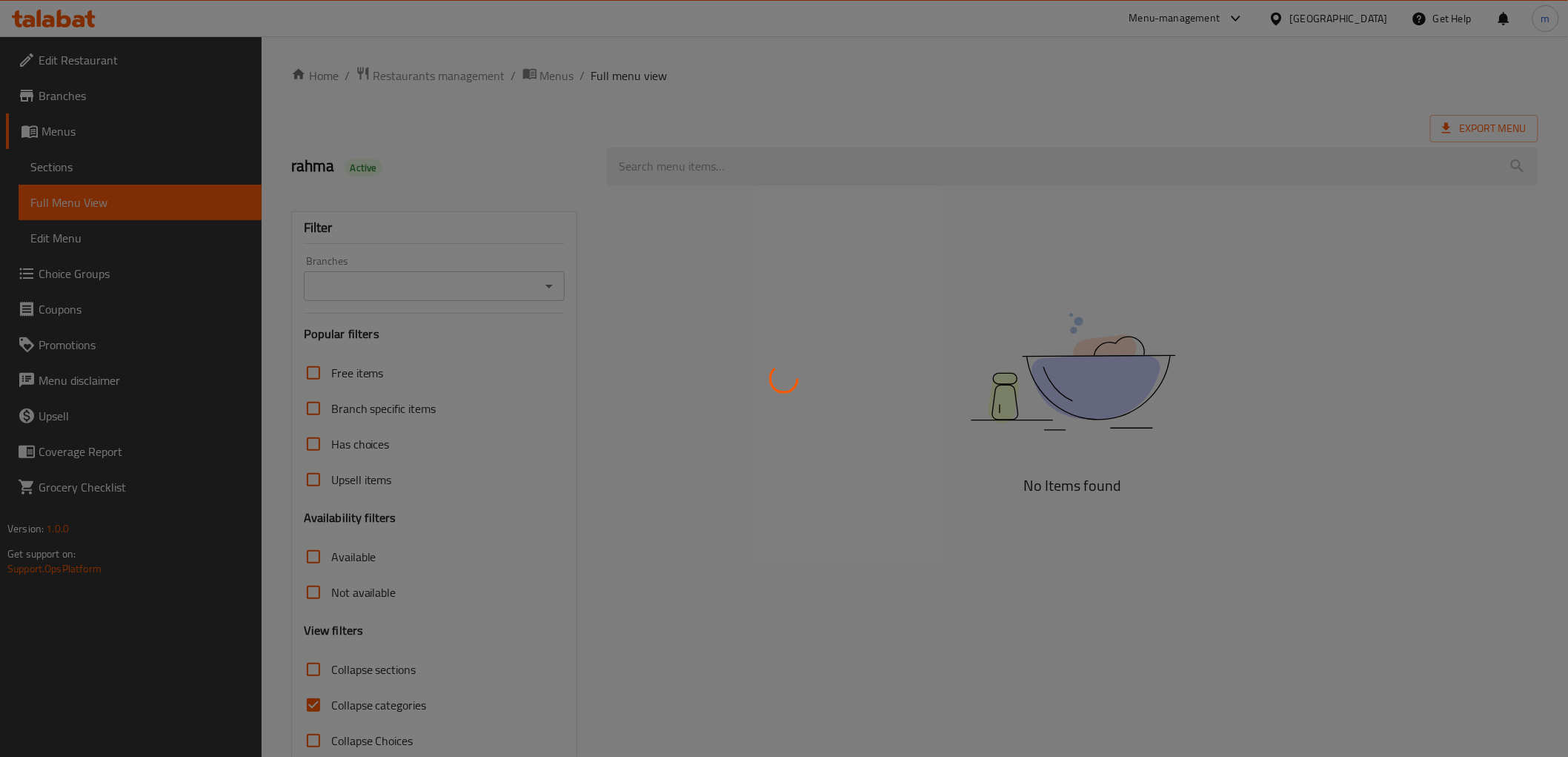
click at [667, 156] on div at bounding box center [784, 378] width 1568 height 757
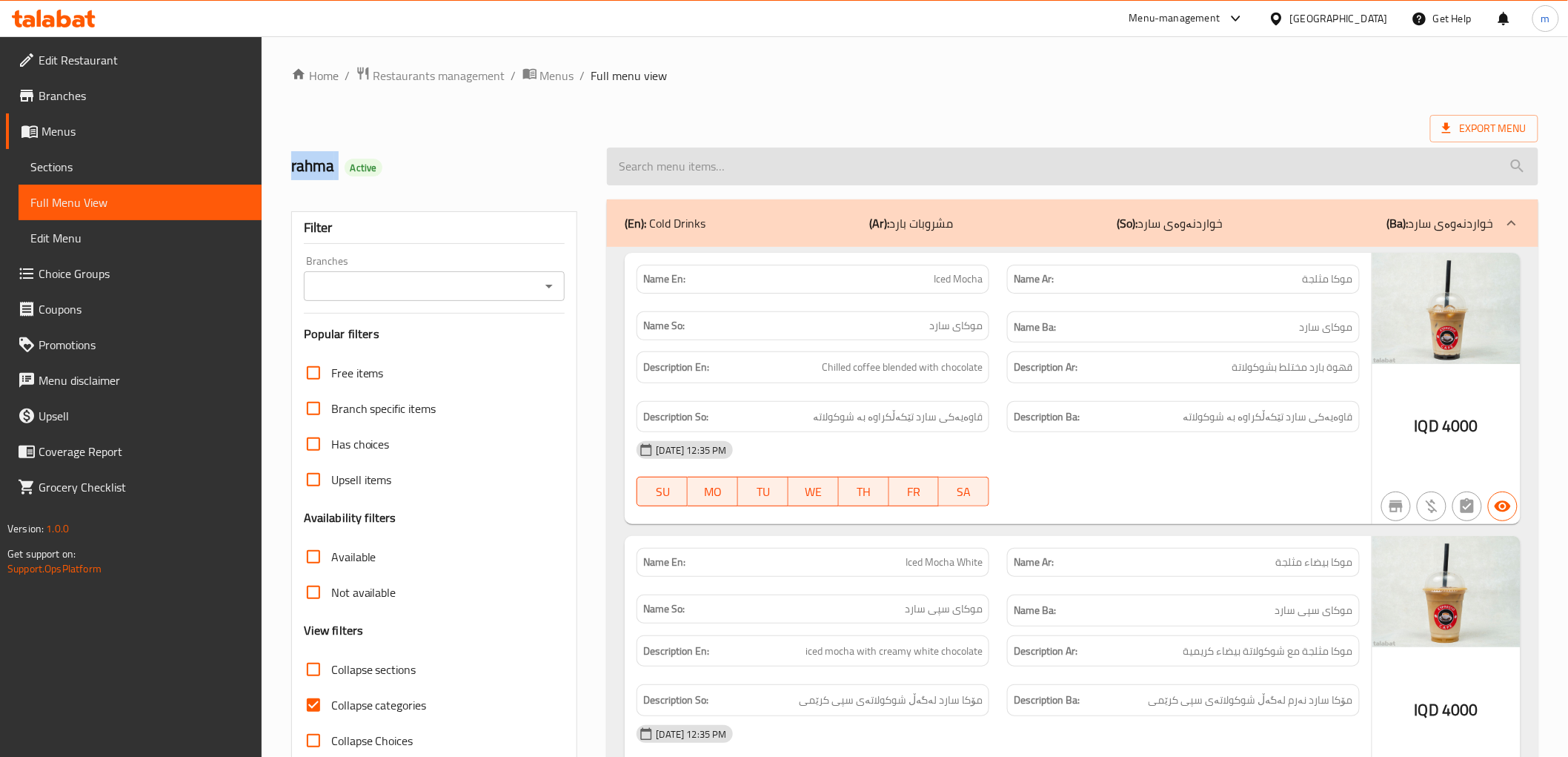
click at [669, 160] on input "search" at bounding box center [1072, 166] width 931 height 38
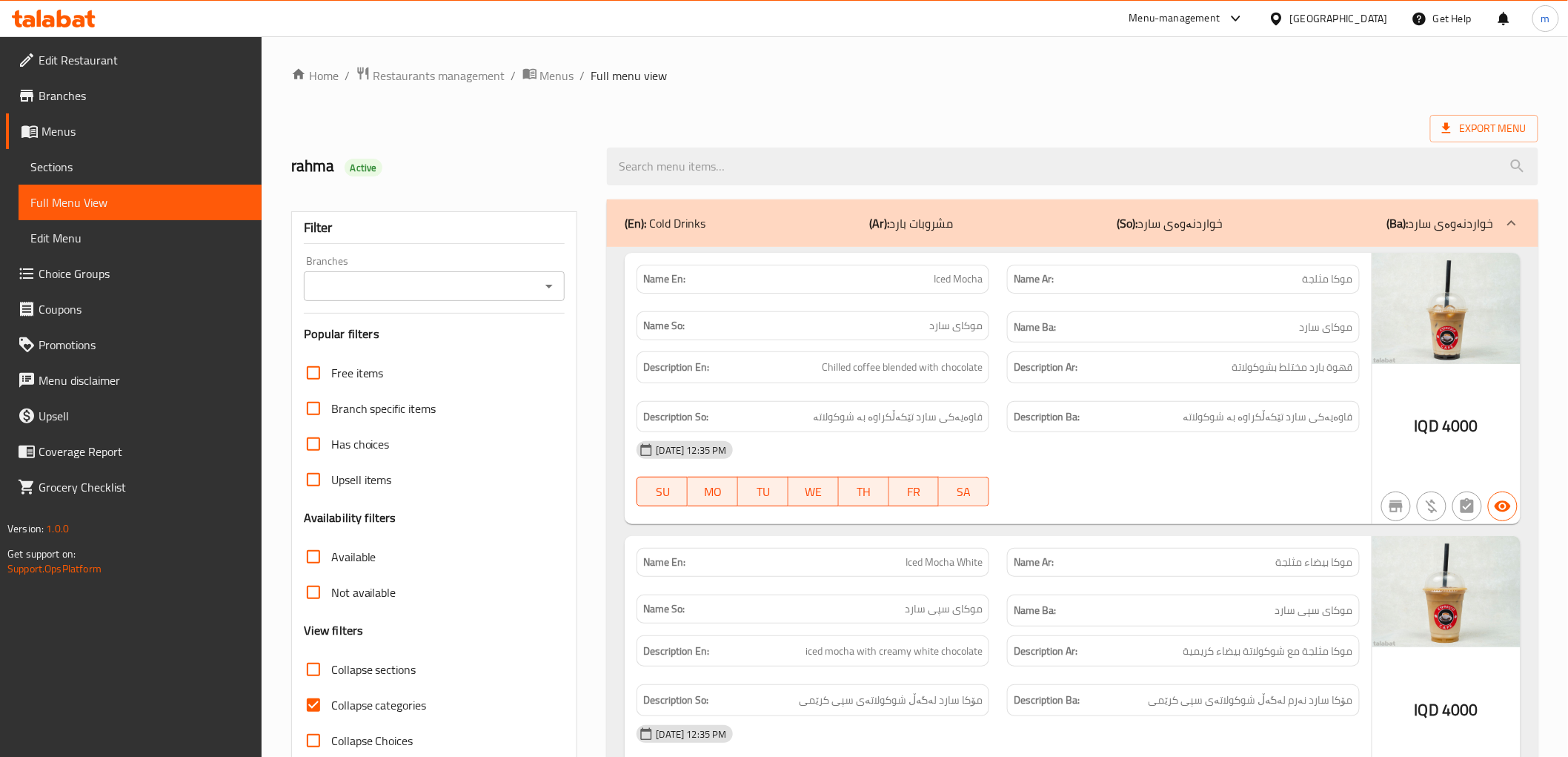
drag, startPoint x: 633, startPoint y: 163, endPoint x: 647, endPoint y: 197, distance: 36.8
click at [633, 166] on input "search" at bounding box center [1072, 166] width 931 height 38
paste input "Blueberry Smoothie"
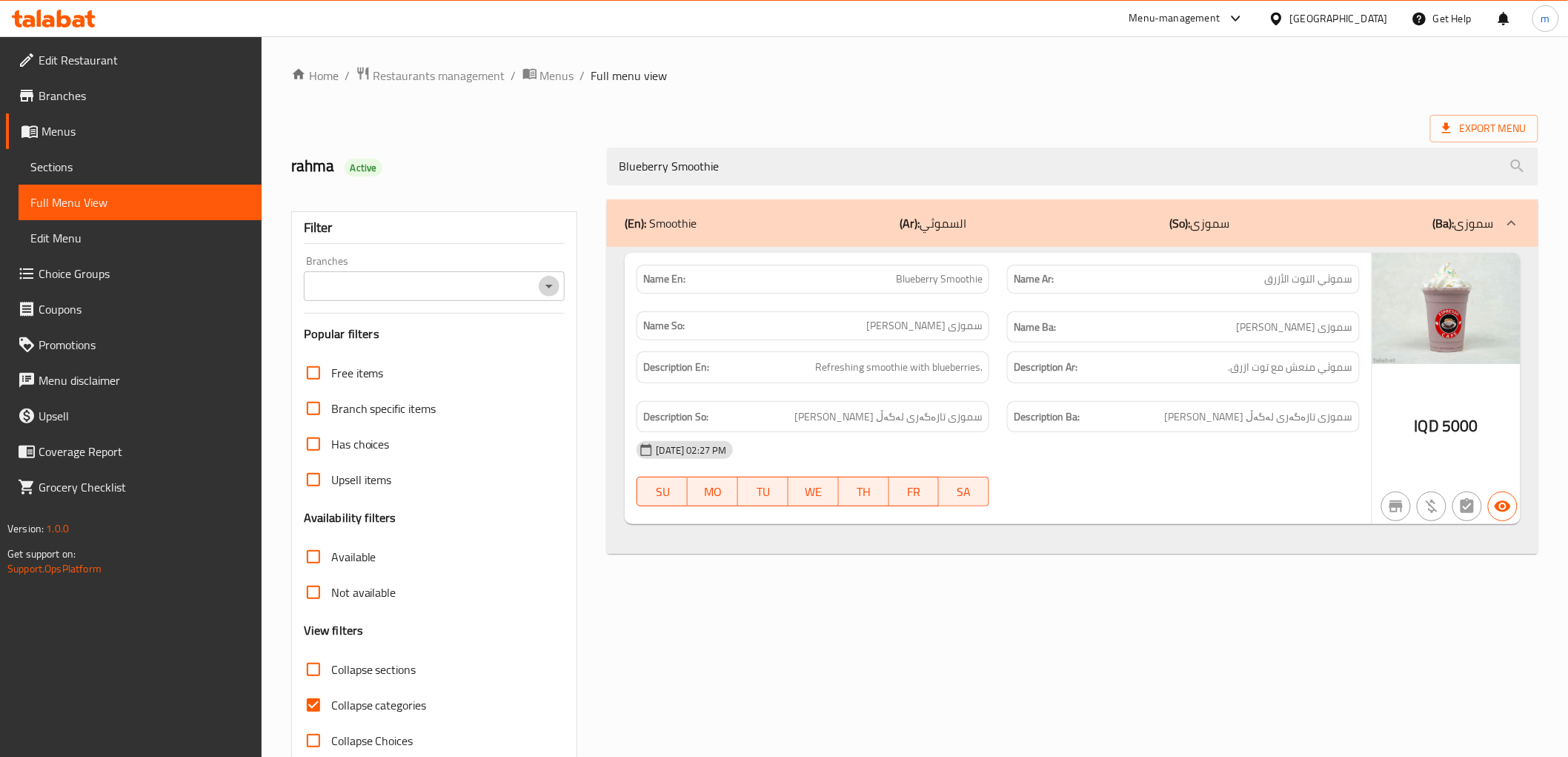
click at [552, 285] on icon "Open" at bounding box center [549, 286] width 18 height 18
type input "Blueberry Smoothie"
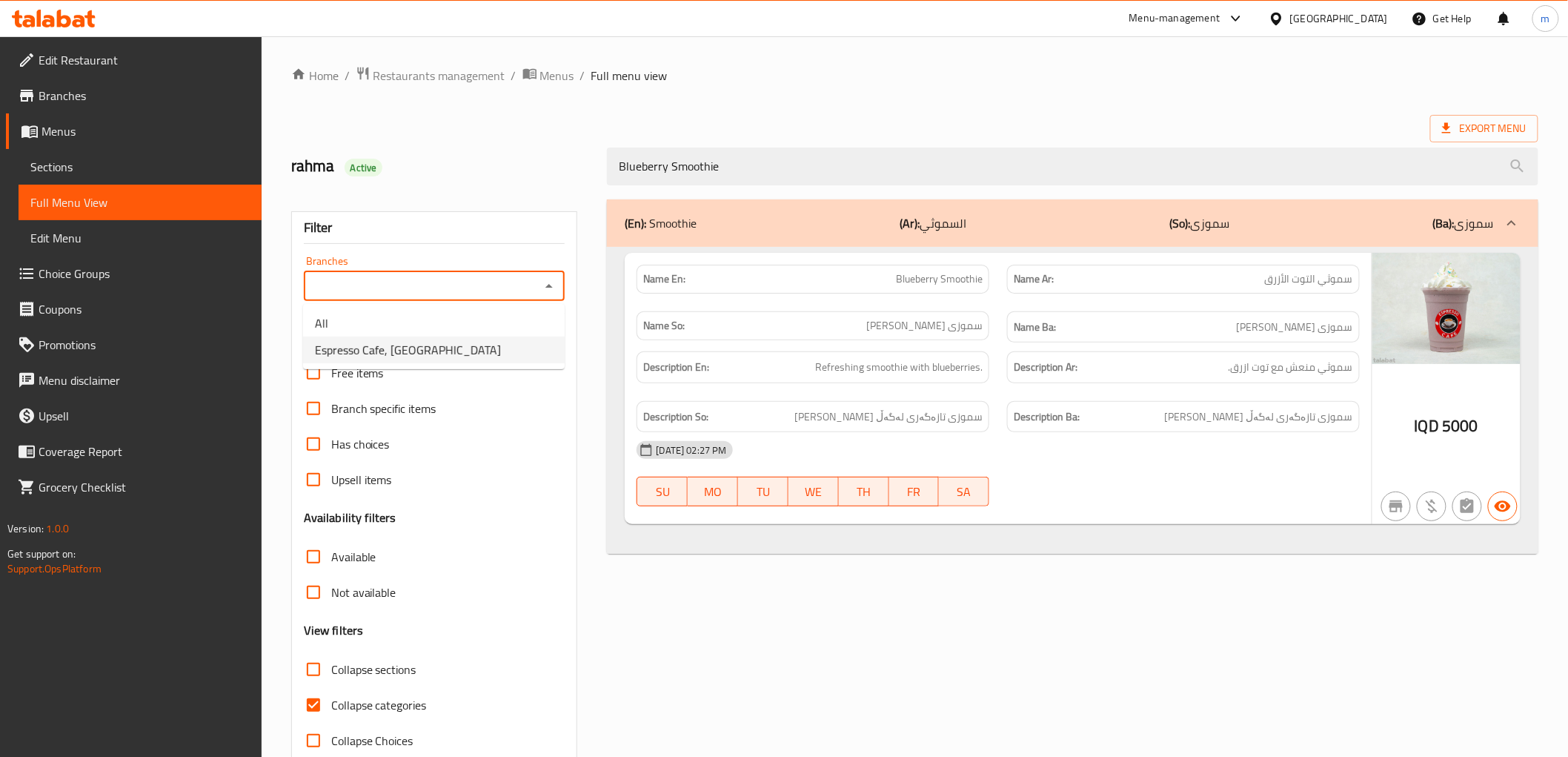
click at [487, 354] on li "Espresso Cafe, Maseik Street" at bounding box center [434, 349] width 262 height 27
type input "Espresso Cafe, Maseik Street"
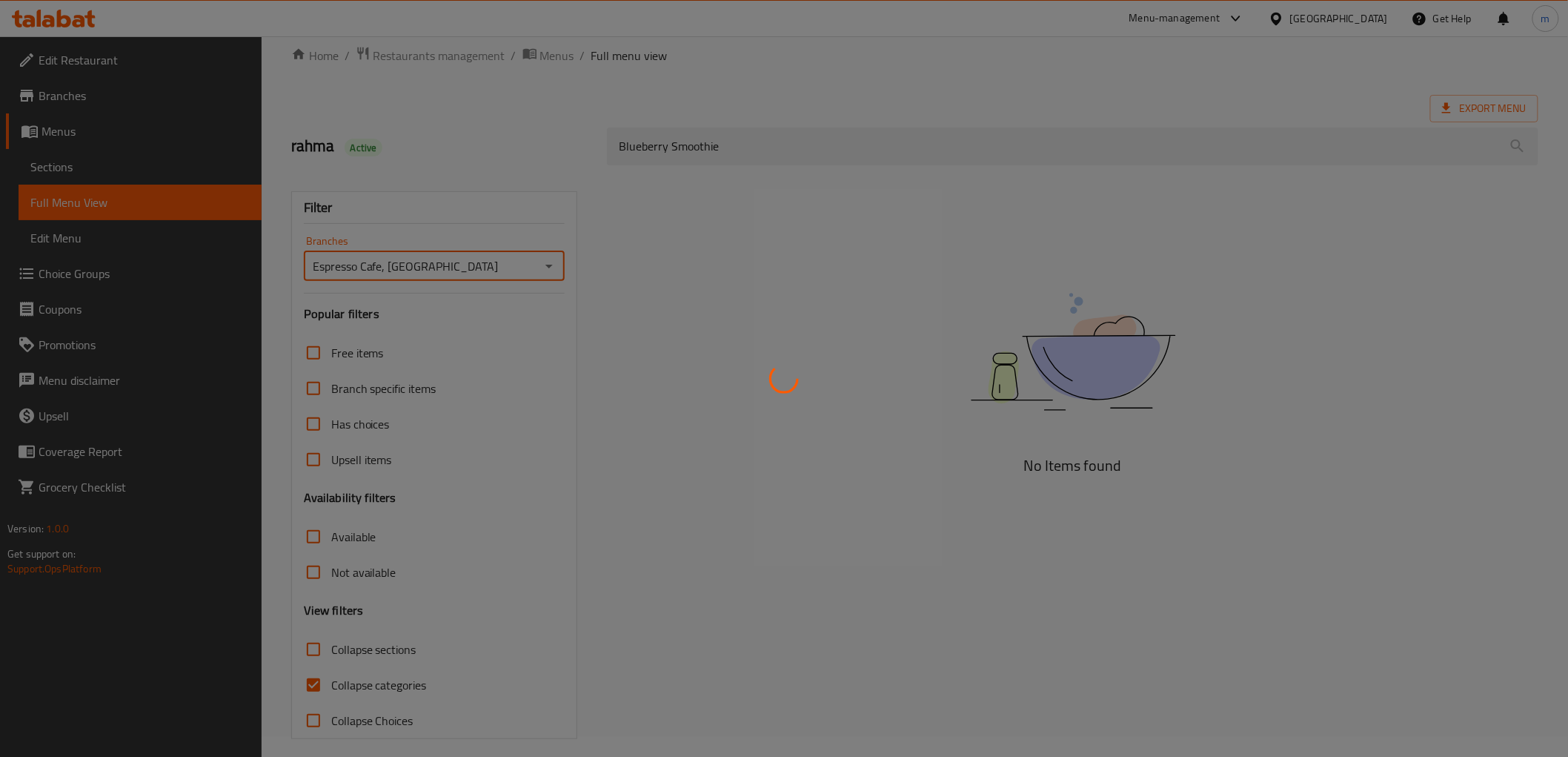
scroll to position [32, 0]
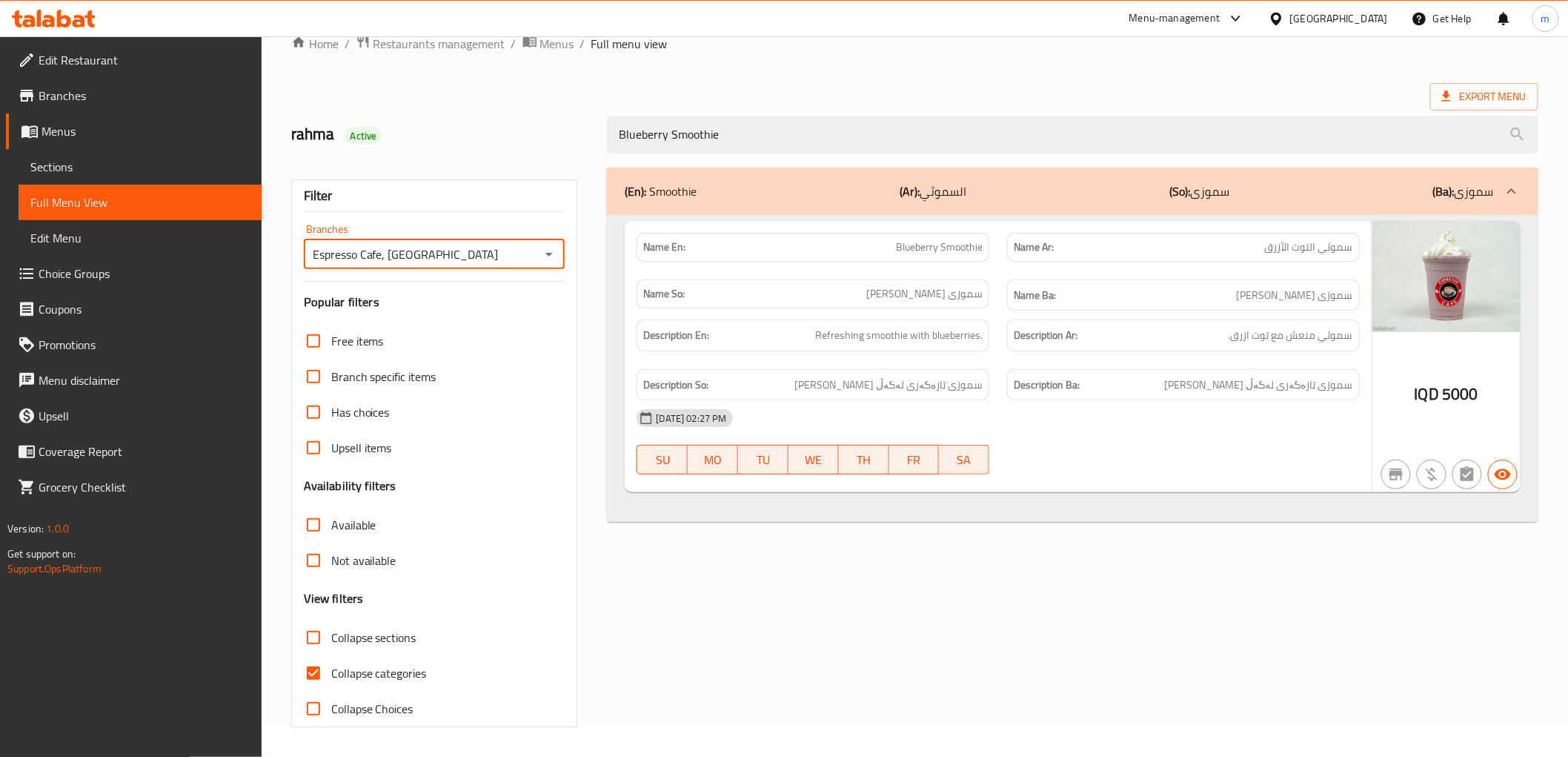
click at [315, 672] on input "Collapse categories" at bounding box center [313, 673] width 36 height 36
checkbox input "false"
click at [365, 630] on span "Collapse sections" at bounding box center [374, 637] width 85 height 18
click at [331, 630] on input "Collapse sections" at bounding box center [313, 637] width 36 height 36
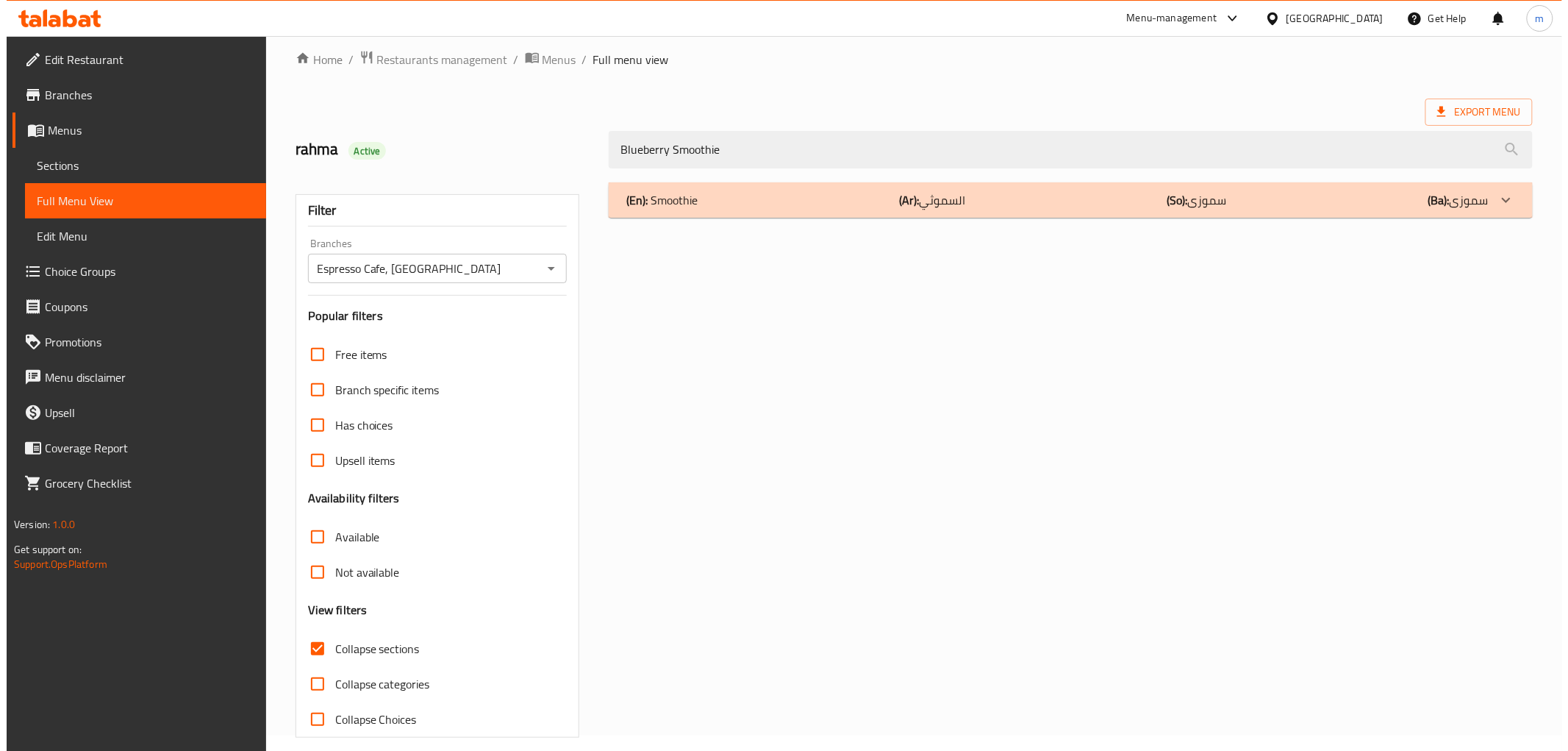
scroll to position [0, 0]
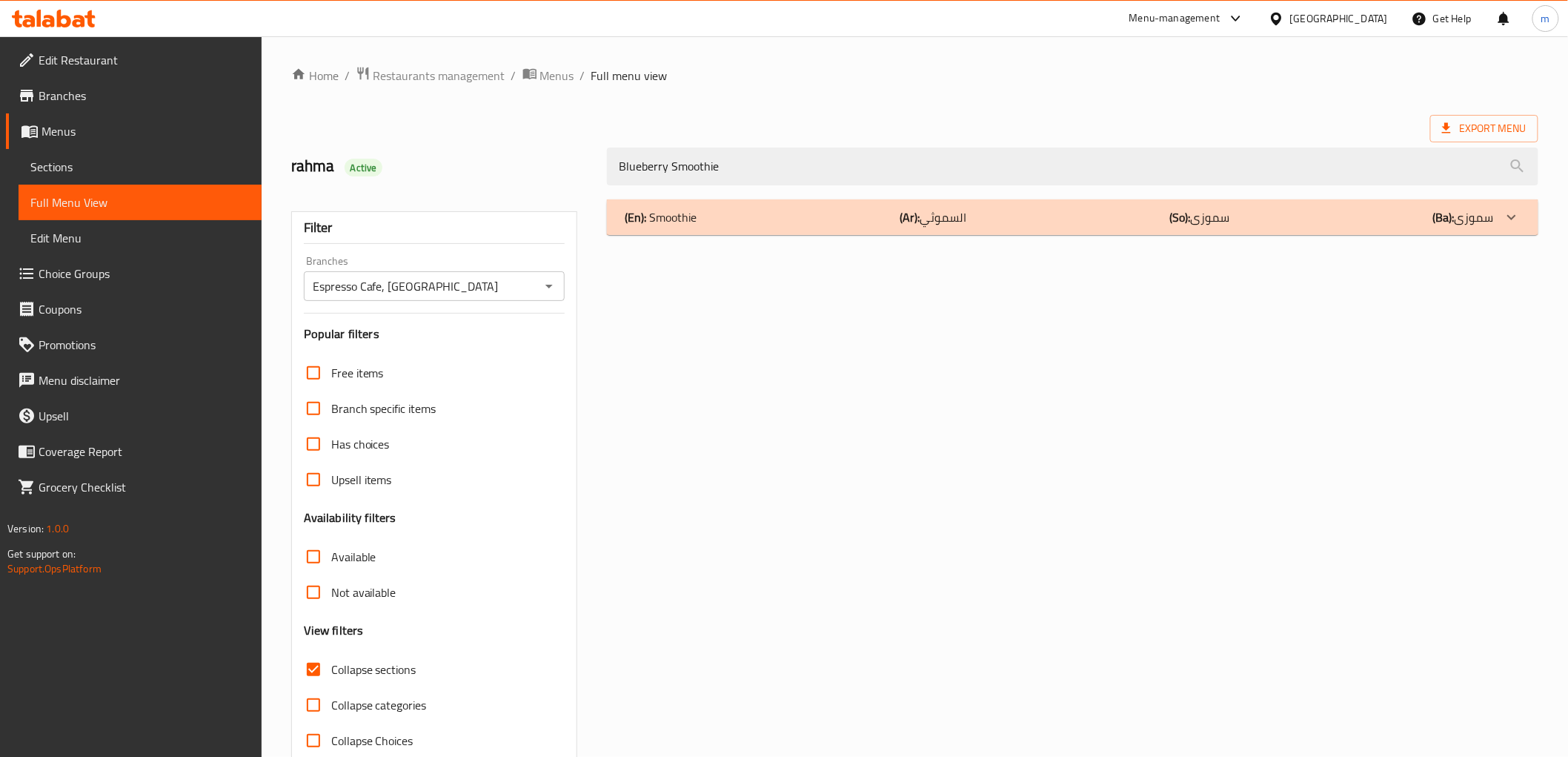
click at [732, 217] on div "(En): Smoothie (Ar): السموثي (So): سموزی (Ba): سموزی" at bounding box center [1059, 217] width 869 height 18
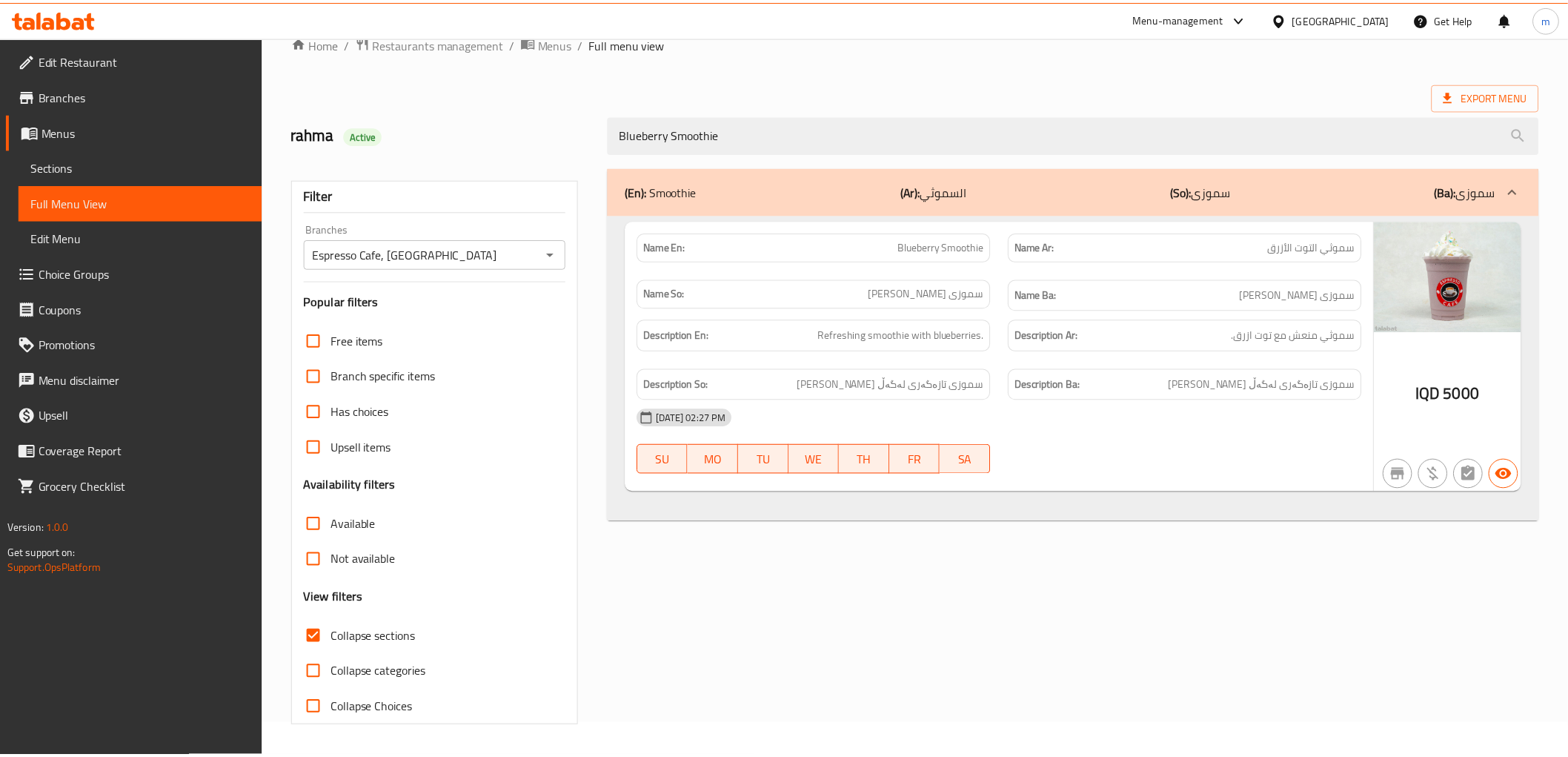
scroll to position [32, 0]
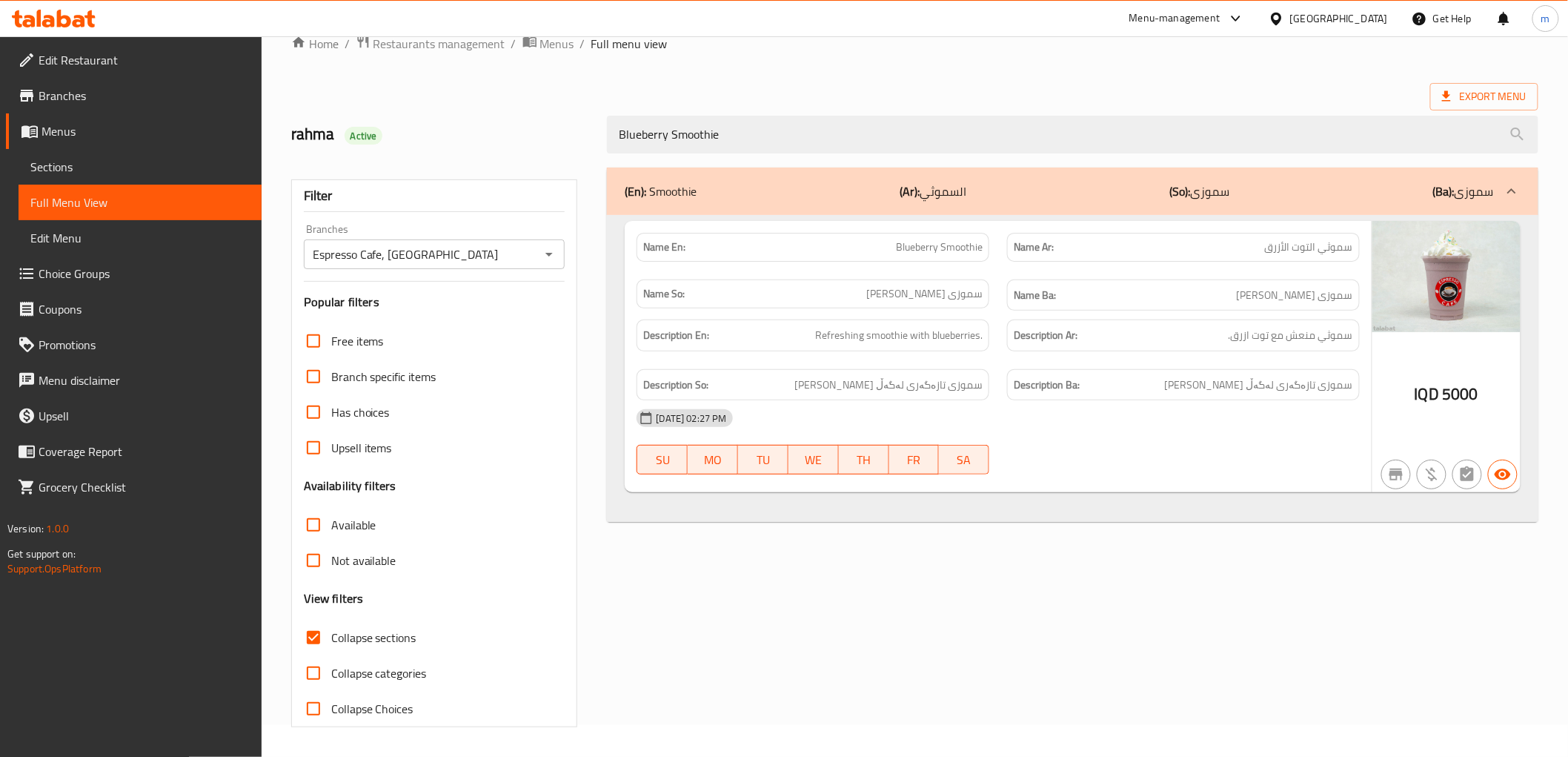
click at [391, 635] on span "Collapse sections" at bounding box center [374, 637] width 85 height 18
click at [331, 635] on input "Collapse sections" at bounding box center [313, 637] width 36 height 36
checkbox input "false"
click at [1186, 372] on div "Description Ba: سموزی تازەگەری لەگەڵ تووی شین" at bounding box center [1184, 385] width 353 height 32
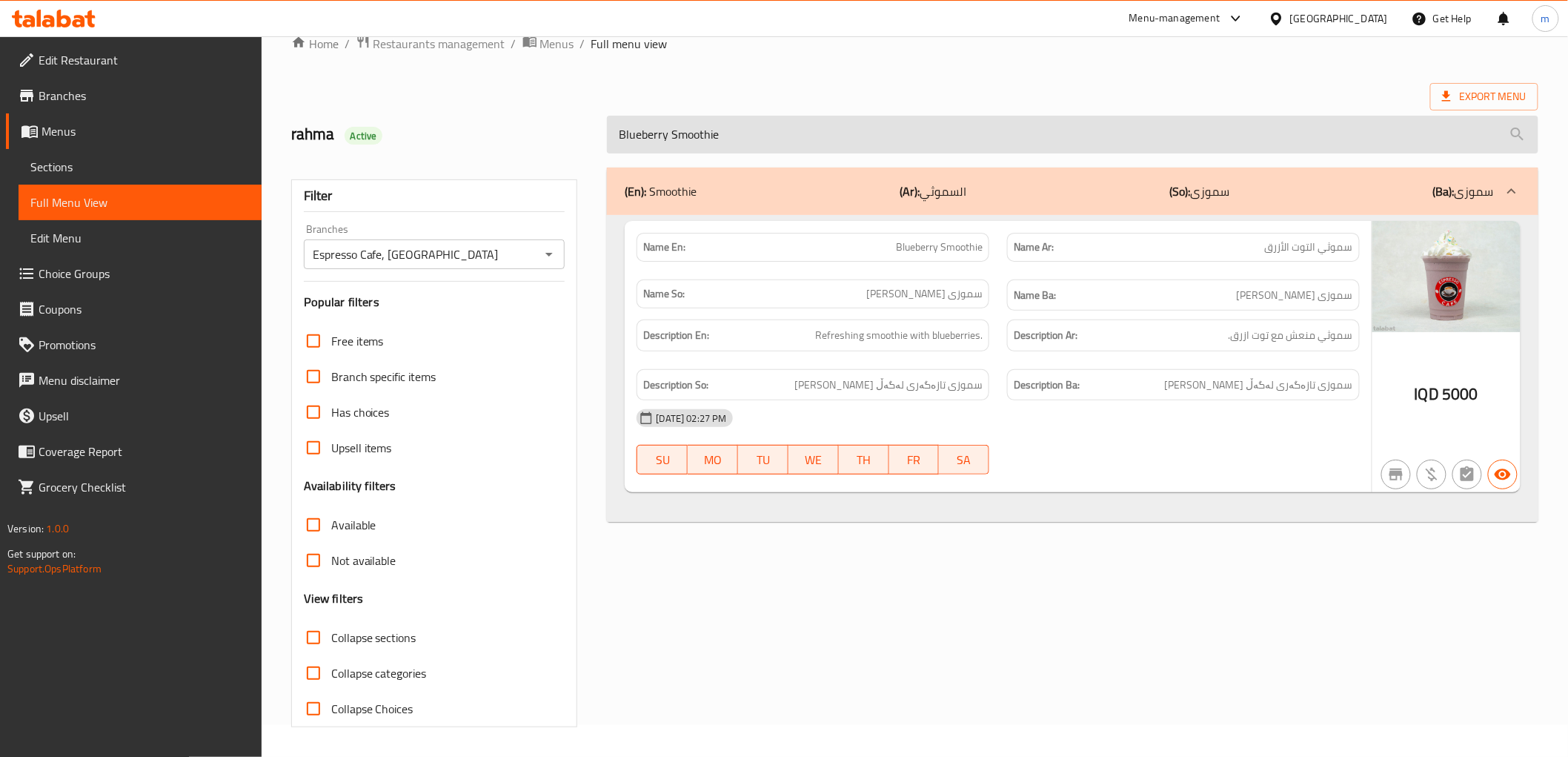
click at [737, 143] on input "Blueberry Smoothie" at bounding box center [1072, 134] width 931 height 38
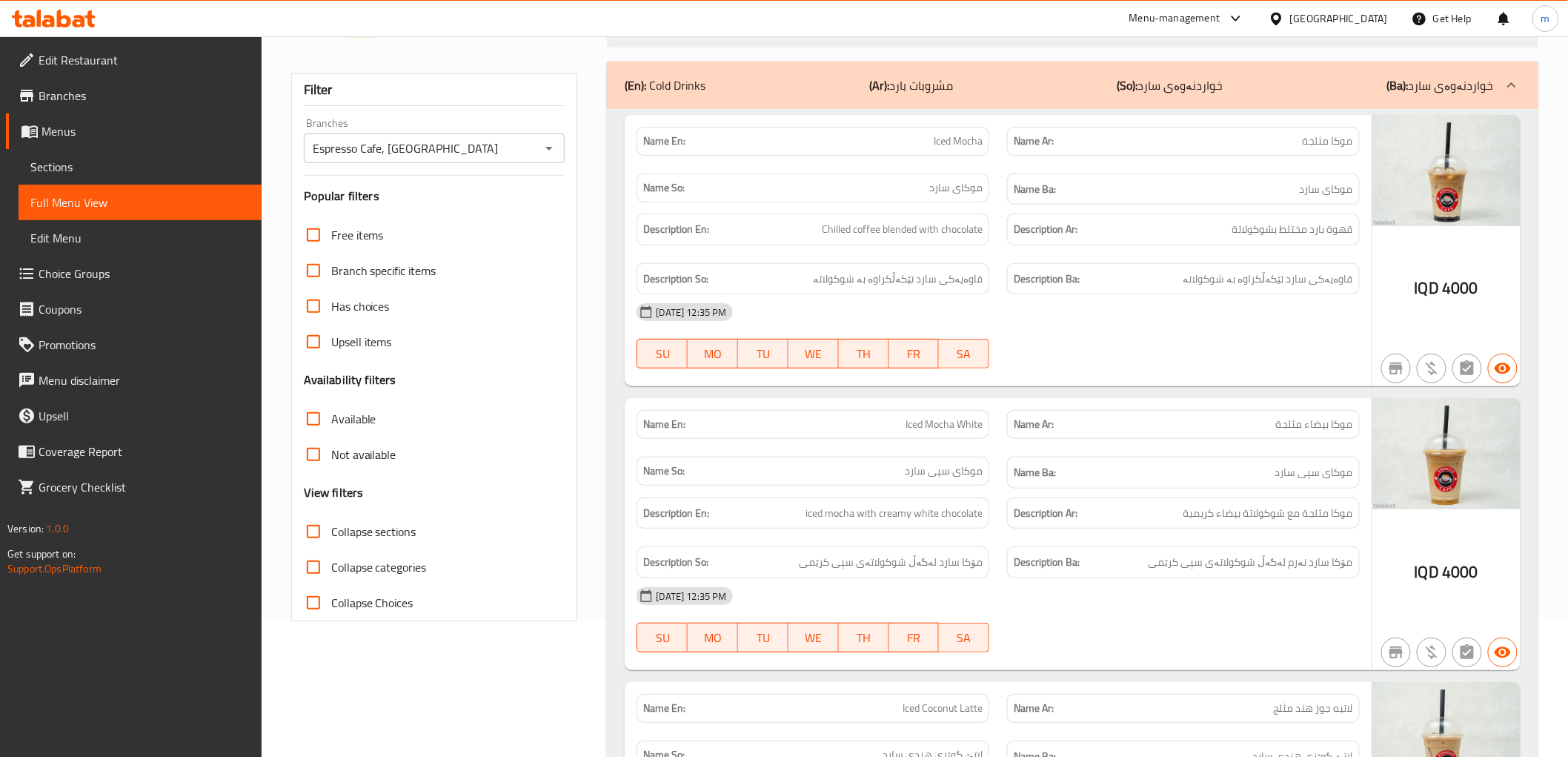
scroll to position [306, 0]
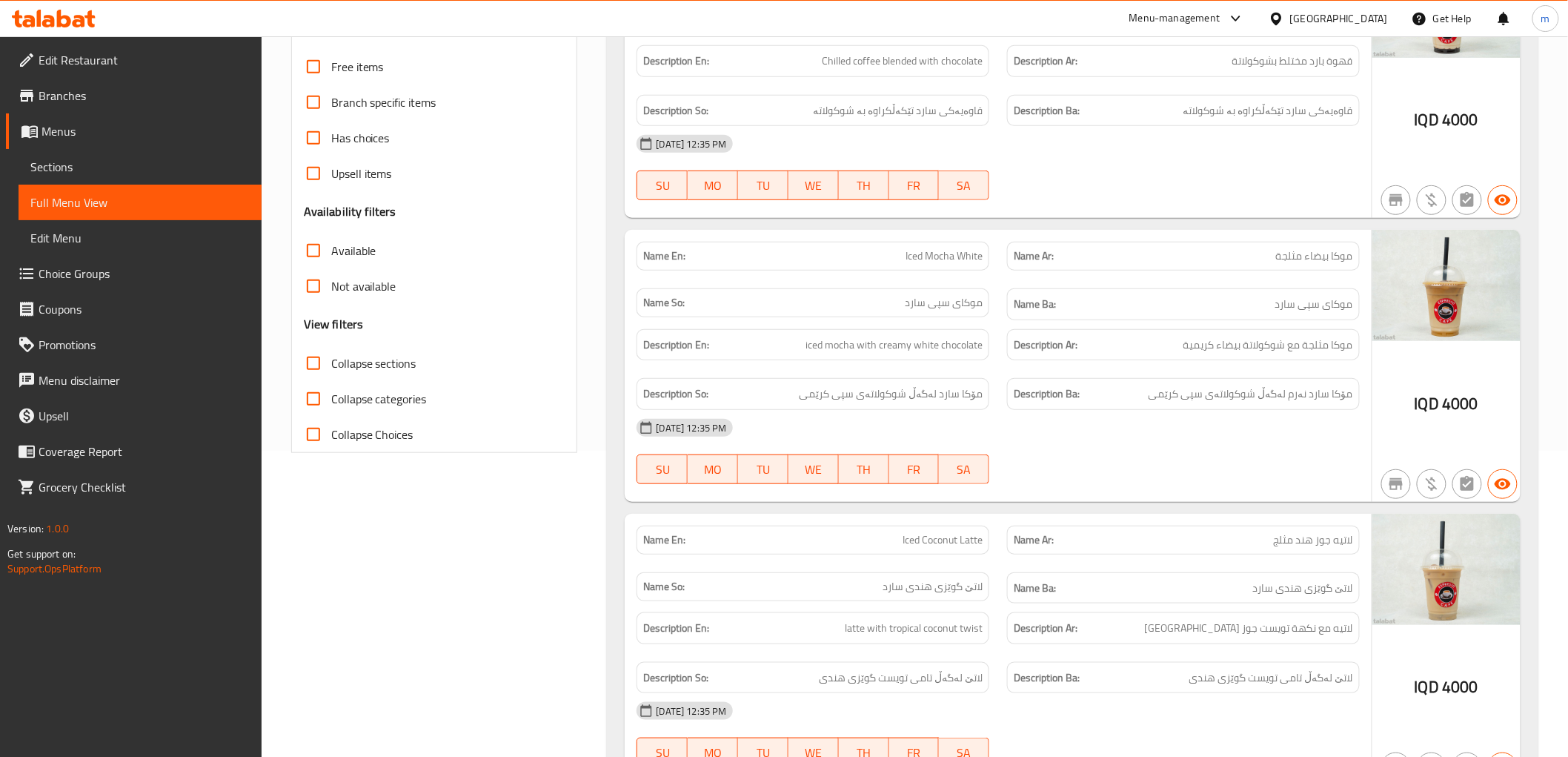
click at [402, 357] on span "Collapse sections" at bounding box center [374, 363] width 85 height 18
click at [331, 357] on input "Collapse sections" at bounding box center [313, 362] width 36 height 36
checkbox input "true"
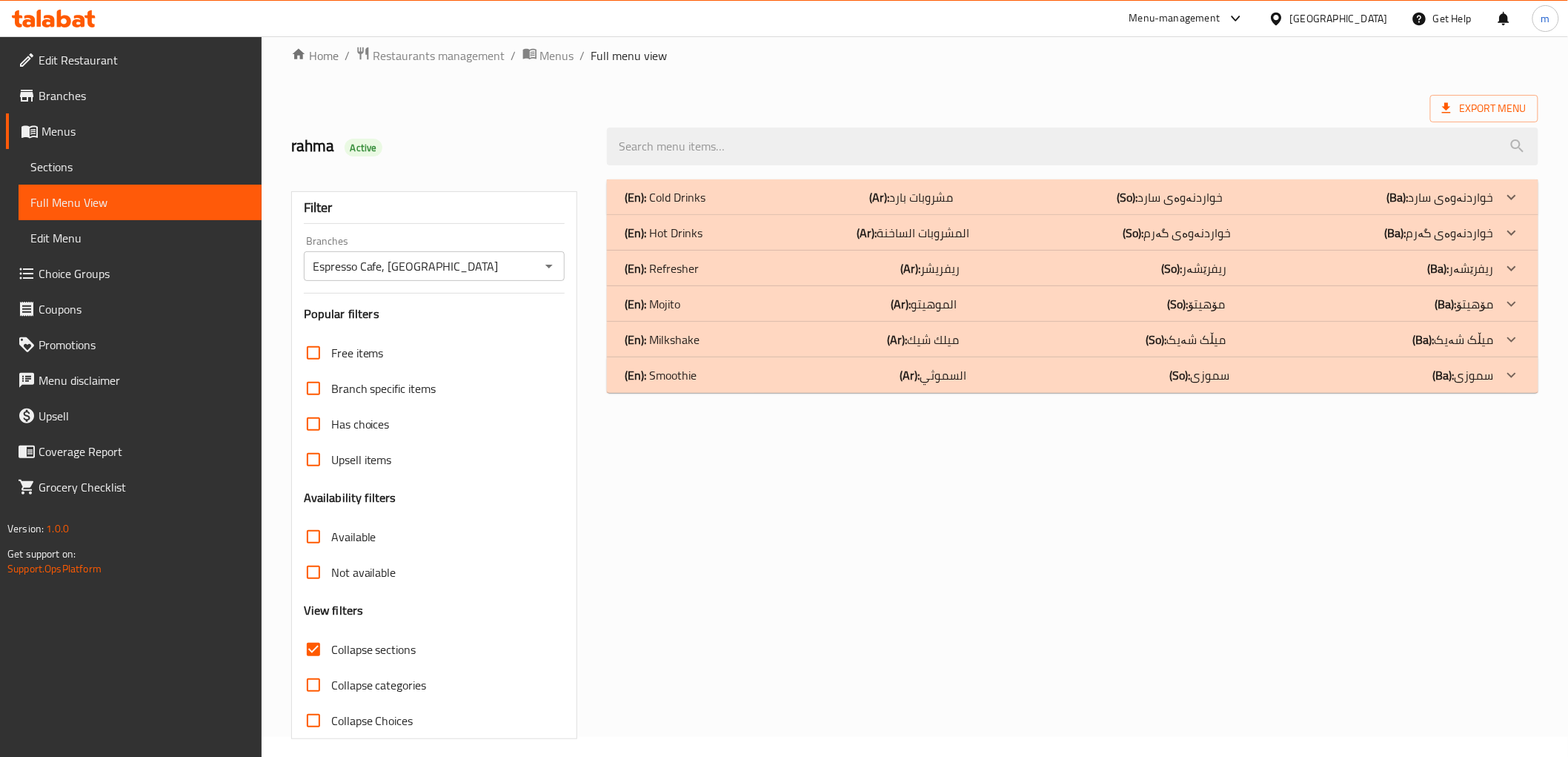
scroll to position [32, 0]
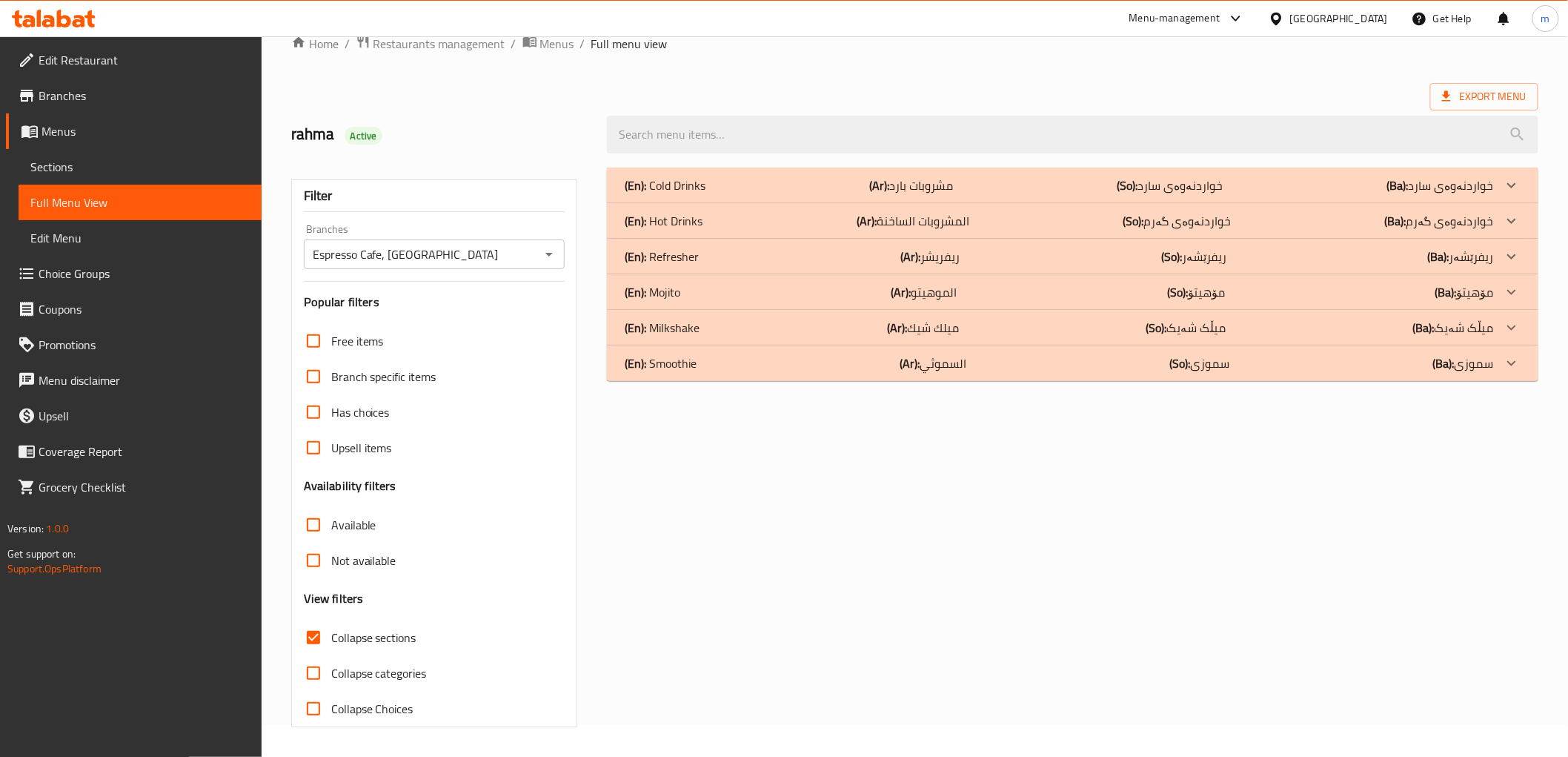
click at [839, 355] on div "(En): Smoothie (Ar): السموثي (So): سموزی (Ba): سموزی" at bounding box center [1059, 363] width 869 height 18
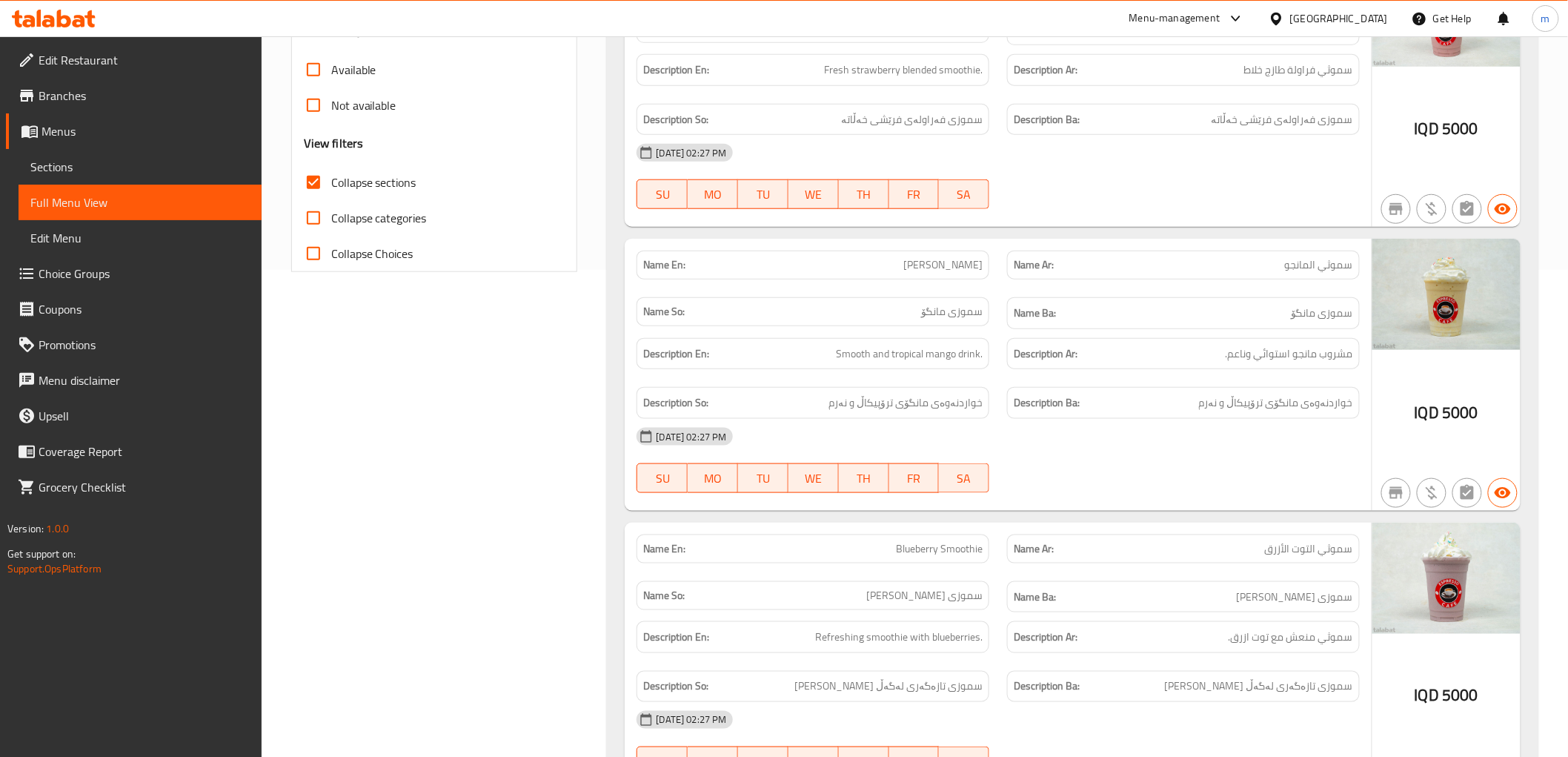
scroll to position [447, 0]
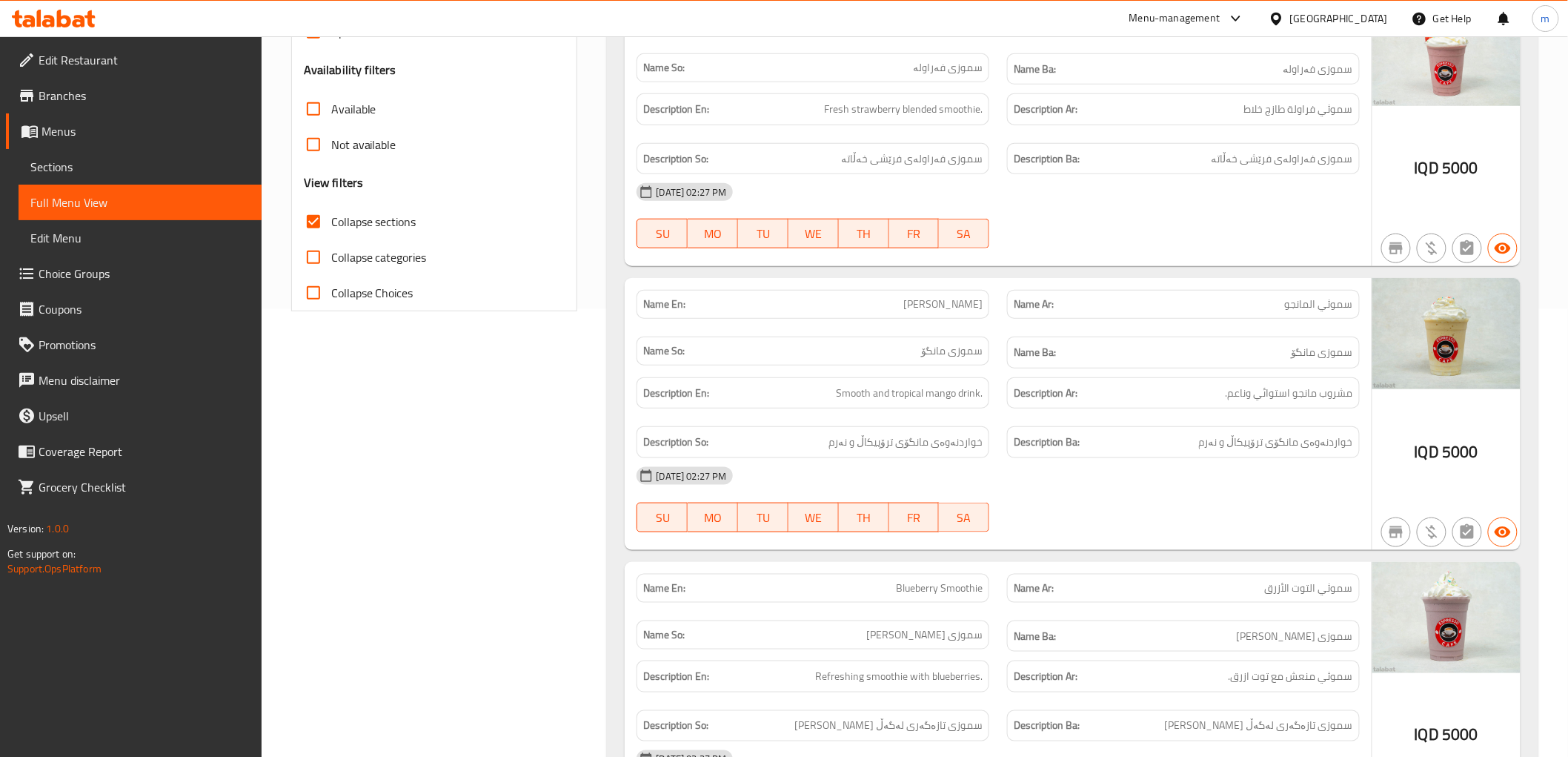
click at [69, 16] on icon at bounding box center [54, 18] width 84 height 18
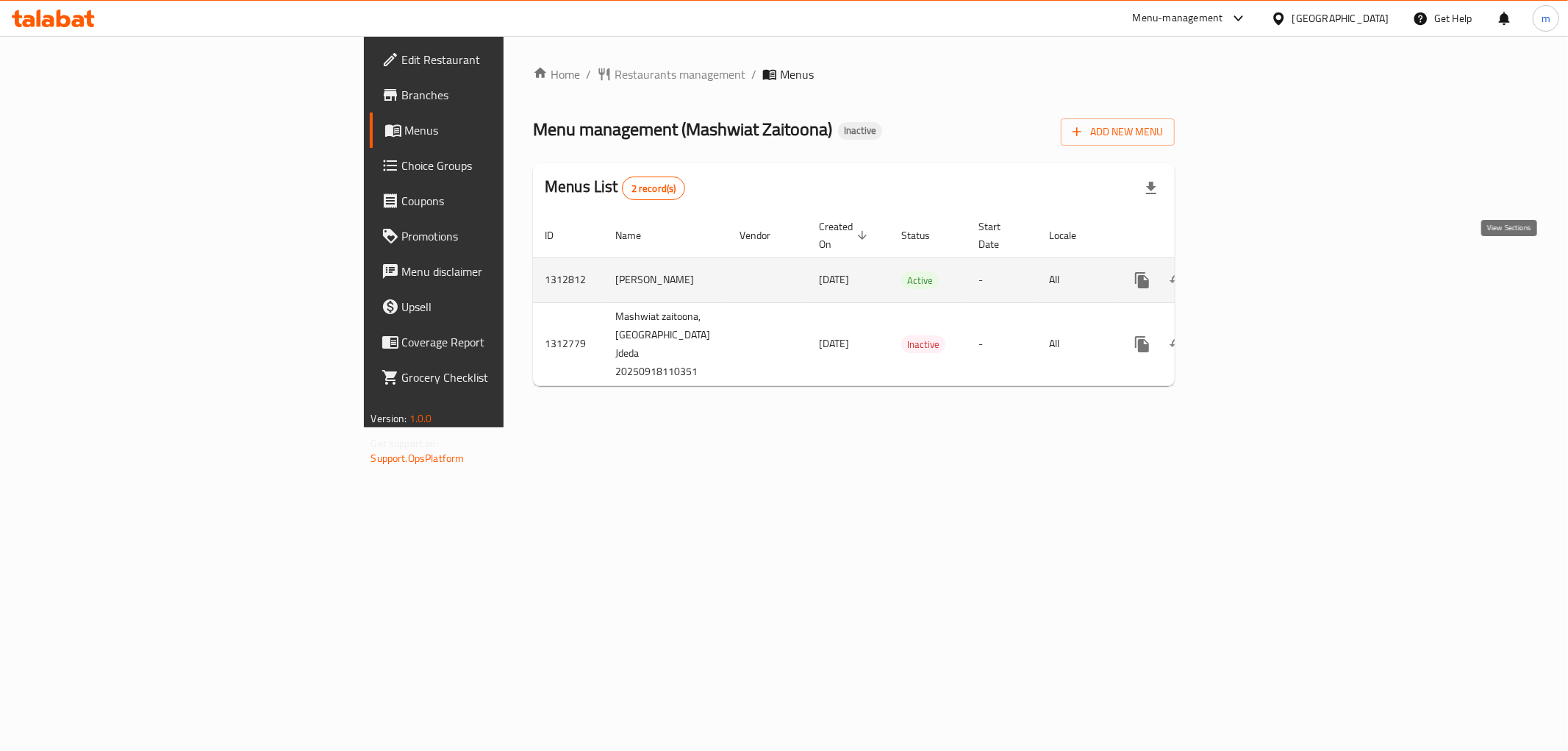
click at [1257, 271] on icon "enhanced table" at bounding box center [1248, 280] width 18 height 18
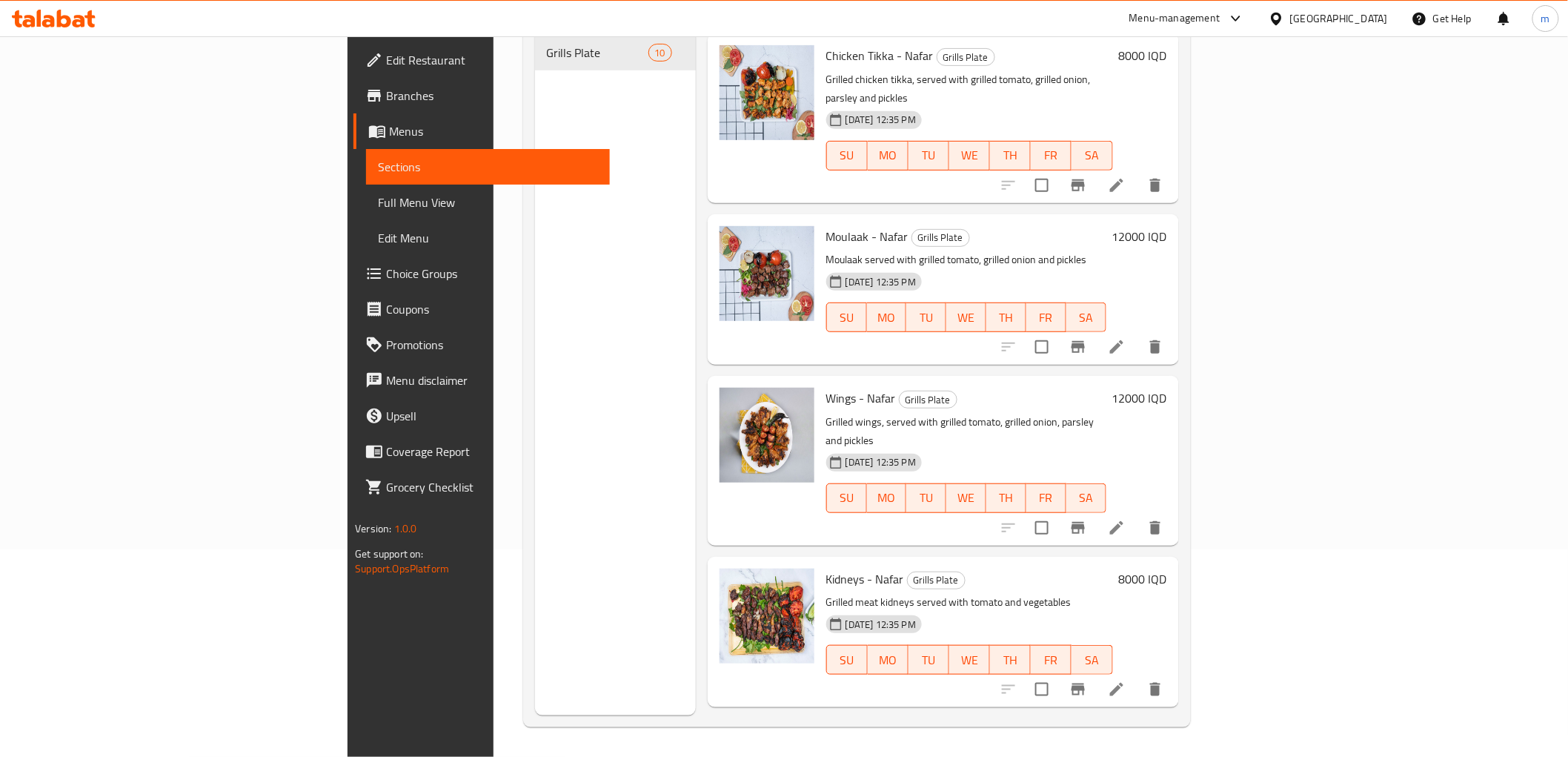
scroll to position [898, 0]
click at [1124, 682] on icon at bounding box center [1116, 688] width 13 height 13
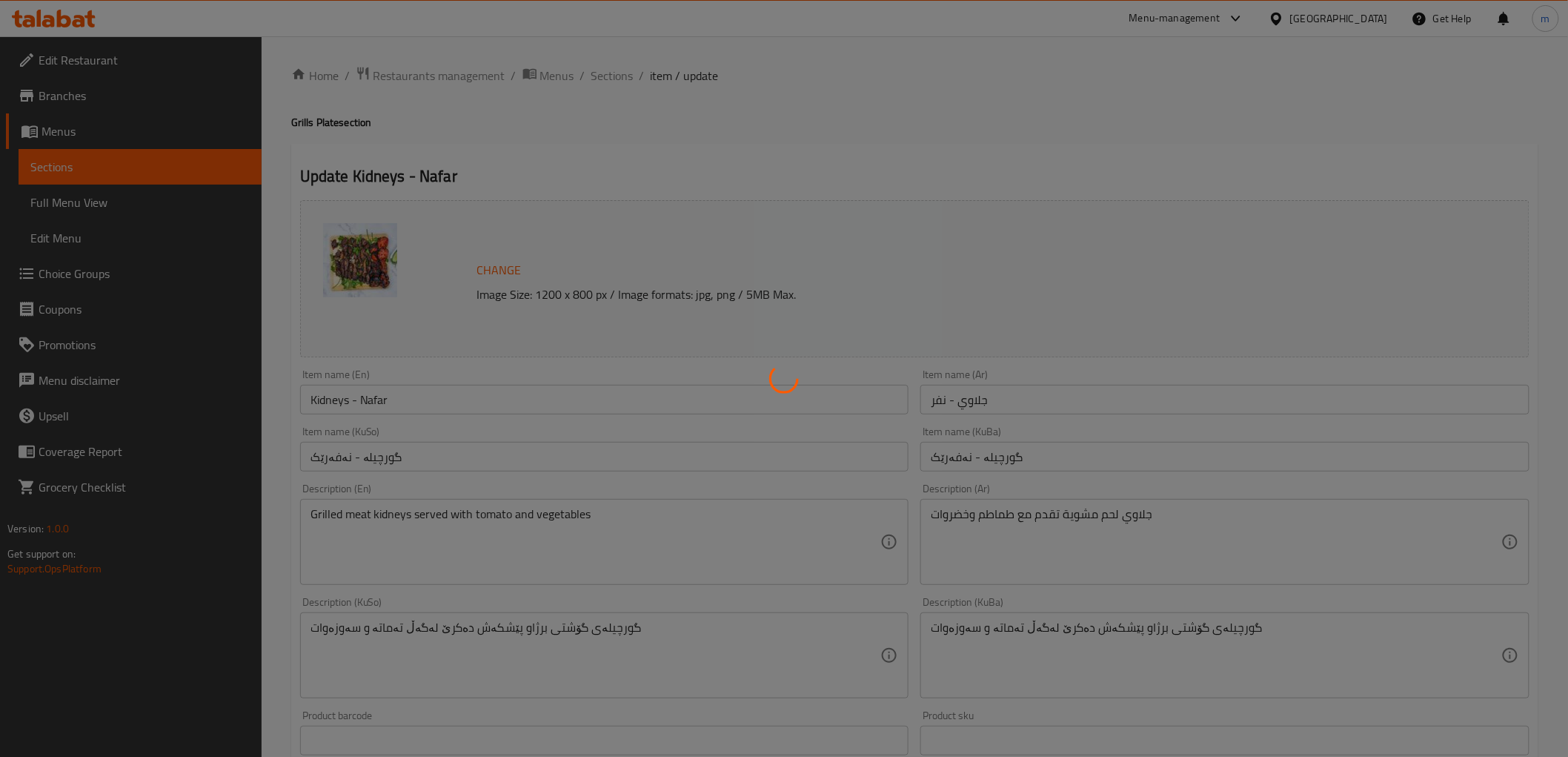
scroll to position [137, 0]
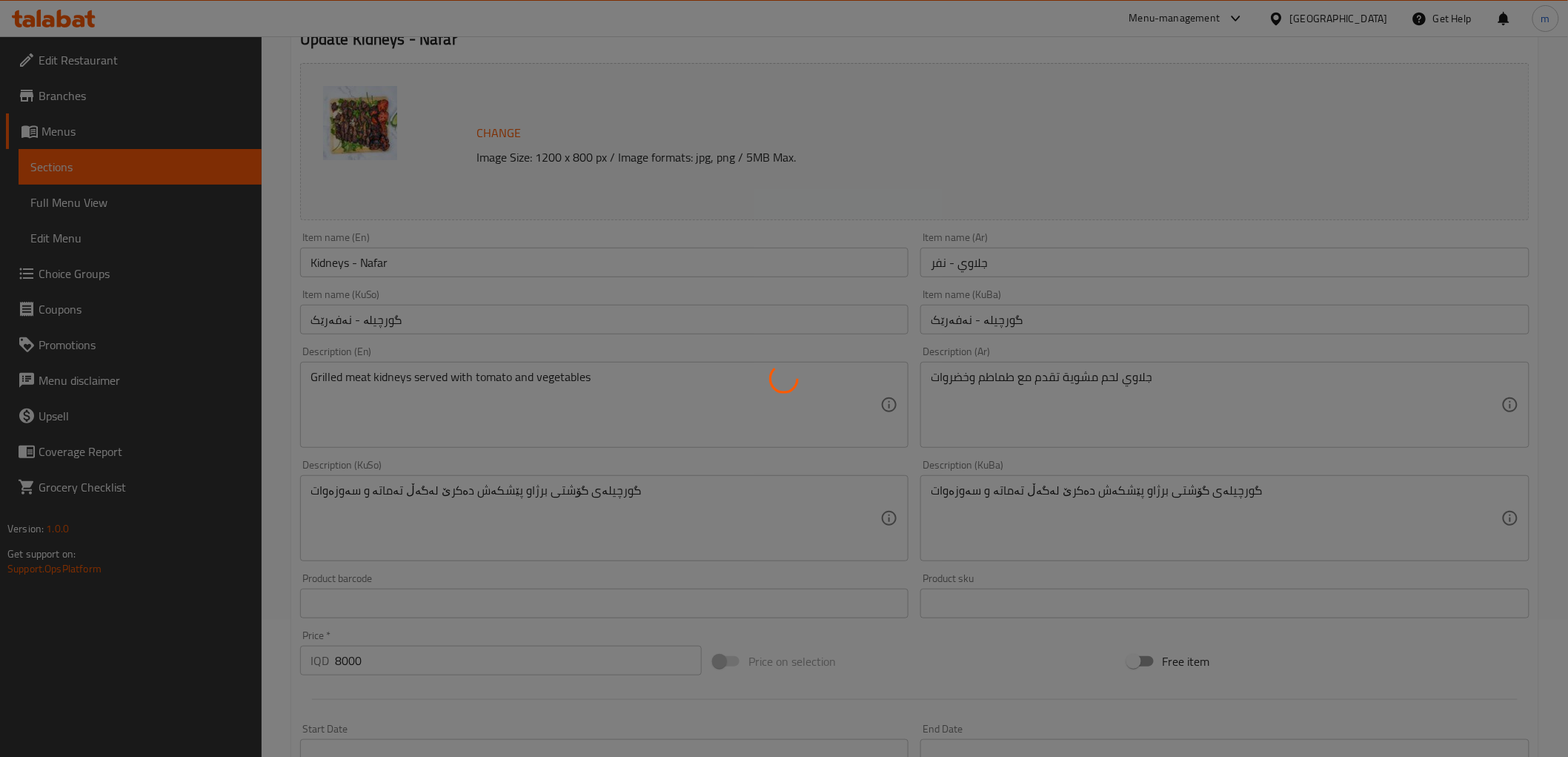
click at [1269, 512] on div at bounding box center [784, 378] width 1568 height 757
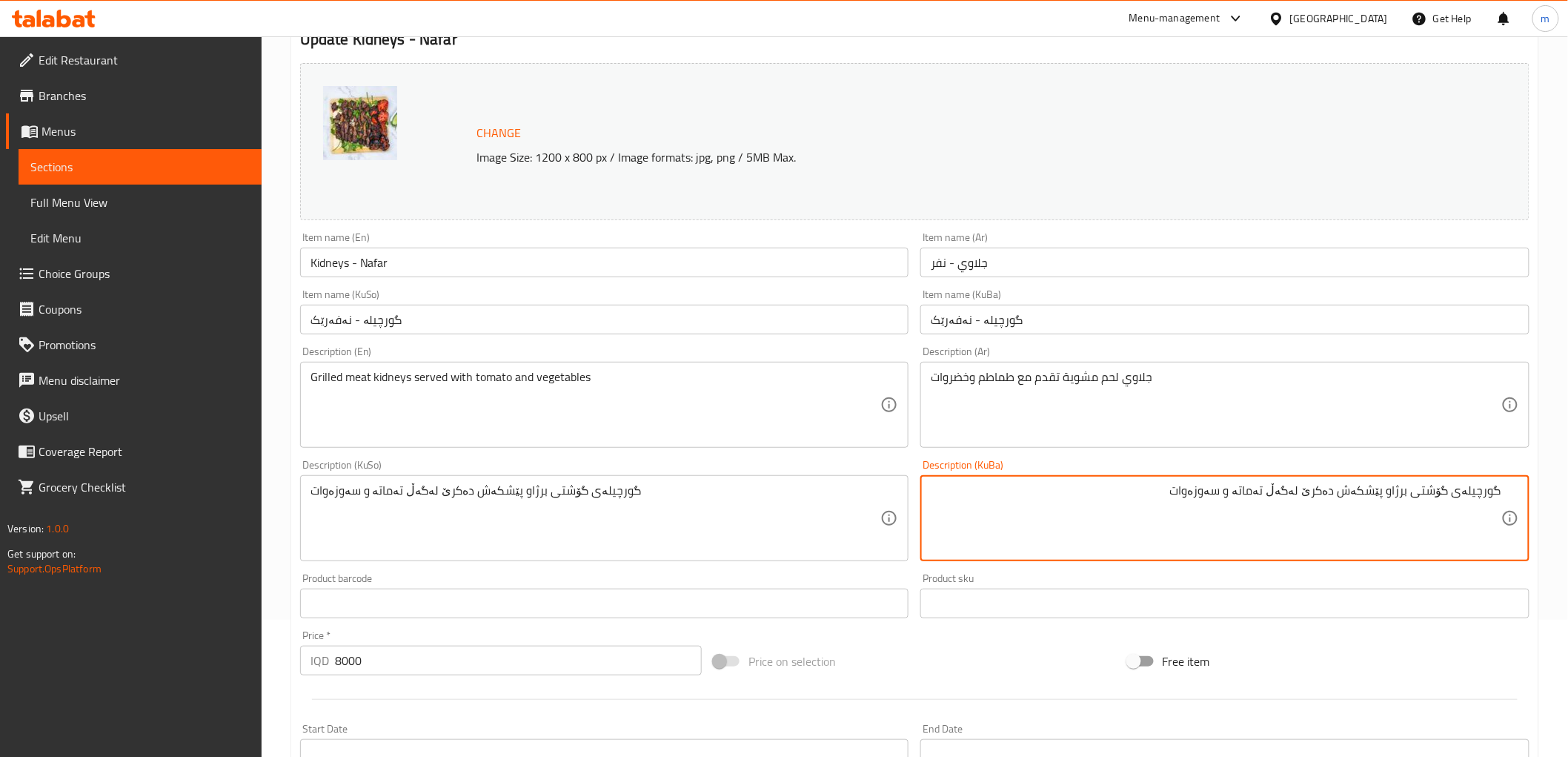
click at [1436, 493] on textarea "گورچیلەی گۆشتی برژاو پێشکەش دەکرێ لەگەڵ تەماتە و سەوزەوات" at bounding box center [1216, 518] width 571 height 70
click at [1502, 493] on textarea "گورچیلەی برژاو پێشکەش دەکرێ لەگەڵ تەماتە و سەوزەوات" at bounding box center [1216, 518] width 571 height 70
paste textarea "گۆشتی"
click at [1384, 510] on textarea "گۆشتی گورچیلەی برژاو پێشکەش دەکرێ لەگەڵ تەماتە و سەوزەوات" at bounding box center [1216, 518] width 571 height 70
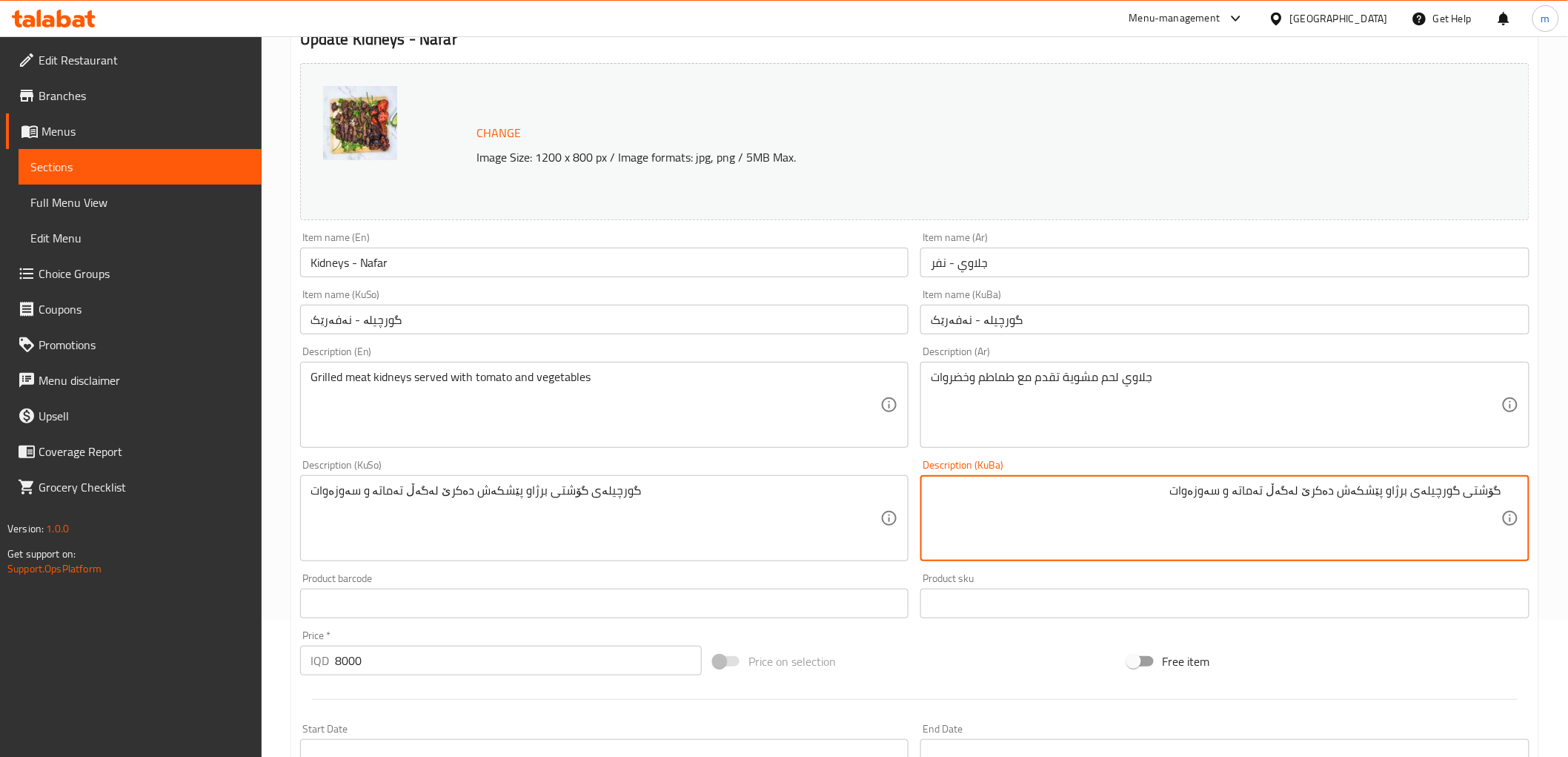
click at [1384, 510] on textarea "گۆشتی گورچیلەی برژاو پێشکەش دەکرێ لەگەڵ تەماتە و سەوزەوات" at bounding box center [1216, 518] width 571 height 70
type textarea "گۆشتی گورچیلەی برژاو پێشکەش دەکرێ لەگەڵ تەماتە و سەوزەوات"
click at [761, 525] on textarea "گورچیلەی گۆشتی برژاو پێشکەش دەکرێ لەگەڵ تەماتە و سەوزەوات" at bounding box center [596, 518] width 571 height 70
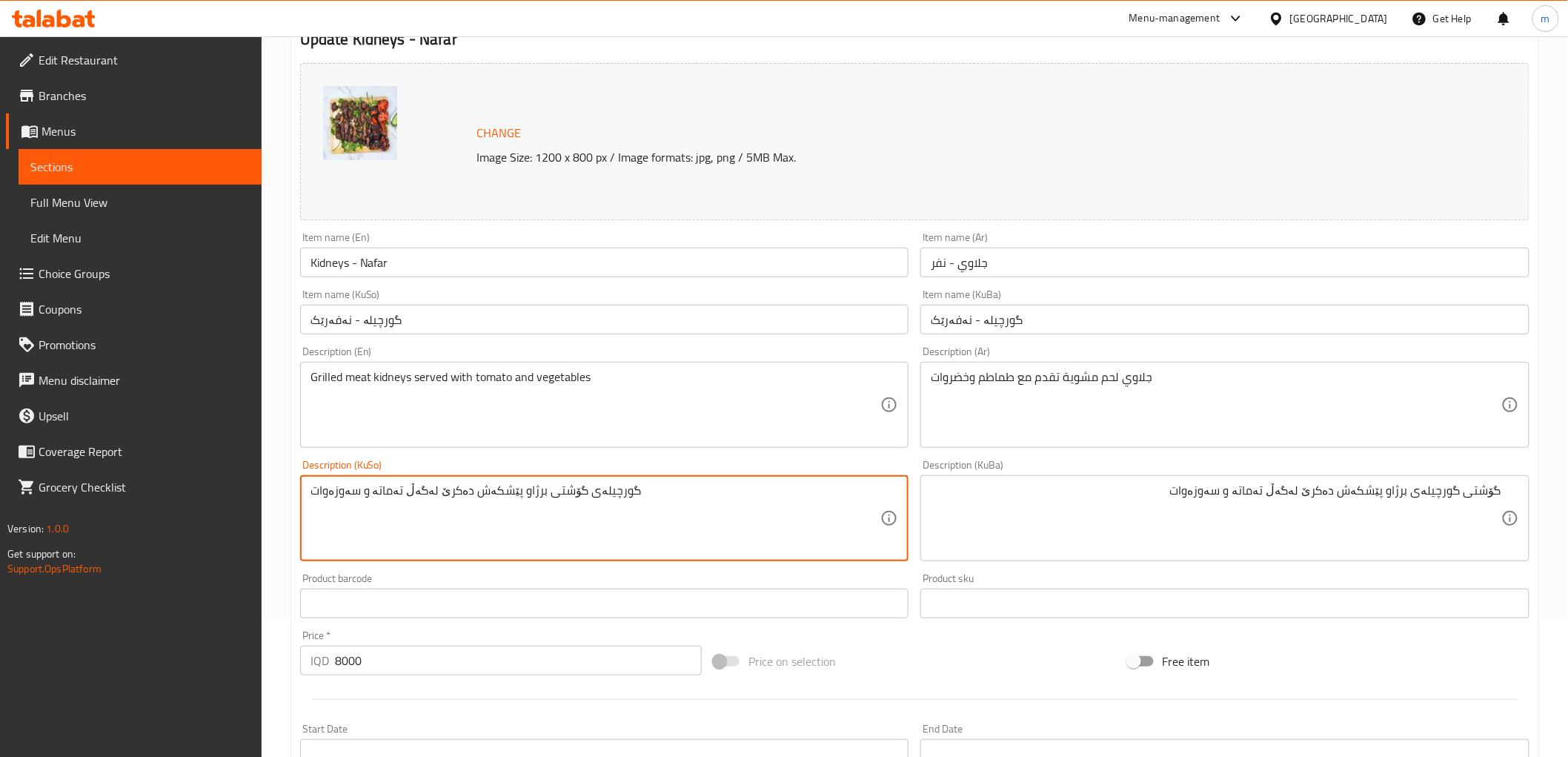
click at [761, 525] on textarea "گورچیلەی گۆشتی برژاو پێشکەش دەکرێ لەگەڵ تەماتە و سەوزەوات" at bounding box center [596, 518] width 571 height 70
paste textarea "ۆشتی گورچیلە"
type textarea "گۆشتی گورچیلەی برژاو پێشکەش دەکرێ لەگەڵ تەماتە و سەوزەوات"
click at [554, 336] on div "Item name (KuSo) گورچیلە - نەفەرێک Item name (KuSo)" at bounding box center [604, 311] width 621 height 57
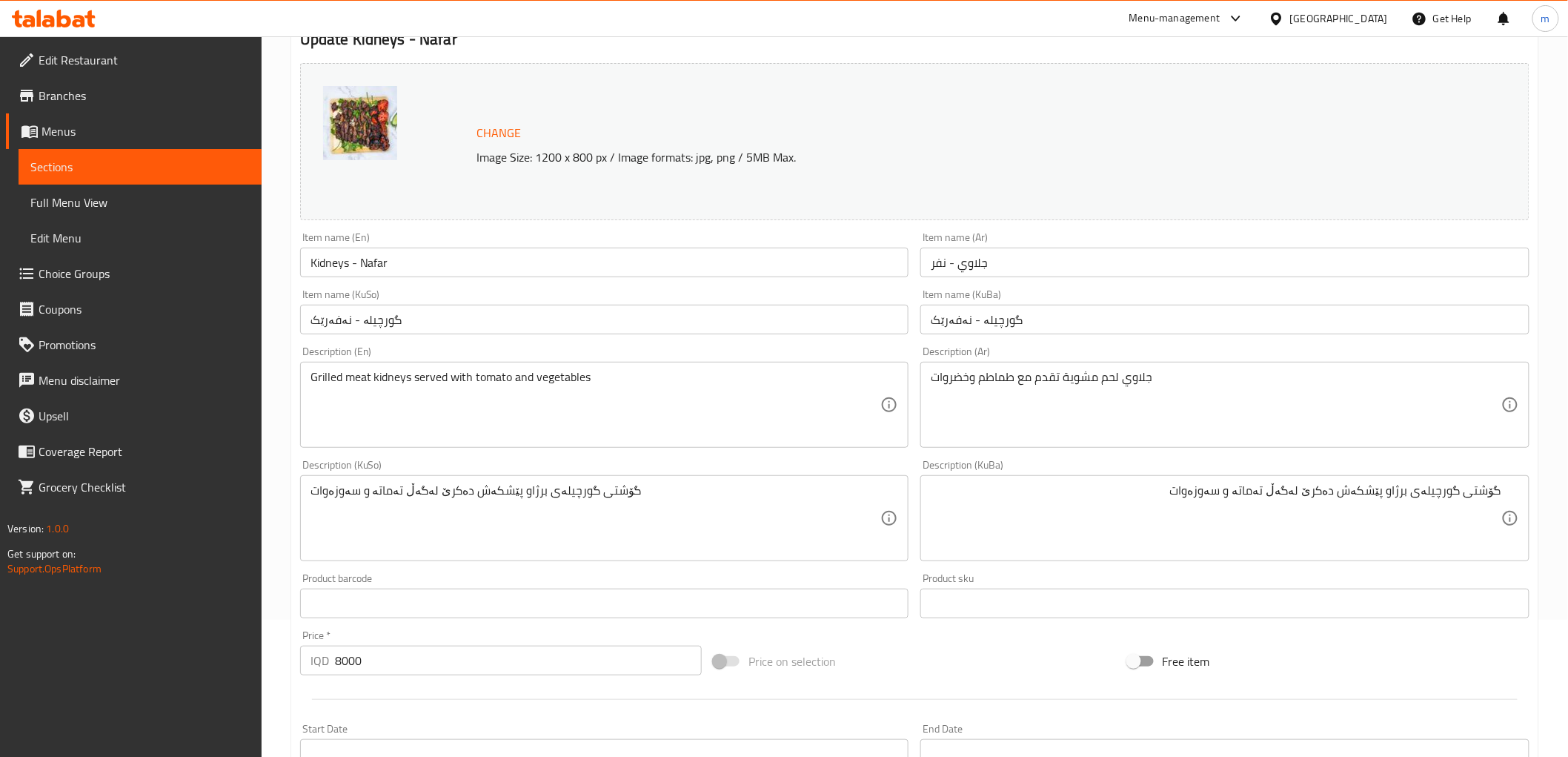
click at [554, 320] on input "گورچیلە - نەفەرێک" at bounding box center [604, 319] width 610 height 29
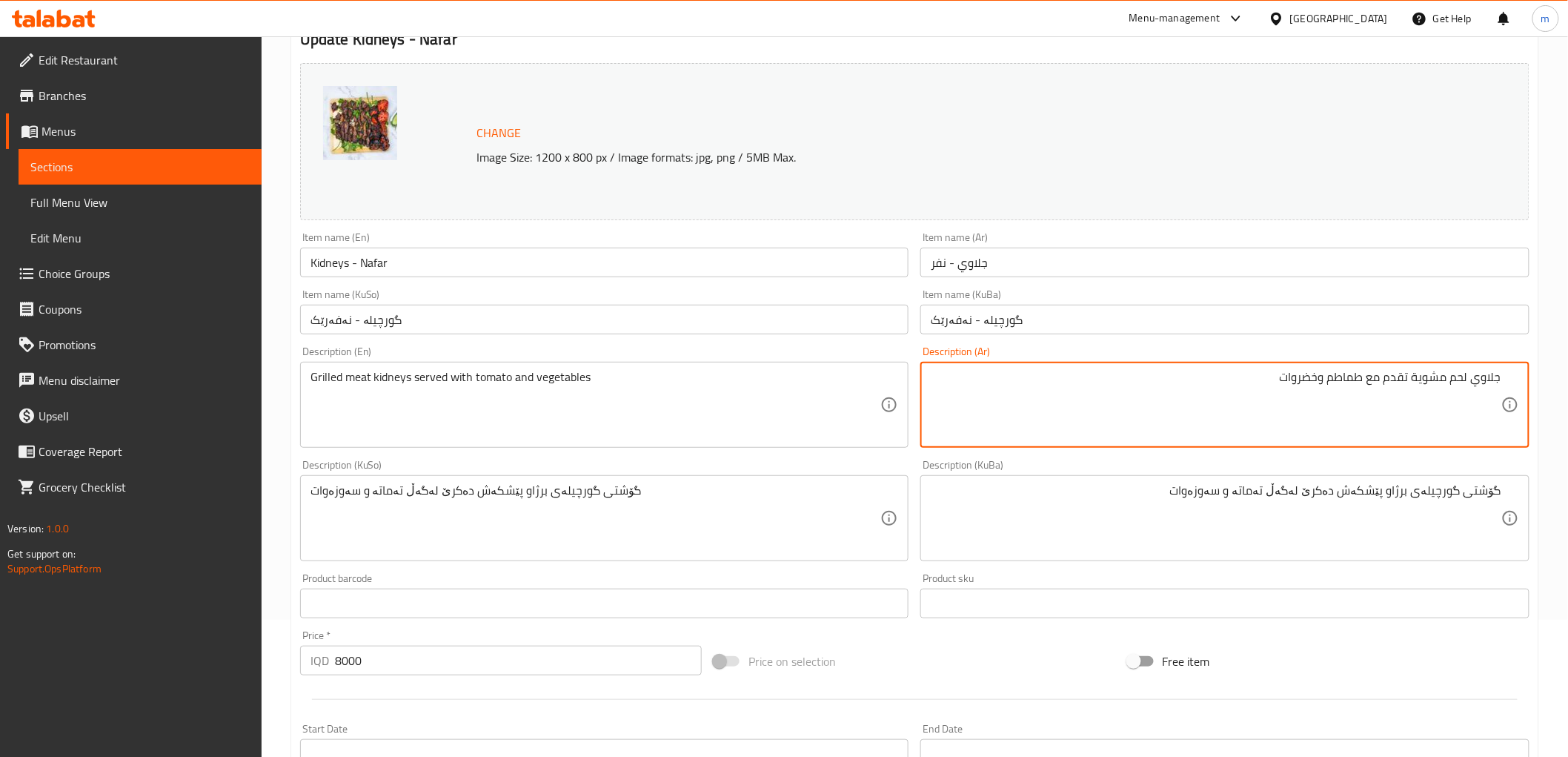
click at [1462, 383] on textarea "جلاوي لحم مشوية تقدم مع طماطم وخضروات" at bounding box center [1216, 404] width 571 height 70
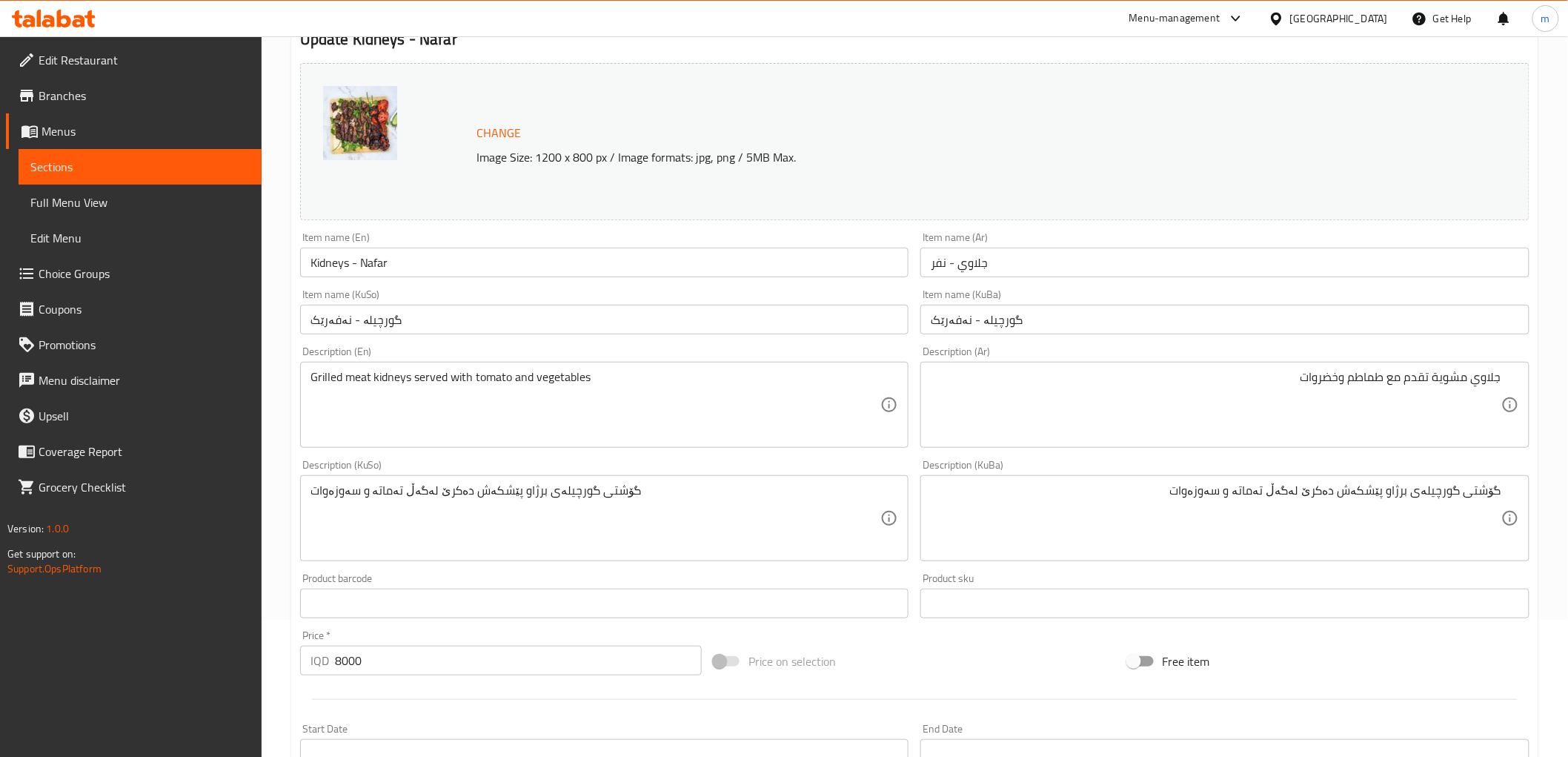
click at [1507, 379] on div "جلاوي مشوية تقدم مع طماطم وخضروات Description (Ar)" at bounding box center [1225, 404] width 610 height 86
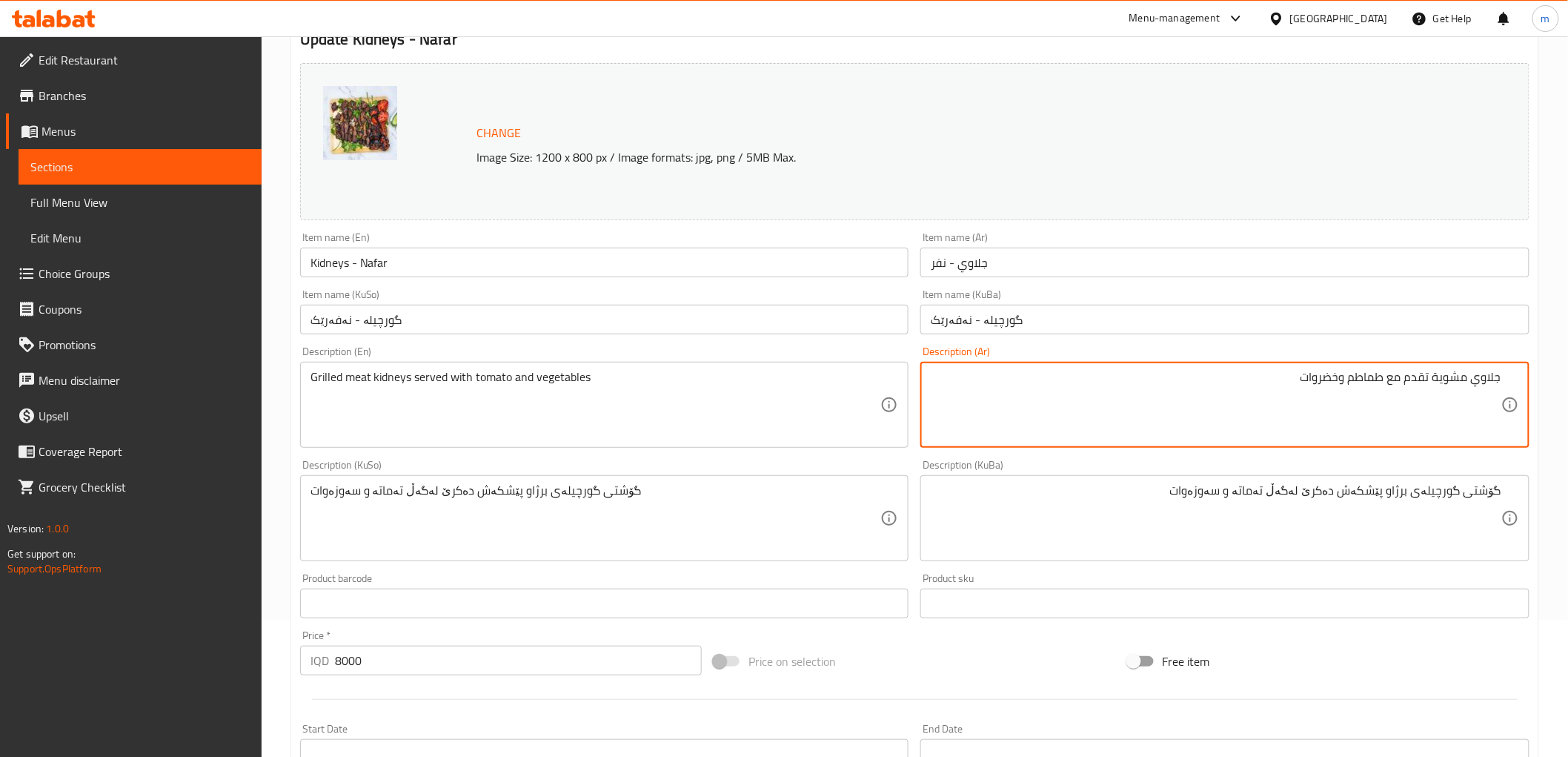
click at [1506, 380] on div "جلاوي مشوية تقدم مع طماطم وخضروات Description (Ar)" at bounding box center [1225, 404] width 610 height 86
click at [1500, 380] on textarea "جلاوي مشوية تقدم مع طماطم وخضروات" at bounding box center [1216, 404] width 571 height 70
paste textarea "لحم"
type textarea "لحم جلاوي مشوية تقدم مع طماطم وخضروات"
click at [562, 334] on input "گورچیلە - نەفەرێک" at bounding box center [604, 319] width 610 height 29
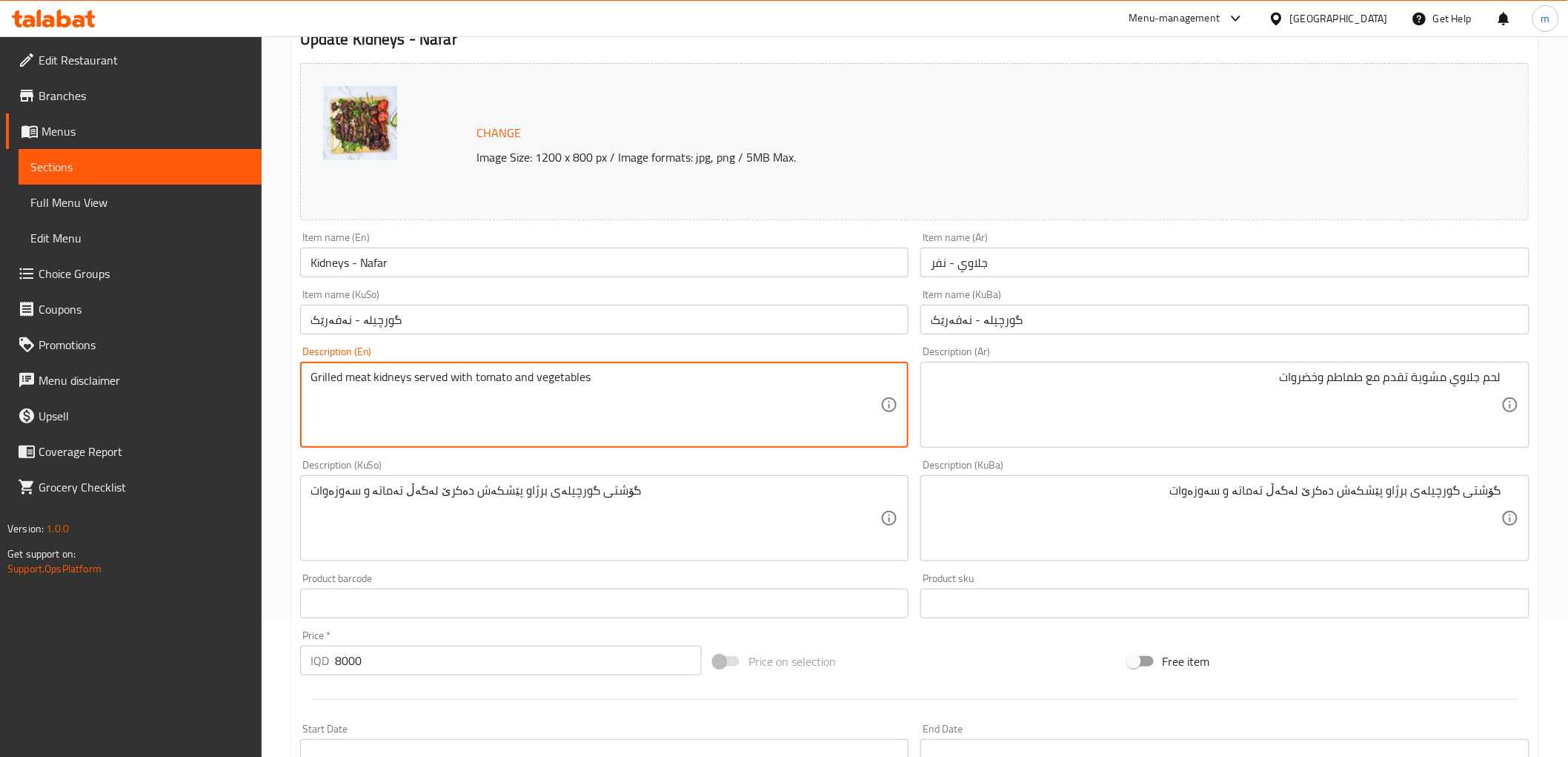
click at [390, 379] on textarea "Grilled meat kidneys served with tomato and vegetables" at bounding box center [596, 404] width 571 height 70
click at [344, 379] on textarea "Grilled meat served with tomato and vegetables" at bounding box center [596, 404] width 571 height 70
paste textarea "kidneys"
type textarea "Grilled kidneys meat served with tomato and vegetables"
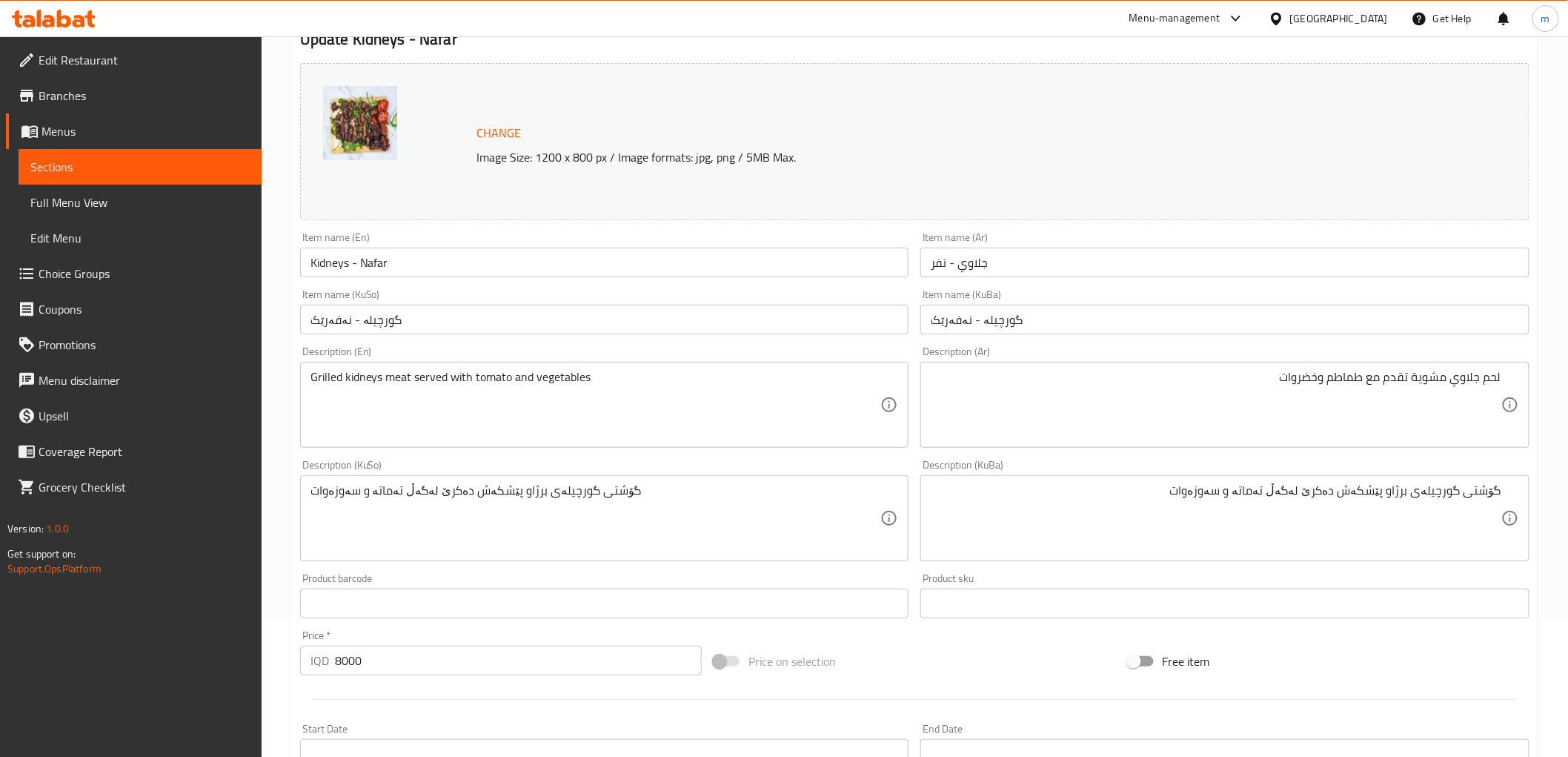
click at [460, 339] on div "Item name (KuSo) گورچیلە - نەفەرێک Item name (KuSo)" at bounding box center [604, 311] width 621 height 57
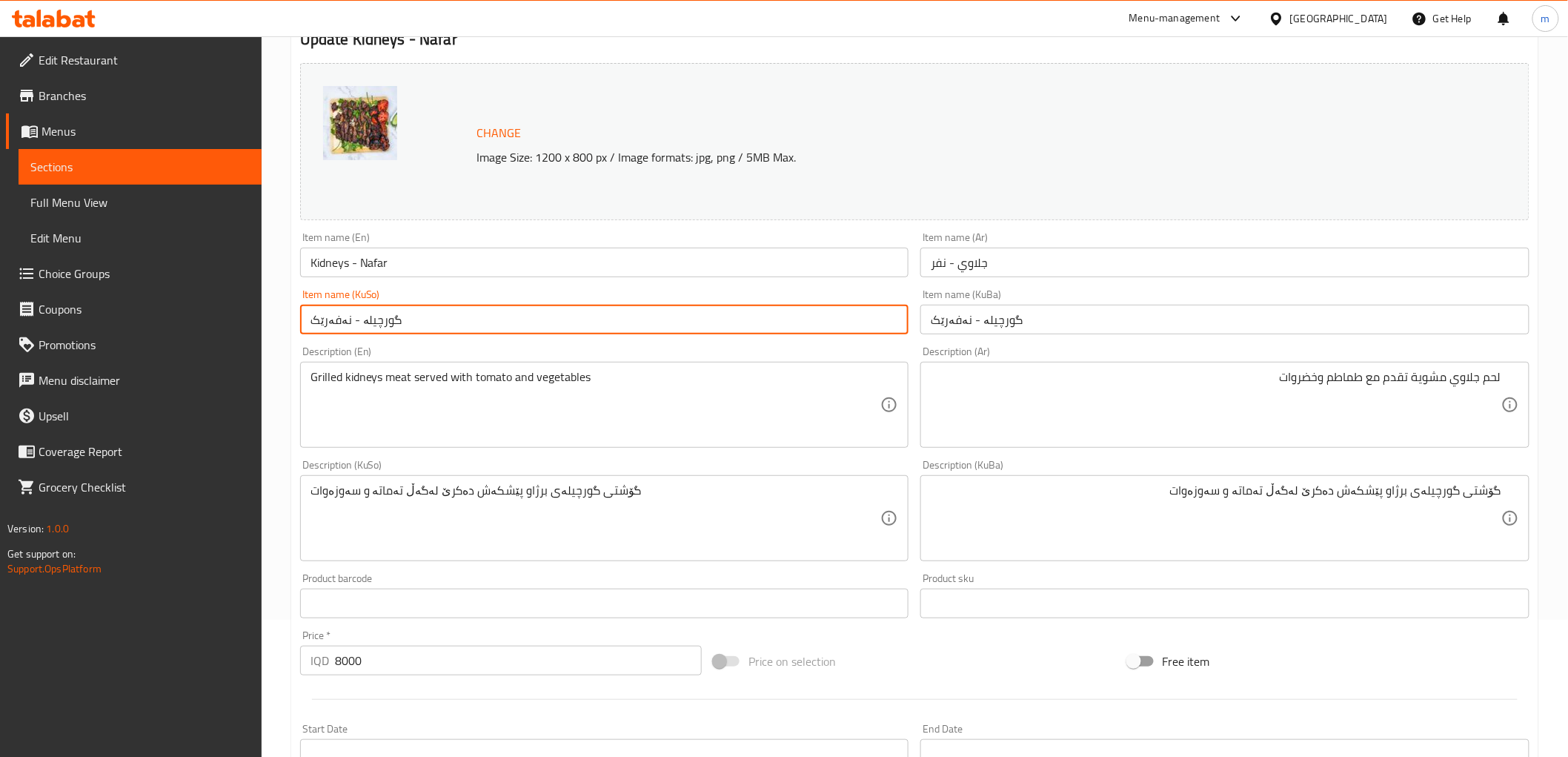
click at [465, 330] on input "گورچیلە - نەفەرێک" at bounding box center [604, 319] width 610 height 29
type input "گورچیلە - نەفەرێک"
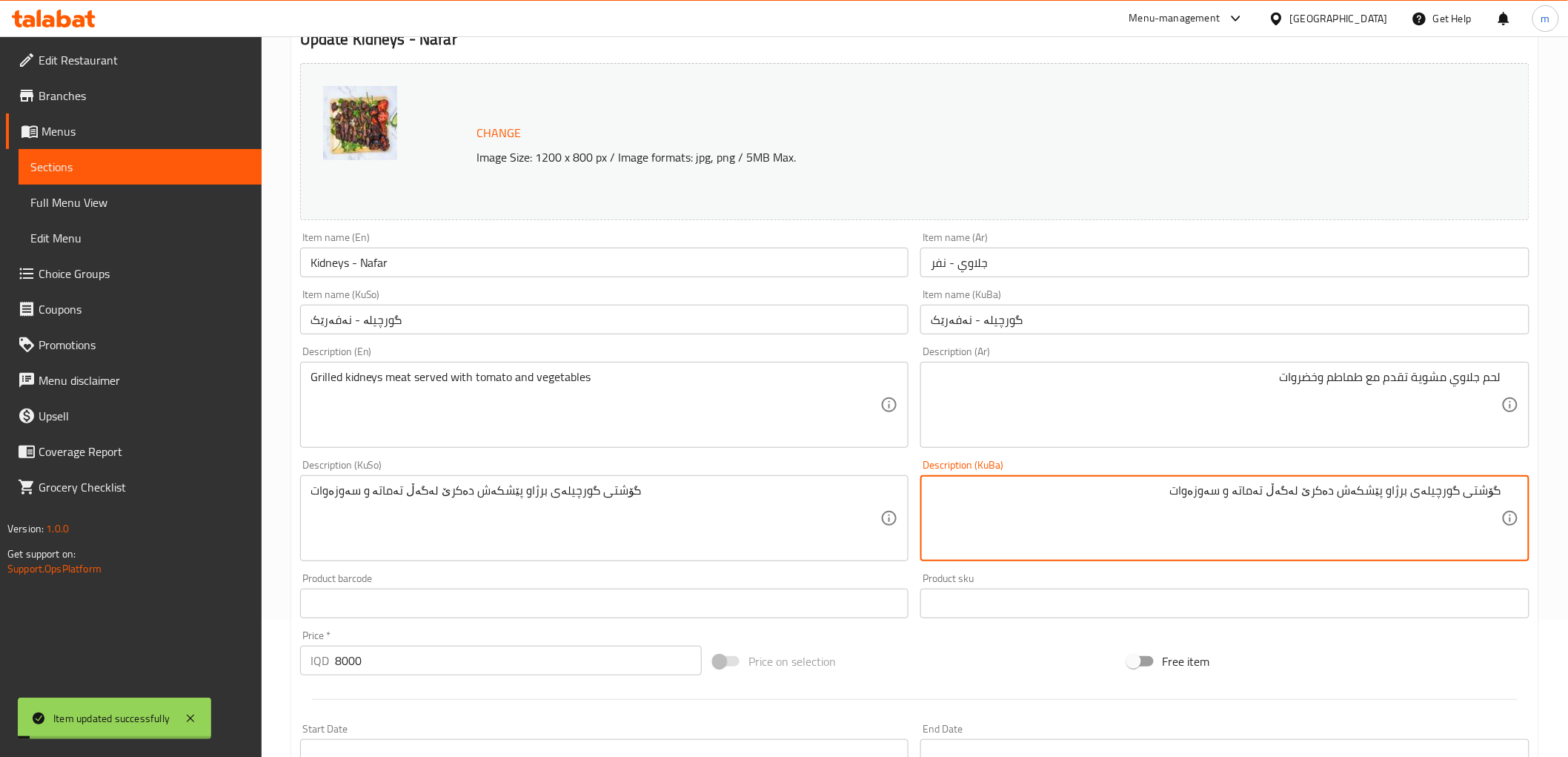
click at [1492, 487] on textarea "گۆشتی گورچیلەی برژاو پێشکەش دەکرێ لەگەڵ تەماتە و سەوزەوات" at bounding box center [1216, 518] width 571 height 70
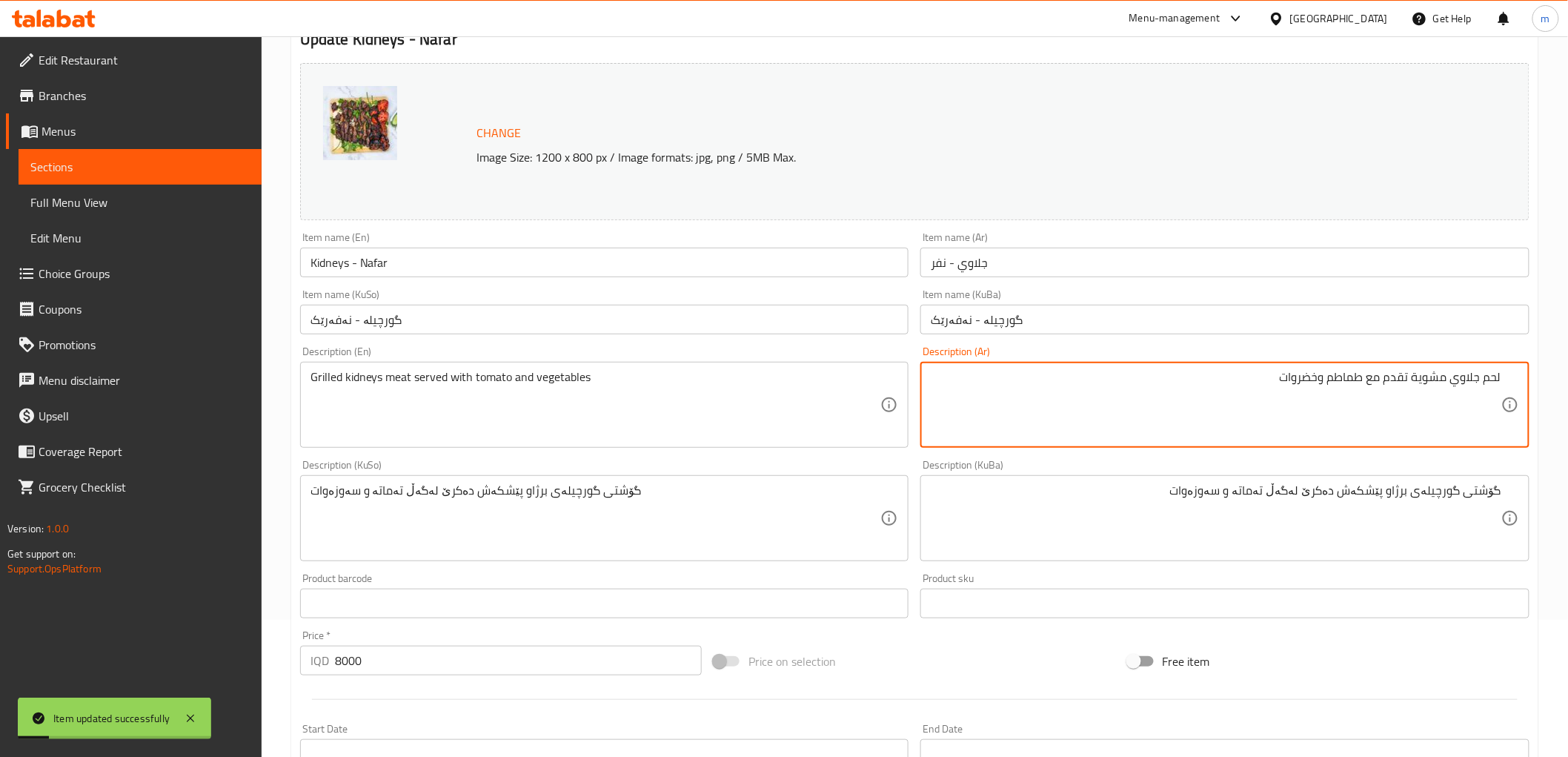
click at [1488, 375] on textarea "لحم جلاوي مشوية تقدم مع طماطم وخضروات" at bounding box center [1216, 404] width 571 height 70
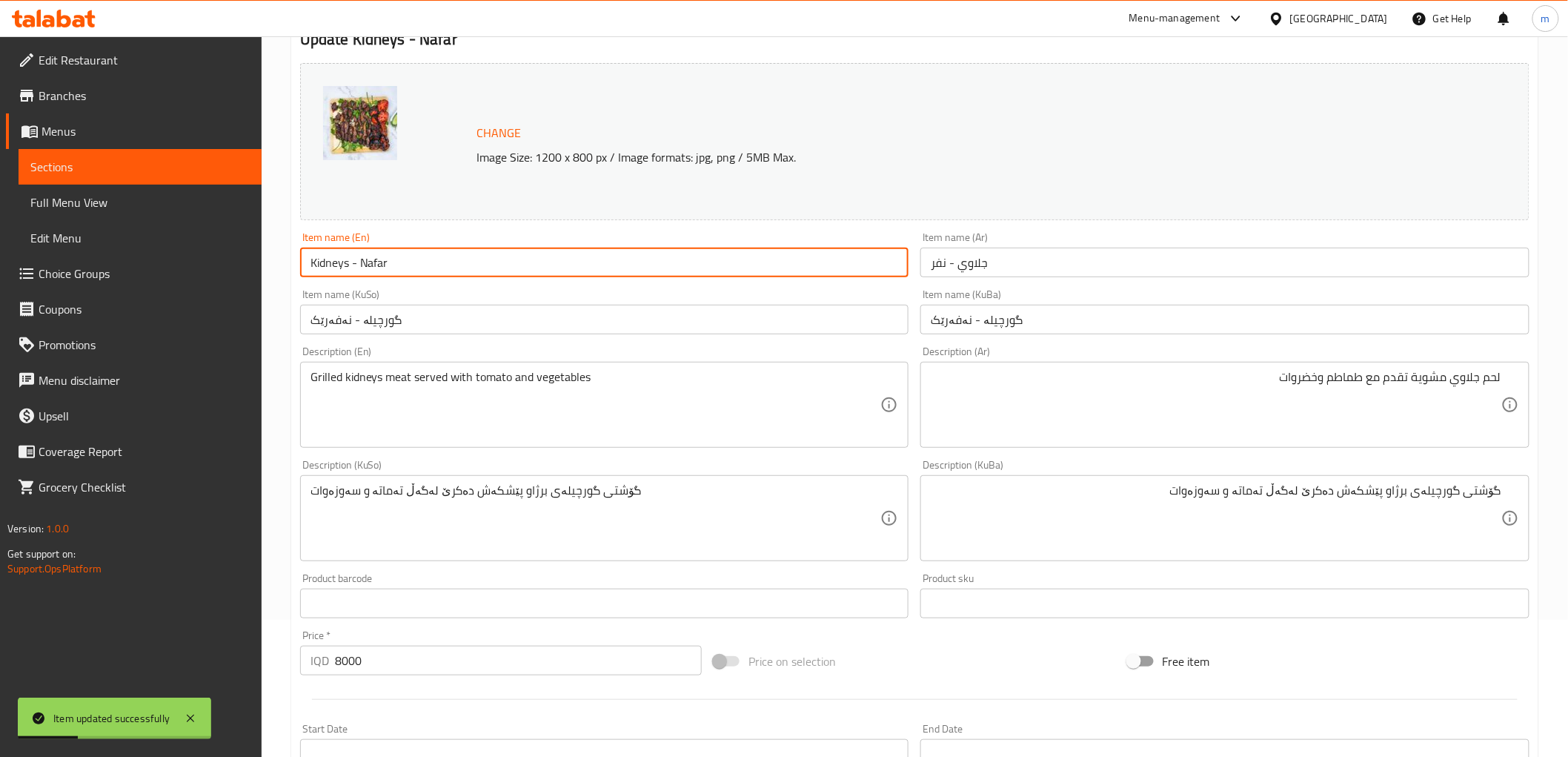
click at [441, 274] on input "Kidneys - Nafar" at bounding box center [604, 262] width 610 height 29
click at [441, 263] on input "Kidneys - Nafar" at bounding box center [604, 262] width 610 height 29
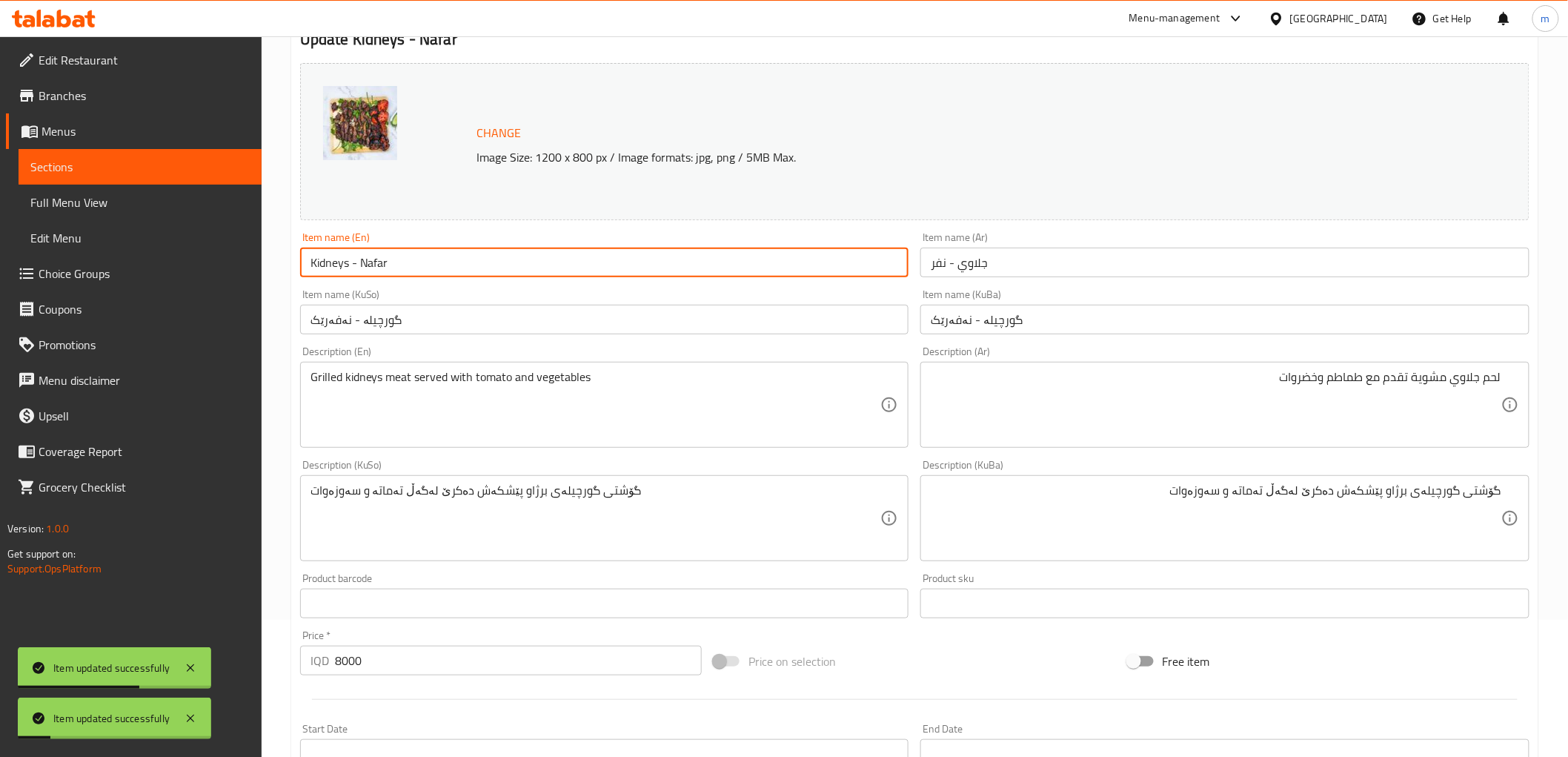
click at [482, 275] on input "Kidneys - Nafar" at bounding box center [604, 262] width 610 height 29
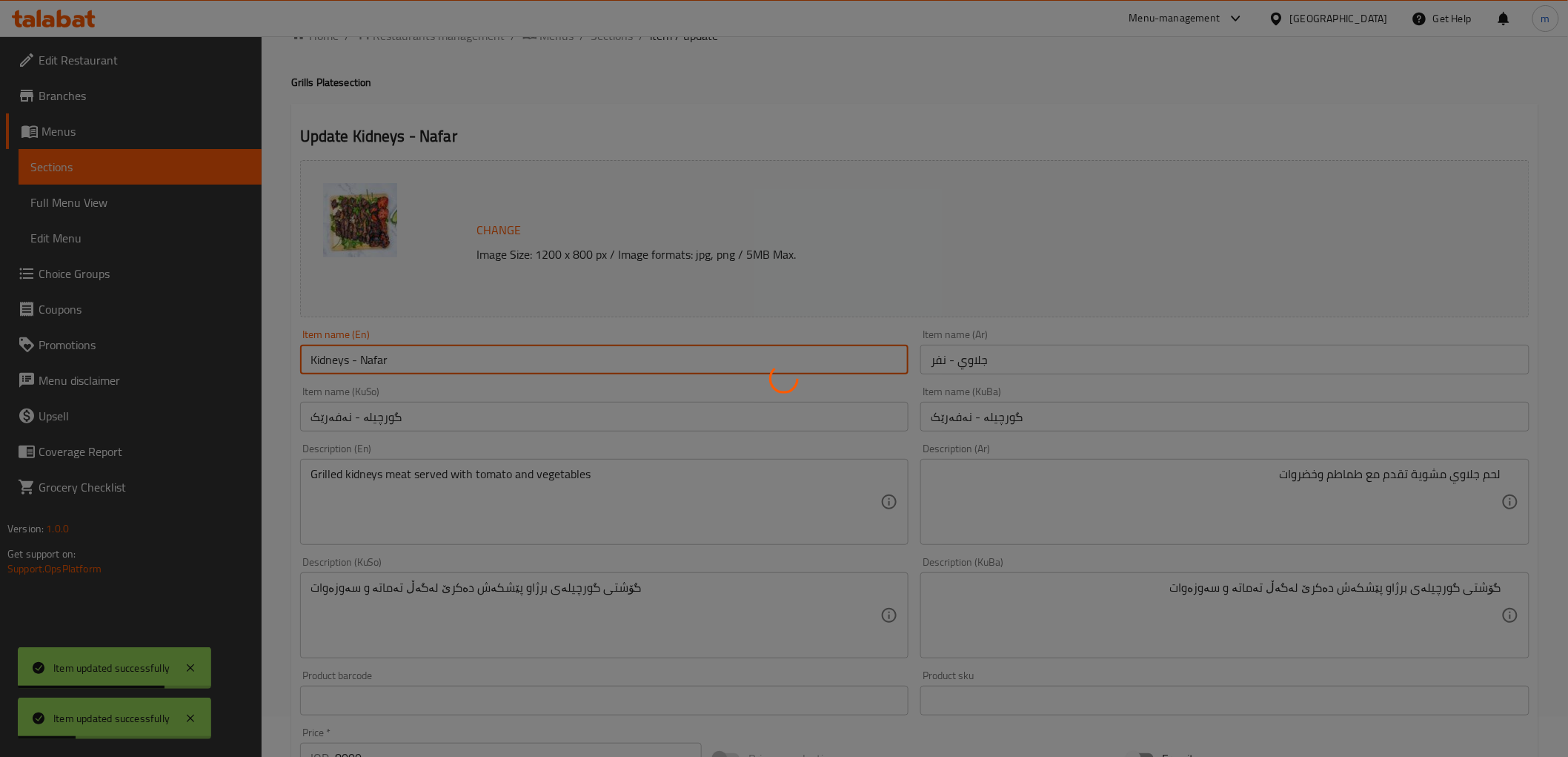
scroll to position [0, 0]
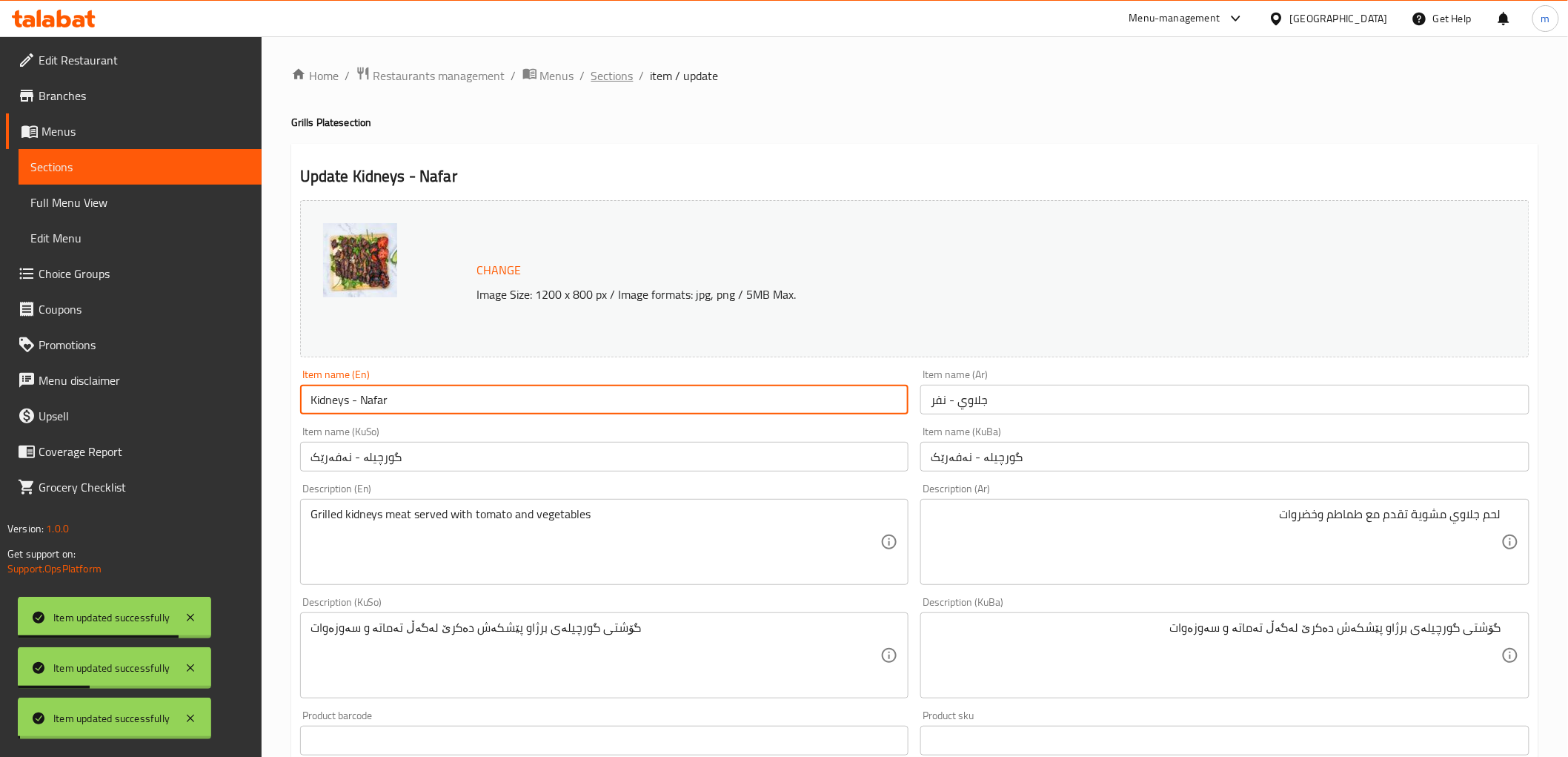
click at [612, 72] on span "Sections" at bounding box center [612, 75] width 42 height 18
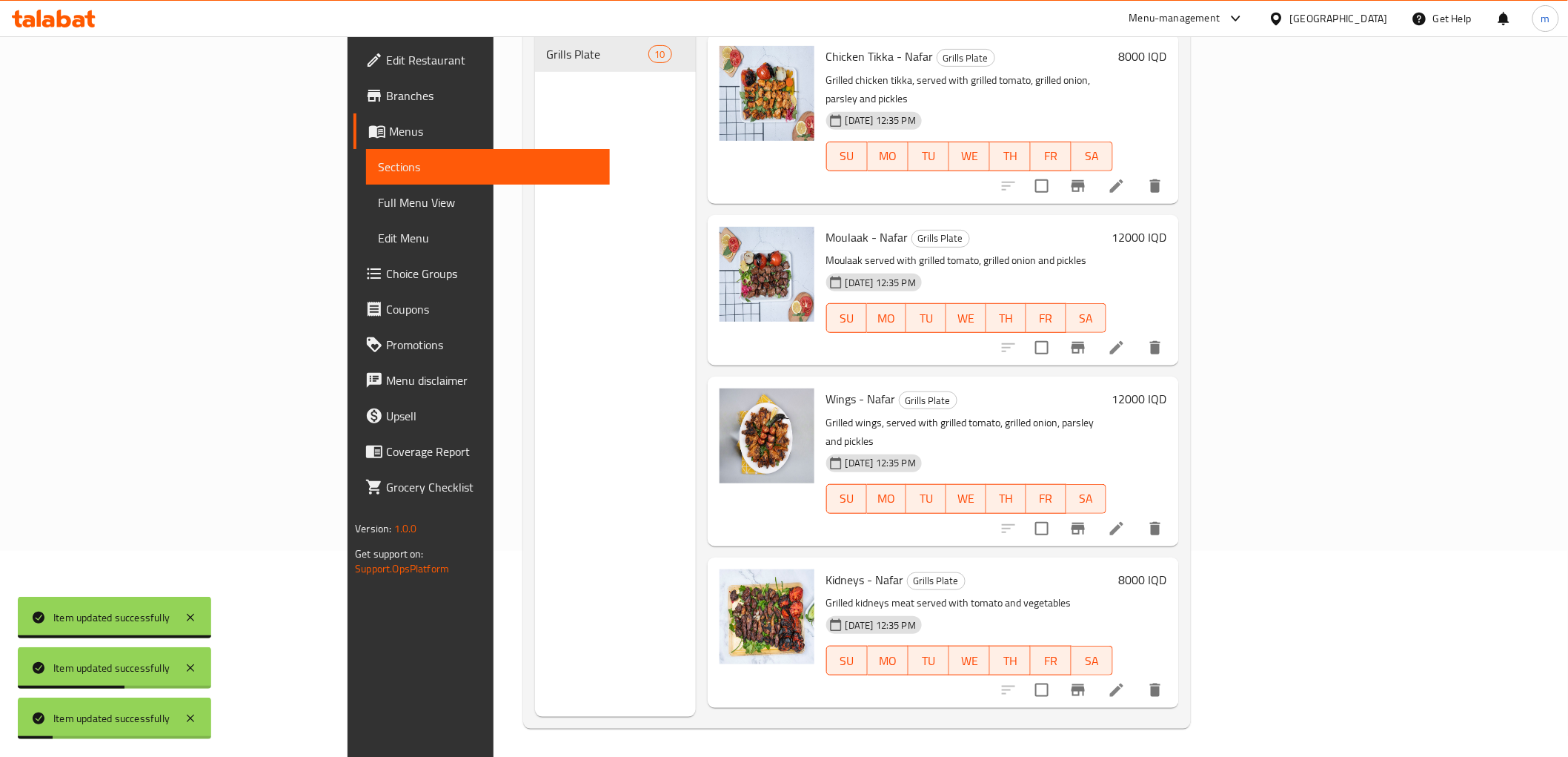
scroll to position [207, 0]
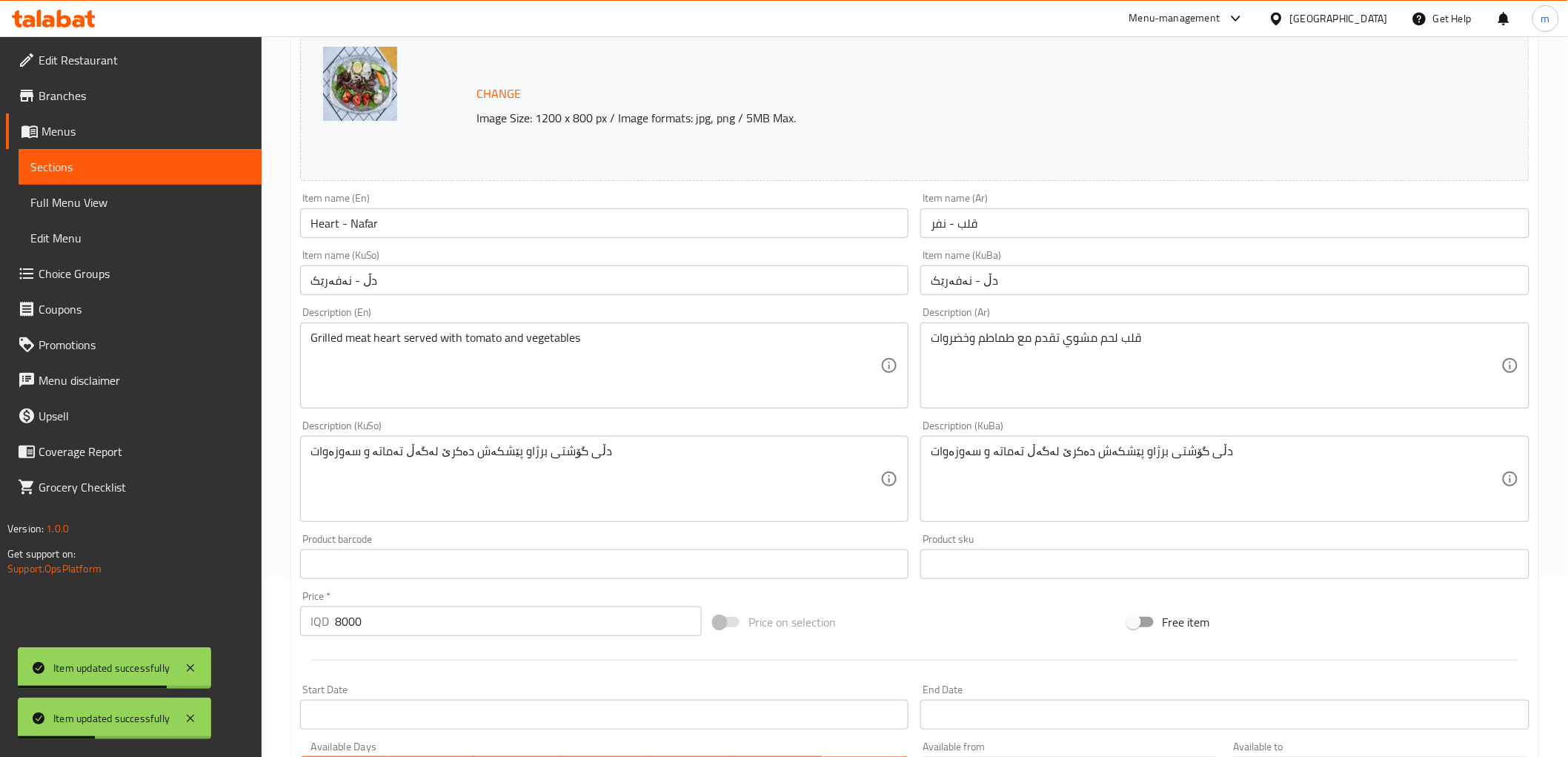
scroll to position [137, 0]
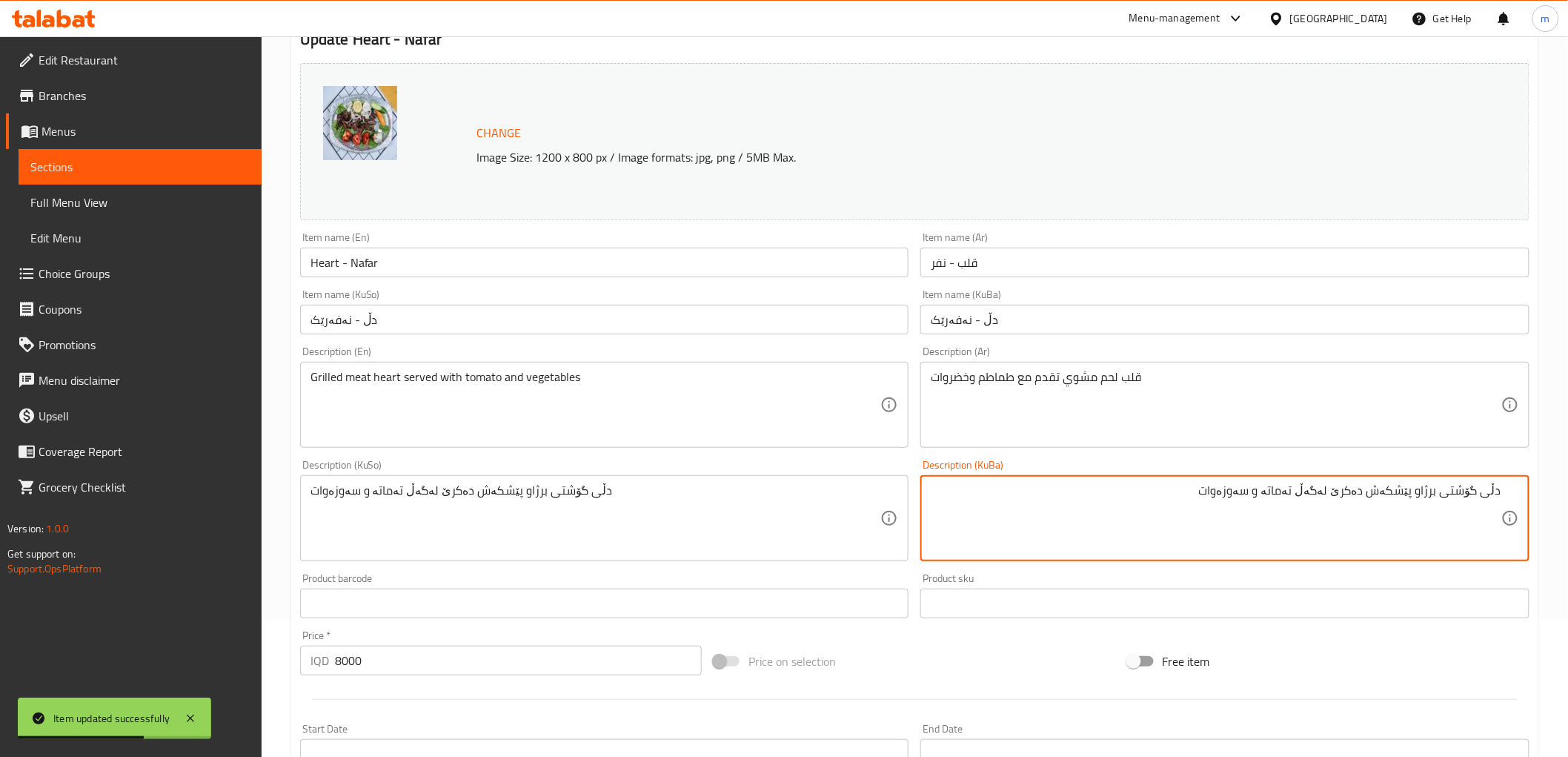
click at [1461, 489] on textarea "دڵی گۆشتی برژاو پێشکەش دەکرێ لەگەڵ تەماتە و سەوزەوات" at bounding box center [1216, 518] width 571 height 70
click at [1499, 494] on textarea "دڵی برژاو پێشکەش دەکرێ لەگەڵ تەماتە و سەوزەوات" at bounding box center [1216, 518] width 571 height 70
paste textarea "گۆشتی"
click at [1441, 505] on textarea "گۆشتی دڵی برژاو پێشکەش دەکرێ لەگەڵ تەماتە و سەوزەوات" at bounding box center [1216, 518] width 571 height 70
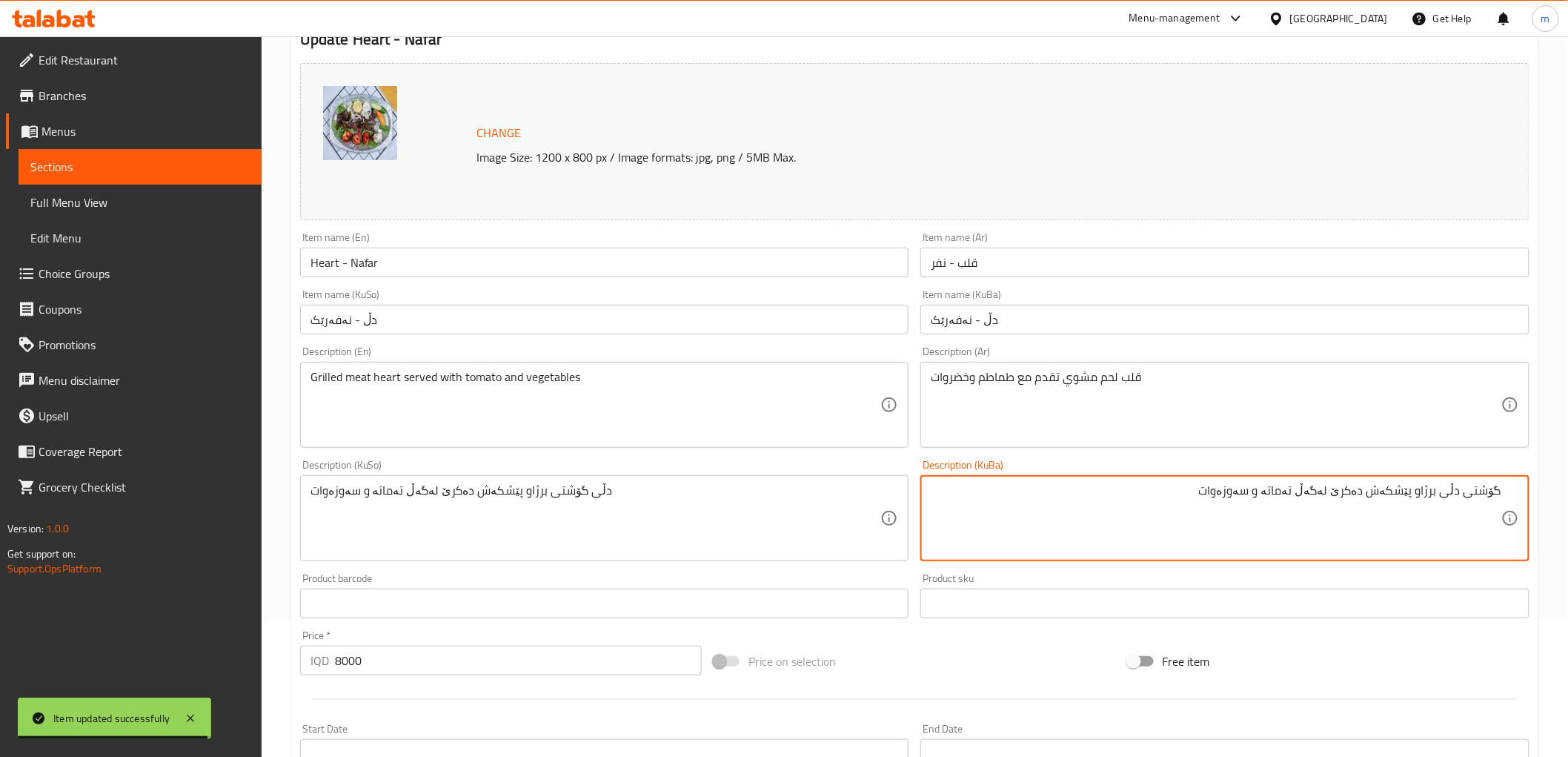
click at [1441, 505] on textarea "گۆشتی دڵی برژاو پێشکەش دەکرێ لەگەڵ تەماتە و سەوزەوات" at bounding box center [1216, 518] width 571 height 70
click at [944, 531] on textarea "گۆشتی دڵی برژاو پێشکەش دەکرێ لەگەڵ تەماتە و سەوزەوات" at bounding box center [1216, 518] width 571 height 70
type textarea "گۆشتی دڵی برژاو پێشکەش دەکرێ لەگەڵ تەماتە و سەوزەوات"
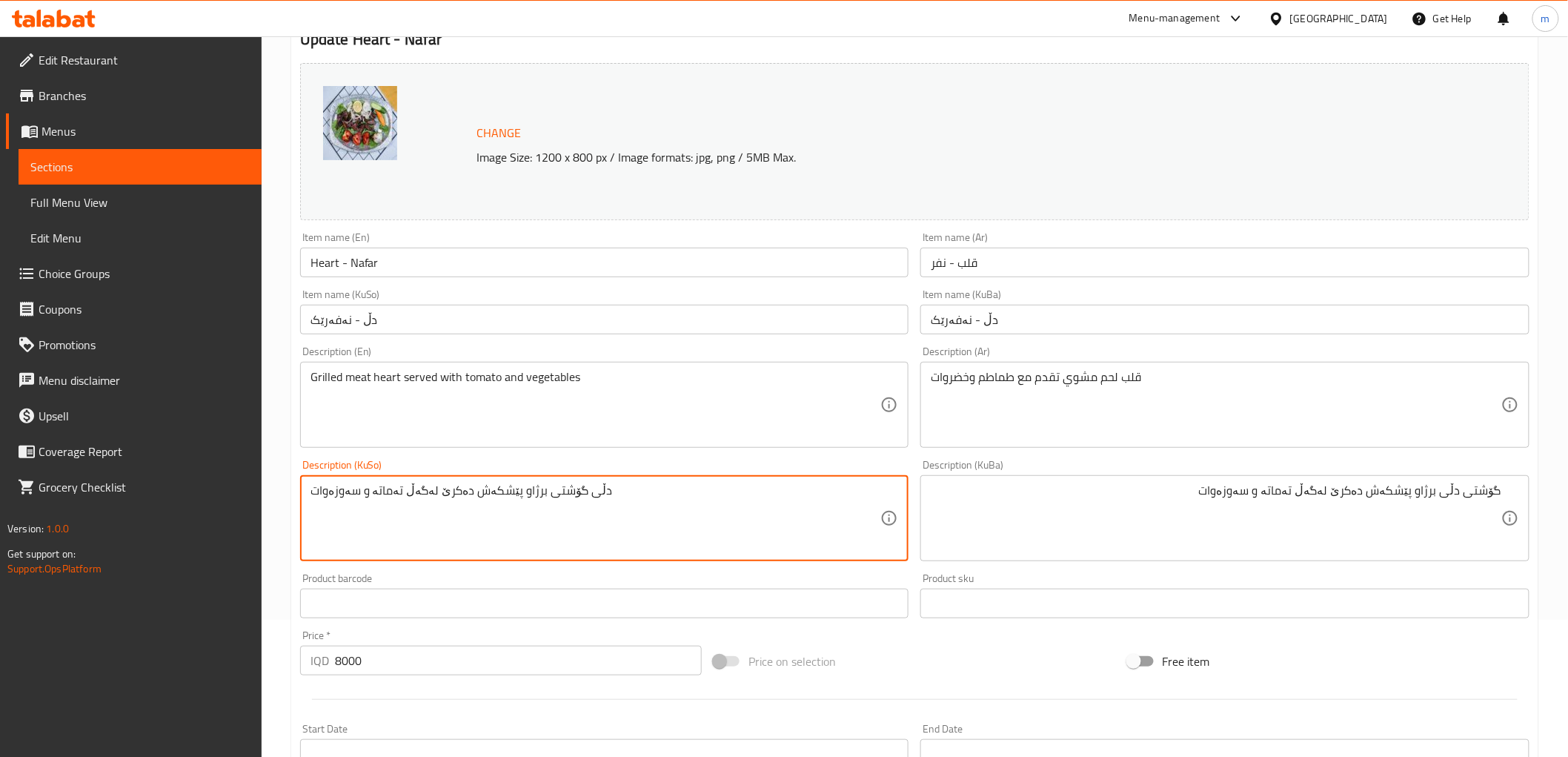
click at [878, 522] on textarea "دڵی گۆشتی برژاو پێشکەش دەکرێ لەگەڵ تەماتە و سەوزەوات" at bounding box center [596, 518] width 571 height 70
paste textarea "گۆشتی دڵ"
type textarea "گۆشتی دڵی برژاو پێشکەش دەکرێ لەگەڵ تەماتە و سەوزەوات"
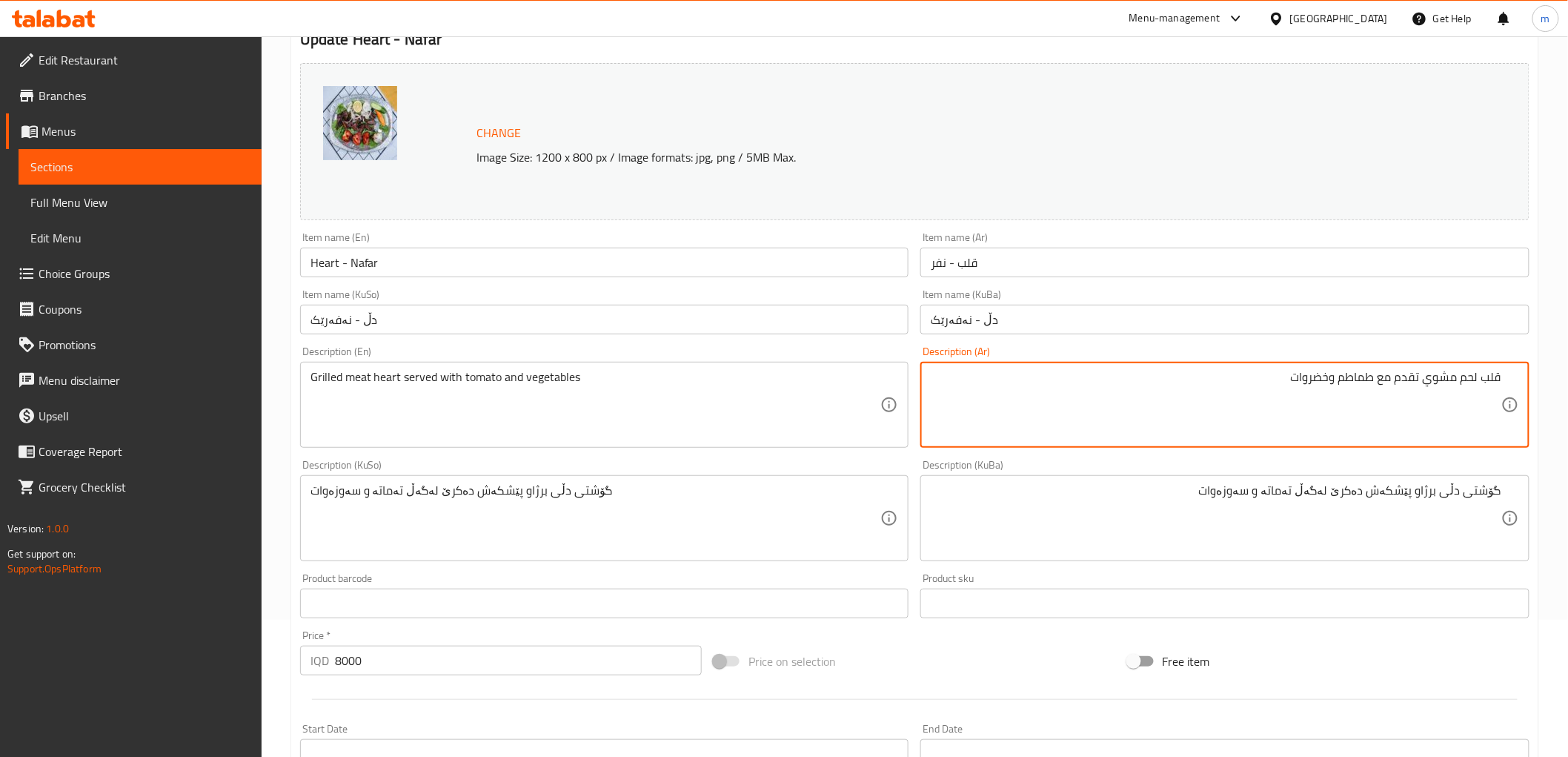
click at [1457, 382] on textarea "قلب لحم مشوي تقدم مع طماطم وخضروات" at bounding box center [1216, 404] width 571 height 70
click at [1465, 375] on textarea "قلب لحم مشوي تقدم مع طماطم وخضروات" at bounding box center [1216, 404] width 571 height 70
click at [1499, 378] on textarea "قلب مشوي تقدم مع طماطم وخضروات" at bounding box center [1216, 404] width 571 height 70
paste textarea "لحم"
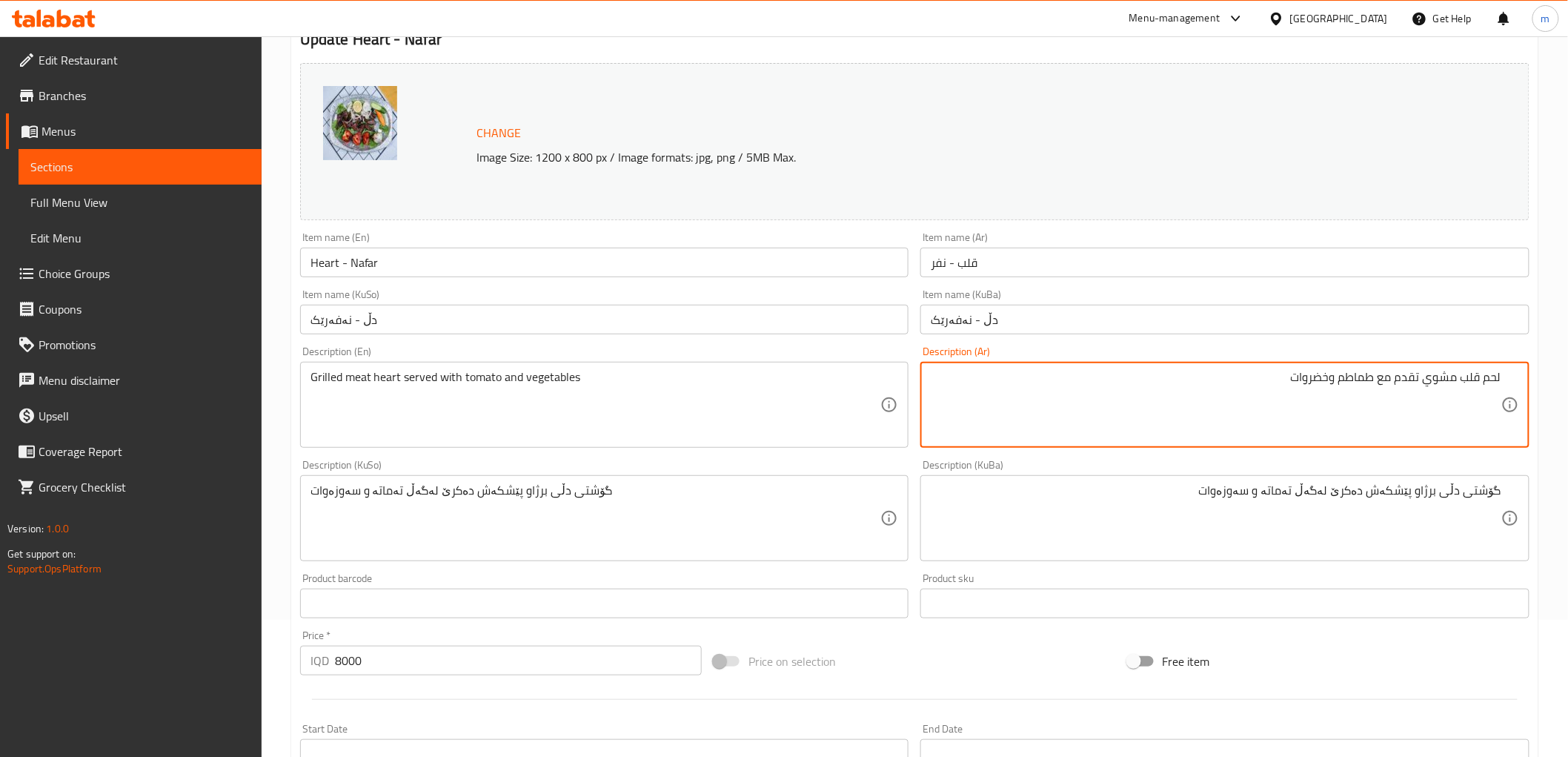
type textarea "لحم قلب مشوي تقدم مع طماطم وخضروات"
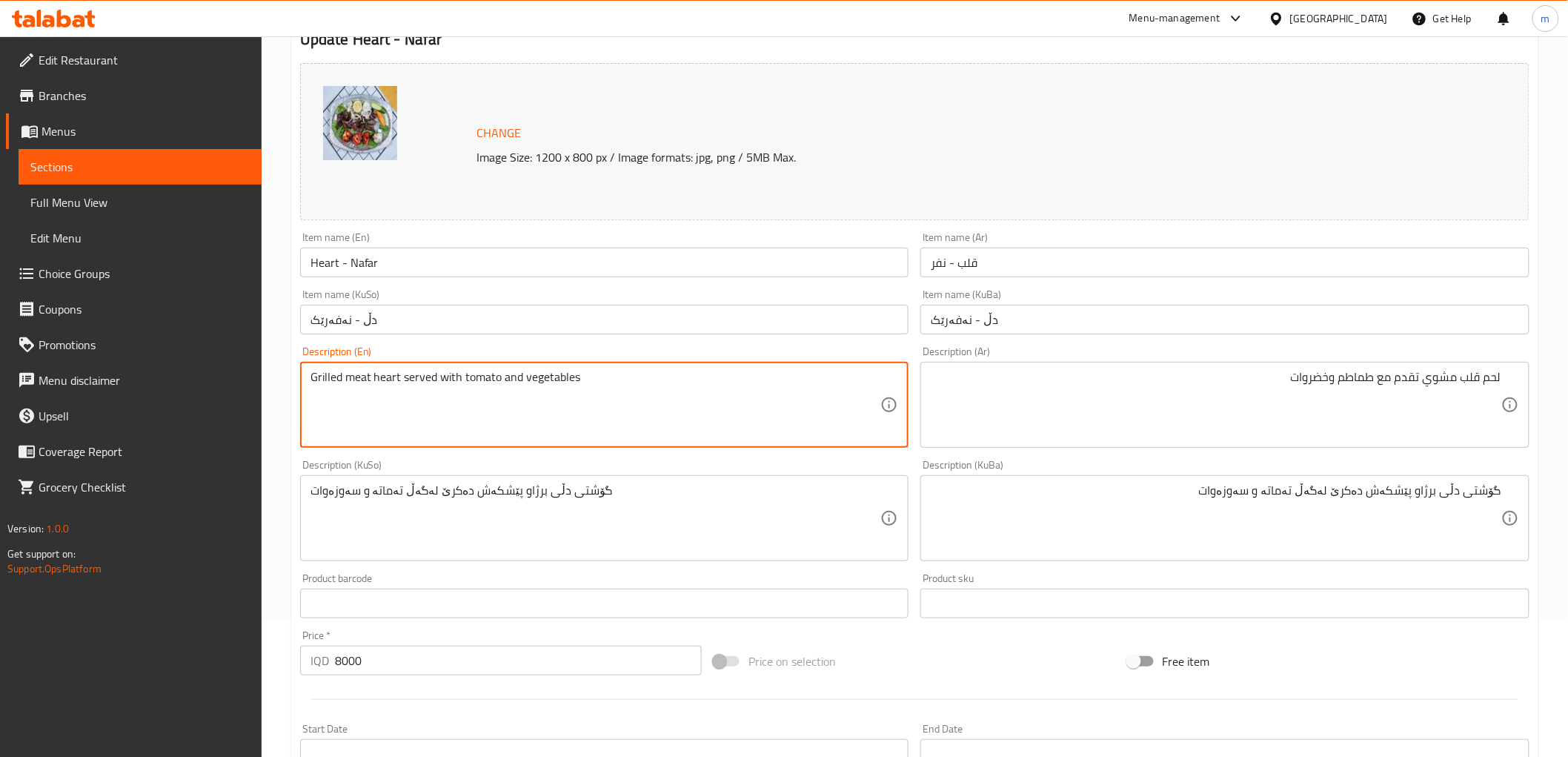
click at [382, 376] on textarea "Grilled meat heart served with tomato and vegetables" at bounding box center [596, 404] width 571 height 70
click at [347, 376] on textarea "Grilled meat served with tomato and vegetables" at bounding box center [596, 404] width 571 height 70
paste textarea "heart"
type textarea "Grilled heart meat served with tomato and vegetables"
click at [477, 309] on input "دڵ - نەفەرێک" at bounding box center [604, 319] width 610 height 29
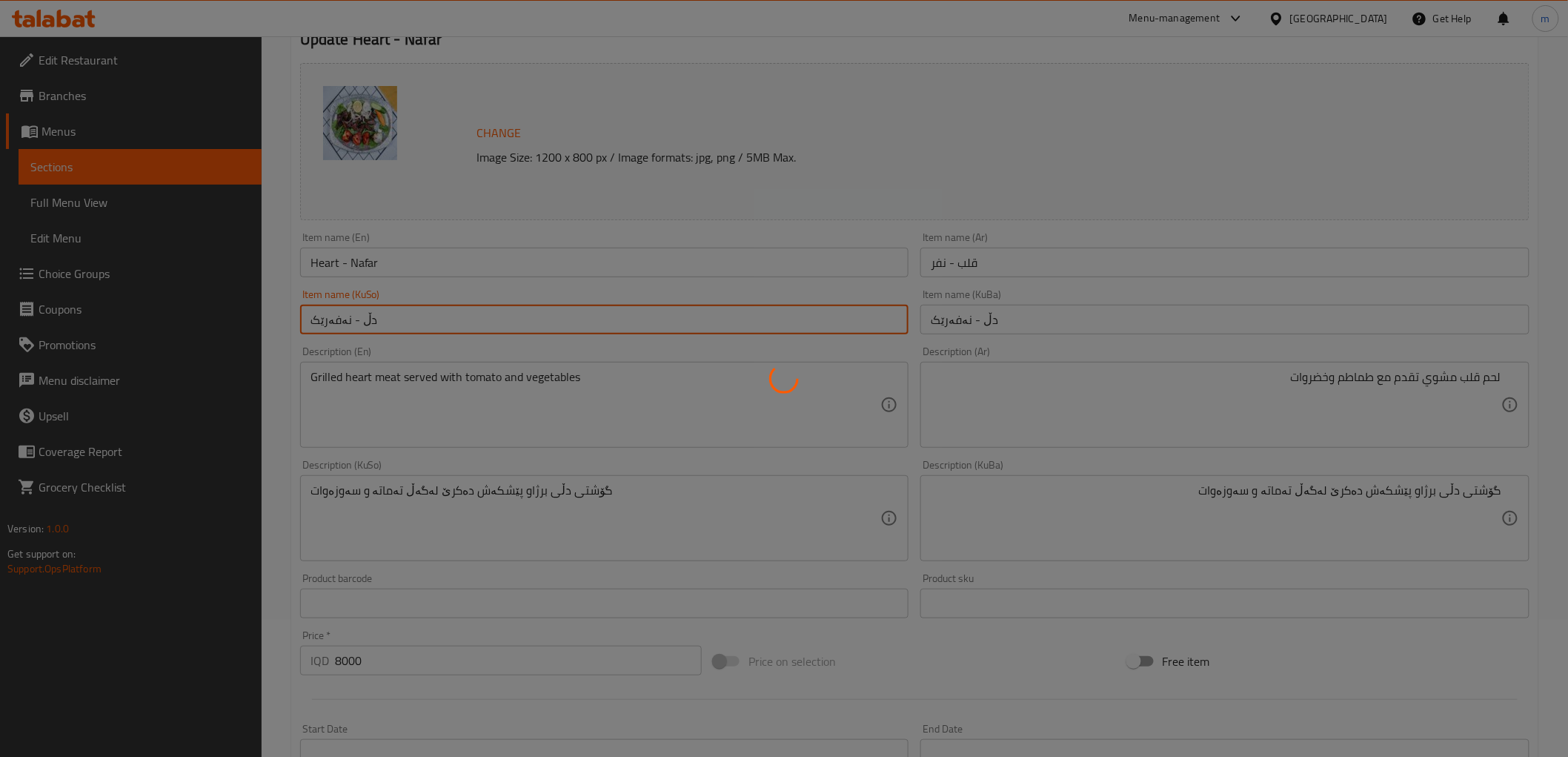
click at [356, 264] on div at bounding box center [784, 378] width 1568 height 757
click at [359, 263] on div at bounding box center [784, 378] width 1568 height 757
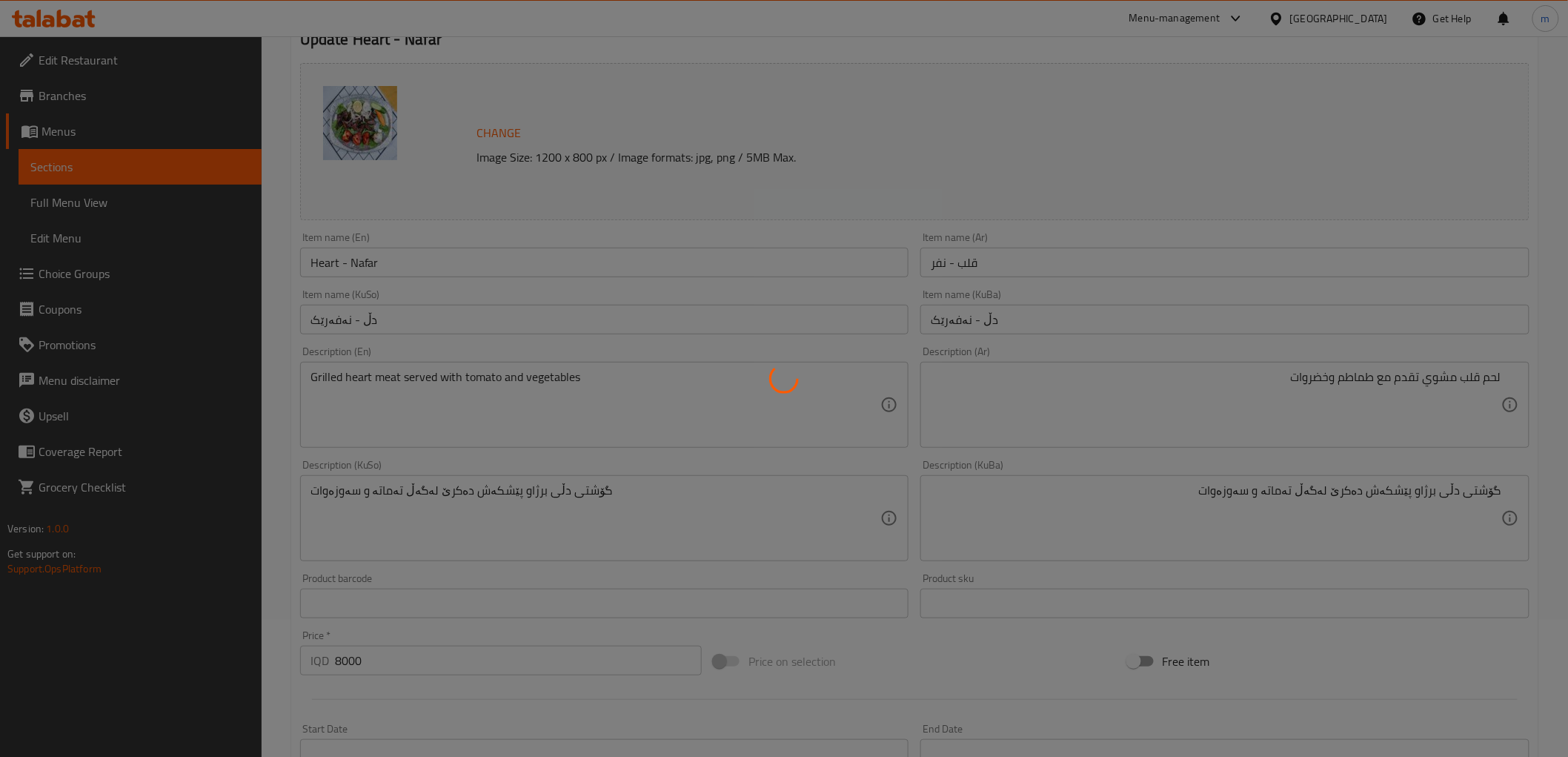
click at [359, 263] on div at bounding box center [784, 378] width 1568 height 757
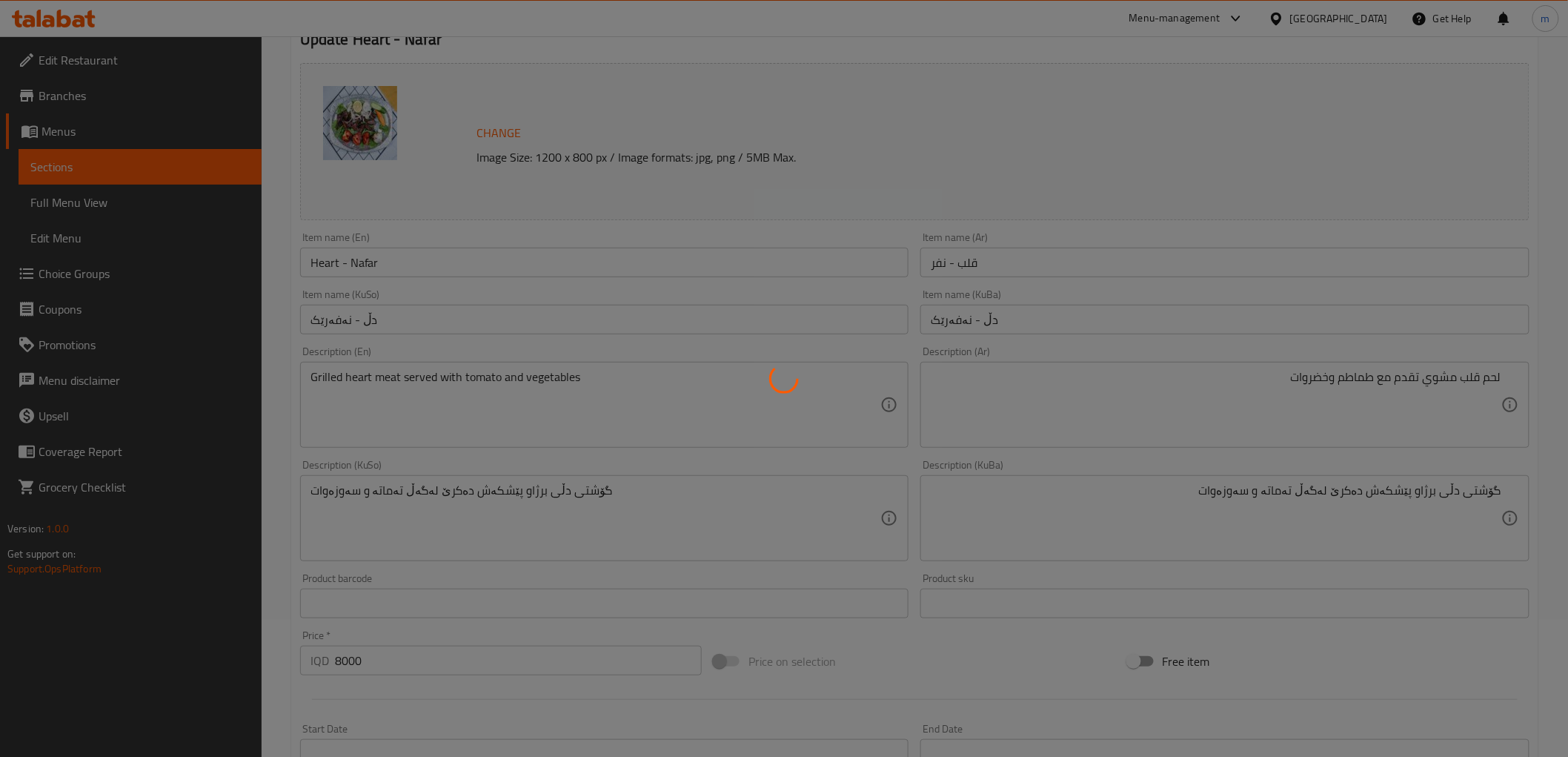
click at [359, 263] on div at bounding box center [784, 378] width 1568 height 757
click at [385, 265] on div at bounding box center [784, 378] width 1568 height 757
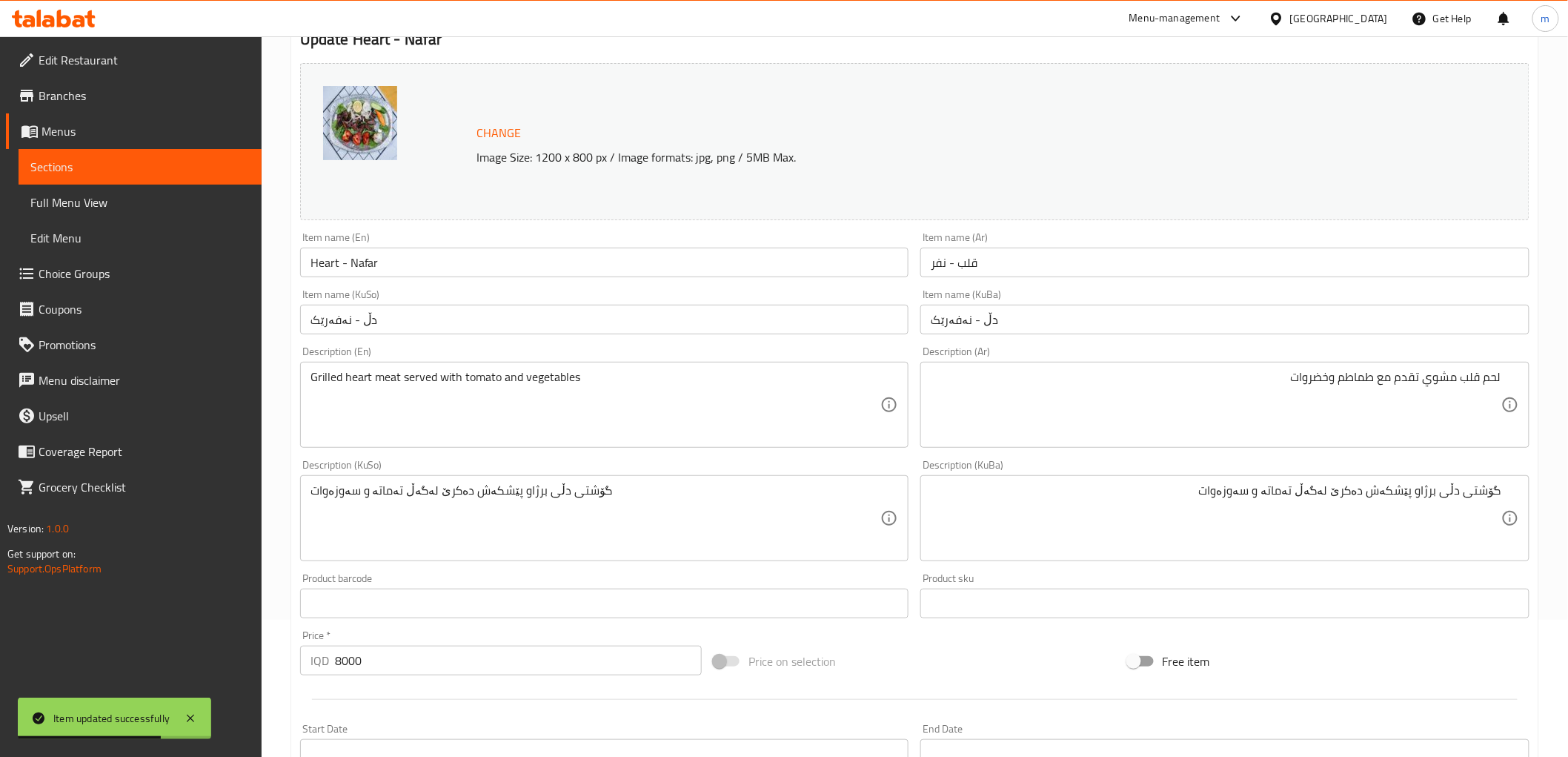
click at [387, 261] on input "Heart - Nafar" at bounding box center [604, 262] width 610 height 29
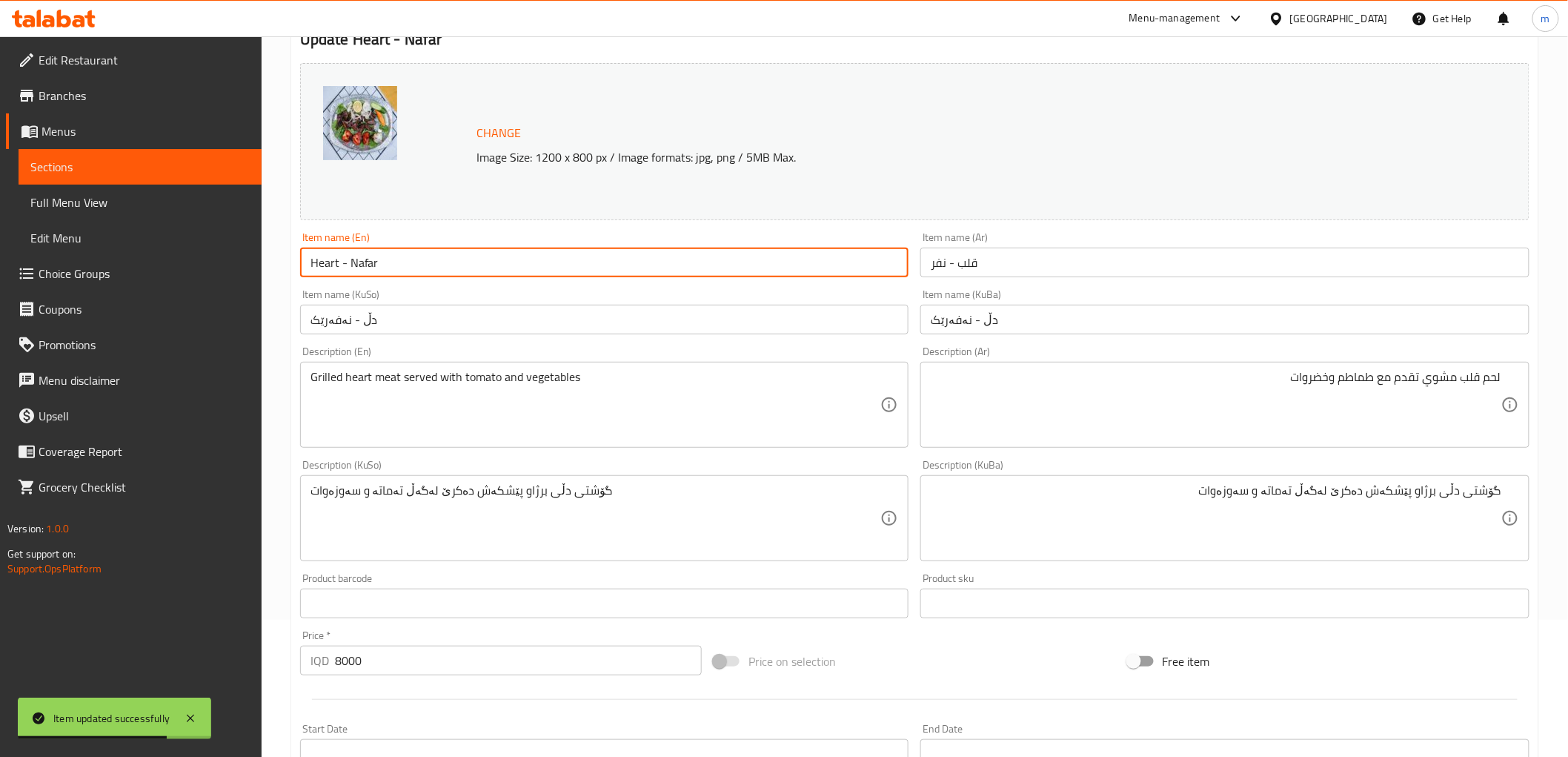
click at [387, 261] on input "Heart - Nafar" at bounding box center [604, 262] width 610 height 29
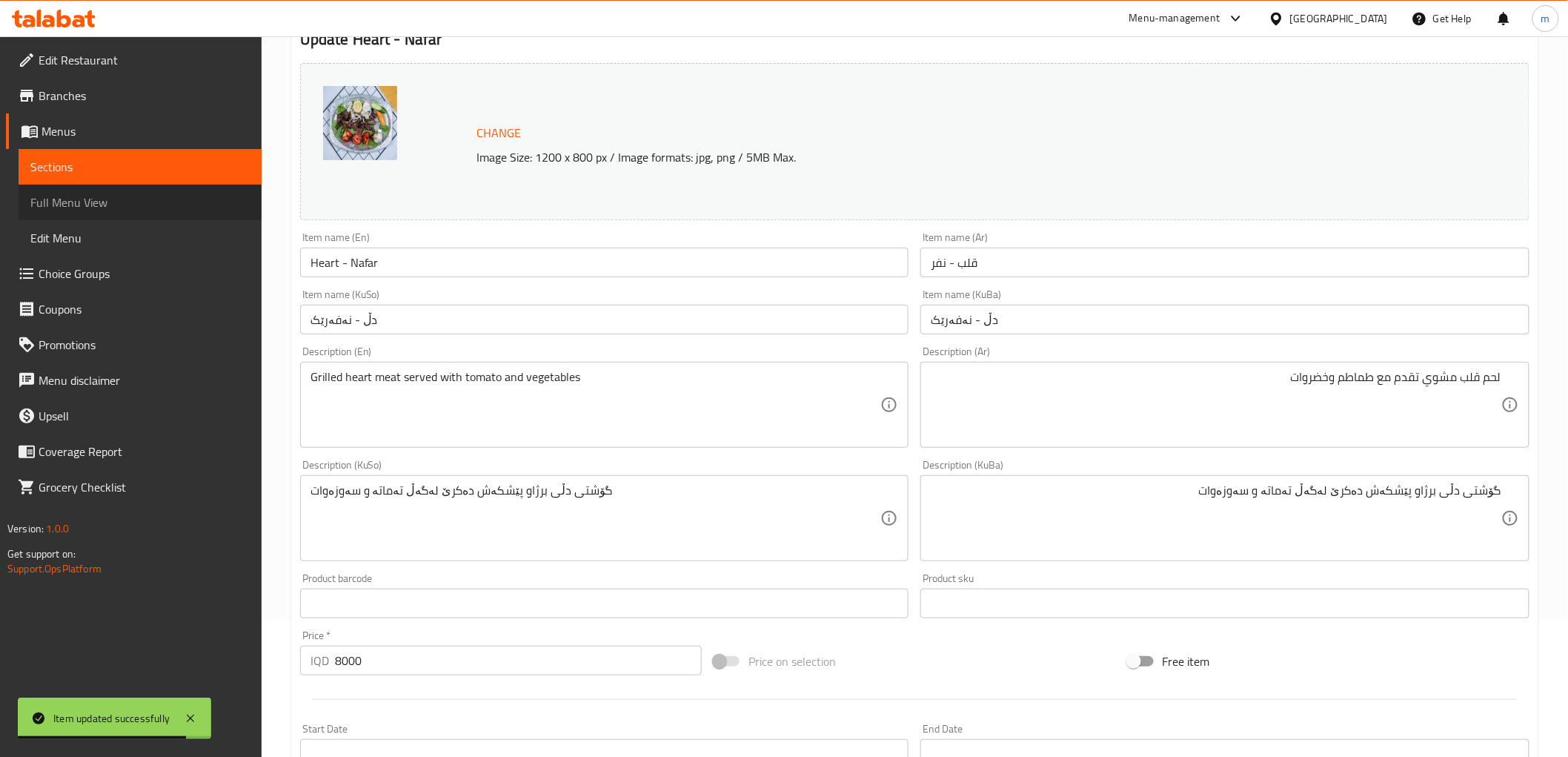
click at [91, 195] on span "Full Menu View" at bounding box center [140, 202] width 219 height 18
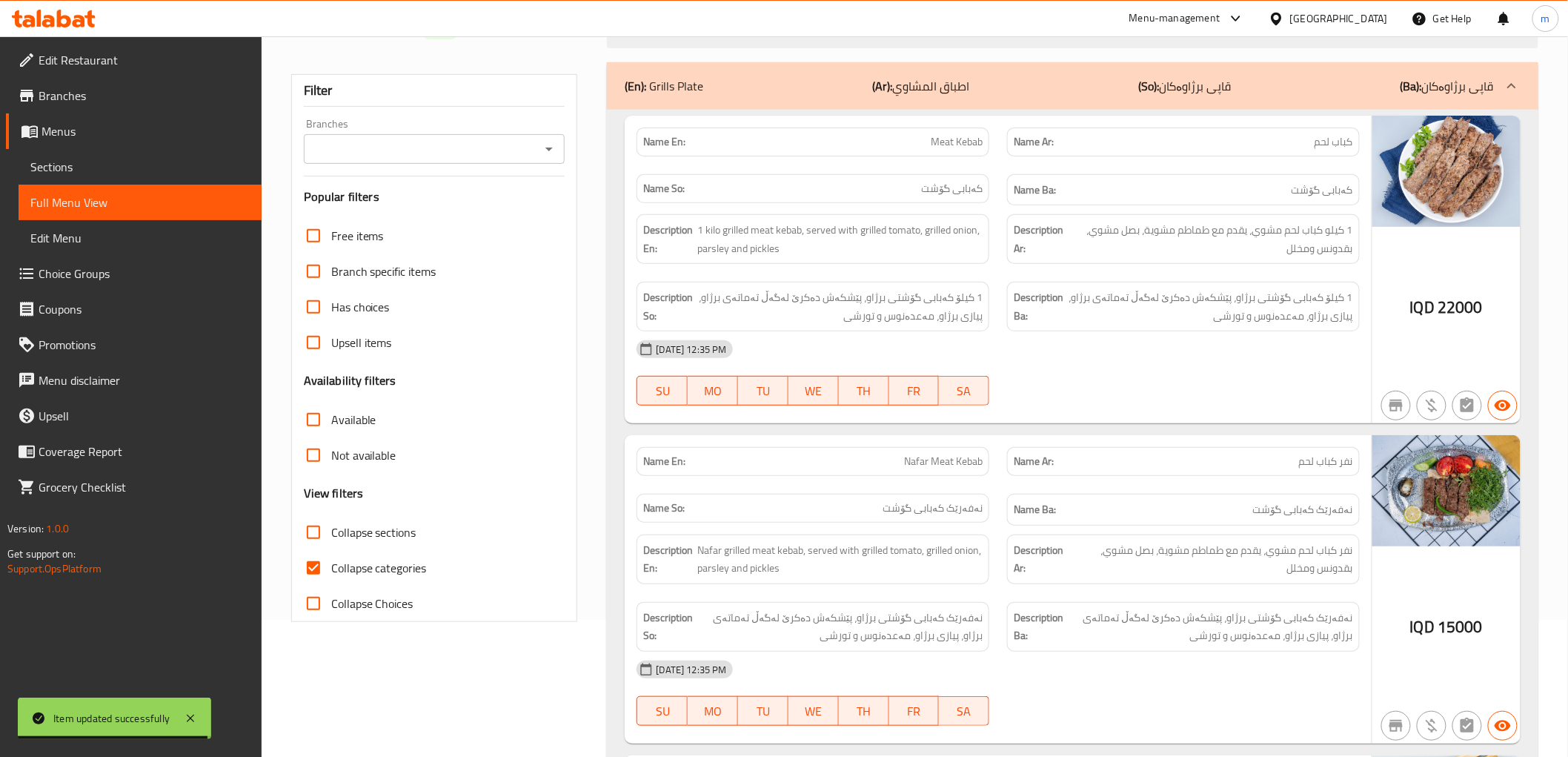
click at [550, 145] on icon "Open" at bounding box center [549, 149] width 18 height 18
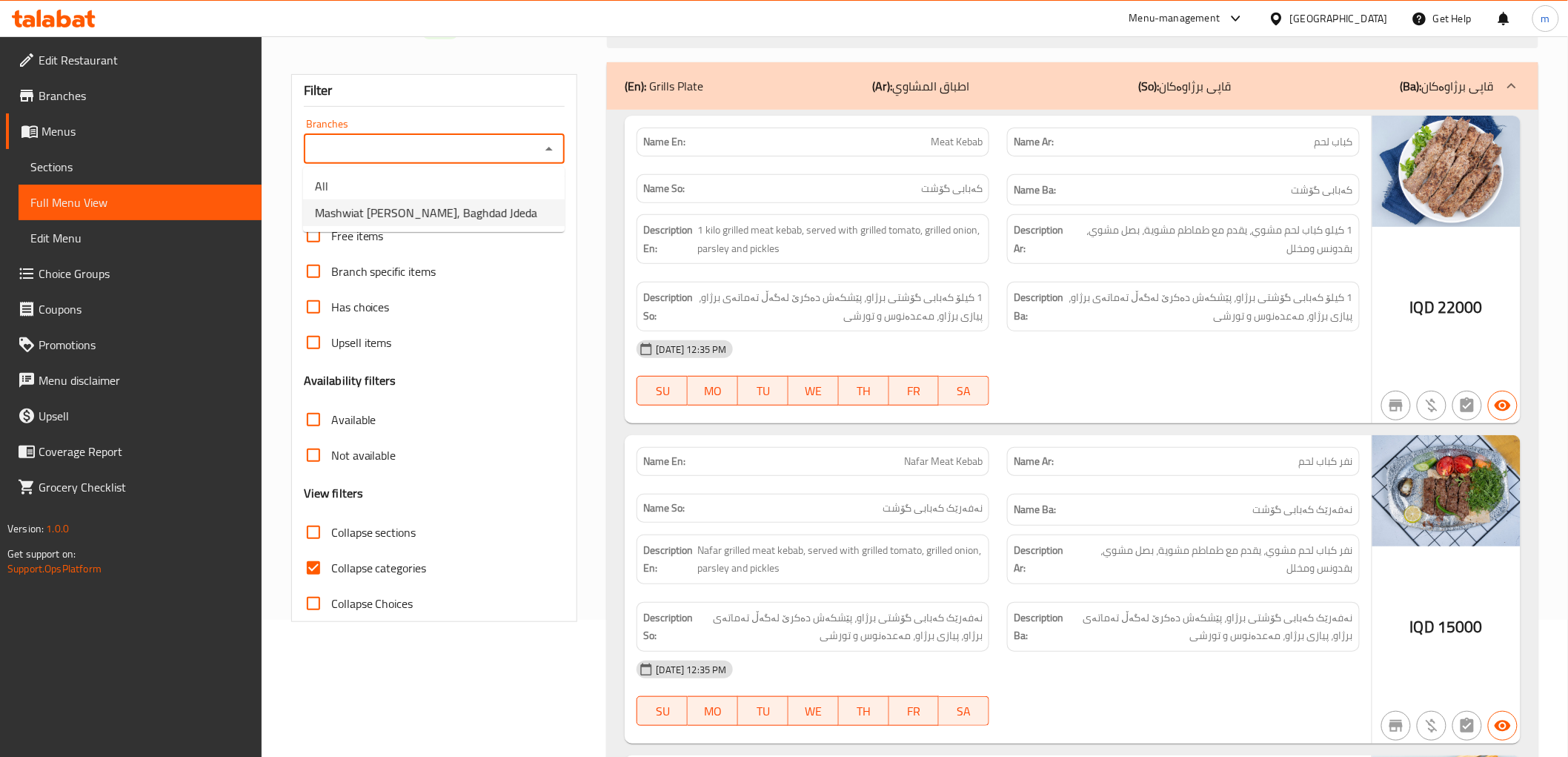
click at [477, 213] on span "Mashwiat Zaitoona, Baghdad Jdeda" at bounding box center [426, 212] width 222 height 18
type input "Mashwiat Zaitoona, Baghdad Jdeda"
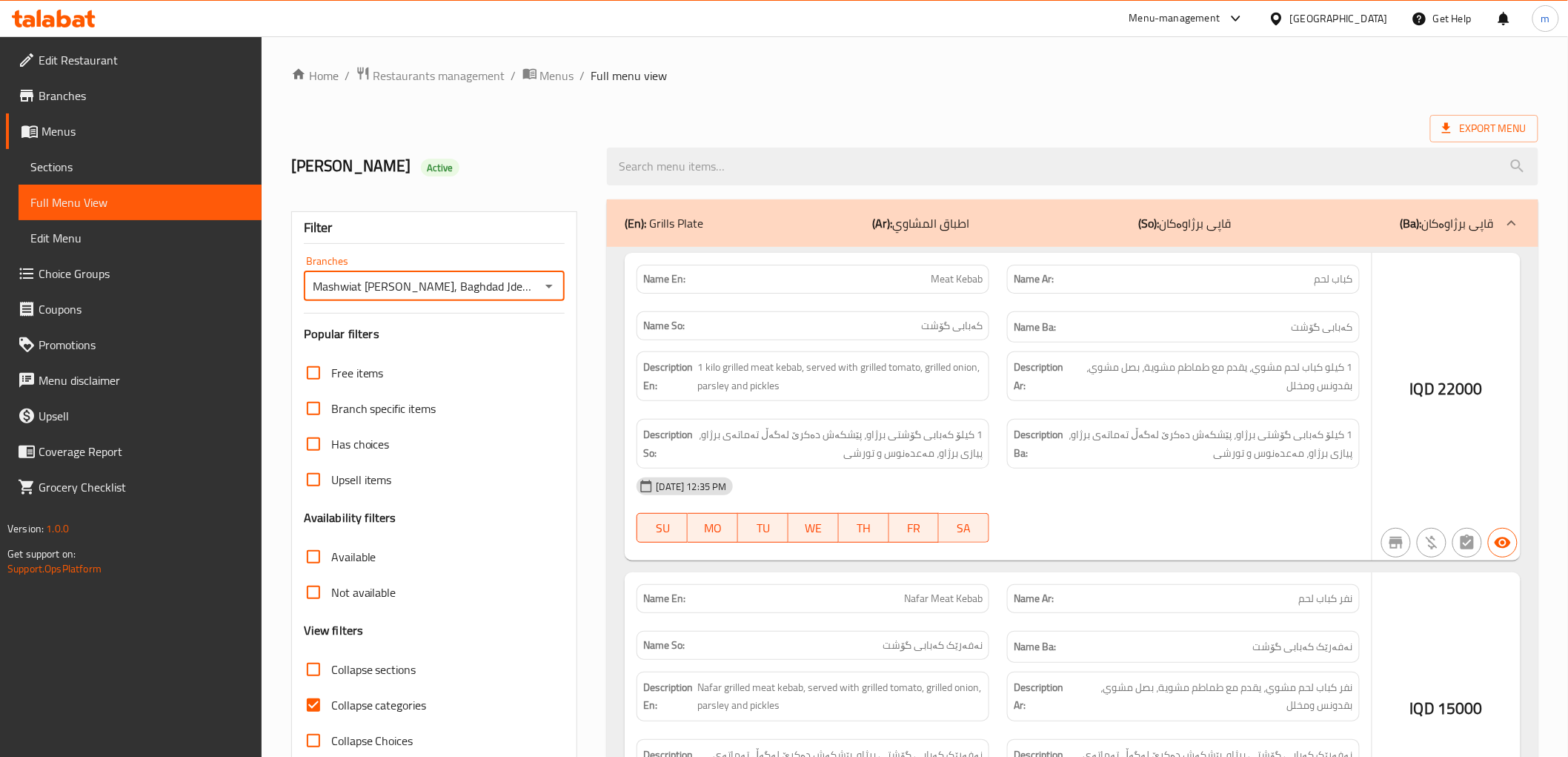
click at [724, 165] on div at bounding box center [784, 378] width 1568 height 757
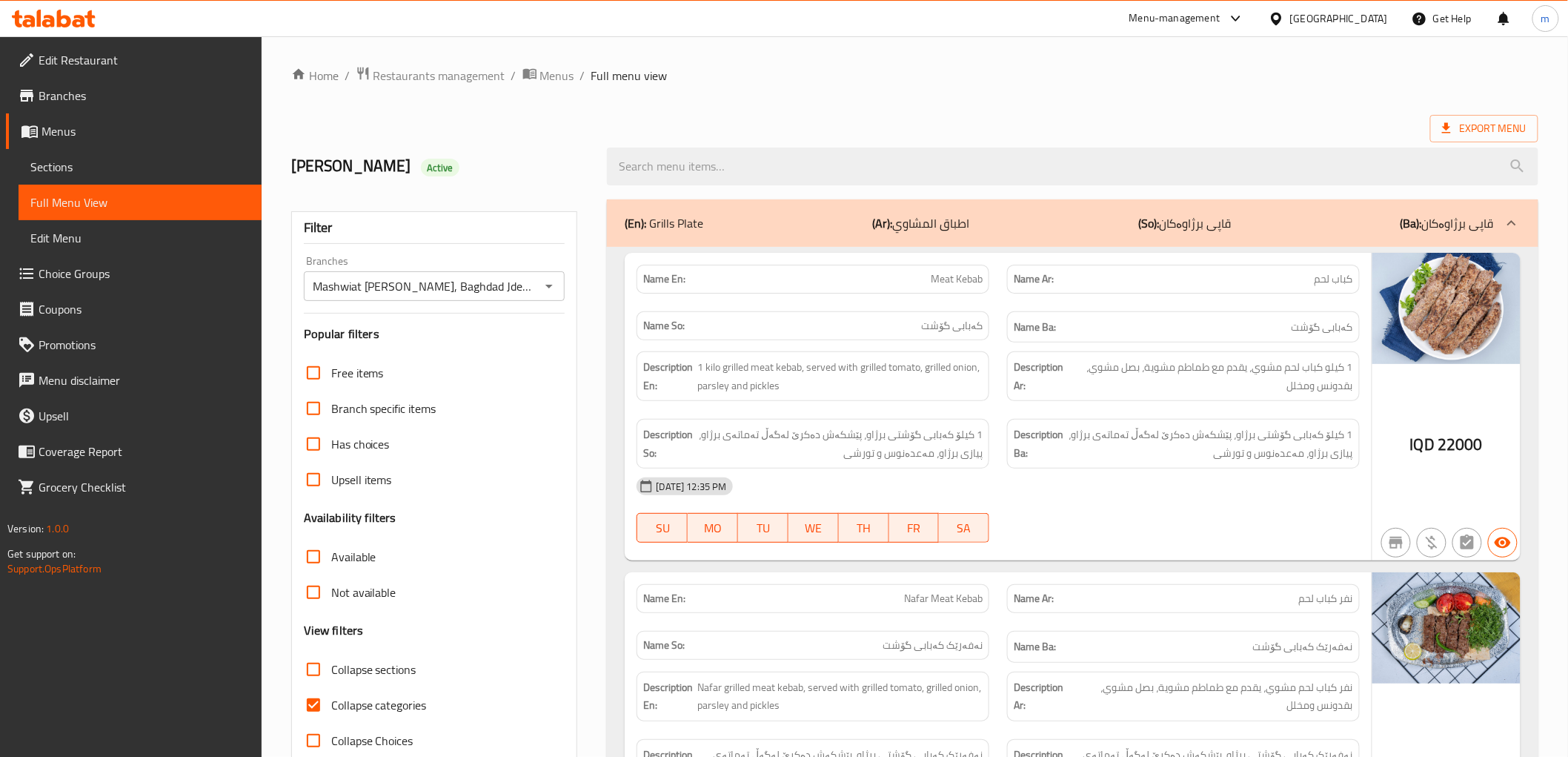
click at [724, 165] on input "search" at bounding box center [1072, 166] width 931 height 38
paste input "Heart - Nafar"
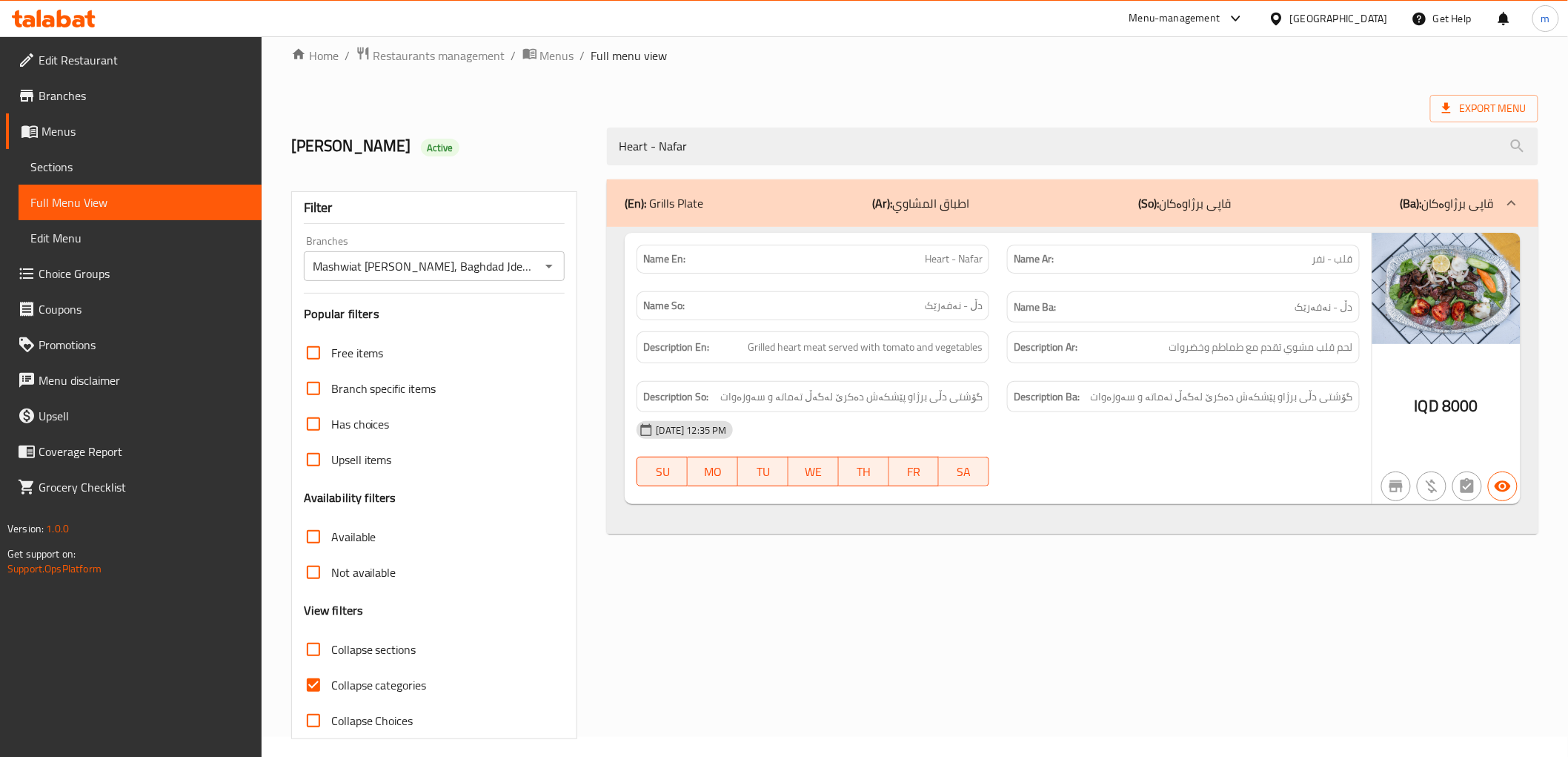
scroll to position [32, 0]
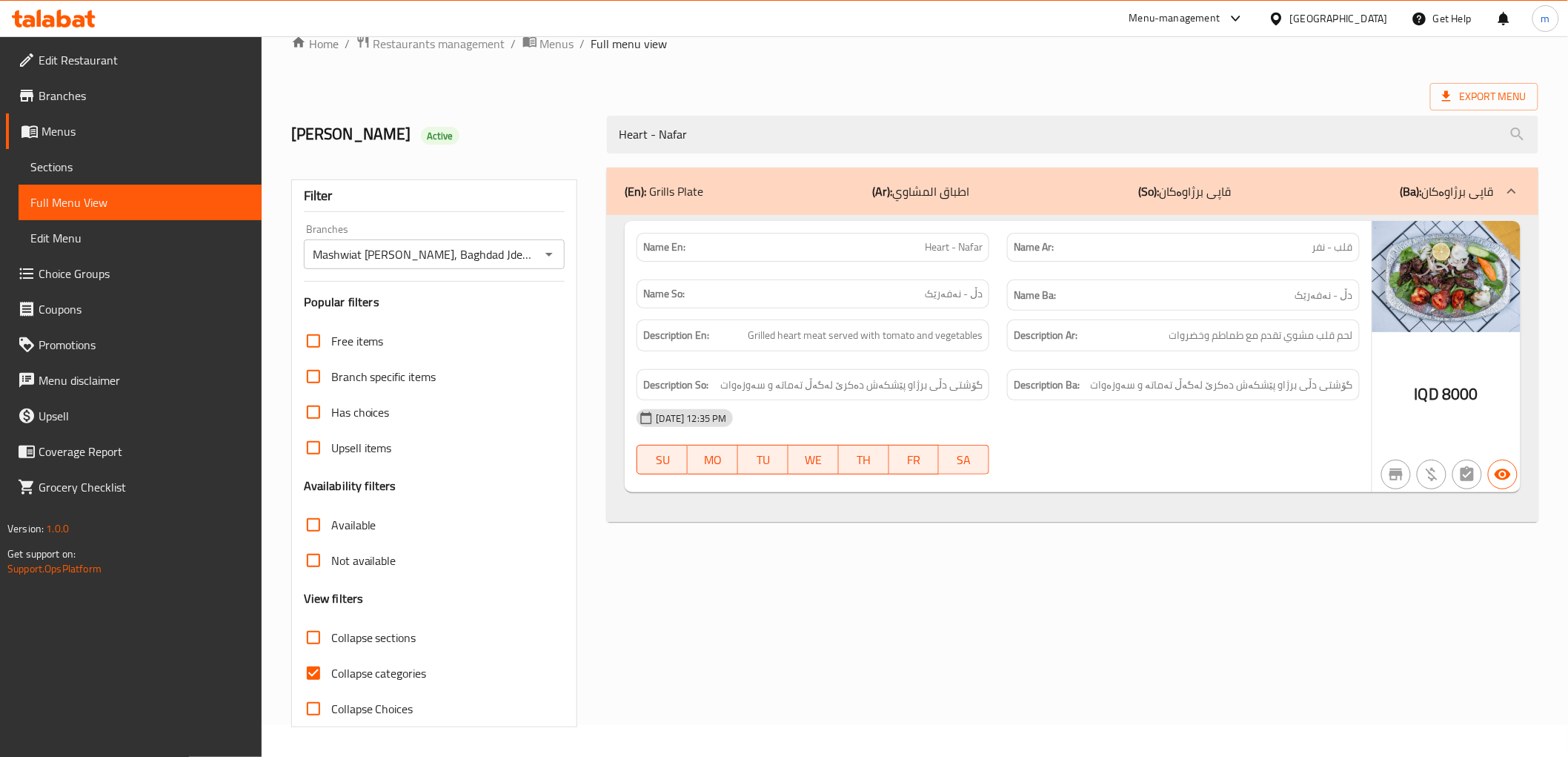
type input "Heart - Nafar"
click at [417, 670] on span "Collapse categories" at bounding box center [379, 673] width 95 height 18
click at [331, 670] on input "Collapse categories" at bounding box center [313, 673] width 36 height 36
checkbox input "false"
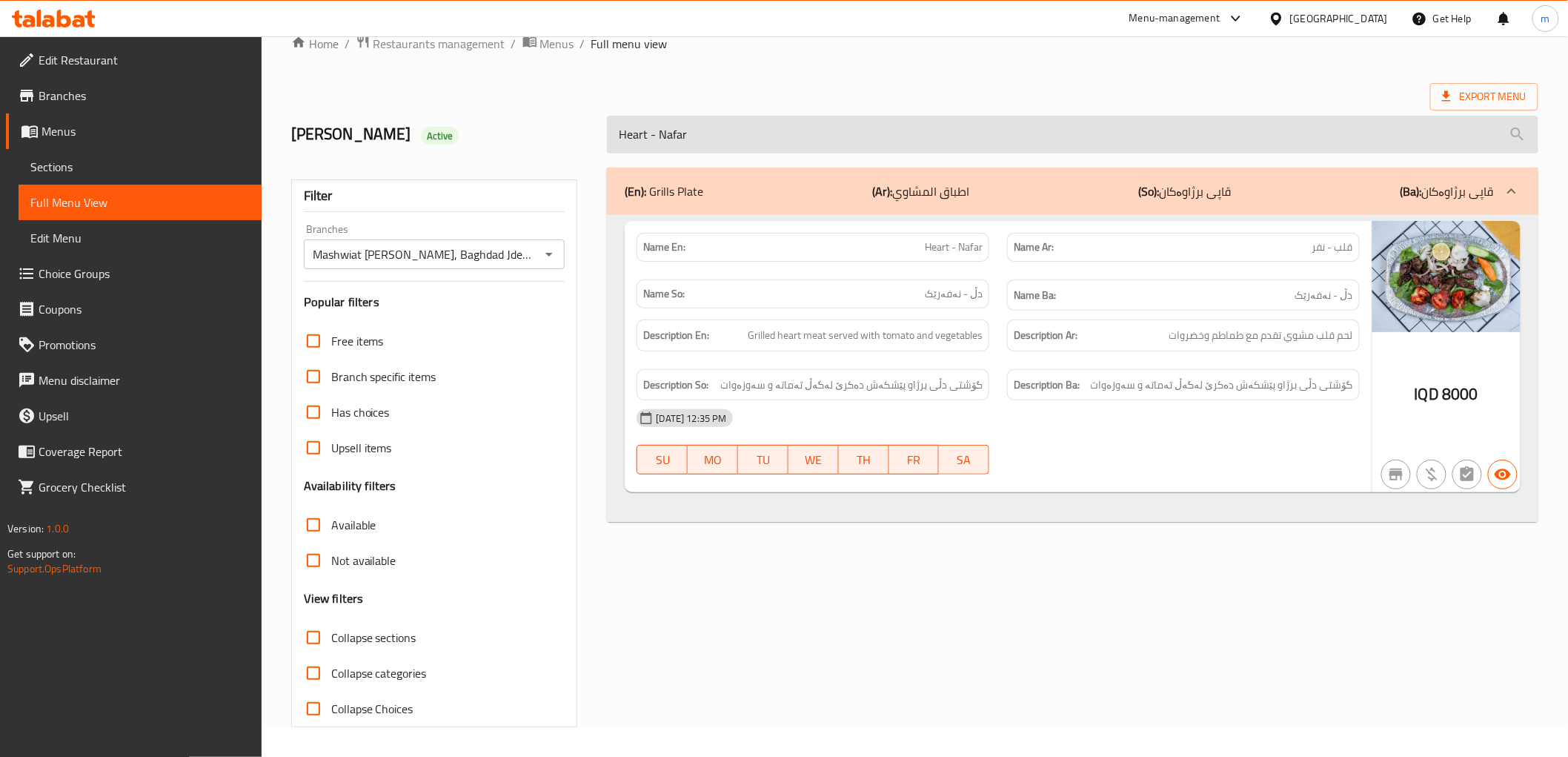
click at [768, 137] on input "Heart - Nafar" at bounding box center [1072, 134] width 931 height 38
click at [769, 137] on input "Heart - Nafar" at bounding box center [1072, 134] width 931 height 38
paste input "Kidneys"
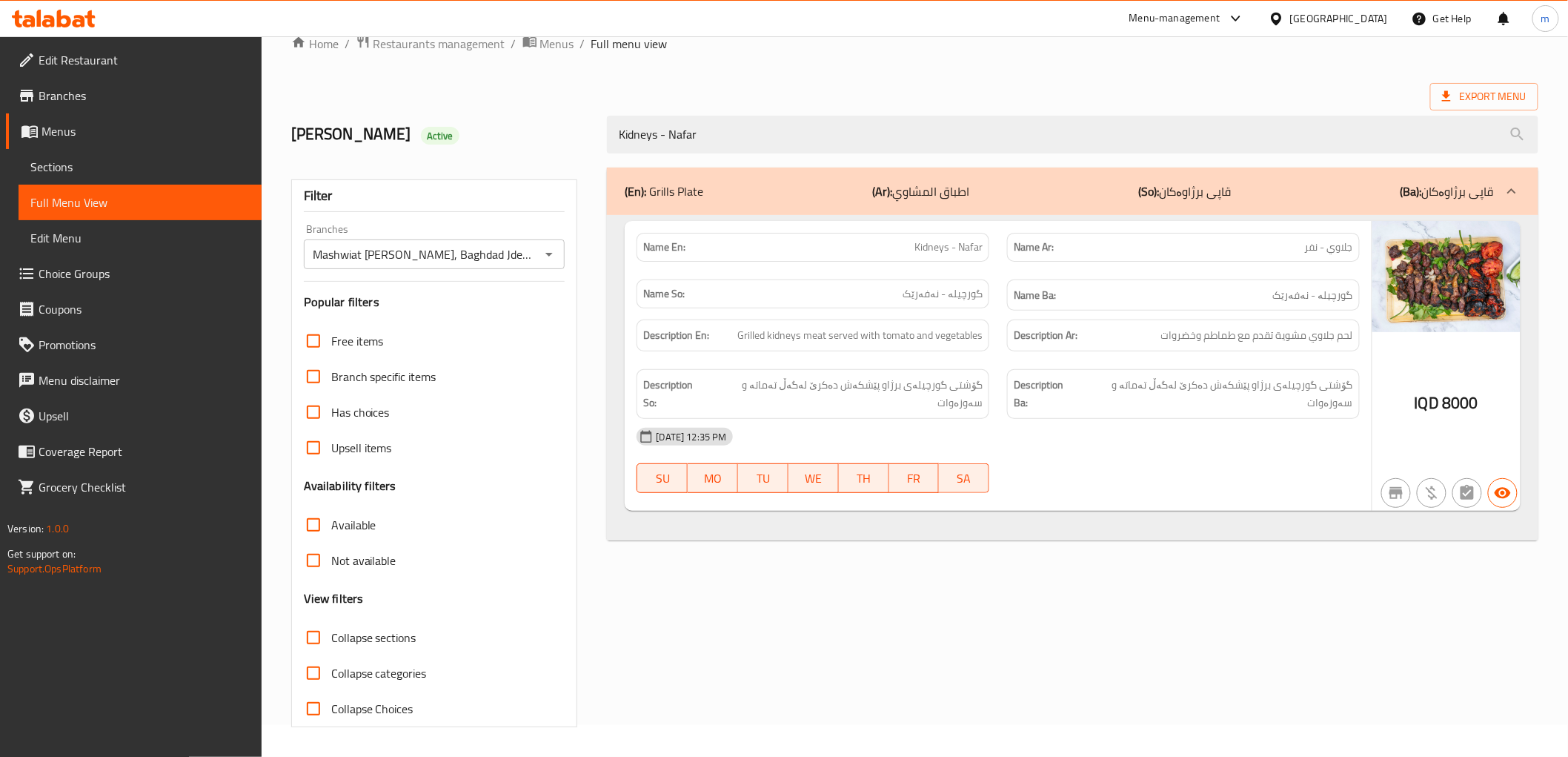
type input "Kidneys - Nafar"
click at [122, 62] on span "Edit Restaurant" at bounding box center [144, 60] width 212 height 18
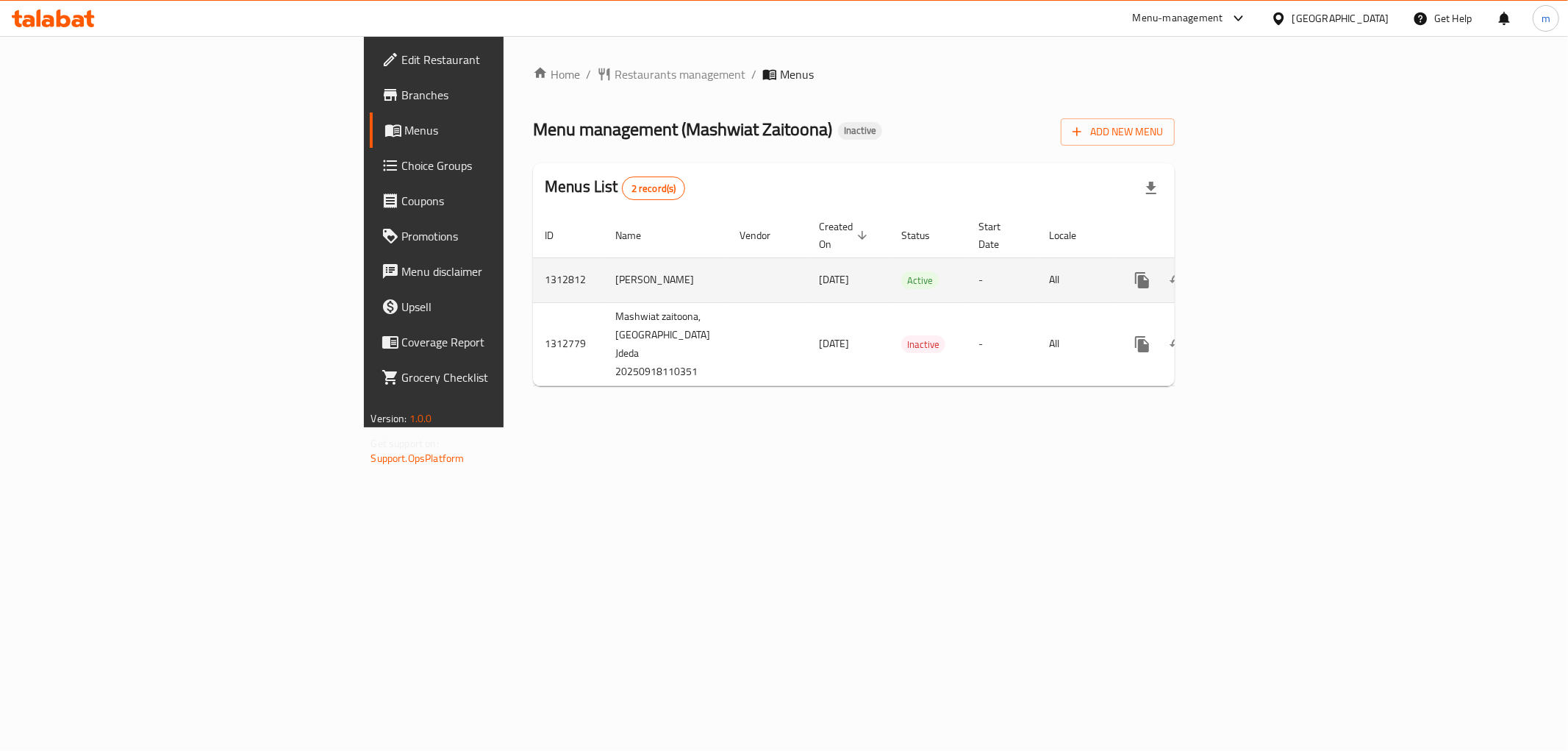
click at [1266, 262] on link "enhanced table" at bounding box center [1248, 280] width 35 height 35
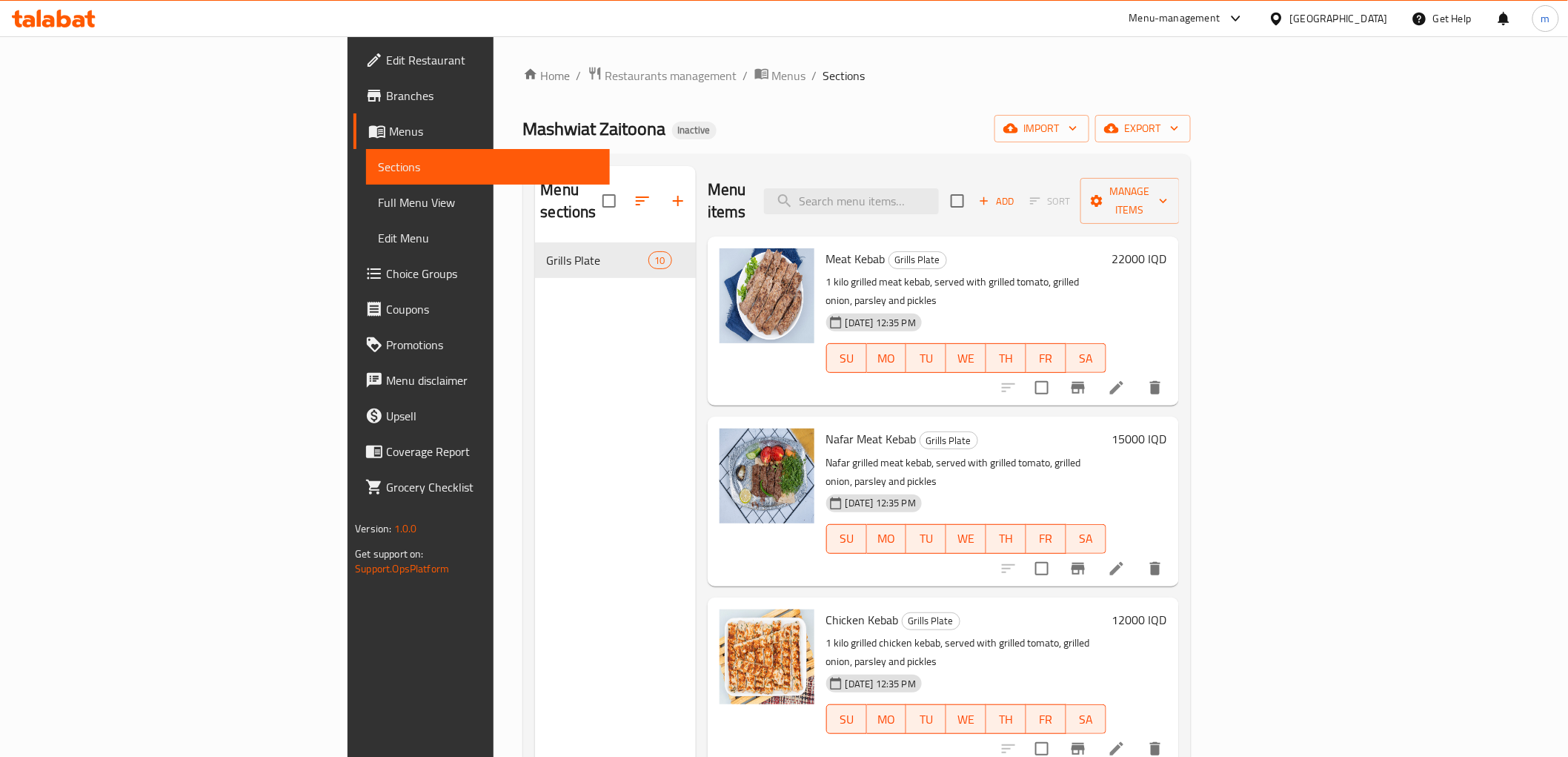
click at [386, 64] on span "Edit Restaurant" at bounding box center [492, 60] width 212 height 18
